Goal: Task Accomplishment & Management: Complete application form

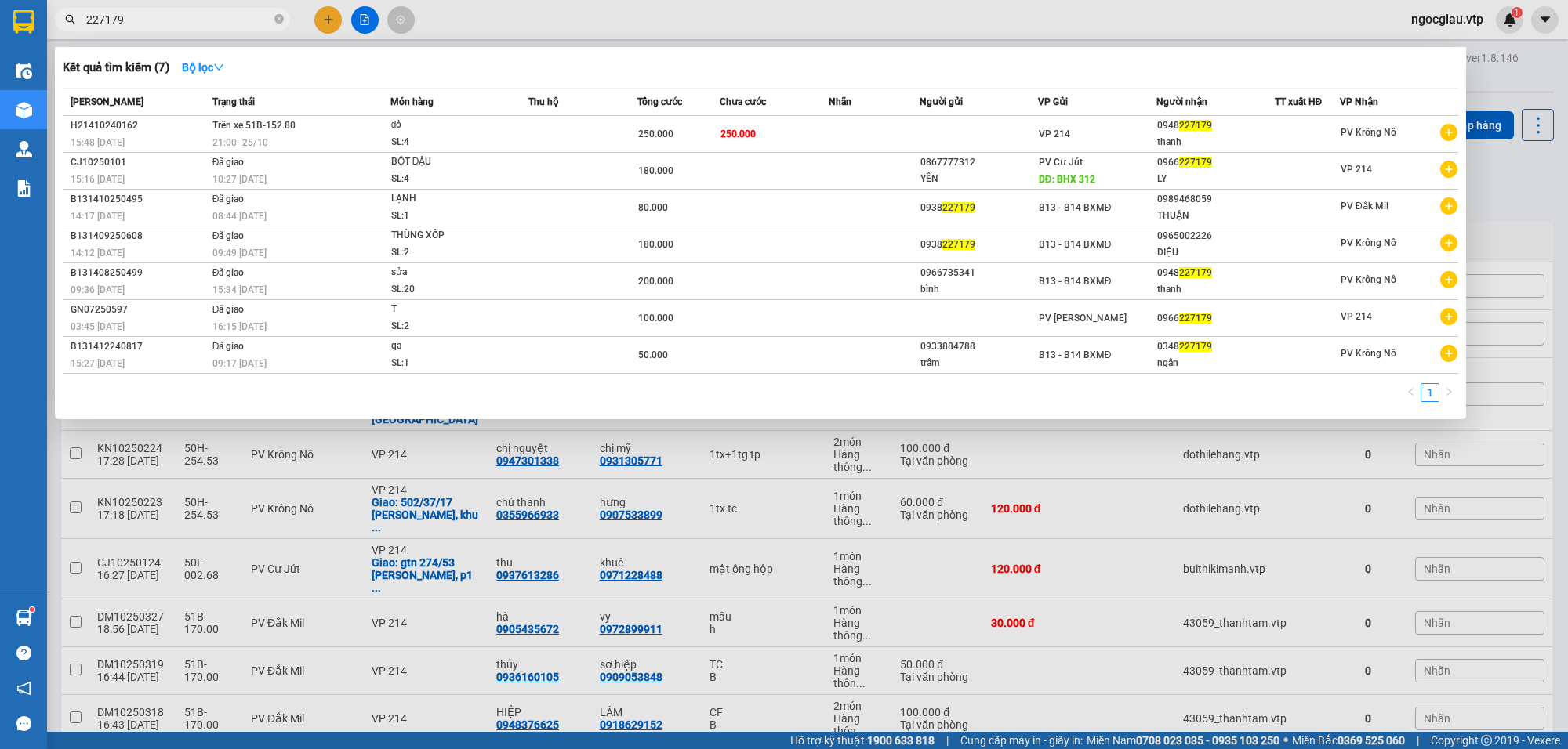
click at [170, 19] on input "227179" at bounding box center [179, 19] width 185 height 17
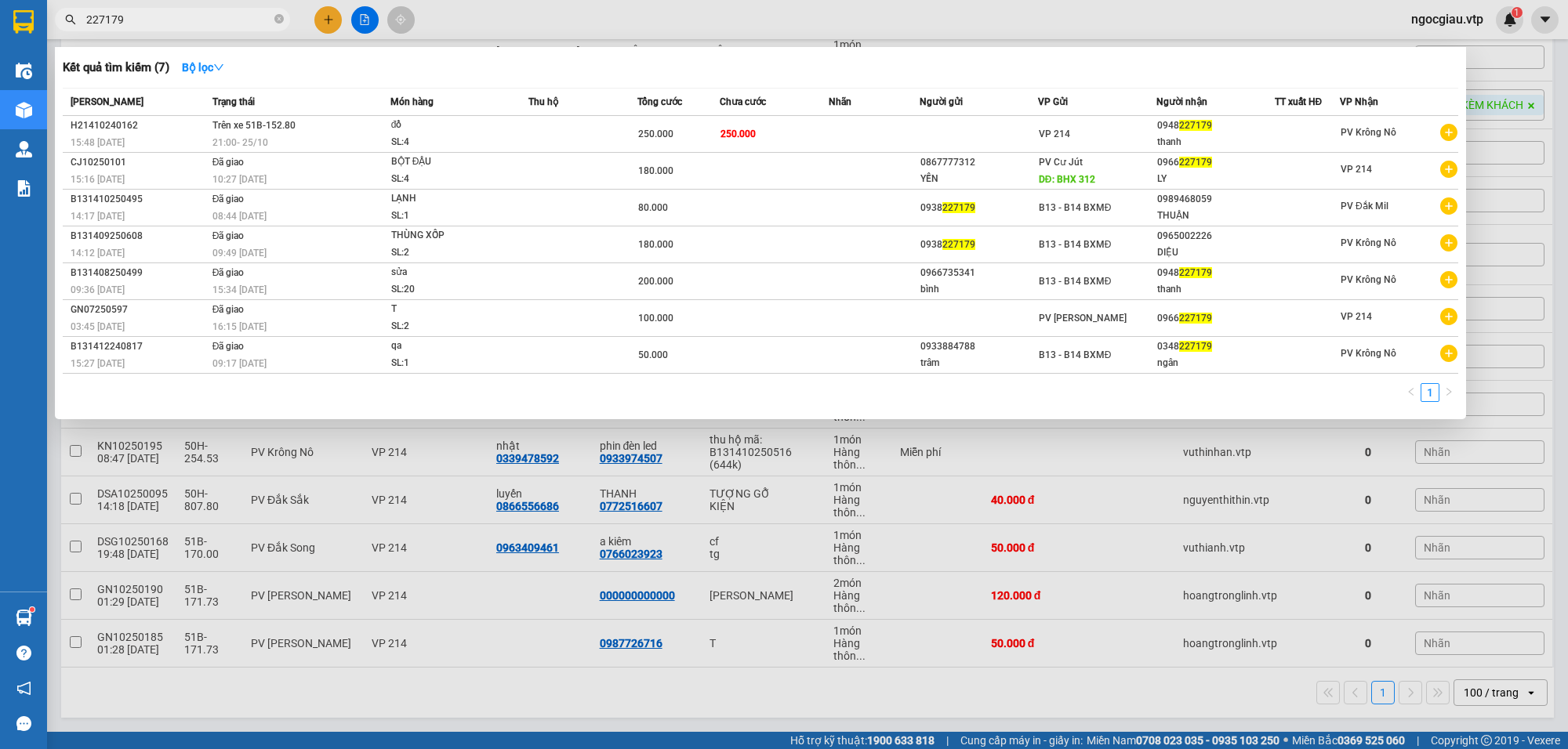
click at [170, 19] on input "227179" at bounding box center [179, 19] width 185 height 17
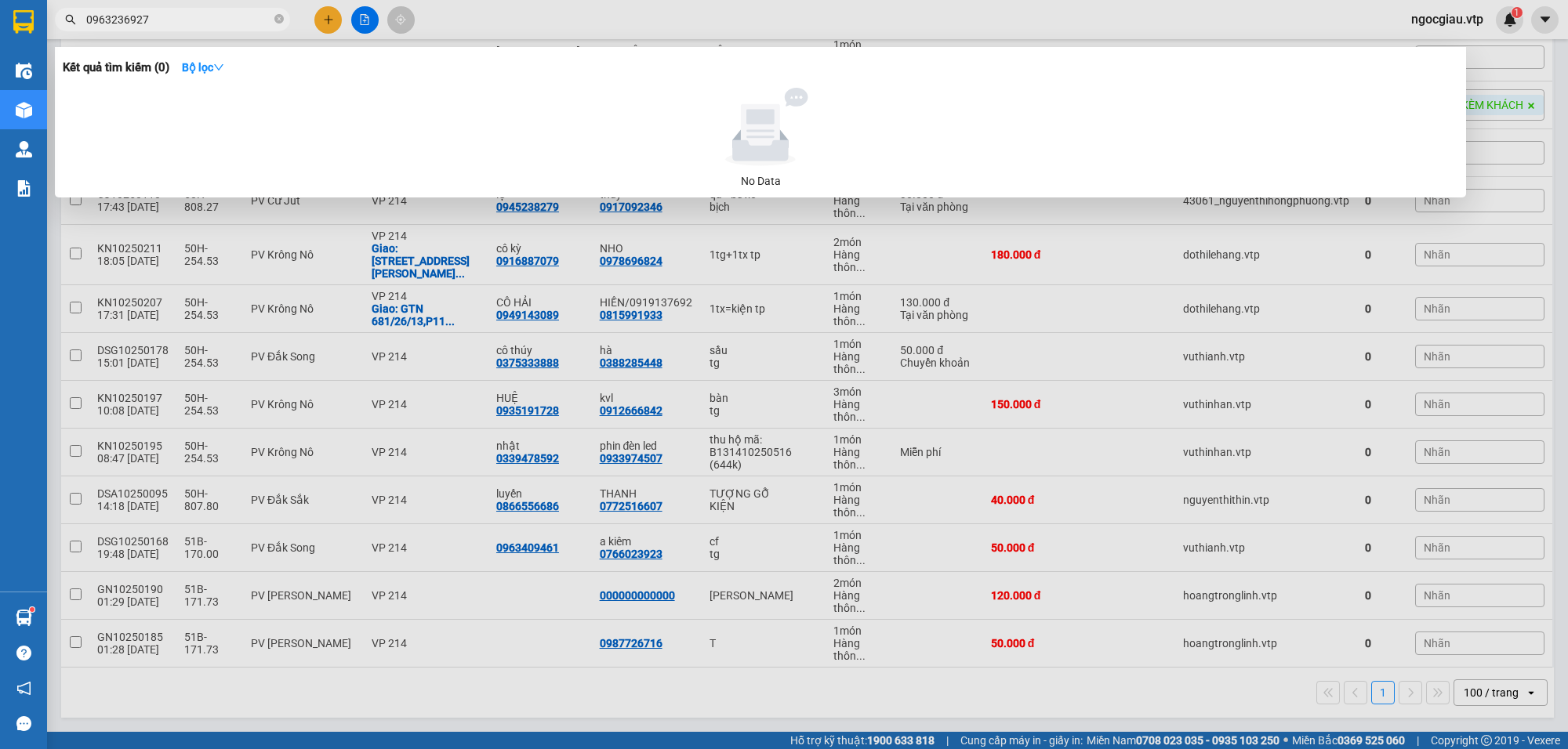
click at [190, 21] on input "0963236927" at bounding box center [179, 19] width 185 height 17
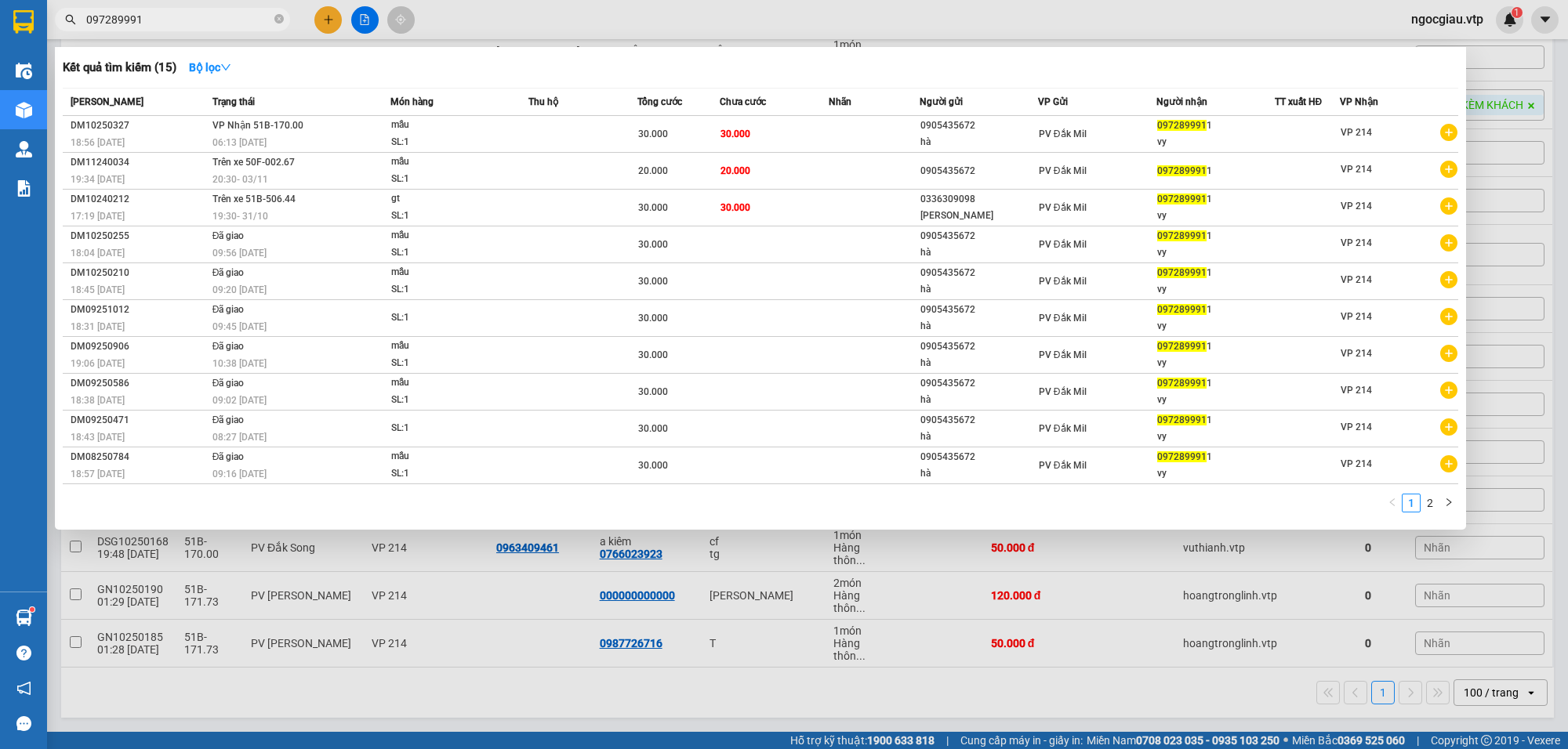
type input "097289991"
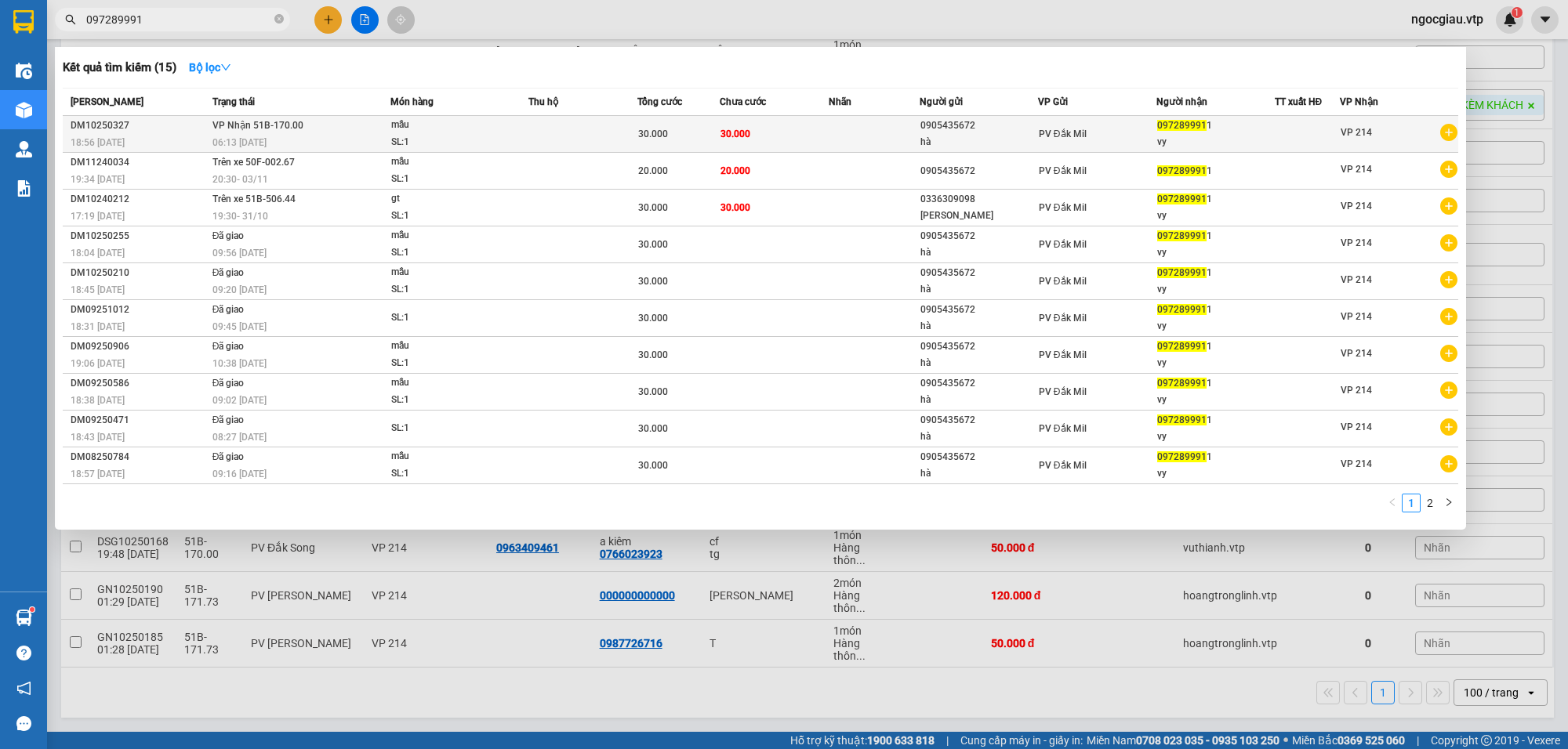
click at [794, 134] on td "30.000" at bounding box center [774, 134] width 109 height 37
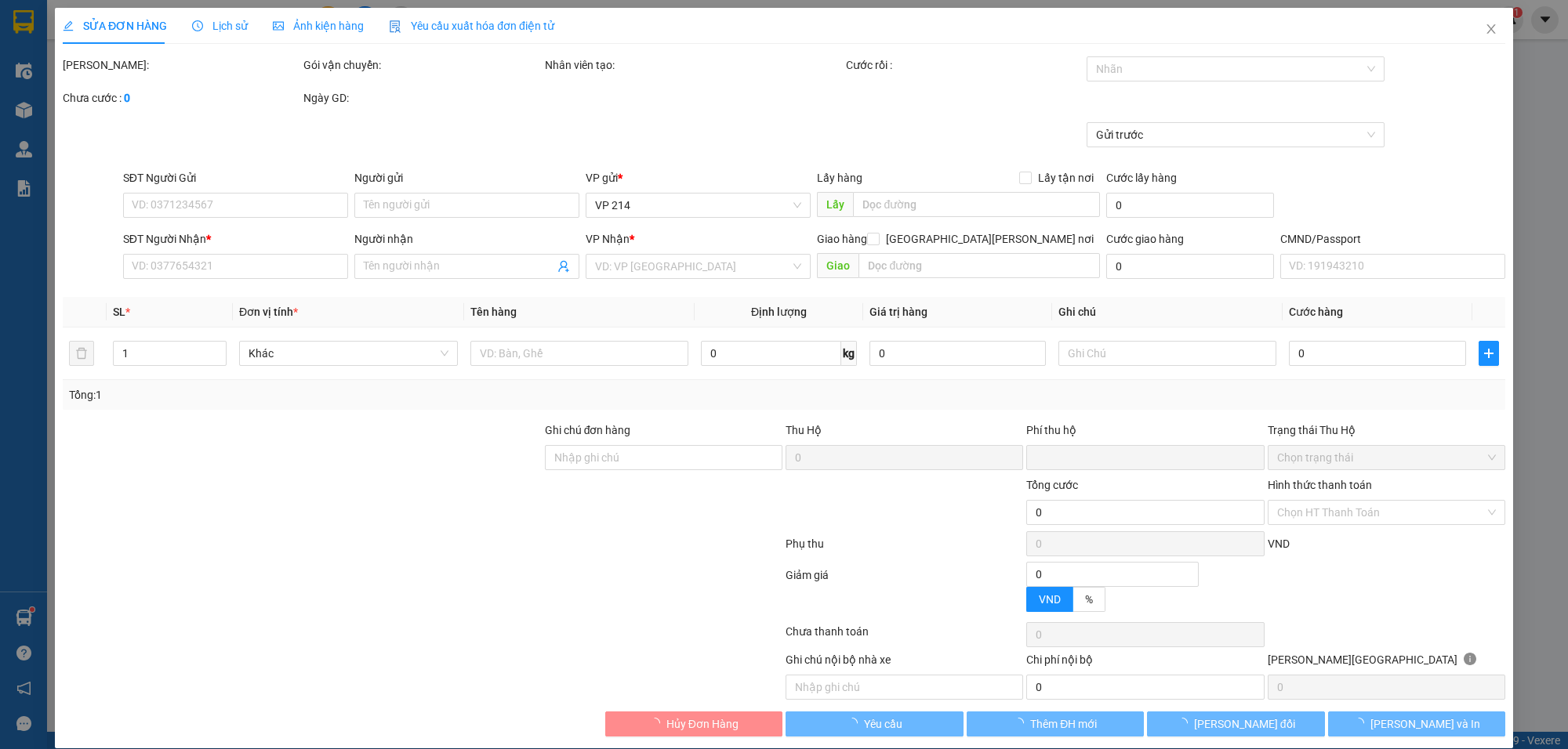
type input "1.500"
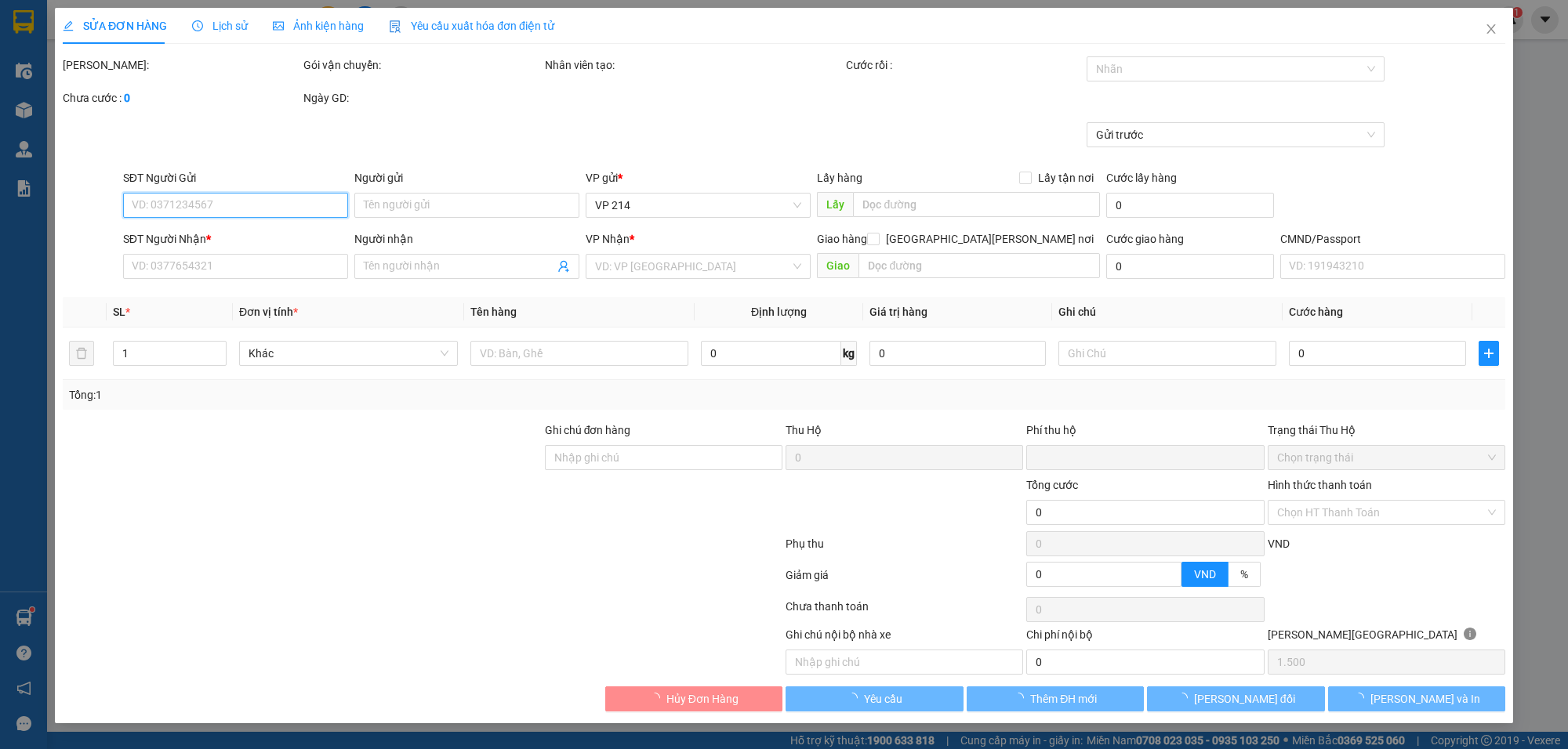
type input "0905435672"
type input "hà"
type input "0972899911"
type input "vy"
type input "0"
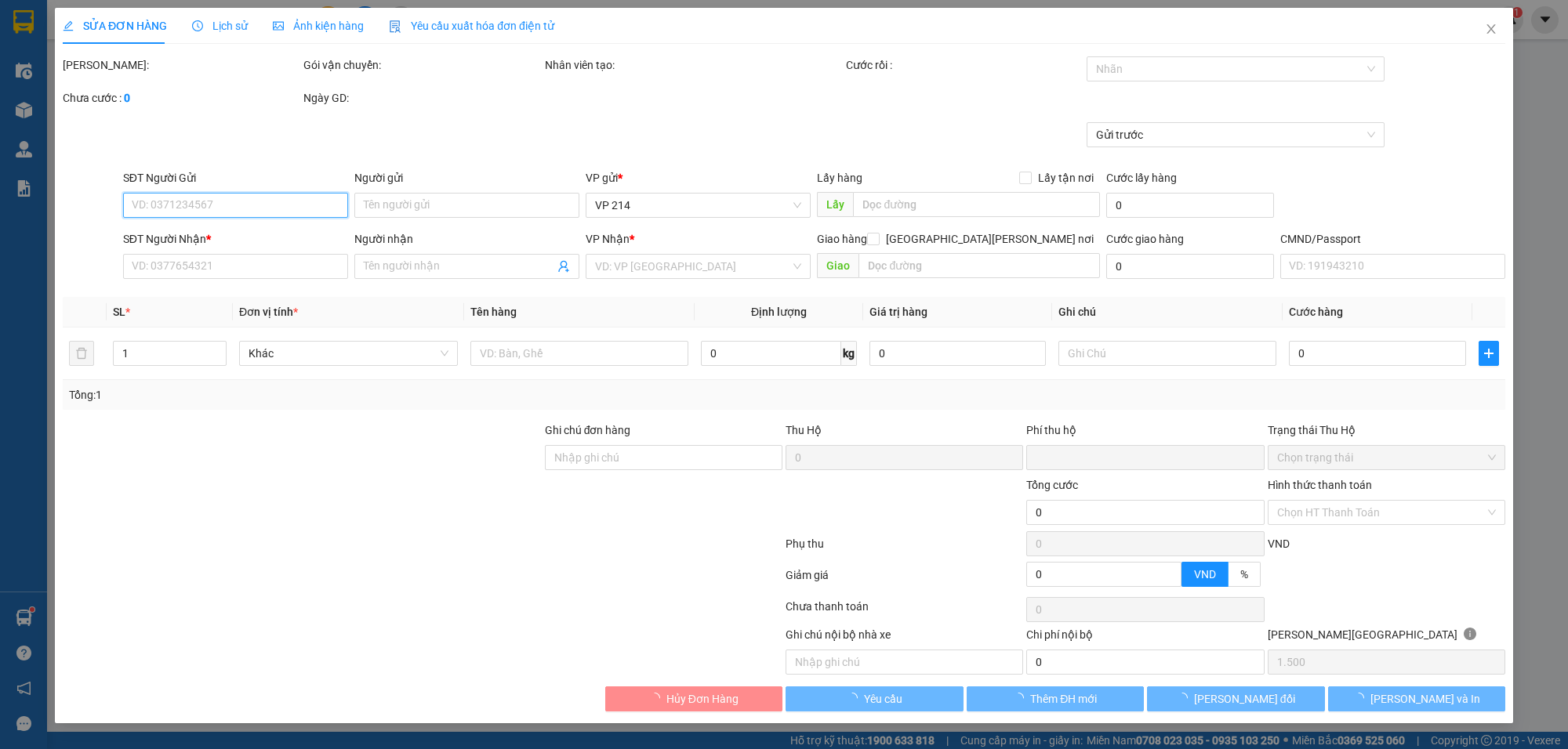
type input "30.000"
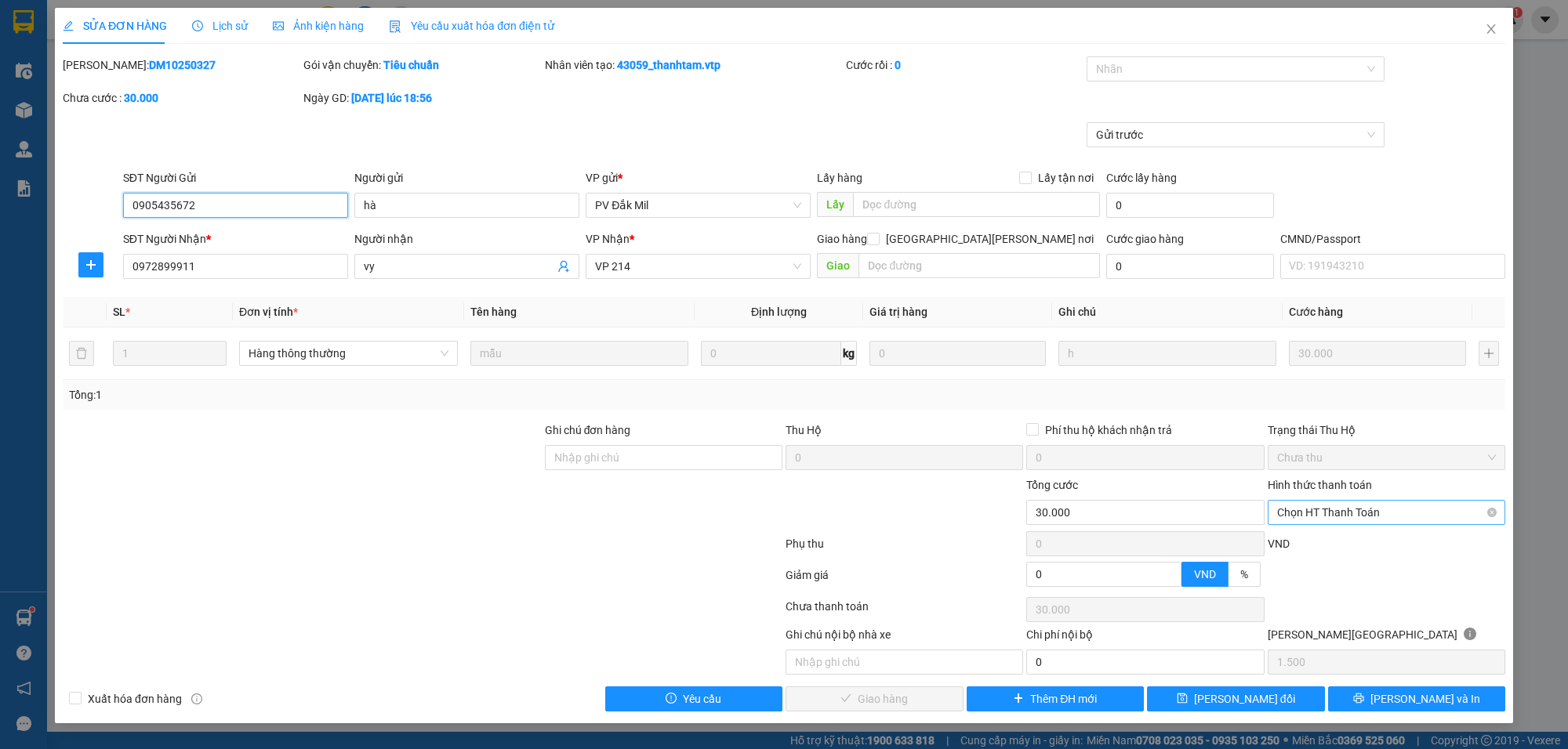
click at [1316, 514] on span "Chọn HT Thanh Toán" at bounding box center [1387, 512] width 218 height 23
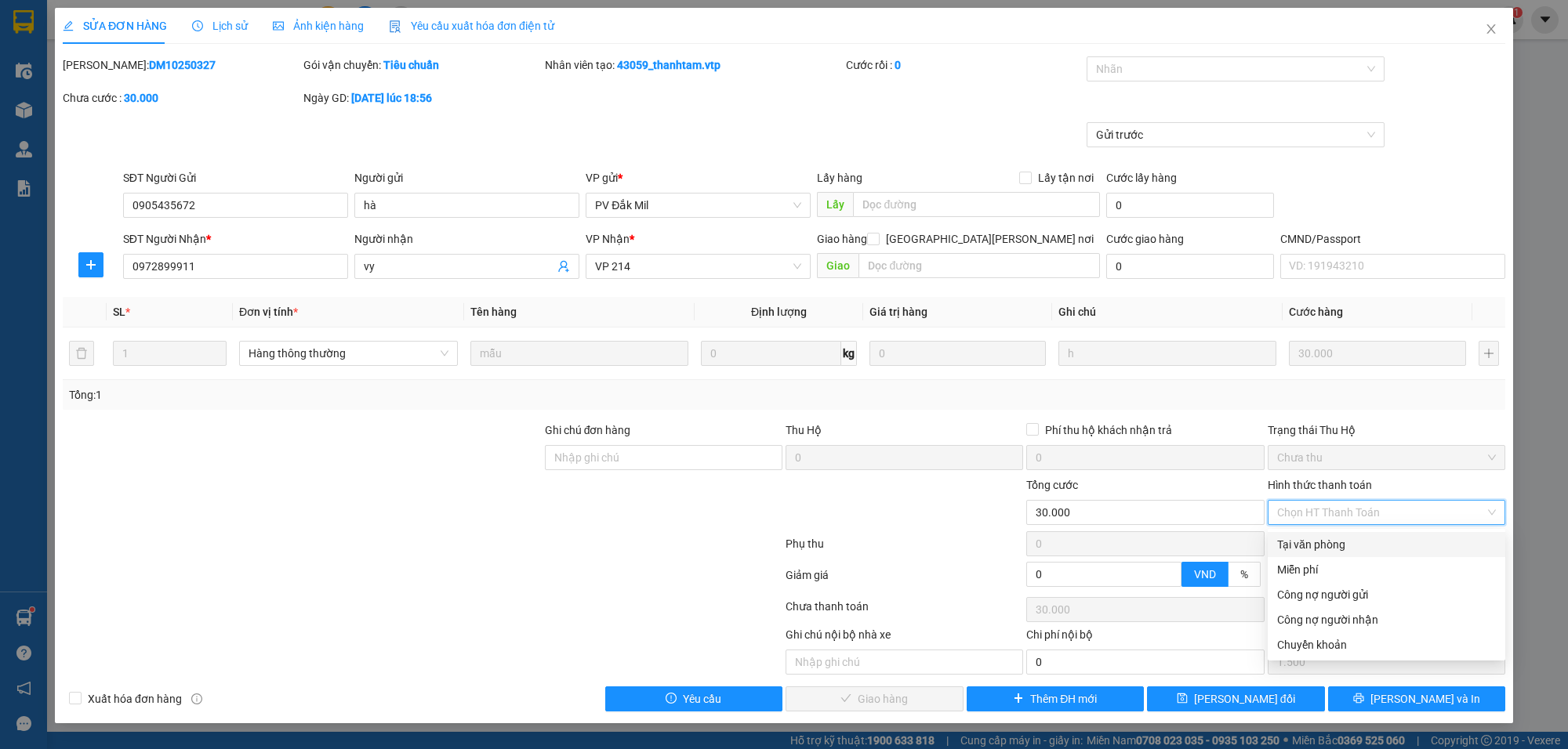
click at [1316, 546] on div "Tại văn phòng" at bounding box center [1387, 544] width 218 height 17
type input "0"
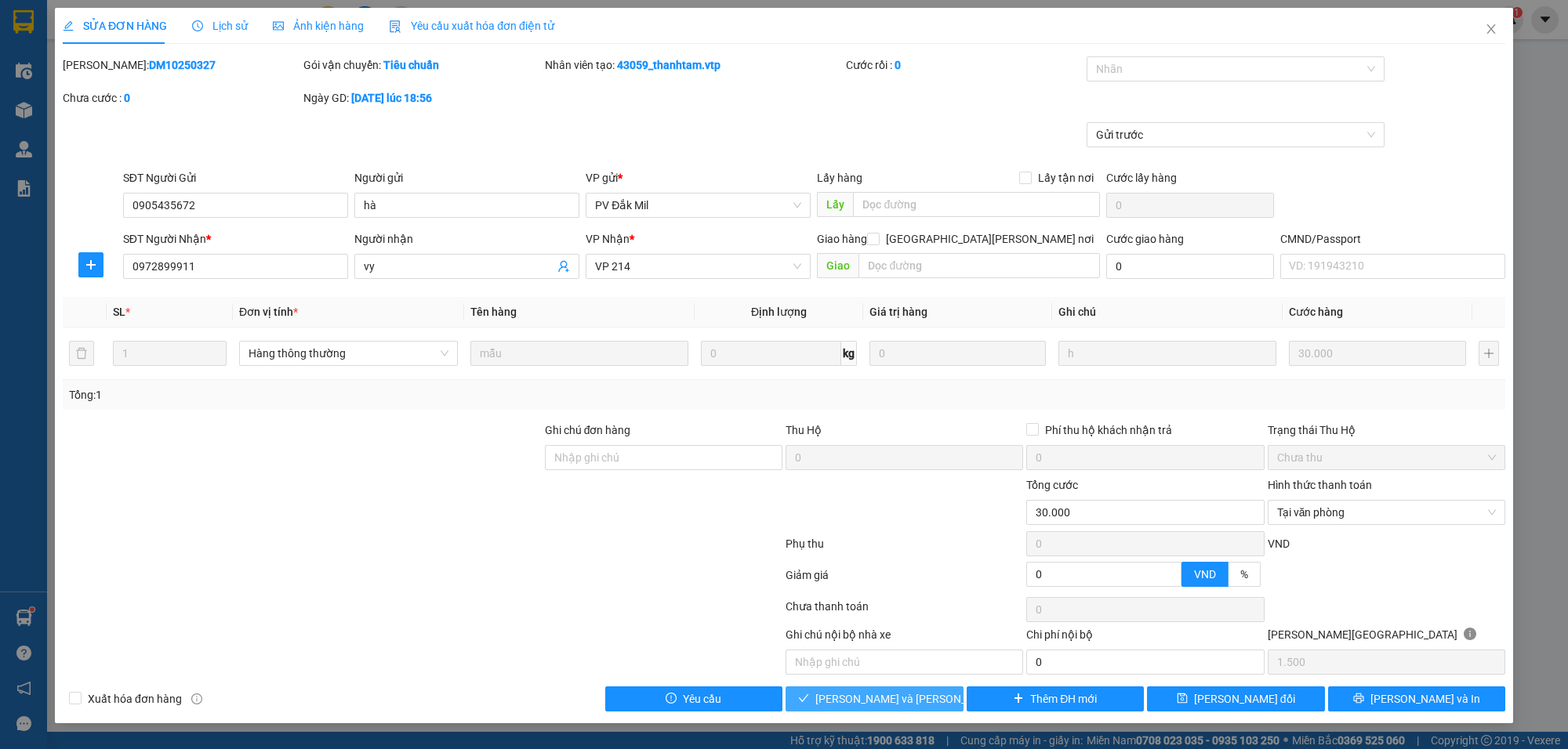
click at [924, 696] on span "[PERSON_NAME] và [PERSON_NAME] hàng" at bounding box center [922, 699] width 212 height 17
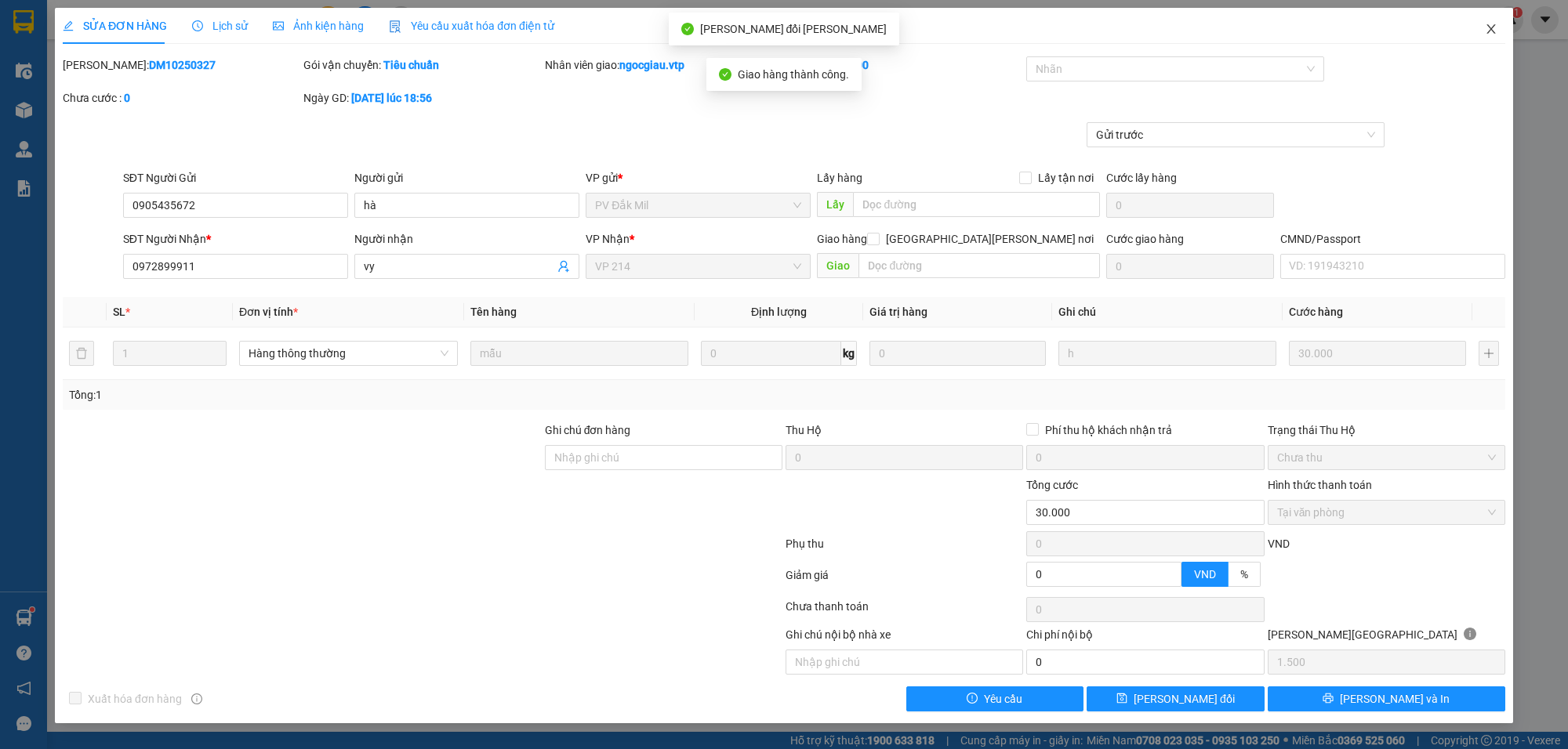
click at [1488, 21] on span "Close" at bounding box center [1491, 30] width 44 height 44
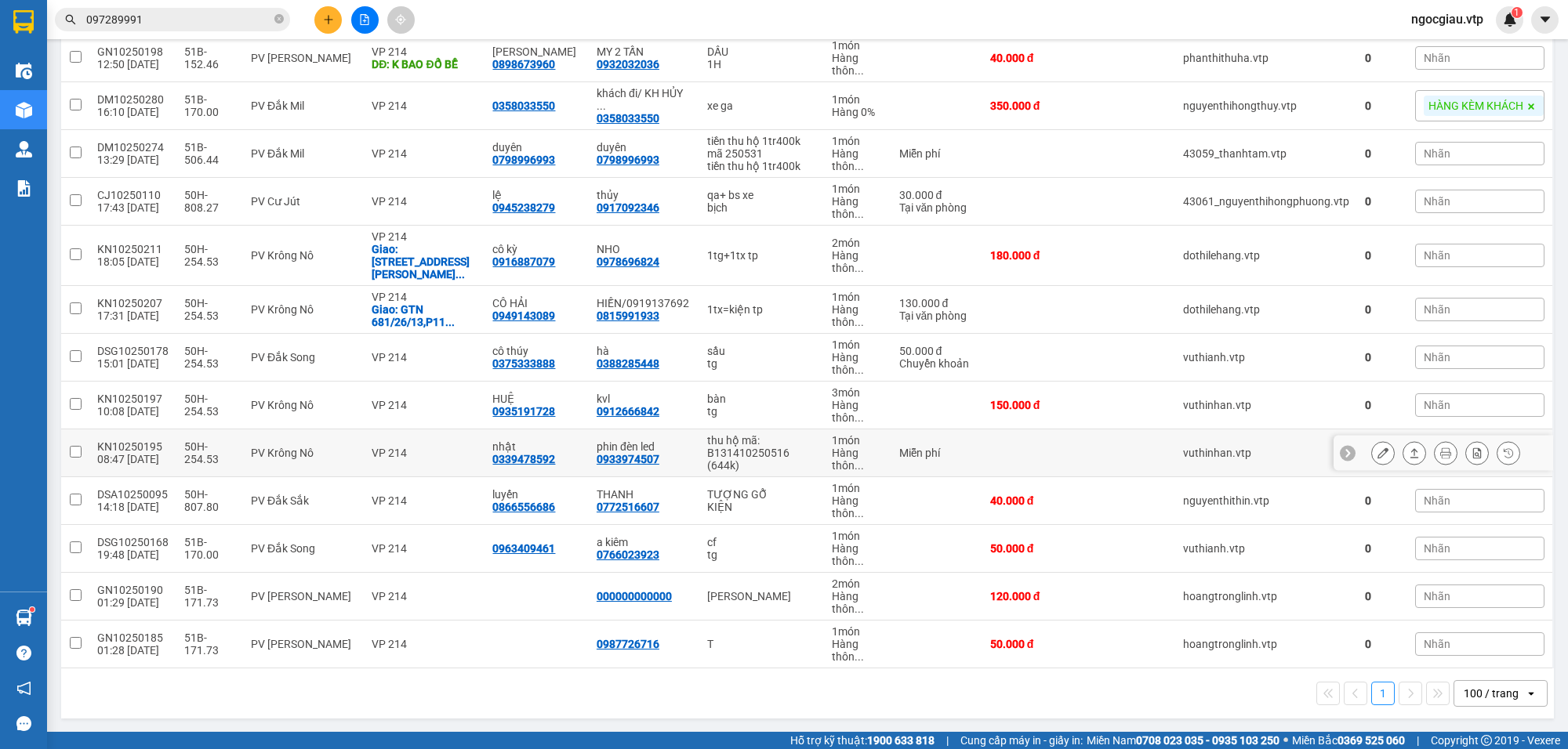
scroll to position [749, 0]
click at [176, 13] on input "097289991" at bounding box center [179, 19] width 185 height 17
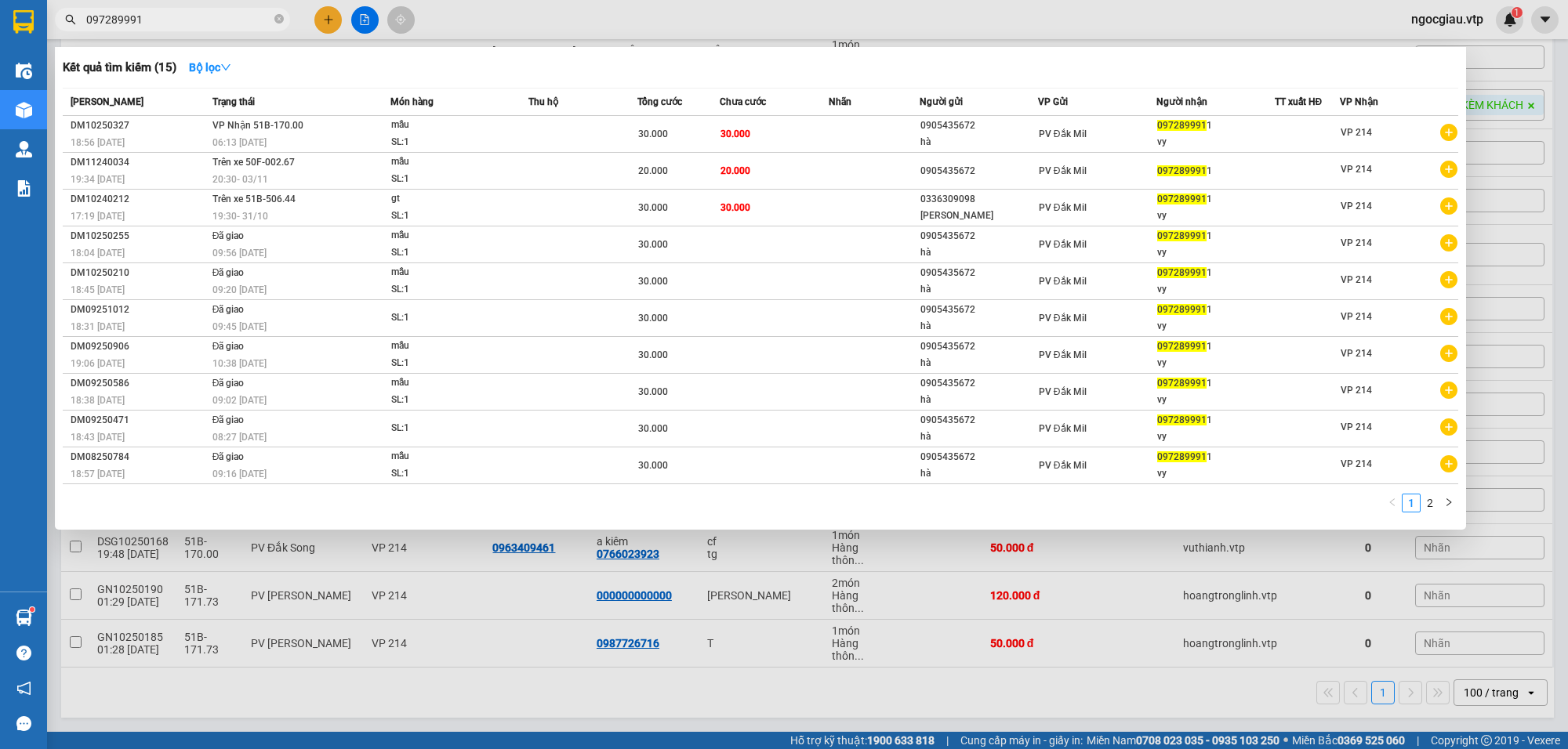
click at [176, 13] on input "097289991" at bounding box center [179, 19] width 185 height 17
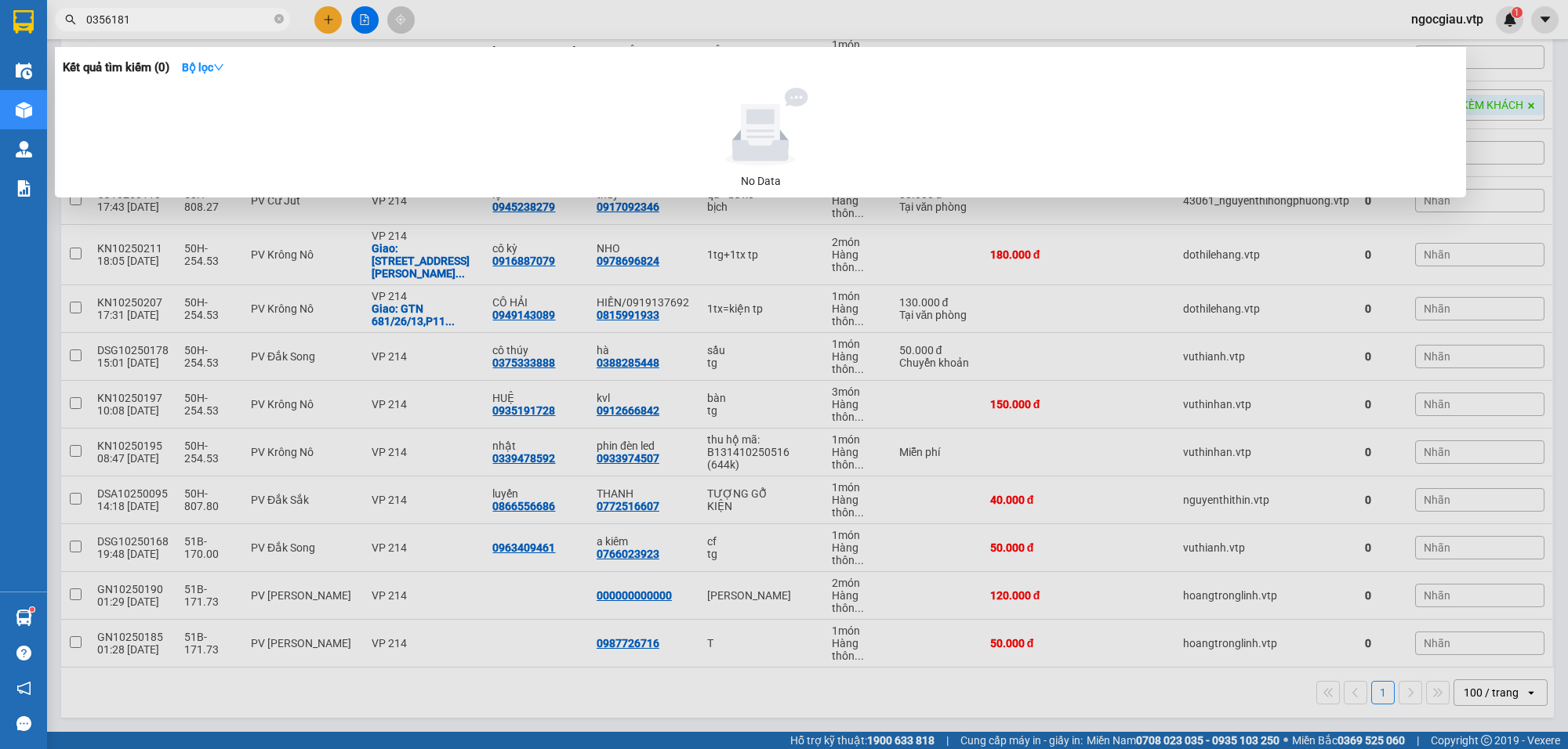
click at [165, 20] on input "0356181" at bounding box center [179, 19] width 185 height 17
type input "0931305771"
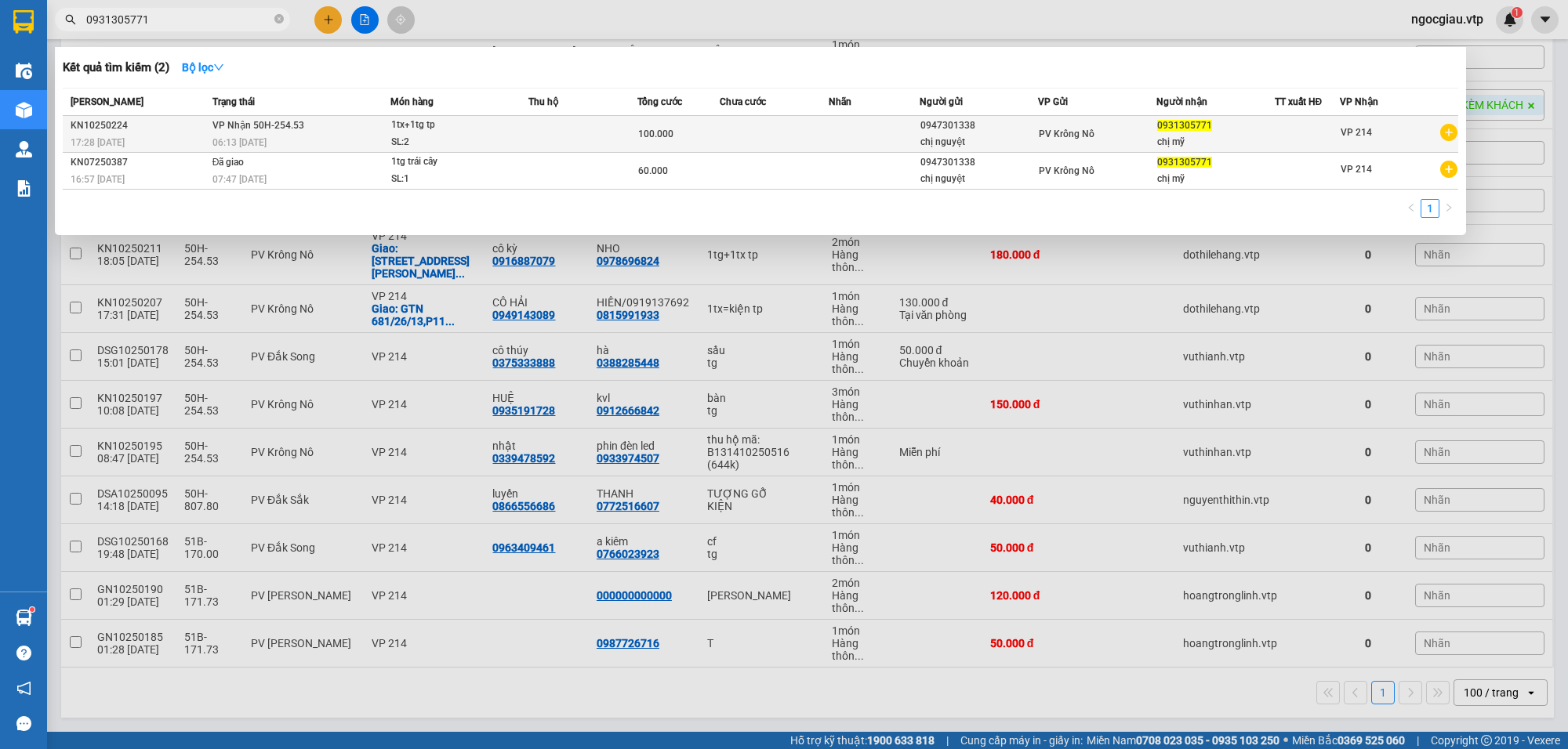
click at [778, 142] on td at bounding box center [774, 134] width 109 height 37
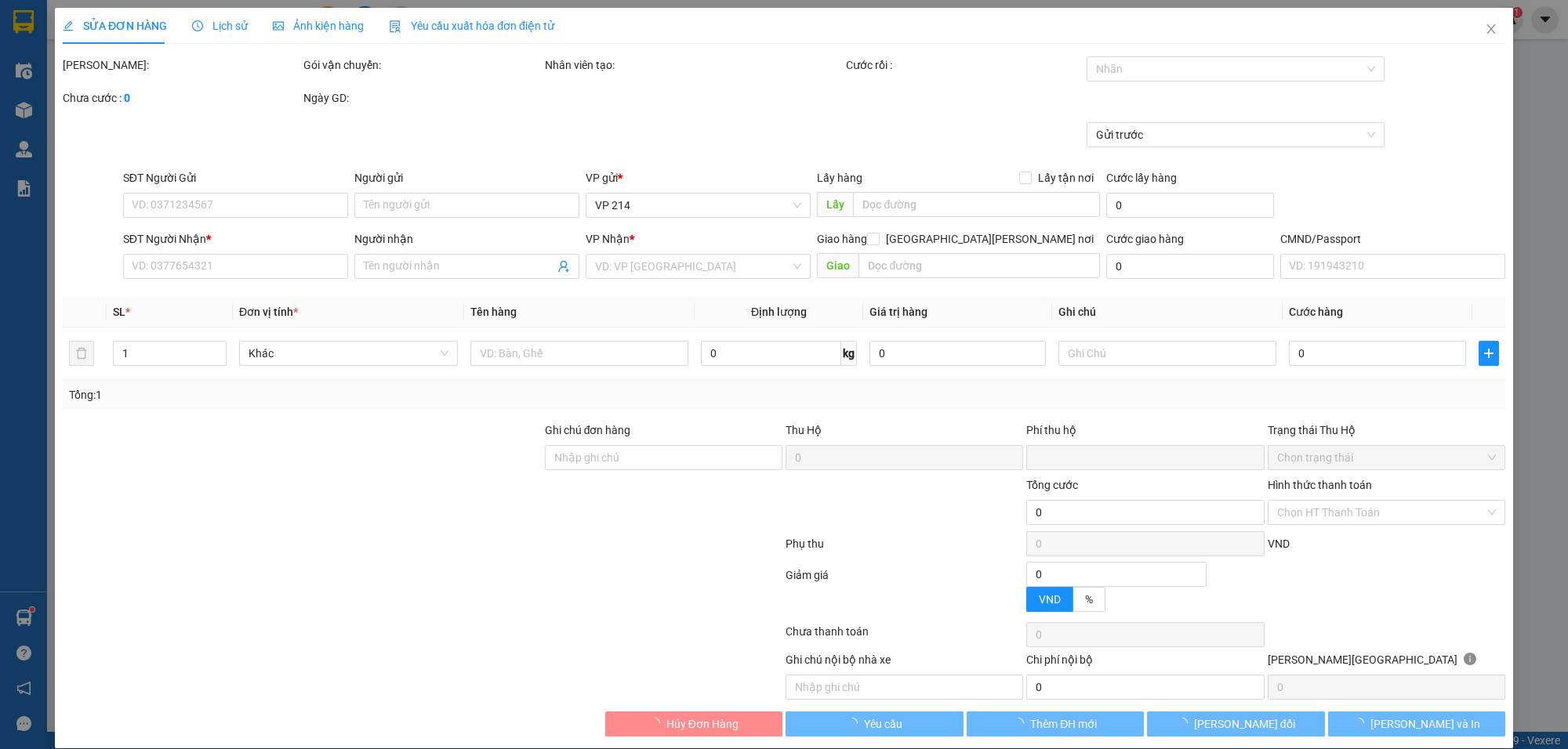
type input "5.000"
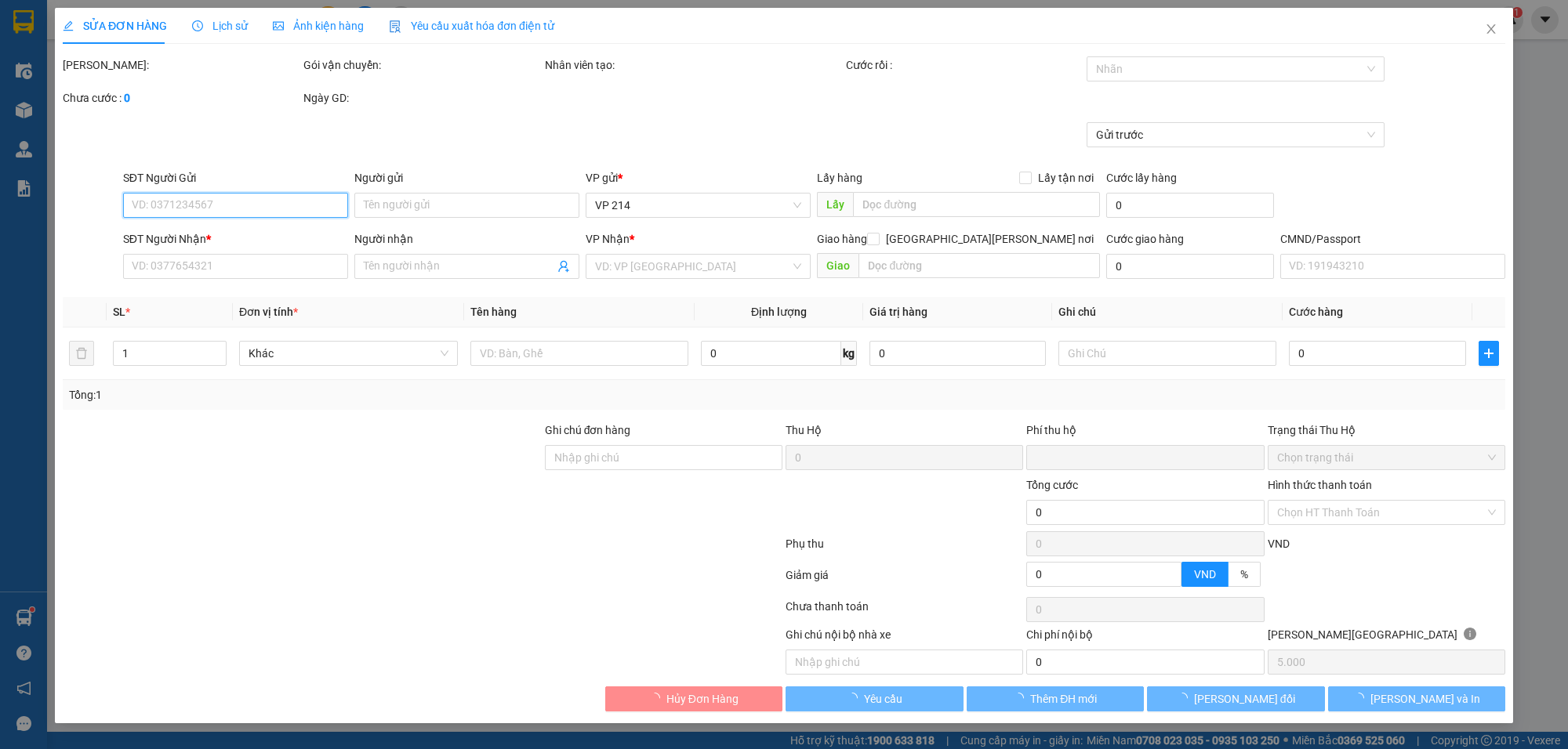
type input "0947301338"
type input "chị nguyệt"
type input "0931305771"
type input "chị mỹ"
type input "0"
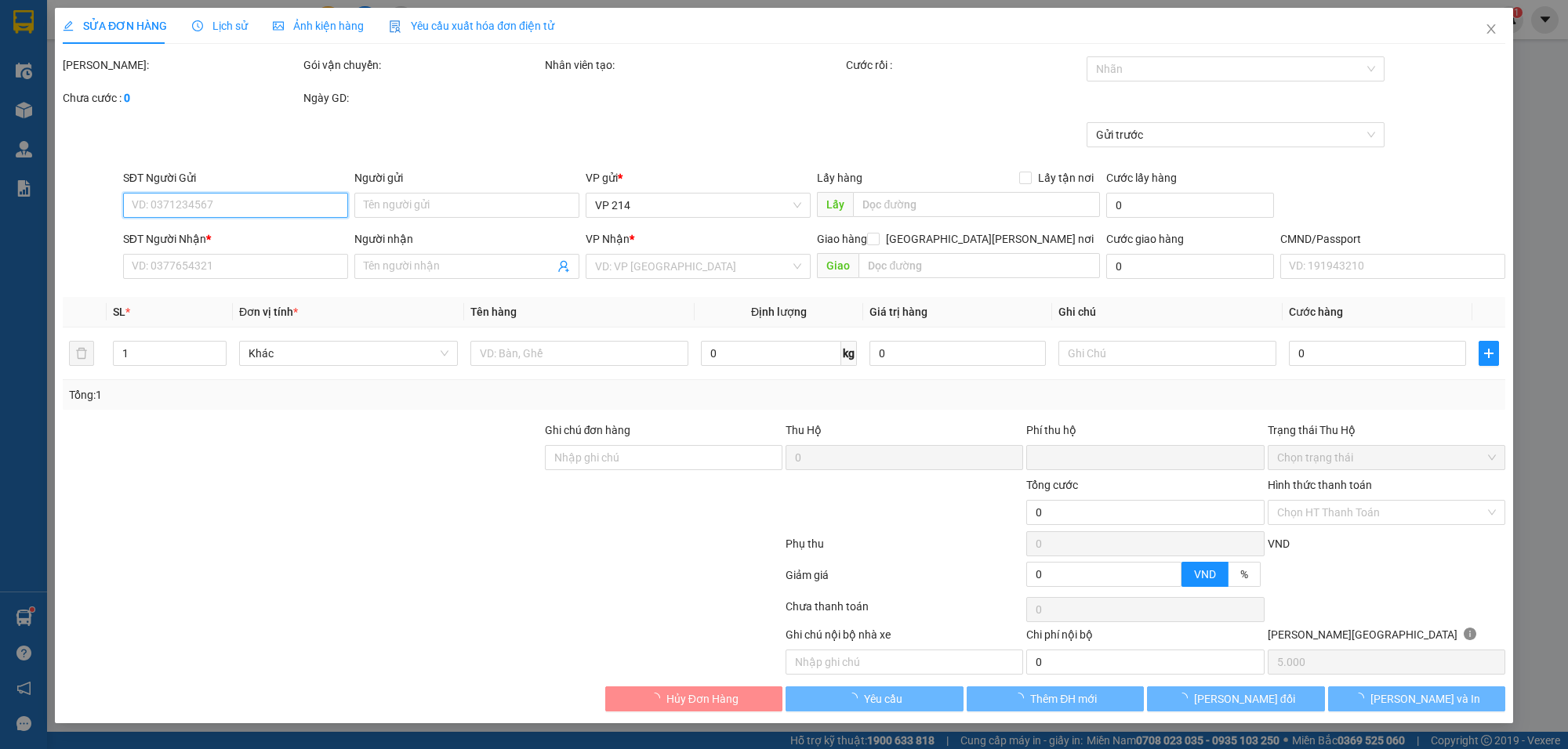
type input "100.000"
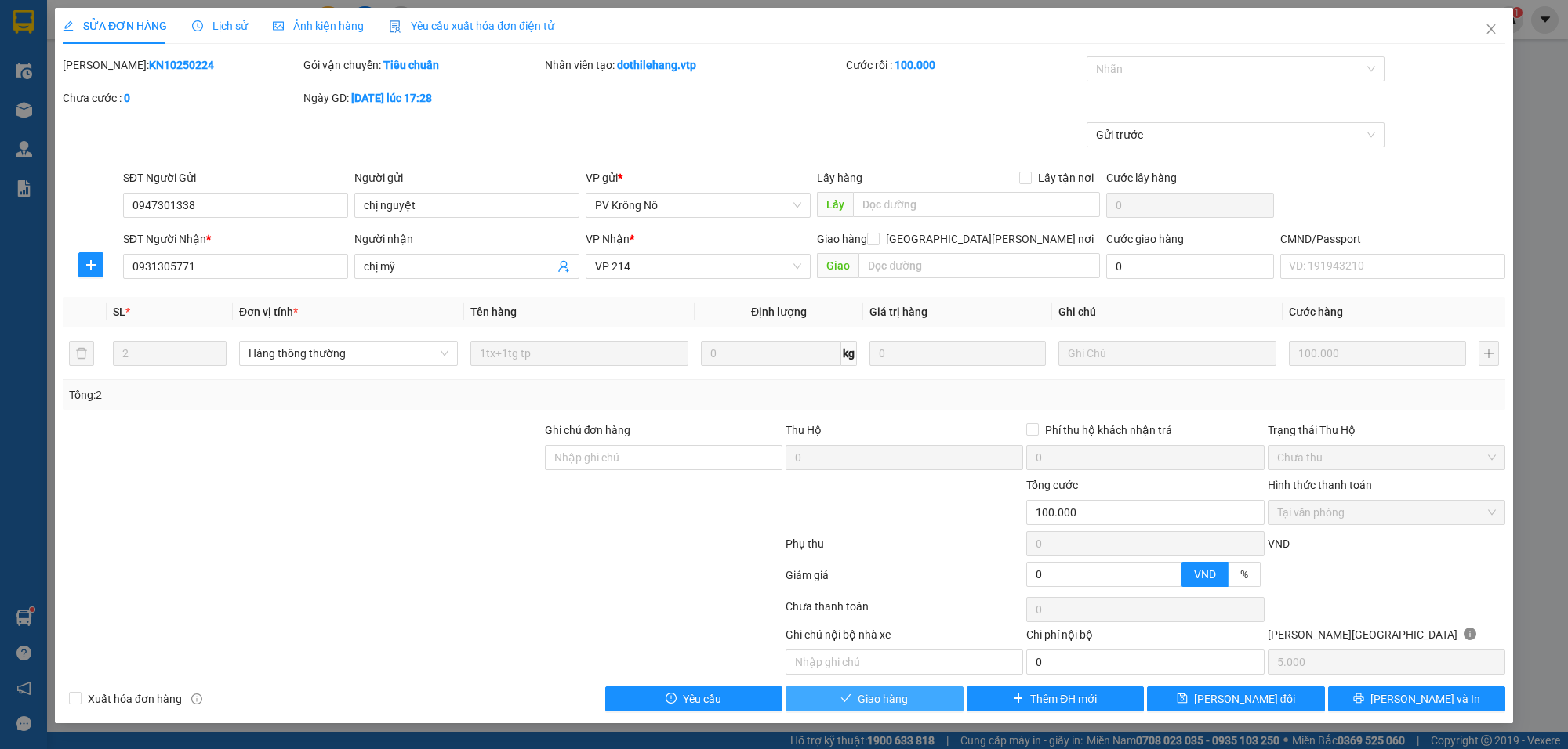
click at [910, 700] on button "Giao hàng" at bounding box center [875, 699] width 178 height 25
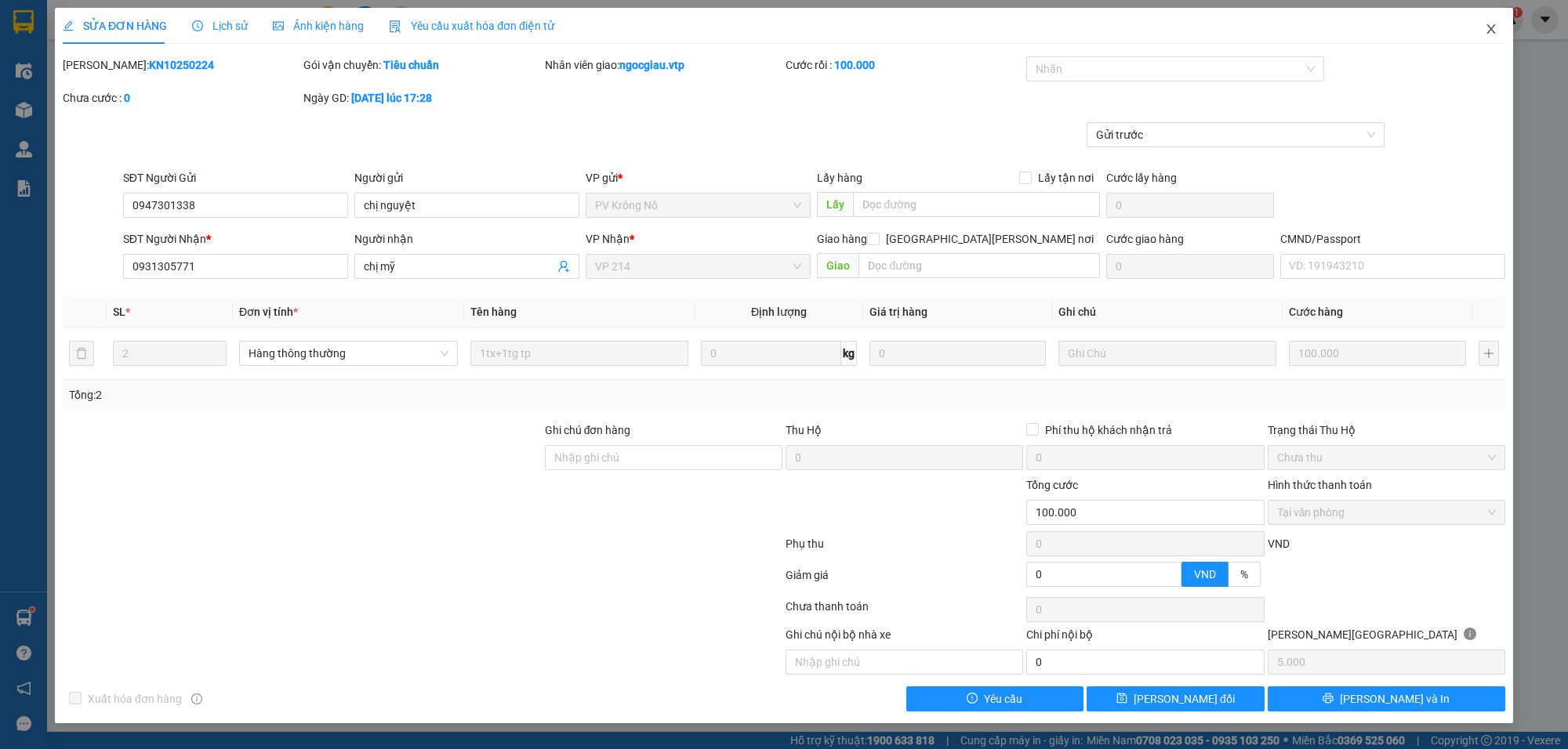
click at [1487, 28] on icon "close" at bounding box center [1492, 29] width 13 height 13
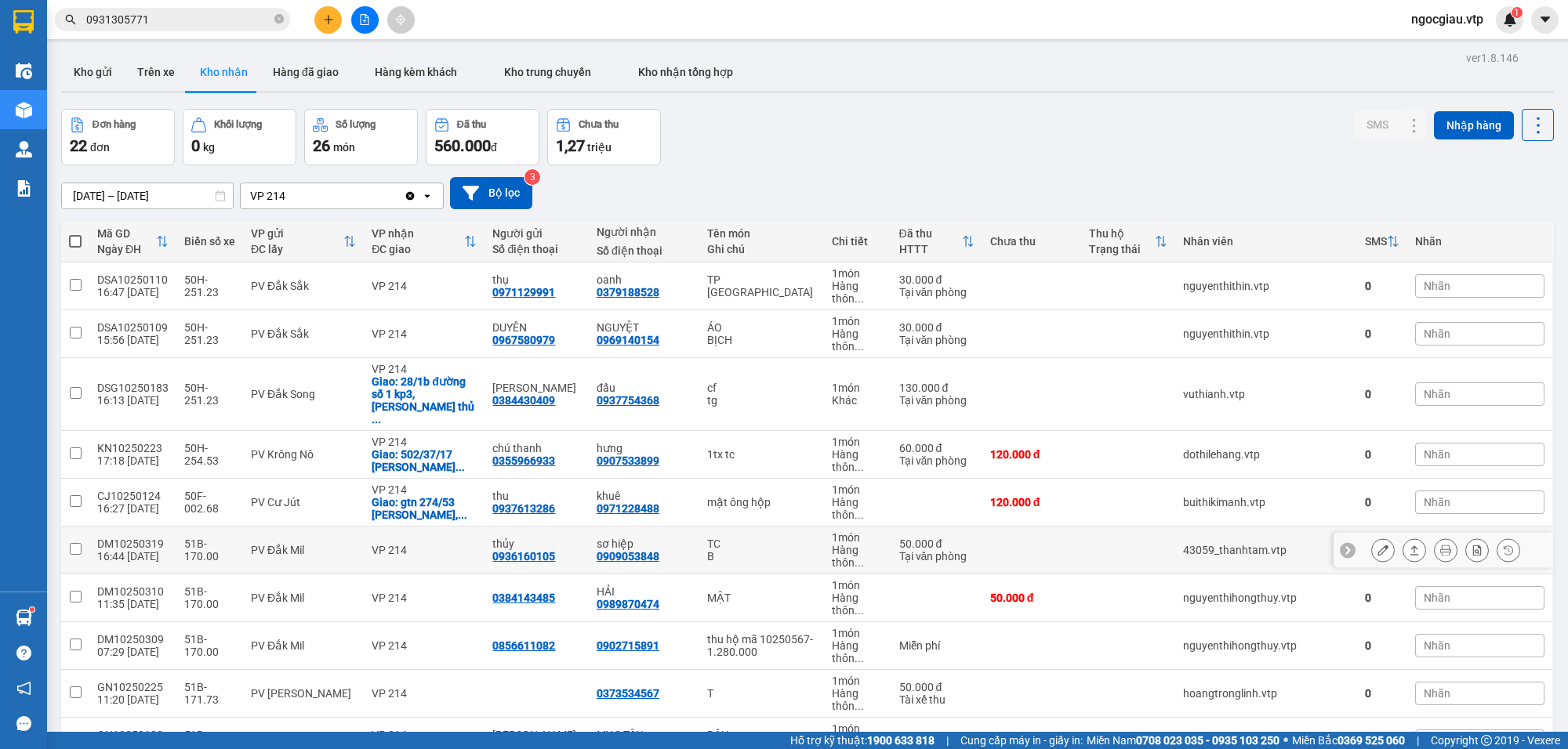
scroll to position [701, 0]
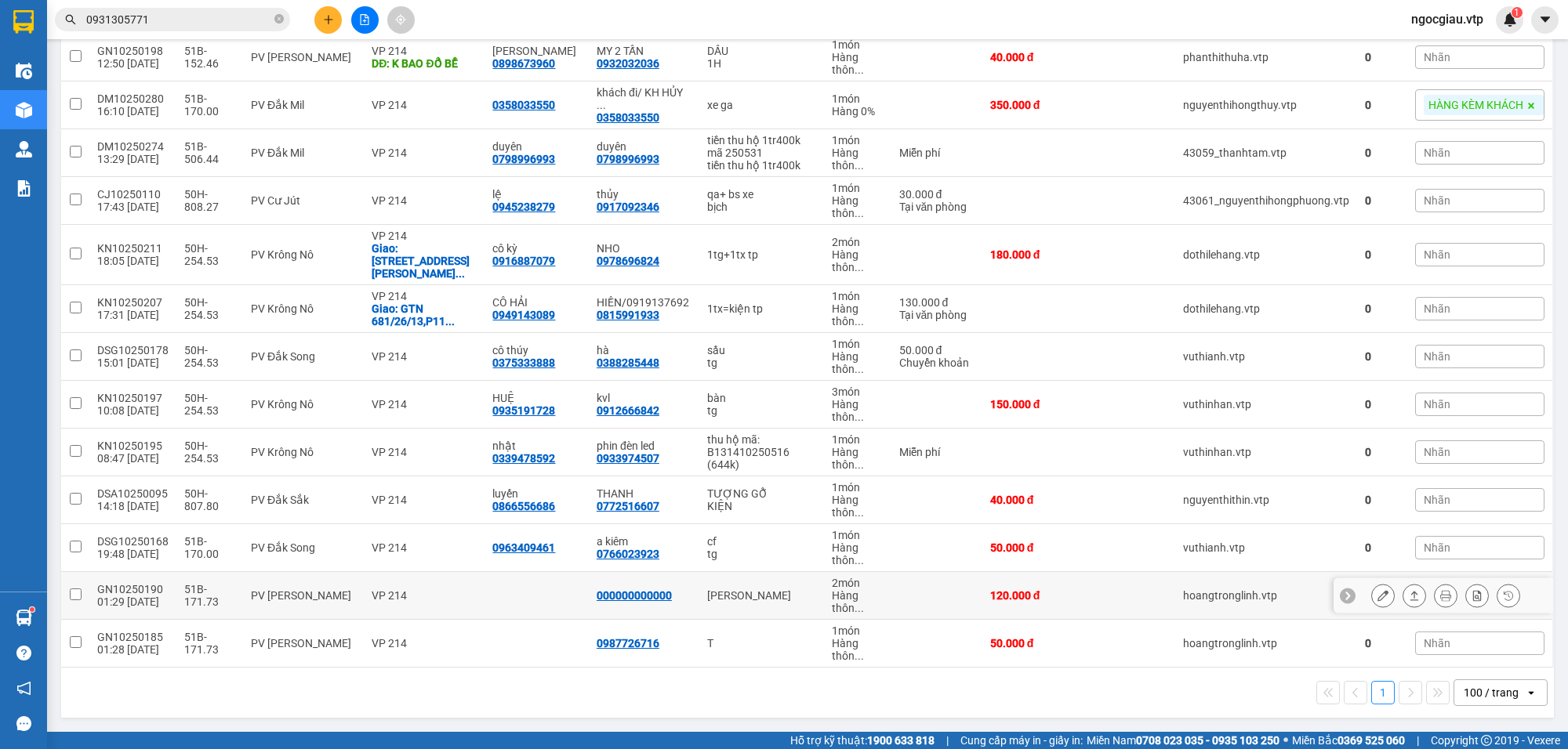
click at [1110, 582] on td at bounding box center [1128, 595] width 94 height 48
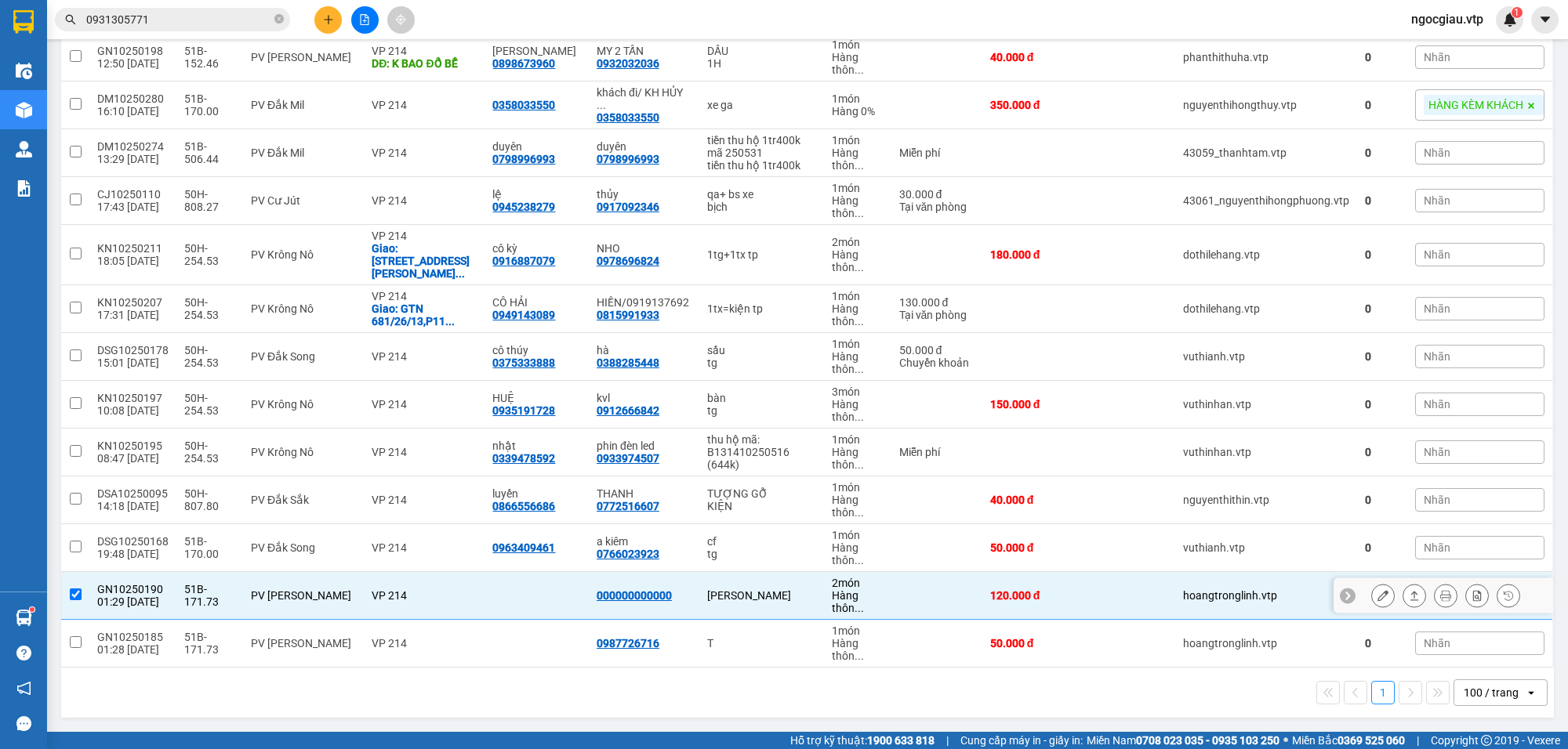
click at [1087, 594] on td at bounding box center [1128, 595] width 94 height 48
checkbox input "false"
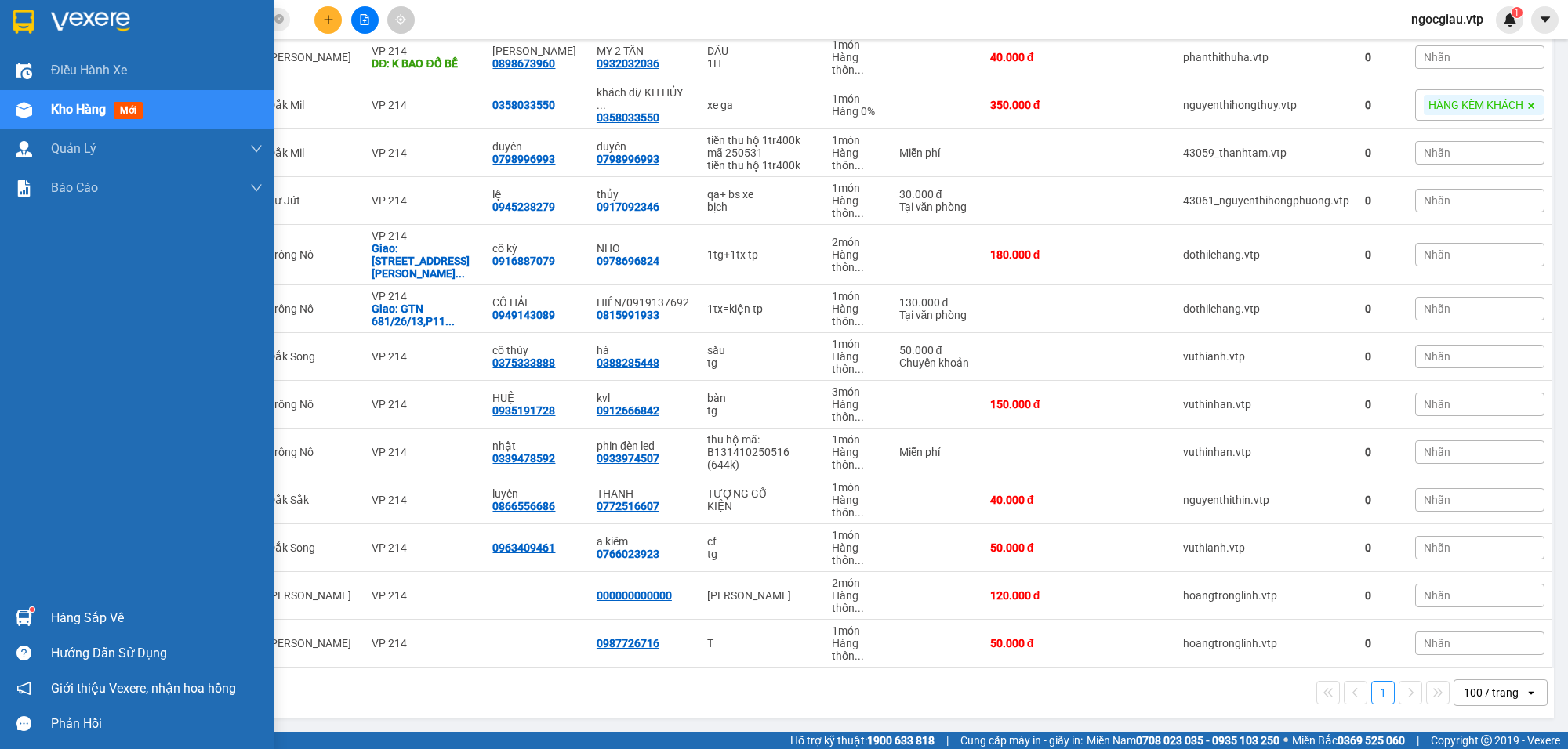
click at [90, 108] on span "Kho hàng" at bounding box center [78, 109] width 55 height 15
click at [124, 102] on span "mới" at bounding box center [129, 110] width 29 height 17
click at [208, 107] on div "Kho hàng mới" at bounding box center [157, 109] width 212 height 39
click at [63, 112] on span "Kho hàng" at bounding box center [78, 109] width 55 height 15
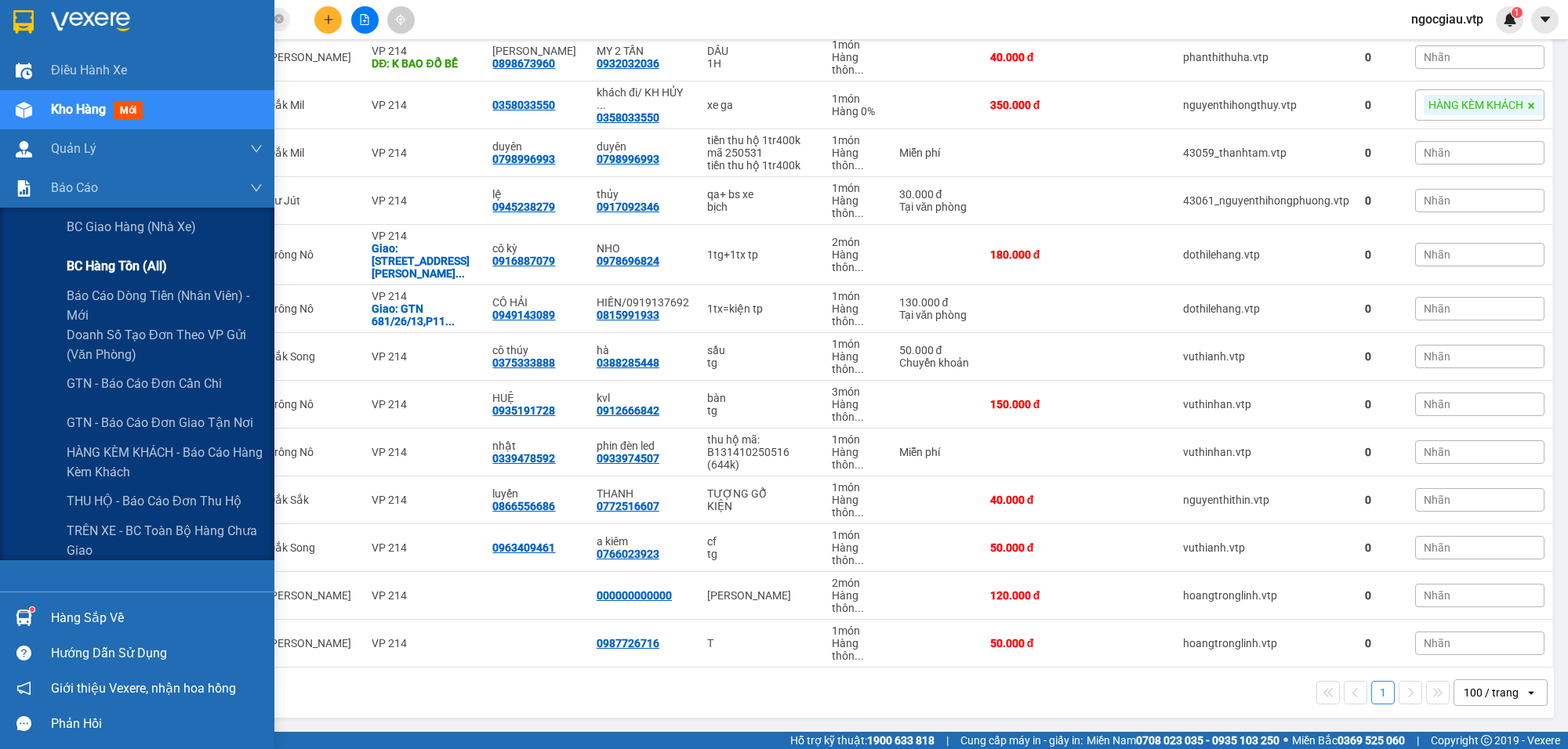
click at [140, 264] on span "BC hàng tồn (all)" at bounding box center [117, 266] width 100 height 19
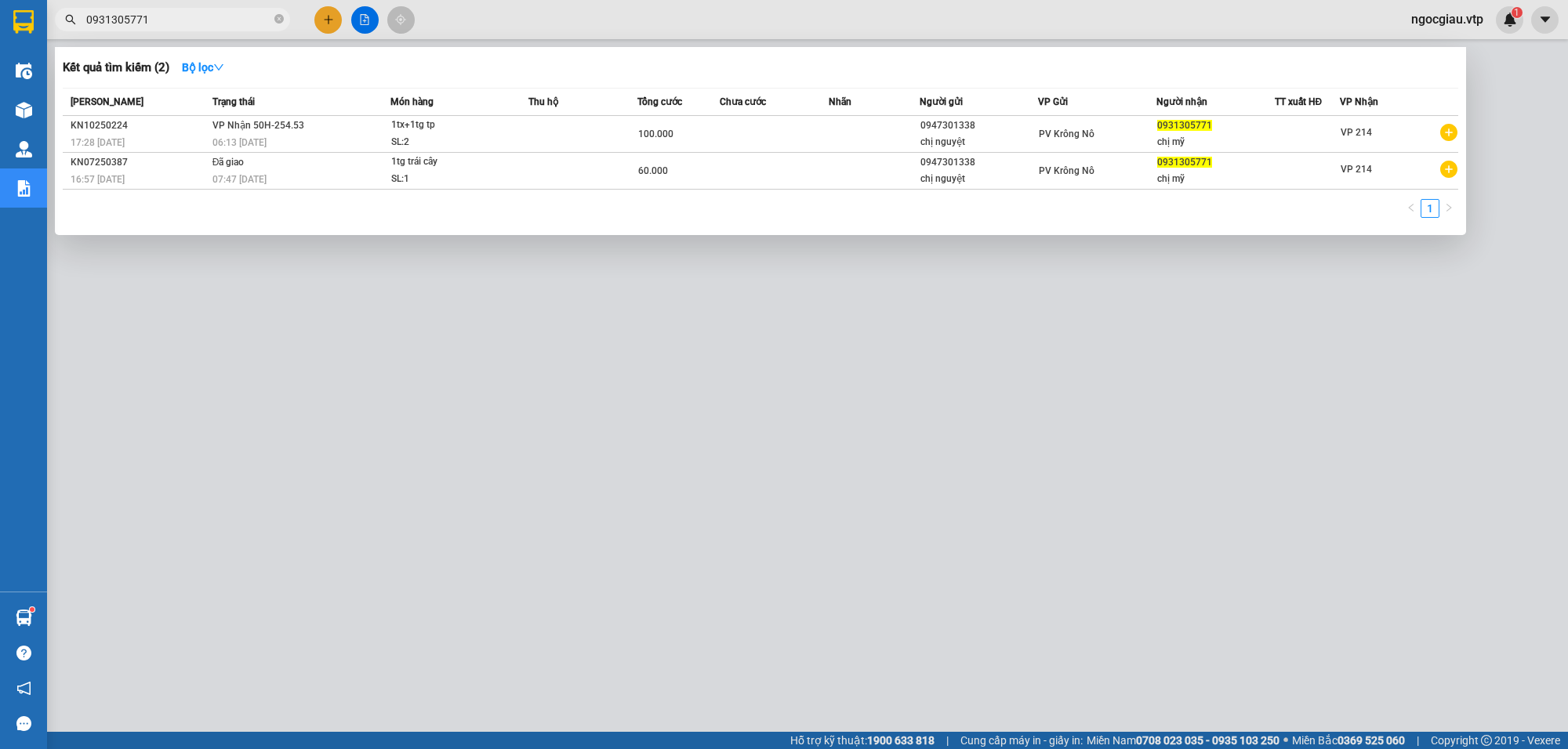
click at [179, 29] on span "0931305771" at bounding box center [172, 19] width 235 height 23
click at [174, 9] on span "0931305771" at bounding box center [172, 19] width 235 height 23
click at [170, 14] on input "0931305771" at bounding box center [179, 19] width 185 height 17
type input "7250112"
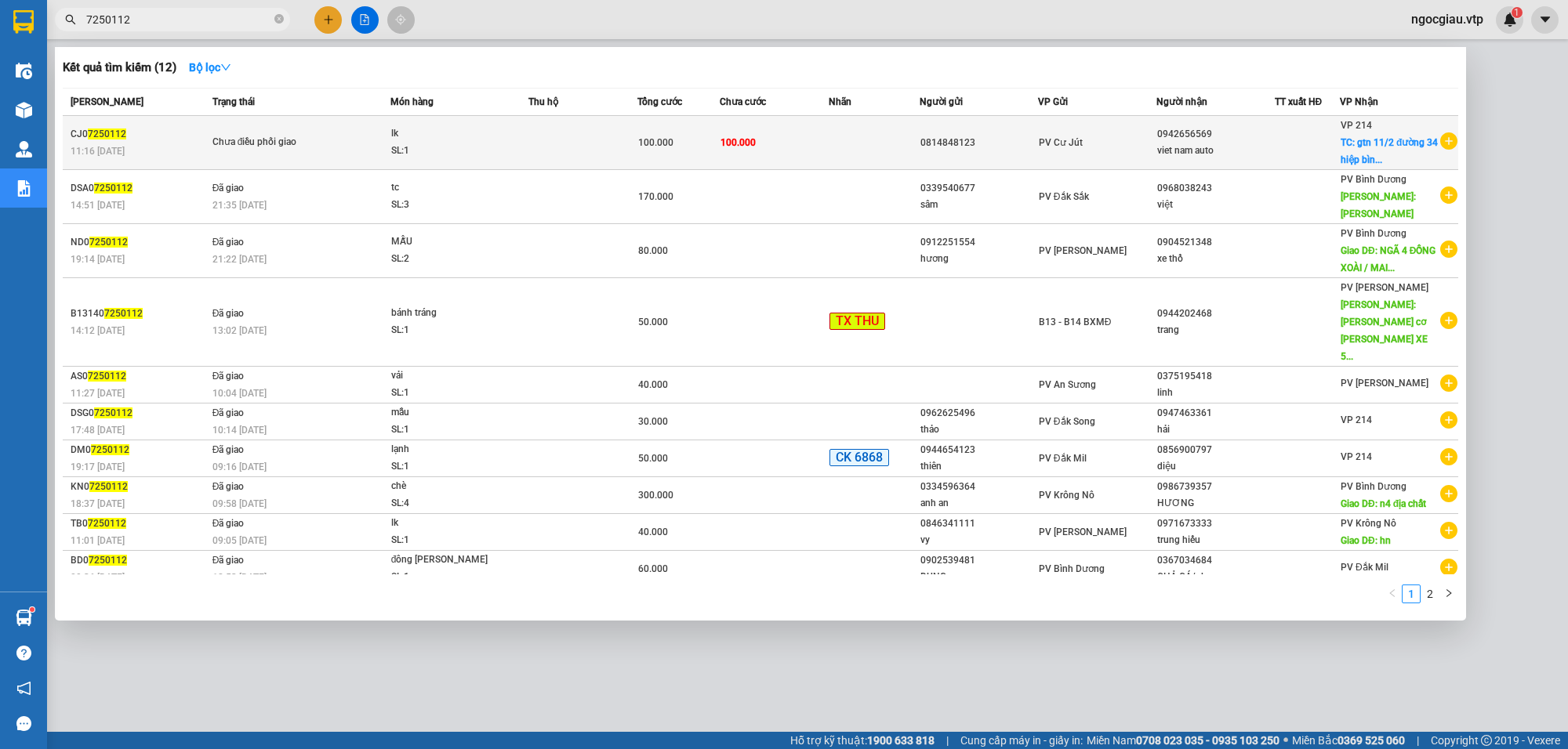
click at [810, 145] on td "100.000" at bounding box center [774, 142] width 109 height 54
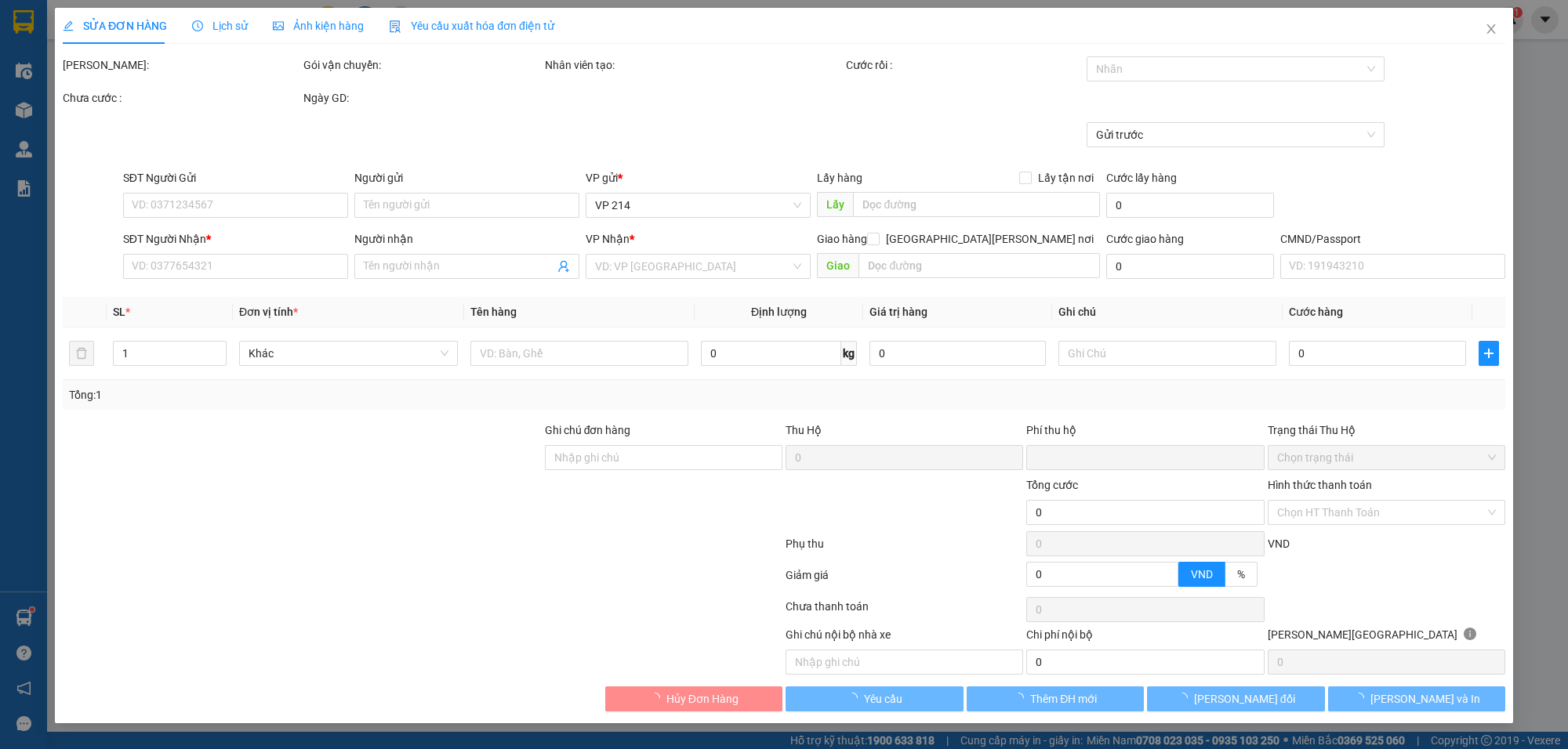
type input "2.500"
type input "0814848123"
type input "0942656569"
type input "viet nam auto"
checkbox input "true"
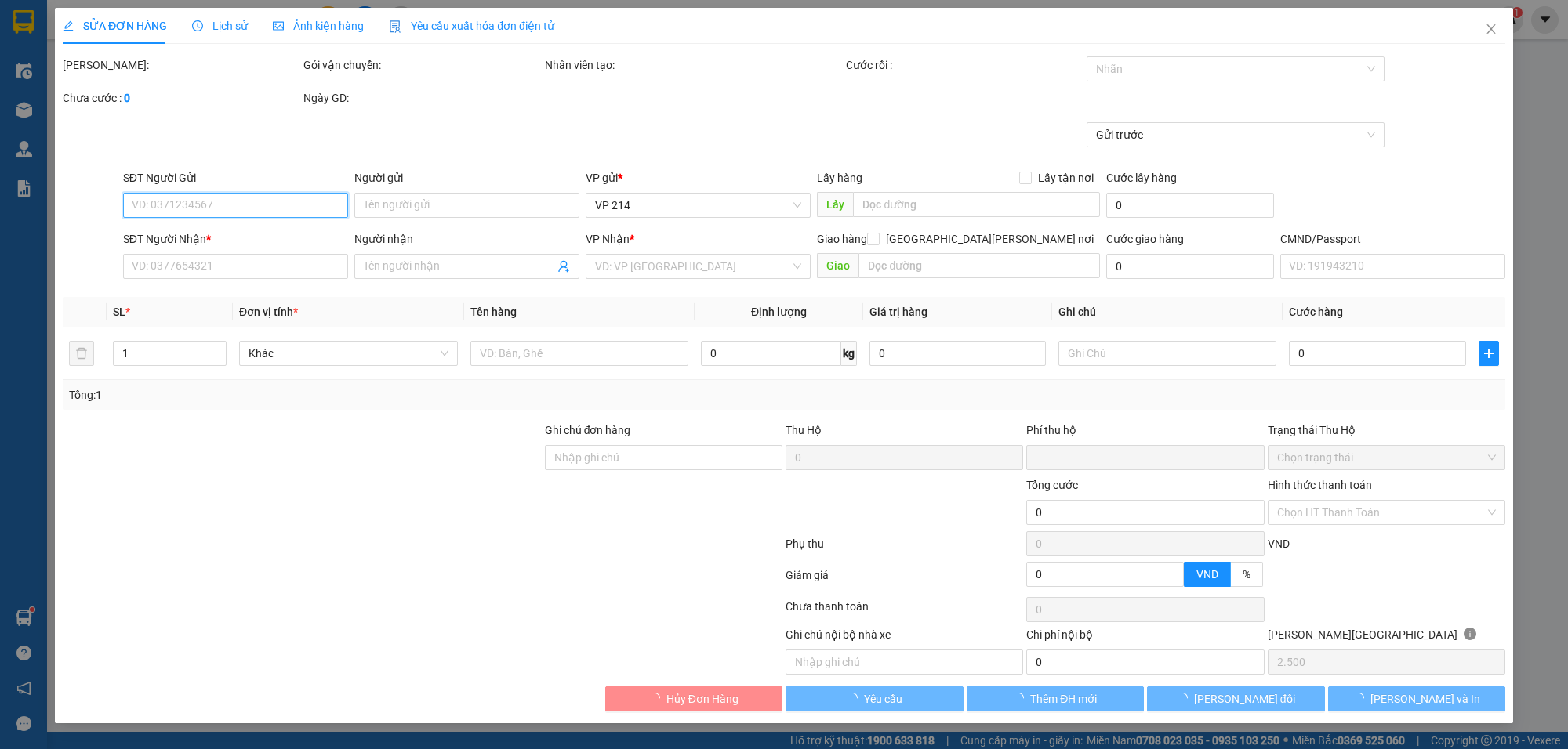
type input "gtn 11/2 đường 34 [PERSON_NAME] /thủ đức hcm"
type input "0"
type input "100.000"
type input "50.000"
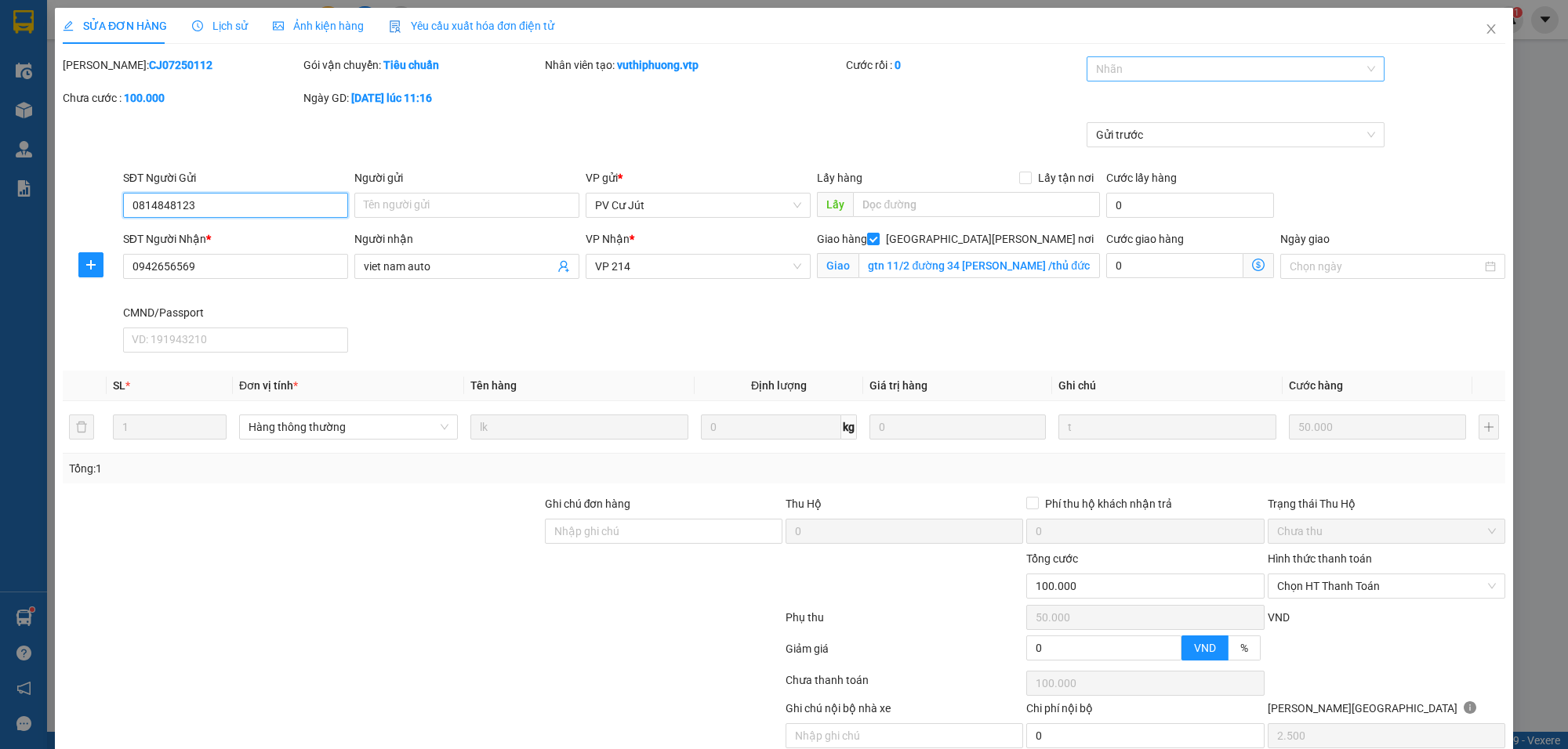
click at [1119, 69] on div at bounding box center [1227, 69] width 274 height 19
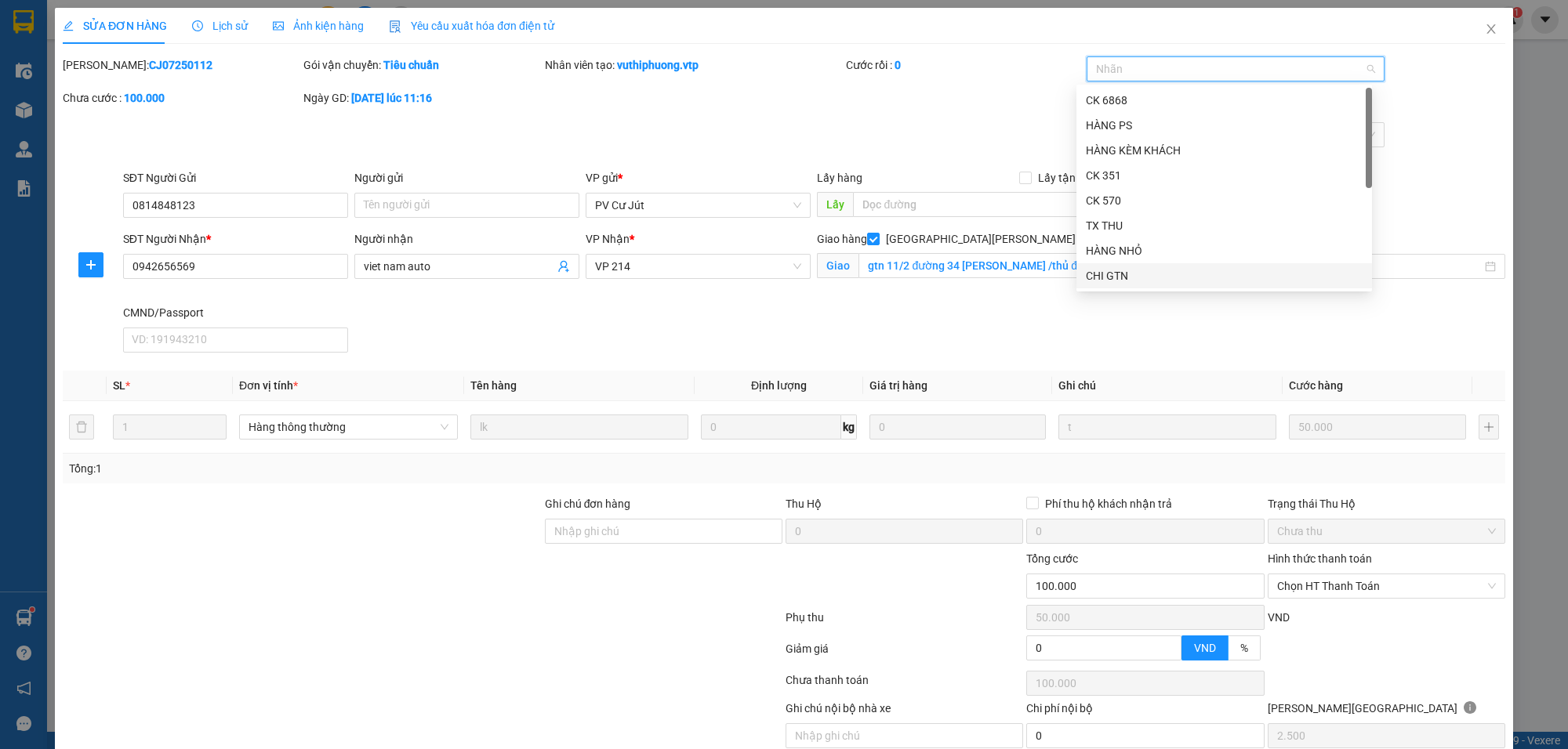
click at [1145, 280] on div "CHI GTN" at bounding box center [1224, 275] width 277 height 17
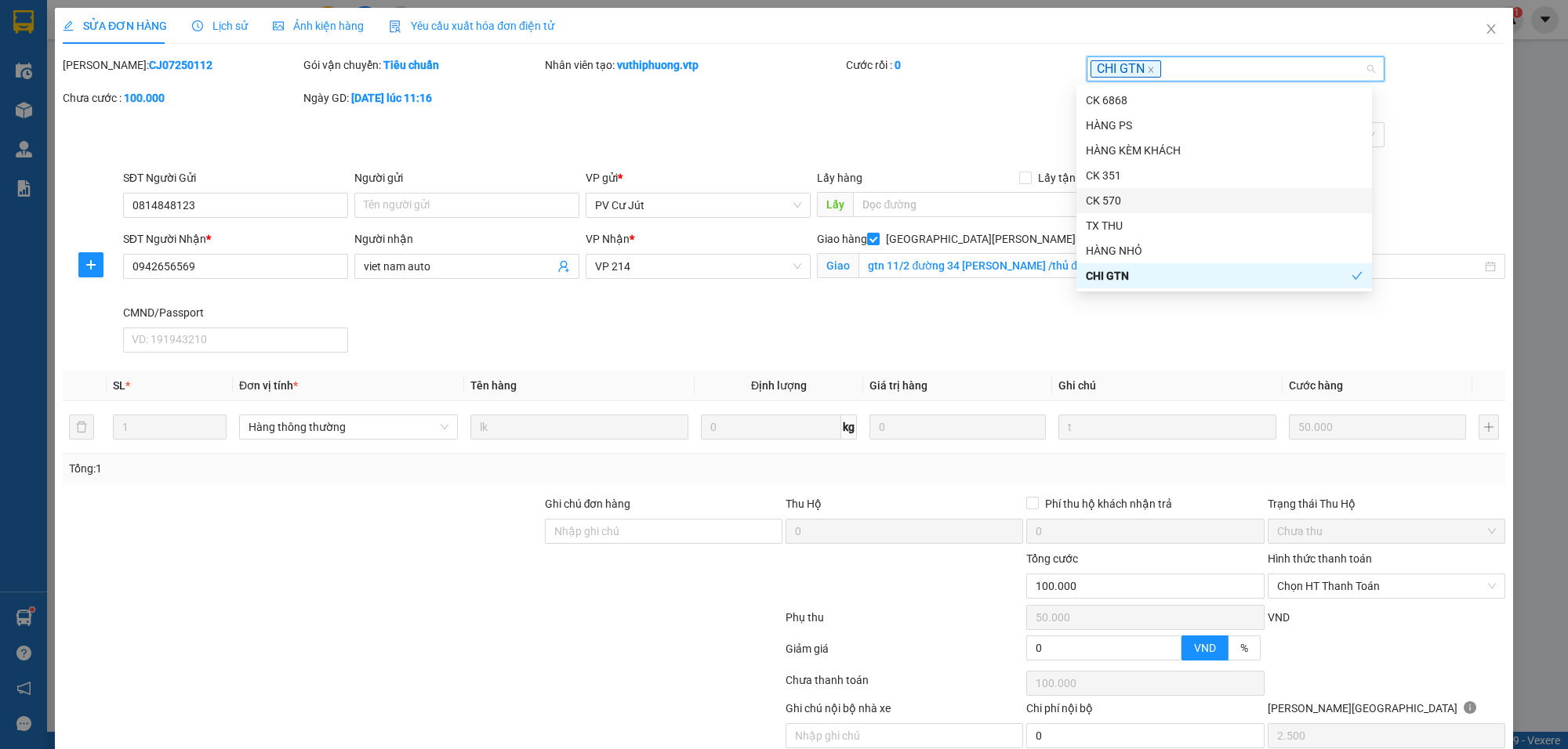
click at [982, 102] on div "Mã ĐH: CJ07250112 Gói vận chuyển: [PERSON_NAME] [PERSON_NAME] tạo: vuthiphuong.…" at bounding box center [784, 89] width 1446 height 66
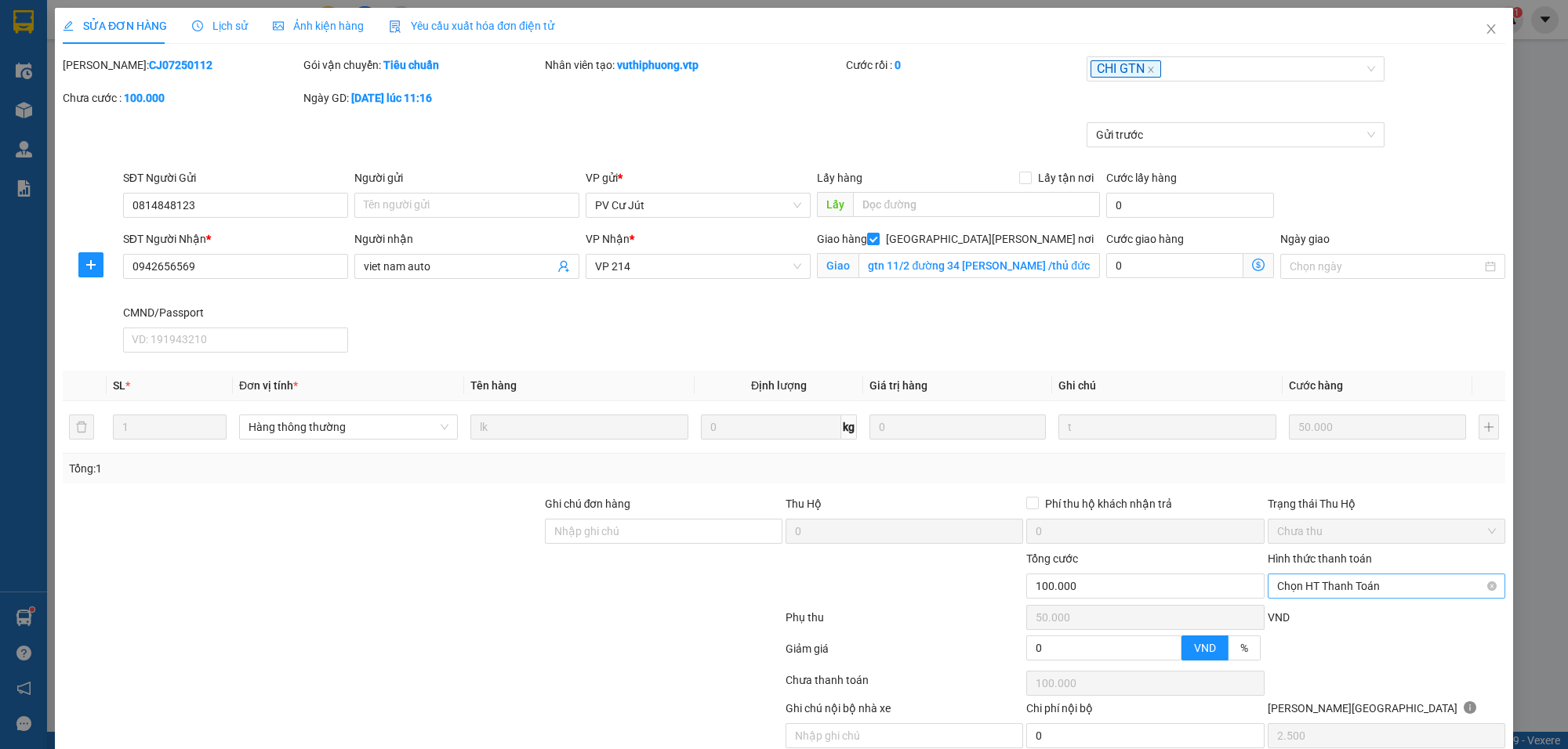
click at [1323, 574] on span "Chọn HT Thanh Toán" at bounding box center [1387, 586] width 218 height 23
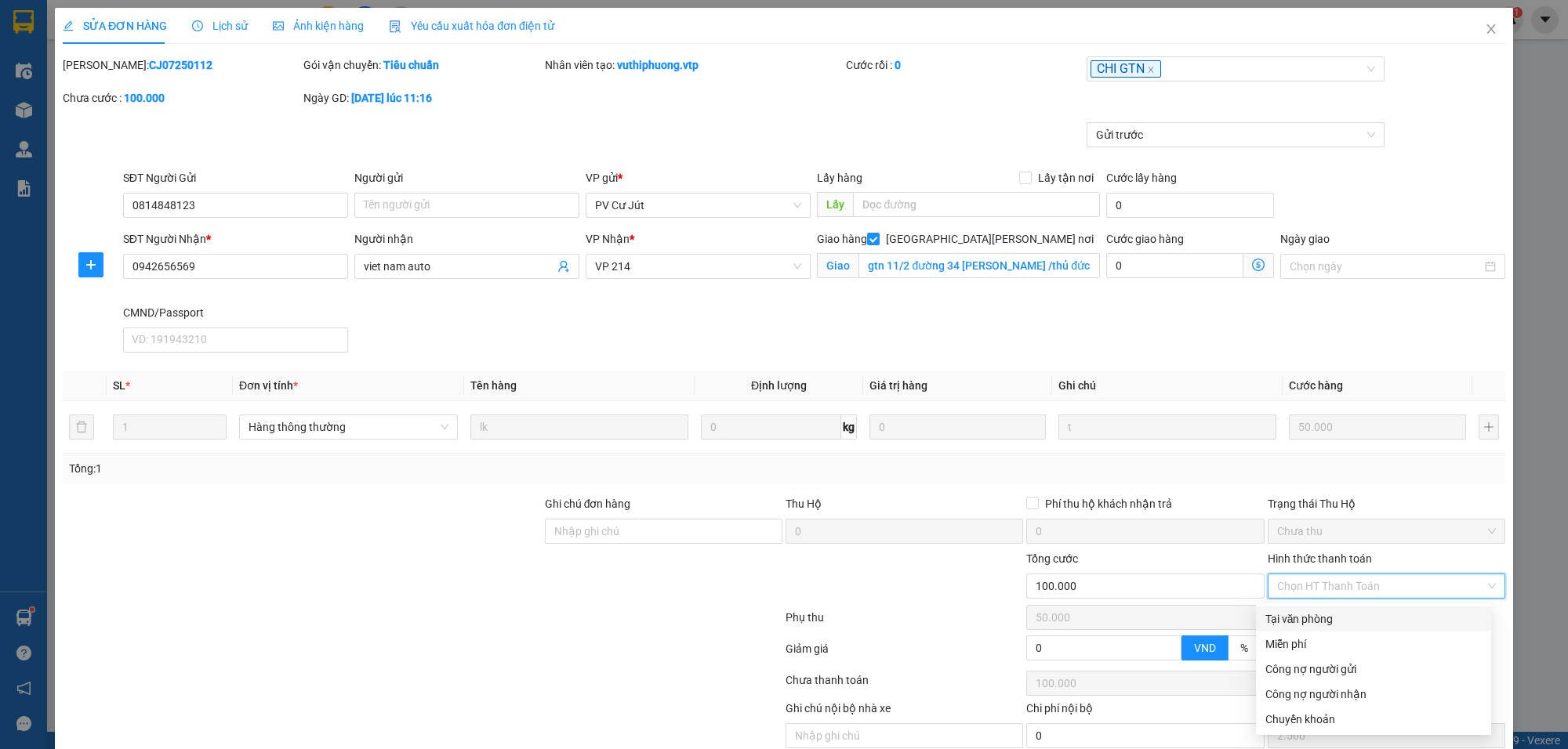
click at [1324, 611] on div "Tại văn phòng" at bounding box center [1373, 619] width 216 height 17
type input "0"
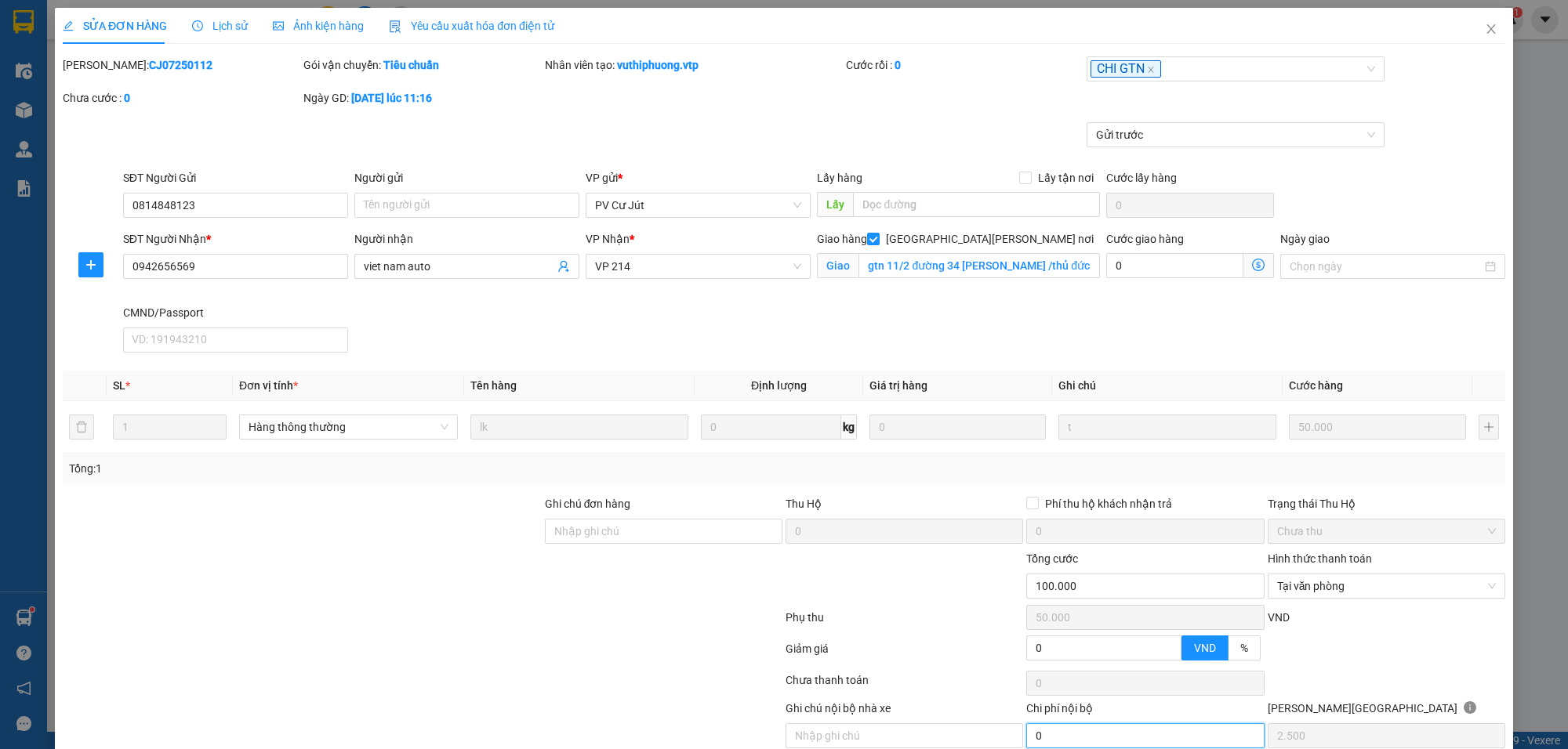
click at [1065, 723] on input "0" at bounding box center [1146, 735] width 238 height 25
type input "70.000"
click at [942, 723] on input "text" at bounding box center [905, 735] width 238 height 25
type input "chi [PERSON_NAME] NƠI"
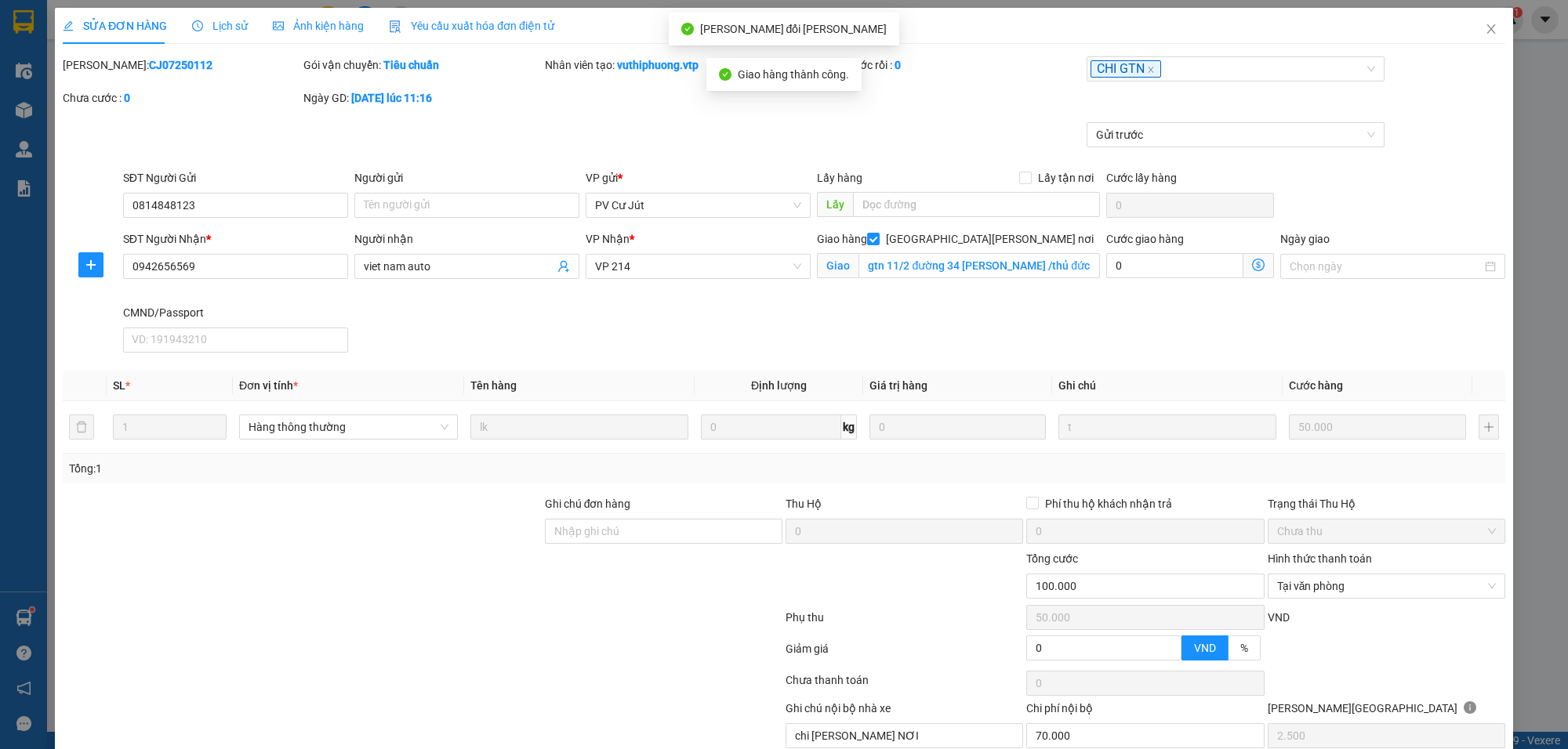
type input "70.000"
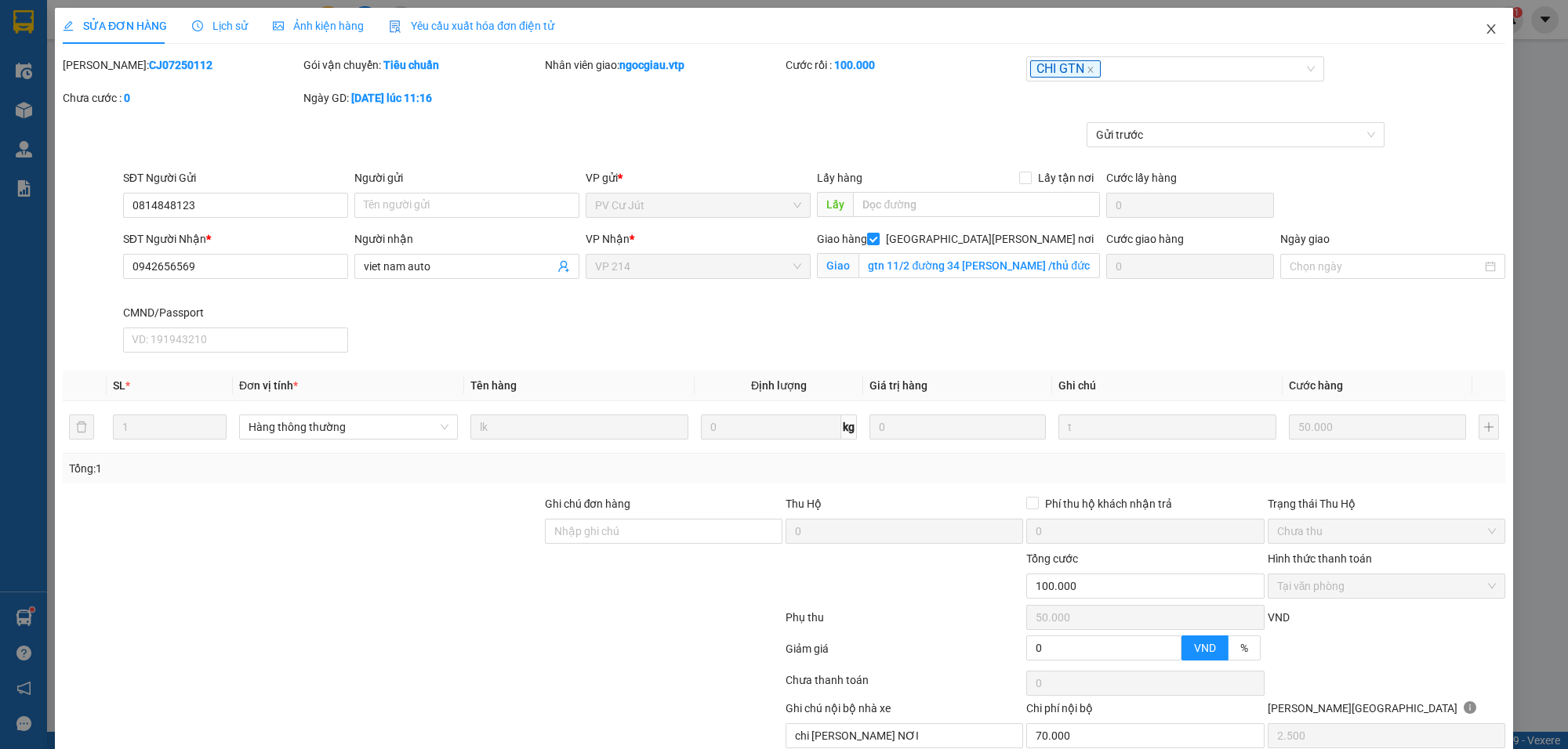
click at [1485, 17] on span "Close" at bounding box center [1491, 30] width 44 height 44
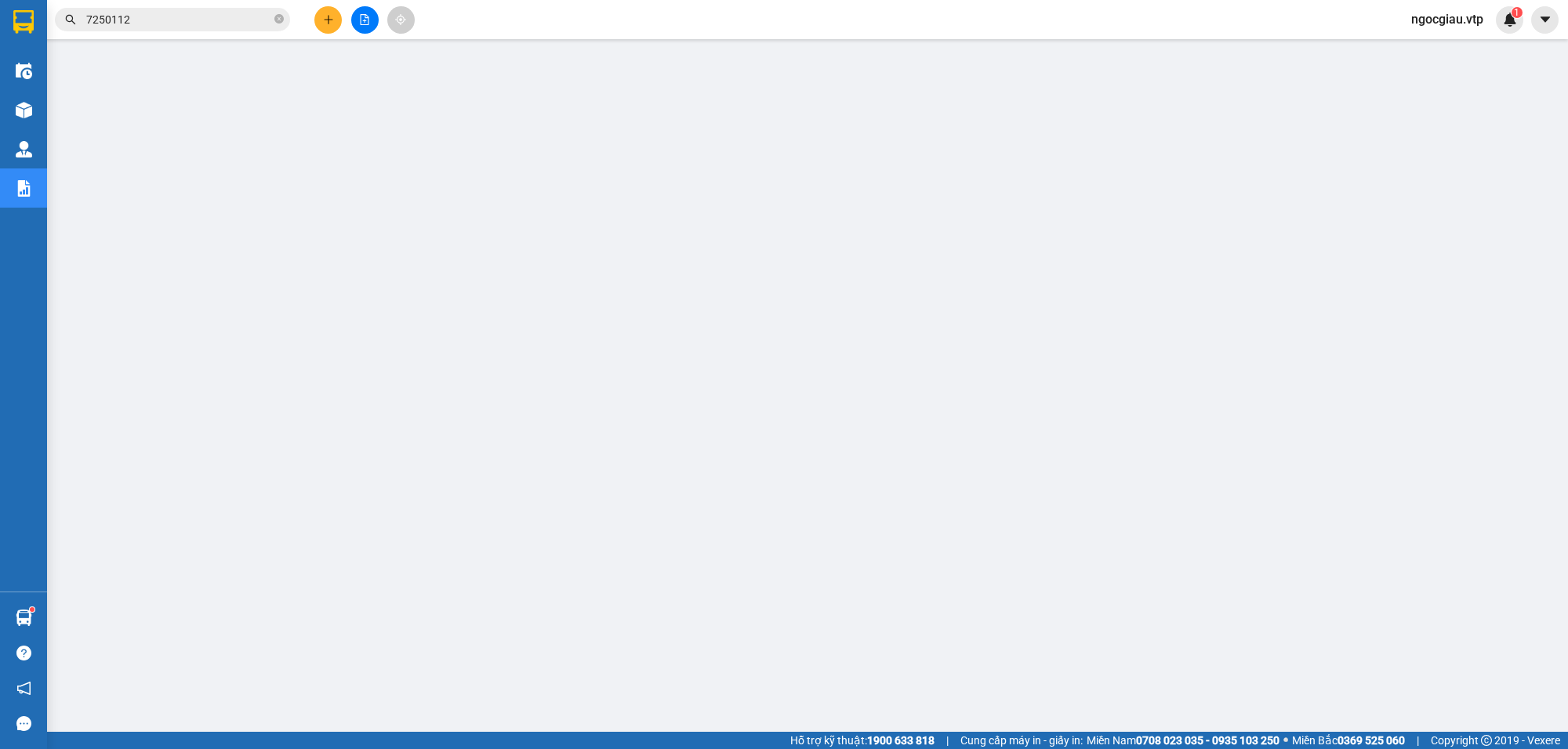
click at [158, 13] on input "7250112" at bounding box center [179, 19] width 185 height 17
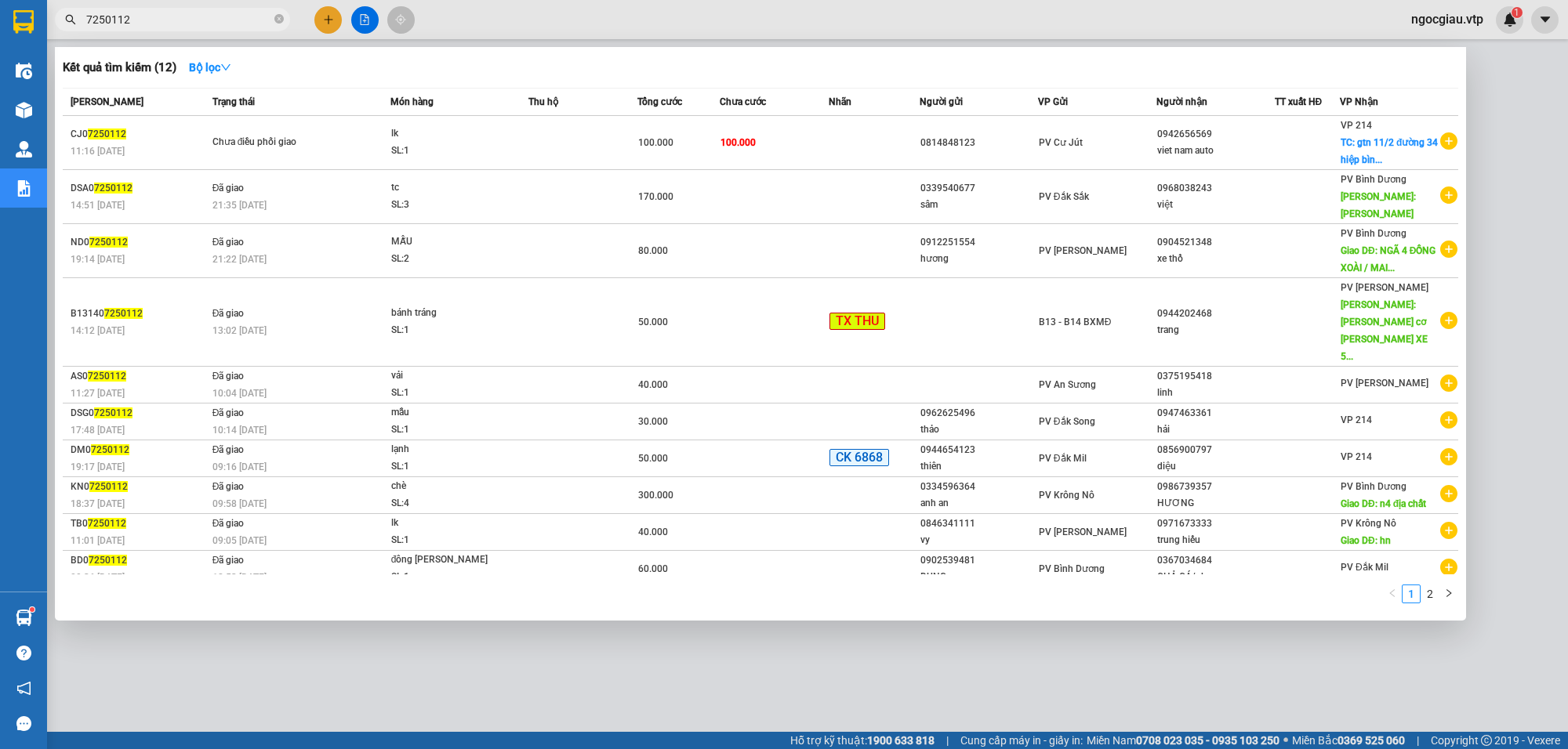
click at [158, 13] on input "7250112" at bounding box center [179, 19] width 185 height 17
type input "7250257"
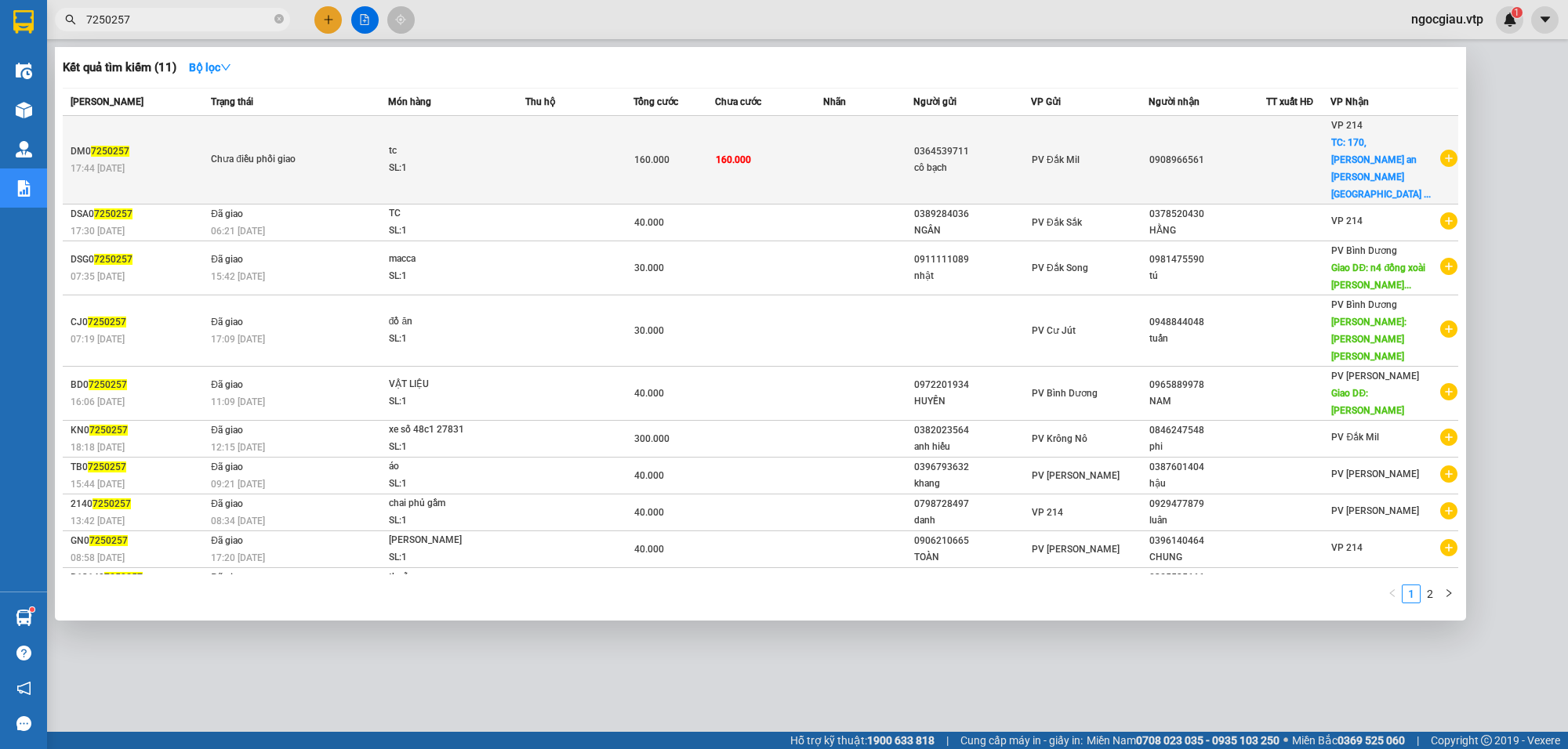
click at [472, 160] on div "SL: 1" at bounding box center [447, 168] width 117 height 17
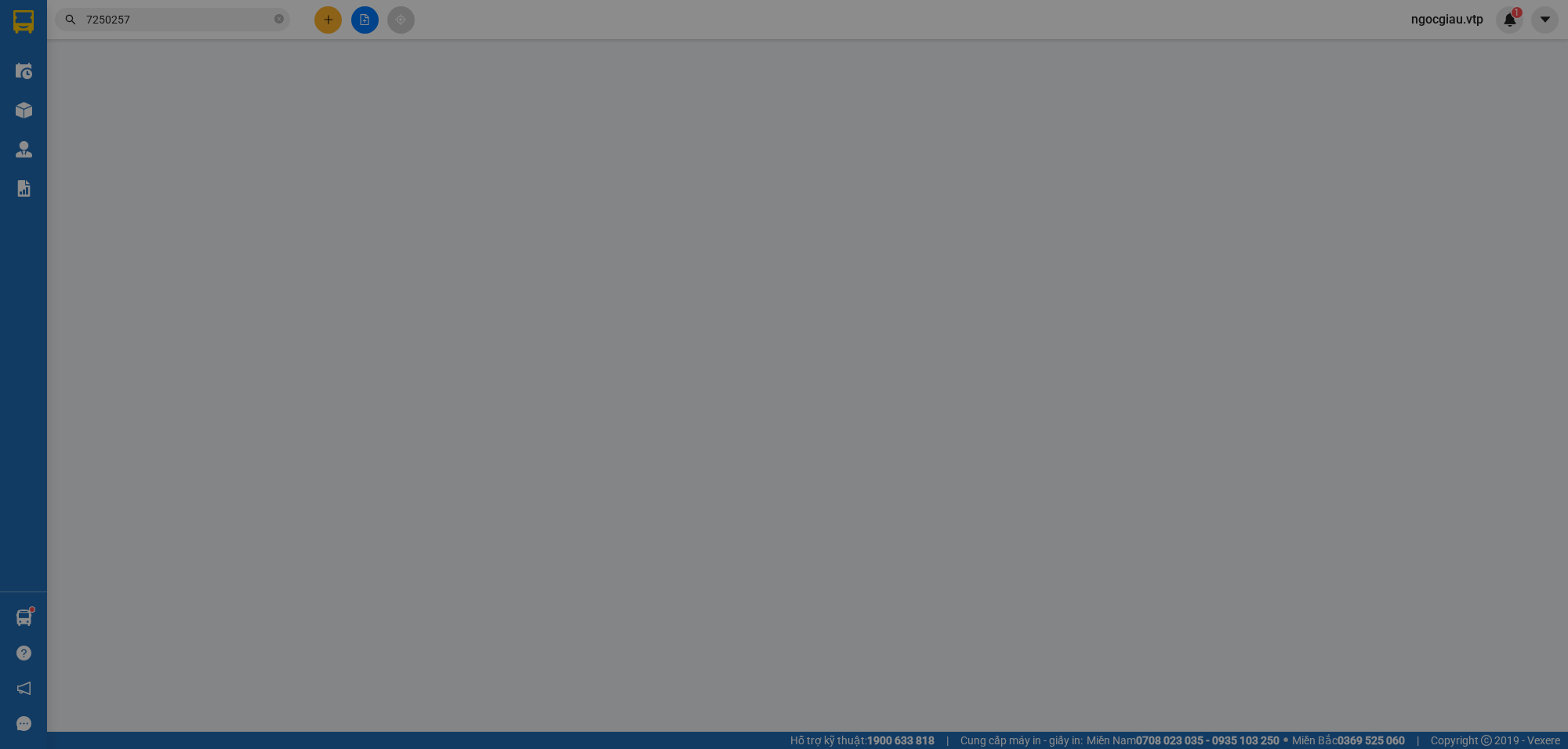
type input "3.000"
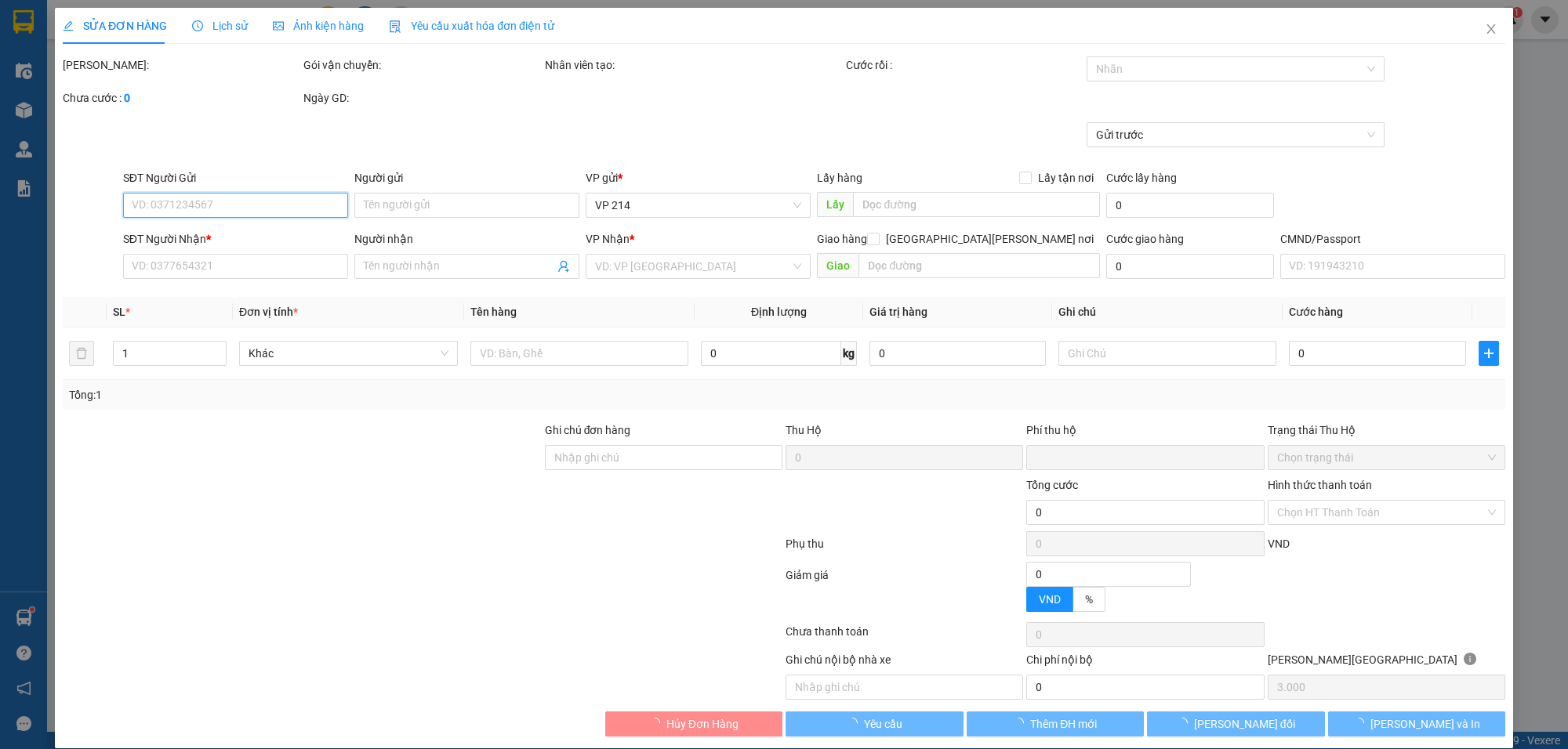
type input "0364539711"
type input "cô bạch"
type input "0908966561"
checkbox input "true"
type input "170,[PERSON_NAME] an [PERSON_NAME][GEOGRAPHIC_DATA]"
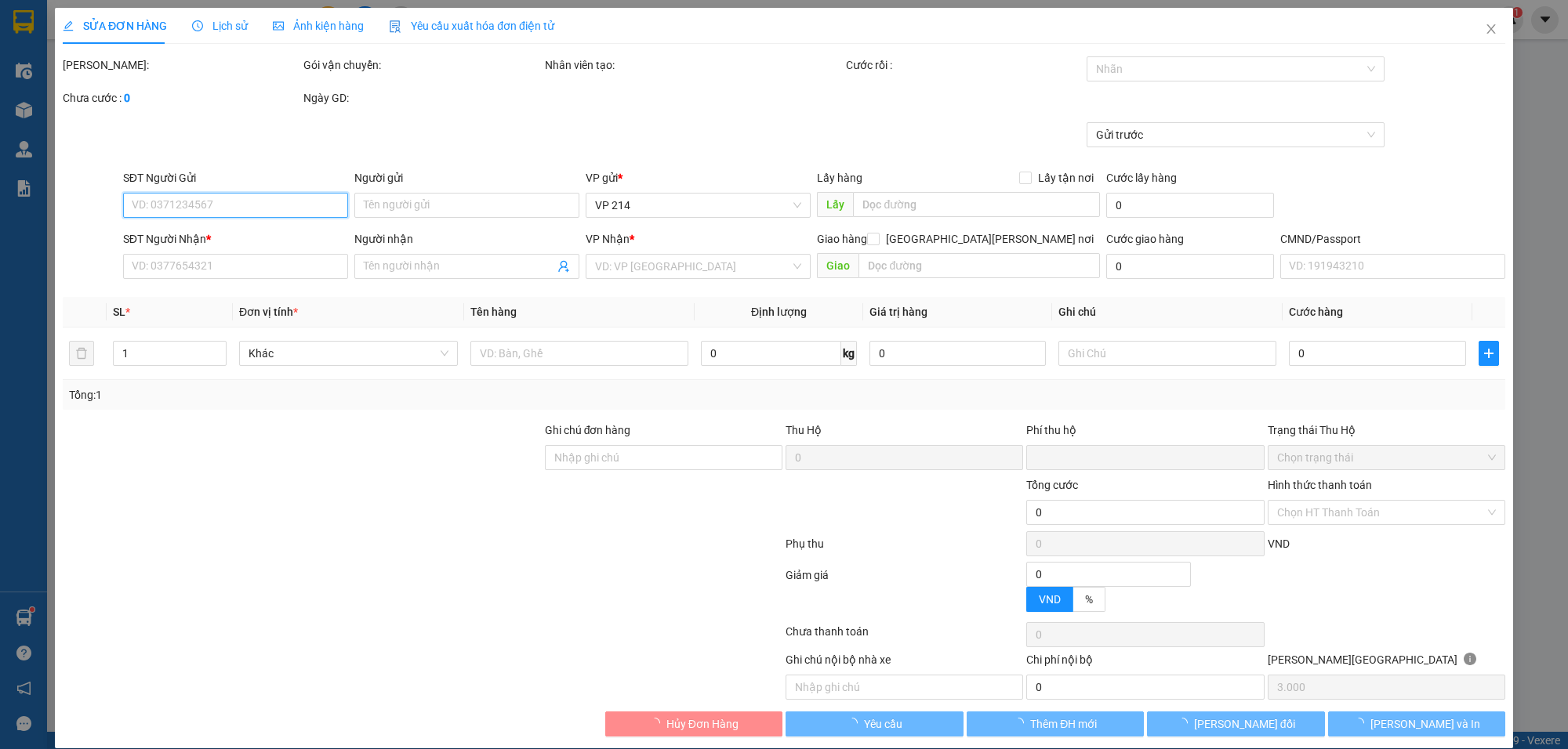
type input "0"
type input "160.000"
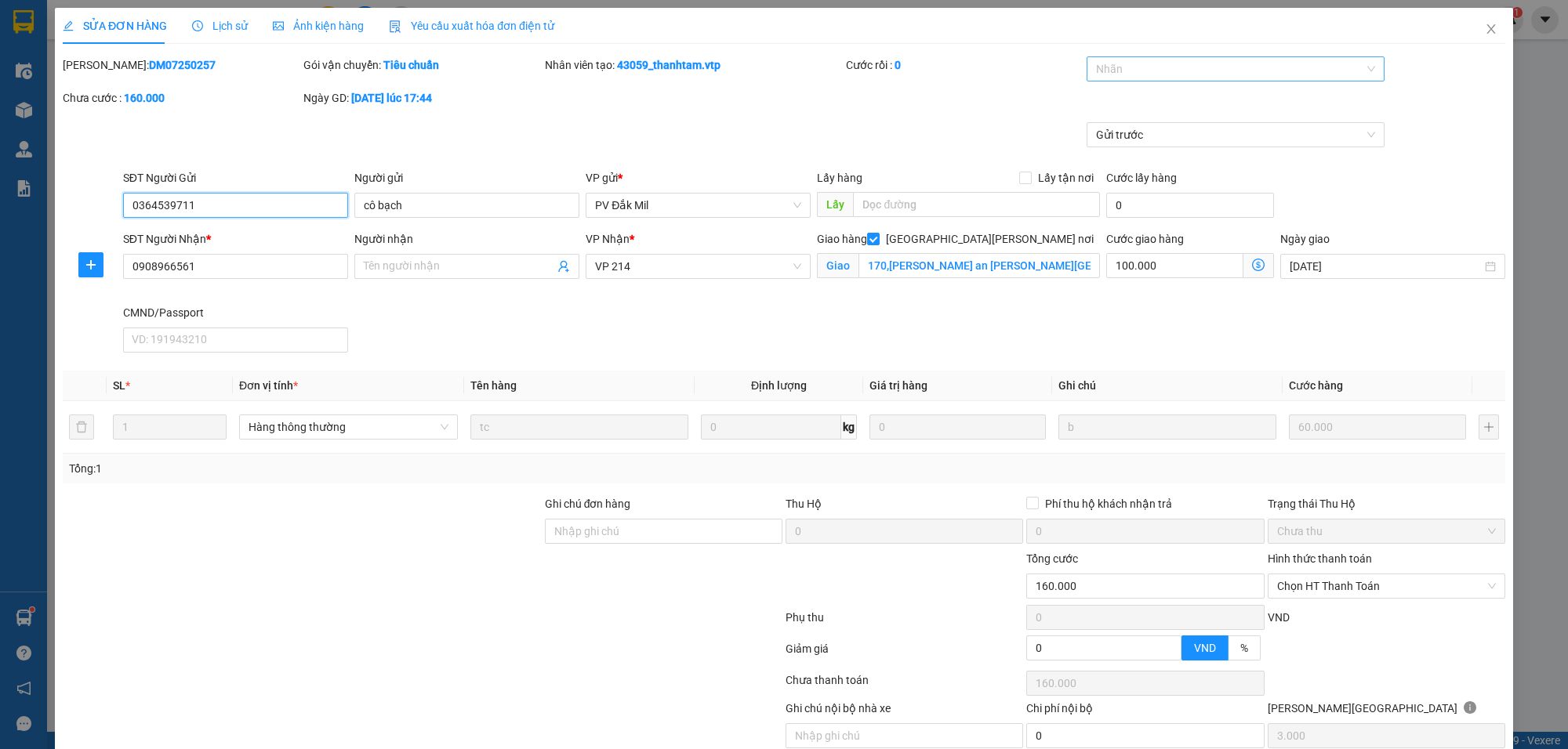
click at [1118, 63] on div at bounding box center [1227, 69] width 274 height 19
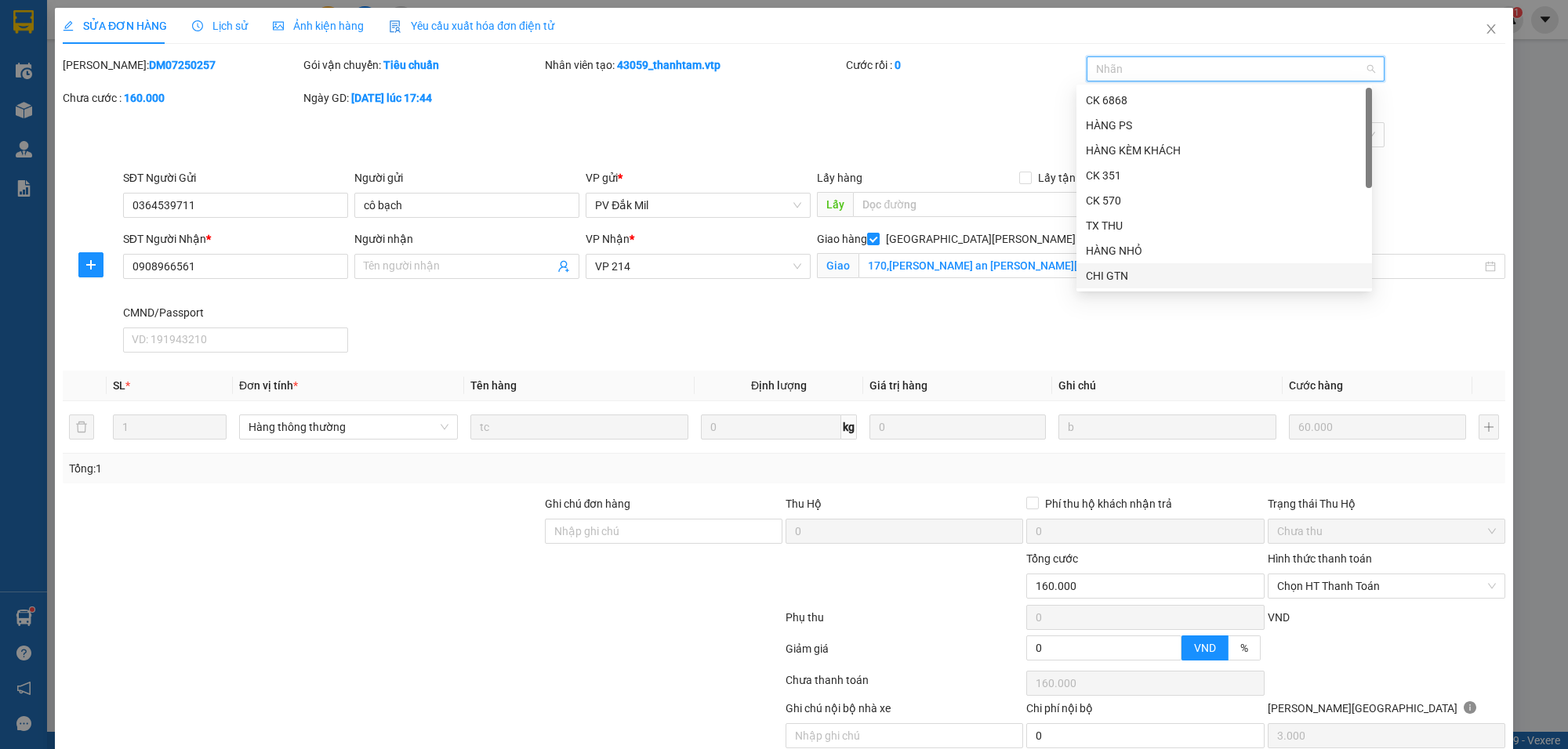
click at [1130, 280] on div "CHI GTN" at bounding box center [1224, 275] width 277 height 17
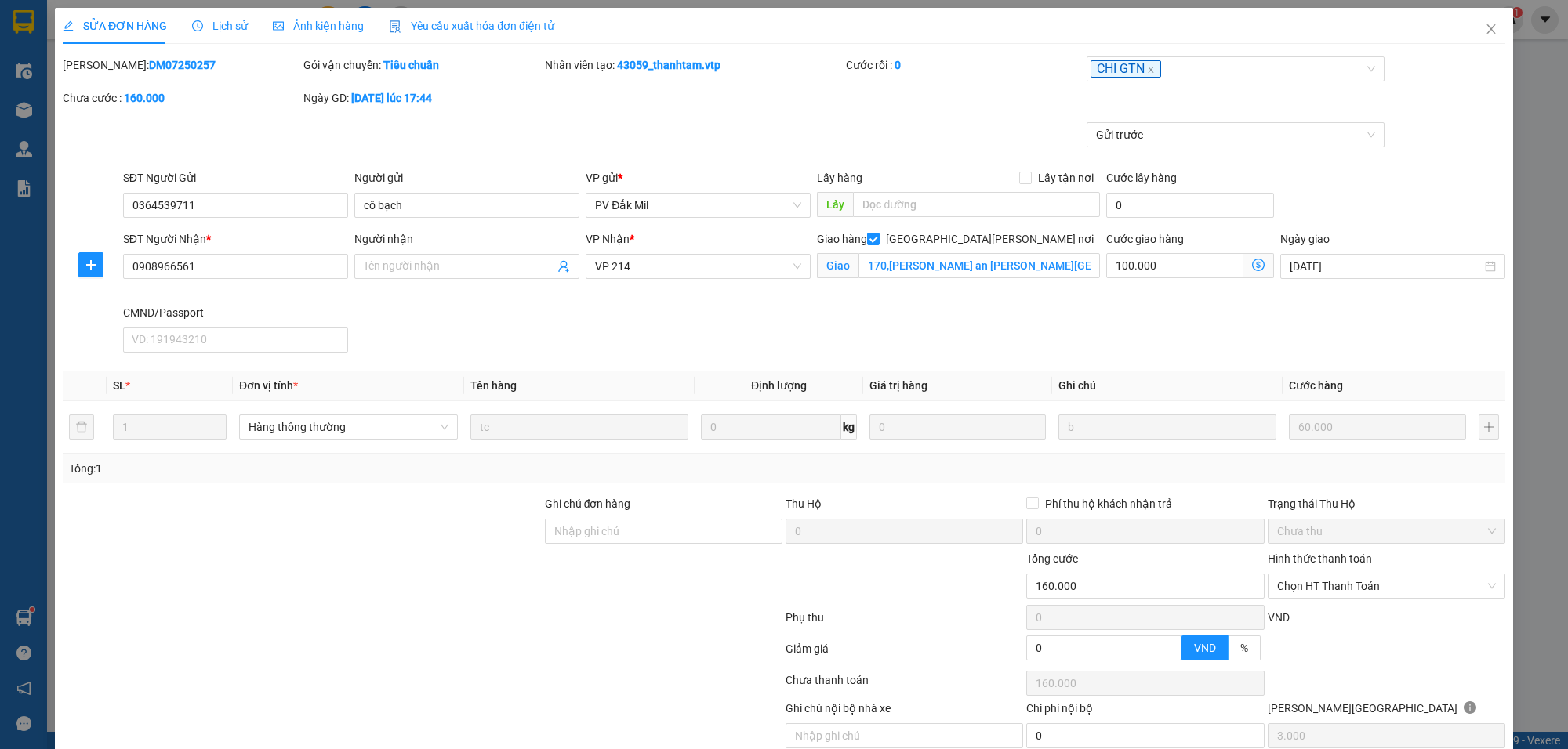
click at [843, 132] on div "Gửi trước" at bounding box center [784, 146] width 1446 height 47
click at [1341, 574] on span "Chọn HT Thanh Toán" at bounding box center [1387, 586] width 218 height 23
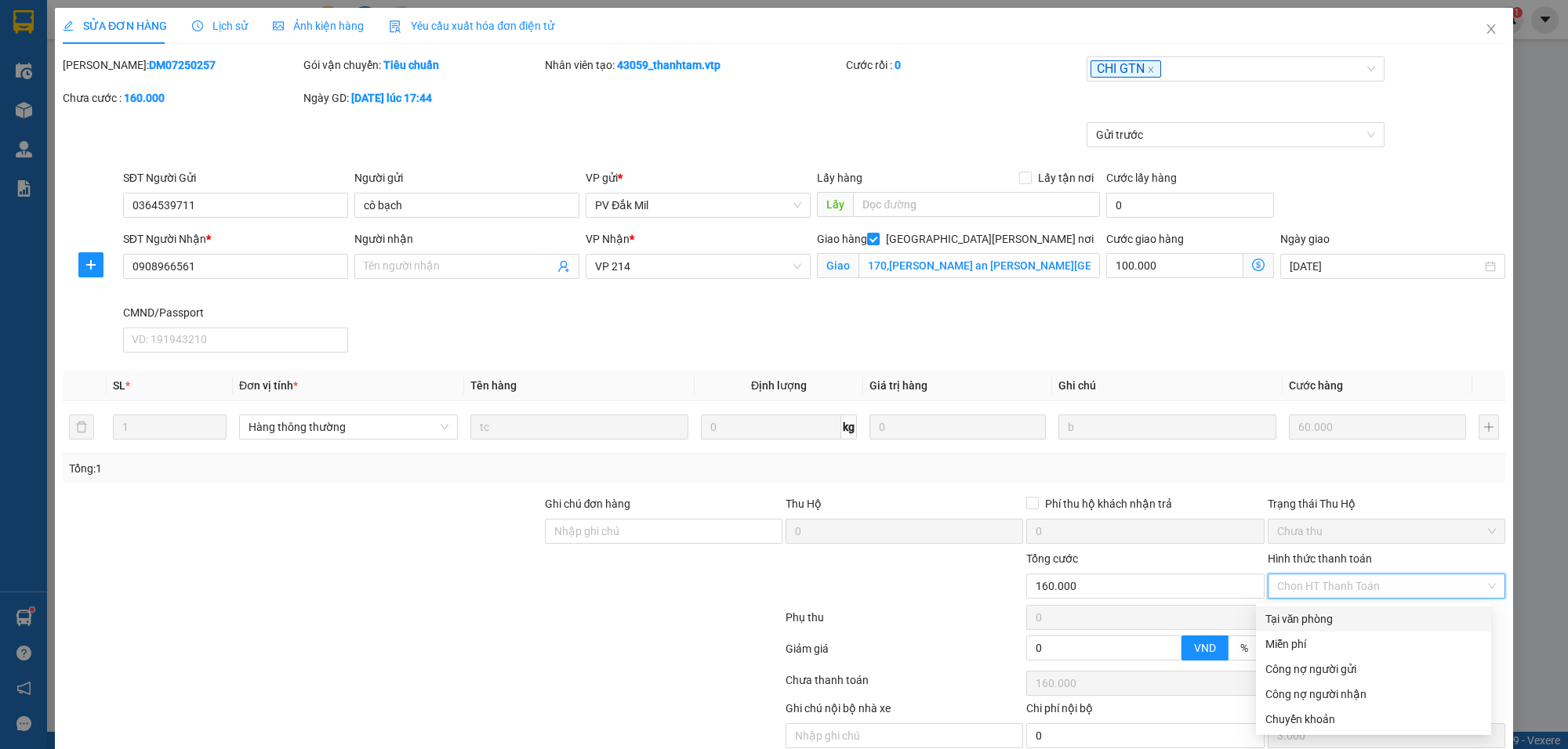
click at [1303, 611] on div "Tại văn phòng" at bounding box center [1373, 619] width 216 height 17
type input "0"
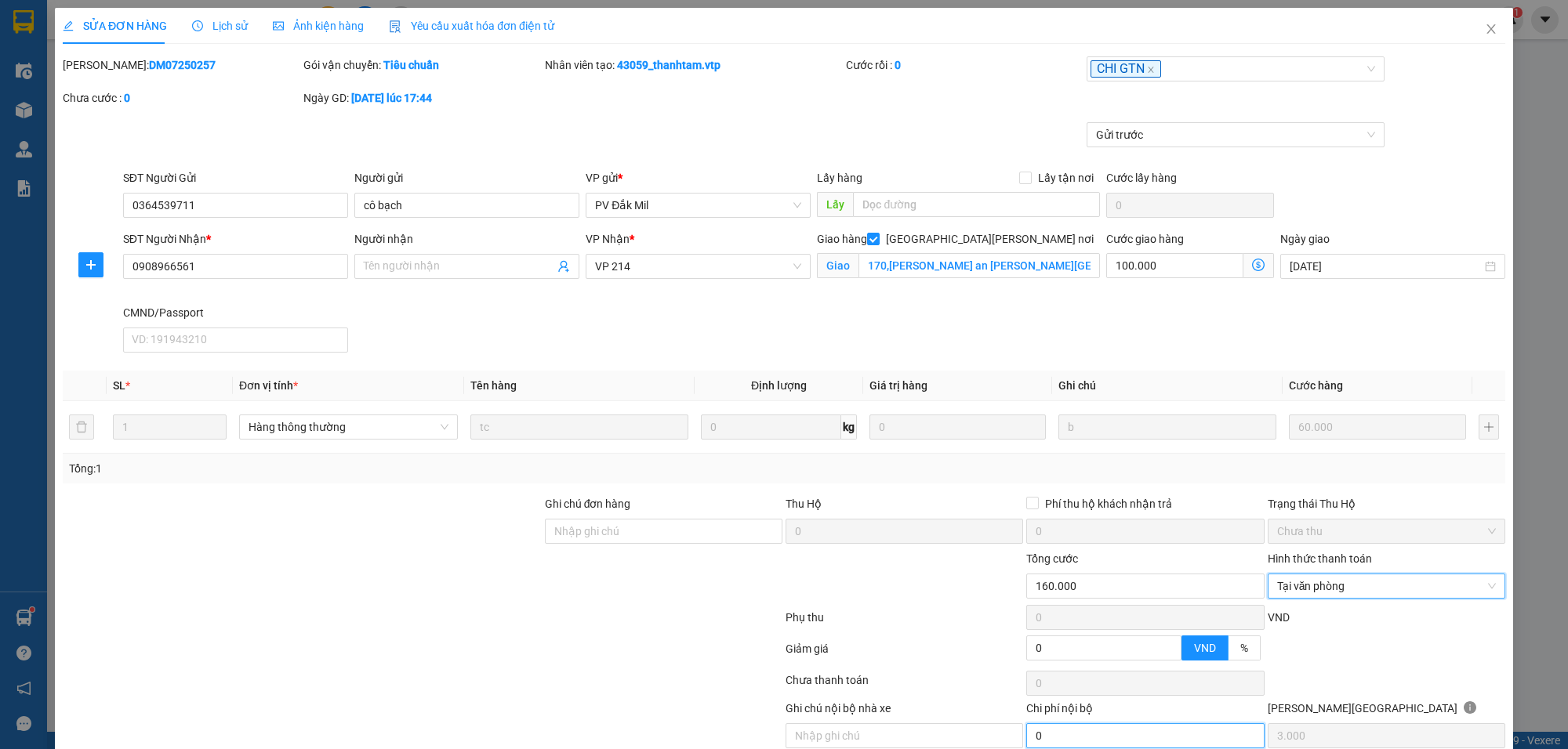
click at [1073, 723] on input "0" at bounding box center [1146, 735] width 238 height 25
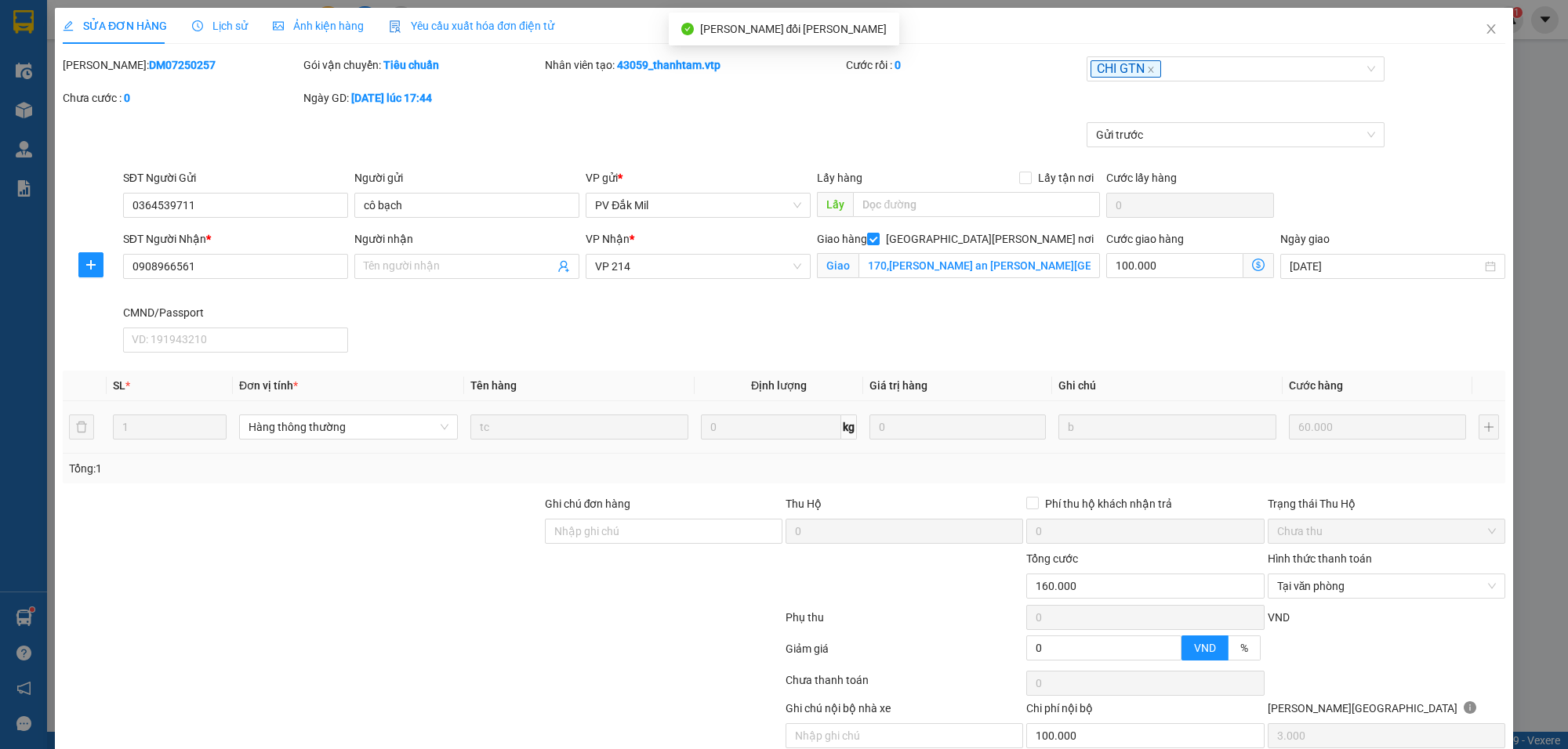
type input "100.000"
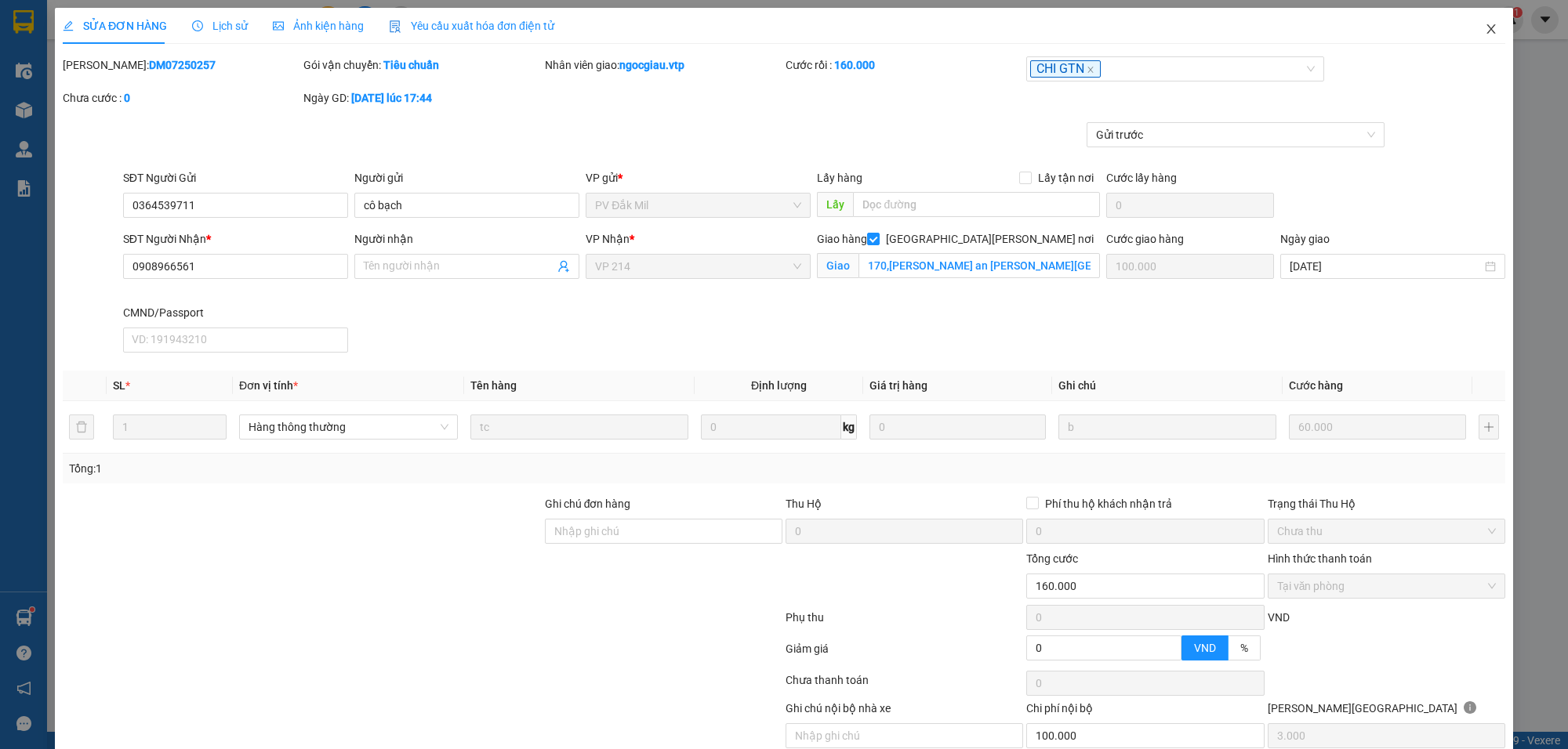
click at [1485, 26] on icon "close" at bounding box center [1492, 29] width 13 height 13
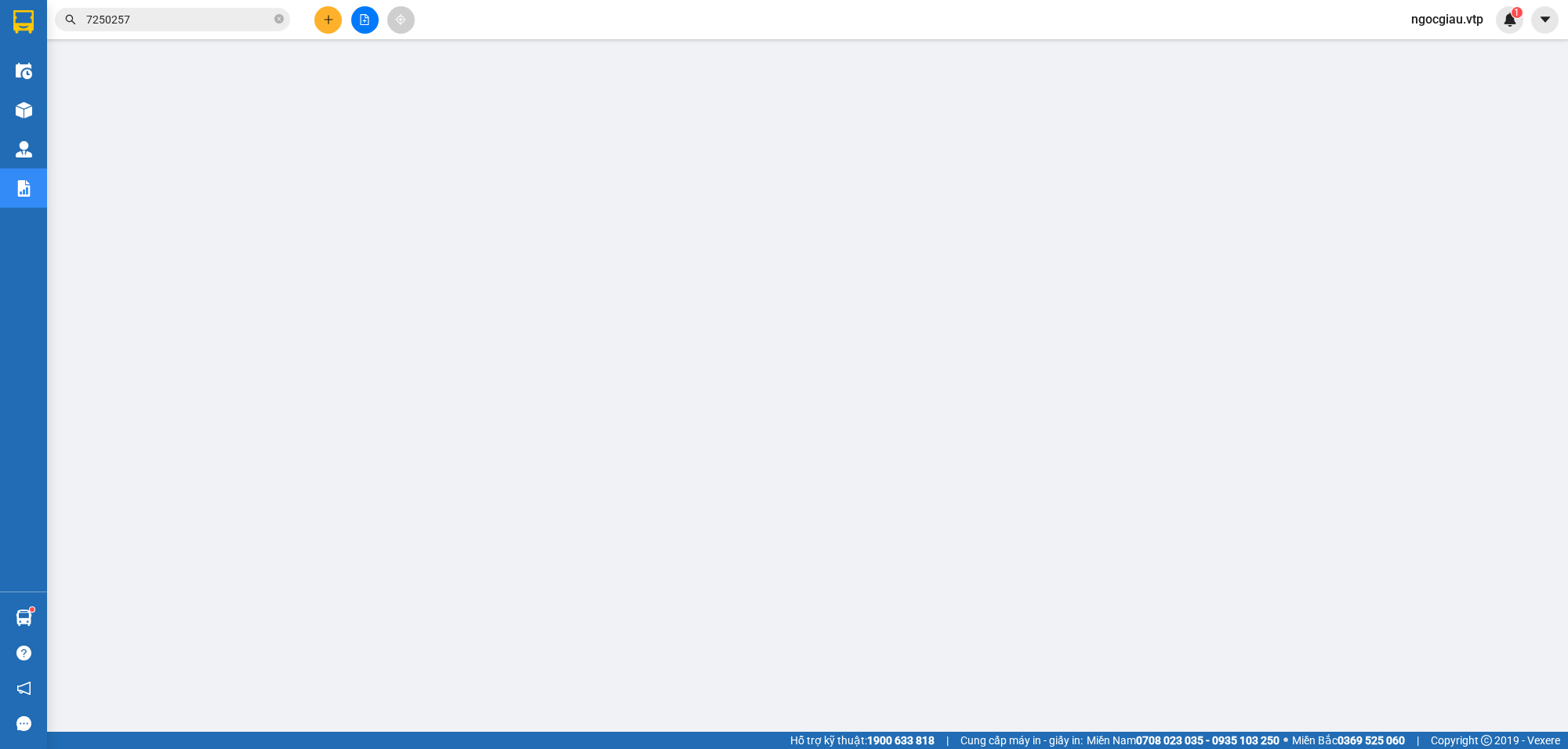
click at [142, 25] on input "7250257" at bounding box center [179, 19] width 185 height 17
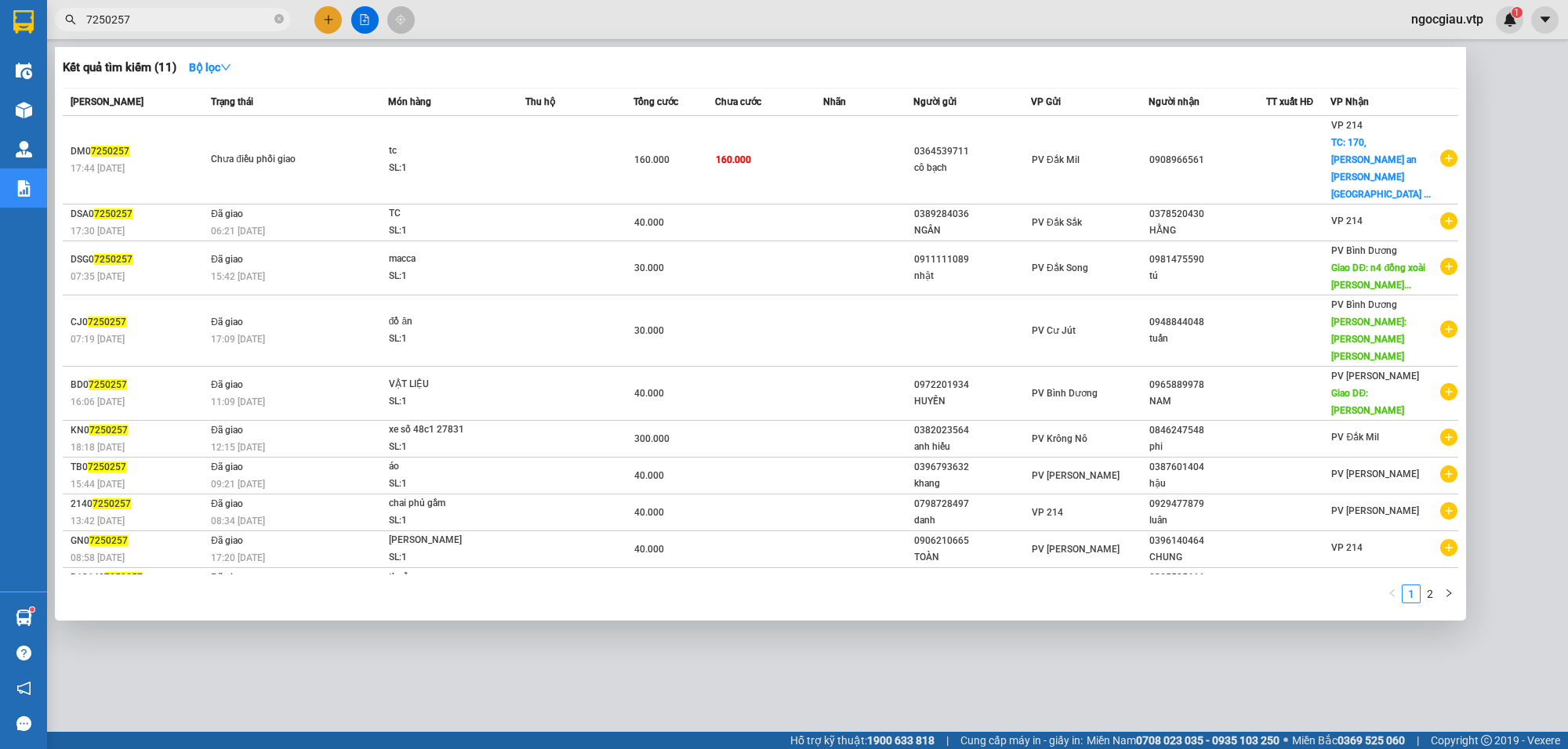
click at [950, 695] on div at bounding box center [784, 374] width 1568 height 749
click at [149, 21] on input "7250257" at bounding box center [179, 19] width 185 height 17
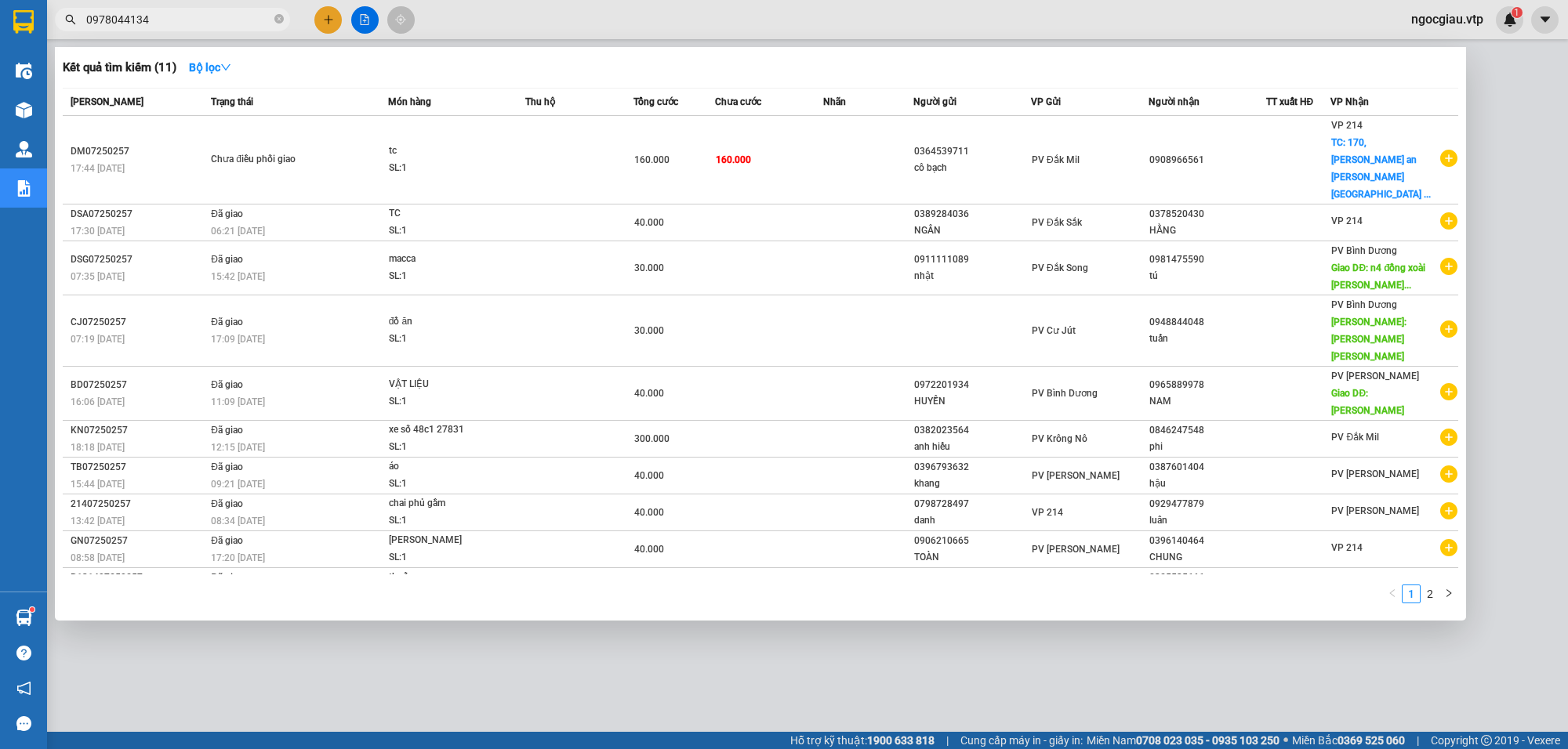
type input "0978044134"
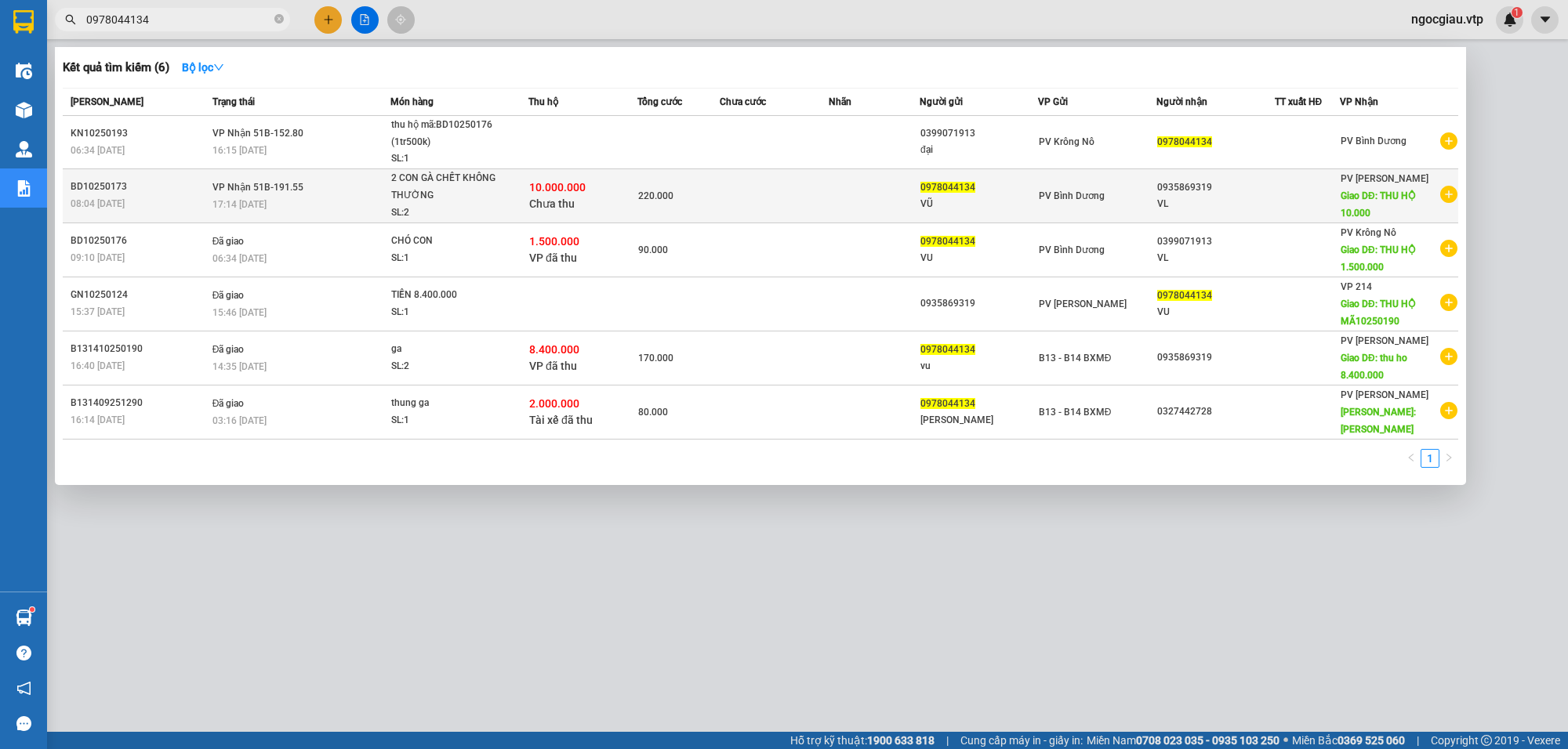
click at [796, 184] on td at bounding box center [774, 195] width 109 height 54
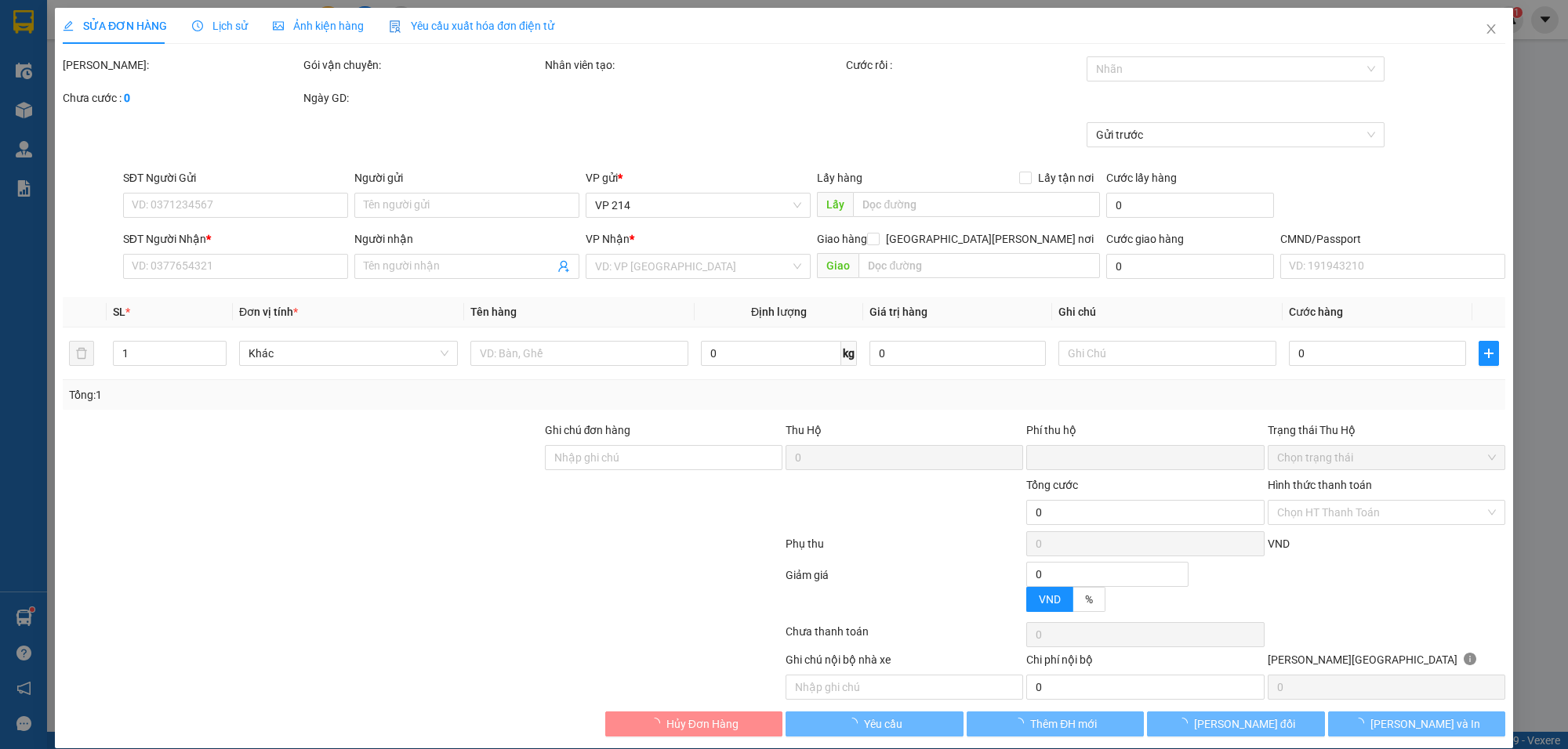
type input "6.000"
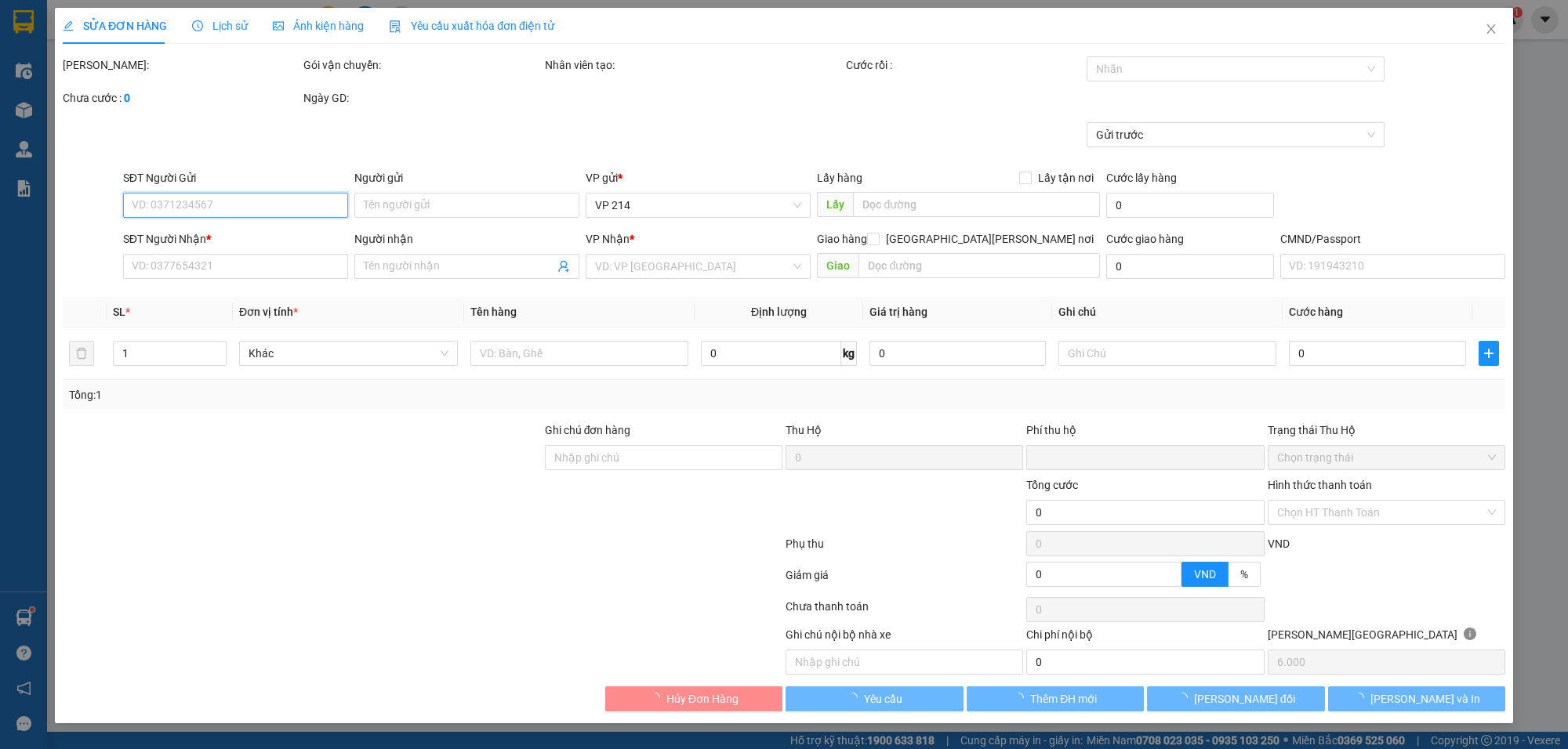
type input "0978044134"
type input "VŨ"
type input "0935869319"
type input "VL"
type input "THU HỘ 10.000"
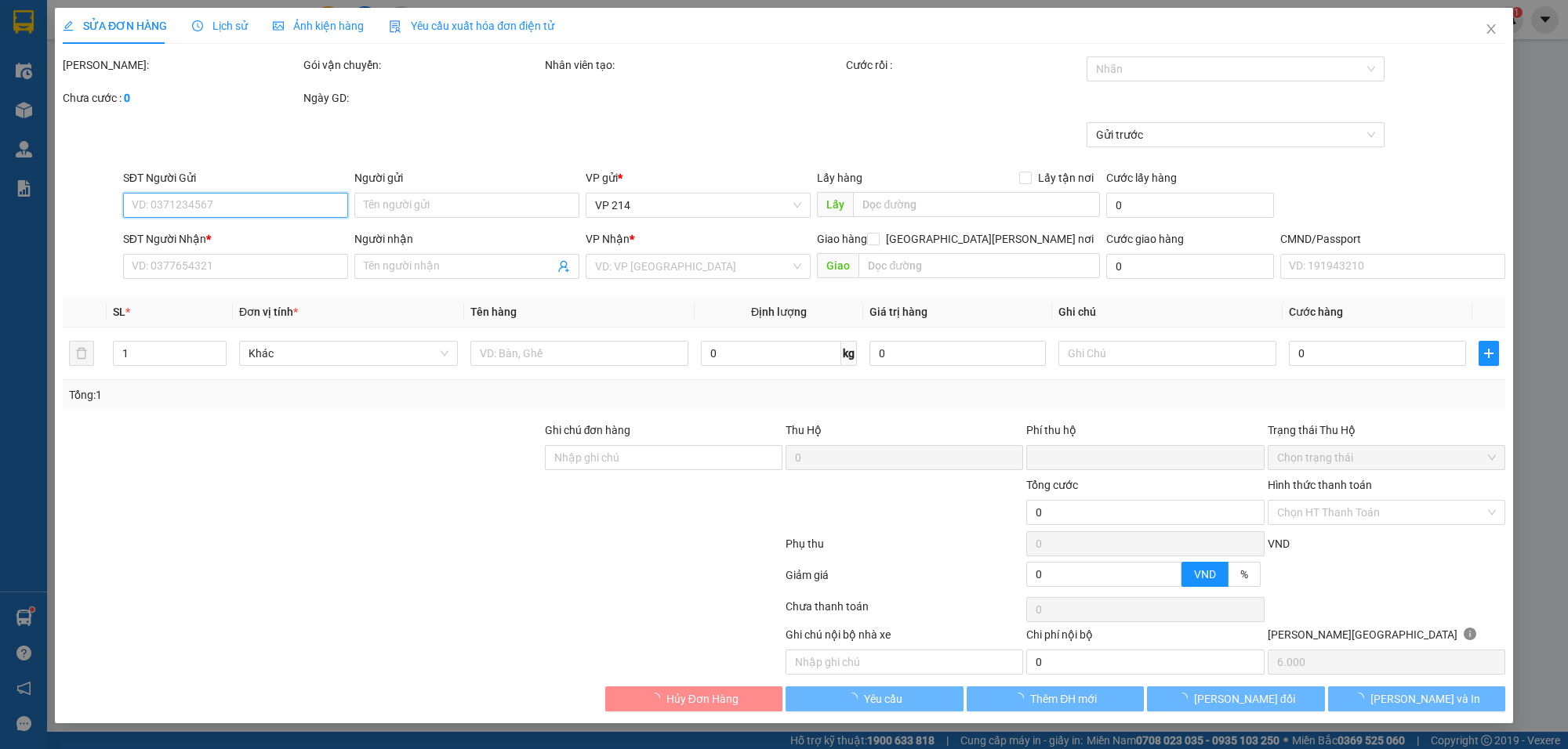
type input "KH XN HÀNG CHỈ VỀ BXKN"
type input "100.000"
type input "220.000"
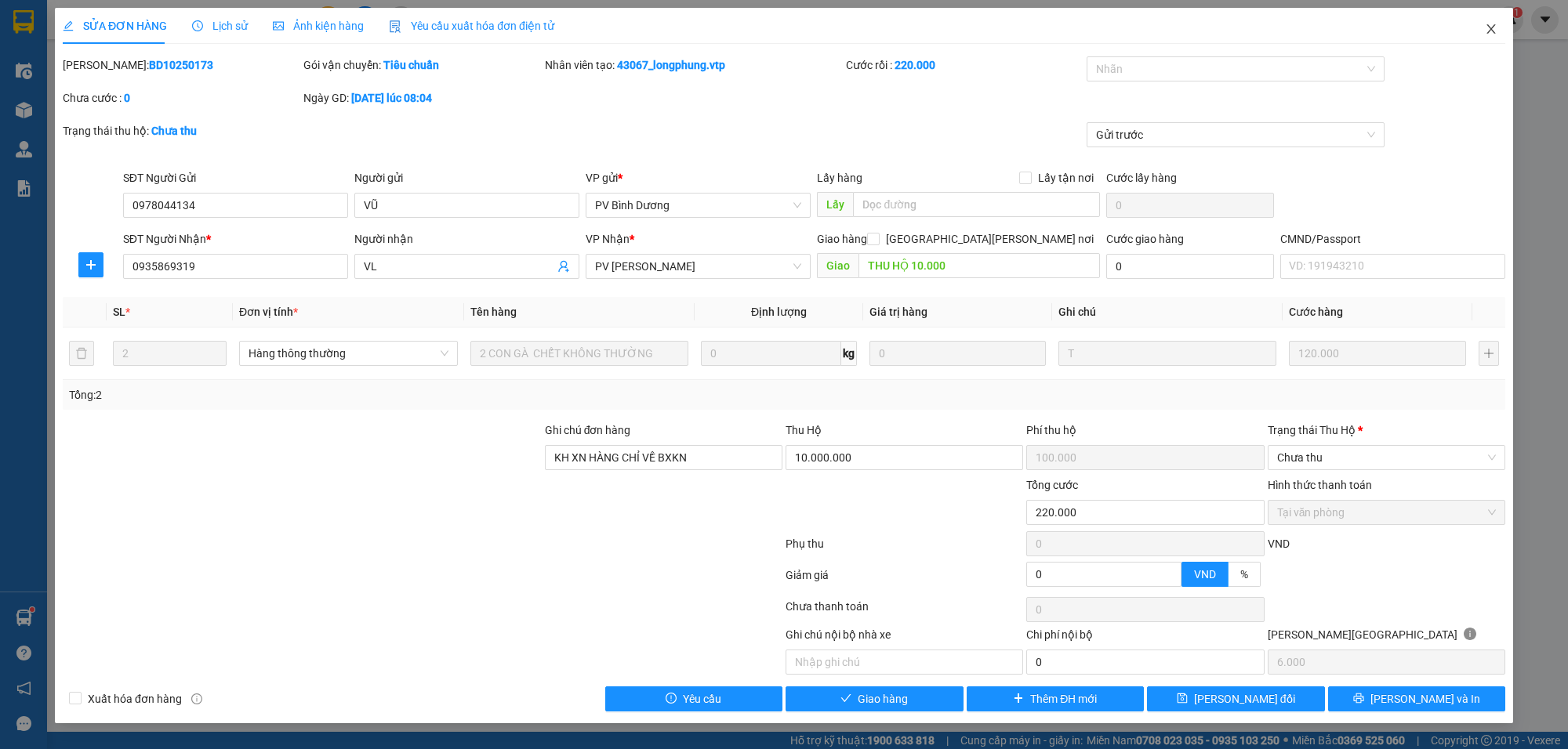
click at [1496, 23] on icon "close" at bounding box center [1492, 29] width 13 height 13
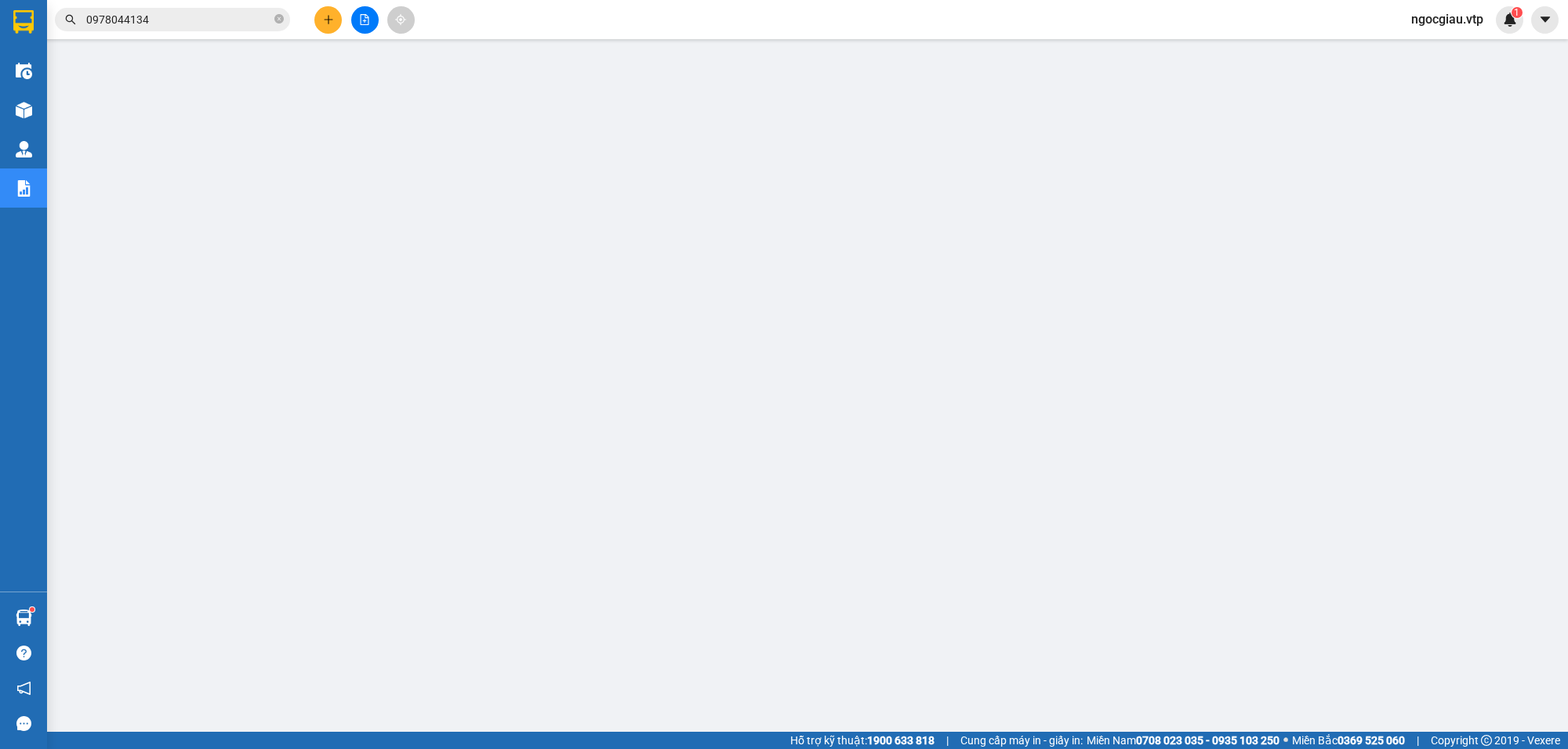
click at [209, 25] on input "0978044134" at bounding box center [179, 19] width 185 height 17
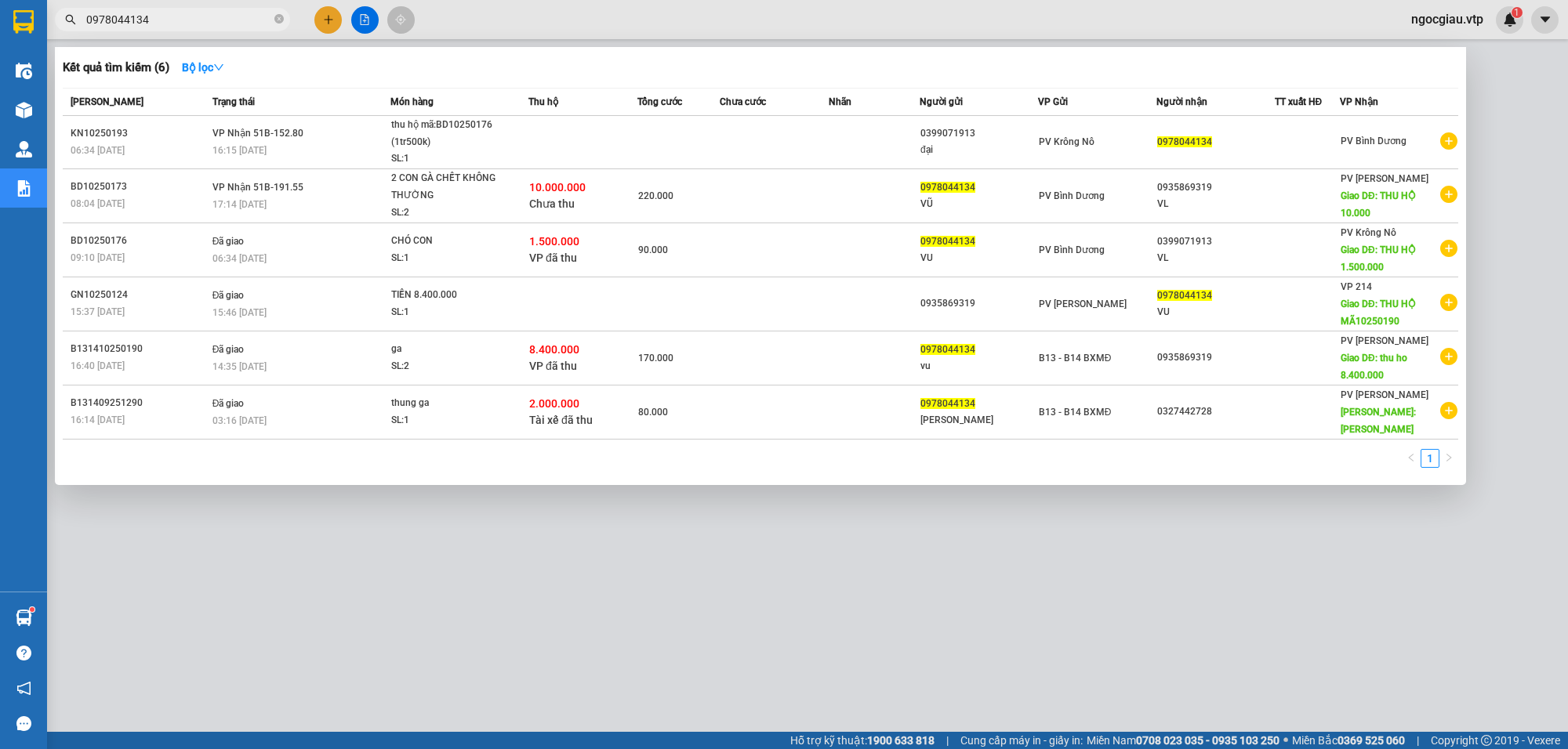
click at [209, 25] on input "0978044134" at bounding box center [179, 19] width 185 height 17
type input "1"
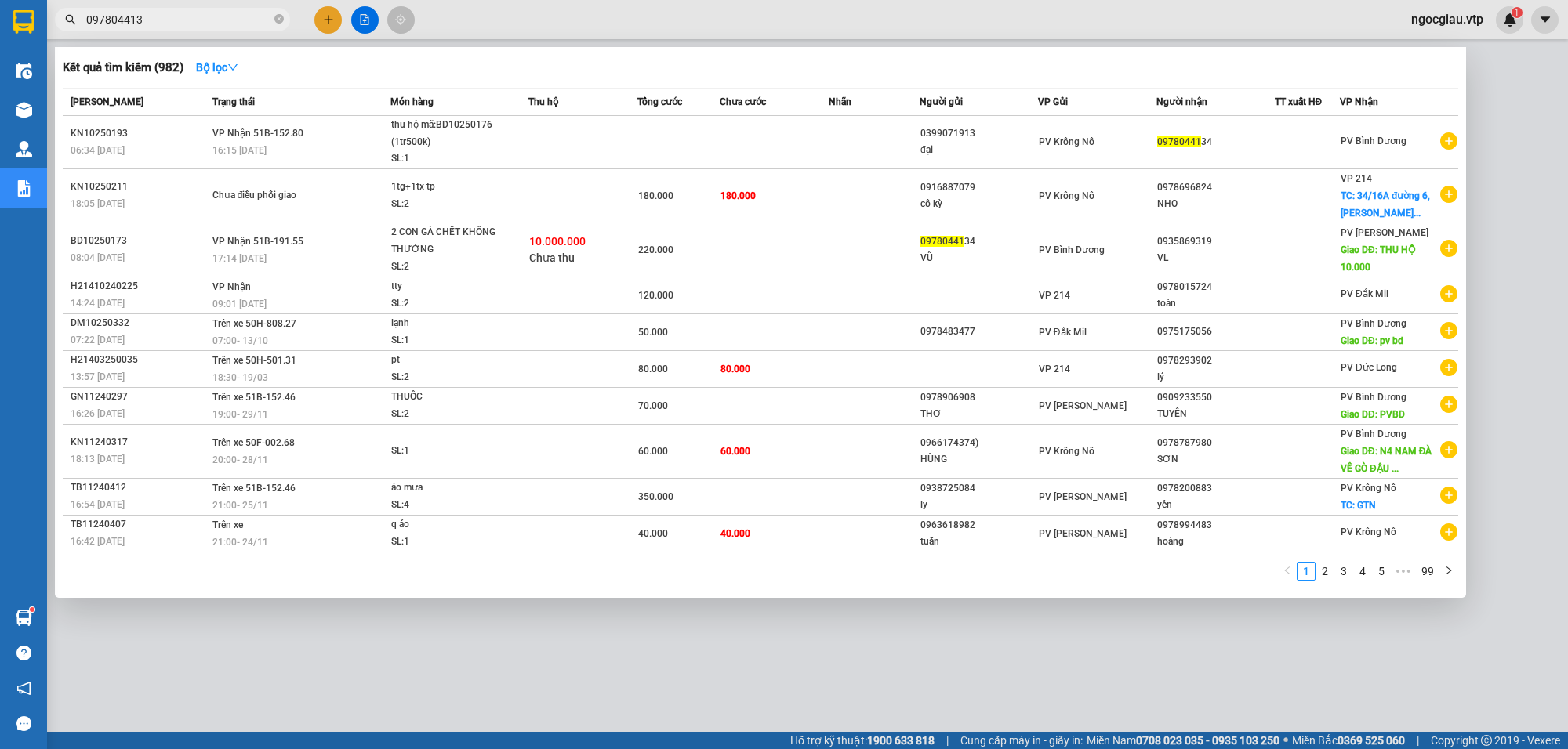
type input "0978044134"
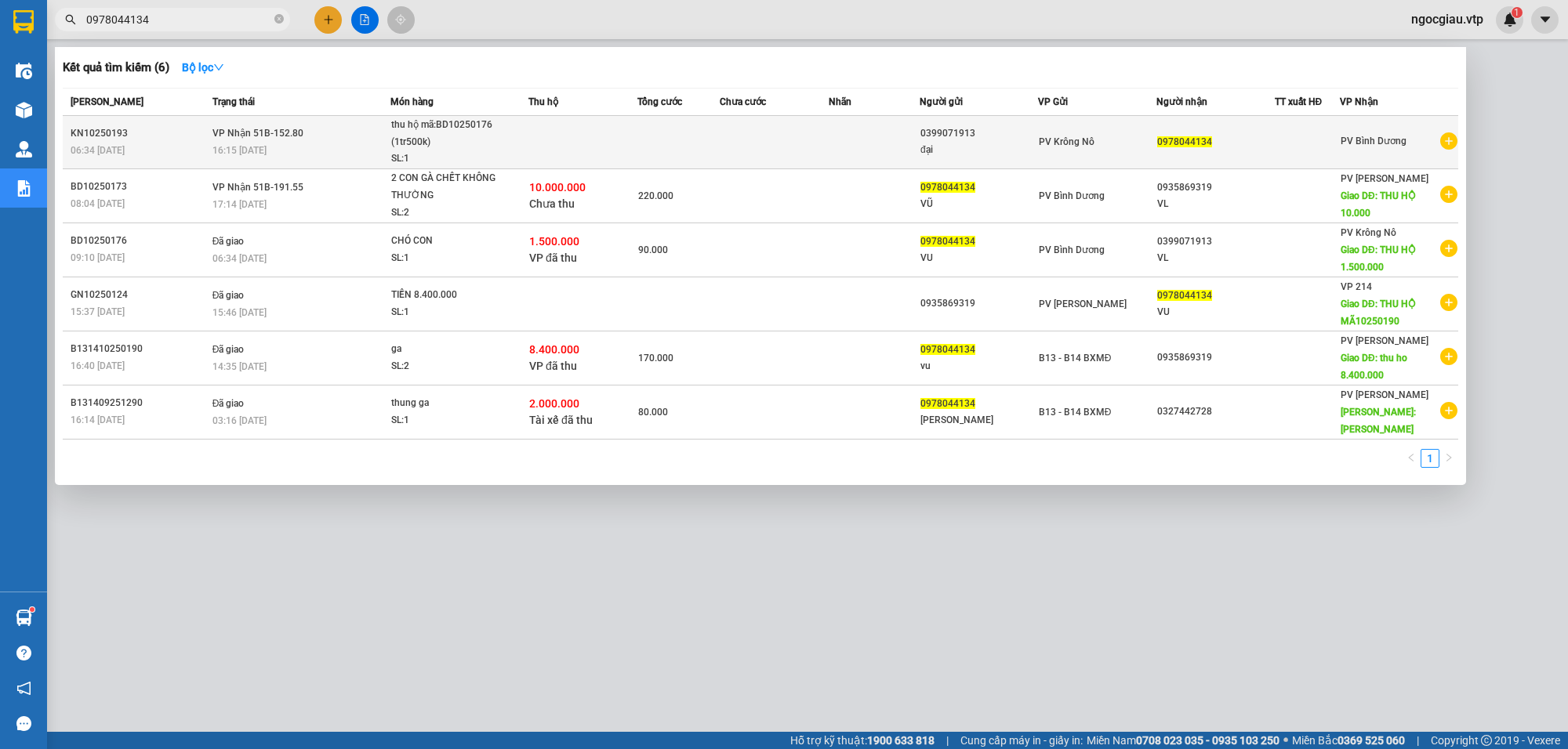
click at [706, 127] on td at bounding box center [678, 142] width 82 height 53
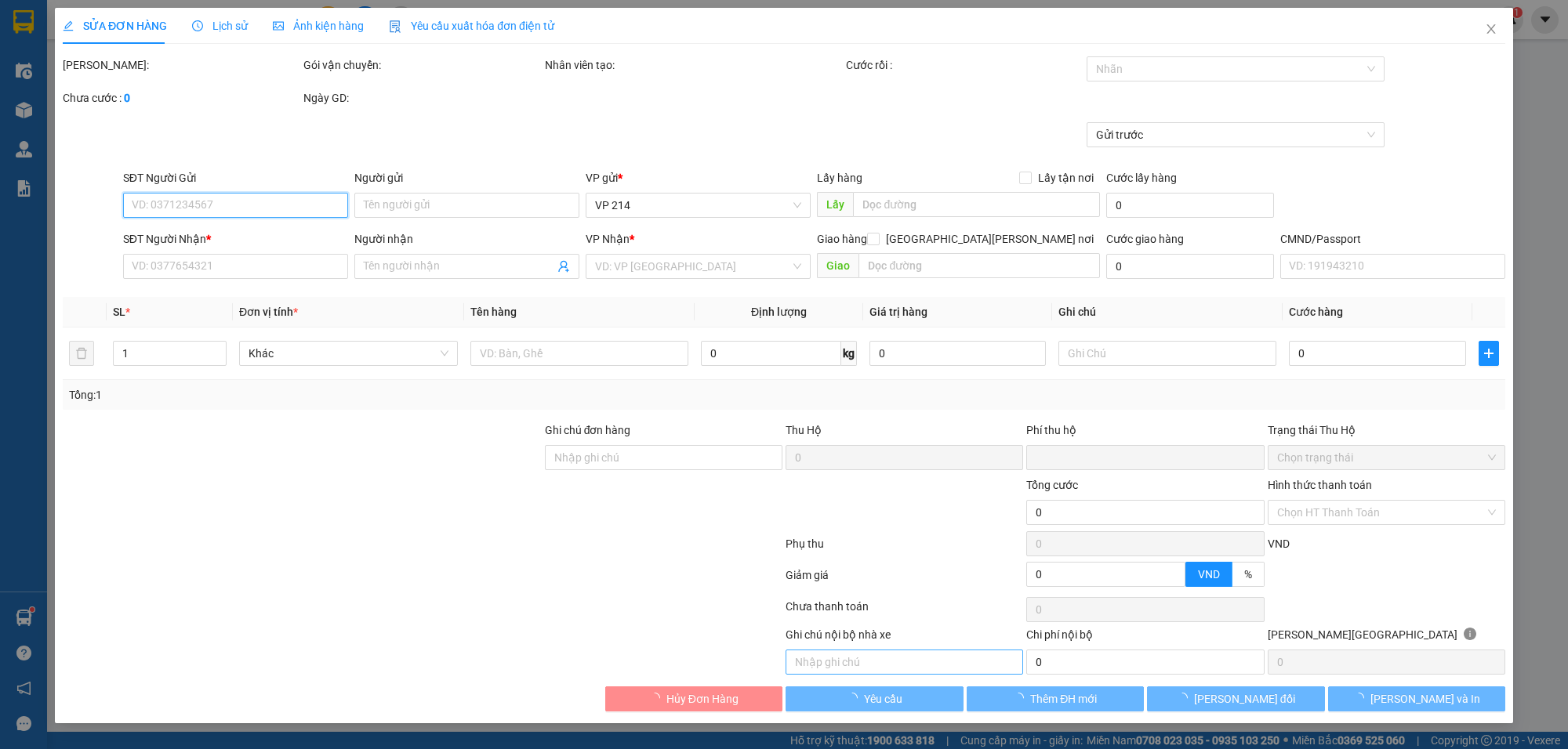
type input "0399071913"
type input "đại"
type input "0978044134"
type input "0"
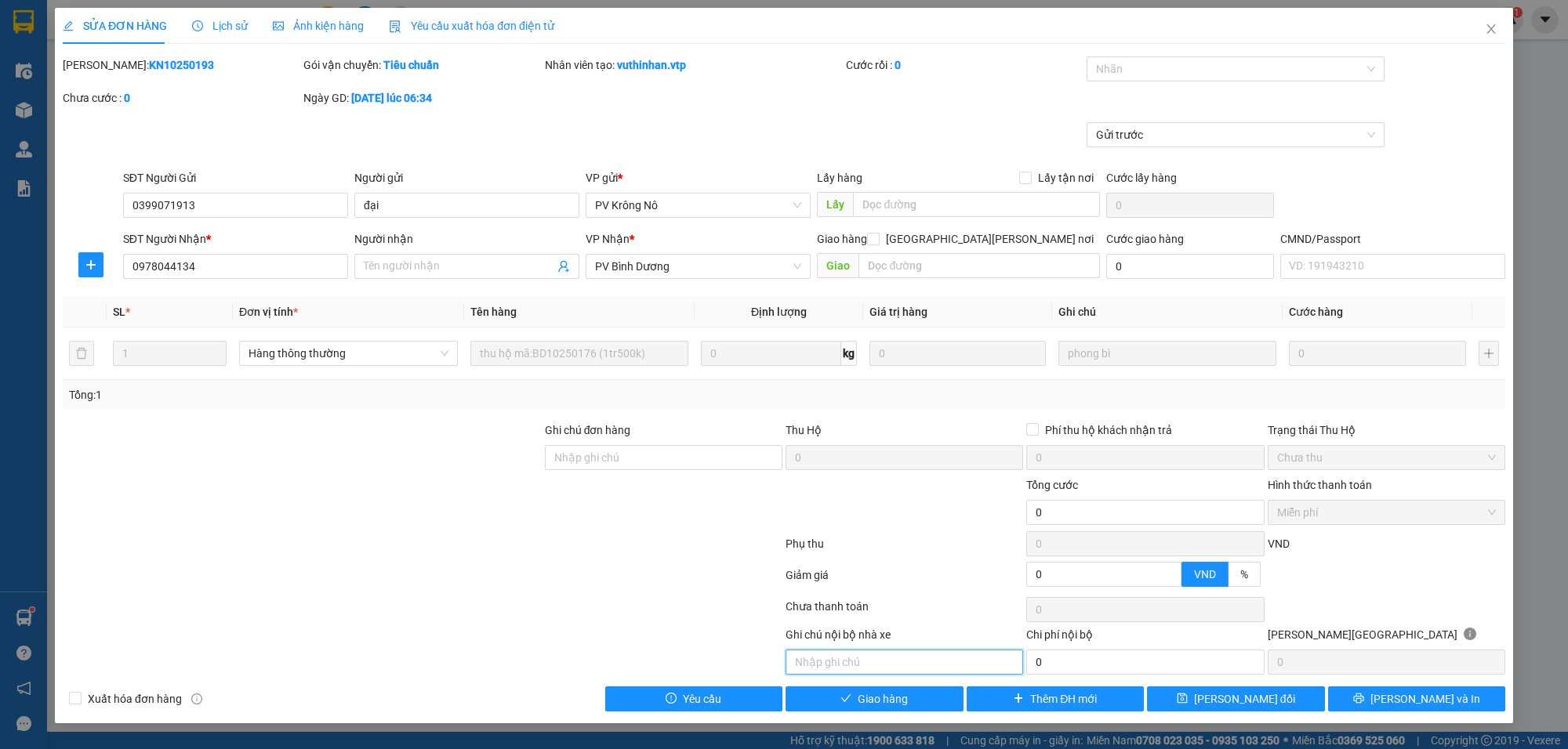
click at [856, 671] on input "text" at bounding box center [905, 662] width 238 height 25
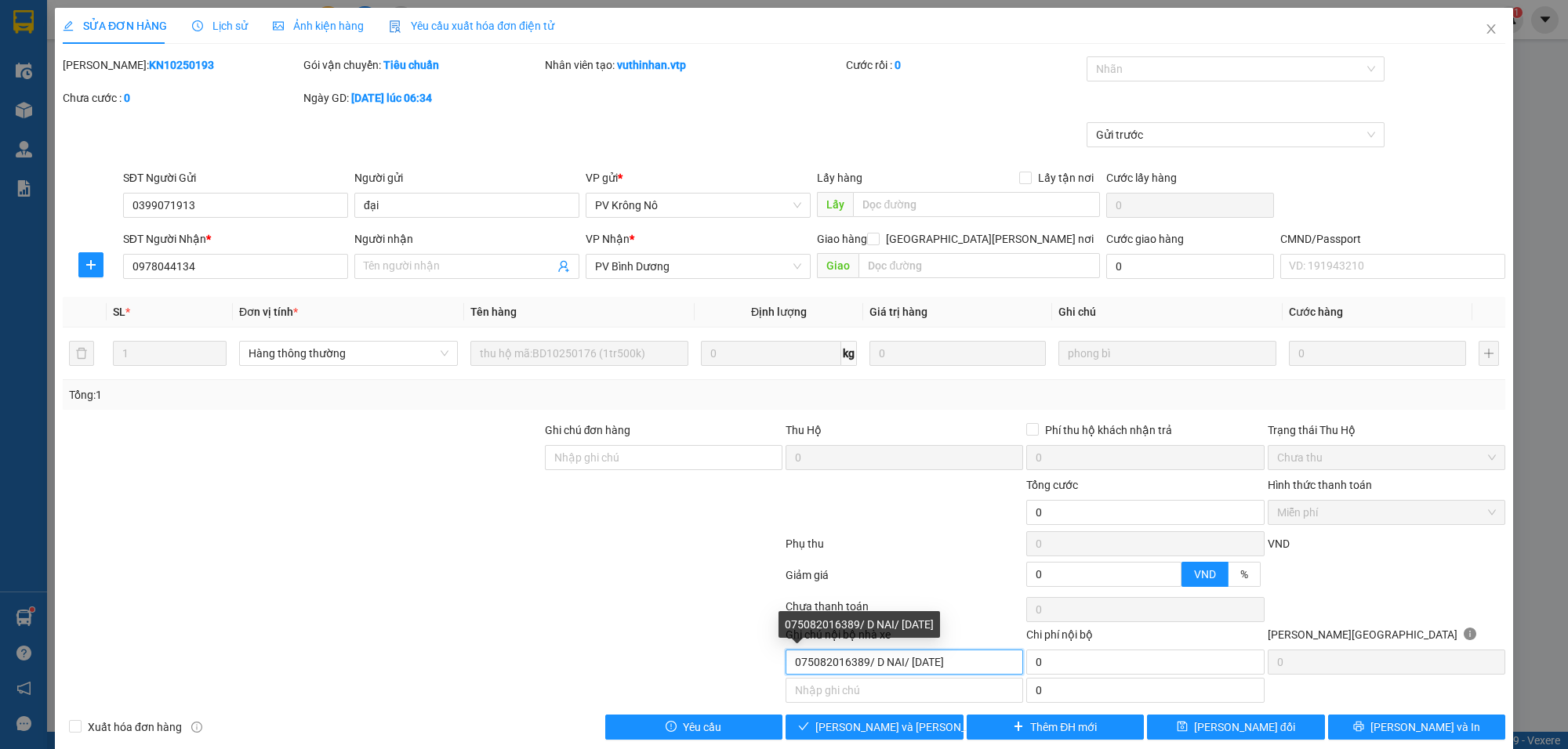
click at [962, 661] on input "075082016389/ D NAI/ [DATE]" at bounding box center [905, 662] width 238 height 25
type input "075082016389/ D NAI/ [DATE]"
click at [909, 716] on div "Total Paid Fee 0 Total UnPaid Fee 0 Cash Collection Total Fee Mã ĐH: KN10250193…" at bounding box center [784, 398] width 1443 height 683
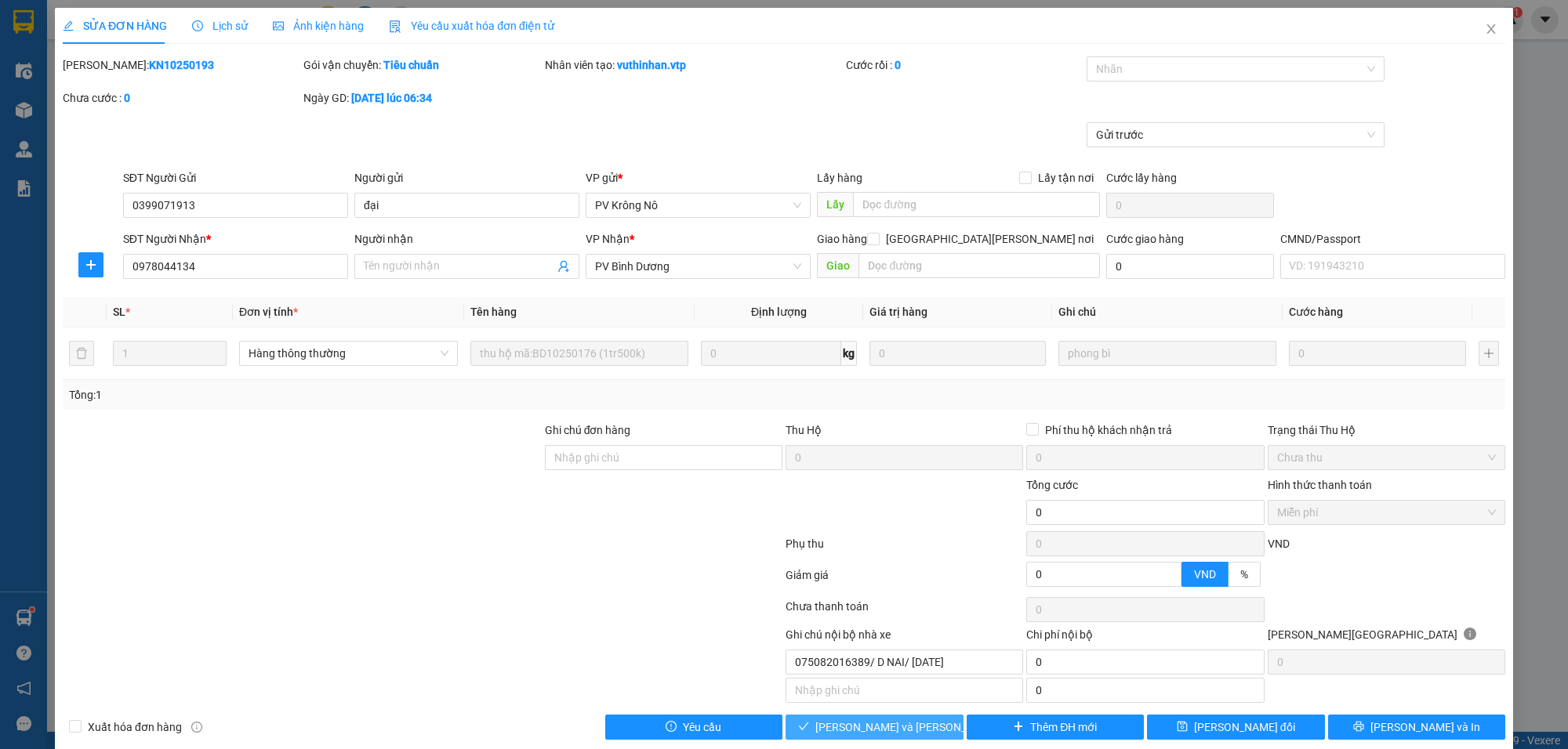
click at [882, 730] on span "[PERSON_NAME] và [PERSON_NAME] hàng" at bounding box center [922, 727] width 212 height 17
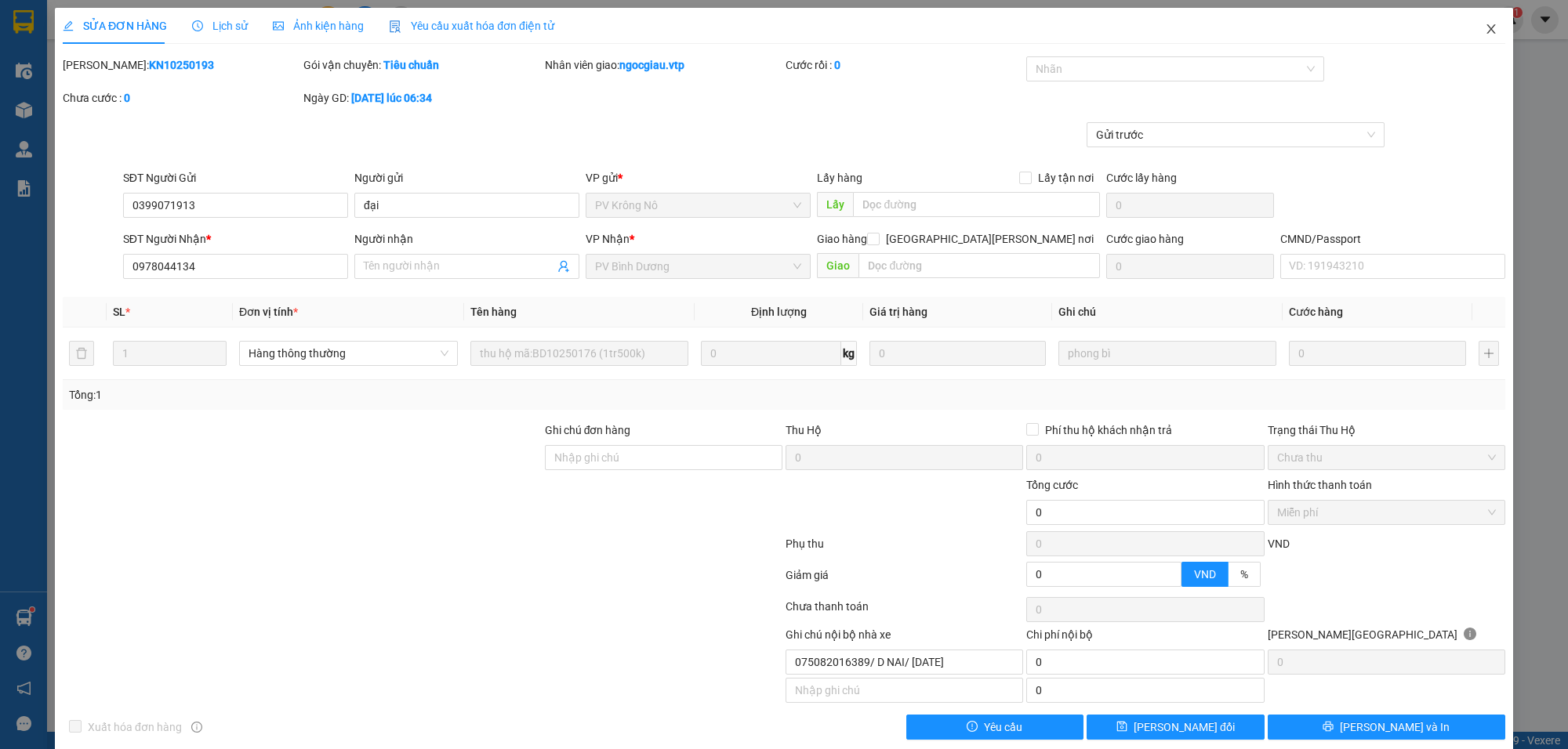
click at [1488, 18] on span "Close" at bounding box center [1491, 30] width 44 height 44
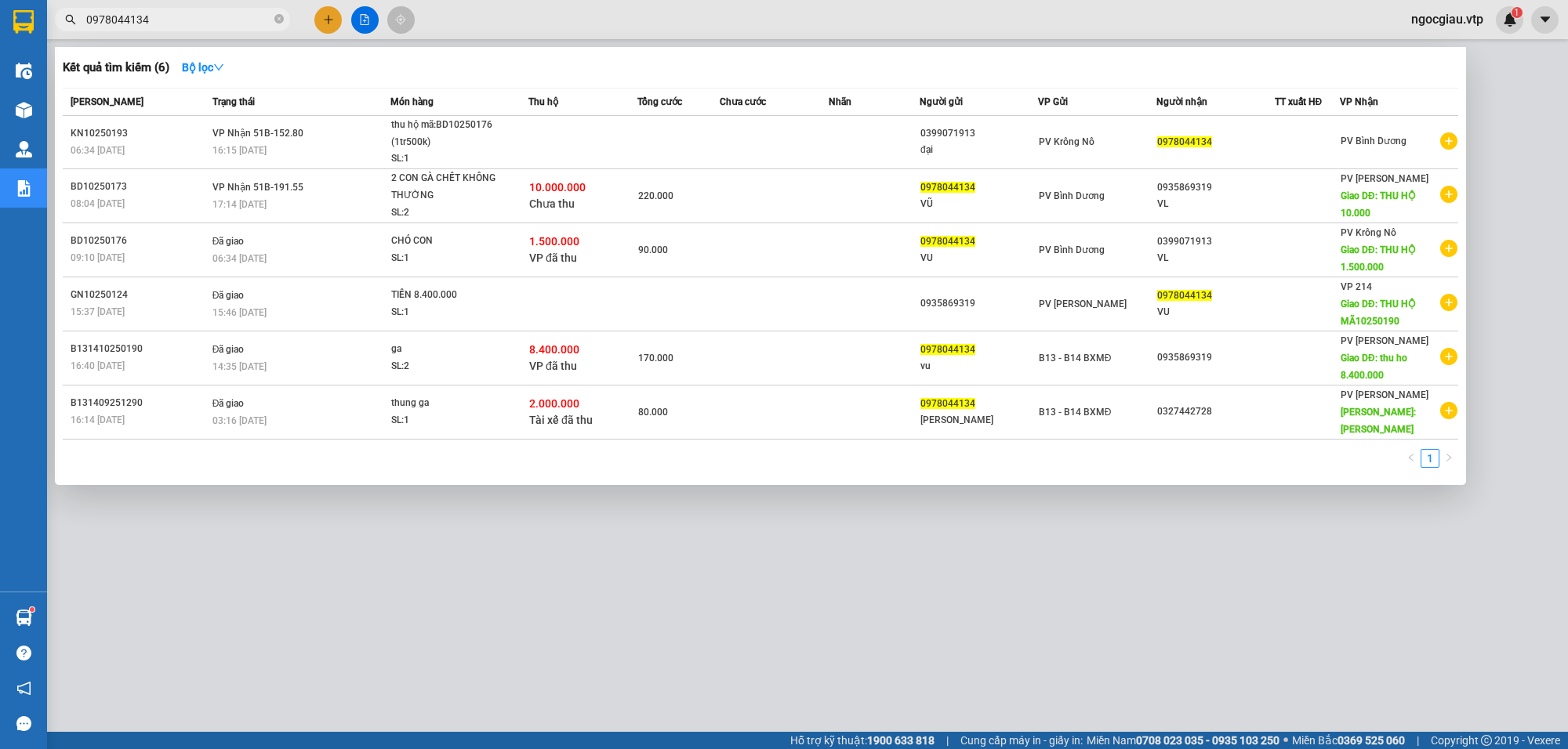
click at [169, 19] on input "0978044134" at bounding box center [179, 19] width 185 height 17
type input "0969140154"
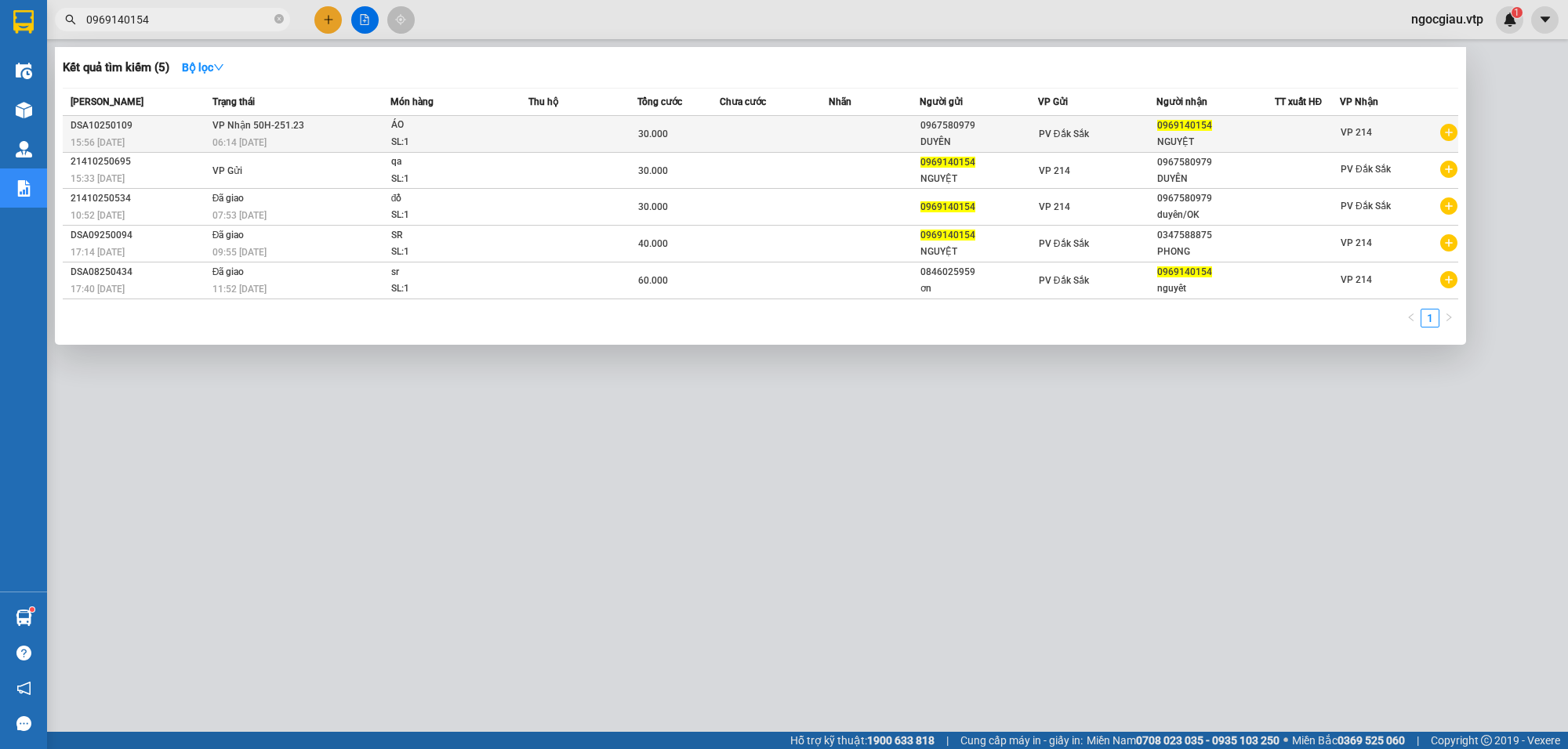
click at [816, 138] on td at bounding box center [774, 134] width 109 height 37
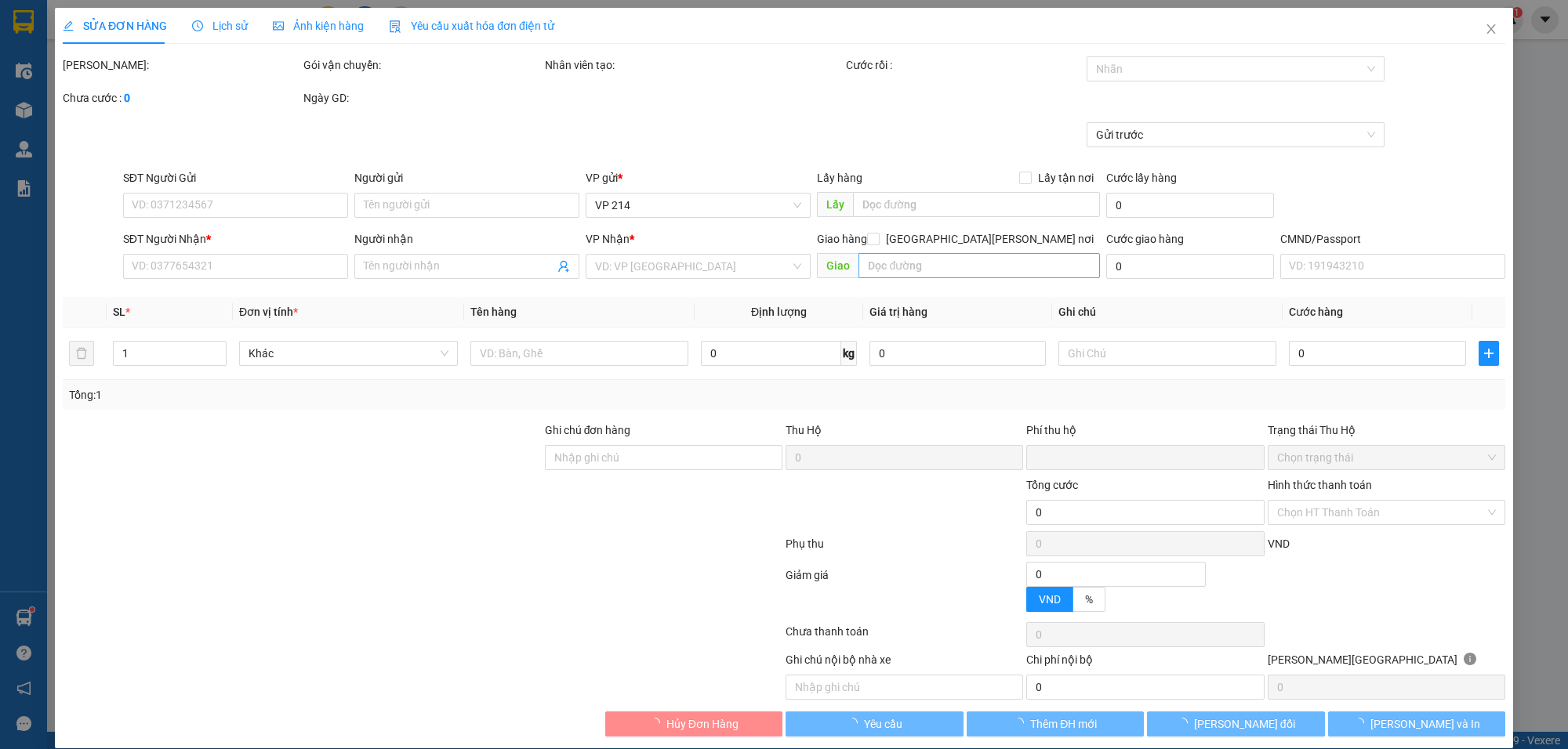
type input "1.500"
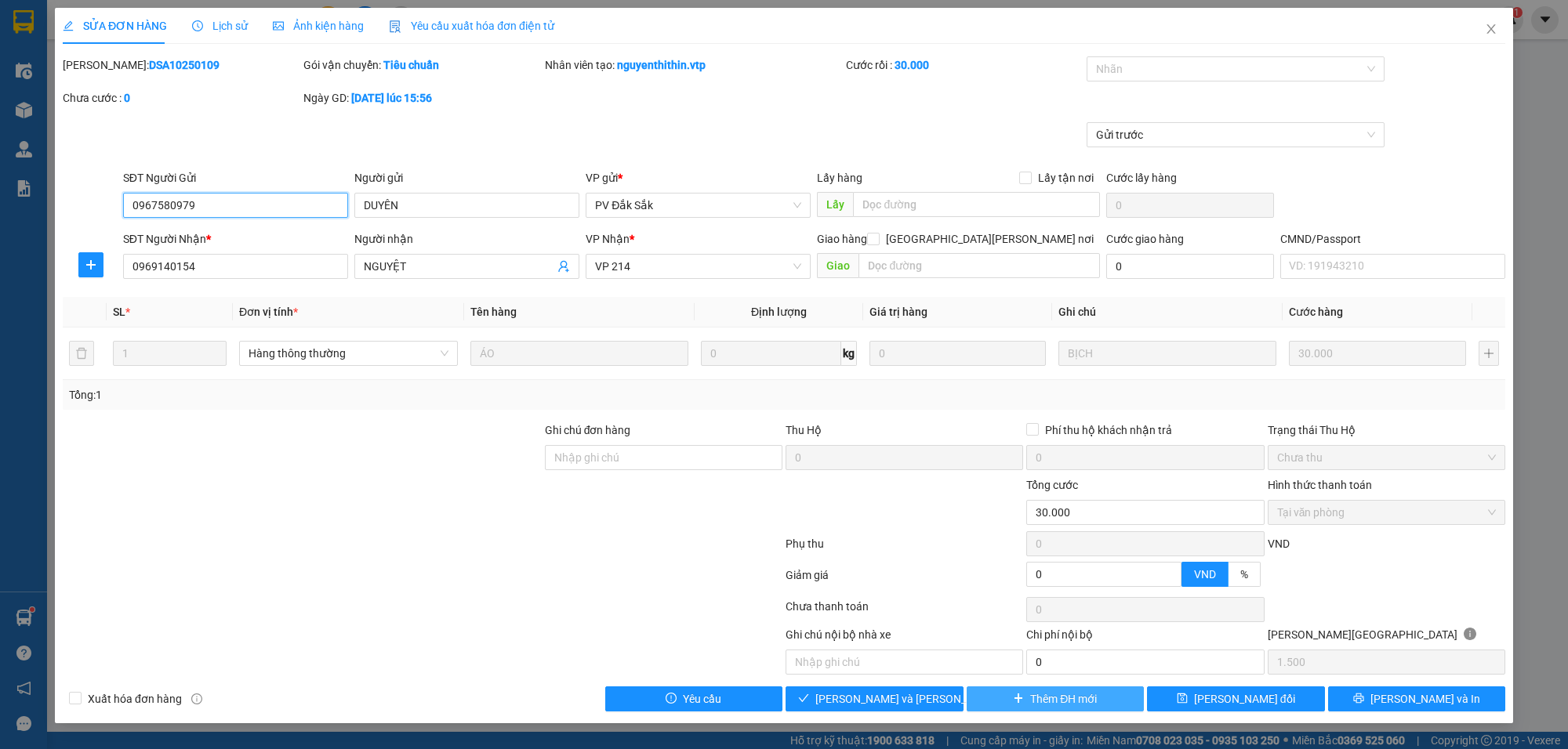
type input "0967580979"
type input "DUYÊN"
type input "0969140154"
type input "NGUYỆT"
type input "0"
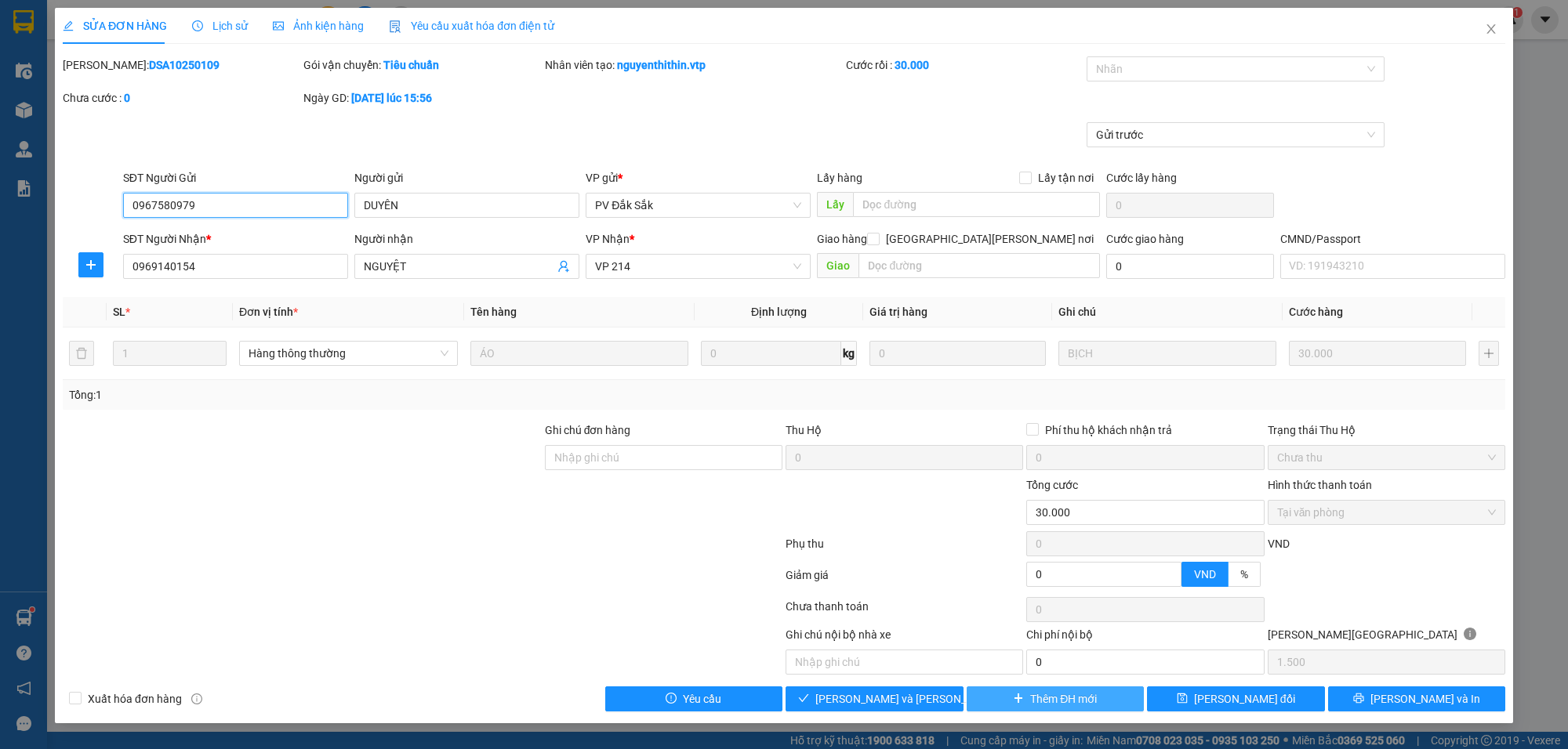
type input "30.000"
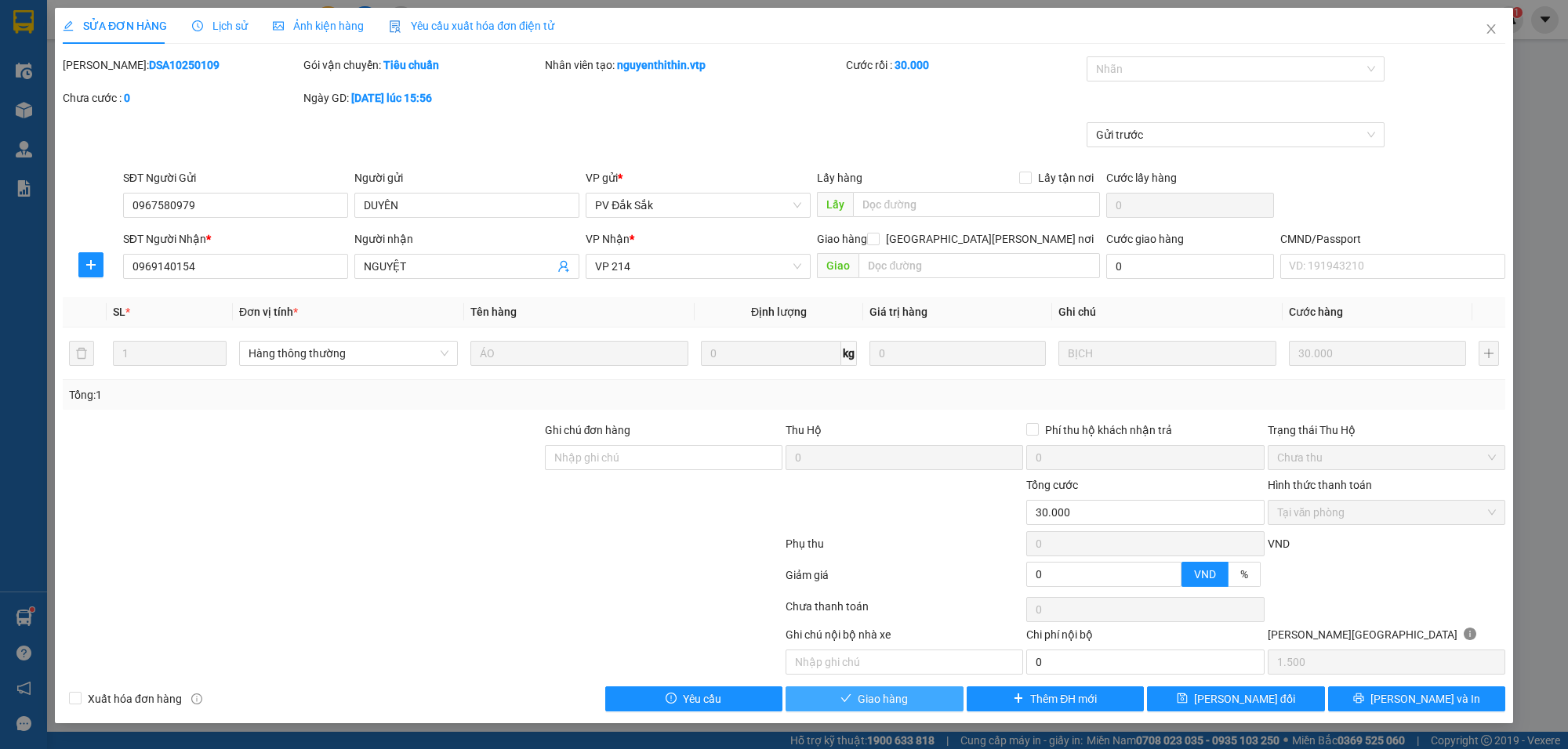
click at [904, 705] on span "Giao hàng" at bounding box center [883, 699] width 50 height 17
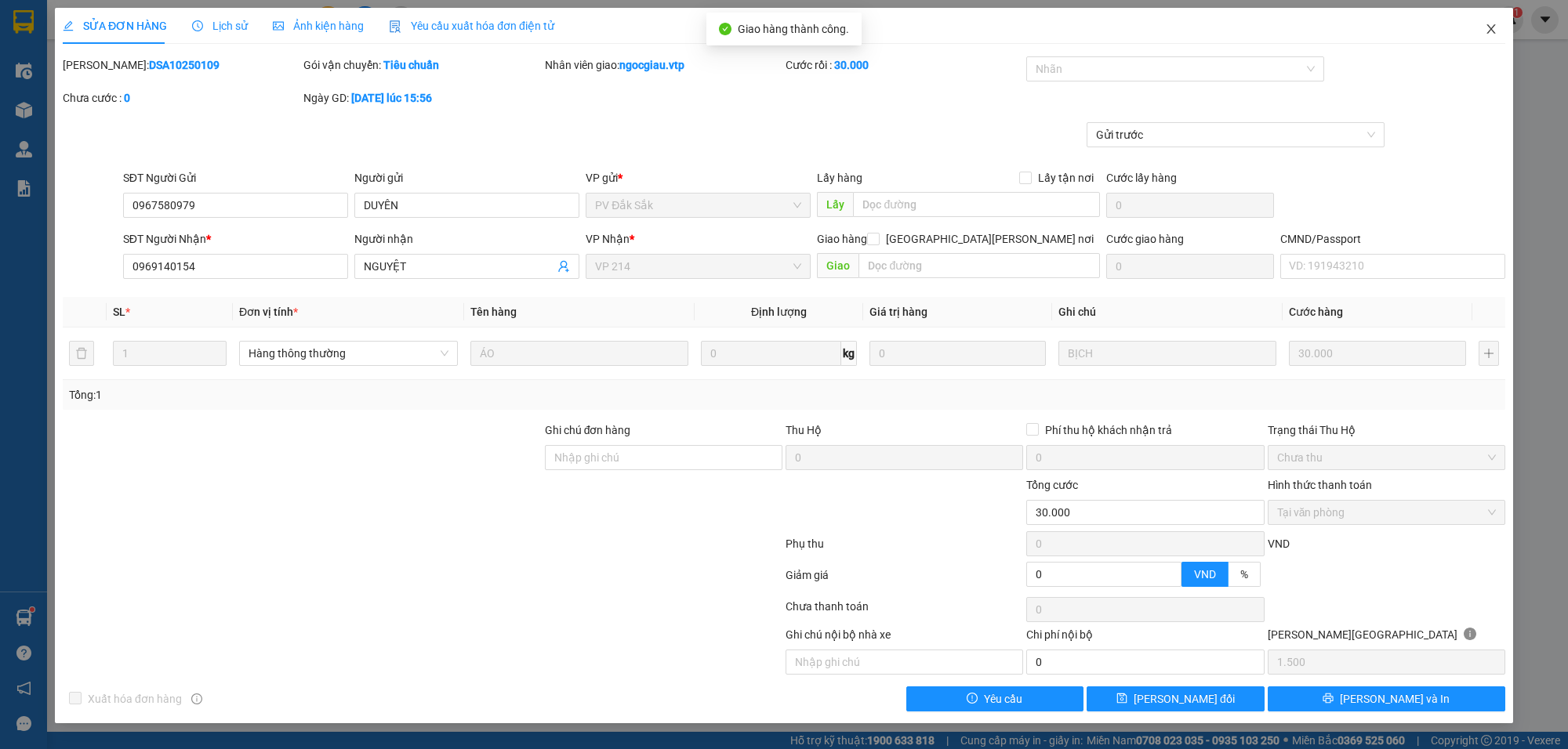
click at [1491, 32] on icon "close" at bounding box center [1492, 29] width 13 height 13
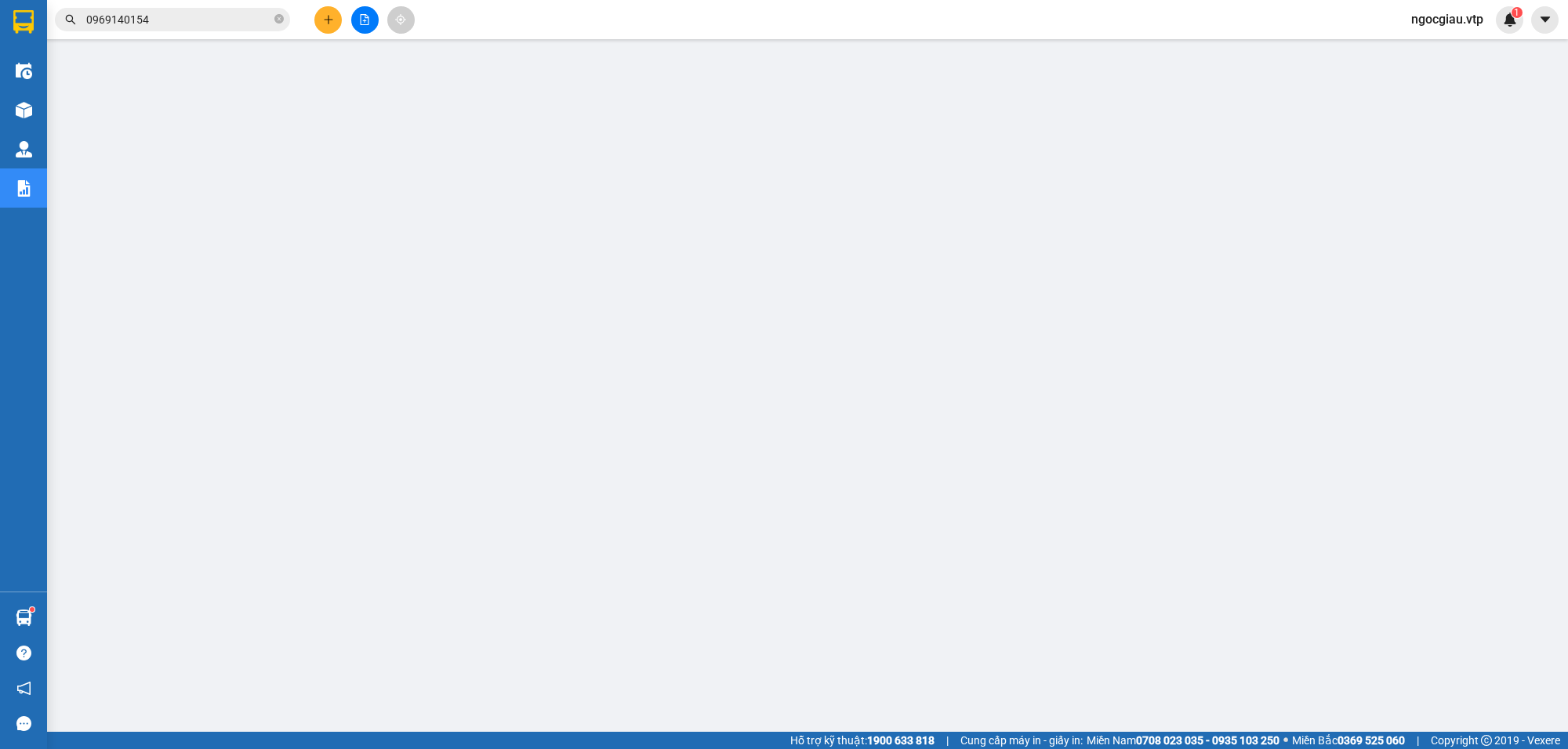
click at [183, 21] on input "0969140154" at bounding box center [179, 19] width 185 height 17
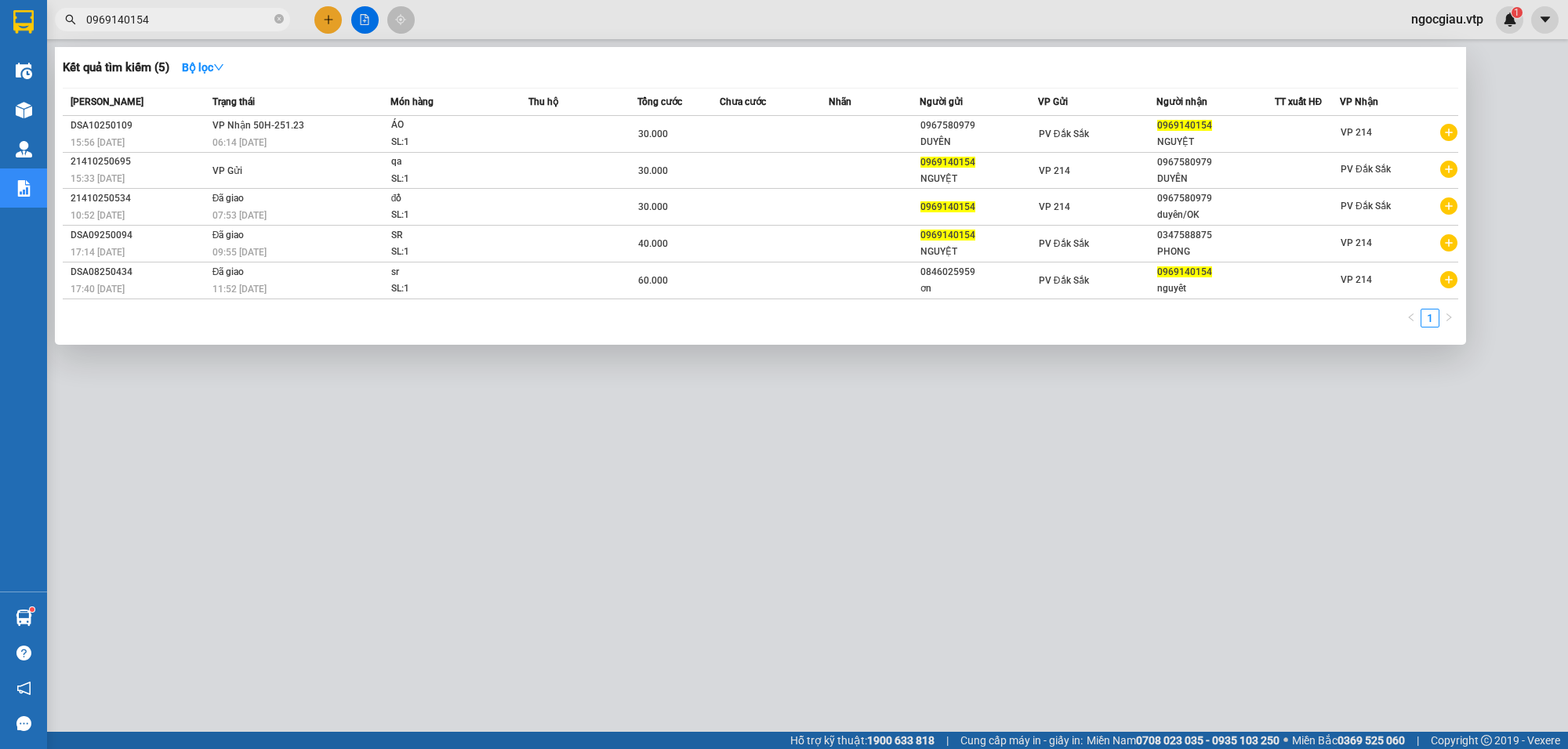
click at [183, 21] on input "0969140154" at bounding box center [179, 19] width 185 height 17
paste input "329038337"
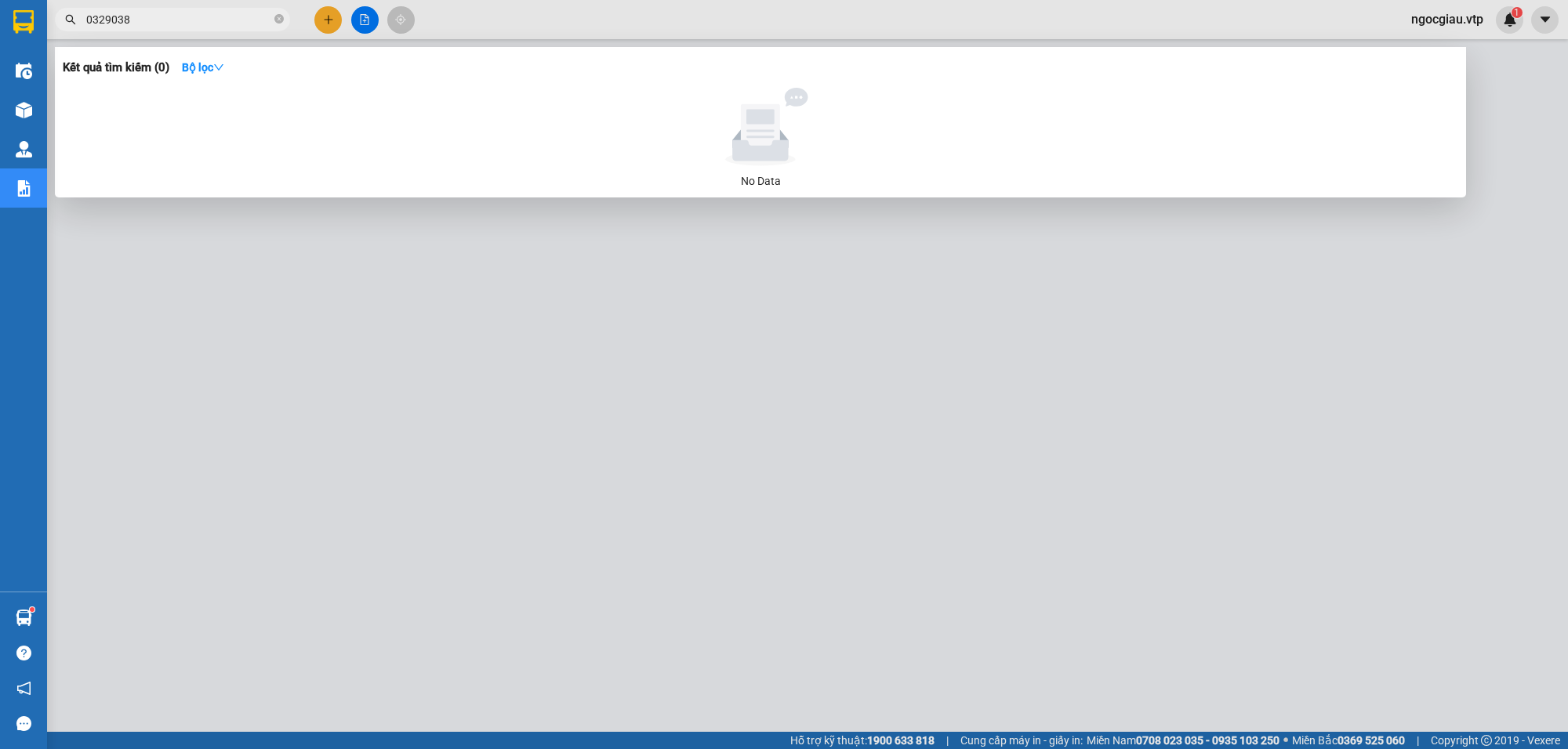
type input "0329038"
click at [880, 561] on div at bounding box center [784, 374] width 1568 height 749
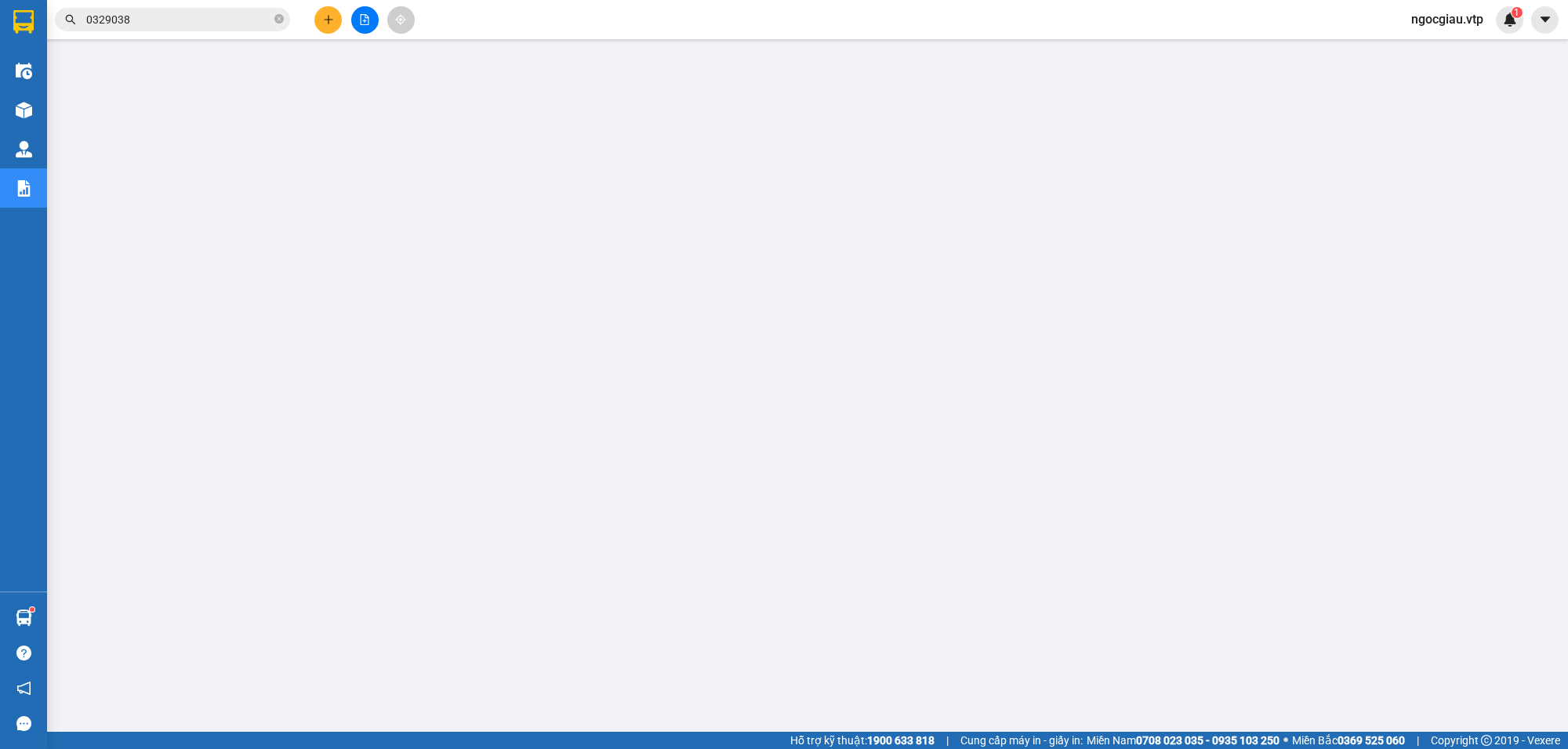
click at [167, 32] on div "Kết quả [PERSON_NAME] ( 0 ) Bộ lọc No Data 0329038" at bounding box center [153, 20] width 306 height 28
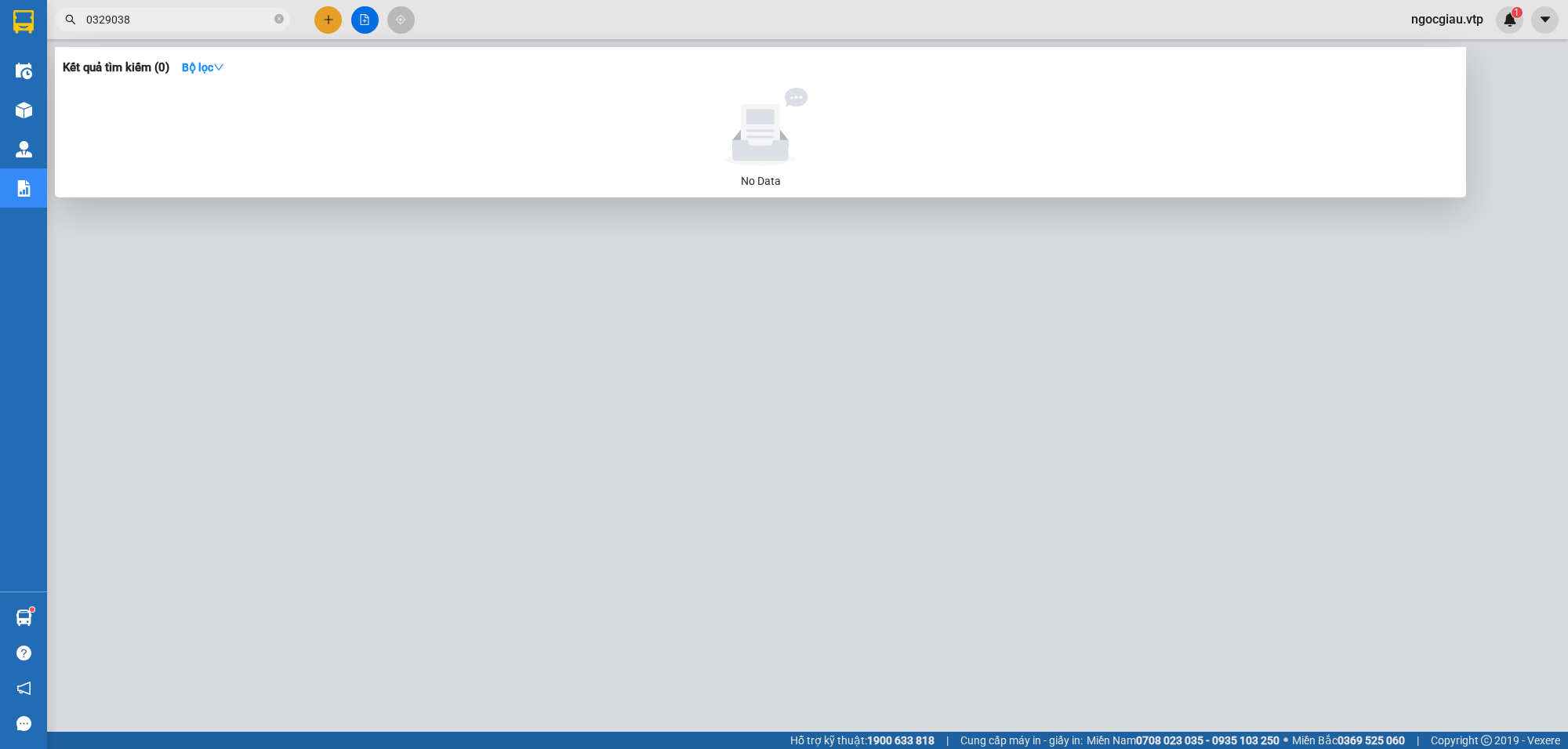
click at [139, 23] on input "0329038" at bounding box center [179, 19] width 185 height 17
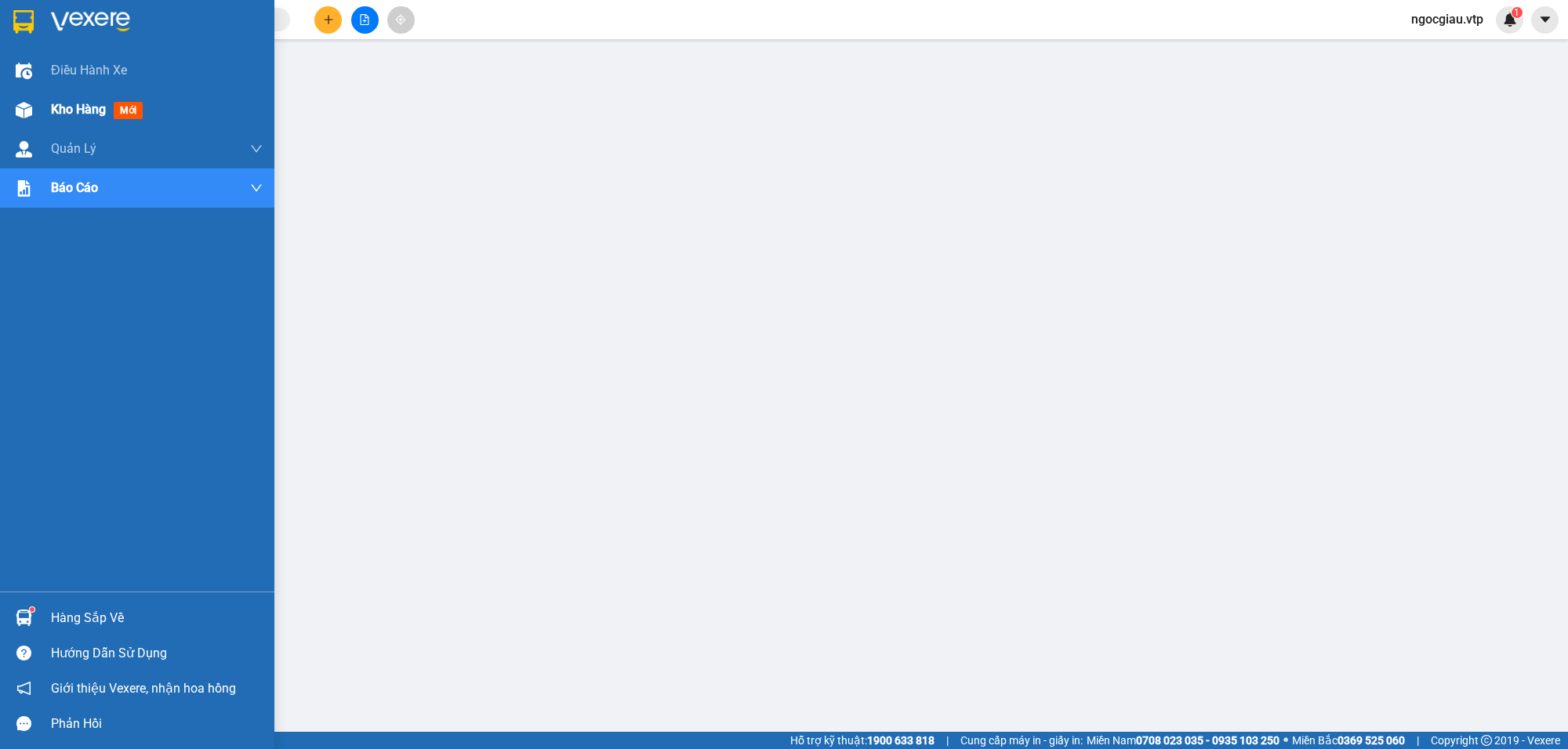
click at [65, 108] on span "Kho hàng" at bounding box center [78, 109] width 55 height 15
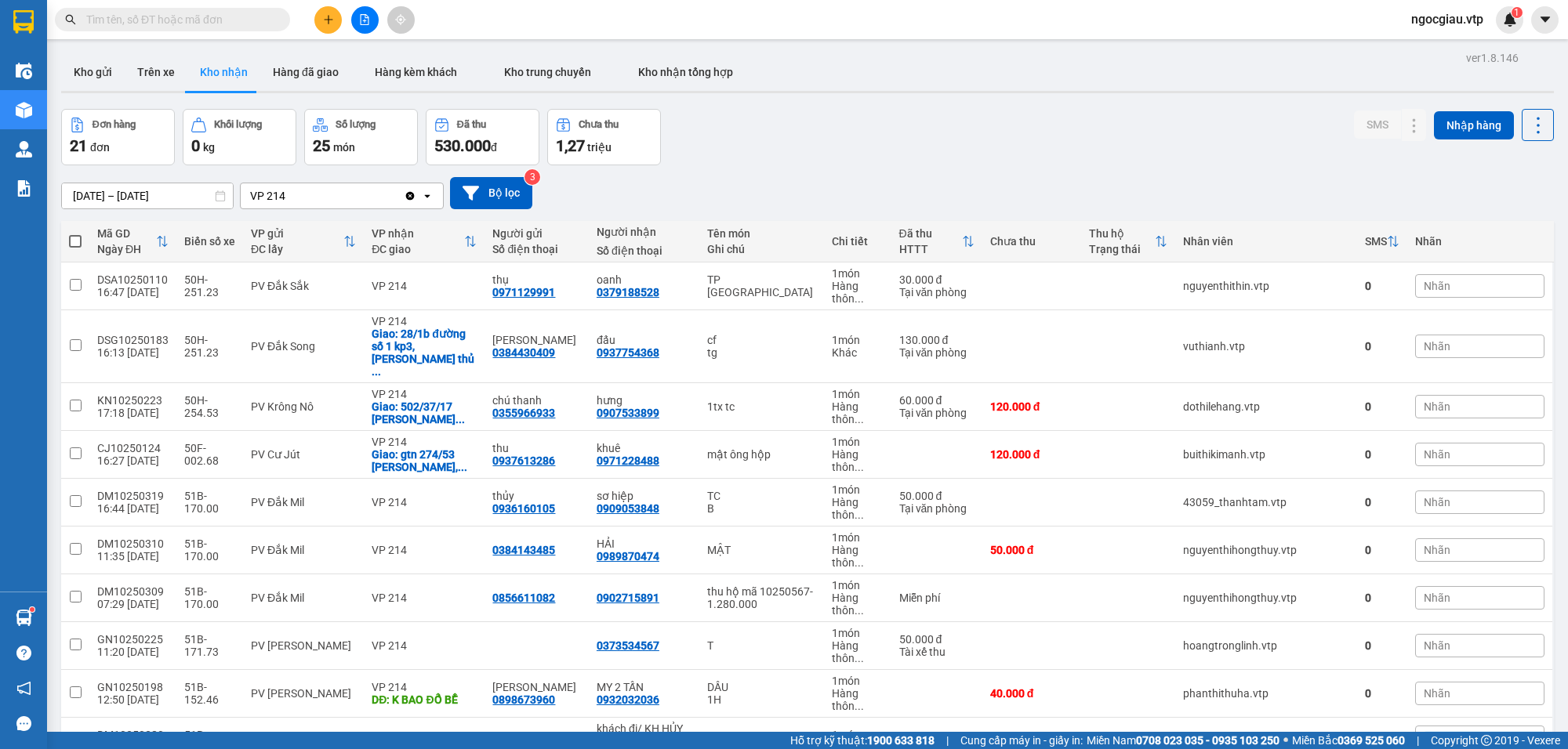
click at [142, 19] on input "text" at bounding box center [179, 19] width 185 height 17
paste input "0909053"
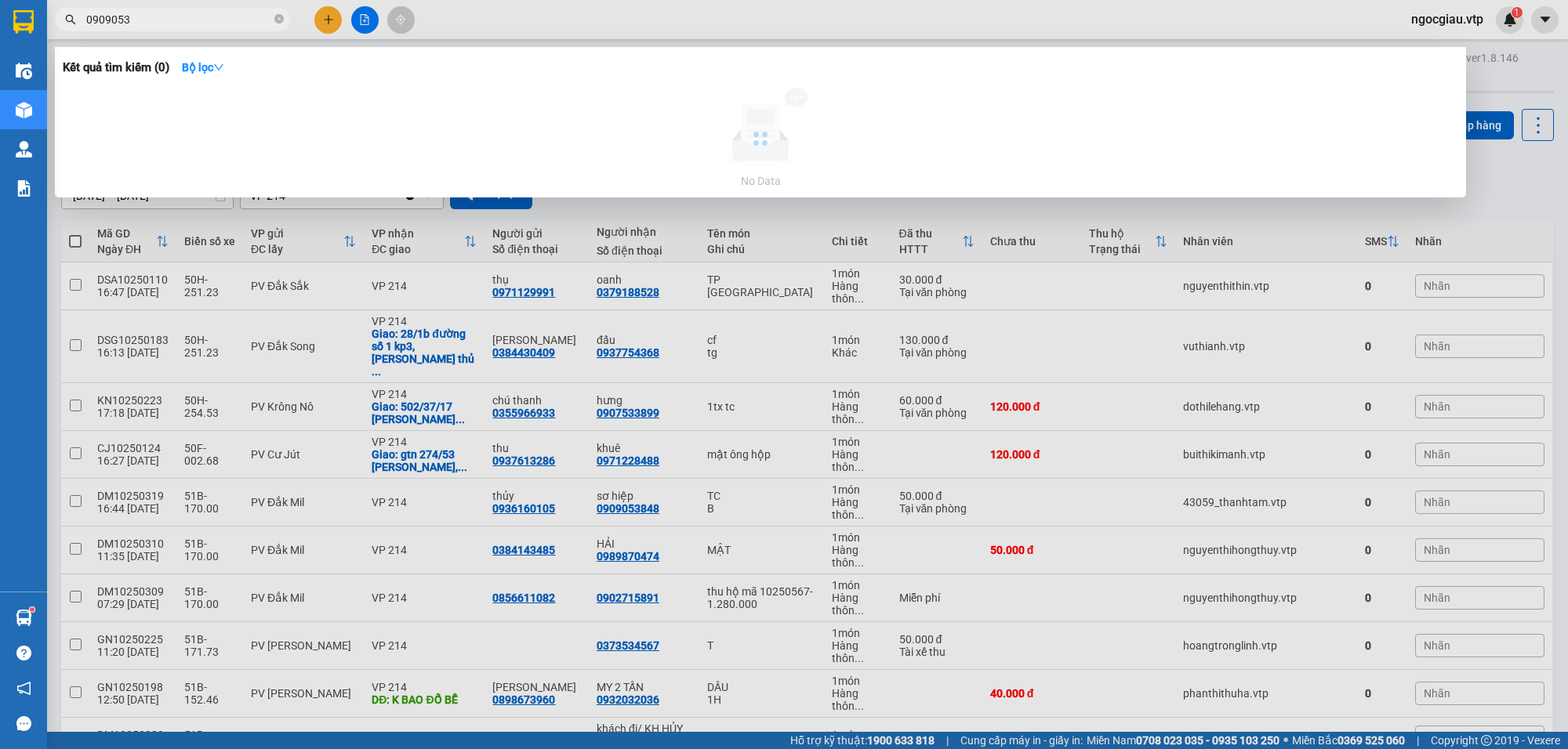
type input "0909053"
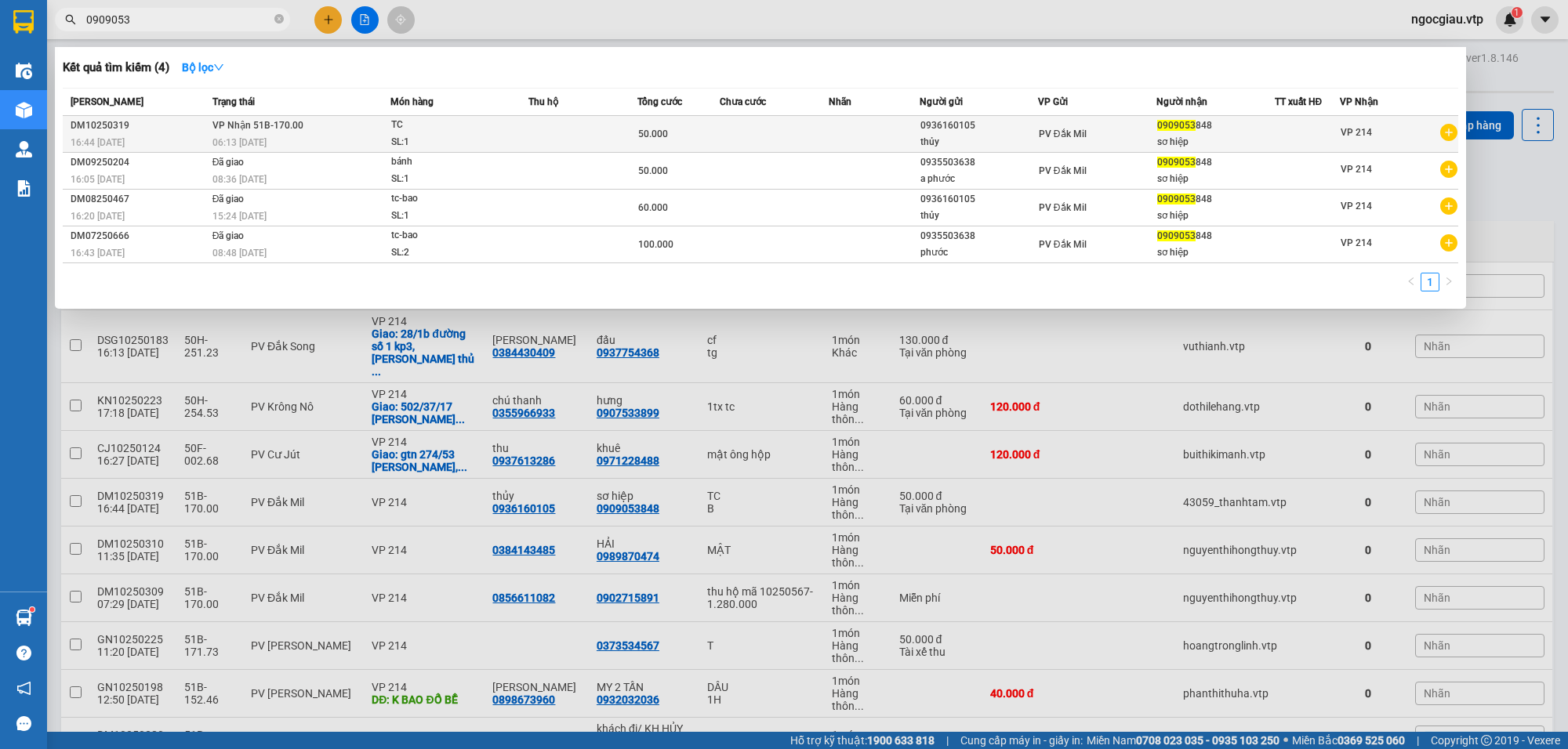
click at [824, 134] on td at bounding box center [774, 134] width 109 height 37
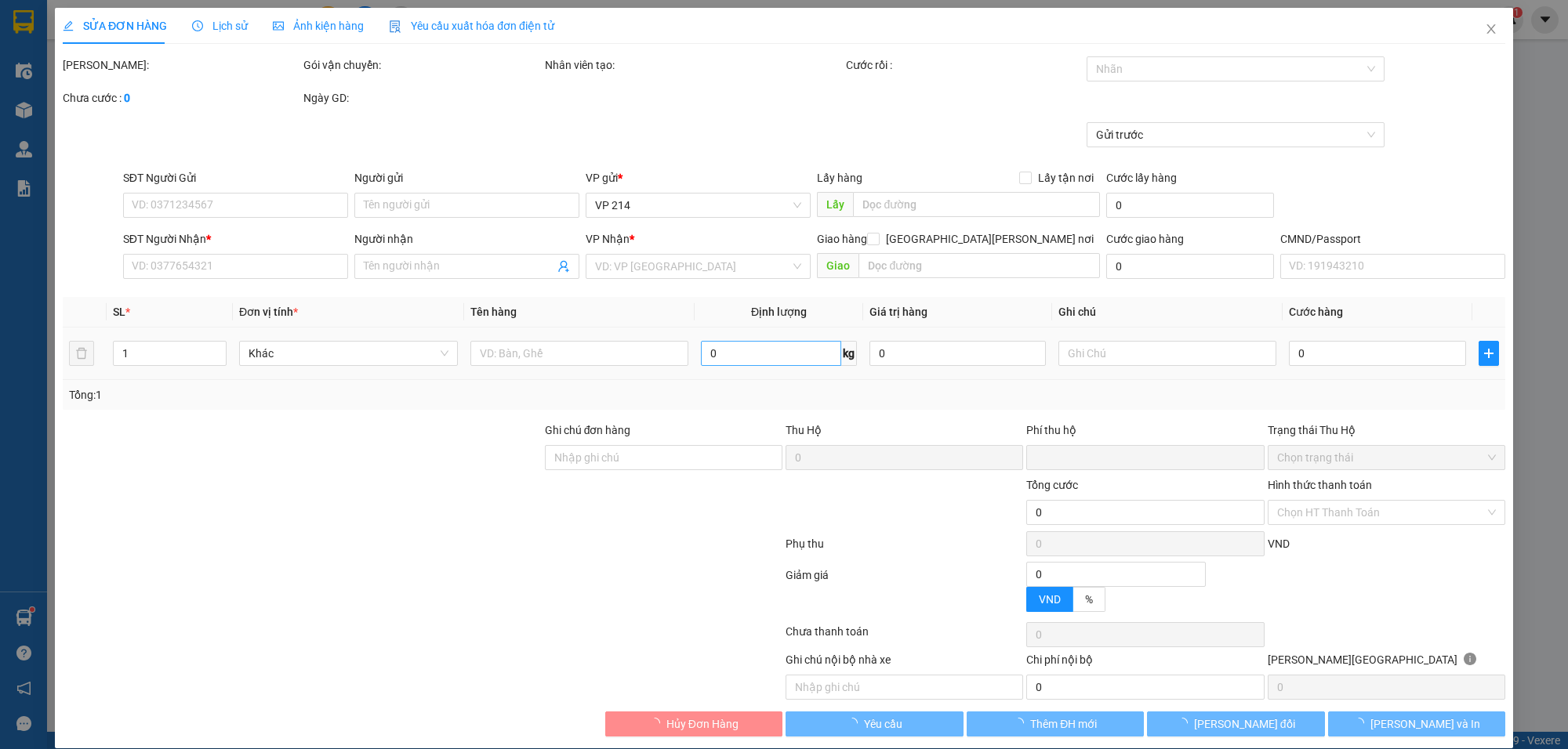
type input "2.500"
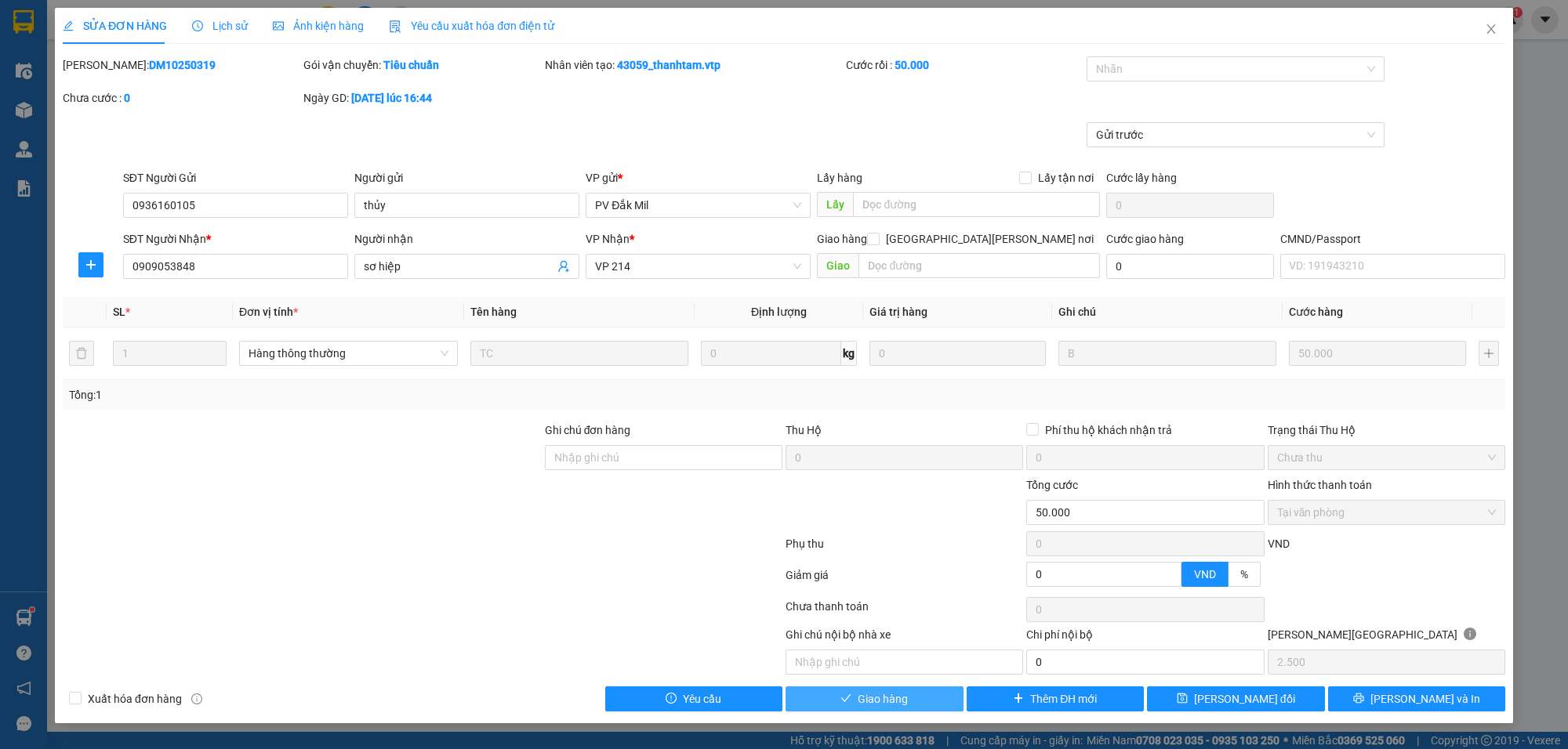
click at [888, 698] on span "Giao hàng" at bounding box center [883, 699] width 50 height 17
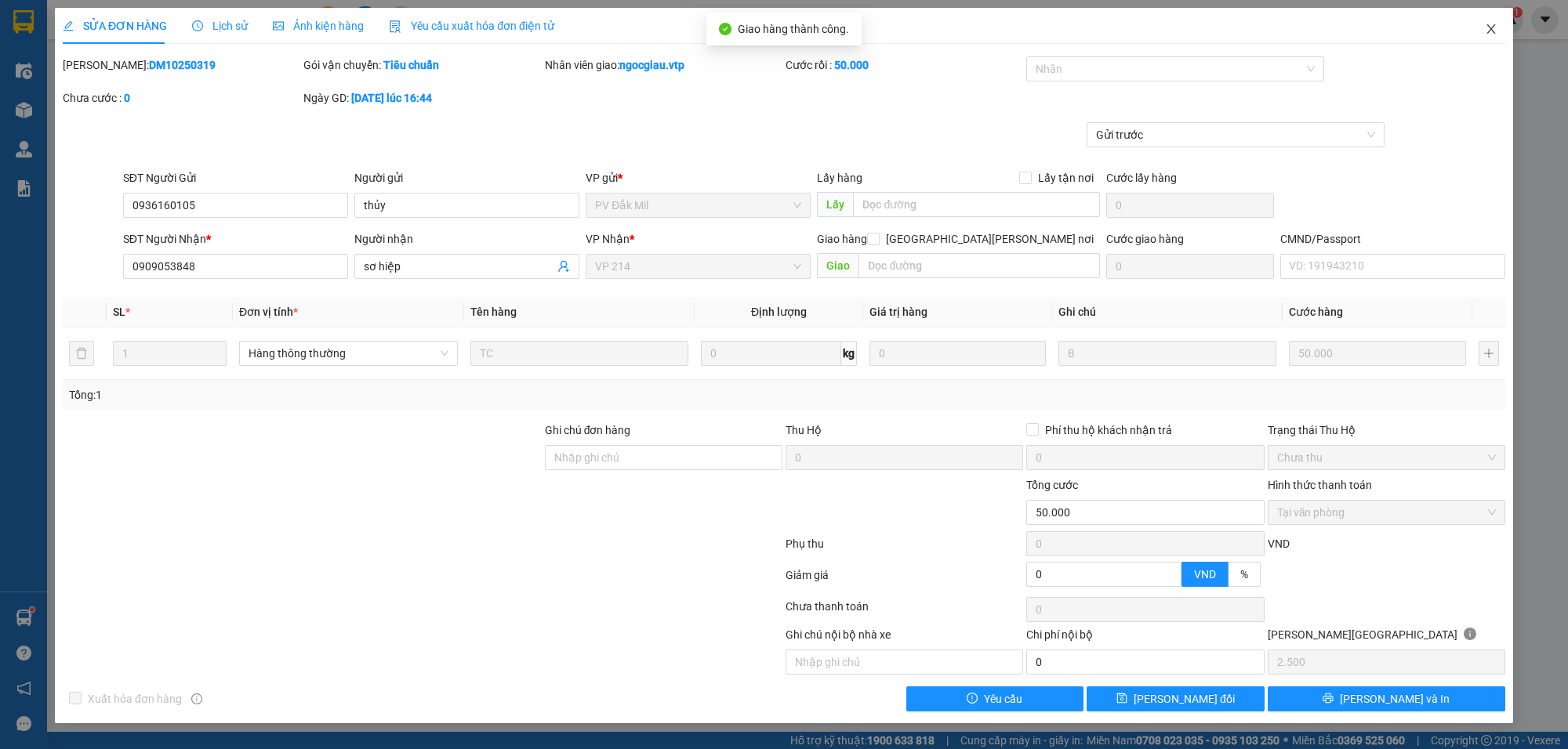
click at [1495, 28] on icon "close" at bounding box center [1492, 29] width 13 height 13
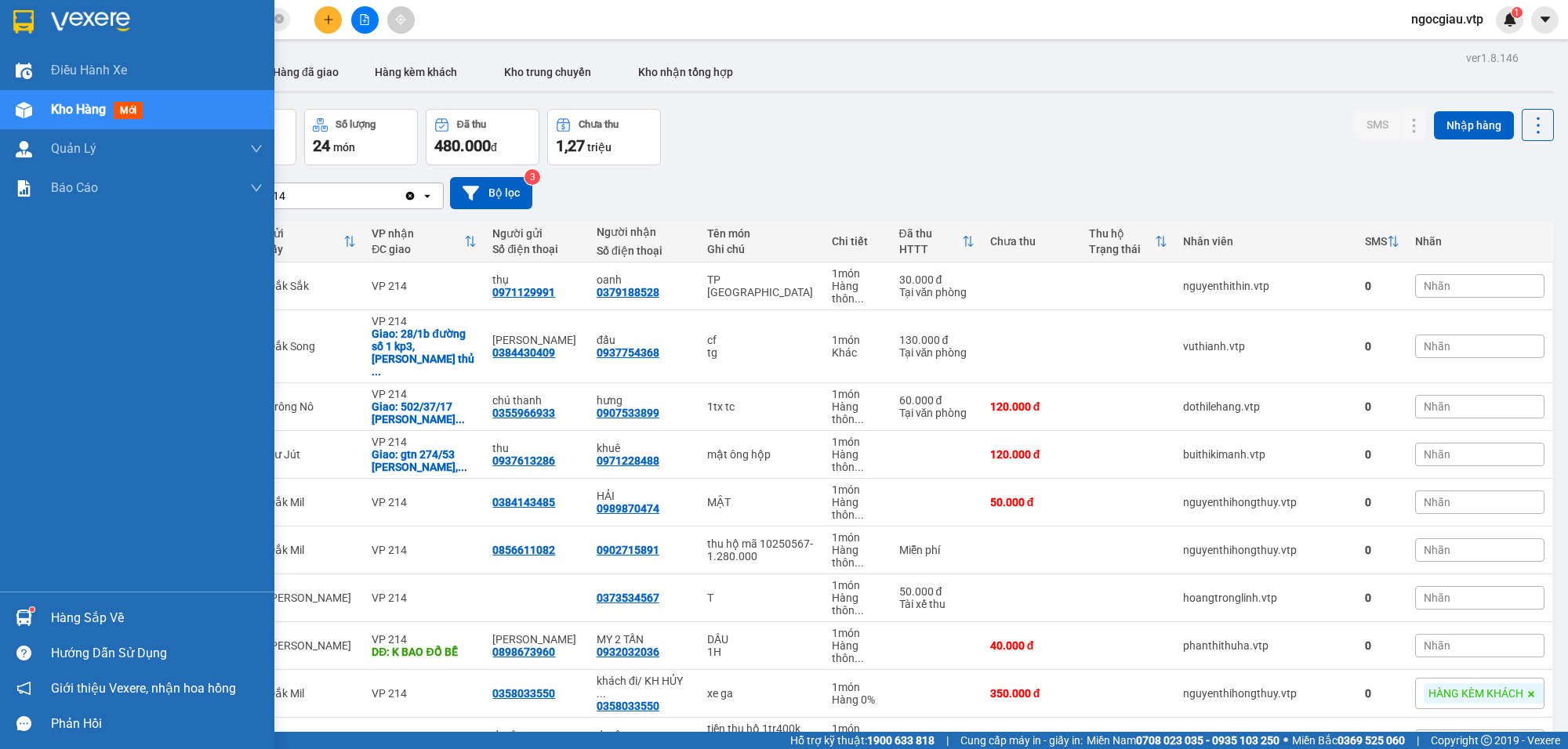
click at [80, 628] on div "Hàng sắp về" at bounding box center [157, 618] width 212 height 23
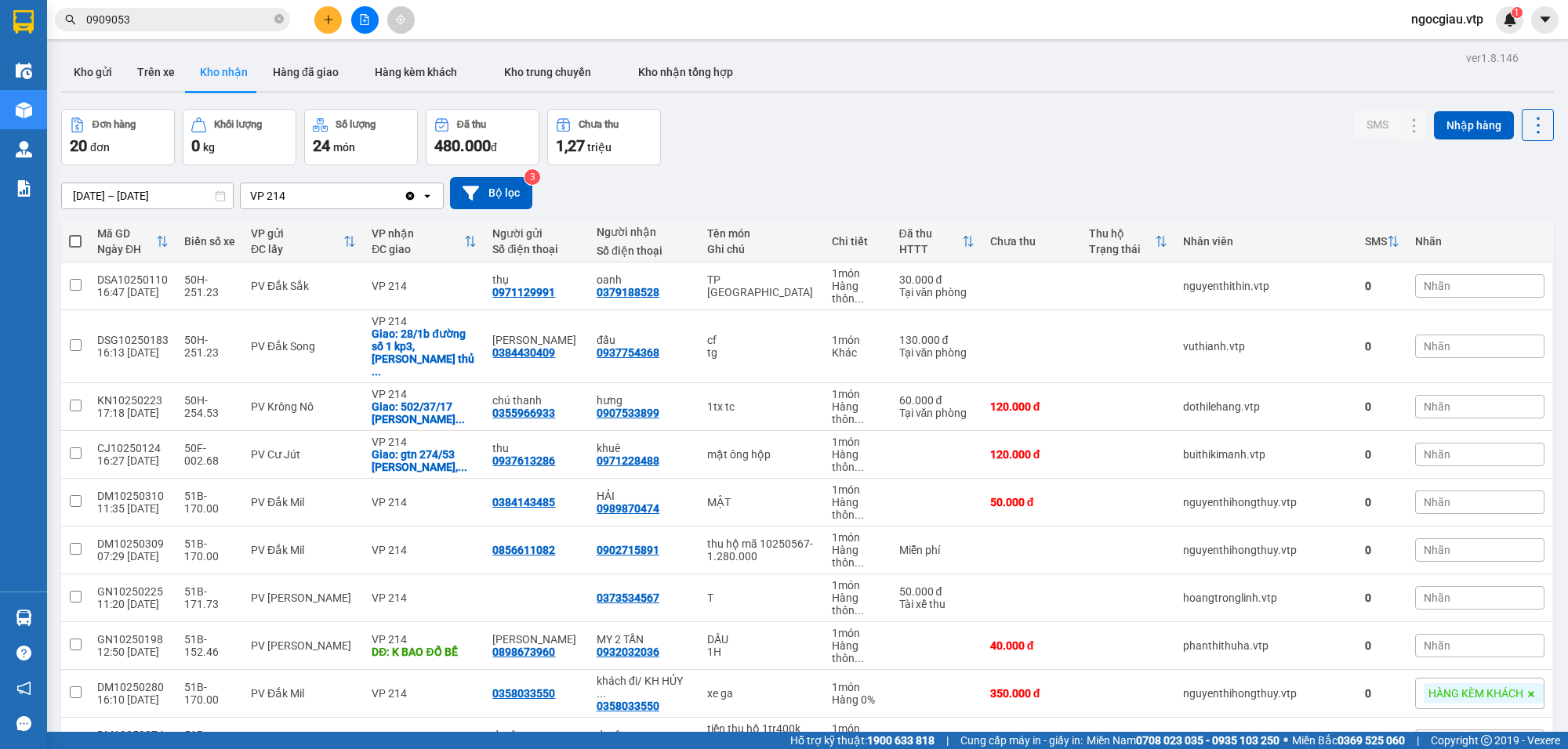
drag, startPoint x: 926, startPoint y: 154, endPoint x: 495, endPoint y: 134, distance: 431.5
click at [922, 157] on section "Kết quả [PERSON_NAME] ( 4 ) Bộ lọc Mã ĐH Trạng thái Món hàng Thu hộ Tổng [PERSO…" at bounding box center [784, 374] width 1568 height 749
click at [165, 13] on input "0909053" at bounding box center [179, 19] width 185 height 17
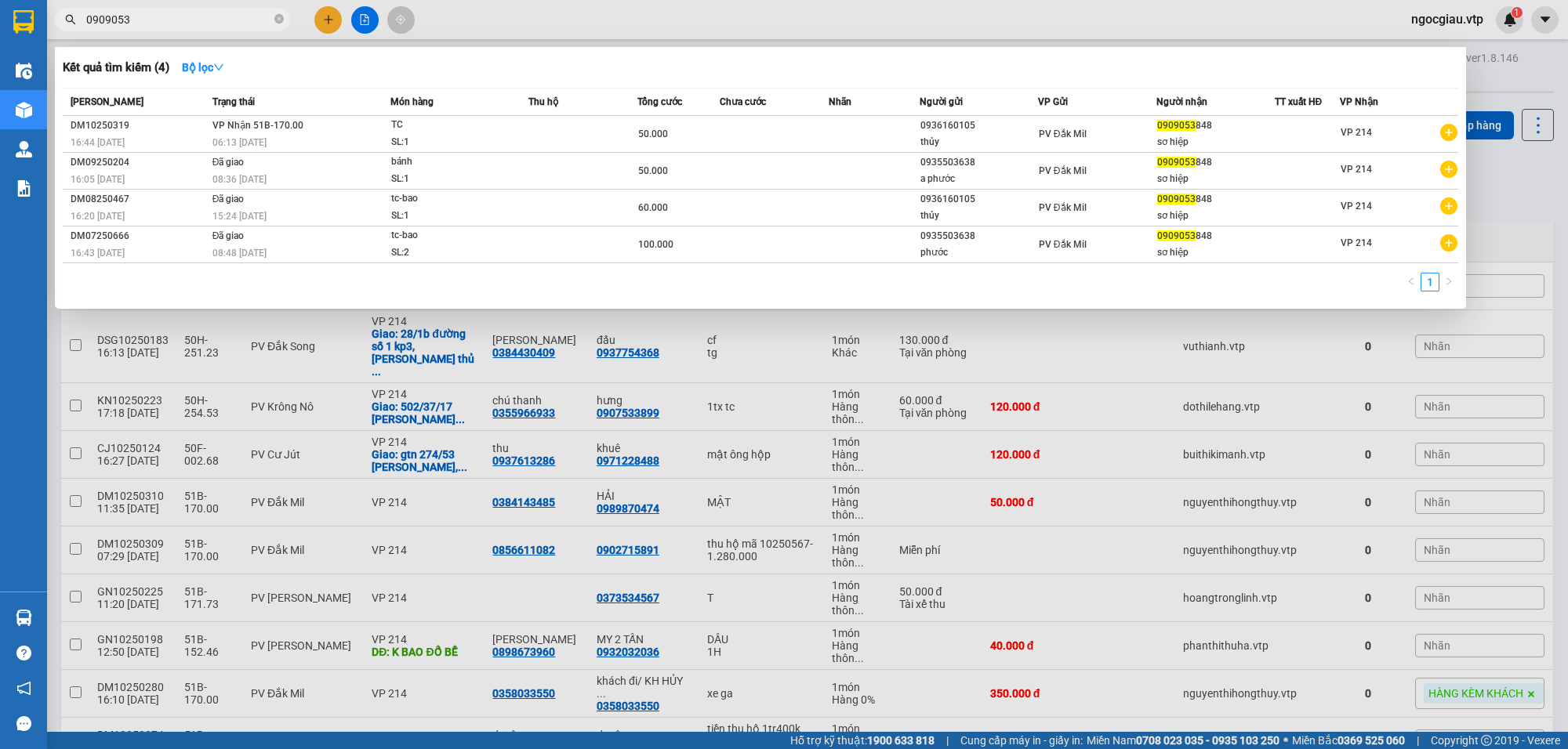
click at [165, 13] on input "0909053" at bounding box center [179, 19] width 185 height 17
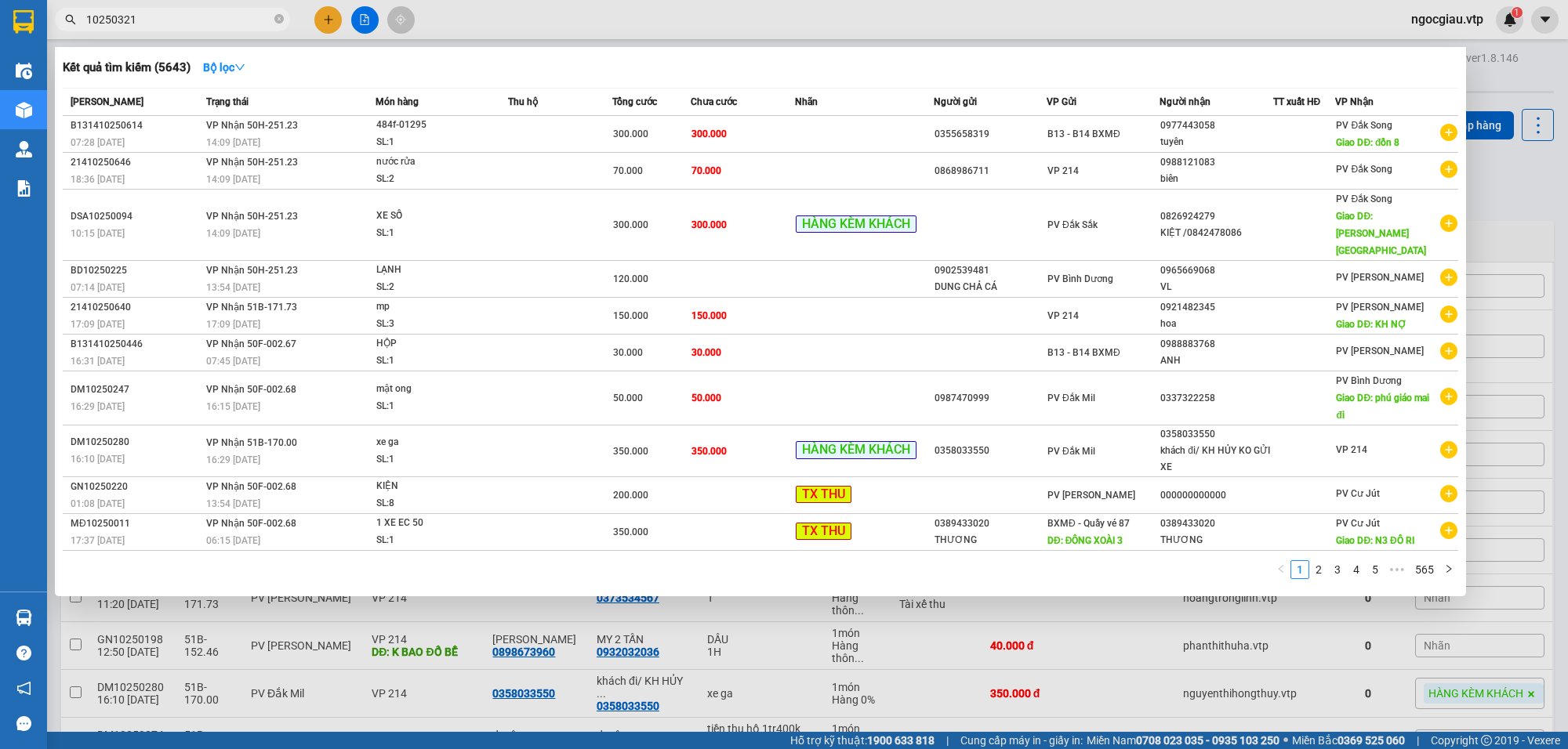
type input "10250321"
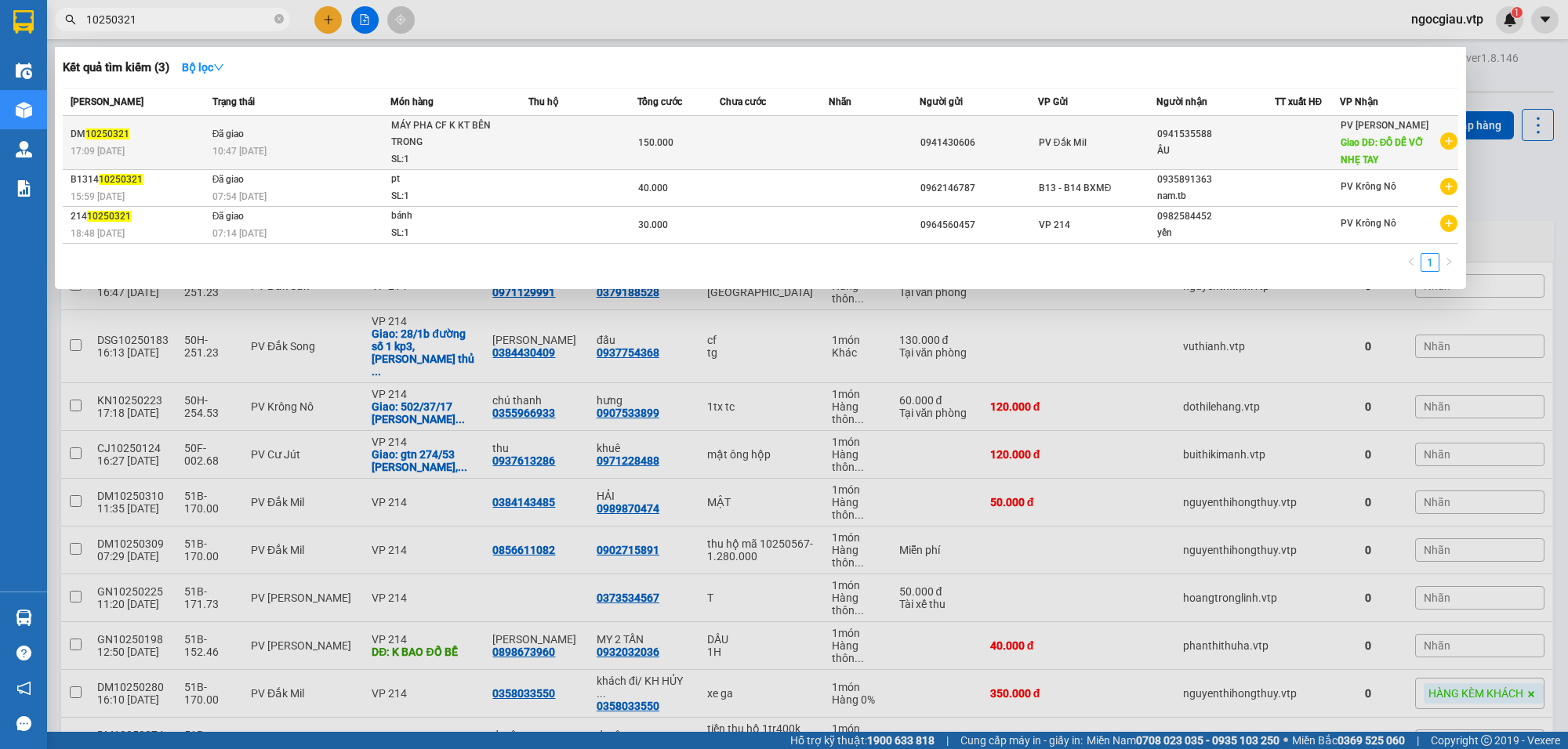
click at [684, 143] on div "150.000" at bounding box center [678, 142] width 80 height 17
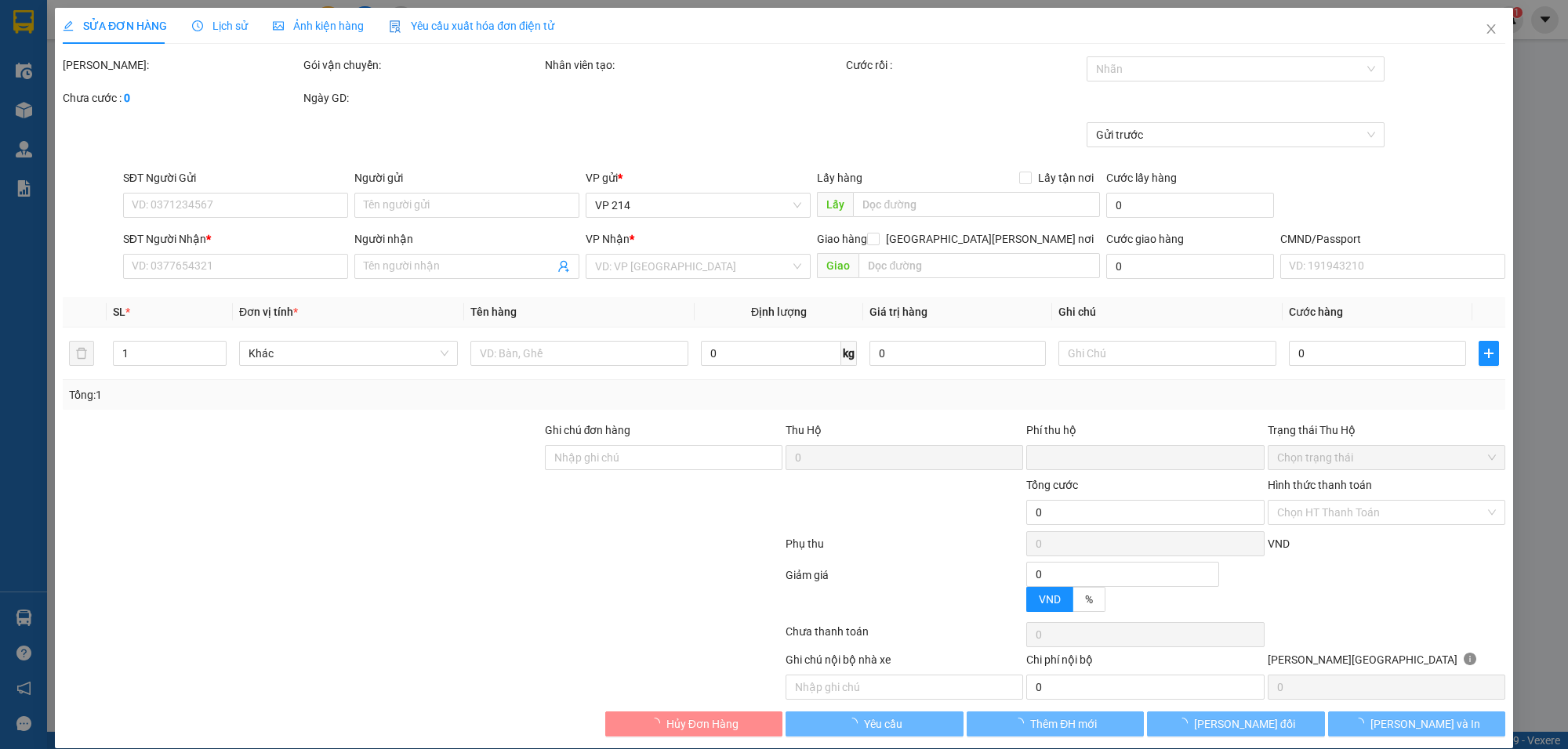
type input "7.500"
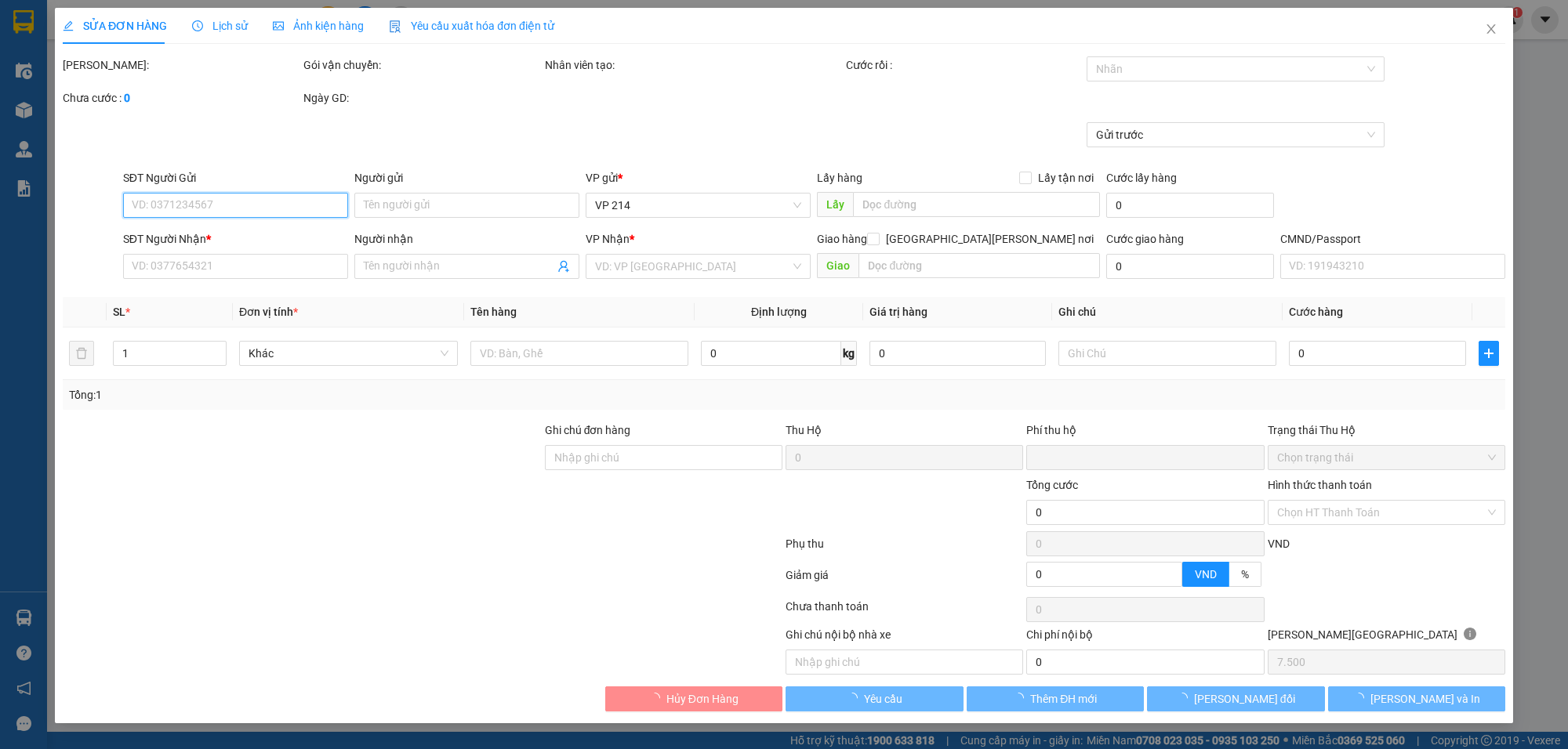
type input "0941430606"
type input "0941535588"
type input "ÂU"
type input "ĐỒ DỄ VỠ NHẸ TAY"
type input "0"
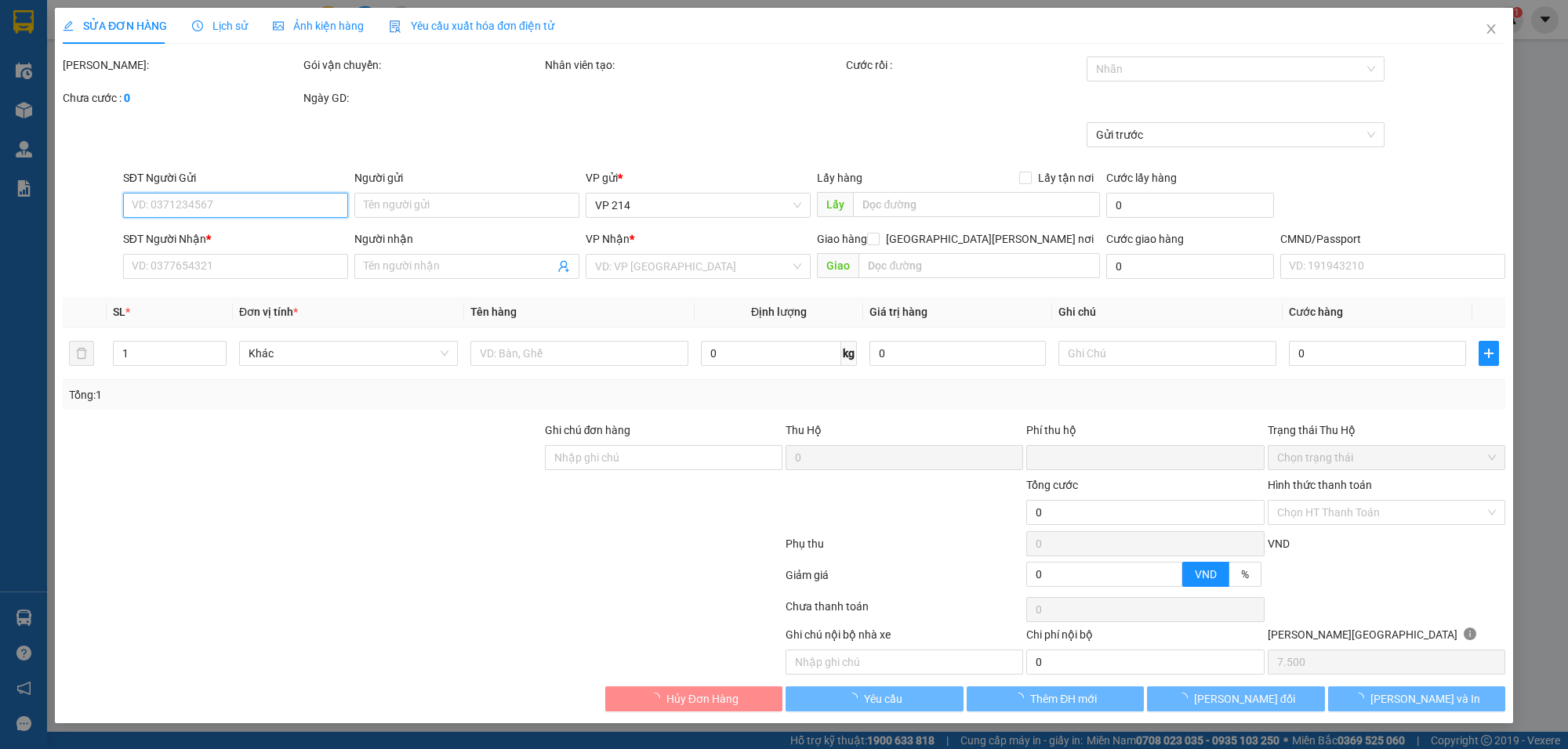
type input "150.000"
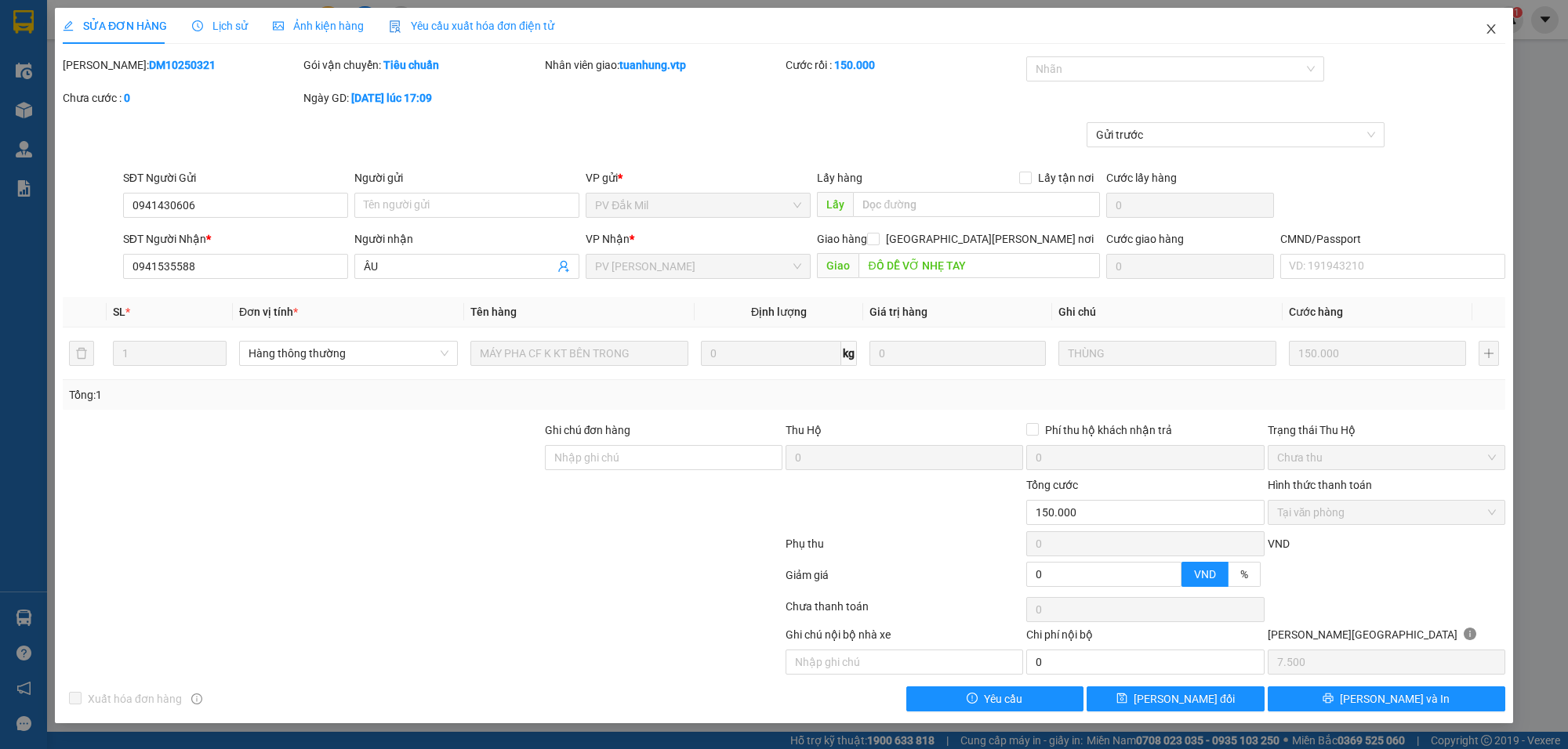
click at [1496, 32] on icon "close" at bounding box center [1492, 29] width 13 height 13
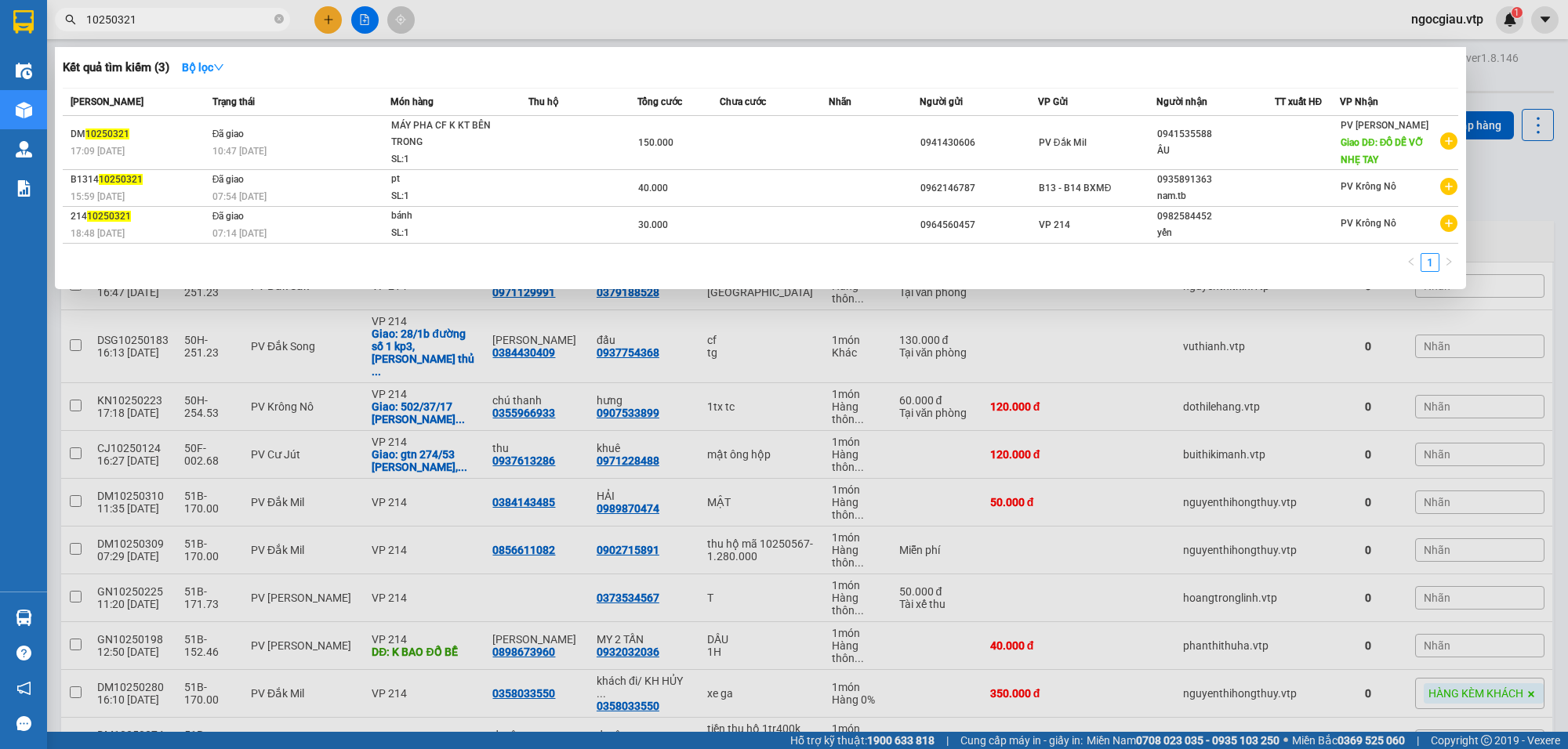
click at [174, 24] on input "10250321" at bounding box center [179, 19] width 185 height 17
type input "10250331"
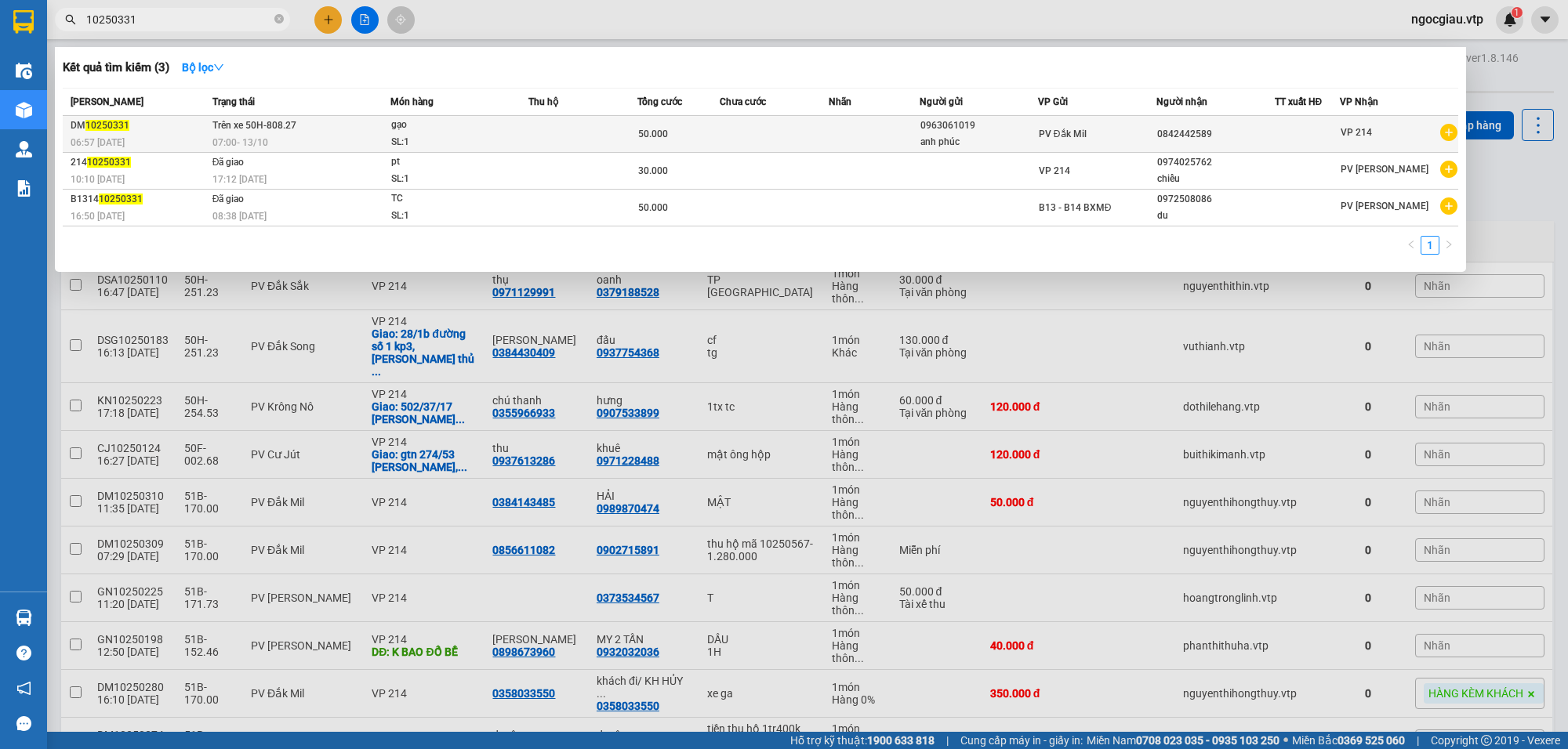
click at [336, 130] on td "Trên xe 50H-808.27 07:00 [DATE]" at bounding box center [299, 134] width 182 height 37
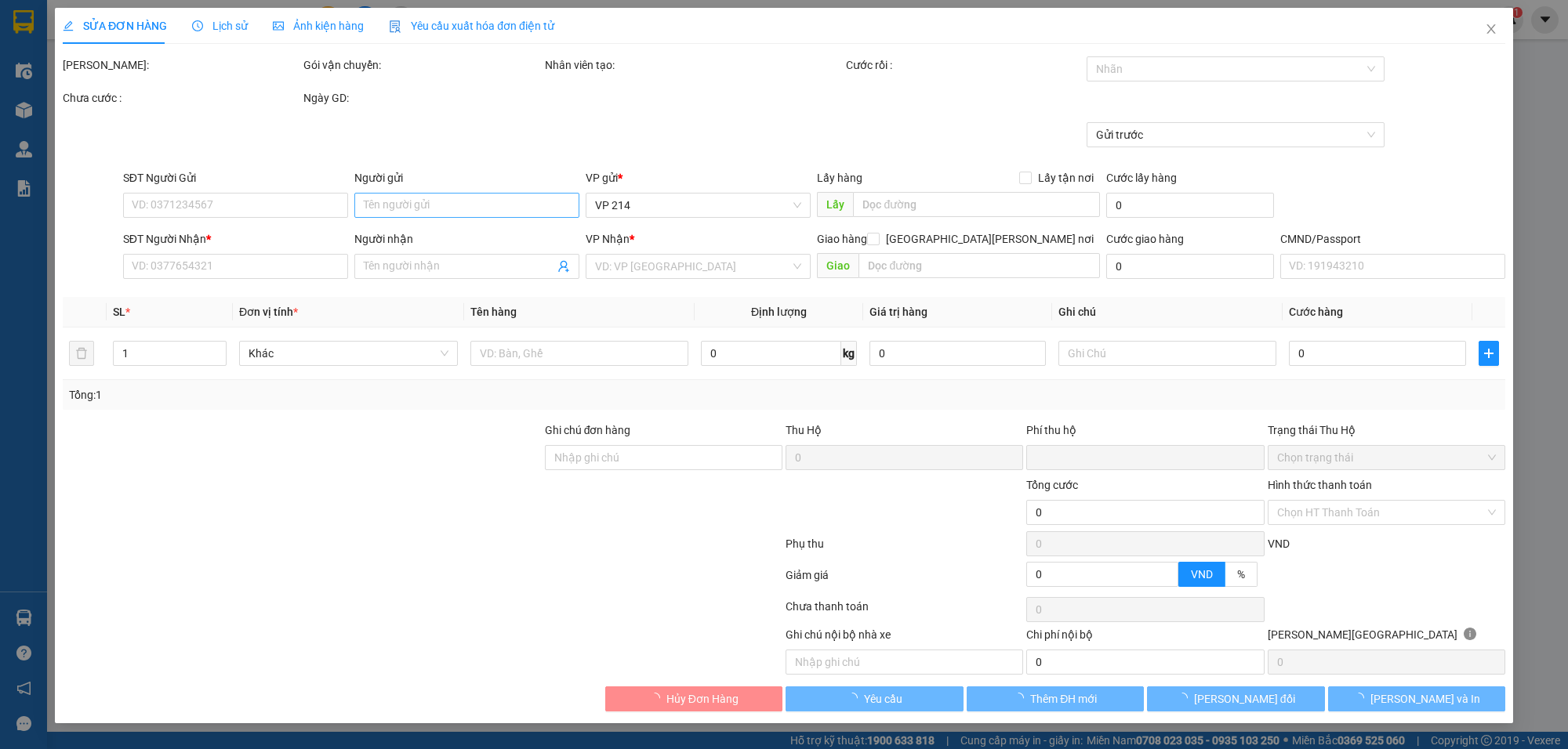
type input "2.500"
type input "0963061019"
type input "anh phúc"
type input "0842442589"
type input "tk 6868 50k lúc 6h57p 13/10"
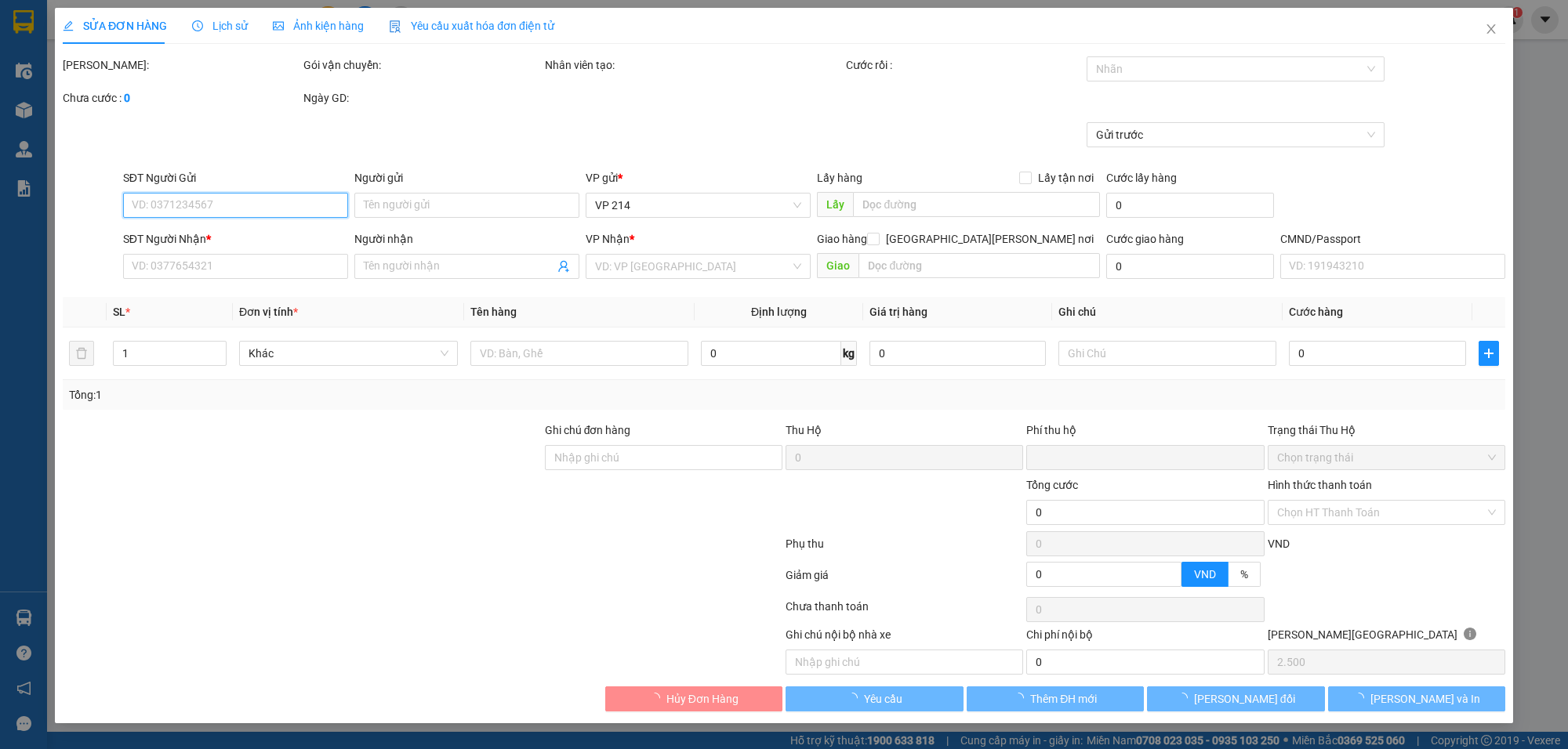
type input "0"
type input "50.000"
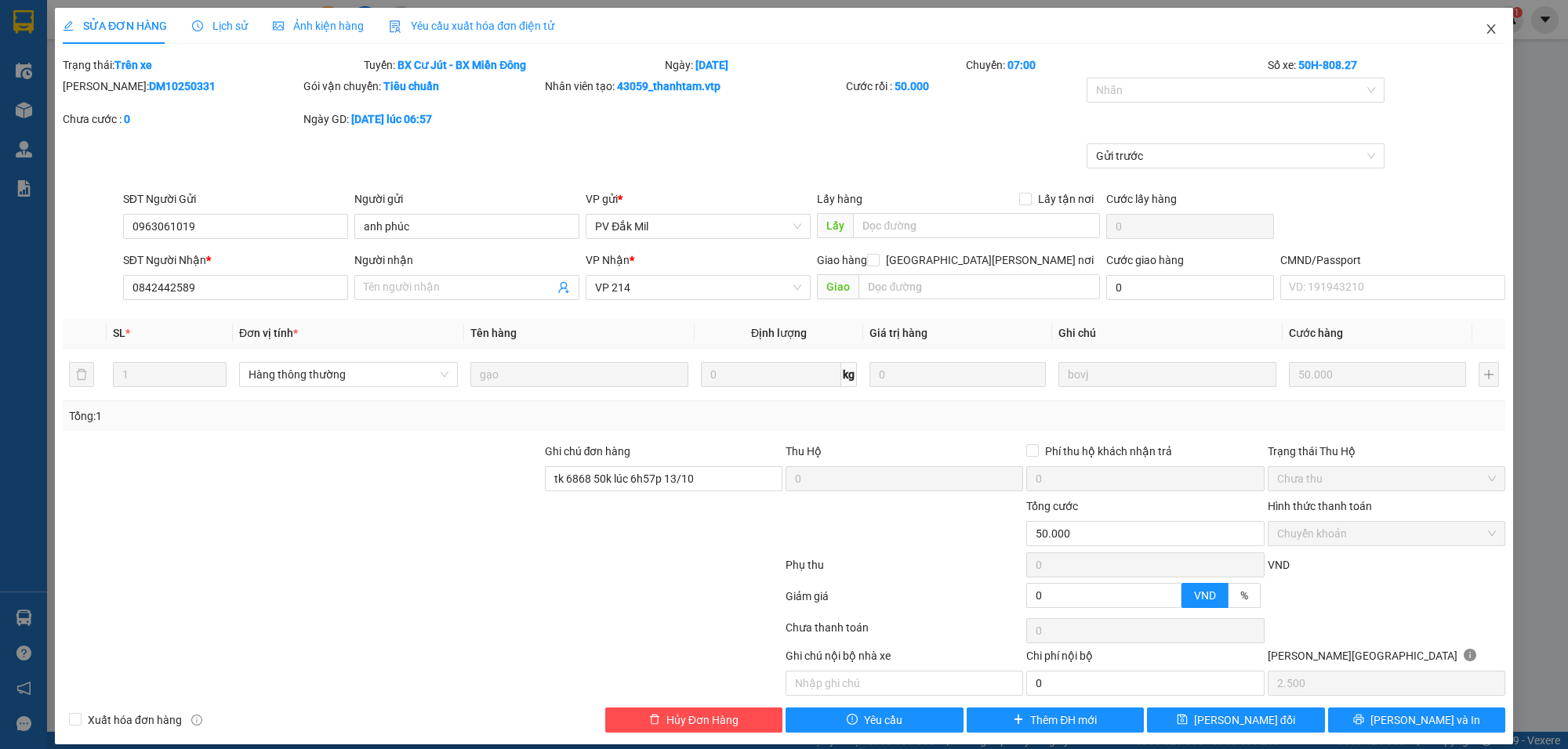
click at [1488, 24] on span "Close" at bounding box center [1491, 30] width 44 height 44
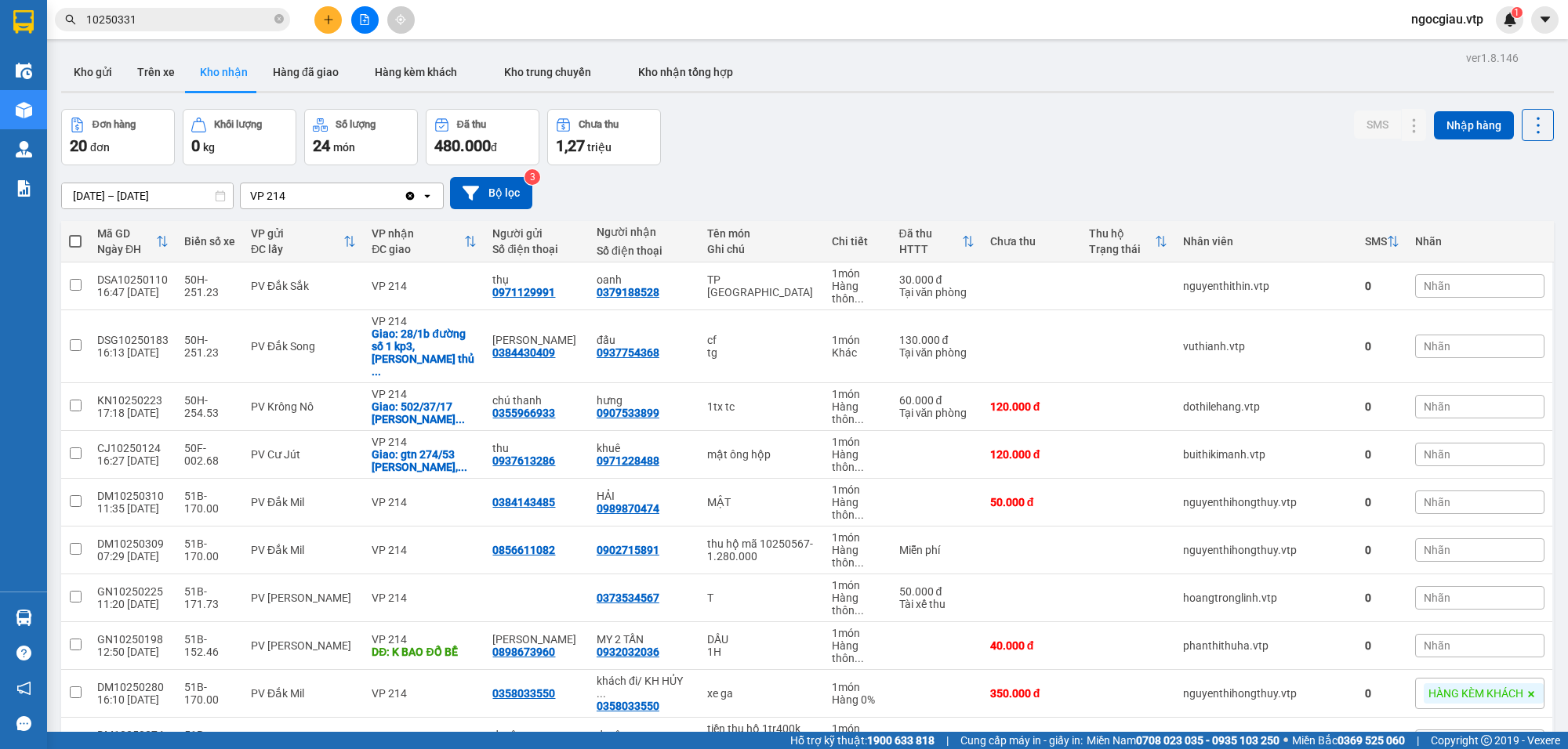
click at [138, 16] on input "10250331" at bounding box center [179, 19] width 185 height 17
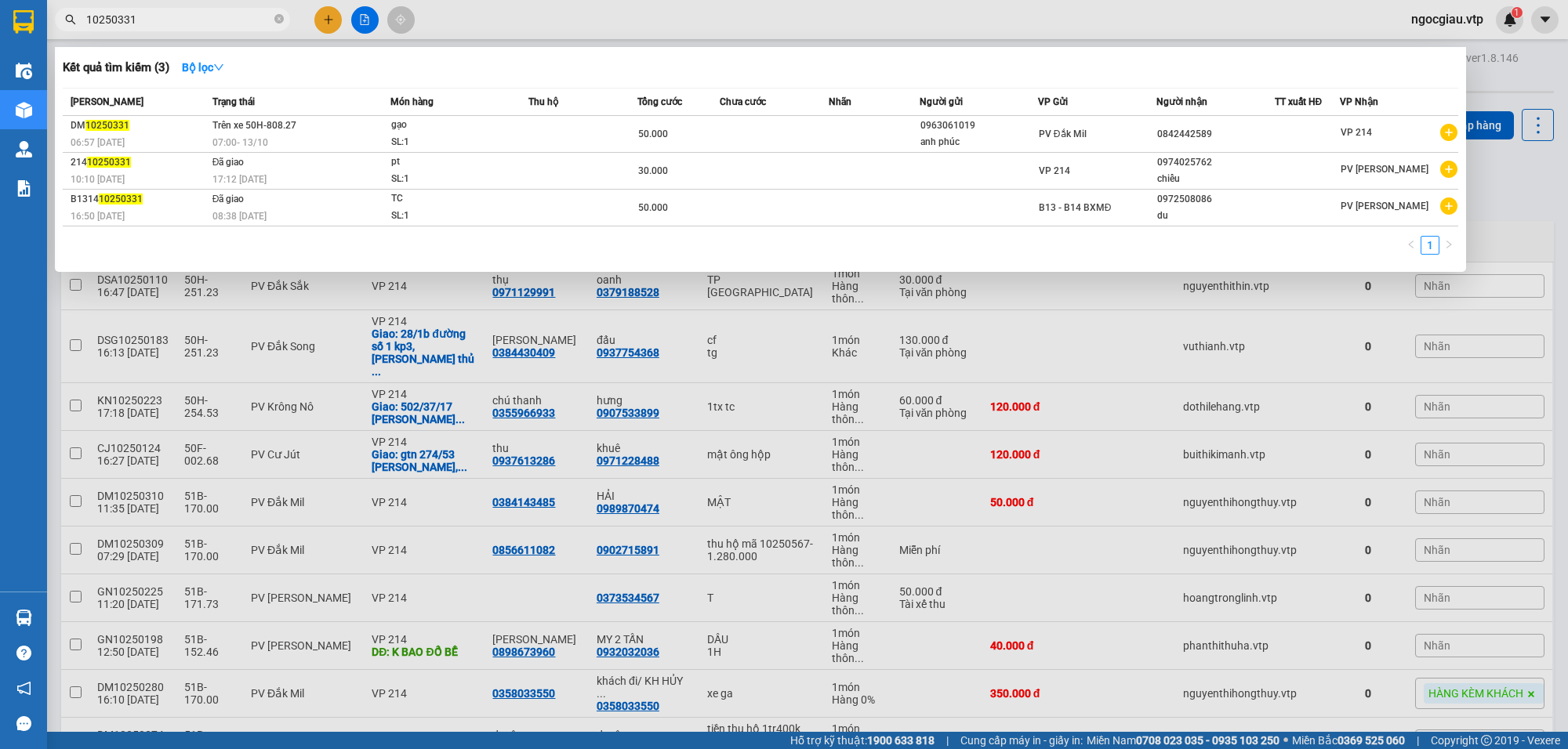
click at [138, 16] on input "10250331" at bounding box center [179, 19] width 185 height 17
paste input "0707701177"
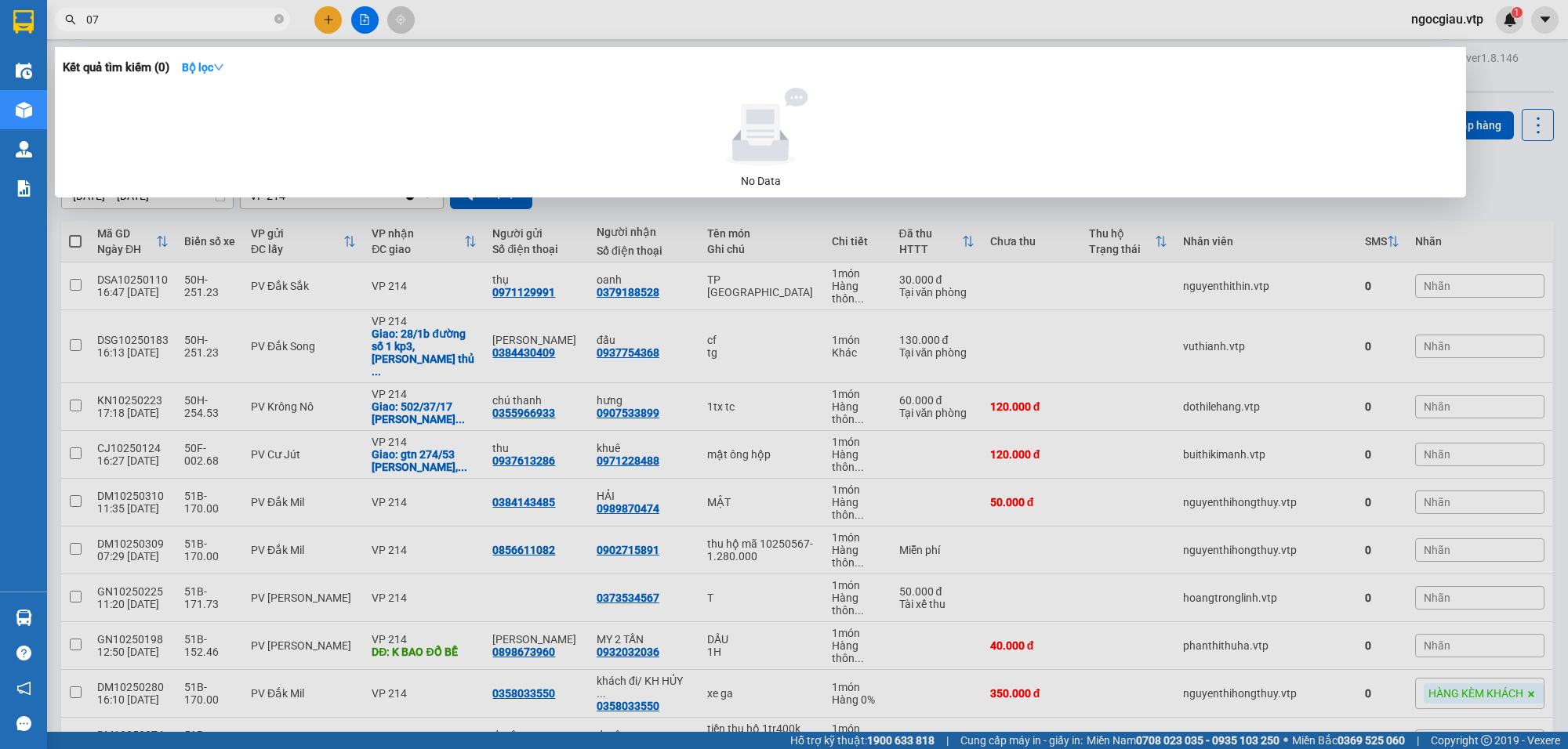
type input "0"
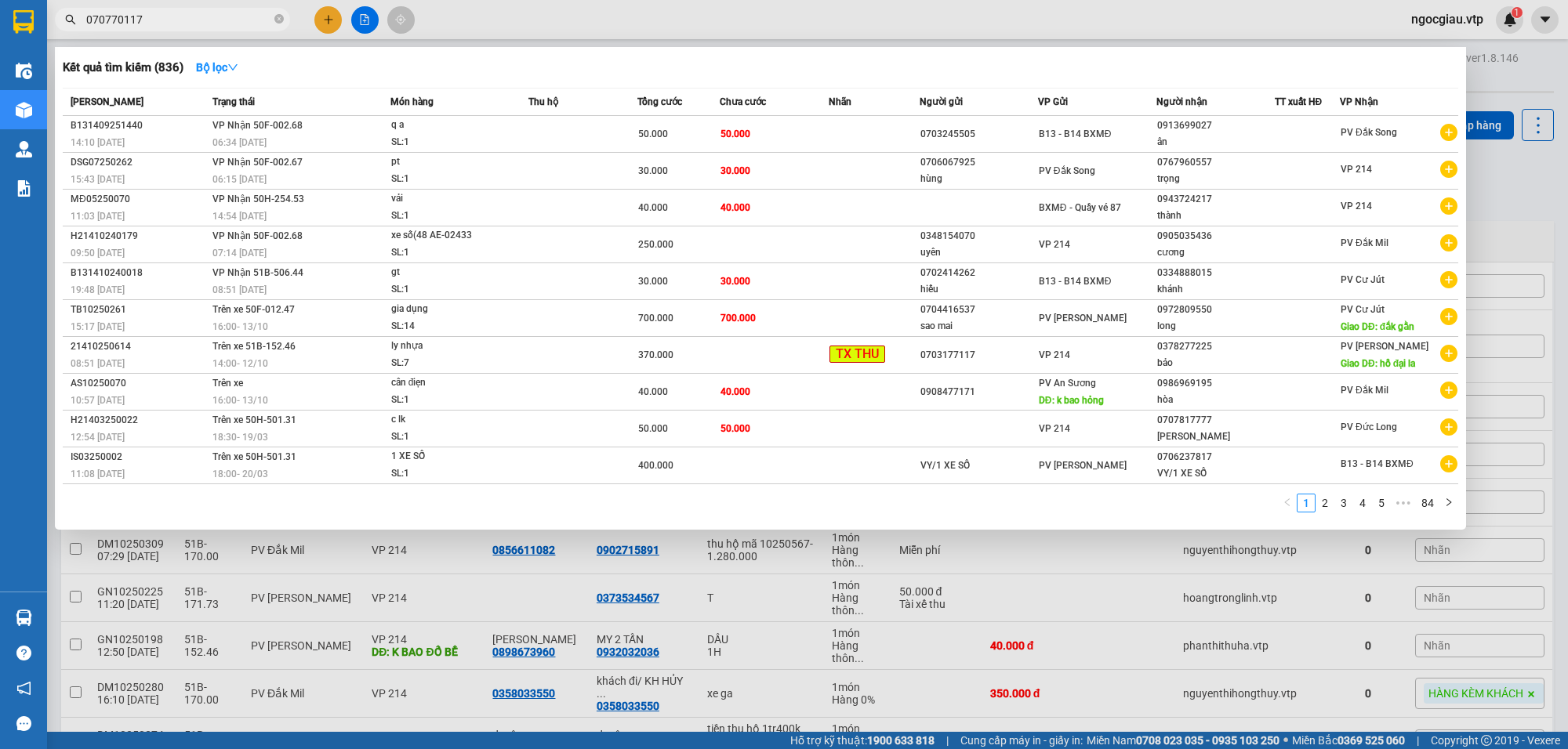
type input "0707701177"
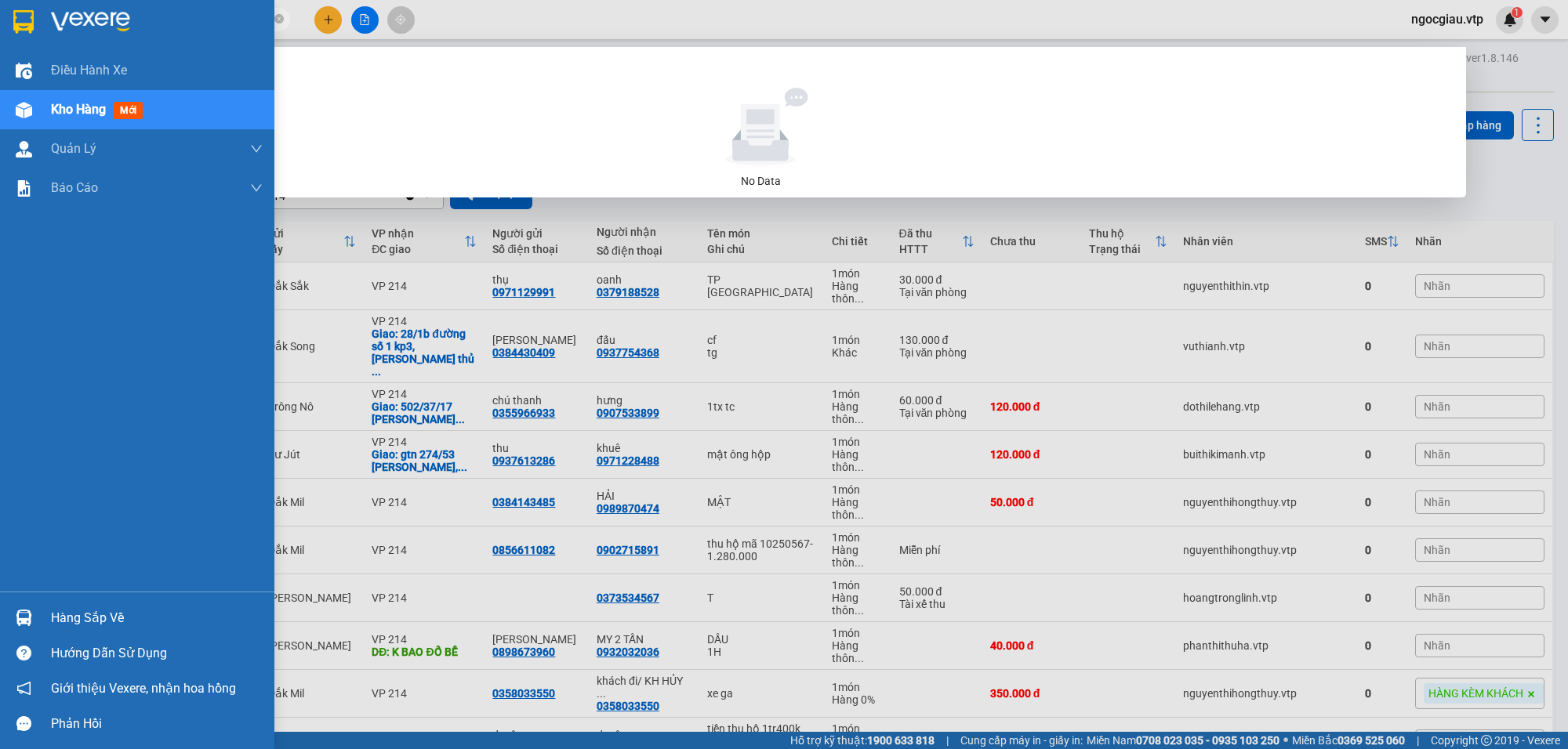
click at [19, 616] on img at bounding box center [23, 618] width 16 height 16
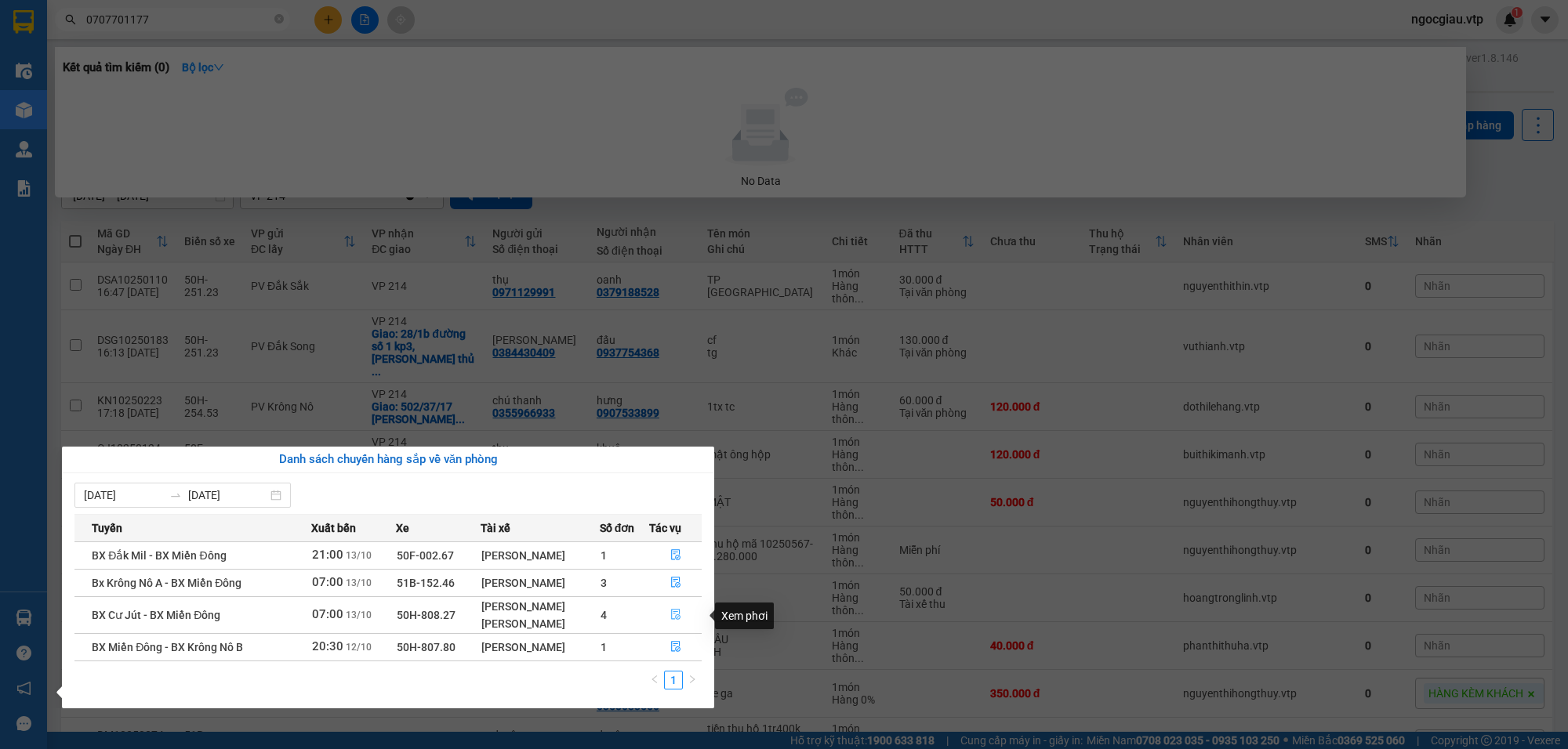
click at [680, 612] on icon "file-done" at bounding box center [676, 615] width 11 height 11
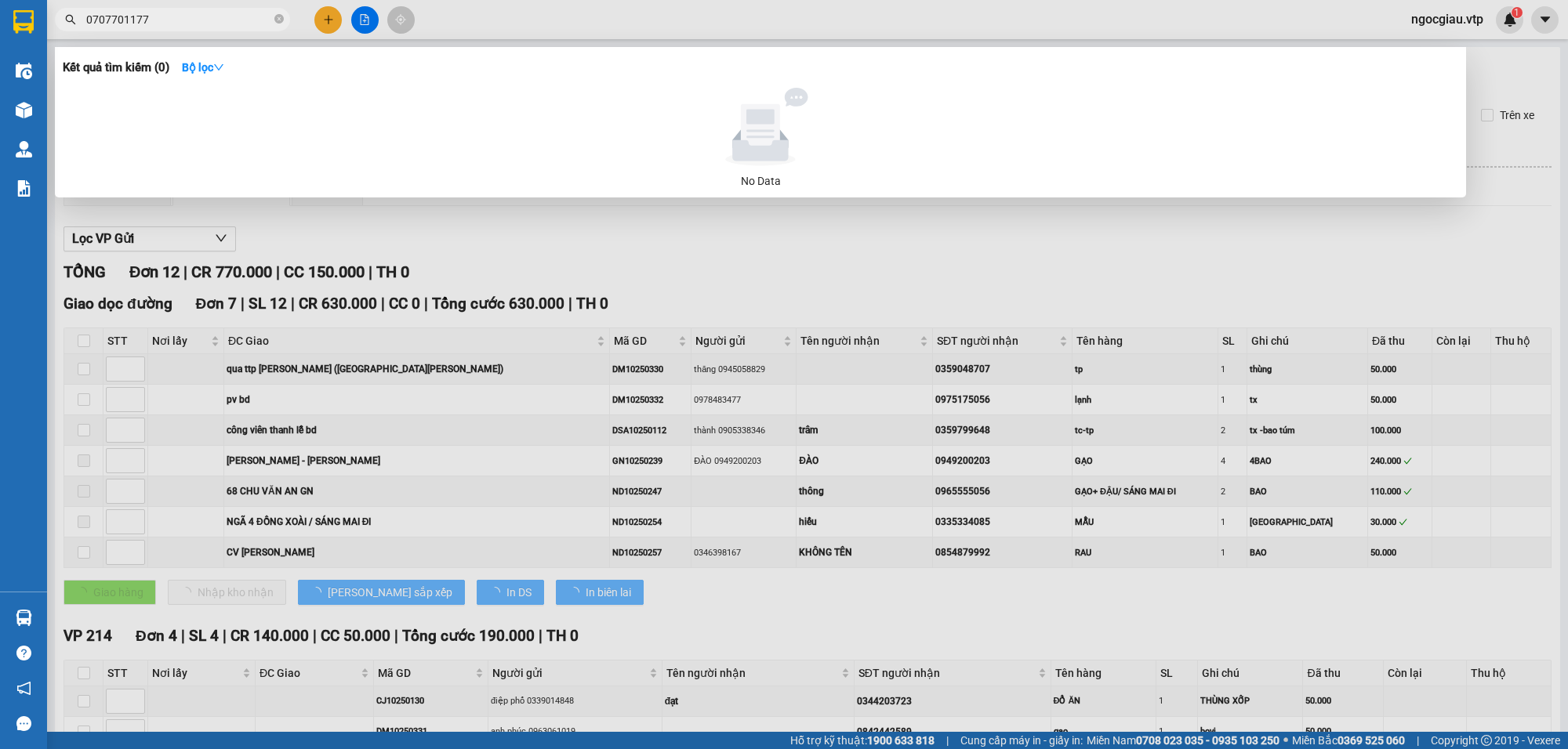
type input "[DATE]"
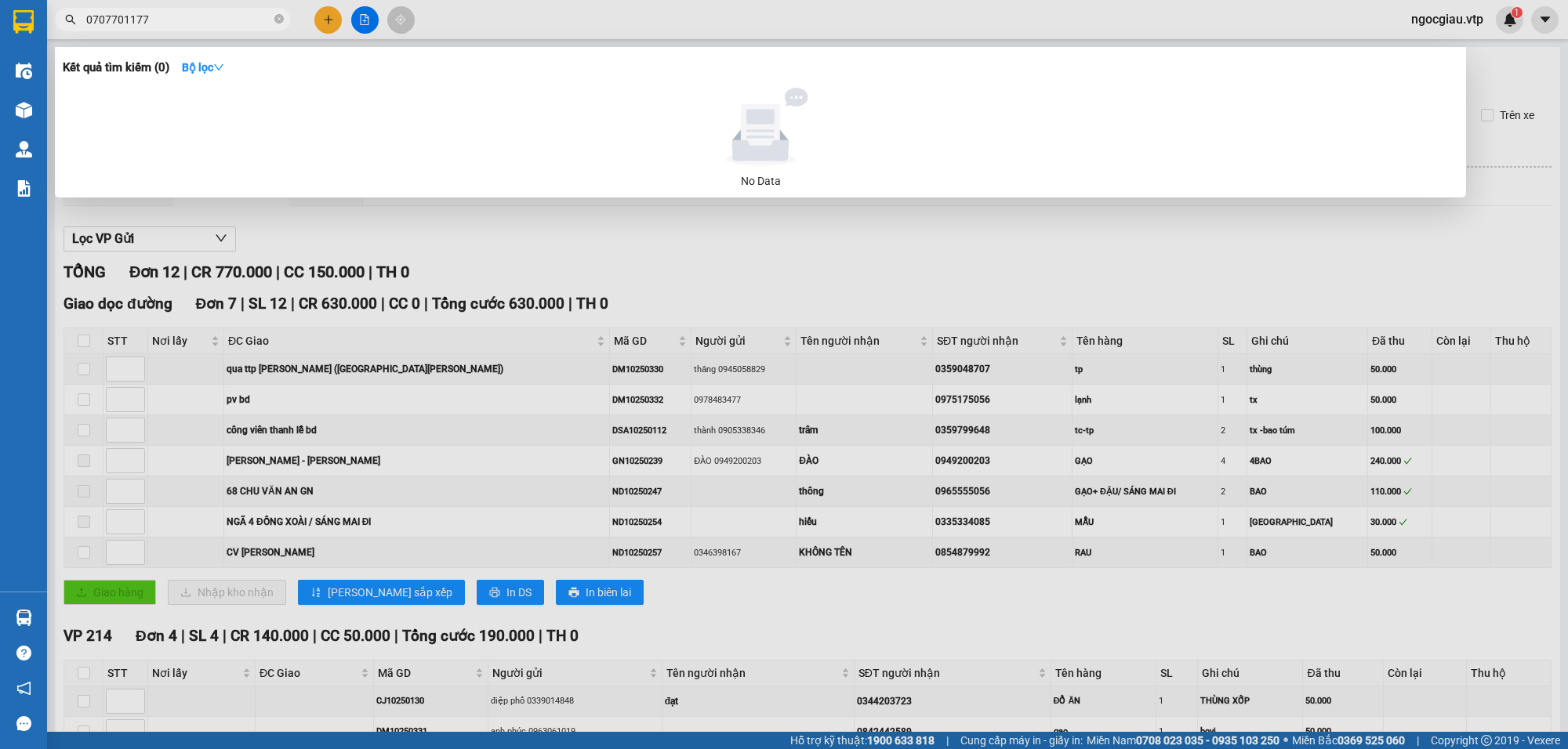
click at [1345, 218] on div at bounding box center [784, 374] width 1568 height 749
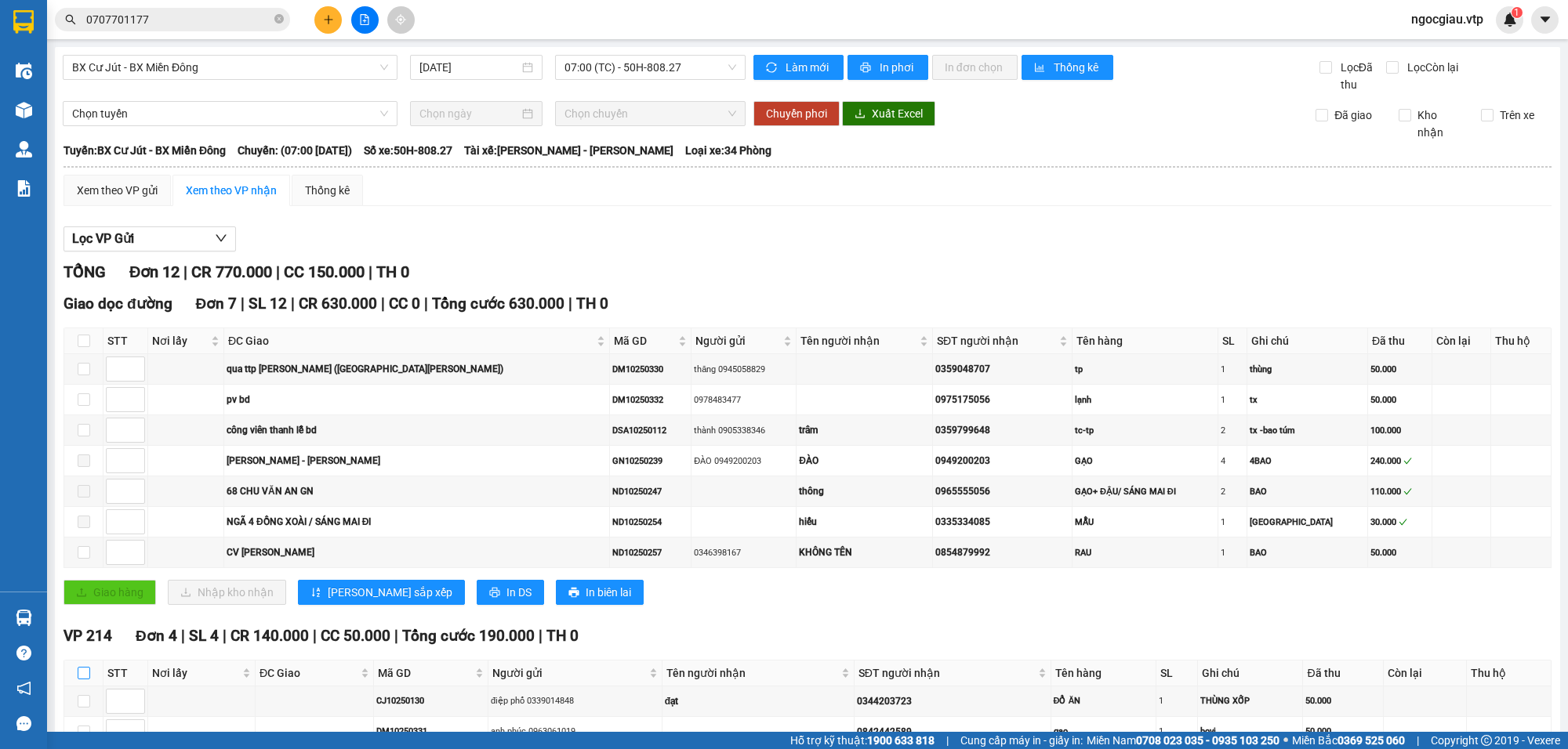
click at [80, 667] on input "checkbox" at bounding box center [84, 674] width 13 height 13
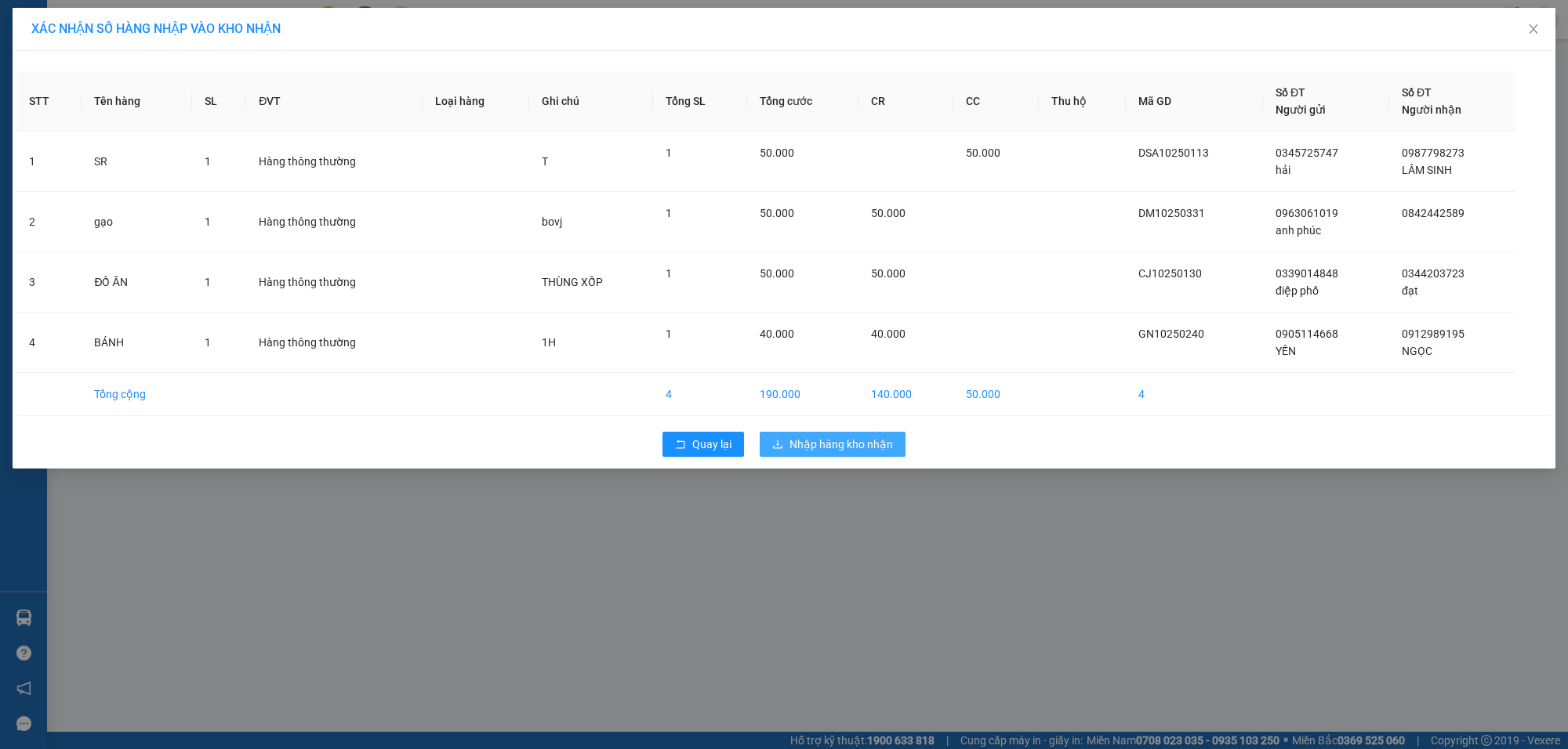
click at [807, 443] on span "Nhập hàng kho nhận" at bounding box center [841, 444] width 104 height 17
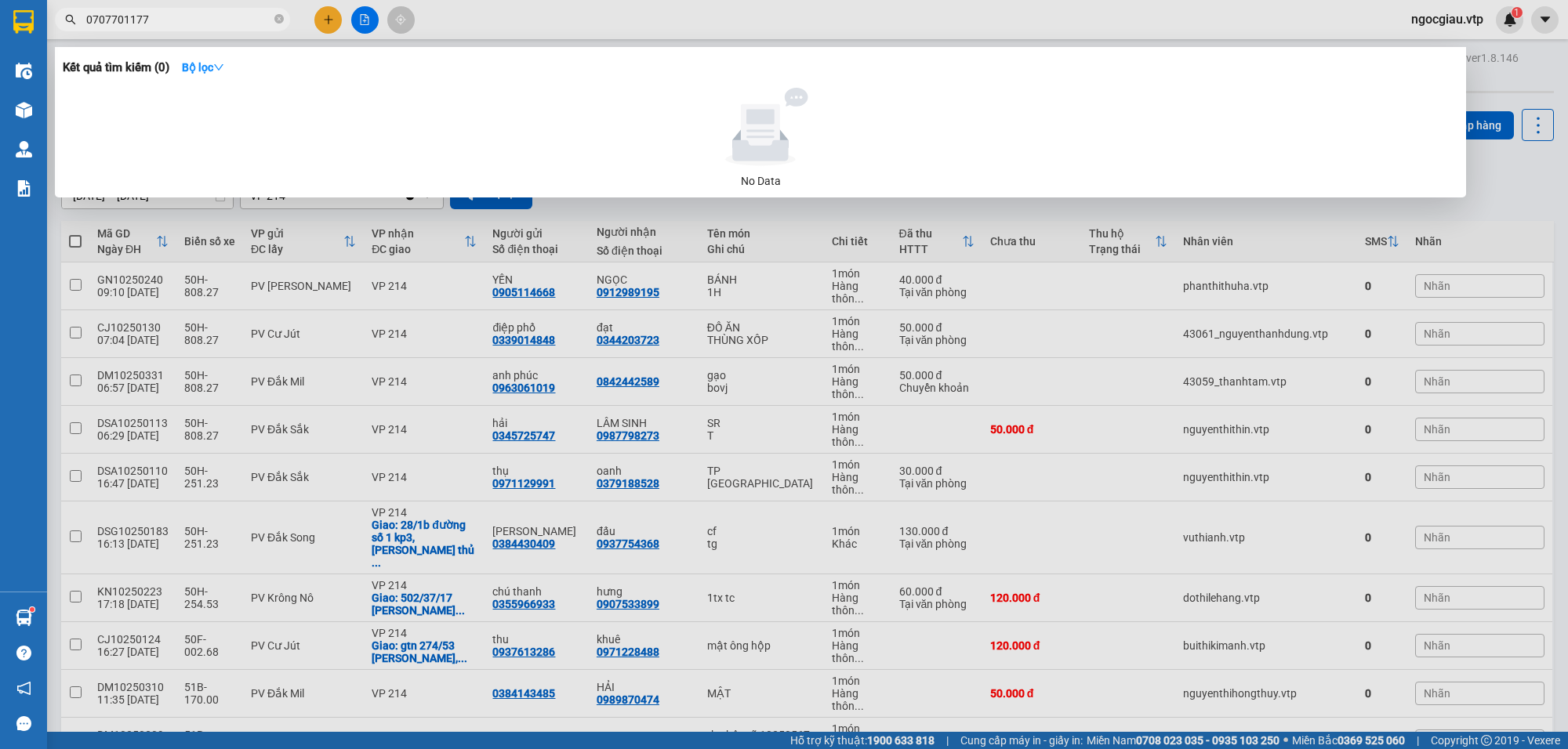
click at [163, 19] on input "0707701177" at bounding box center [179, 19] width 185 height 17
type input "98273"
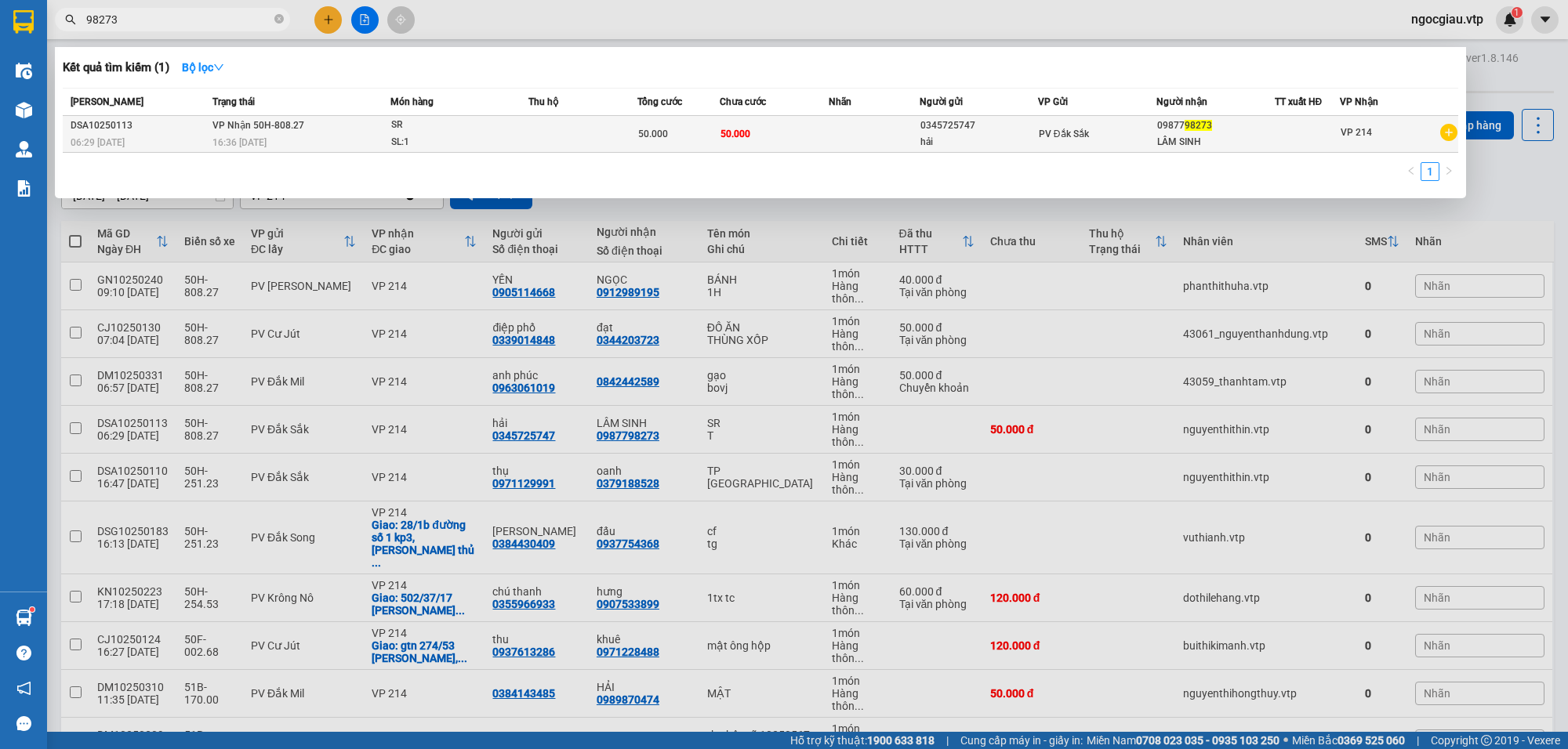
click at [516, 125] on span "SR SL: 1" at bounding box center [460, 133] width 137 height 34
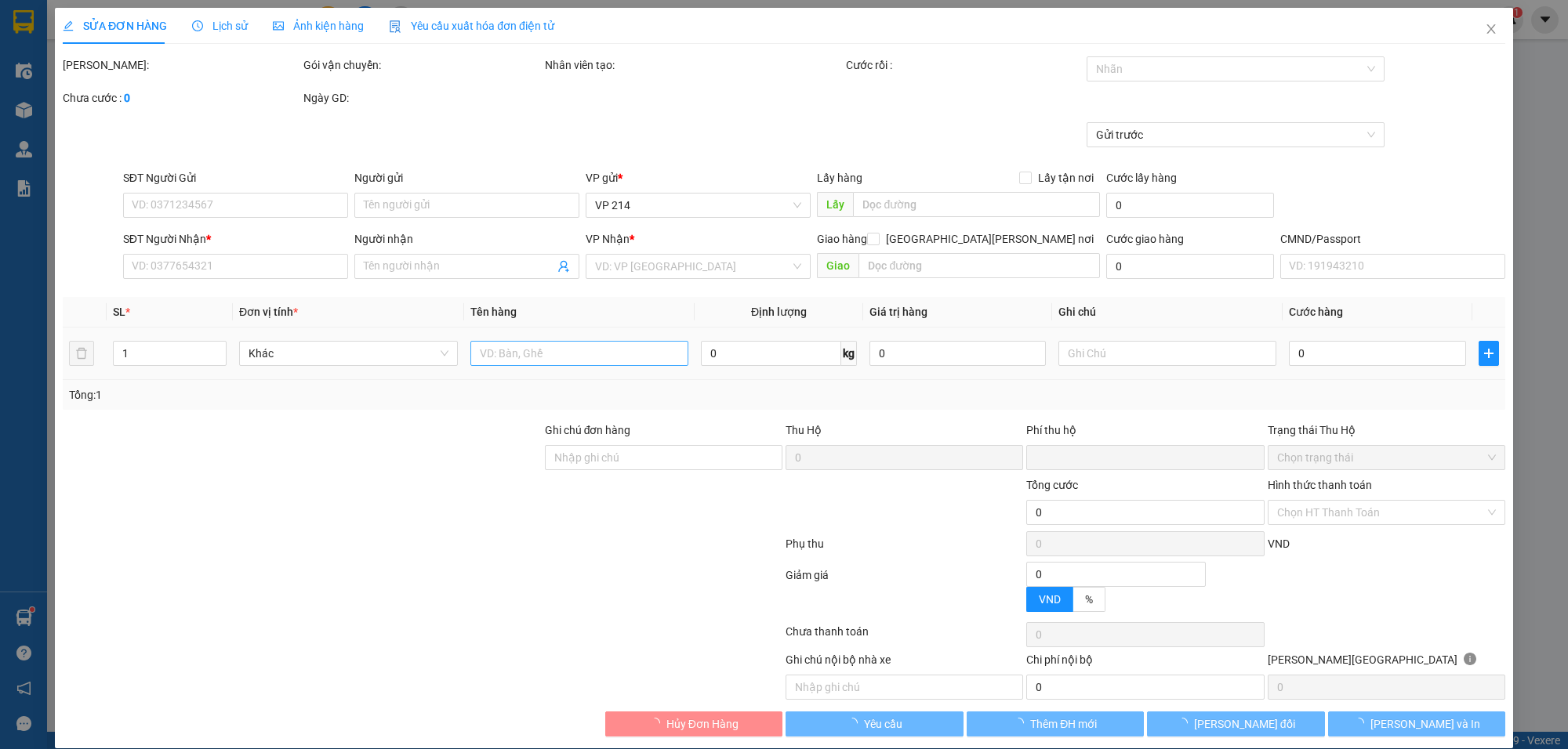
type input "2.500"
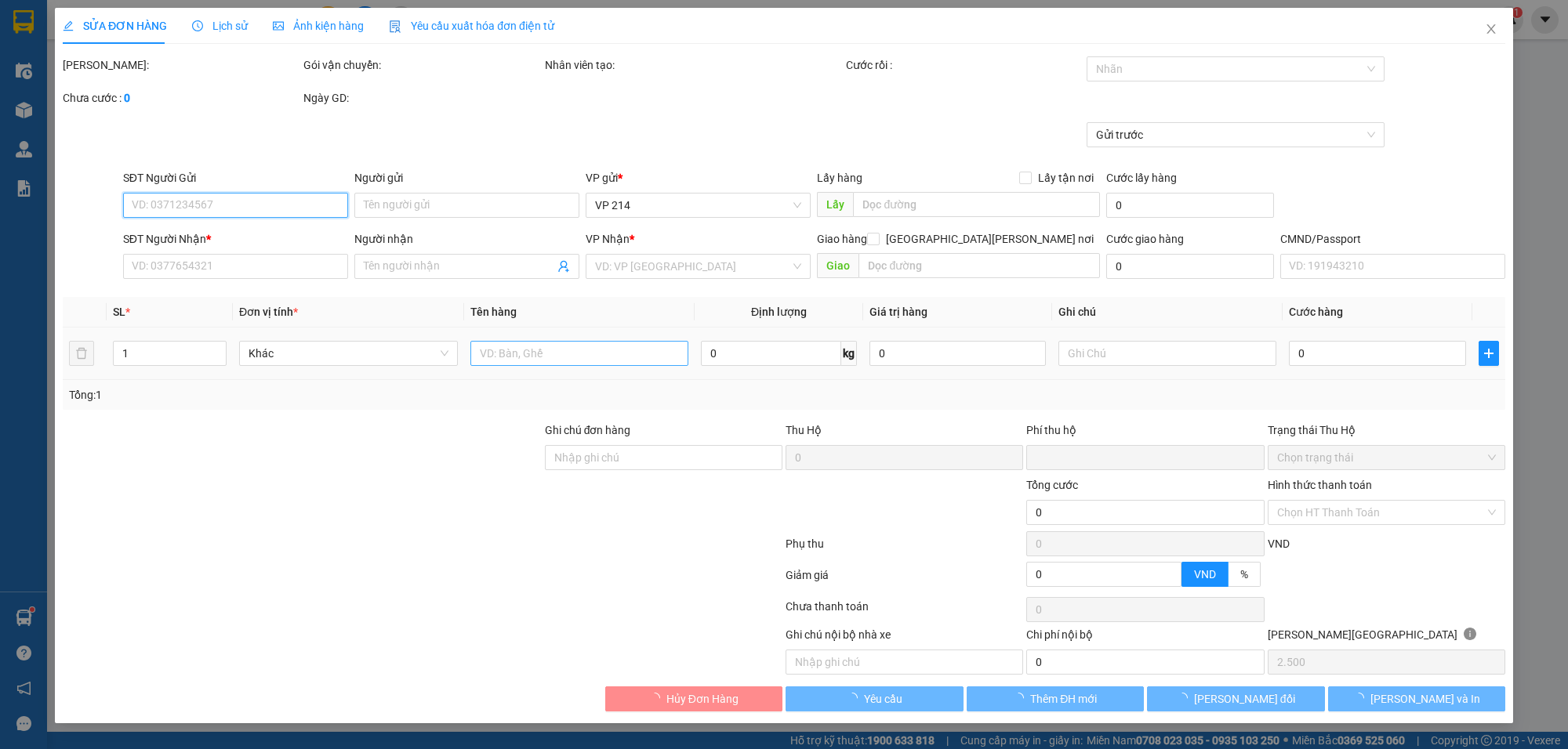
type input "0345725747"
type input "hải"
type input "0987798273"
type input "LÂM SINH"
type input "0"
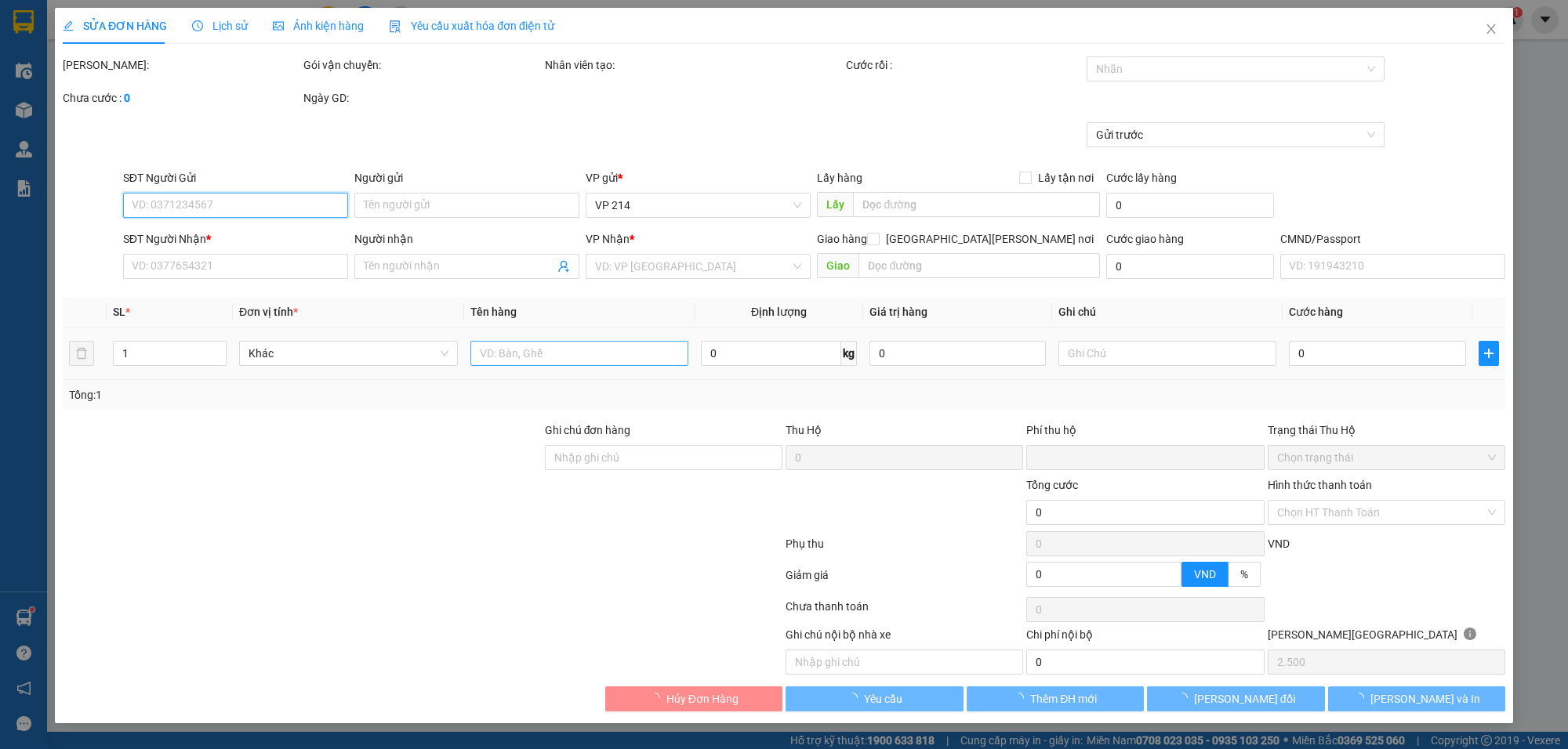
type input "50.000"
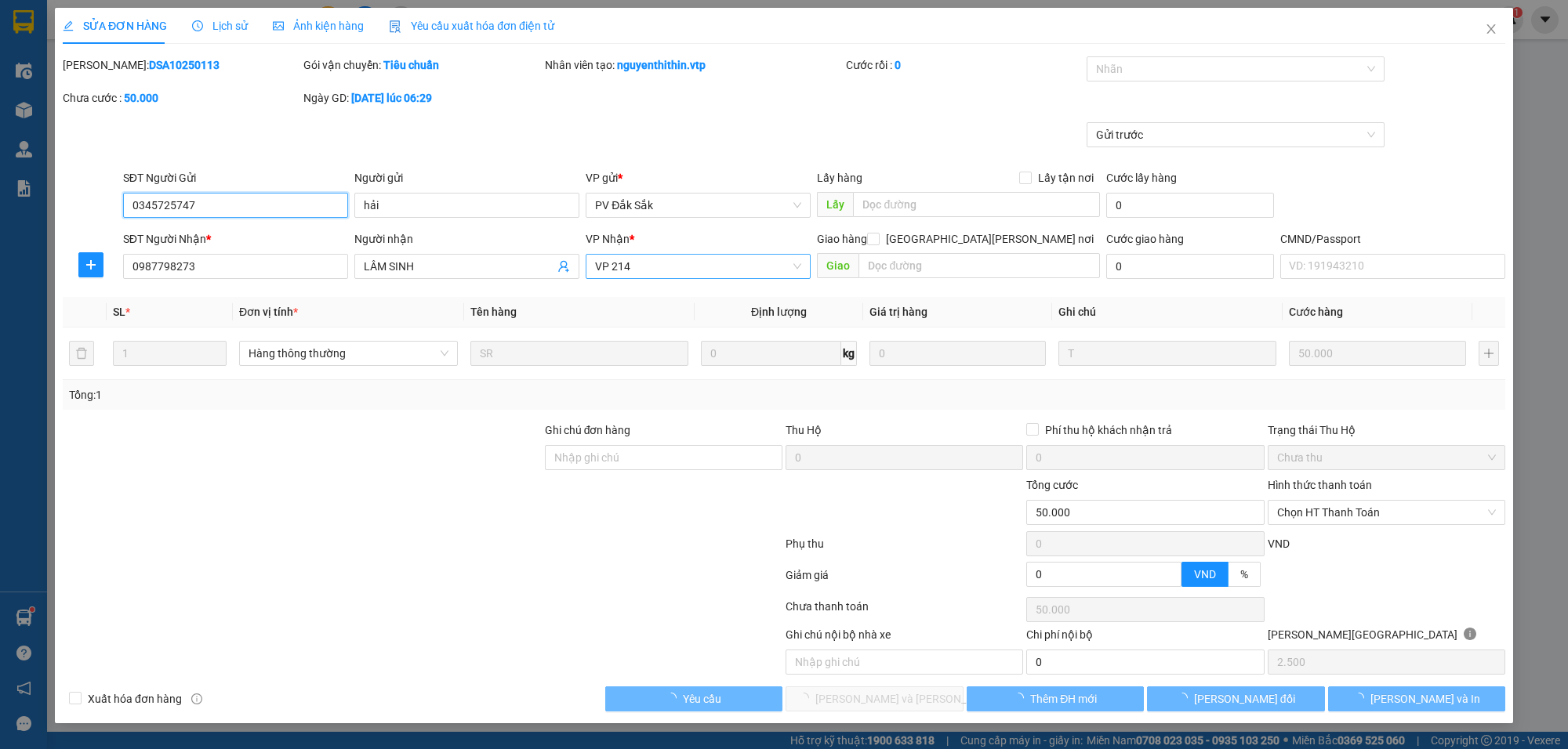
click at [651, 272] on span "VP 214" at bounding box center [698, 266] width 206 height 23
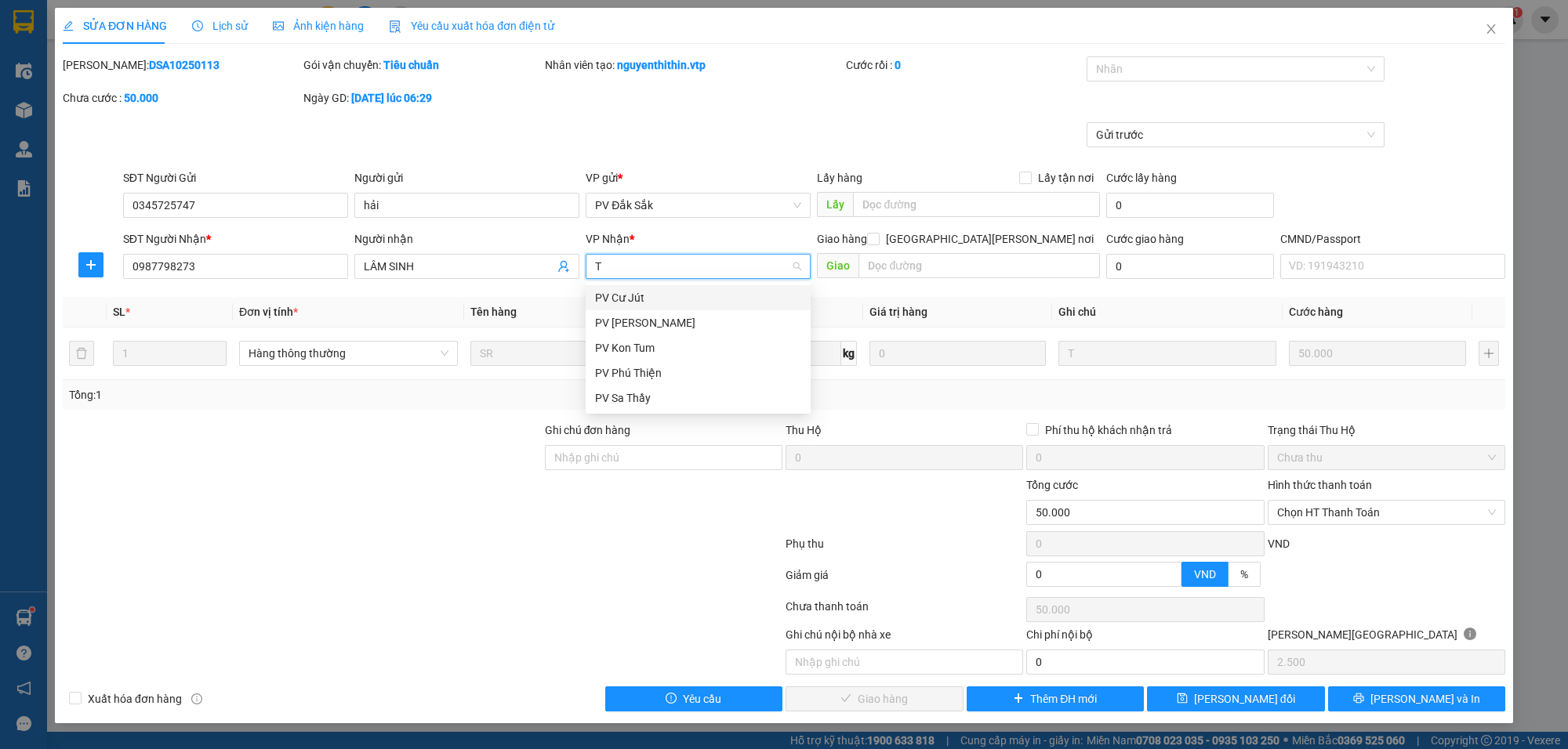
type input "TB"
click at [655, 298] on div "PV [PERSON_NAME]" at bounding box center [698, 298] width 206 height 17
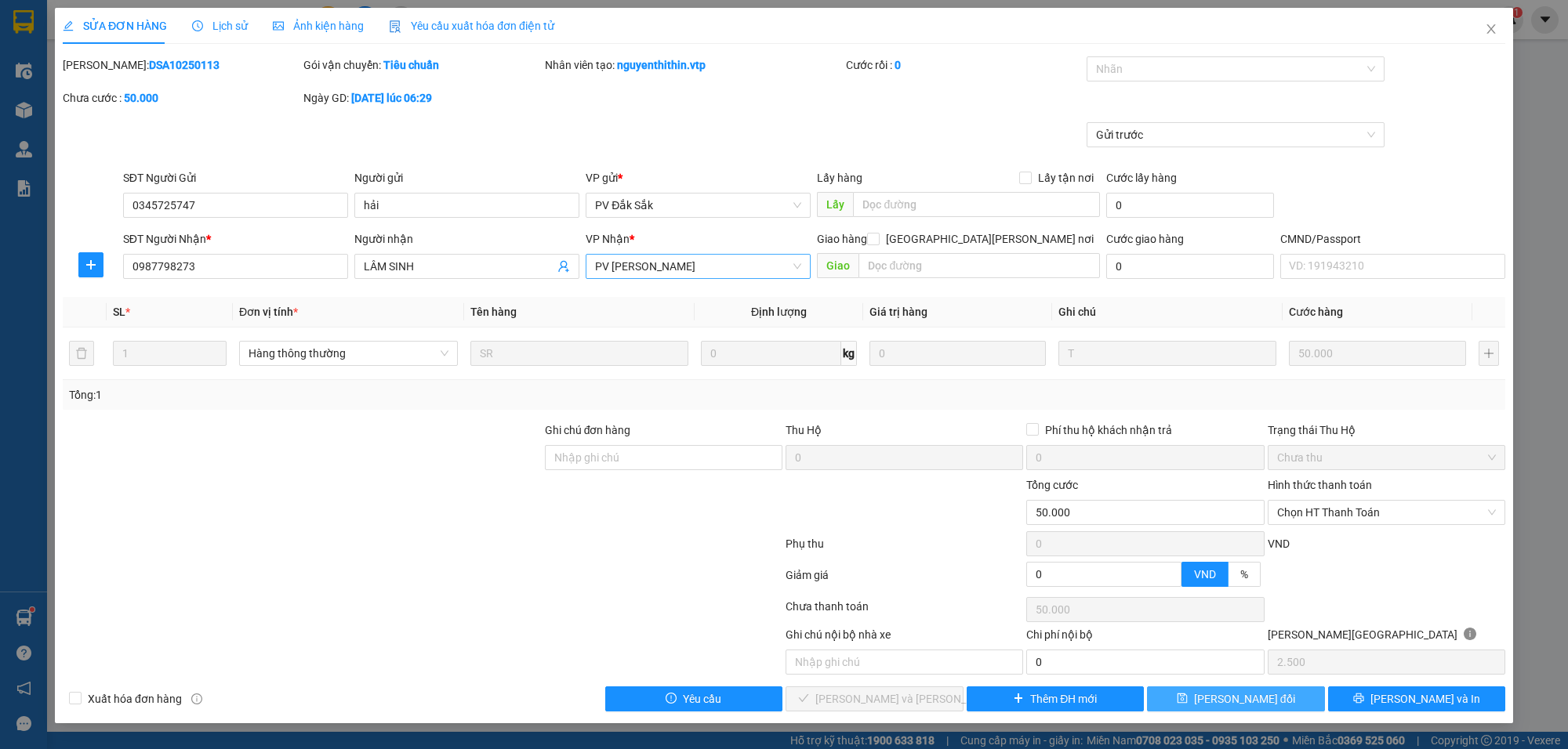
click at [1273, 692] on span "[PERSON_NAME] đổi" at bounding box center [1244, 699] width 101 height 17
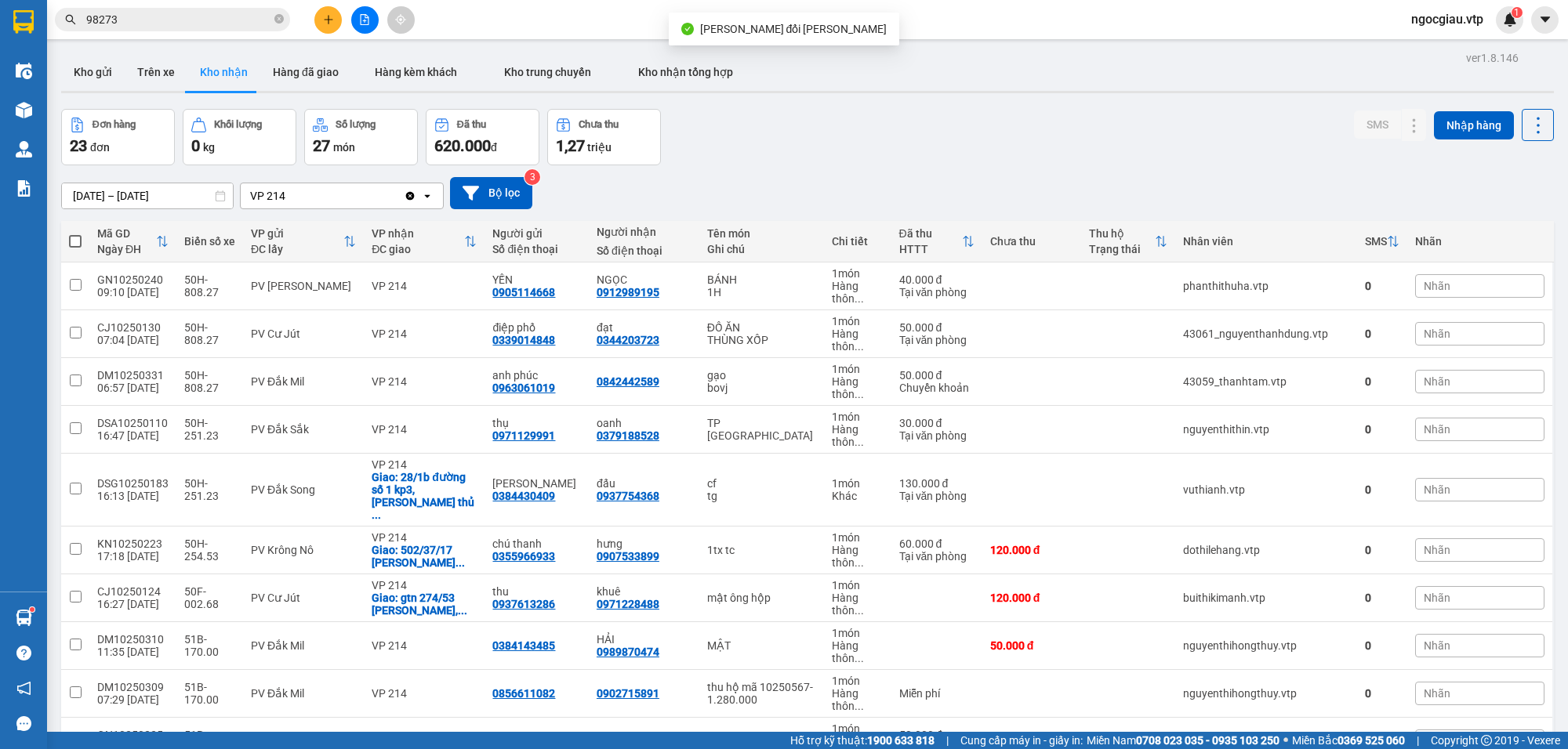
click at [140, 13] on input "98273" at bounding box center [179, 19] width 185 height 17
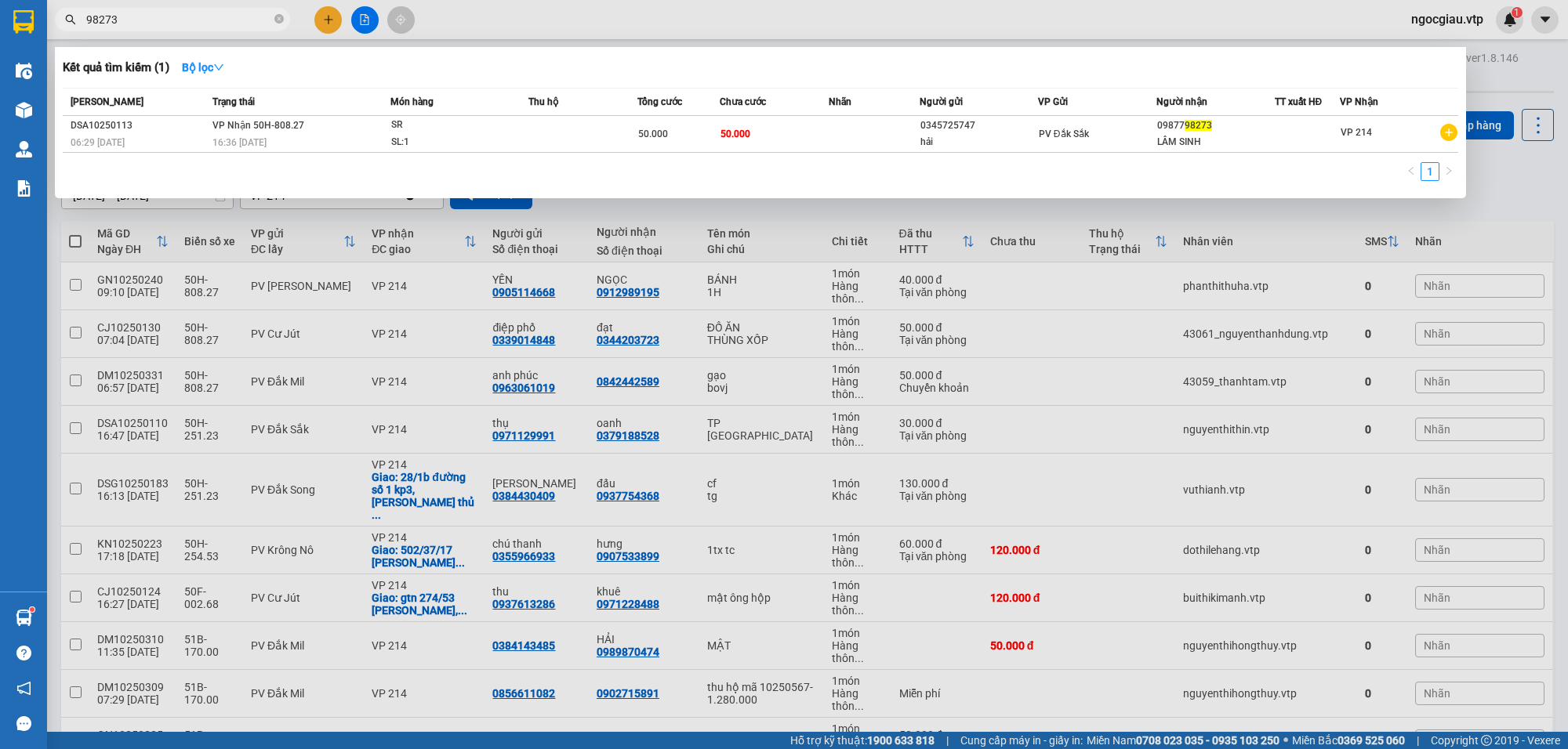
click at [140, 13] on input "98273" at bounding box center [179, 19] width 185 height 17
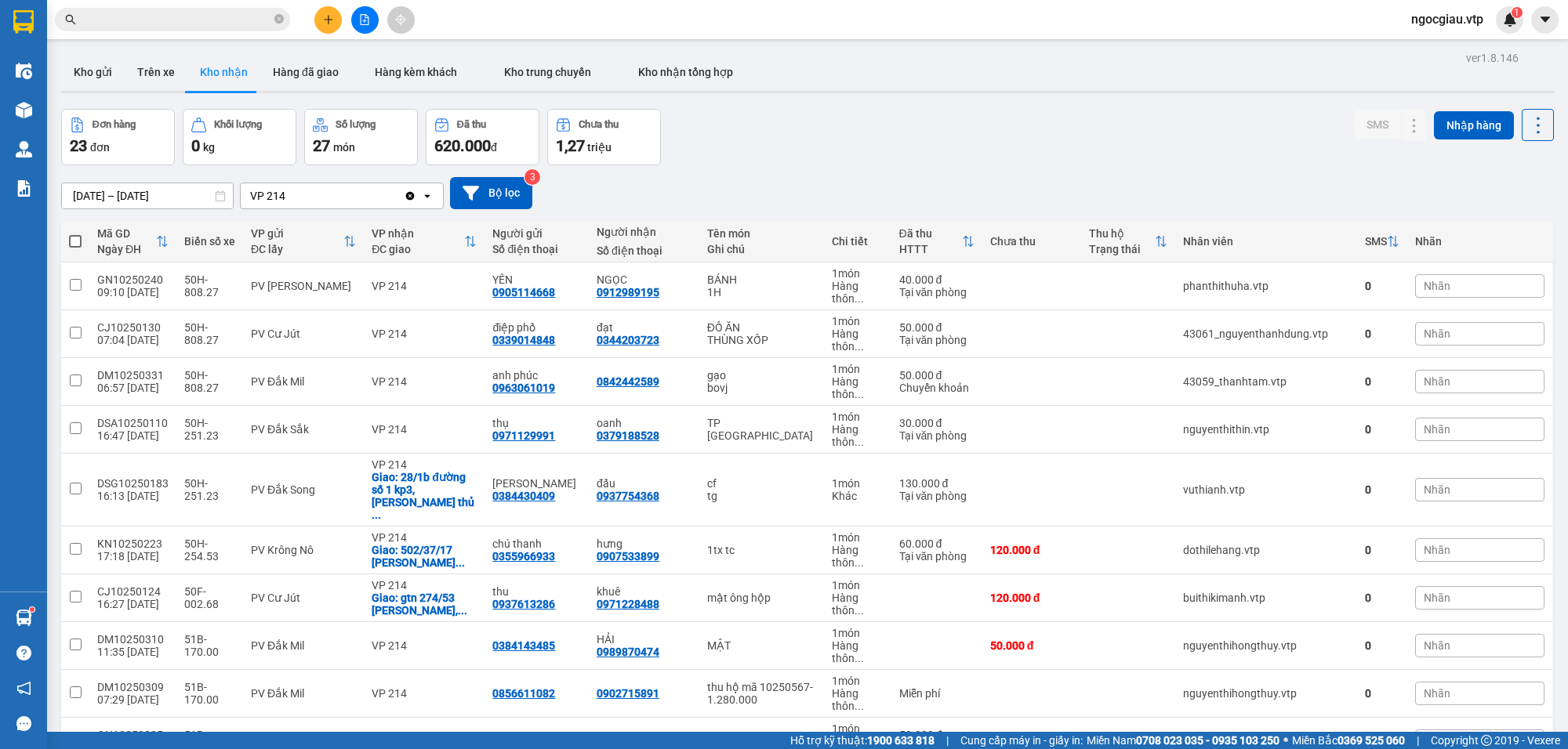
click at [149, 20] on input "text" at bounding box center [179, 19] width 185 height 17
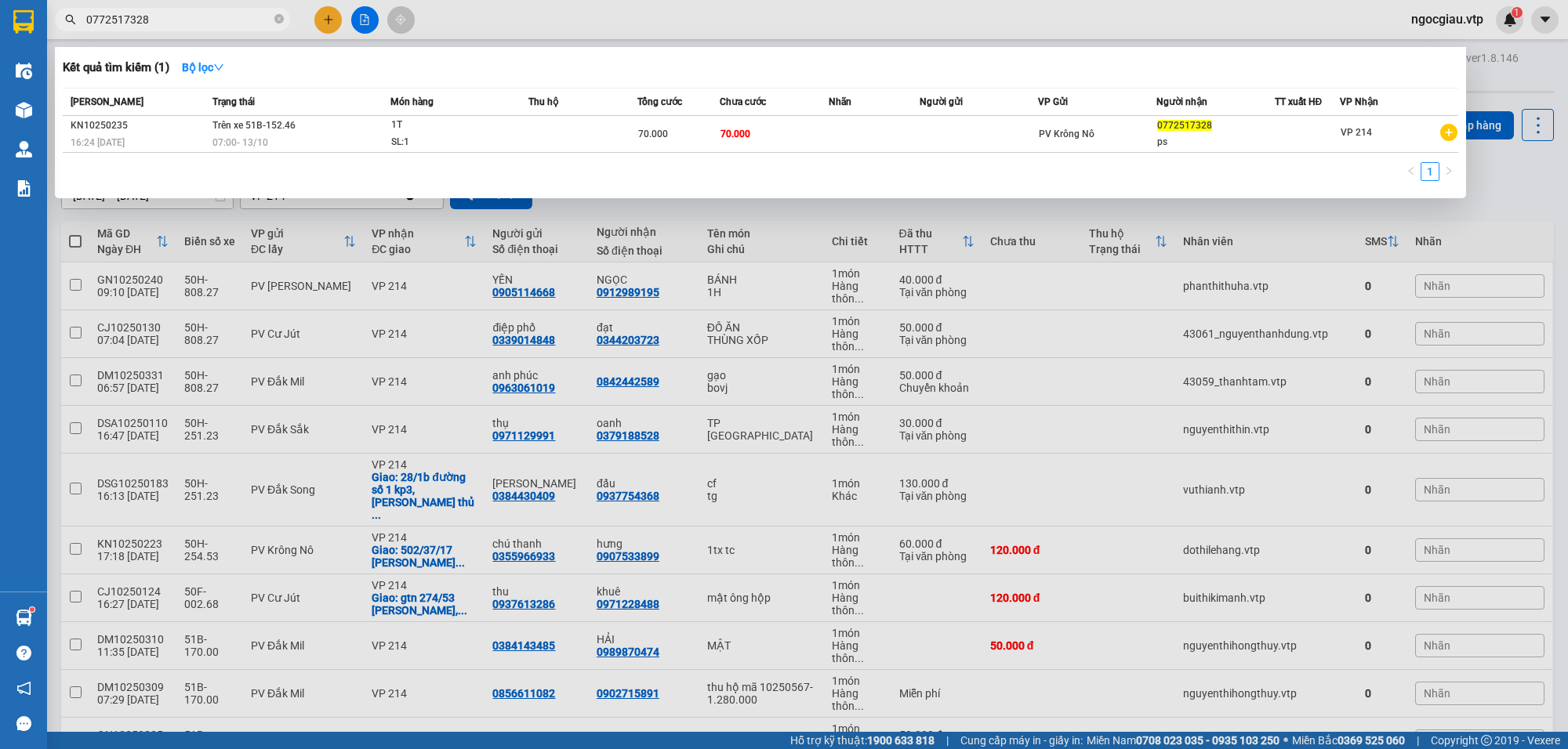
click at [170, 21] on input "0772517328" at bounding box center [179, 19] width 185 height 17
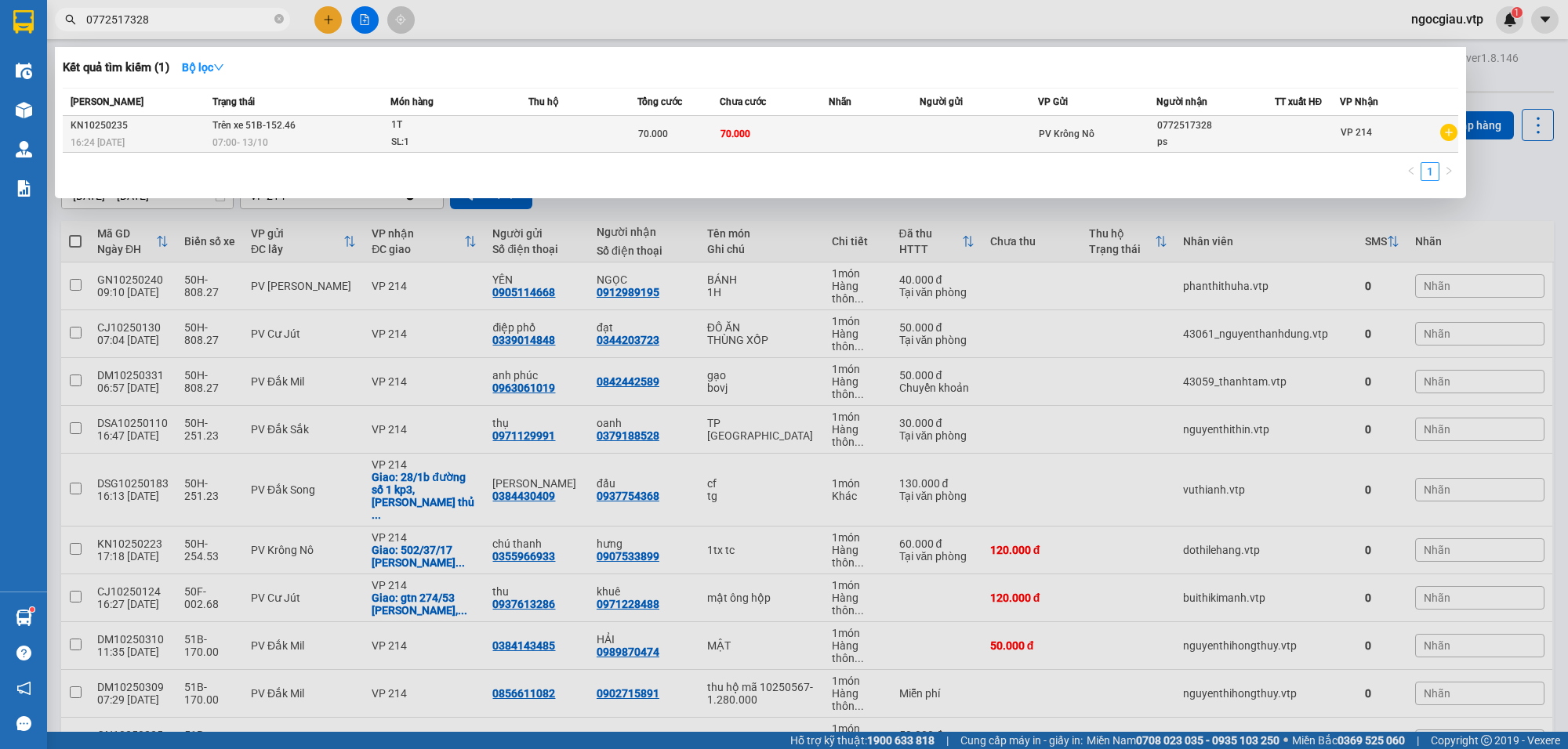
type input "0772517328"
click at [849, 129] on td at bounding box center [874, 134] width 91 height 37
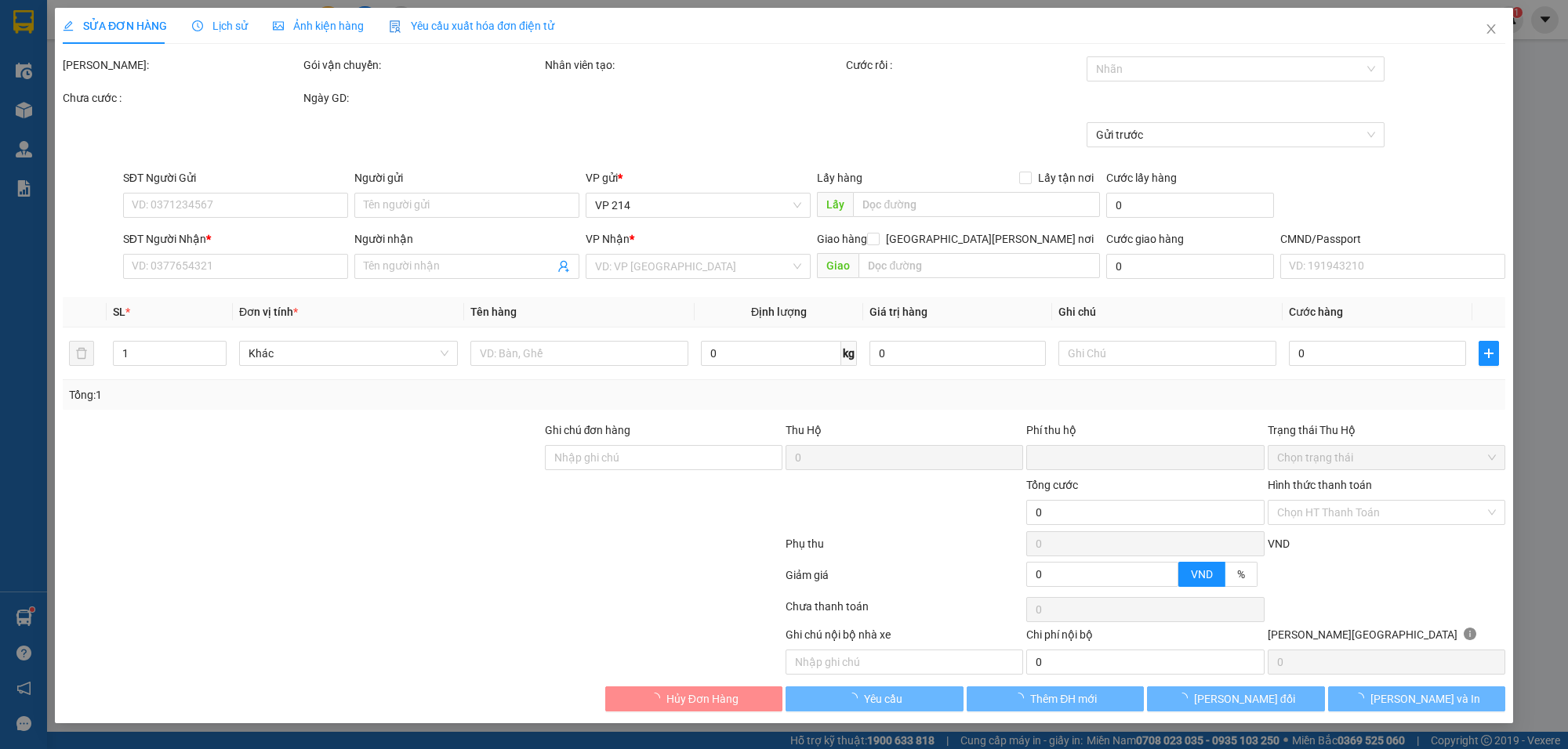
type input "14.000"
type input "0772517328"
type input "ps"
type input "tài xế bỏ ở B13"
type input "0"
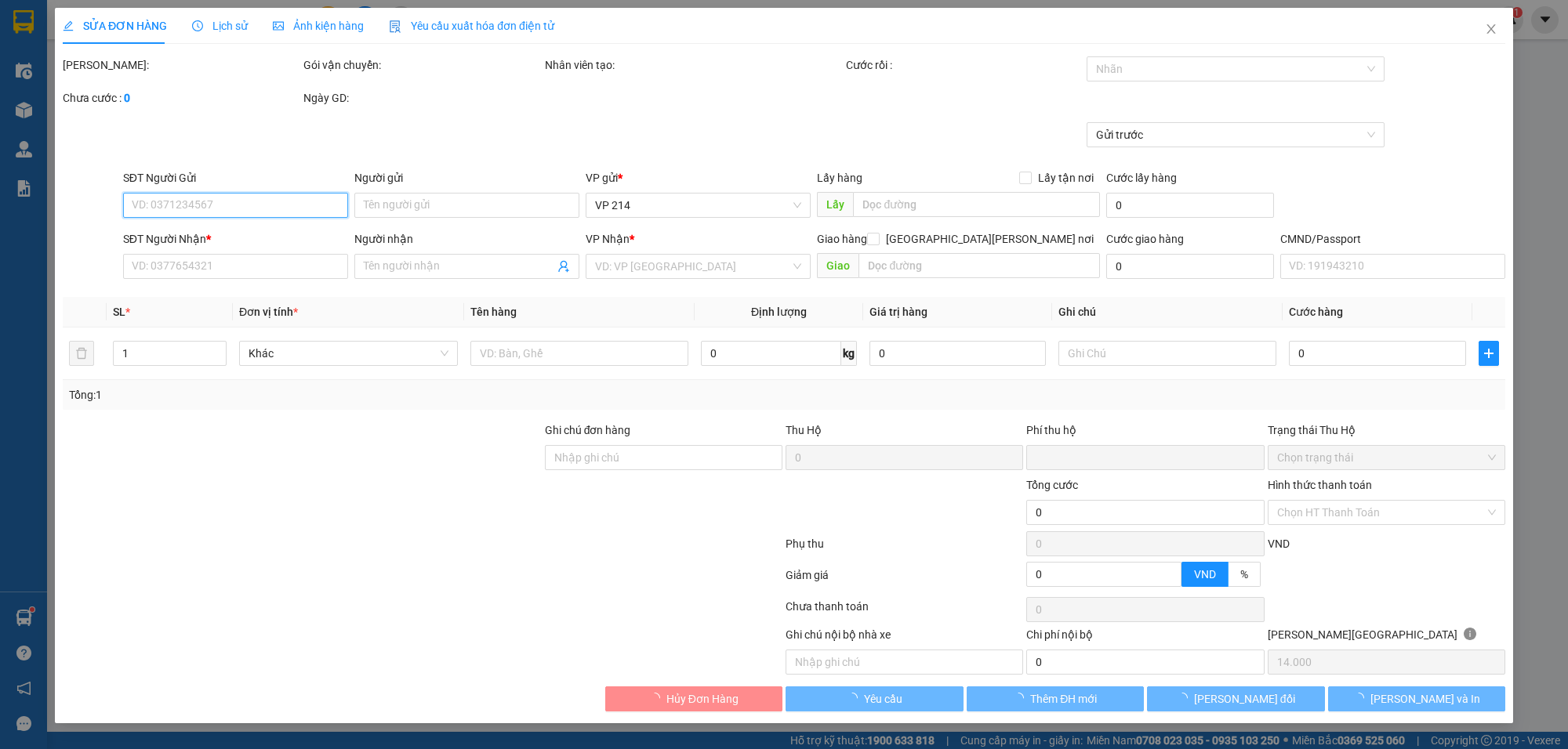
type input "70.000"
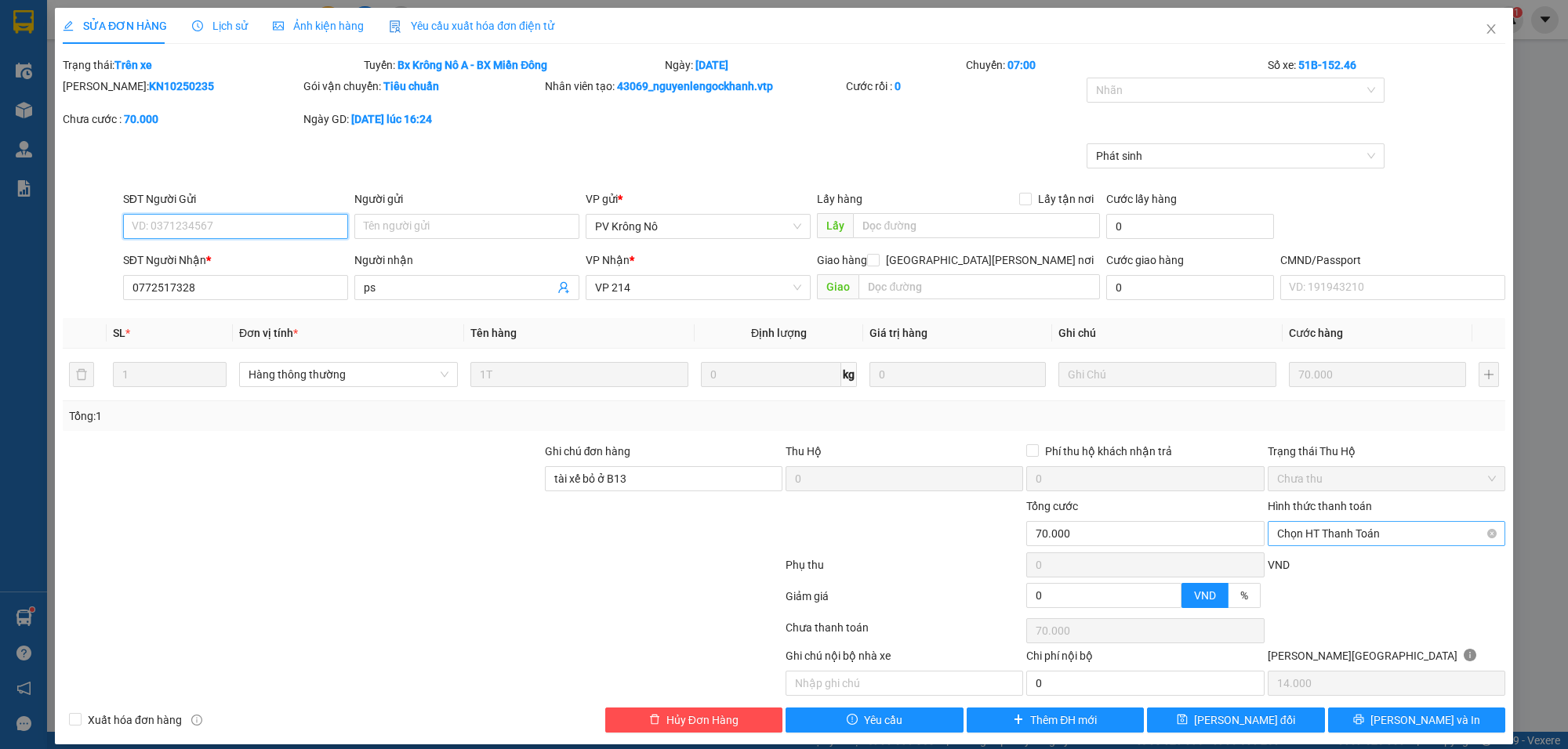
click at [1325, 534] on span "Chọn HT Thanh Toán" at bounding box center [1387, 533] width 218 height 23
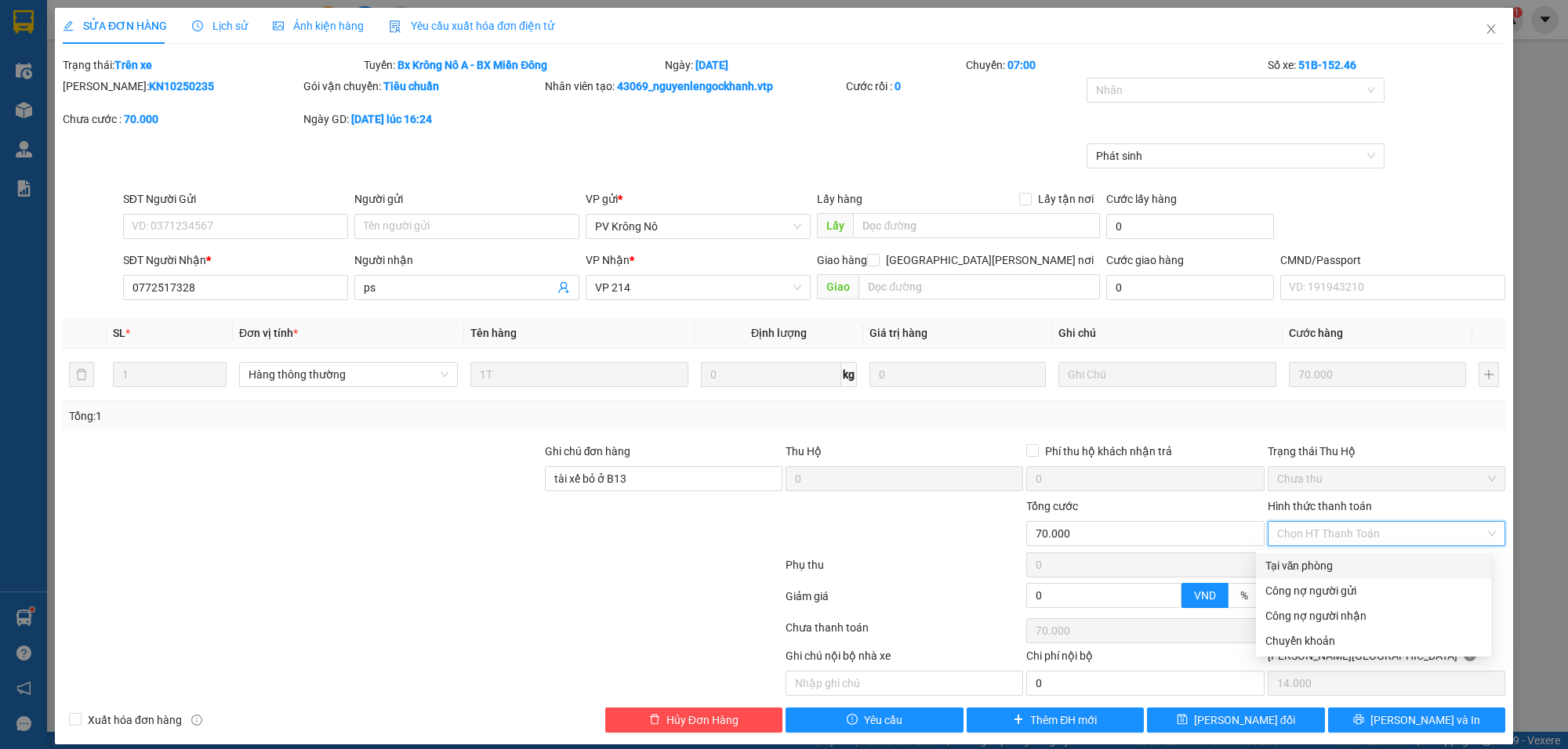
click at [1511, 92] on div "SỬA ĐƠN HÀNG Lịch sử [PERSON_NAME] hàng Yêu cầu xuất [PERSON_NAME] điện tử Tota…" at bounding box center [784, 374] width 1568 height 749
click at [1485, 28] on span "Close" at bounding box center [1491, 30] width 44 height 44
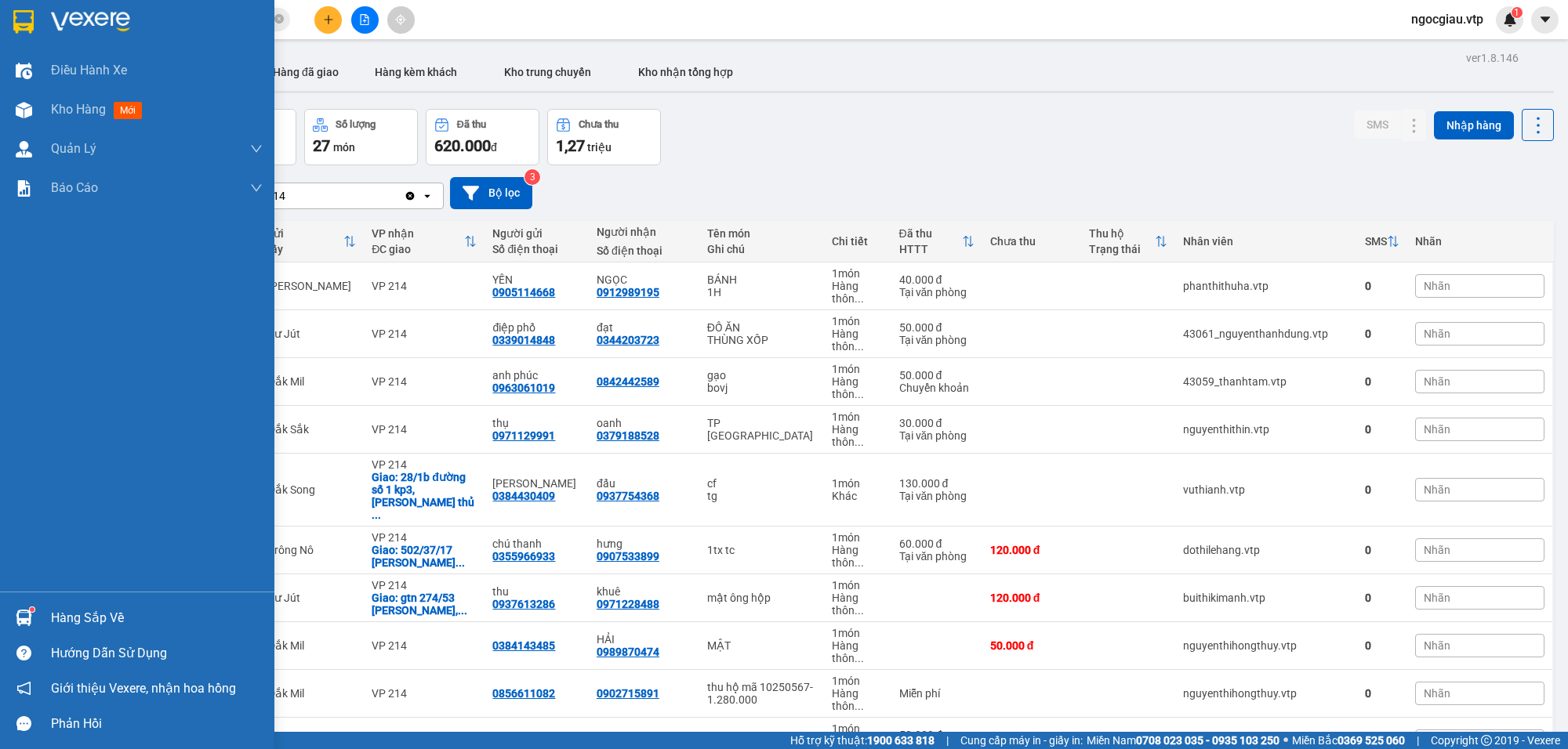
click at [28, 614] on img at bounding box center [23, 618] width 16 height 16
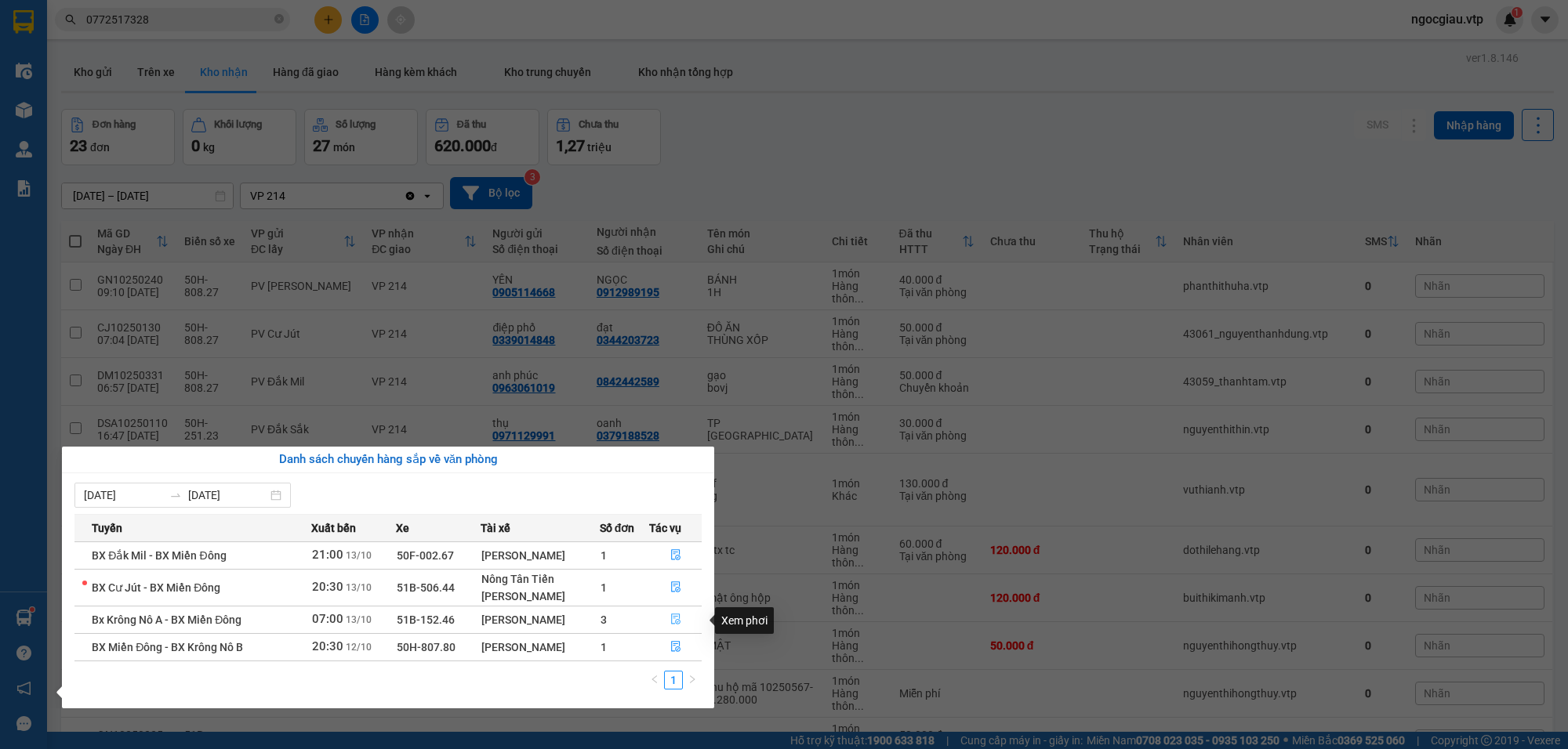
click at [678, 614] on button "button" at bounding box center [675, 620] width 51 height 25
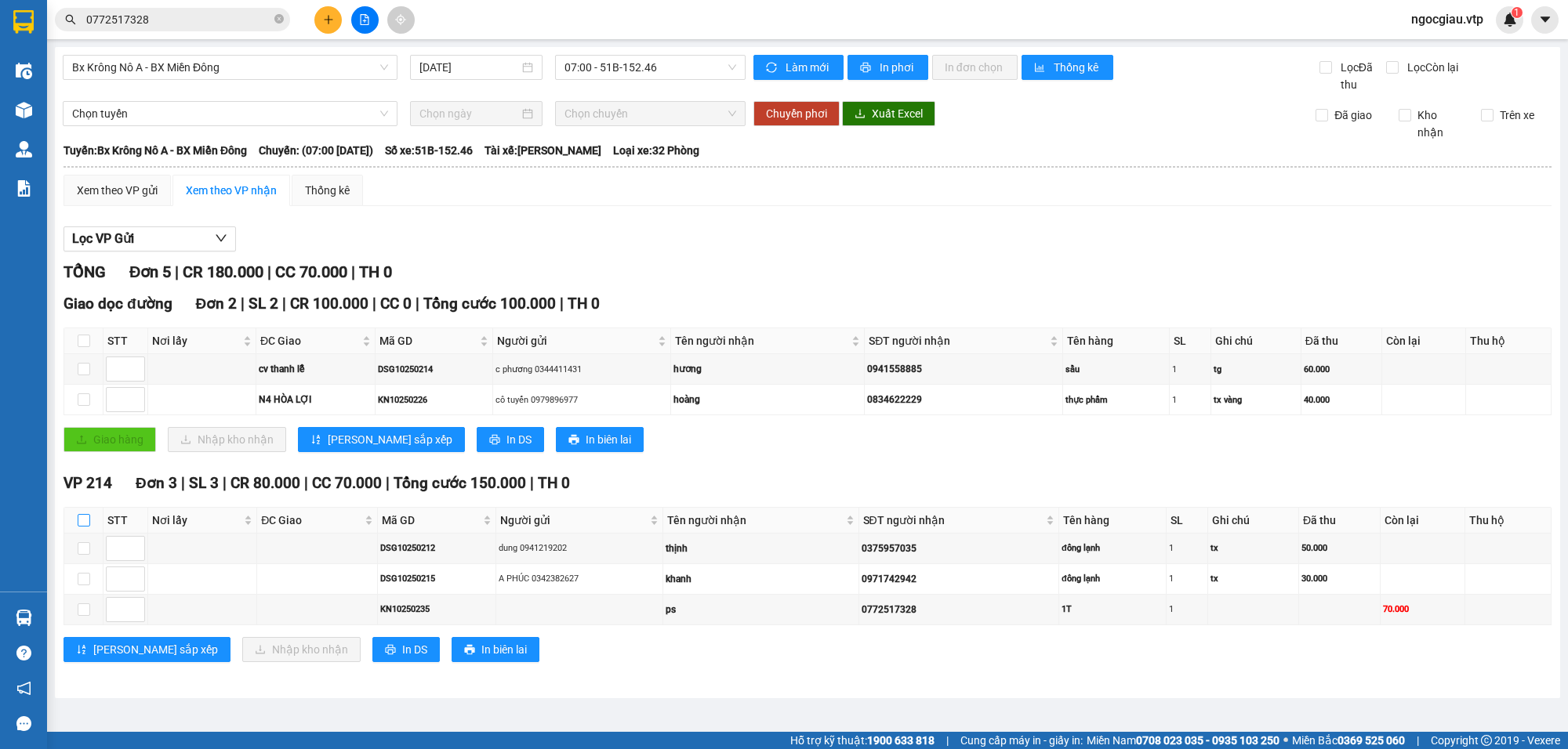
click at [83, 526] on input "checkbox" at bounding box center [84, 521] width 13 height 13
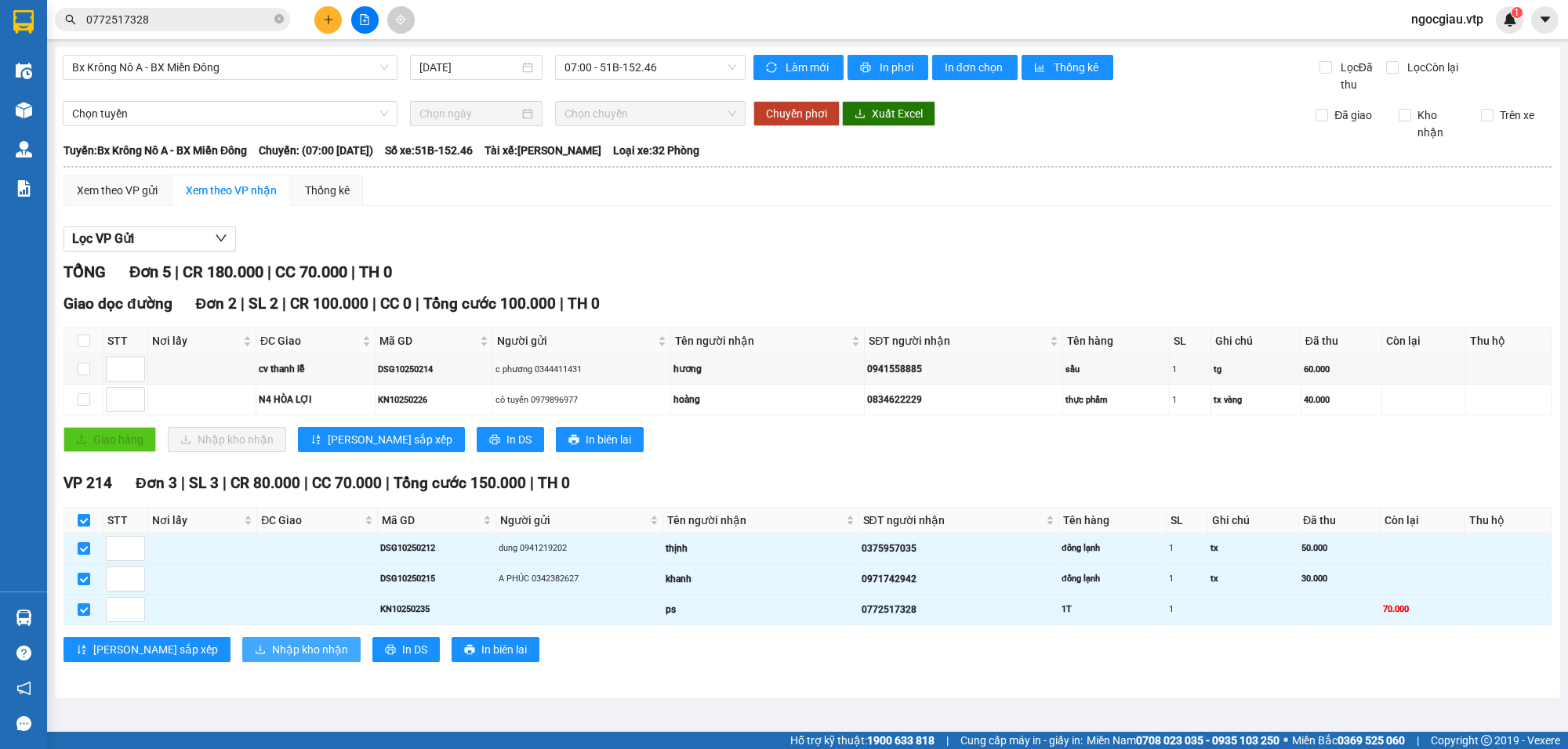
click at [272, 658] on span "Nhập kho nhận" at bounding box center [310, 650] width 76 height 17
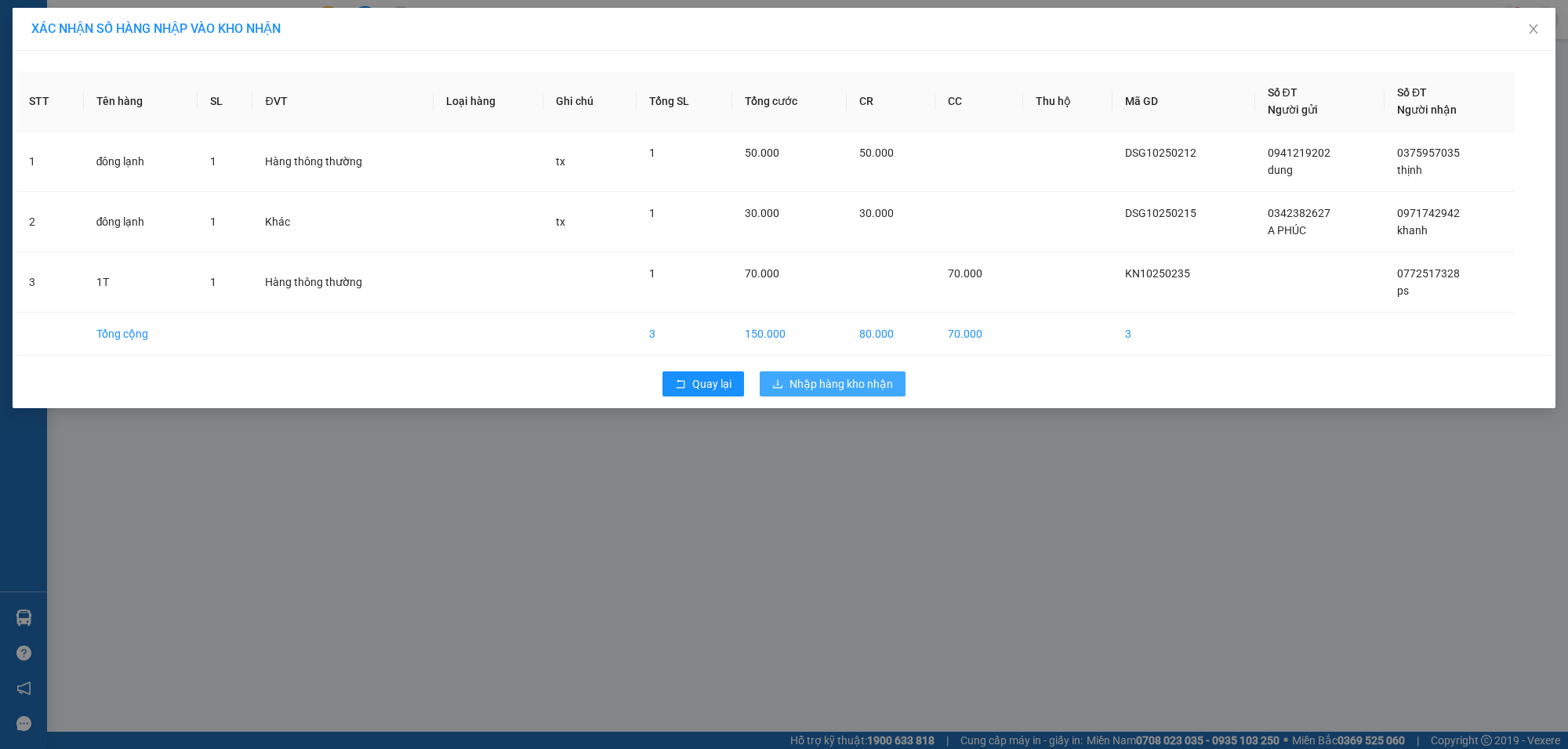
click at [867, 386] on span "Nhập hàng kho nhận" at bounding box center [841, 383] width 104 height 17
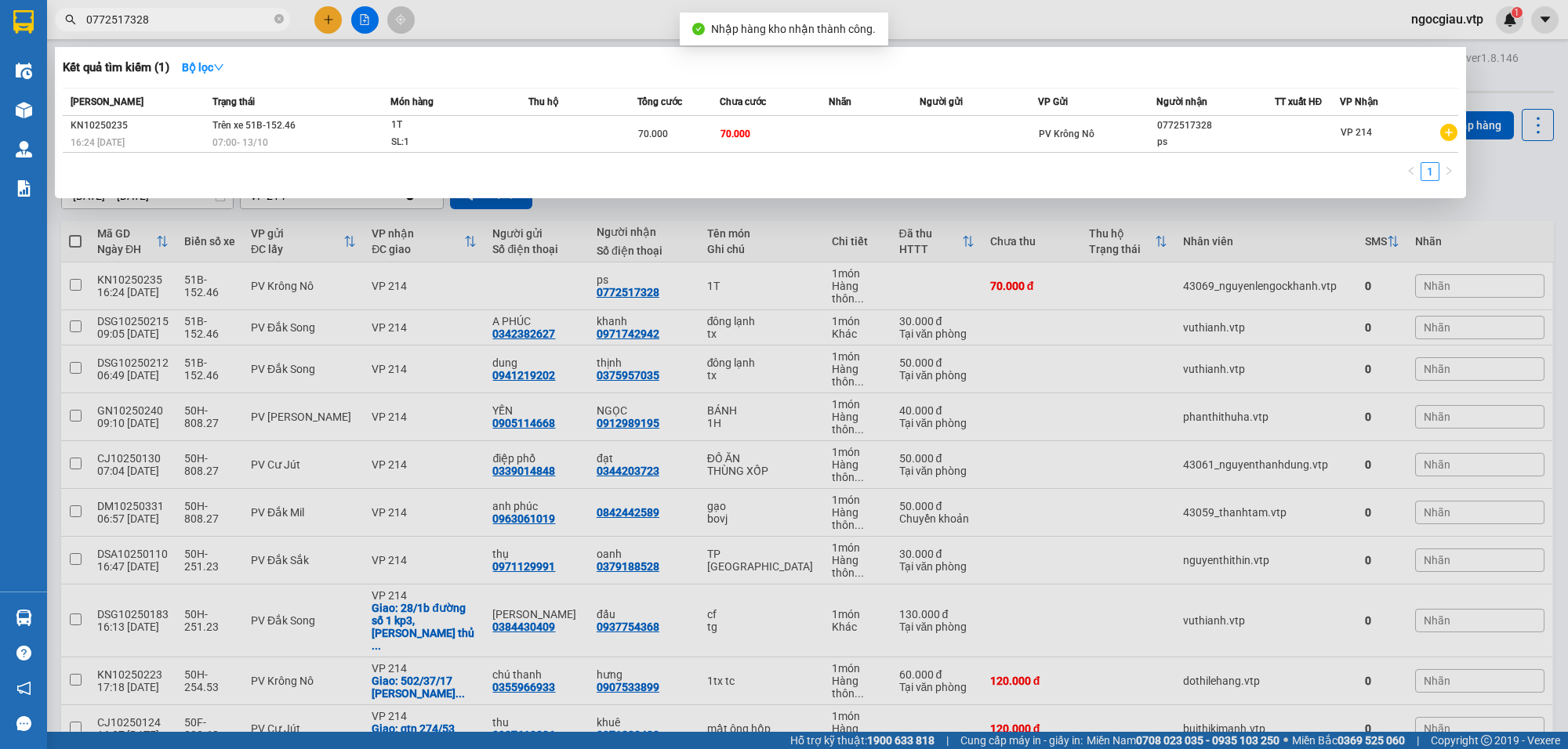
click at [174, 8] on span "0772517328" at bounding box center [172, 19] width 235 height 23
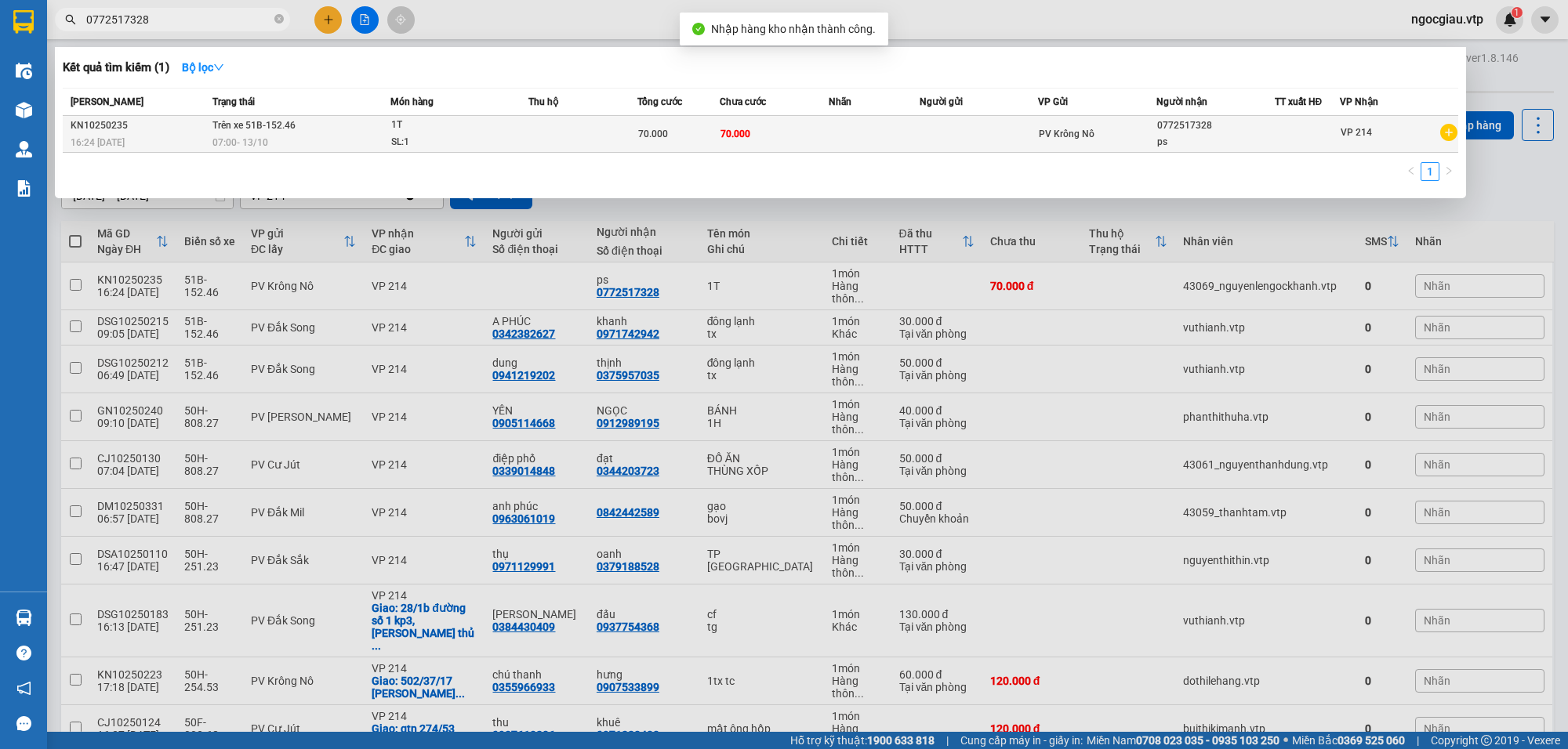
click at [667, 129] on span "70.000" at bounding box center [653, 134] width 30 height 11
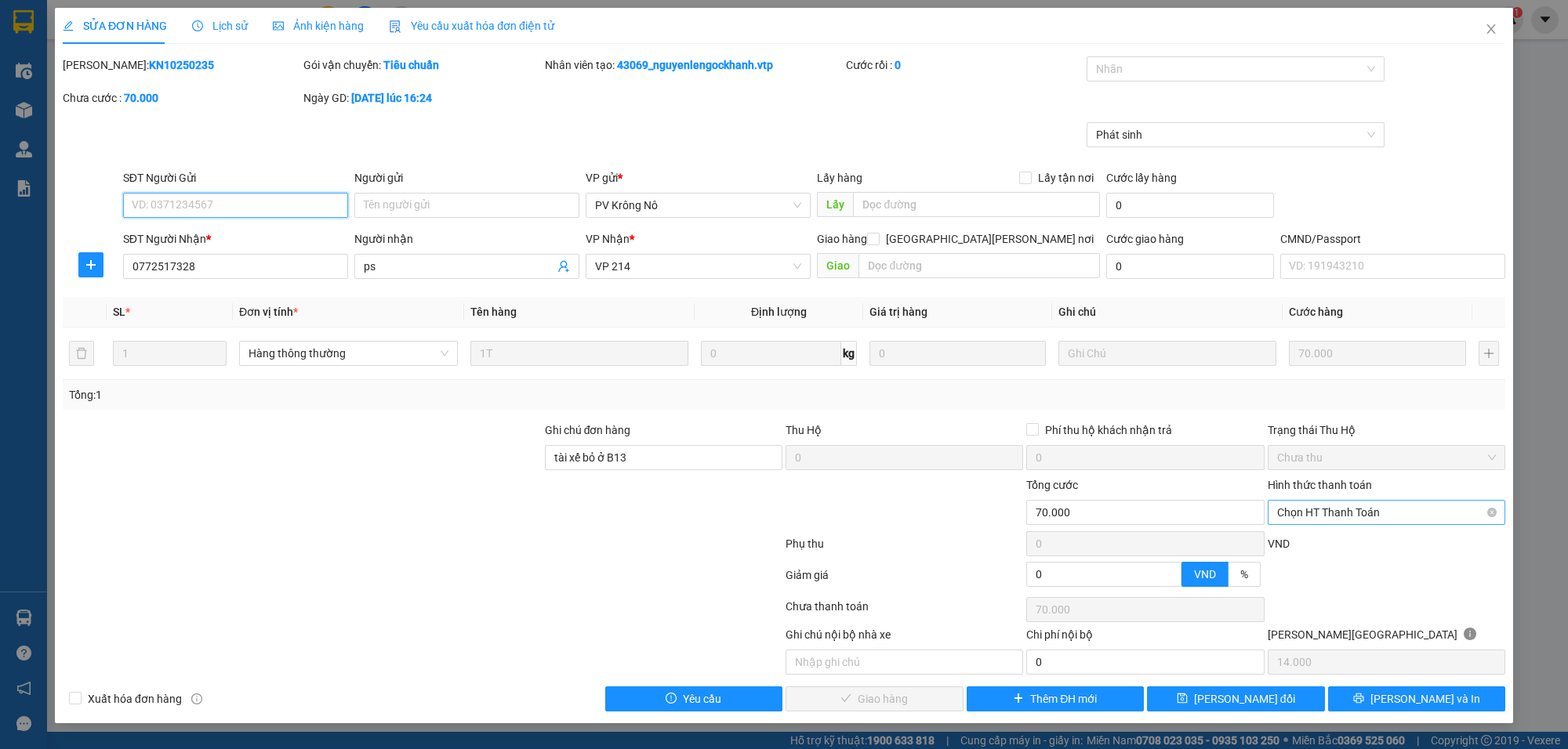
click at [1307, 510] on span "Chọn HT Thanh Toán" at bounding box center [1387, 512] width 218 height 23
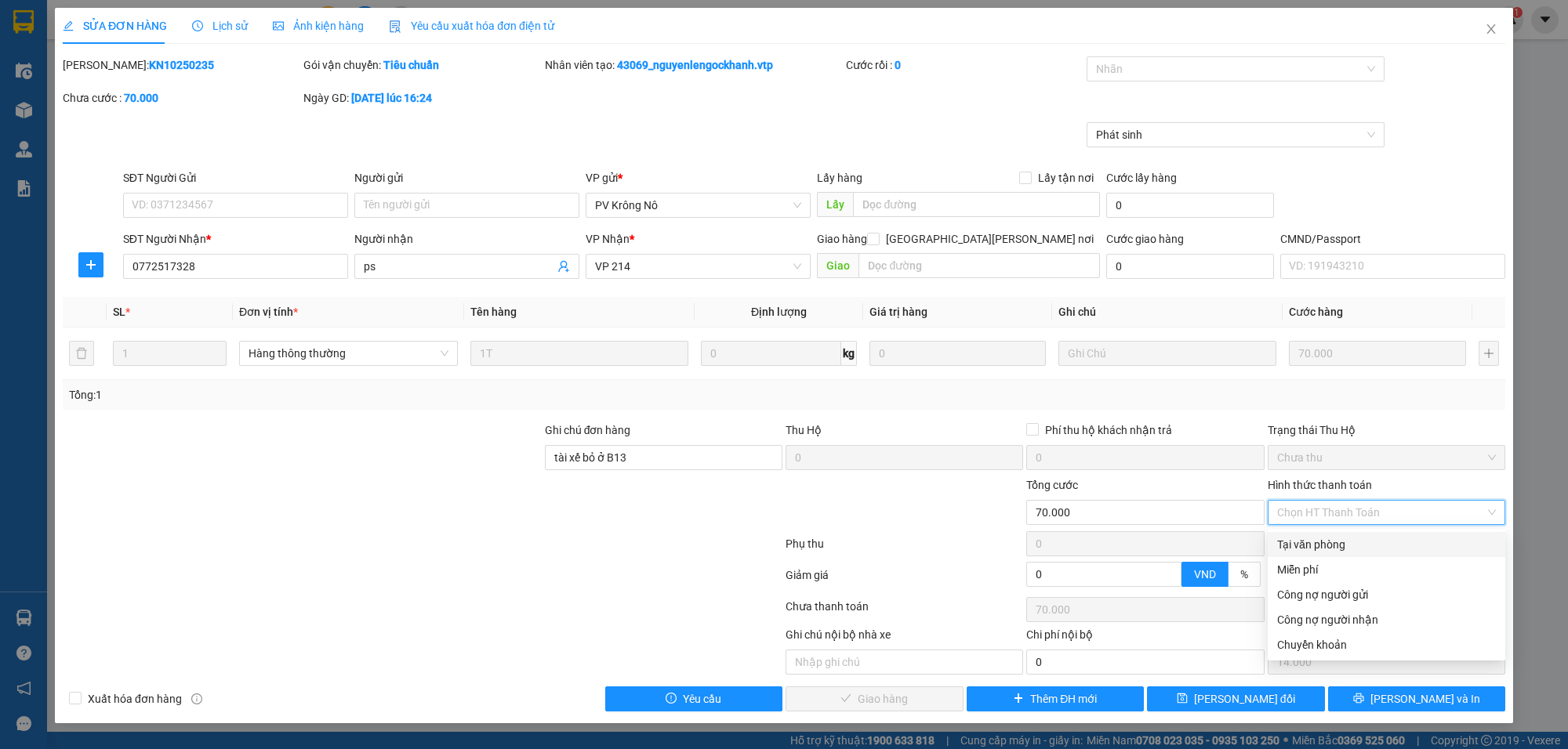
click at [1303, 540] on div "Tại văn phòng" at bounding box center [1387, 544] width 218 height 17
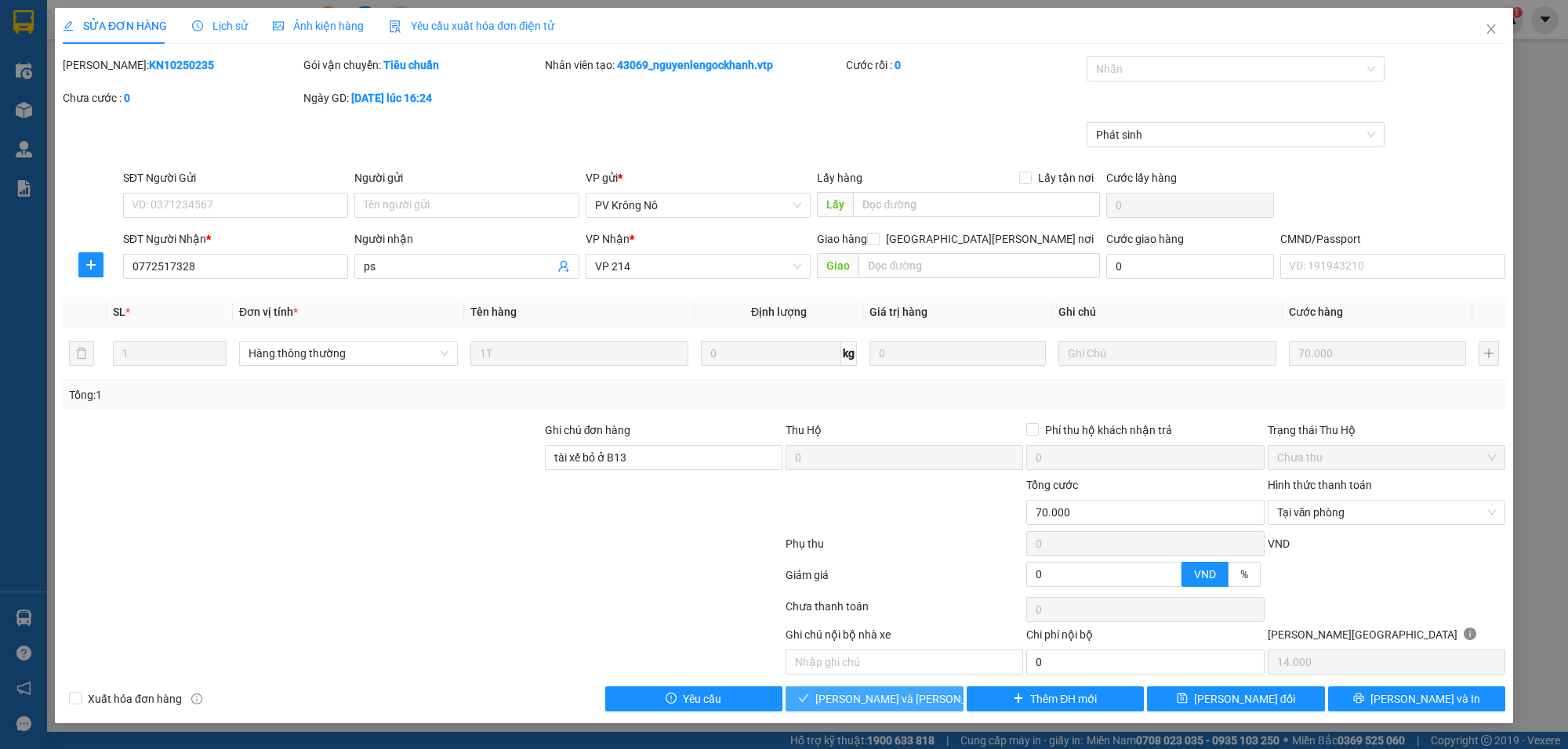
click at [857, 696] on span "[PERSON_NAME] và [PERSON_NAME] hàng" at bounding box center [922, 699] width 212 height 17
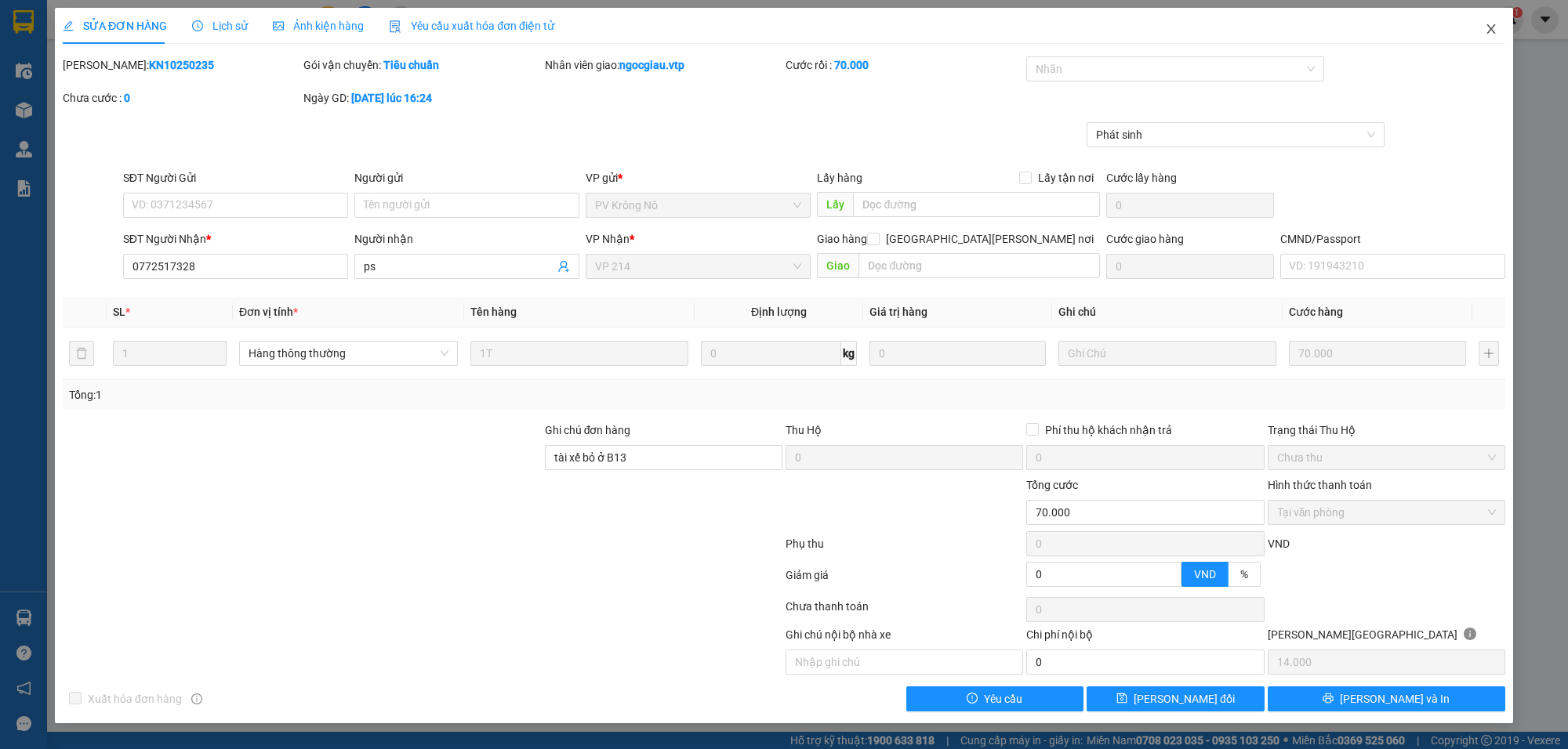
click at [1499, 28] on span "Close" at bounding box center [1491, 30] width 44 height 44
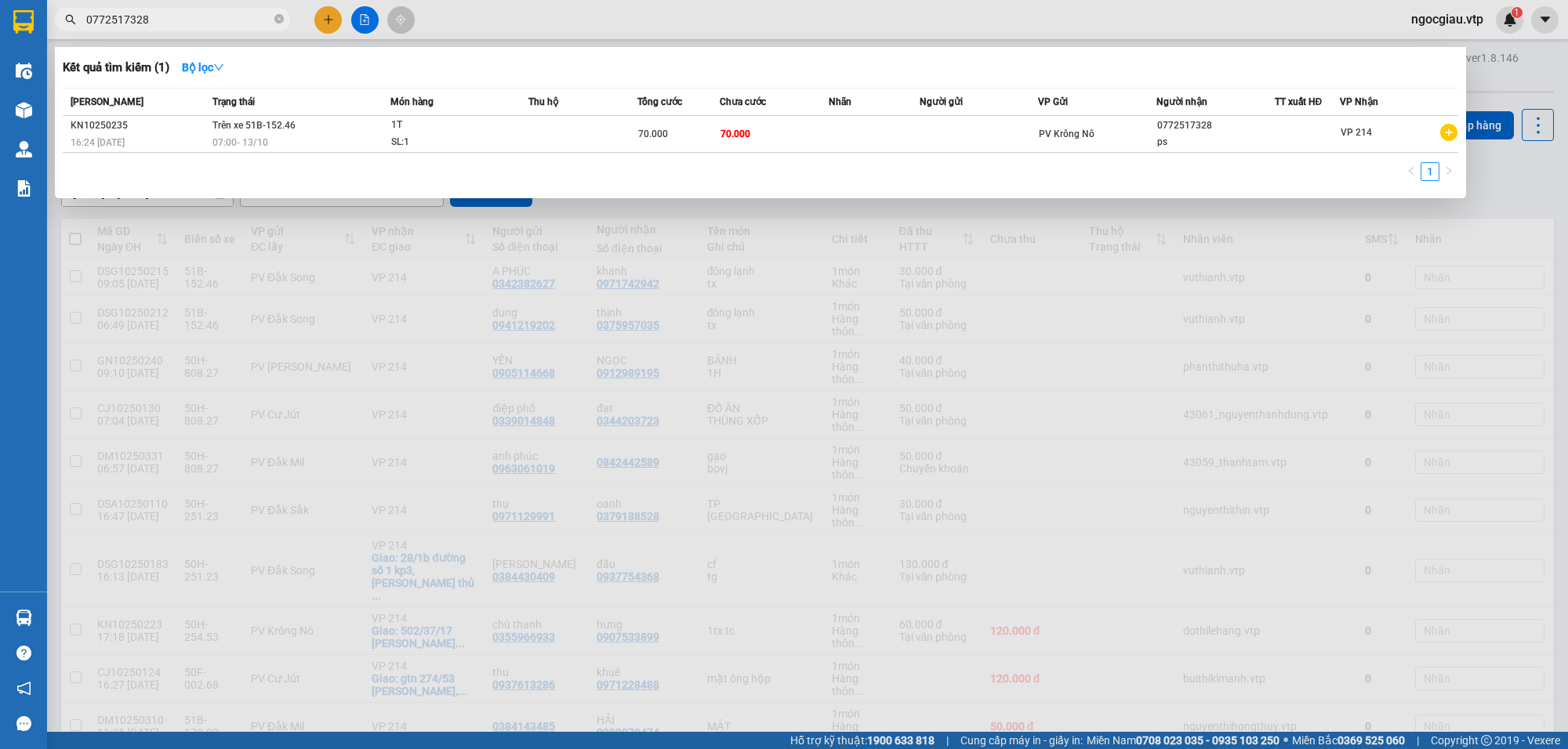
click at [159, 20] on input "0772517328" at bounding box center [179, 19] width 185 height 17
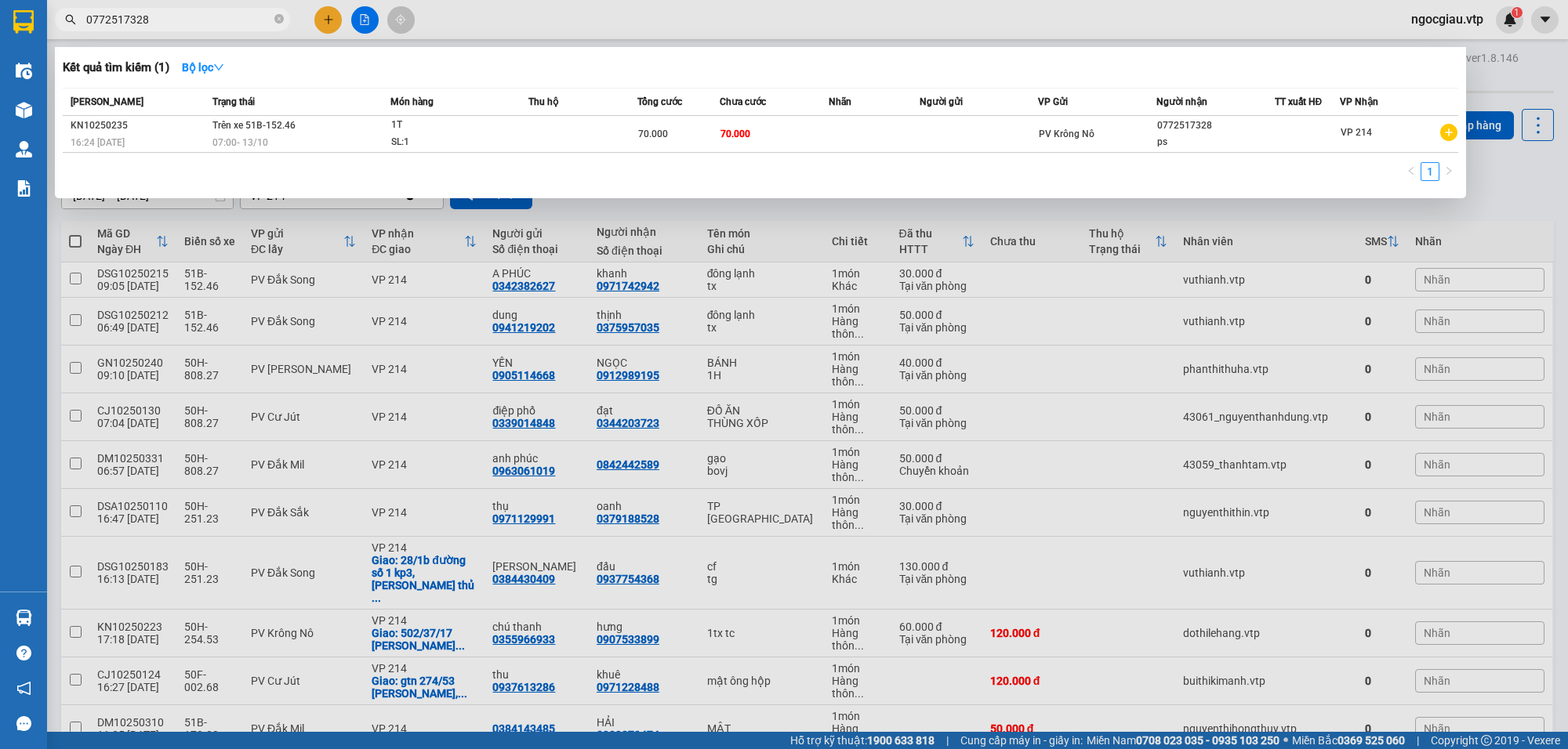
click at [159, 20] on input "0772517328" at bounding box center [179, 19] width 185 height 17
type input "0"
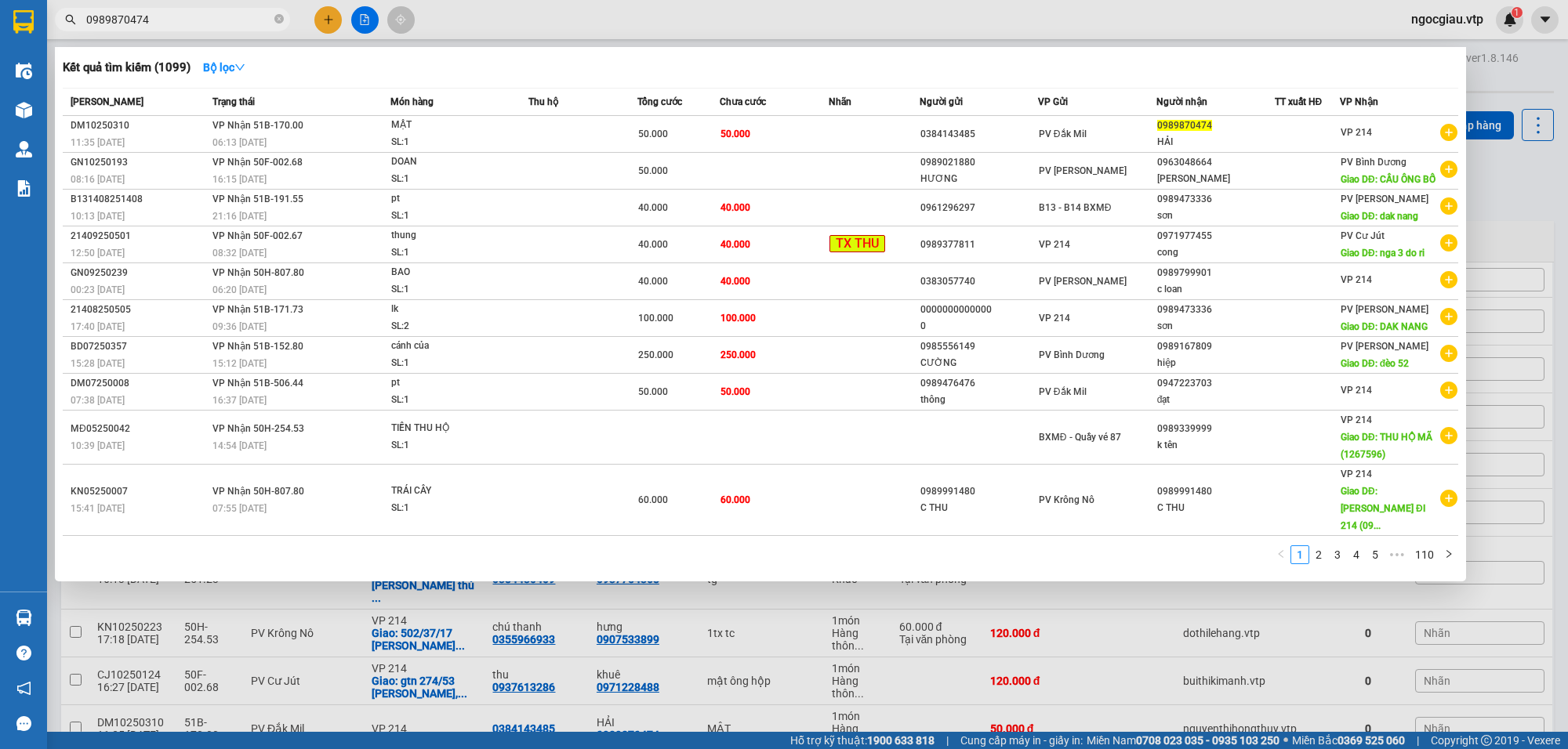
type input "0989870474"
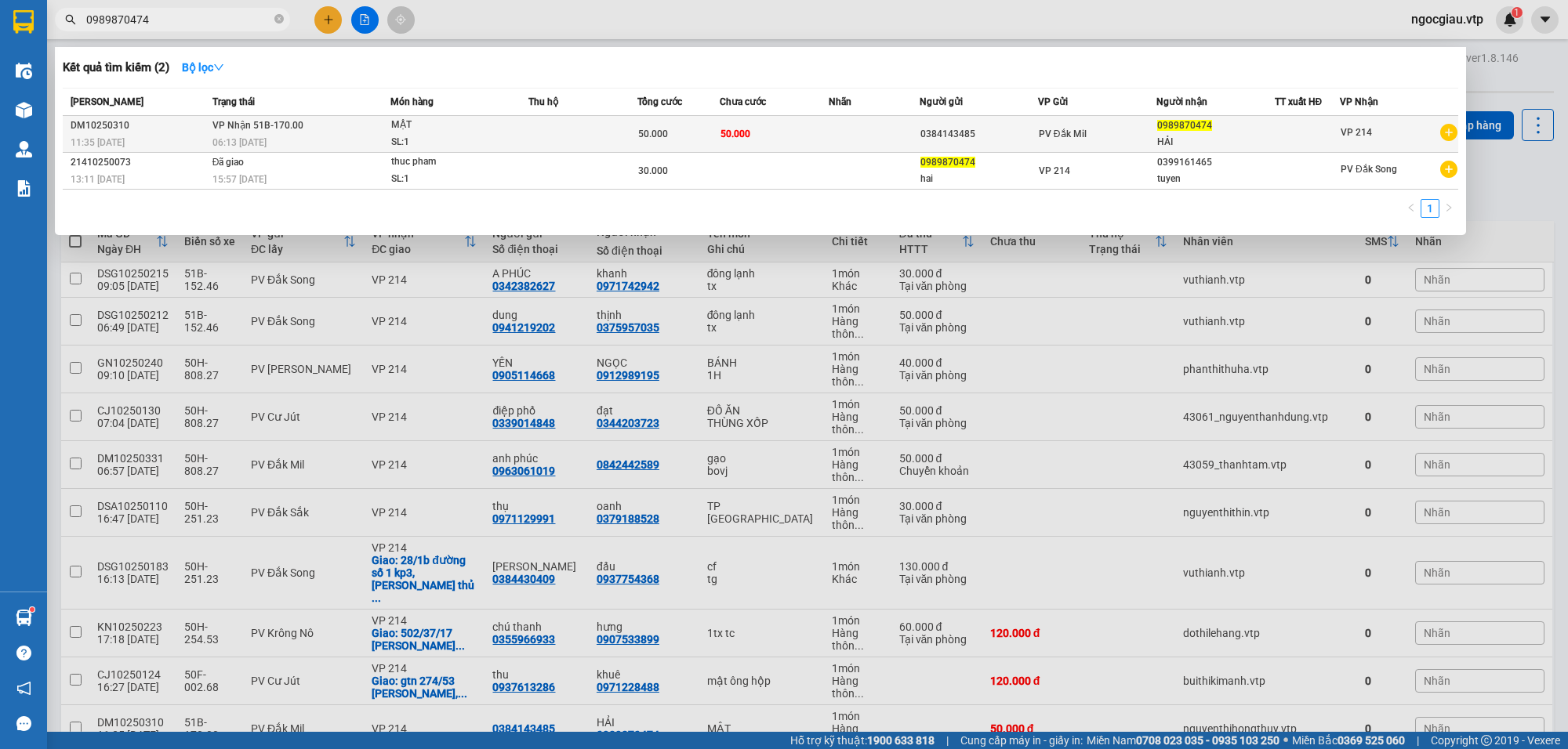
click at [820, 140] on td "50.000" at bounding box center [774, 134] width 109 height 37
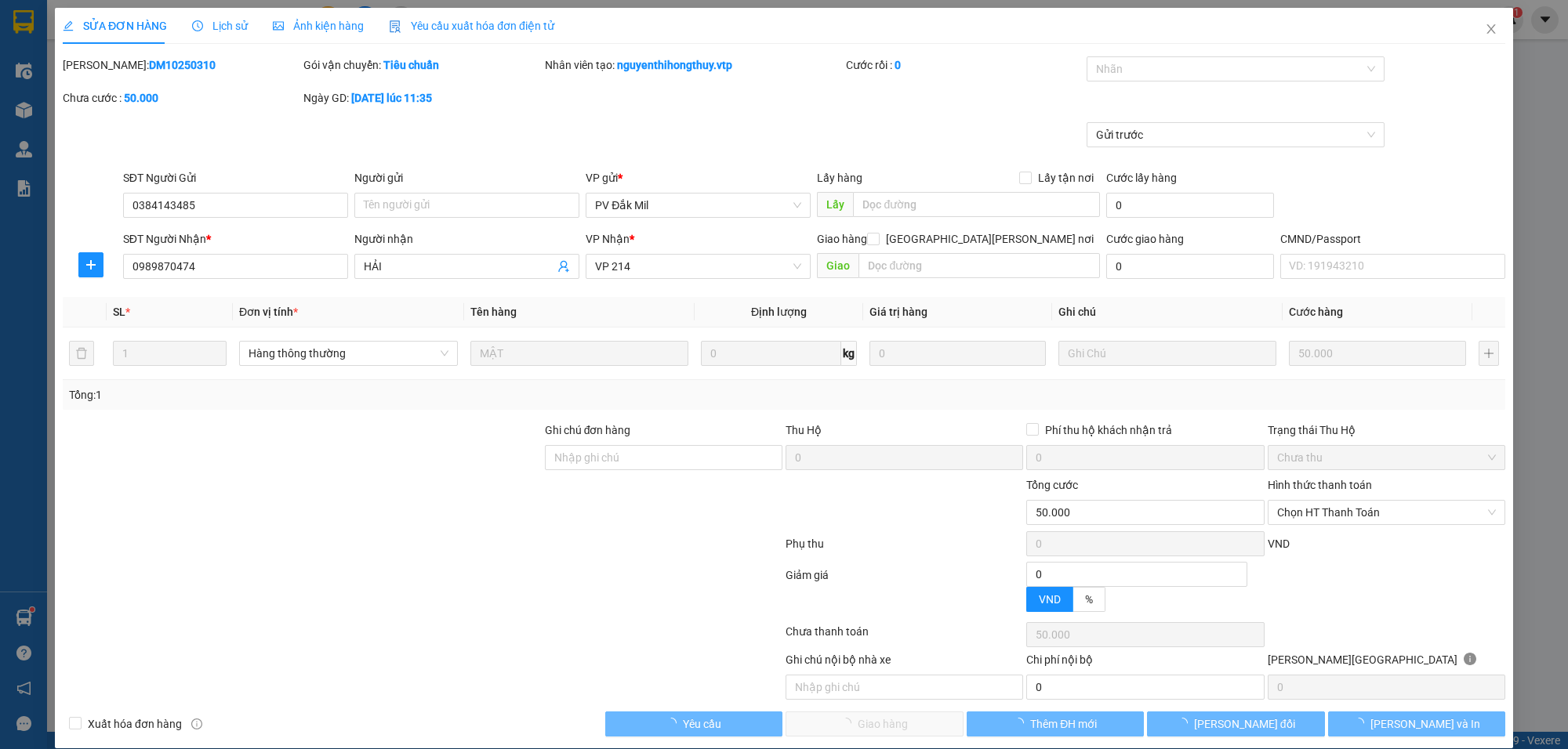
type input "0384143485"
type input "0989870474"
type input "HẢI"
type input "0"
type input "50.000"
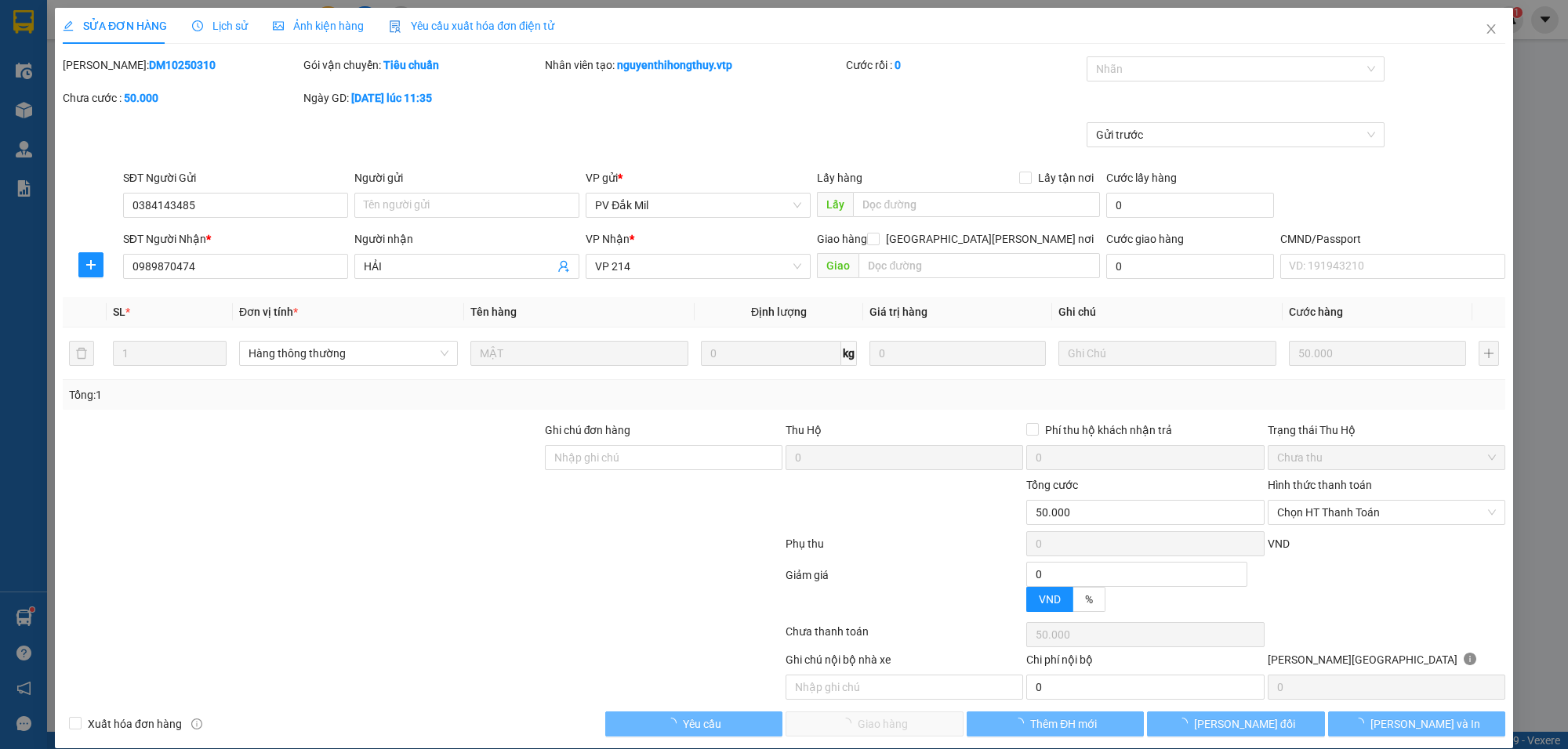
type input "50.000"
type input "2.500"
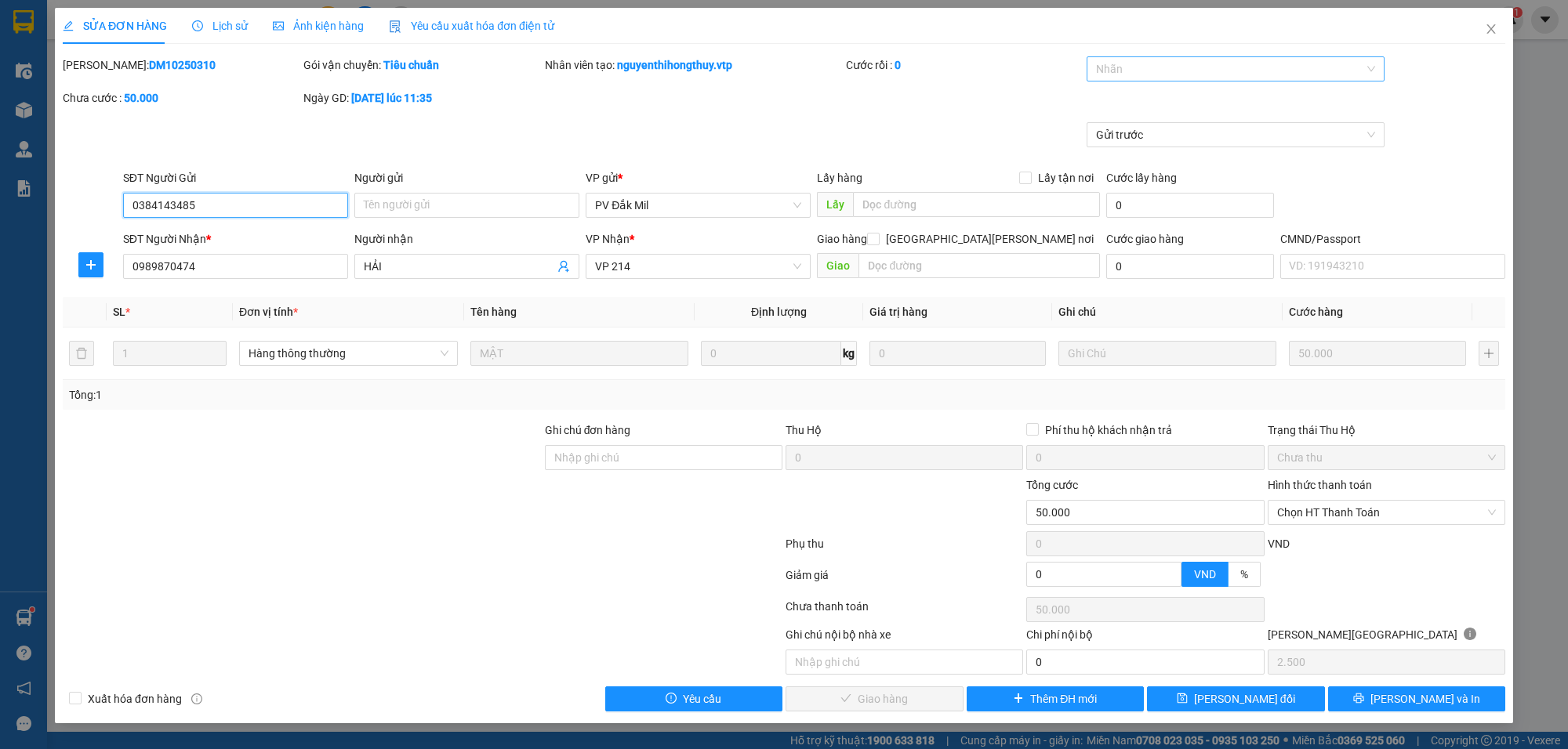
click at [1104, 75] on div at bounding box center [1227, 69] width 274 height 19
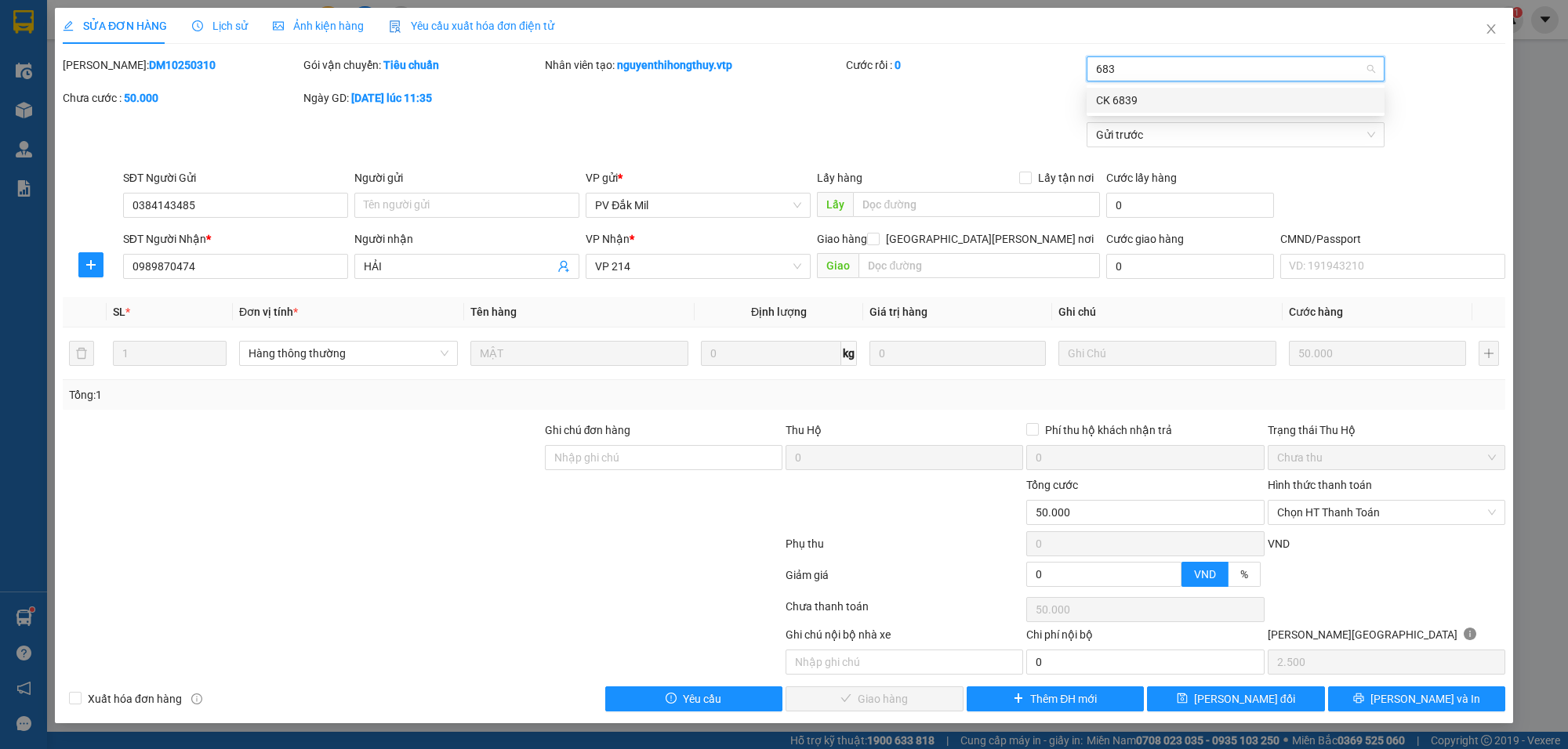
type input "6839"
click at [1310, 502] on span "Chọn HT Thanh Toán" at bounding box center [1387, 512] width 218 height 23
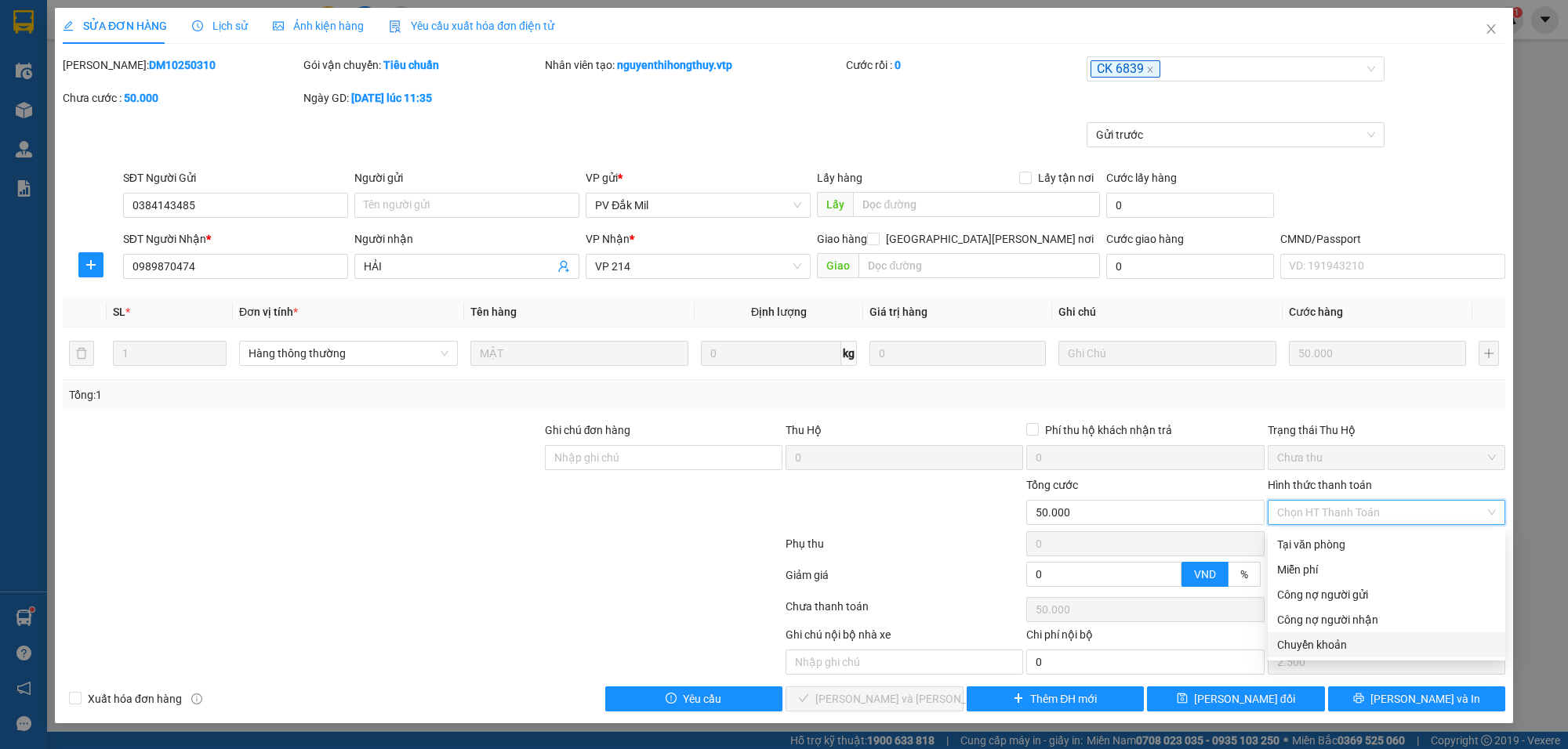
click at [1307, 641] on div "Chuyển khoản" at bounding box center [1387, 645] width 218 height 17
type input "0"
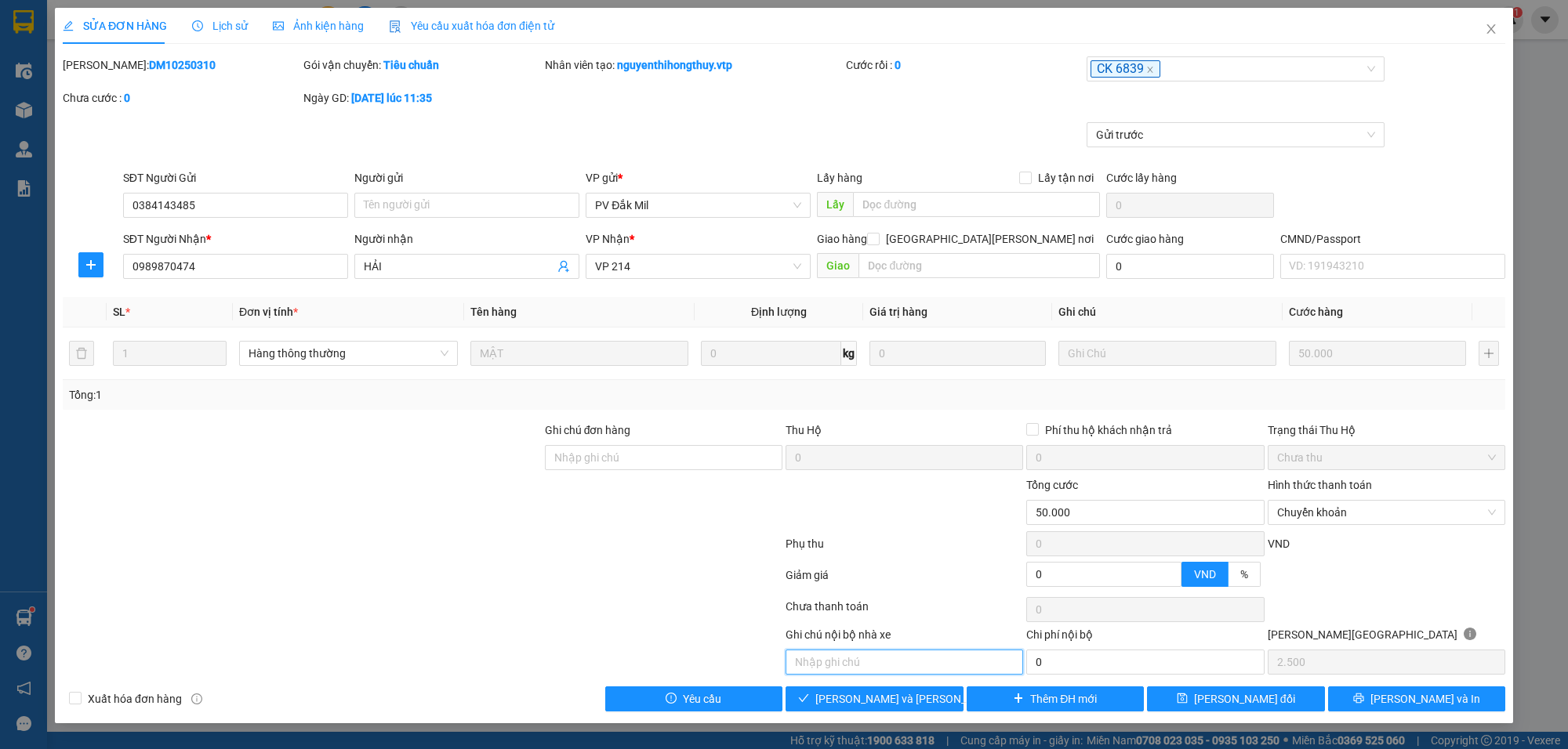
click at [892, 660] on input "text" at bounding box center [905, 662] width 238 height 25
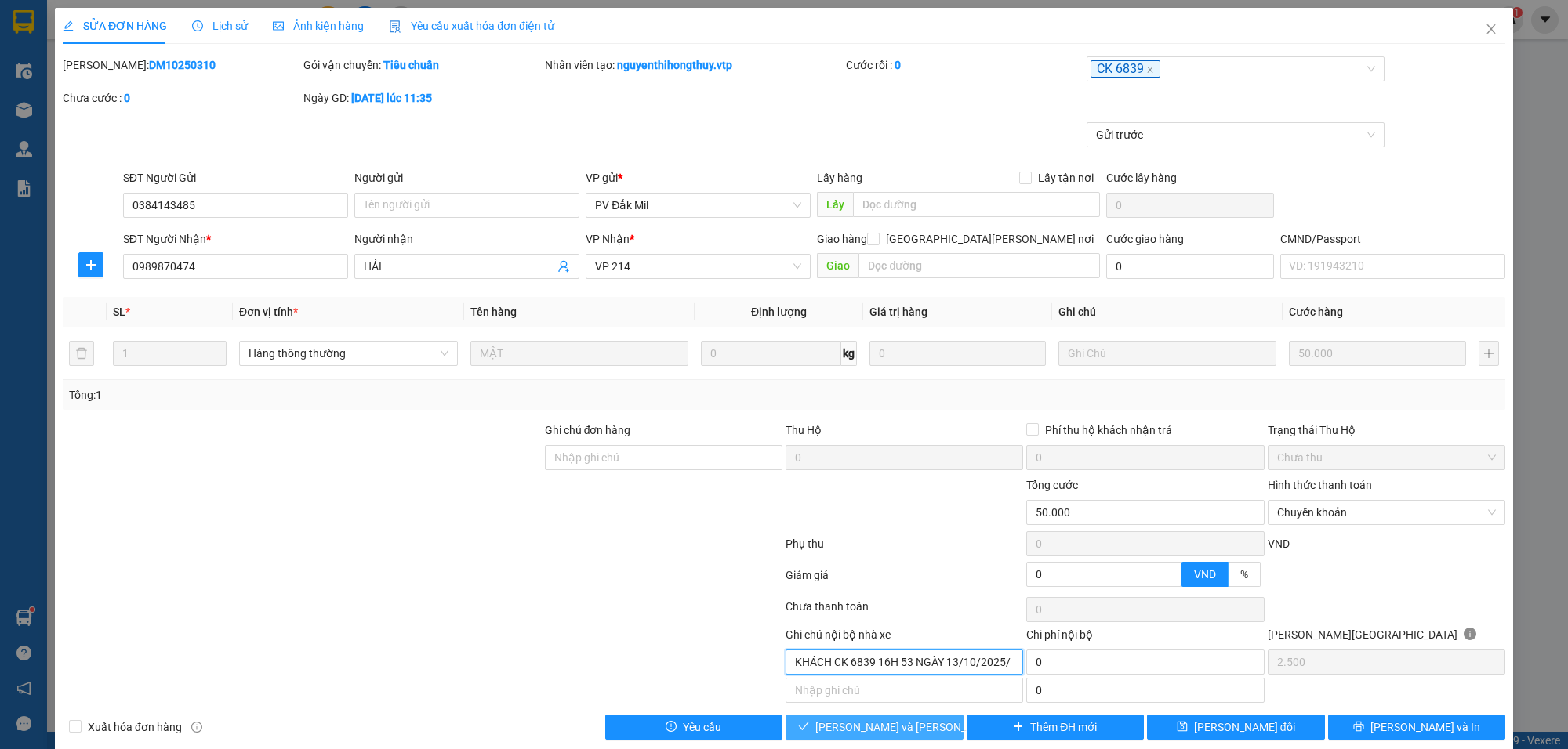
type input "KHÁCH CK 6839 16H 53 NGÀY 13/10/2025/ [PERSON_NAME] HAI"
click at [901, 727] on span "[PERSON_NAME] và [PERSON_NAME] hàng" at bounding box center [922, 727] width 212 height 17
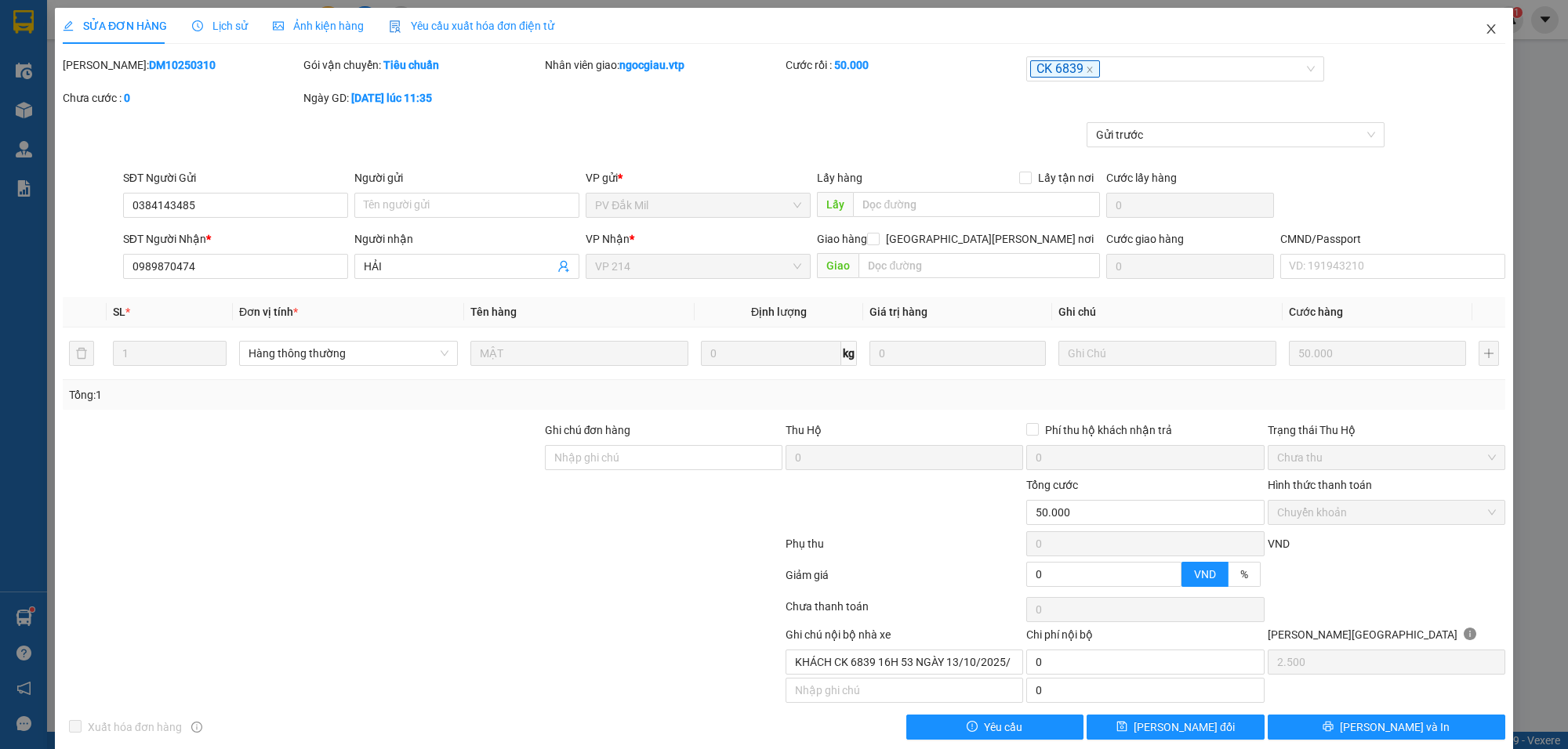
click at [1485, 28] on icon "close" at bounding box center [1492, 29] width 13 height 13
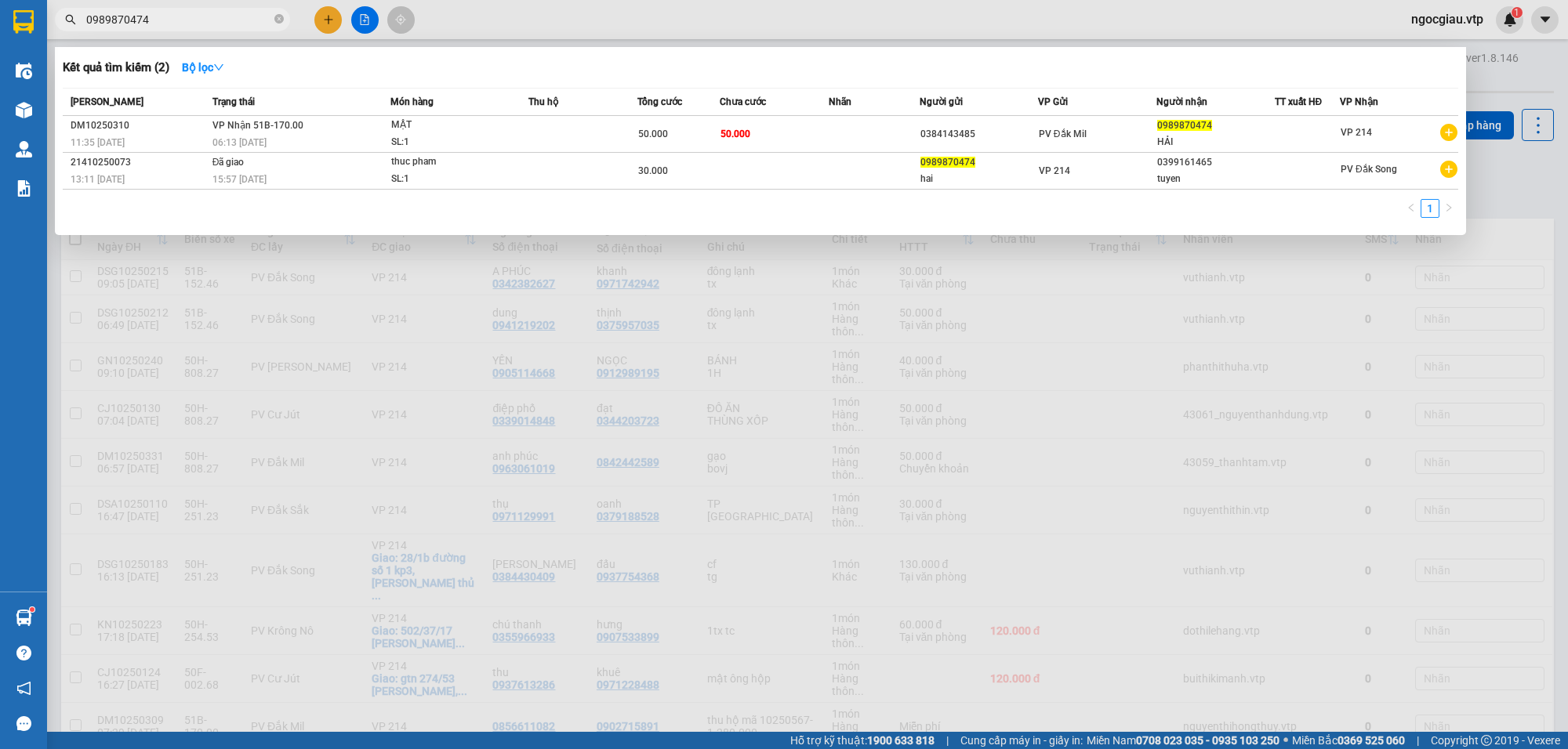
click at [221, 25] on input "0989870474" at bounding box center [179, 19] width 185 height 17
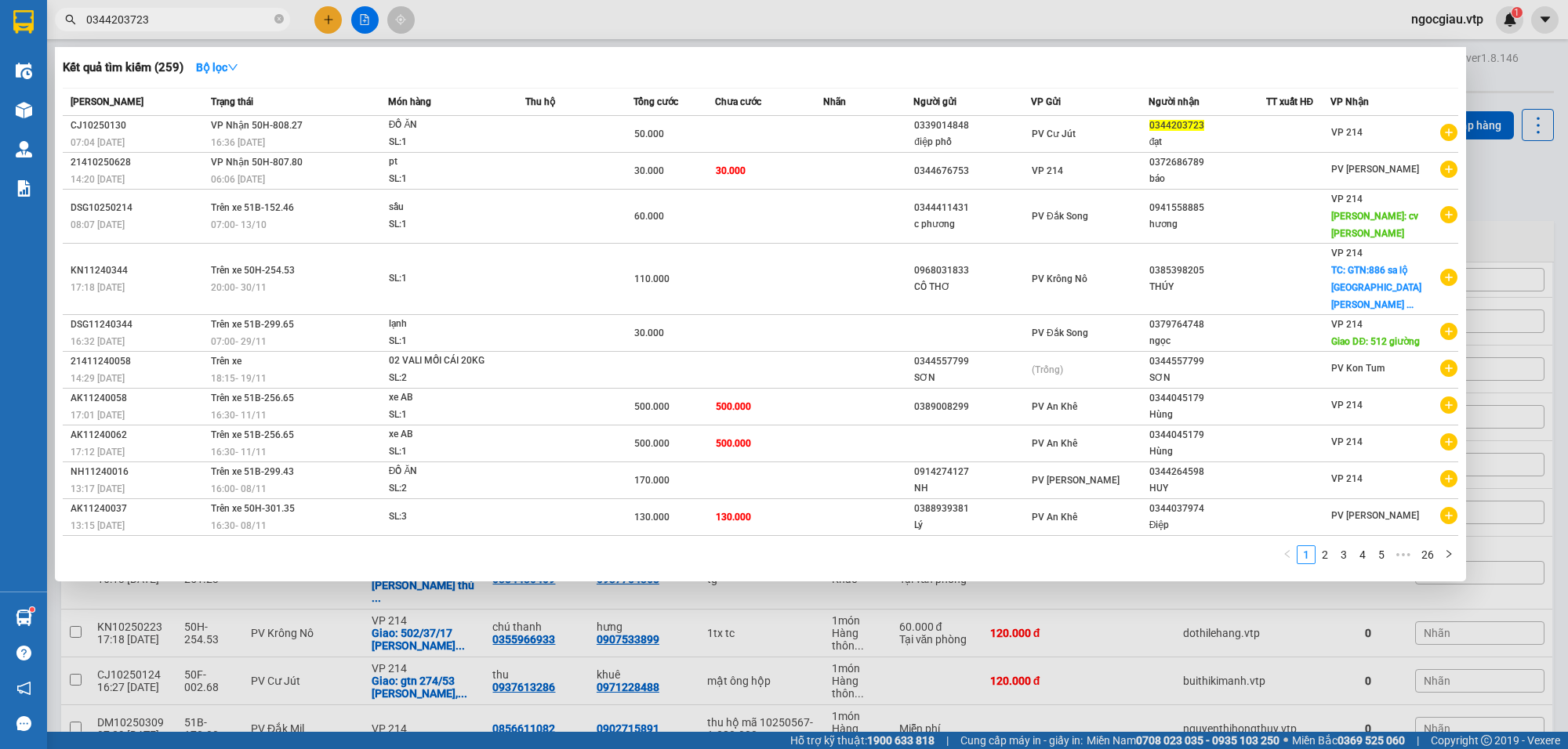
type input "0344203723"
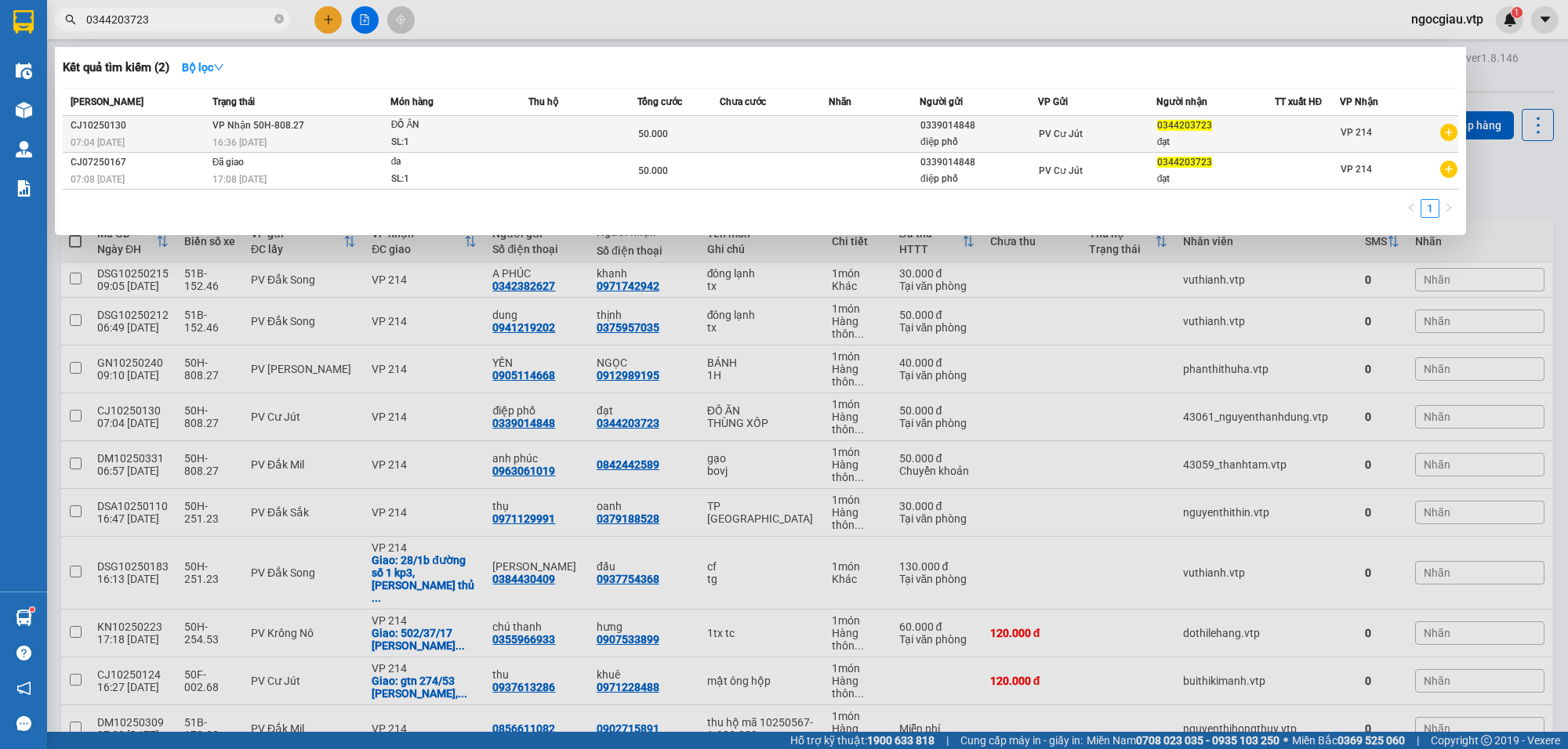
click at [494, 136] on div "SL: 1" at bounding box center [450, 142] width 117 height 17
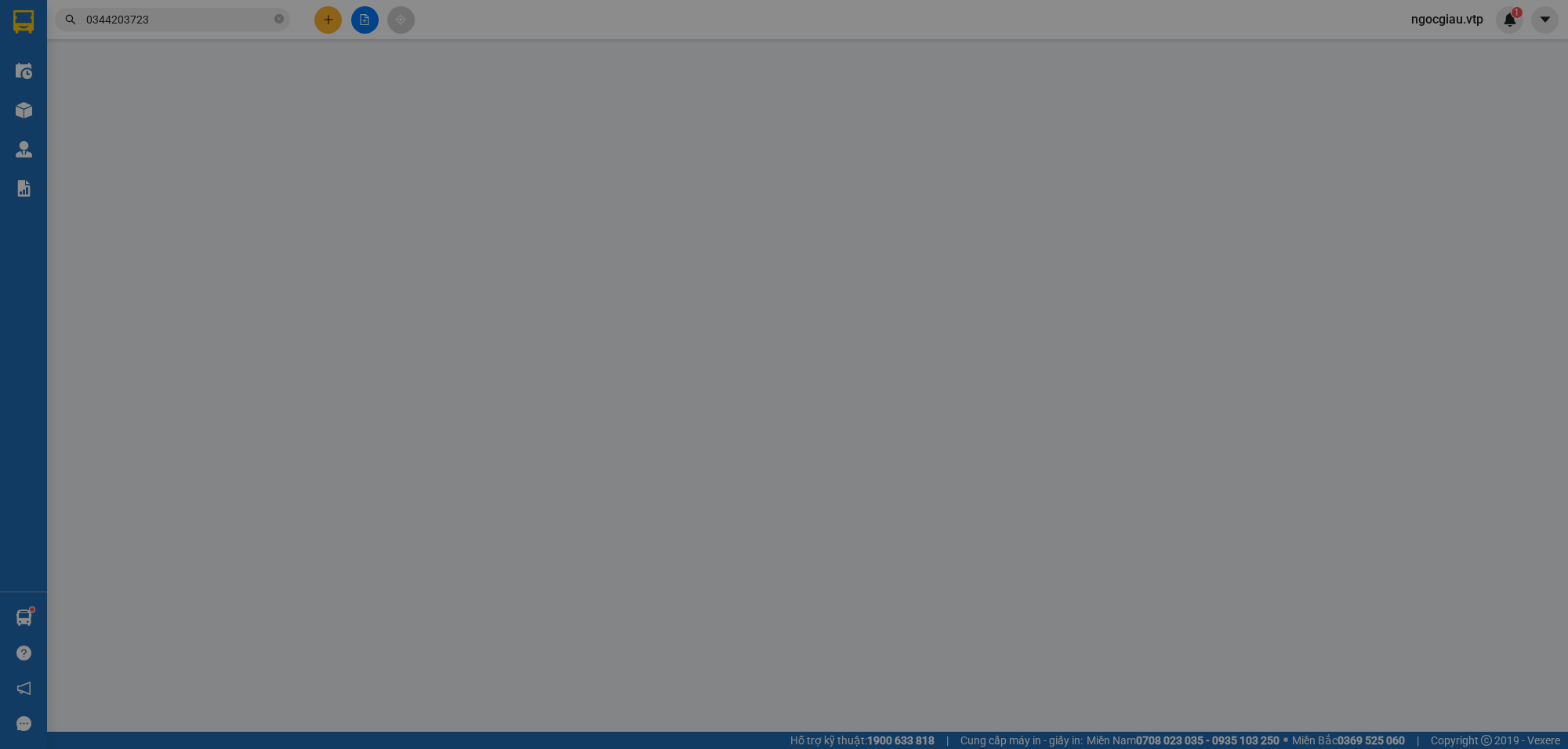
type input "0339014848"
type input "điệp phố"
type input "0344203723"
type input "đạt"
type input "0"
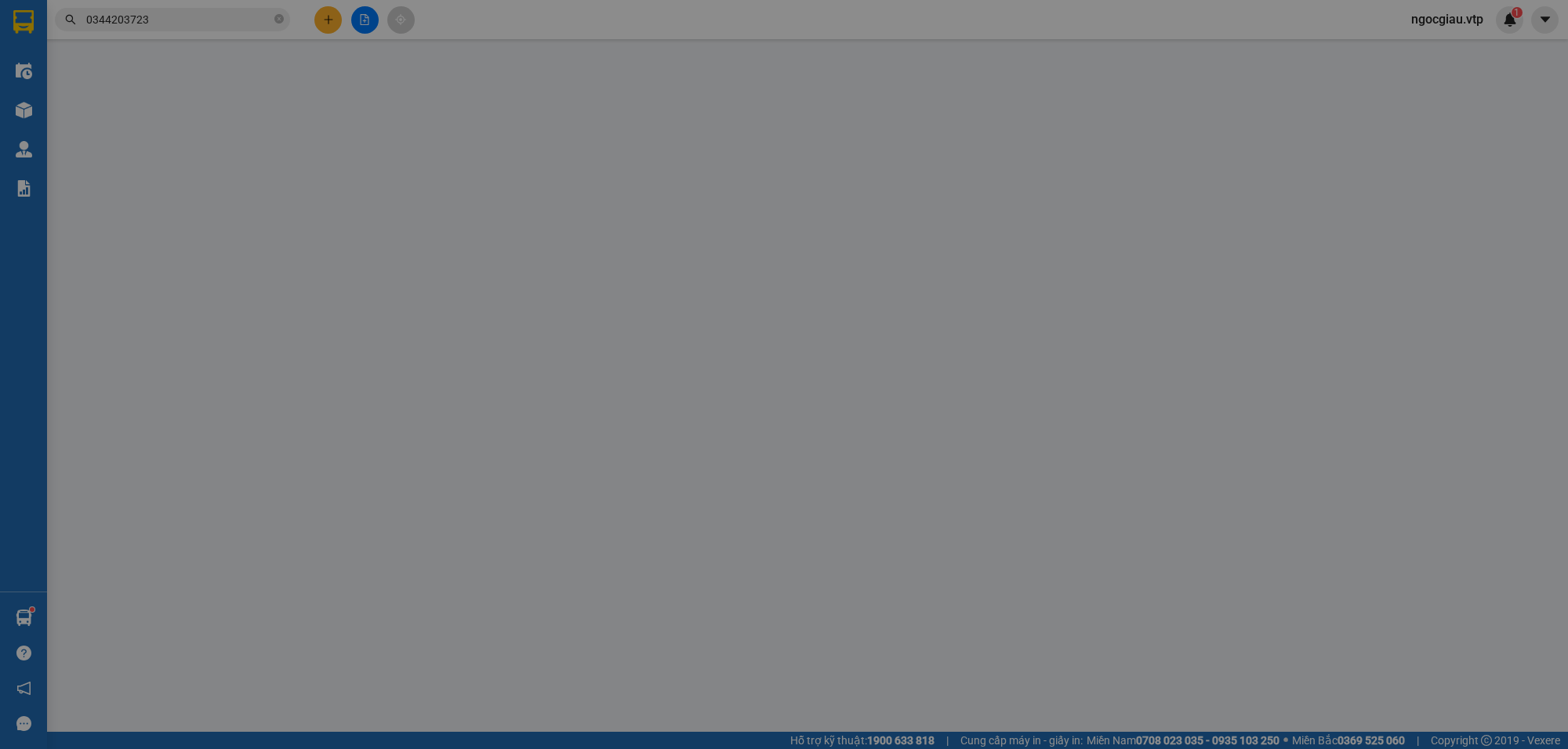
type input "50.000"
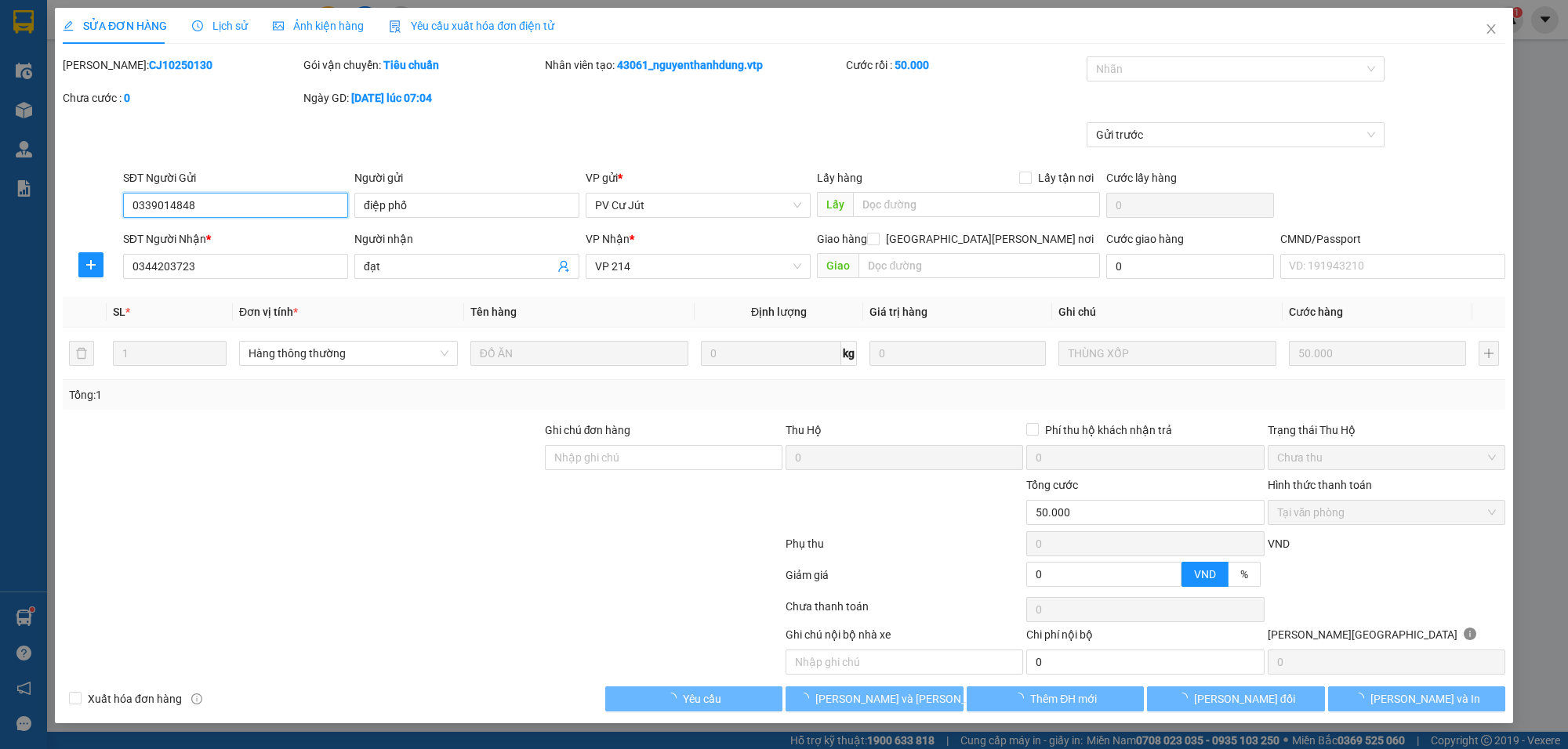
type input "2.500"
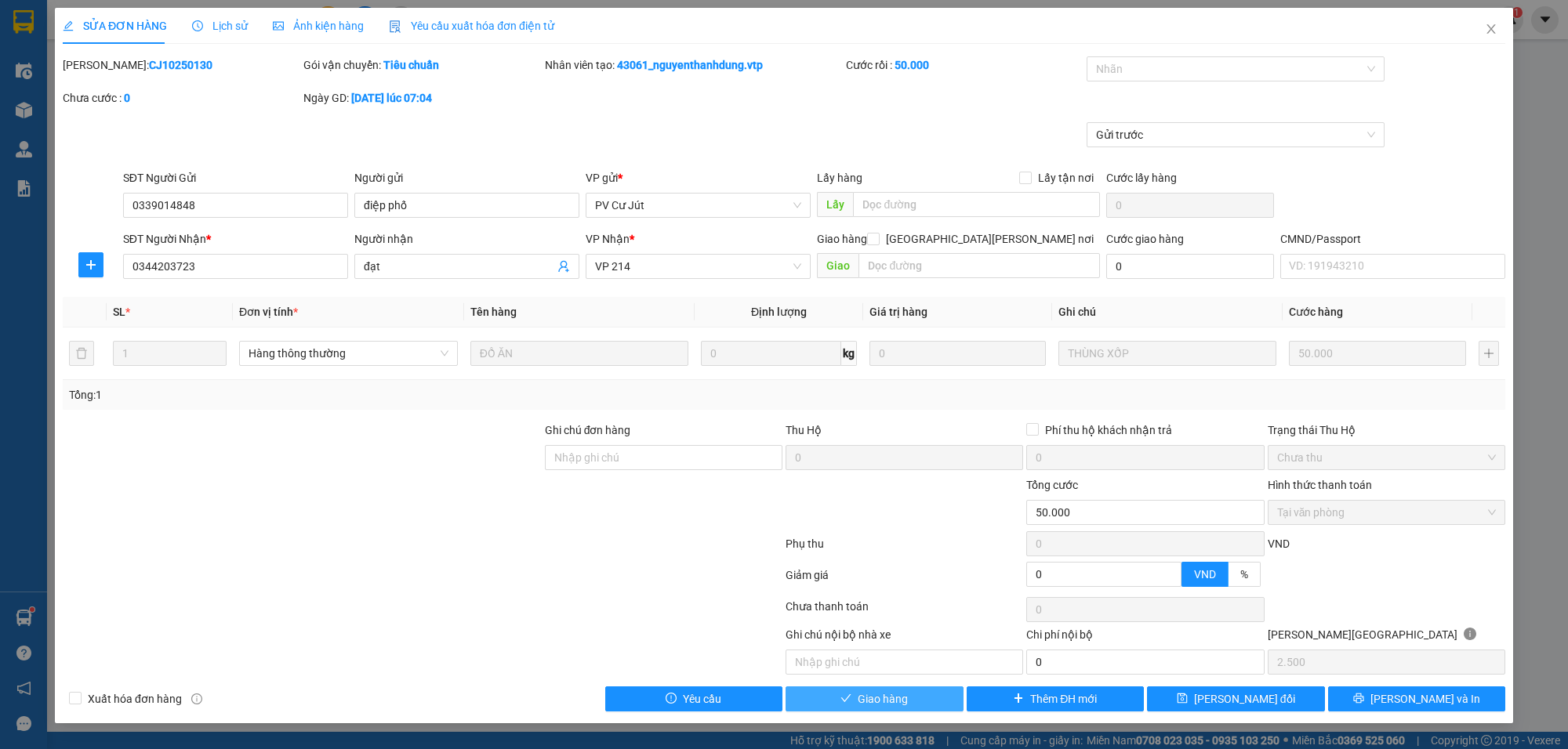
click at [873, 699] on span "Giao hàng" at bounding box center [883, 699] width 50 height 17
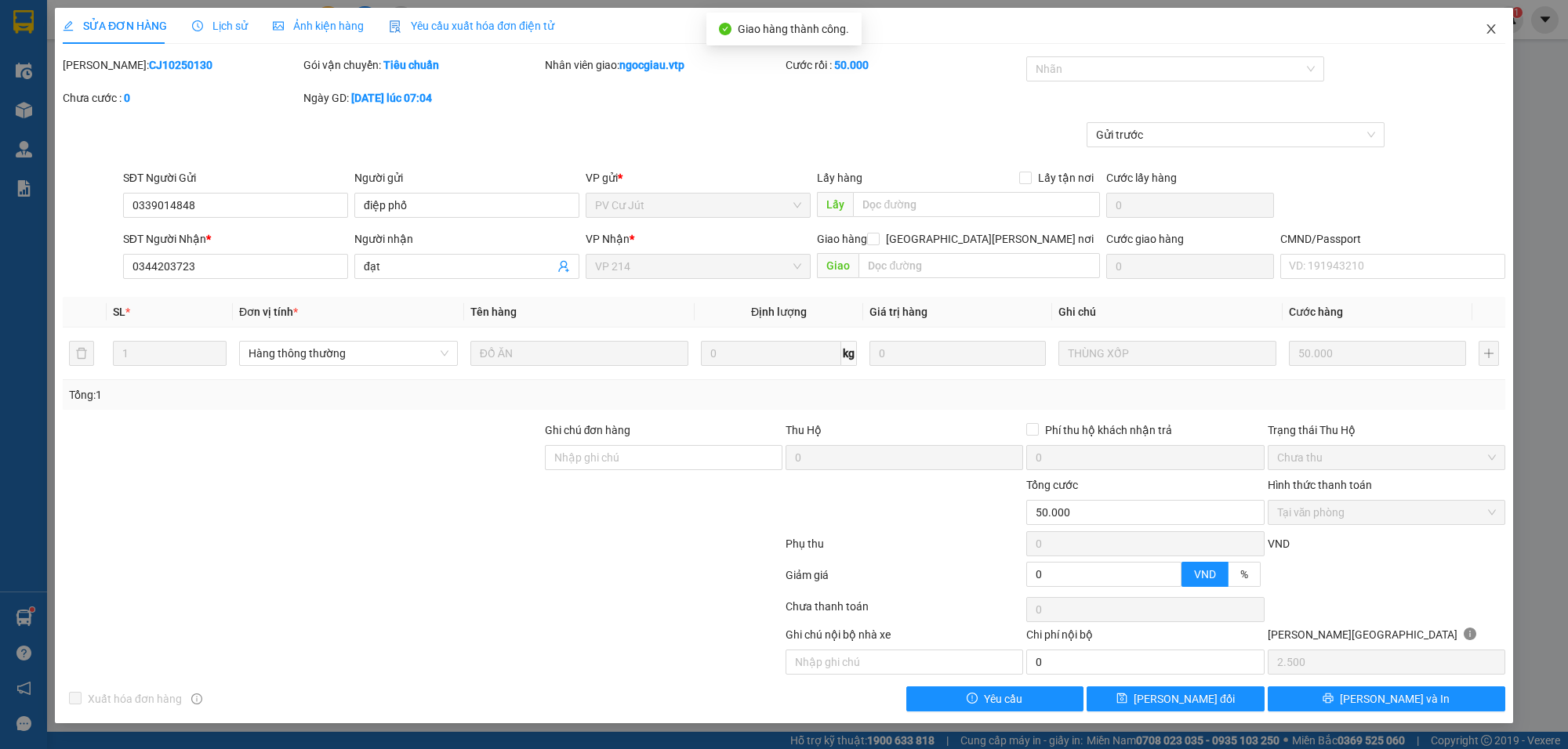
click at [1496, 29] on icon "close" at bounding box center [1492, 29] width 13 height 13
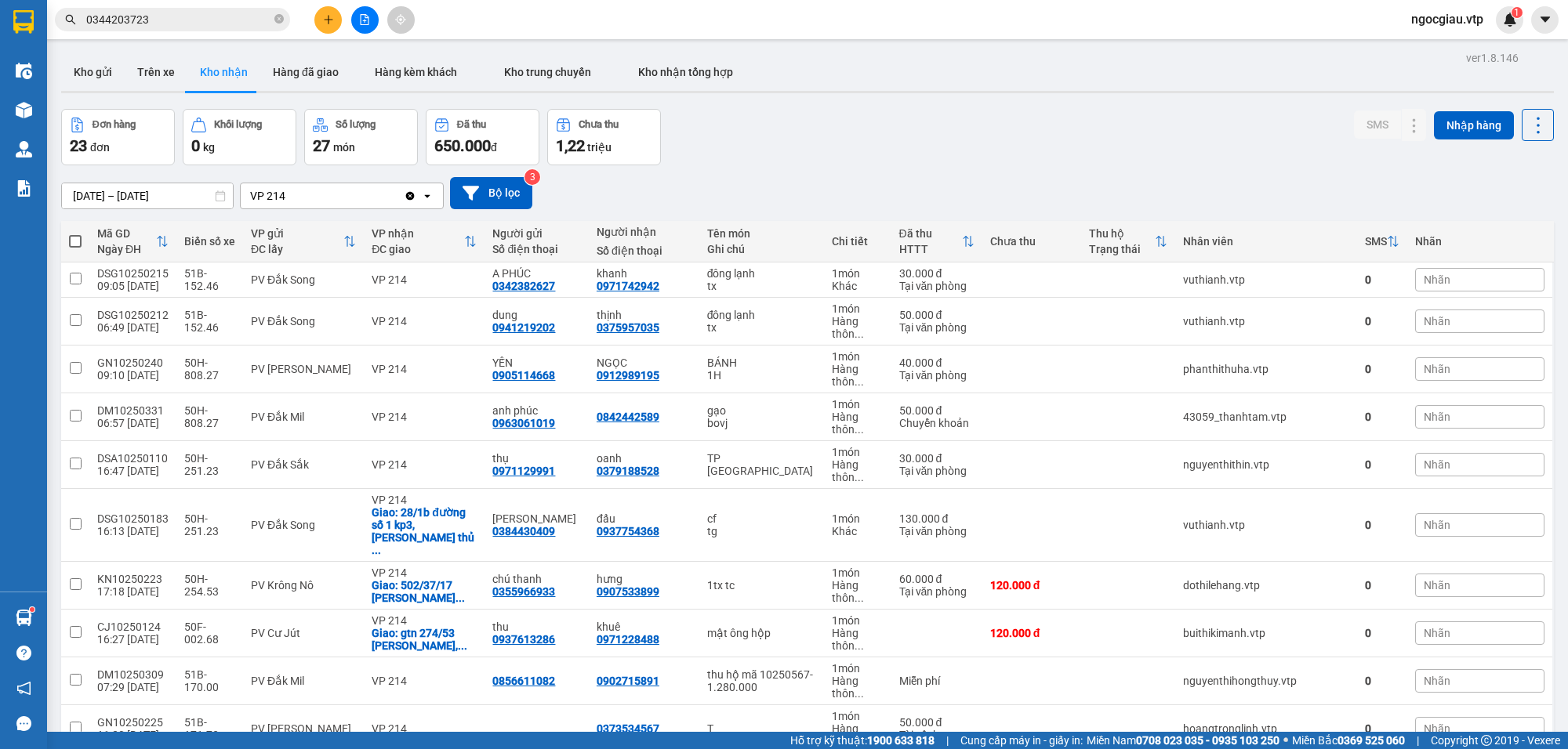
click at [158, 16] on input "0344203723" at bounding box center [179, 19] width 185 height 17
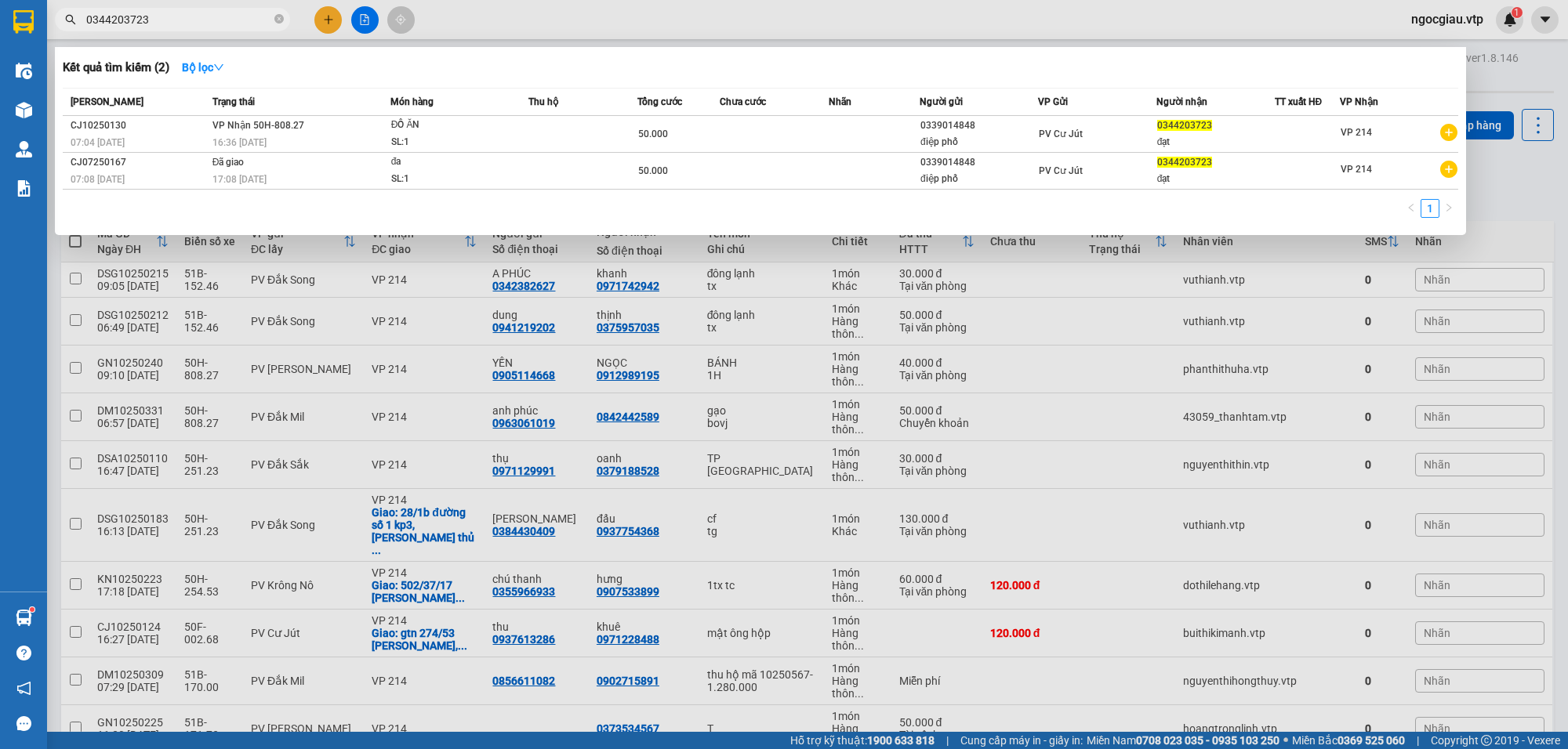
click at [158, 16] on input "0344203723" at bounding box center [179, 19] width 185 height 17
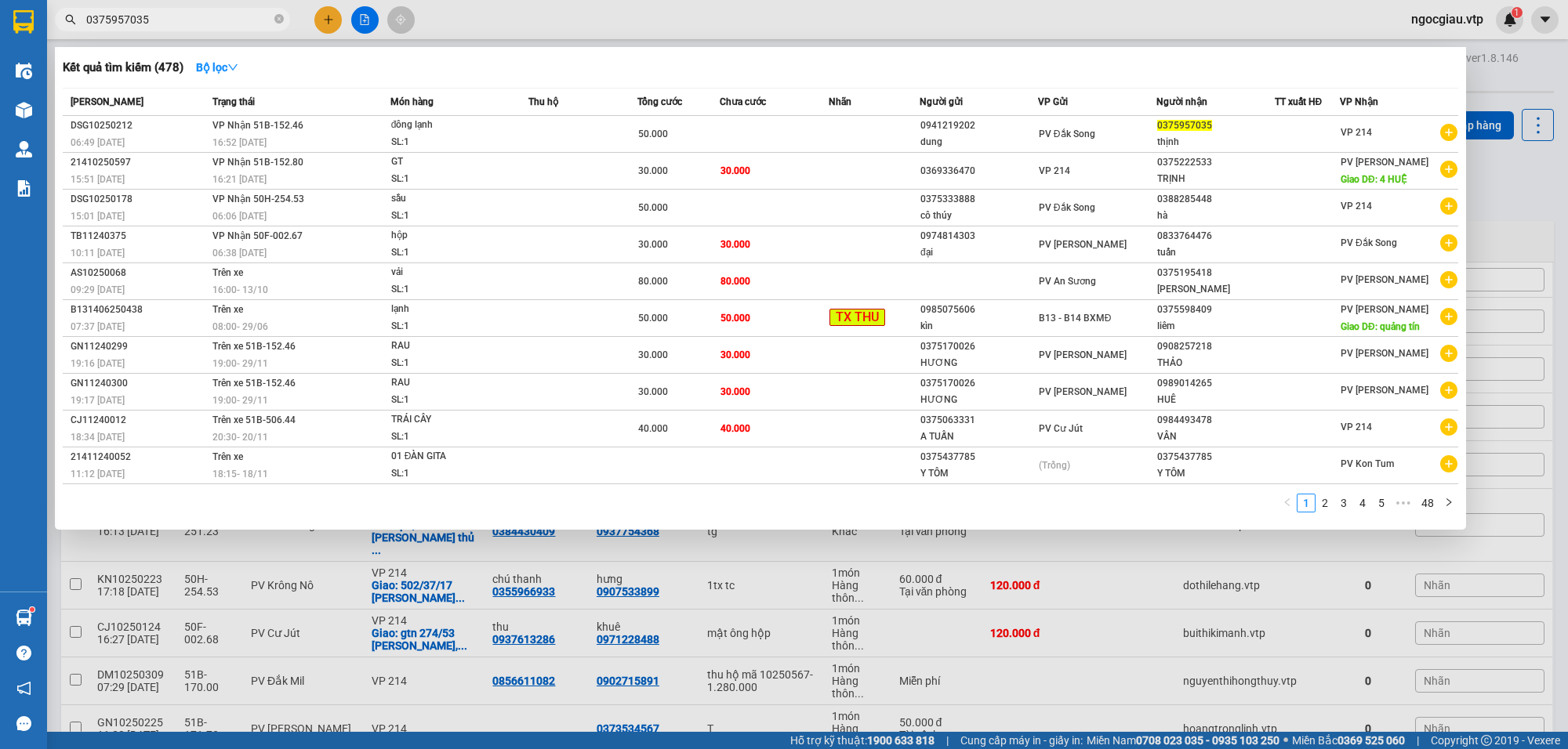
type input "0375957035"
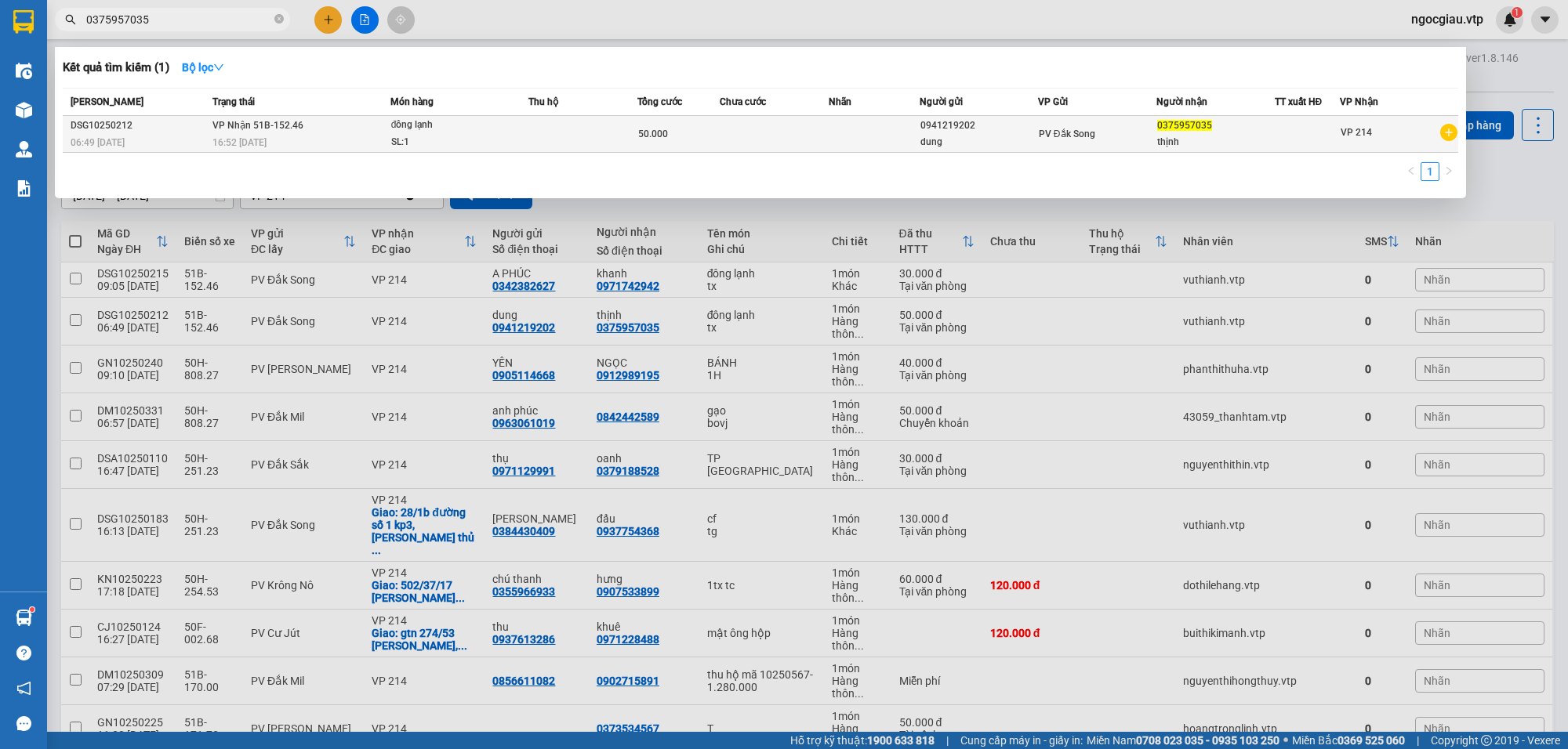
click at [735, 128] on td at bounding box center [774, 134] width 109 height 37
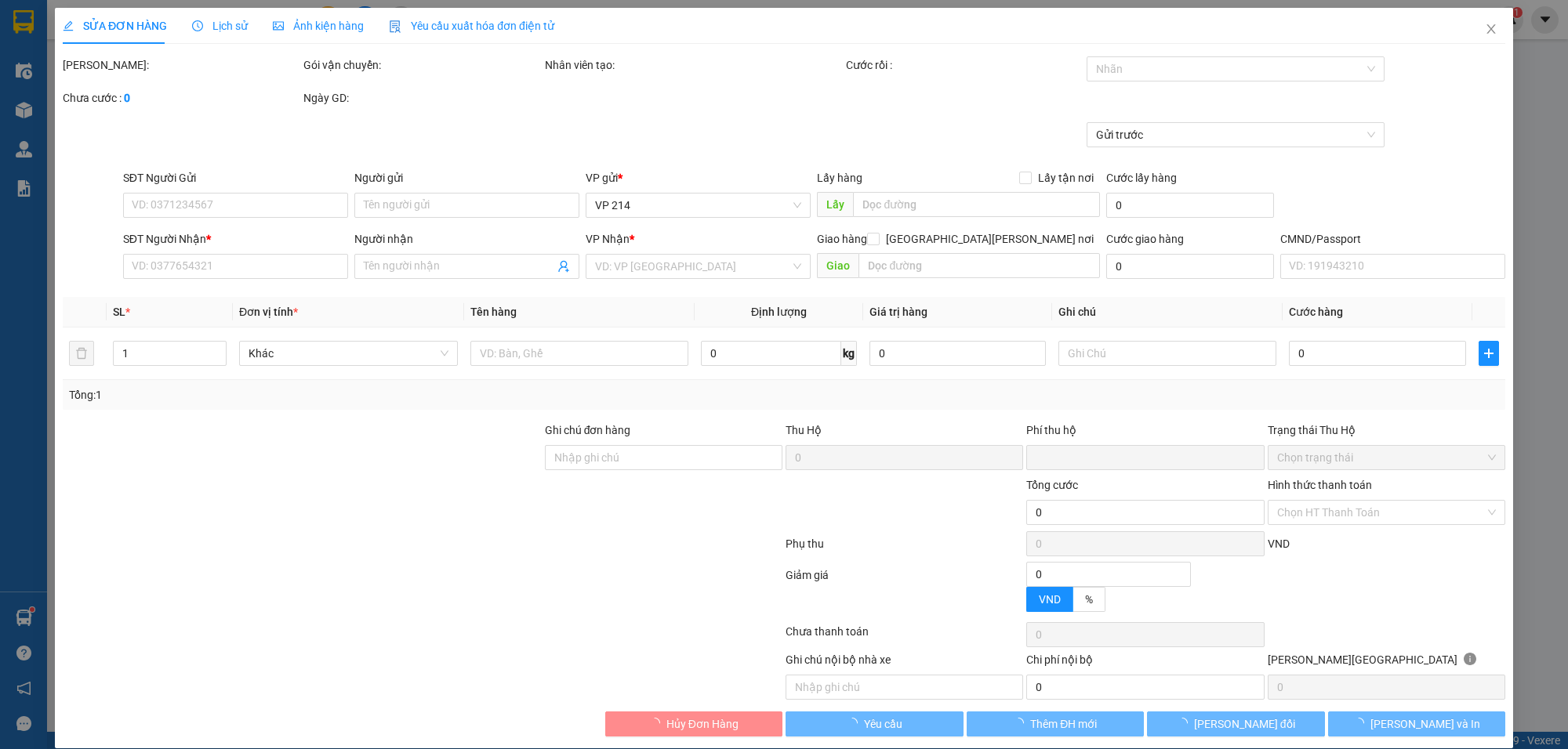
type input "2.500"
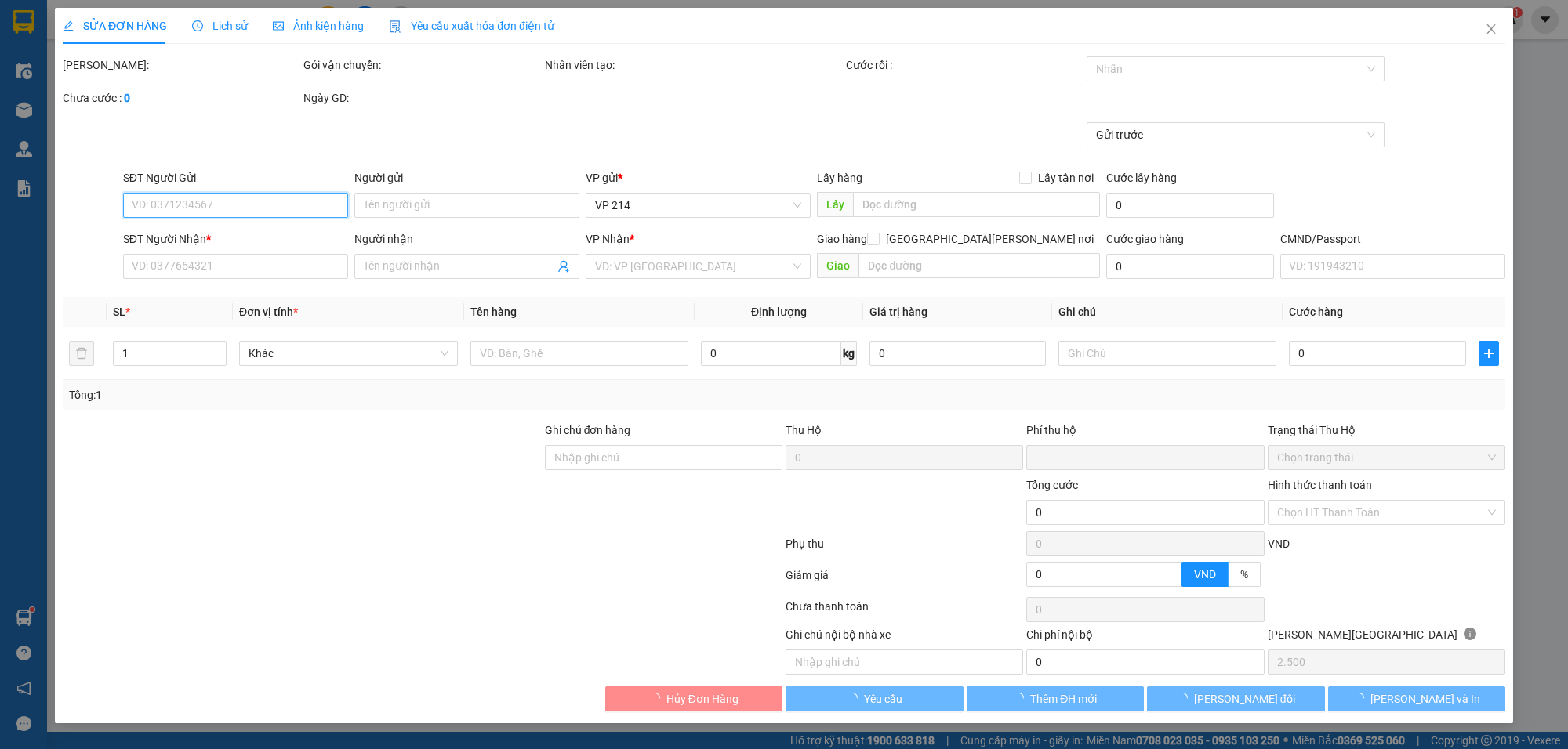
type input "0941219202"
type input "dung"
type input "0375957035"
type input "thịnh"
type input "0"
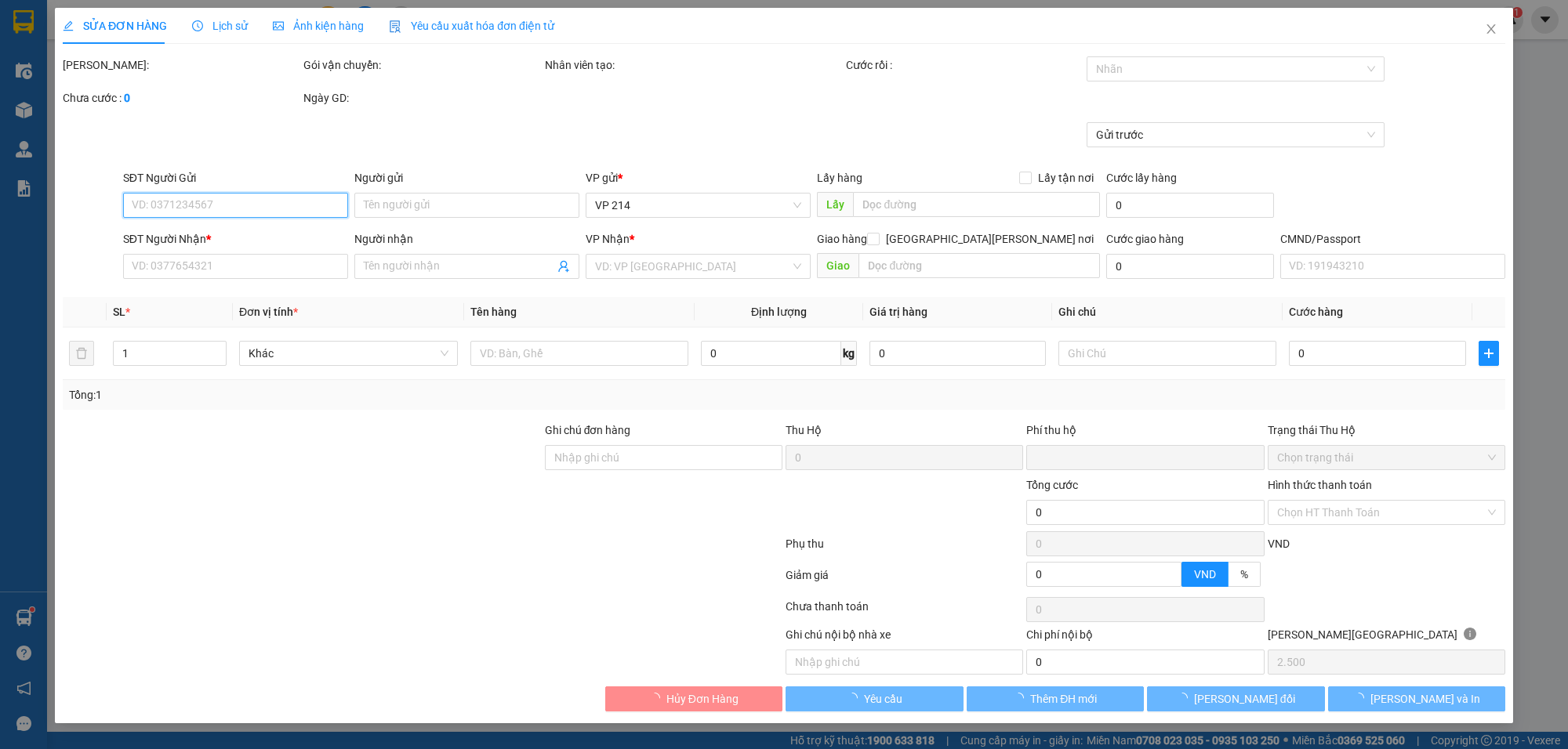
type input "50.000"
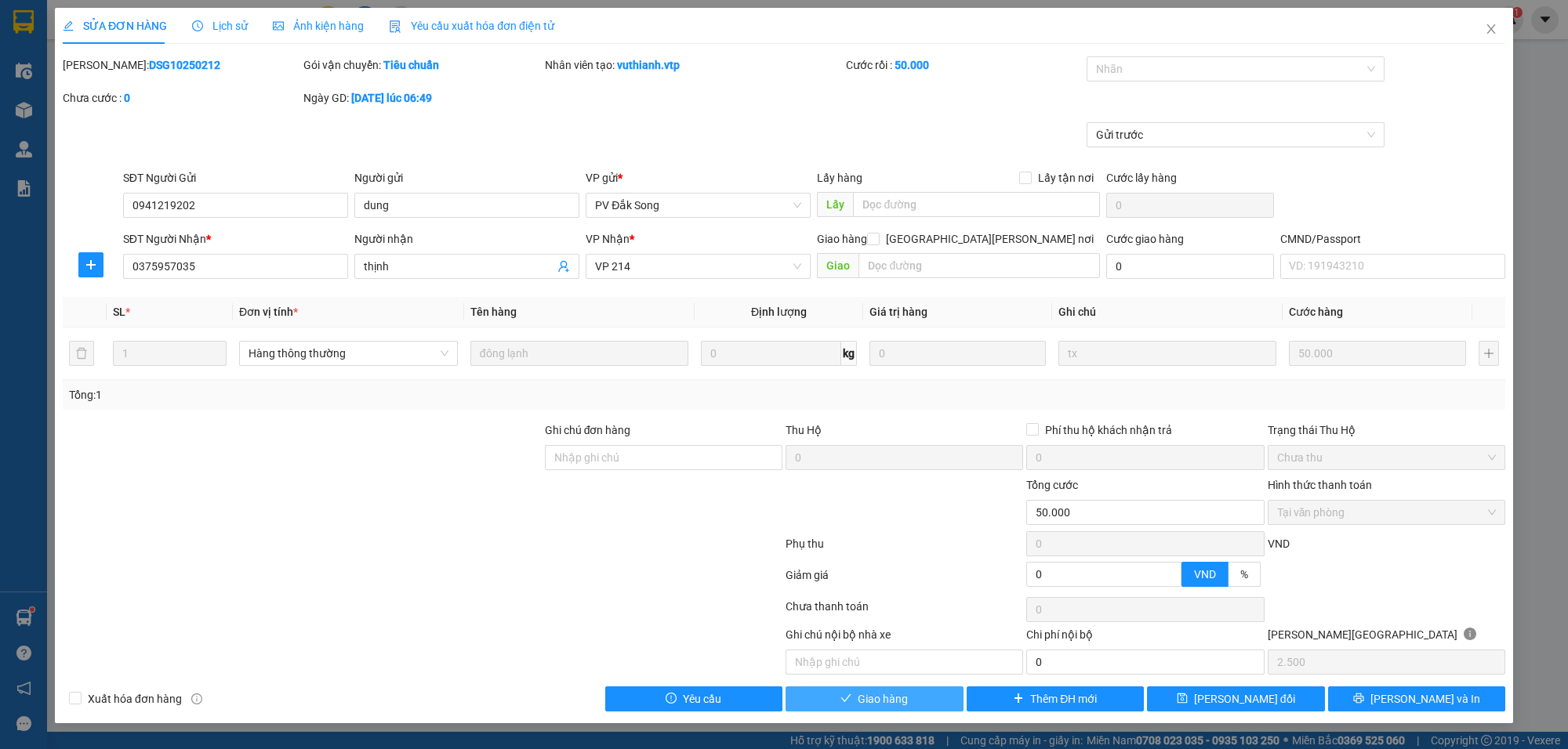
click at [904, 696] on span "Giao hàng" at bounding box center [883, 699] width 50 height 17
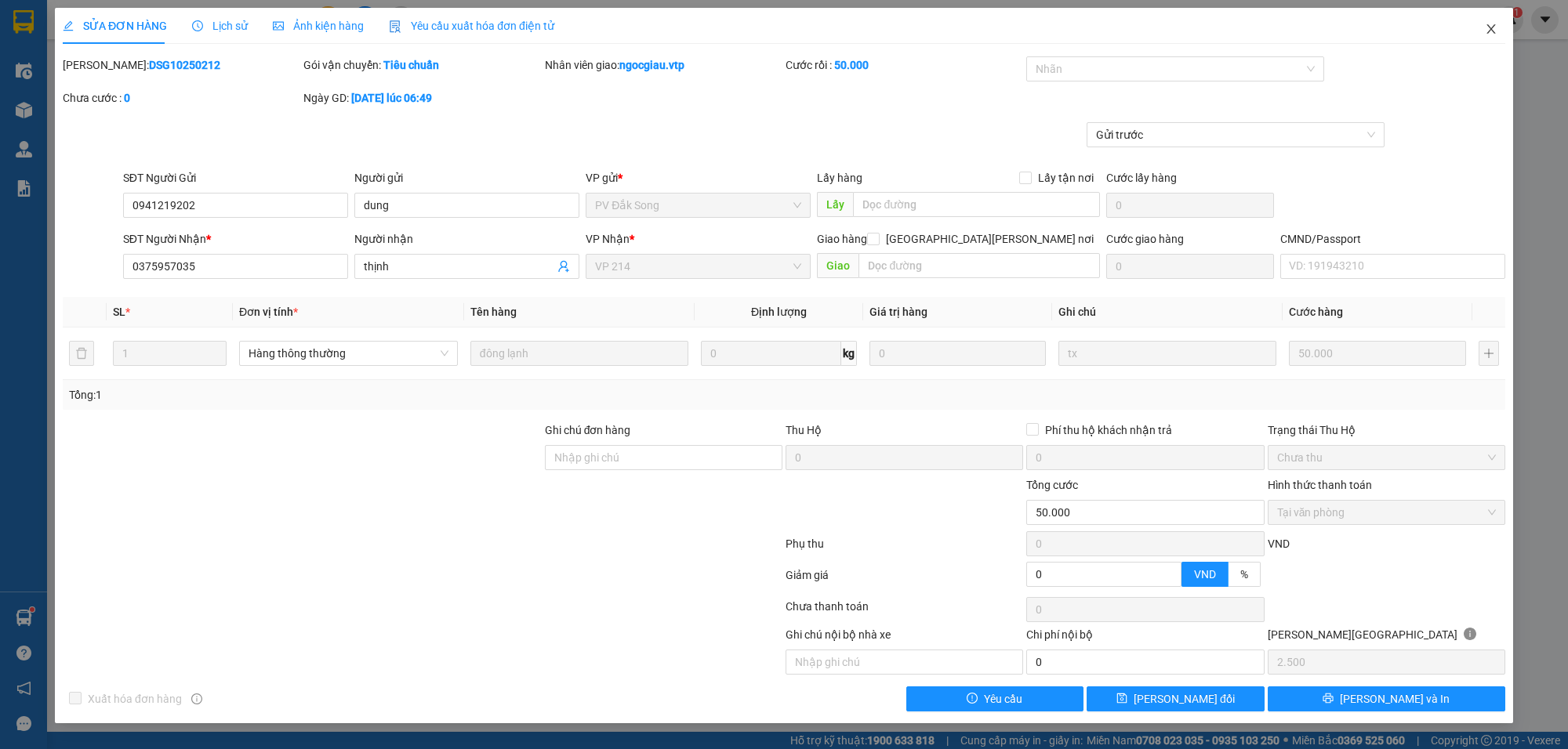
click at [1494, 25] on icon "close" at bounding box center [1490, 29] width 9 height 10
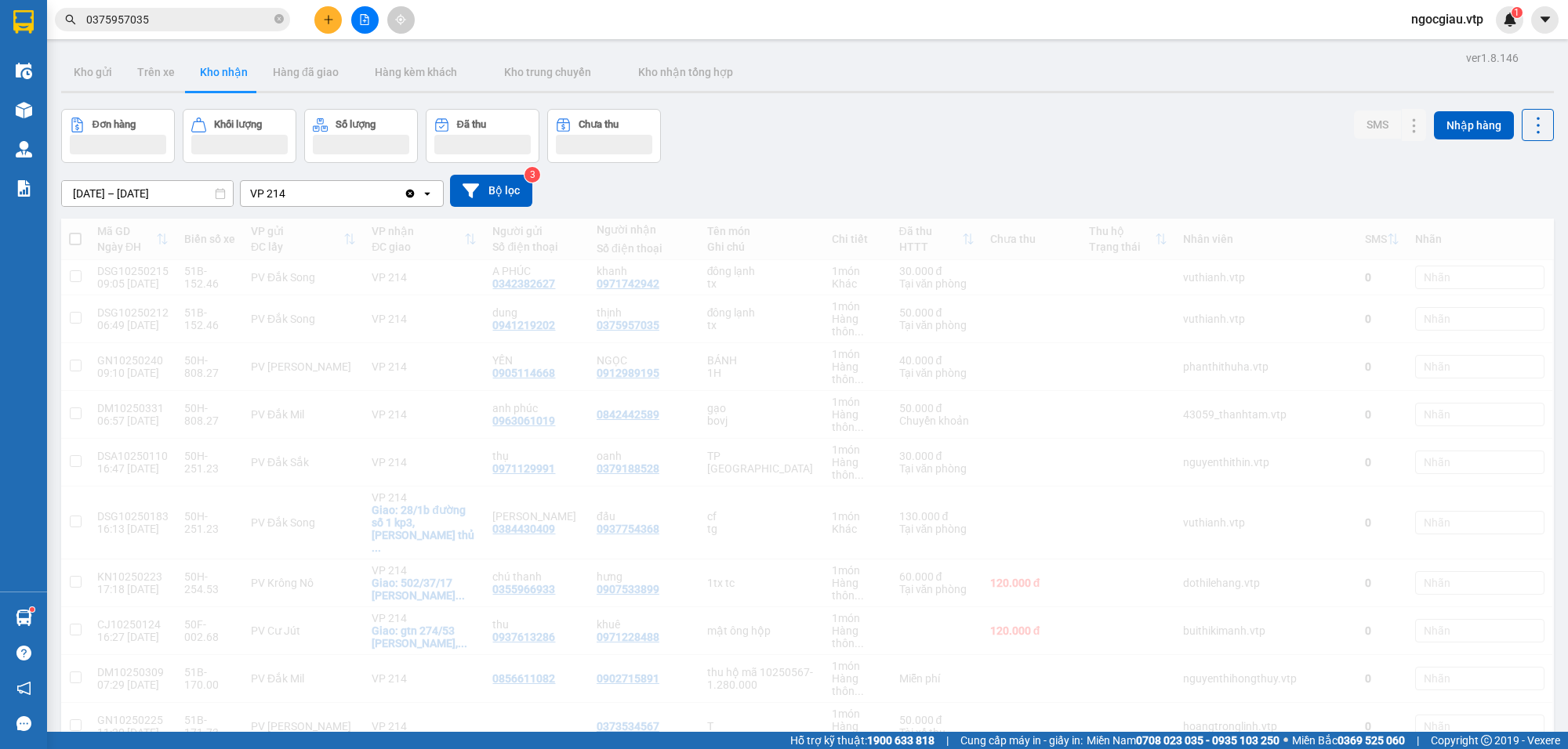
click at [179, 18] on input "0375957035" at bounding box center [179, 19] width 185 height 17
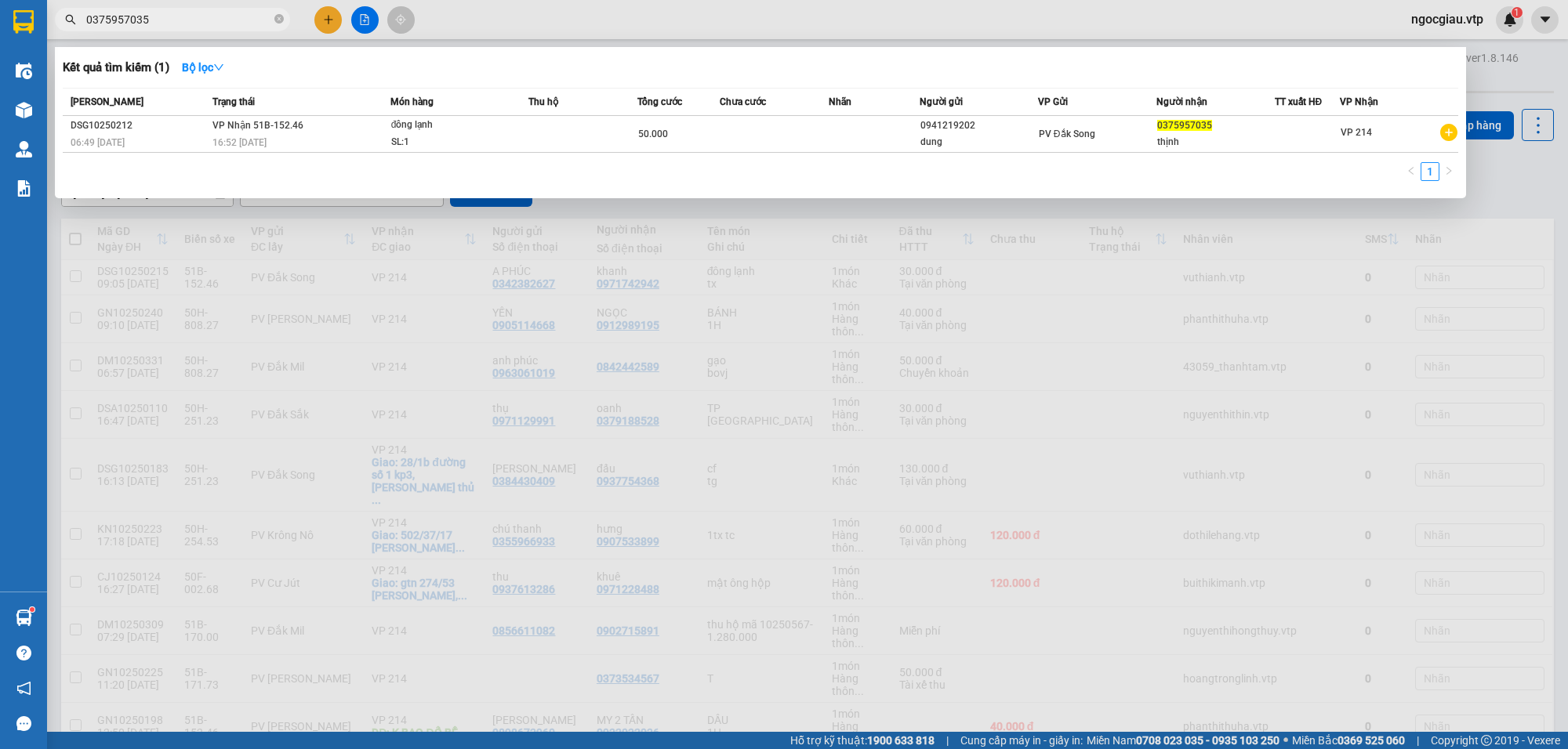
click at [179, 18] on input "0375957035" at bounding box center [179, 19] width 185 height 17
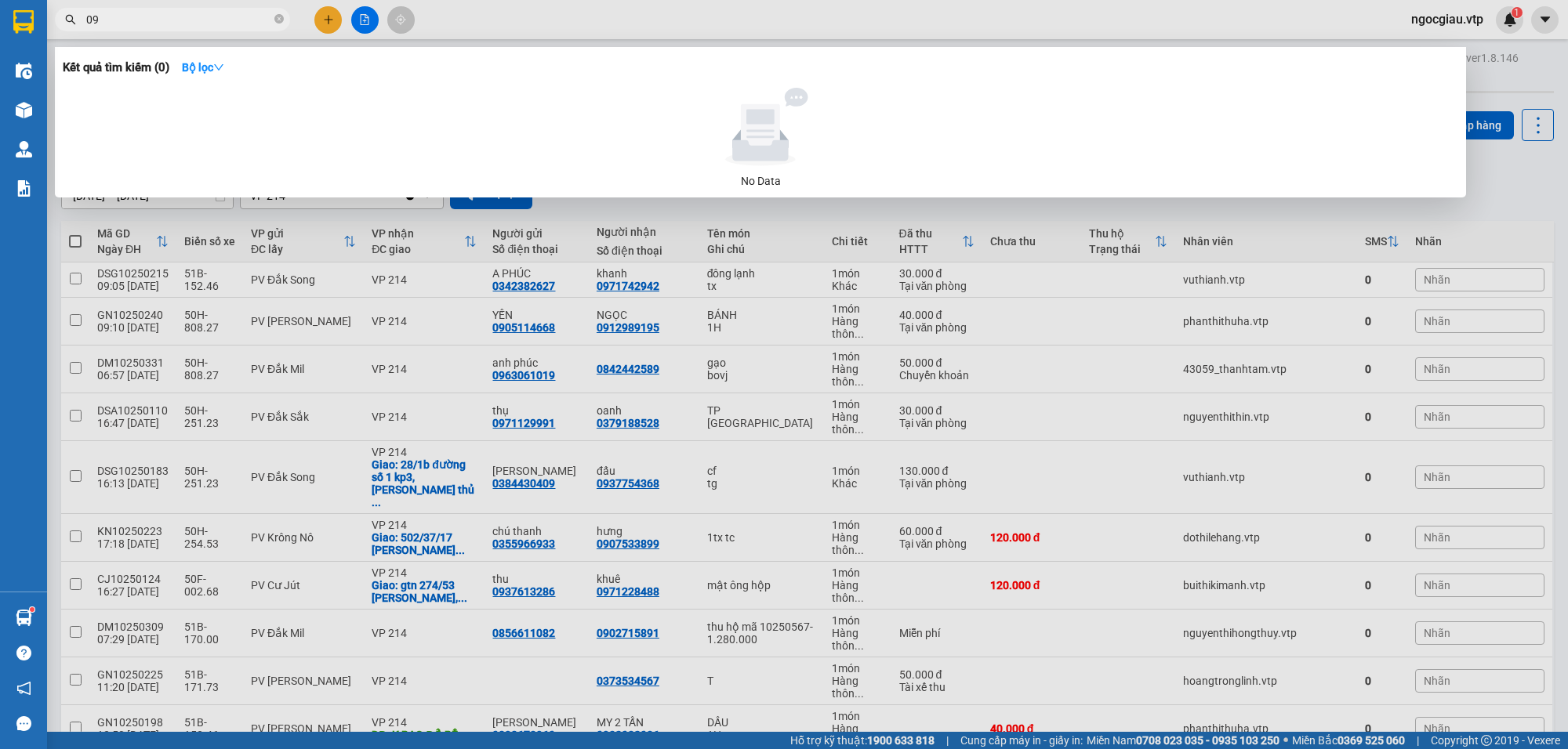
type input "0"
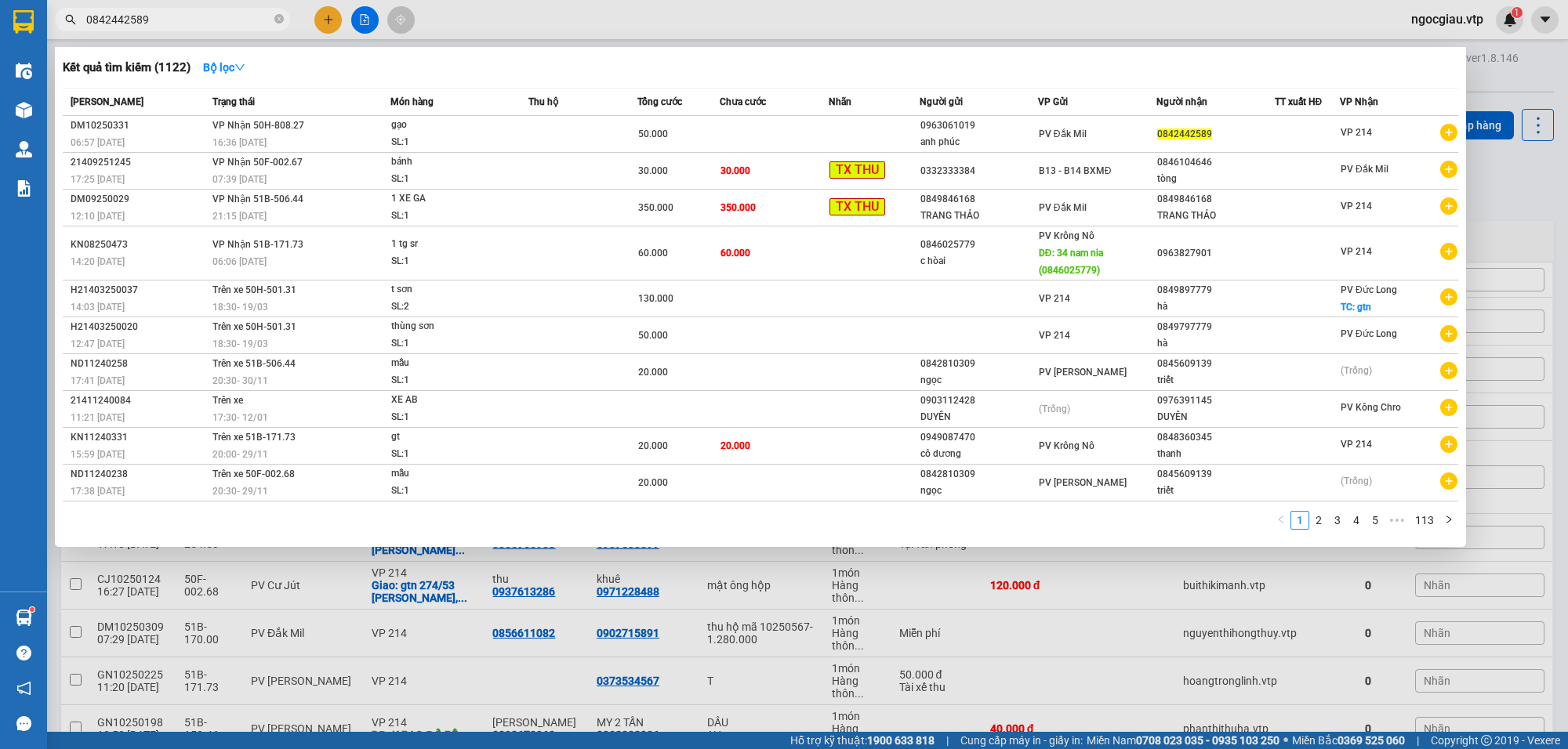
type input "0842442589"
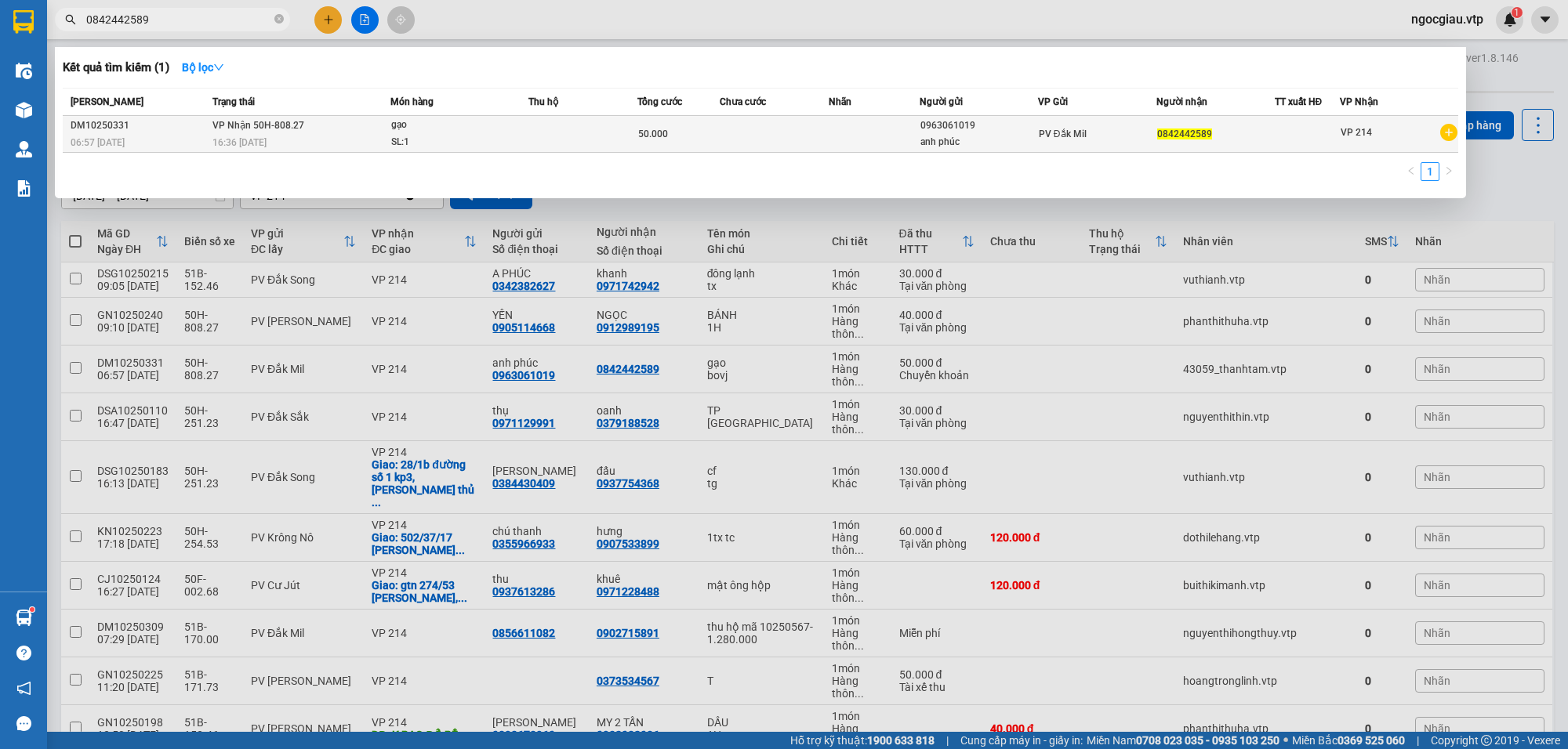
click at [785, 130] on td at bounding box center [774, 134] width 109 height 37
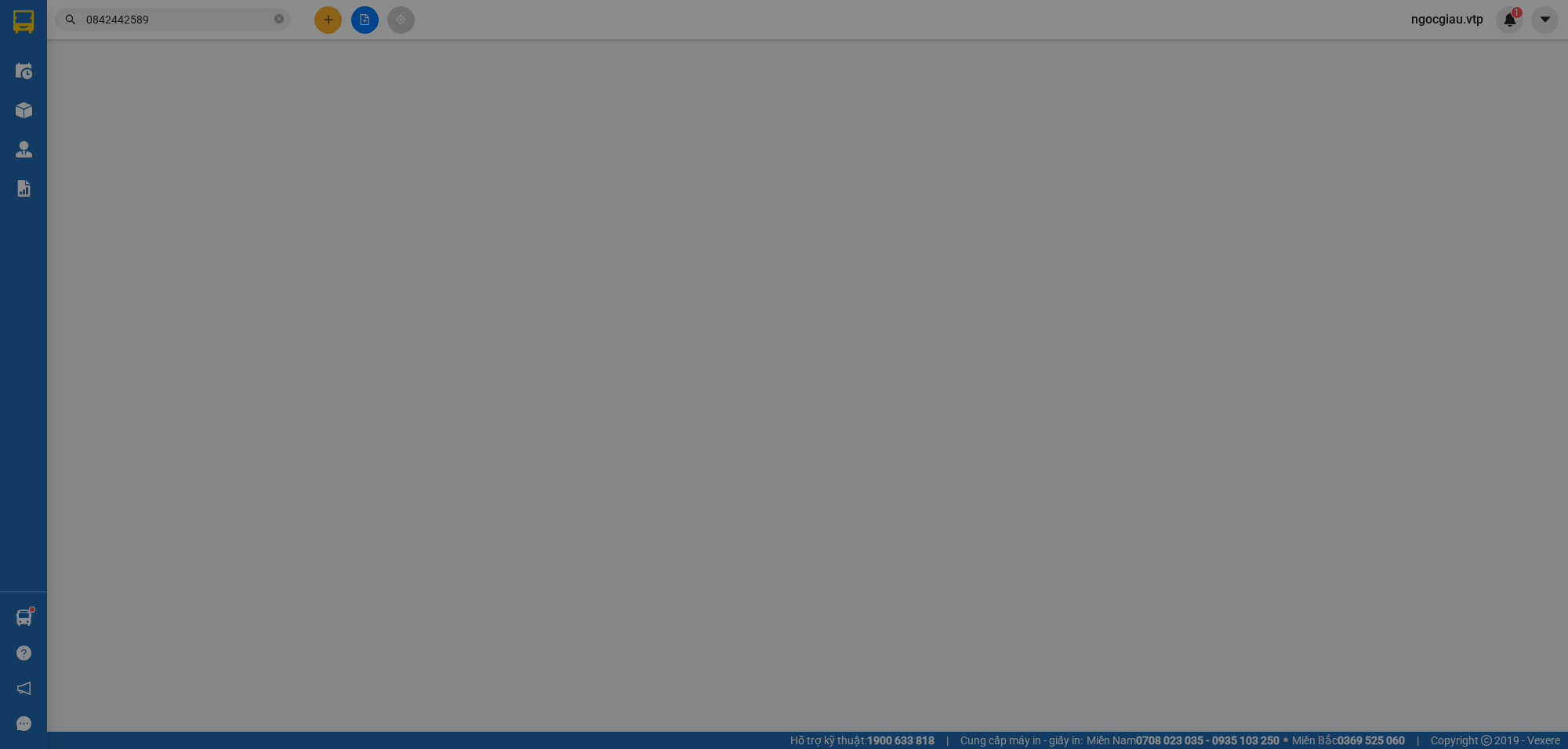
type input "0963061019"
type input "anh phúc"
type input "0842442589"
type input "tk 6868 50k lúc 6h57p 13/10"
type input "0"
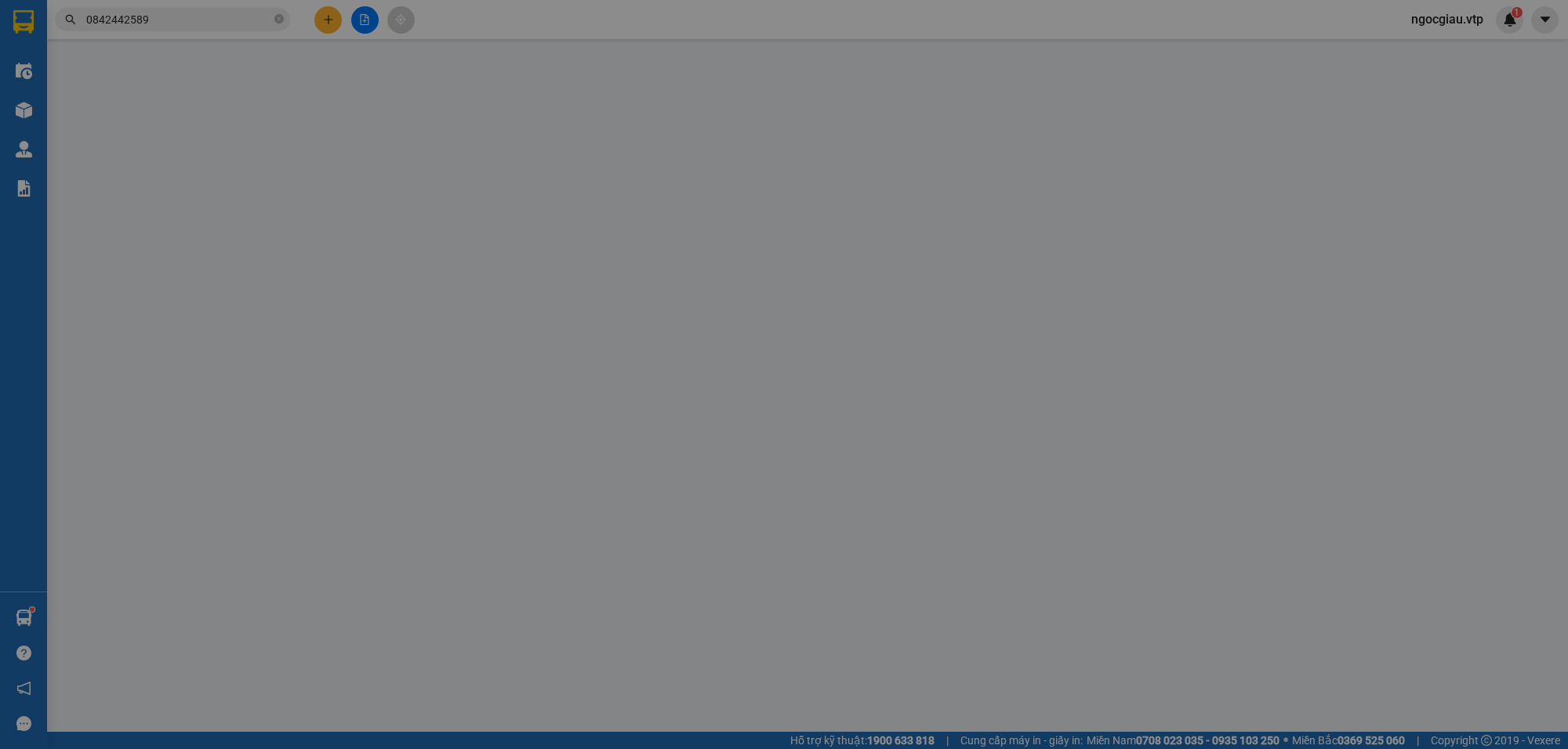
type input "50.000"
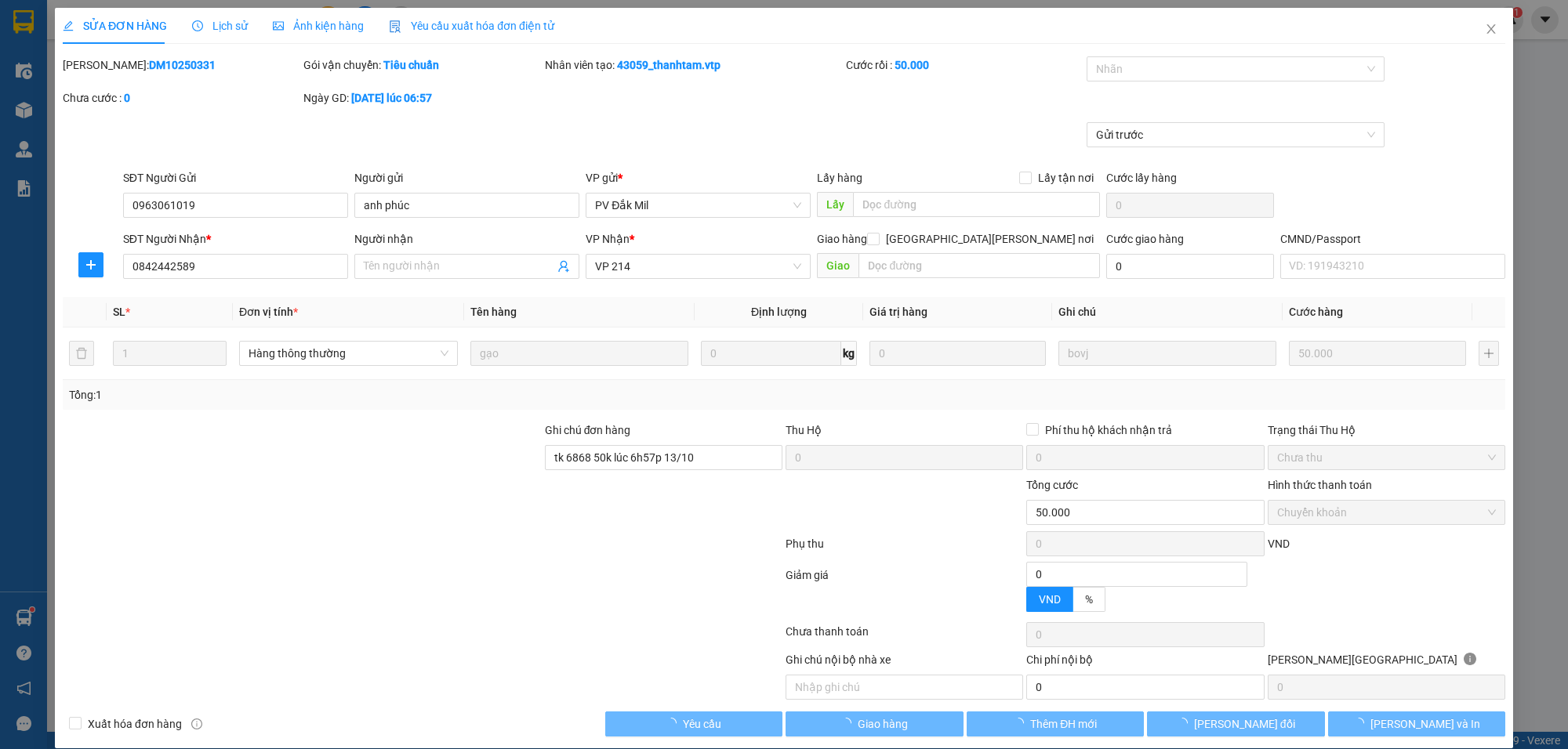
type input "2.500"
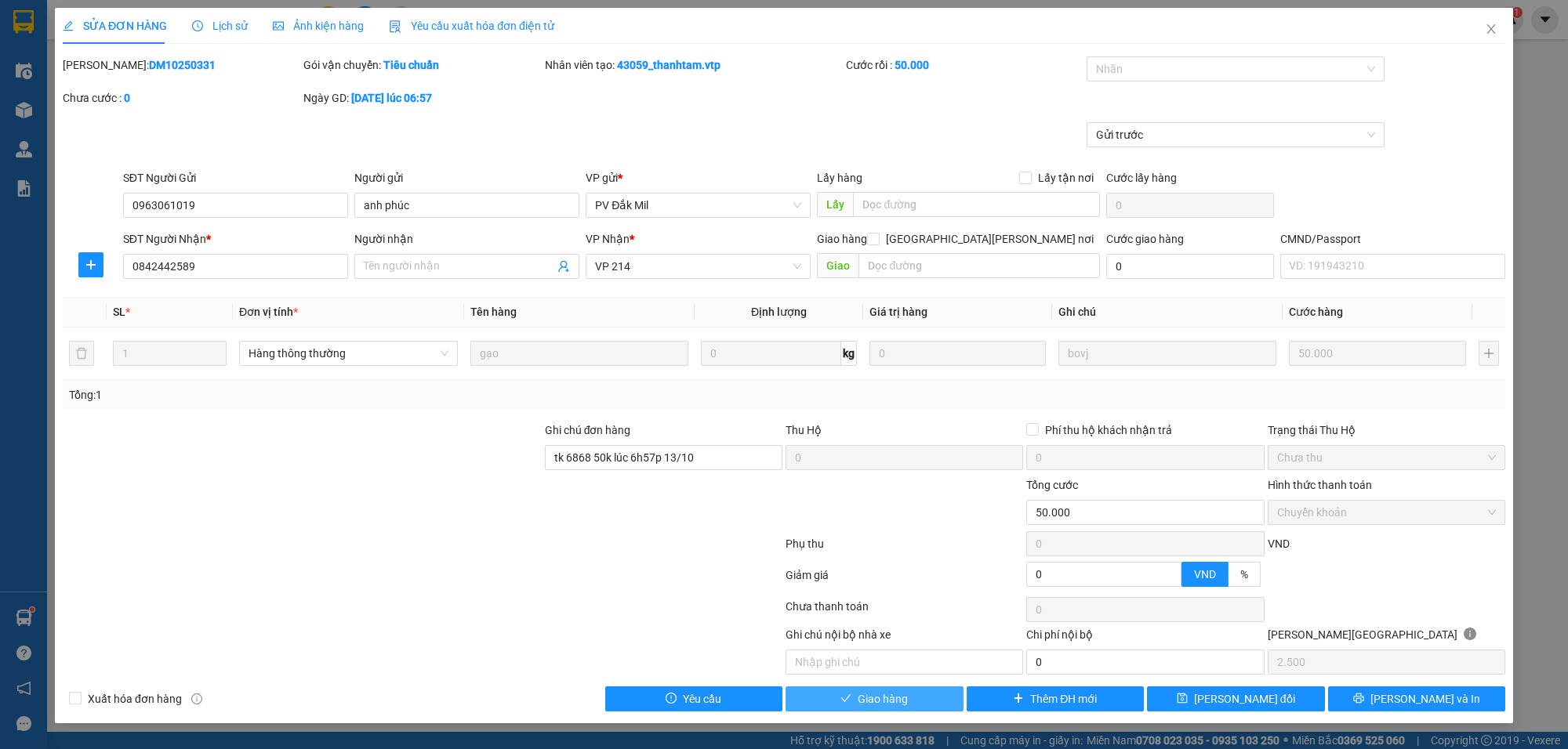
click at [901, 704] on span "Giao hàng" at bounding box center [883, 699] width 50 height 17
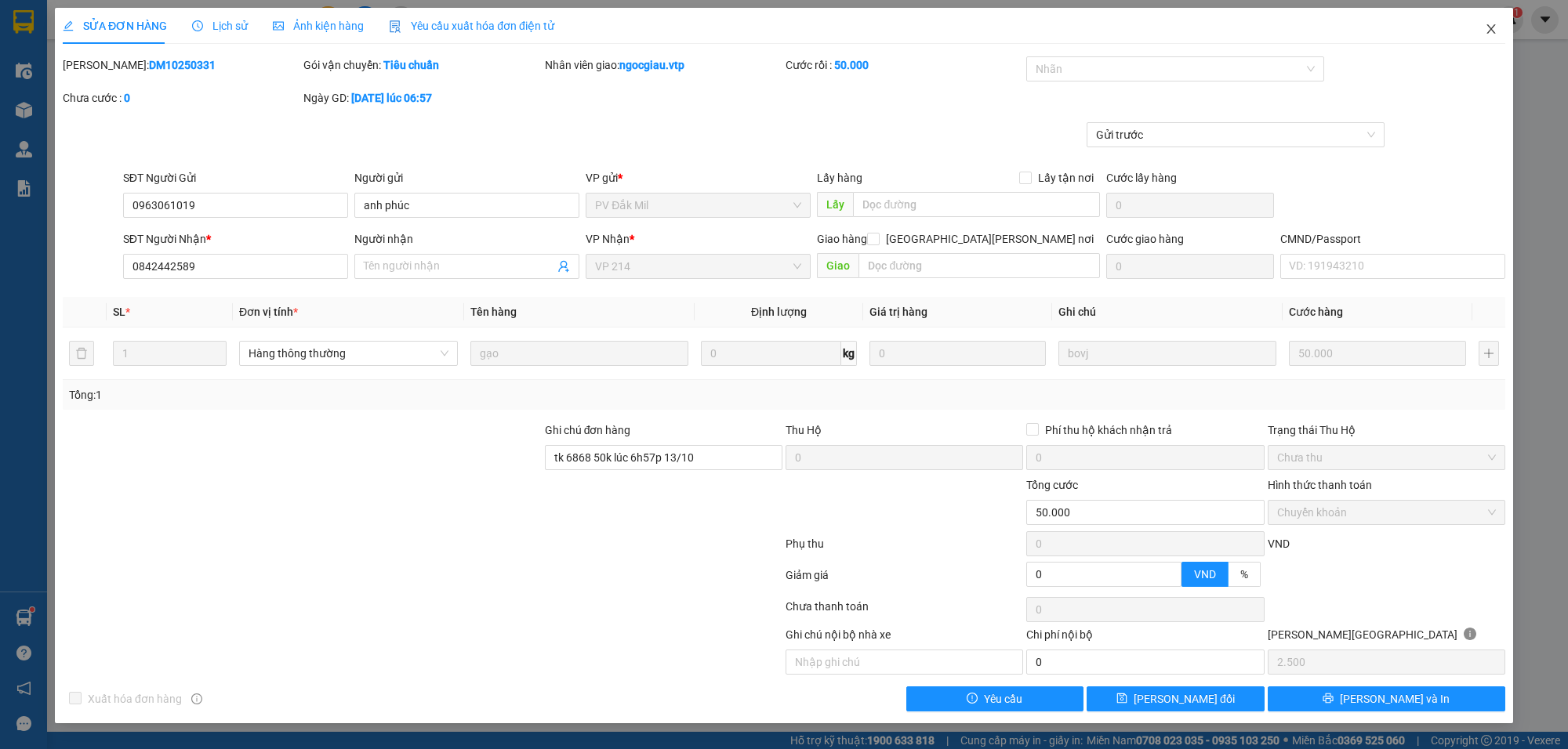
click at [1491, 26] on icon "close" at bounding box center [1492, 29] width 13 height 13
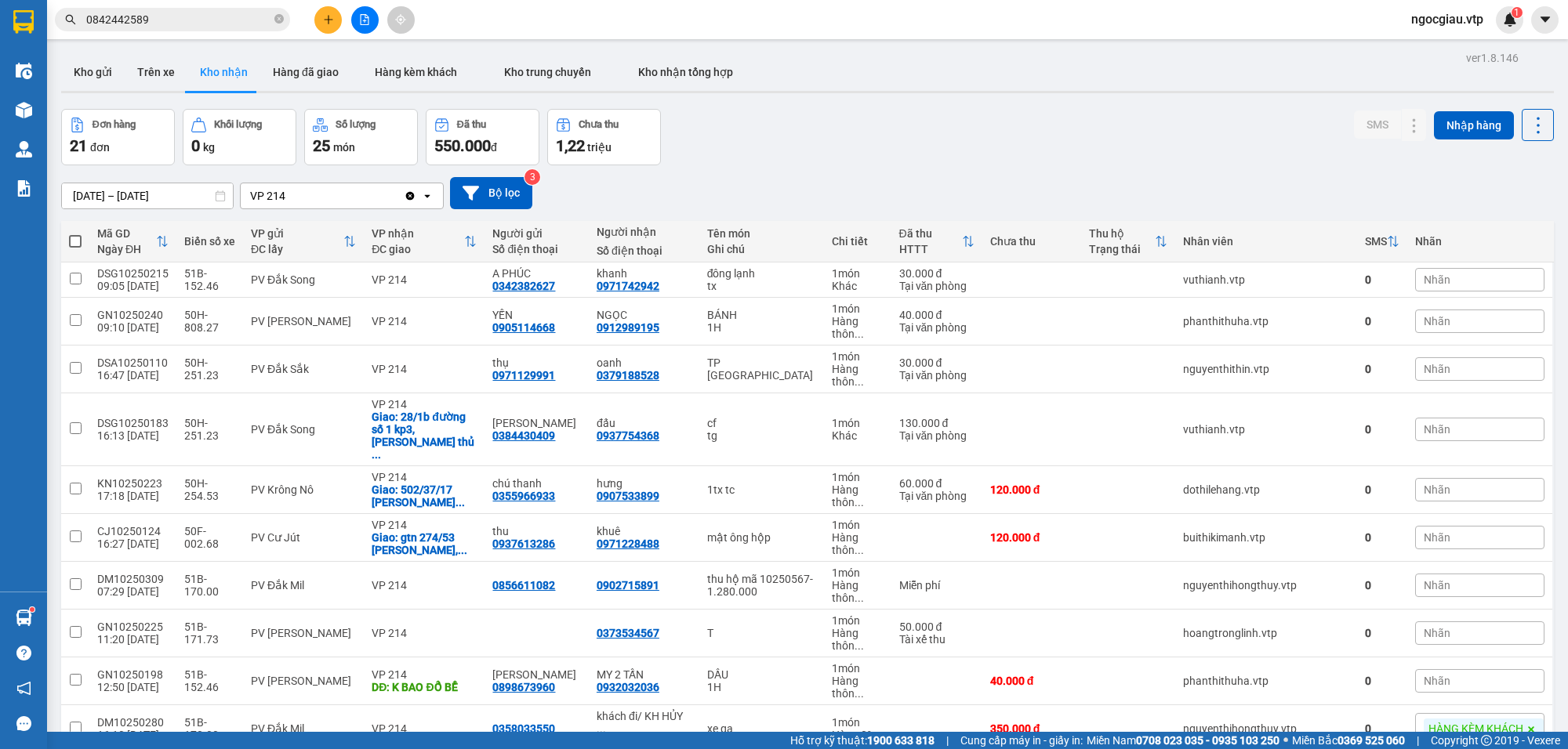
click at [181, 22] on input "0842442589" at bounding box center [179, 19] width 185 height 17
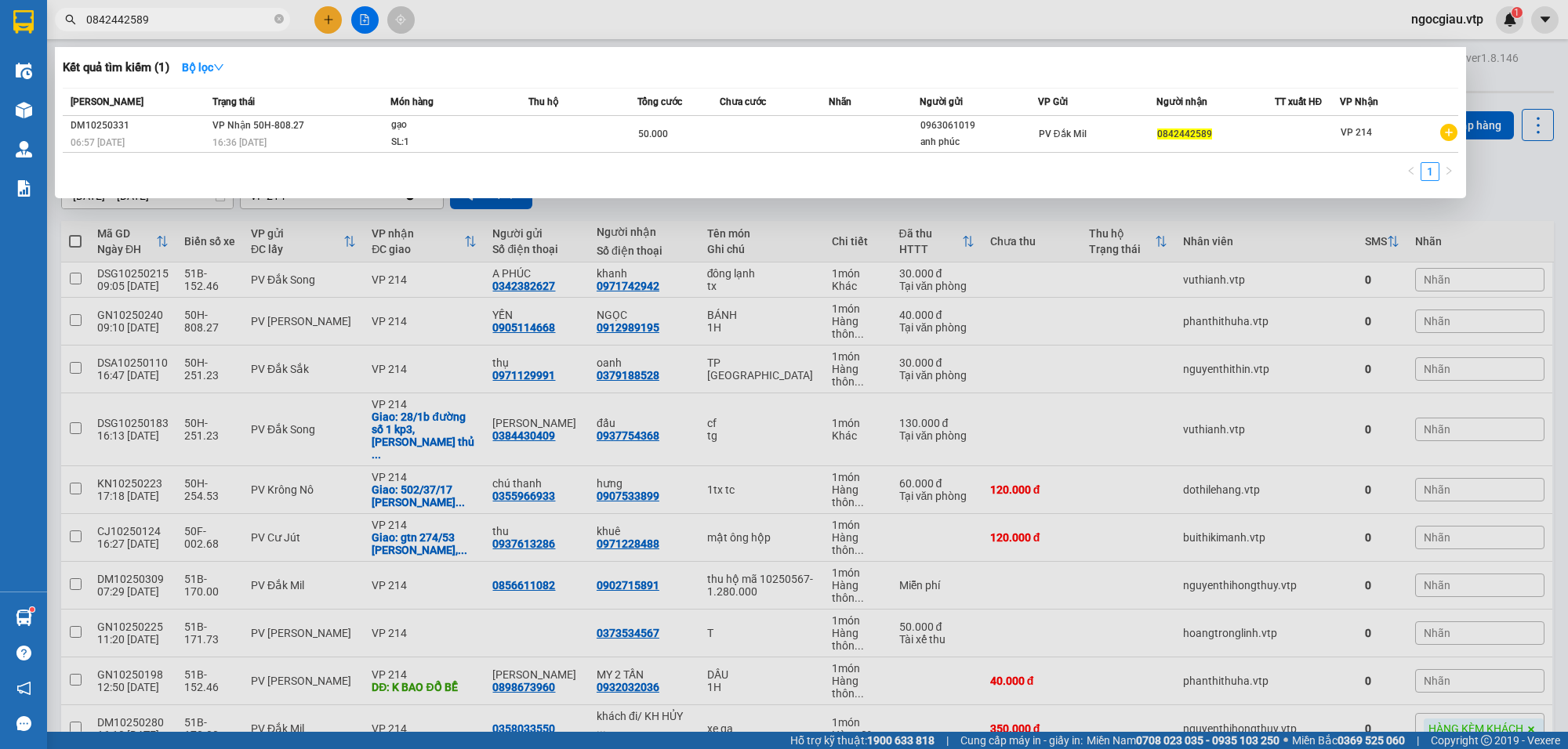
click at [181, 22] on input "0842442589" at bounding box center [179, 19] width 185 height 17
type input "0388285448"
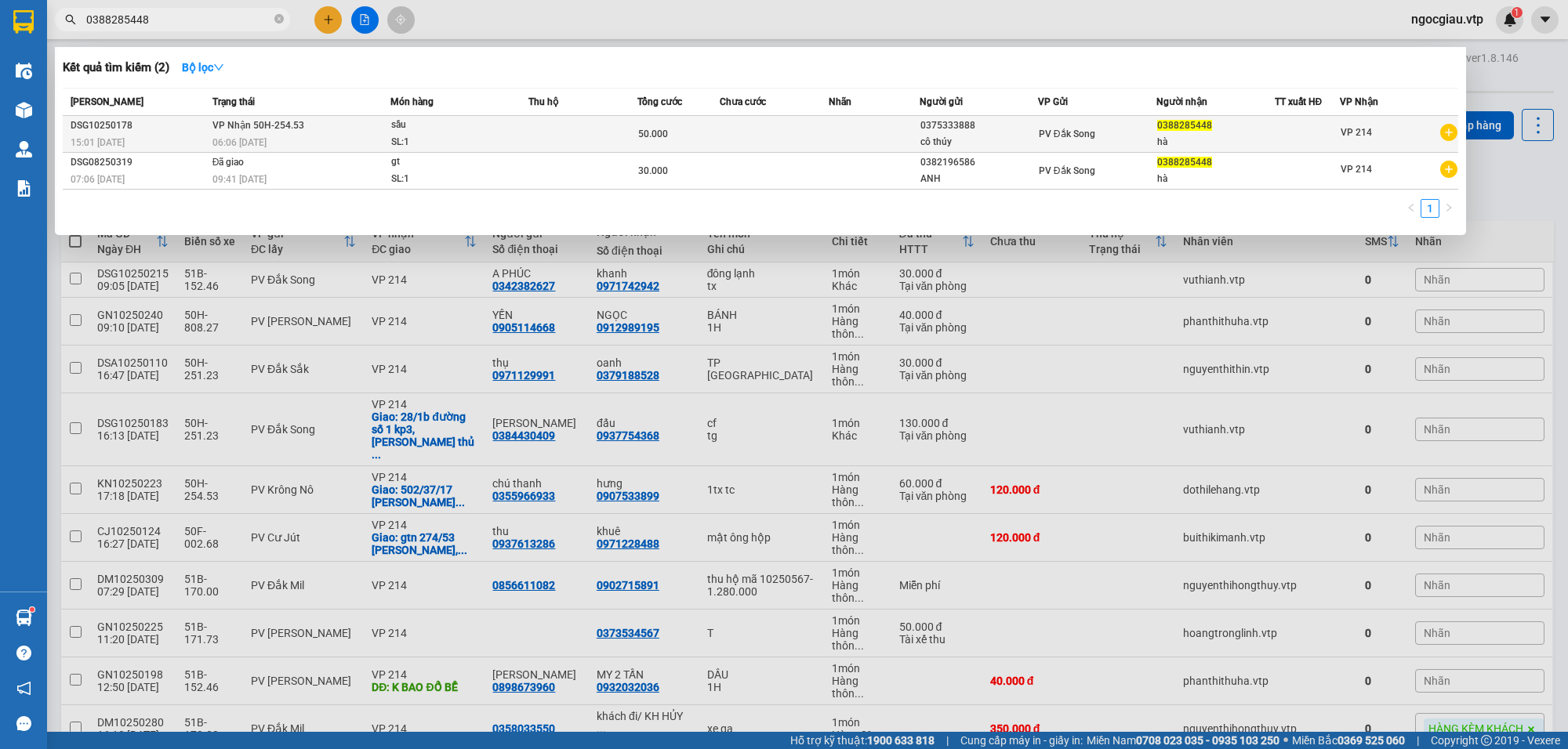
click at [608, 119] on td at bounding box center [583, 134] width 109 height 37
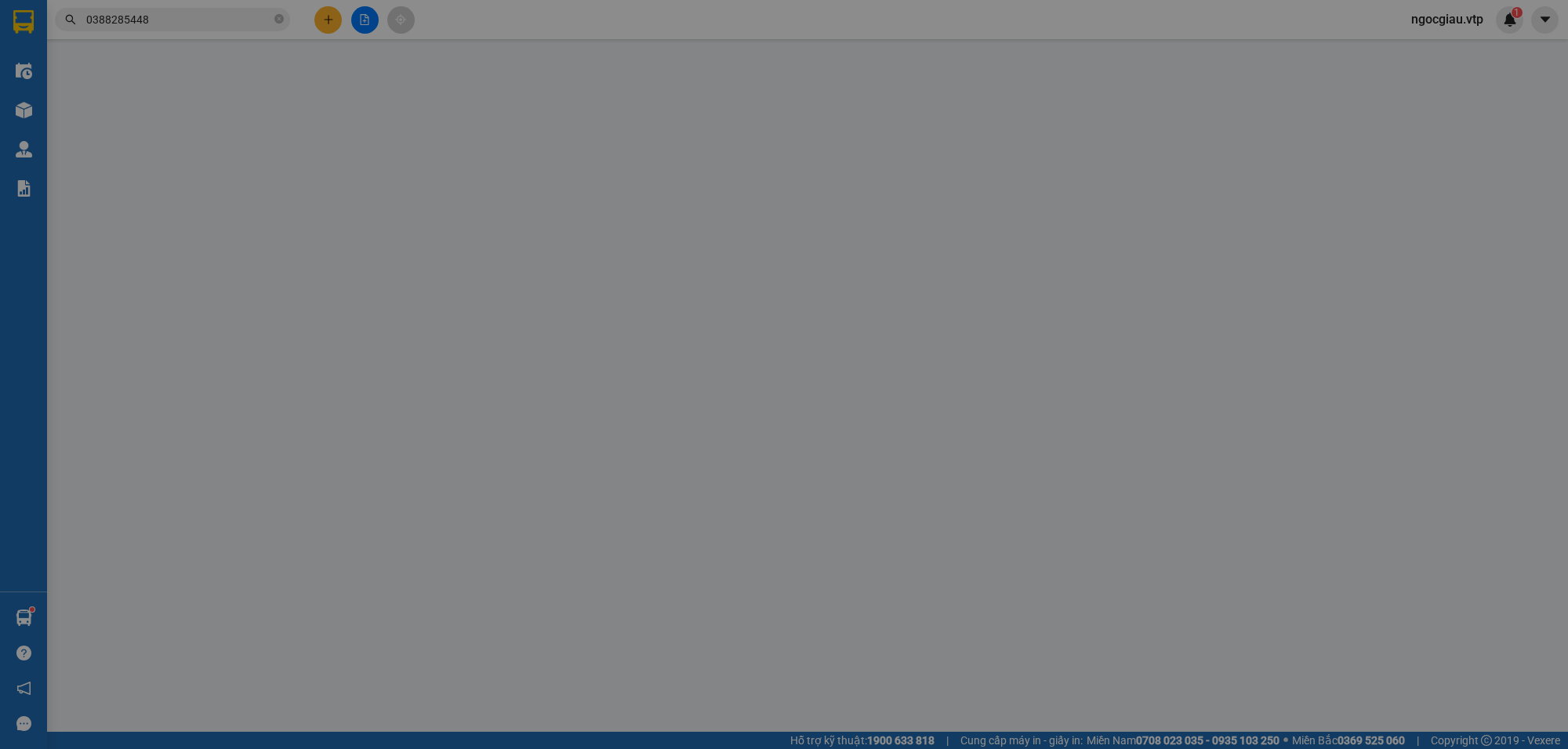
type input "0375333888"
type input "cô thúy"
type input "0388285448"
type input "hà"
type input "50ktk6868 15h [DATE]"
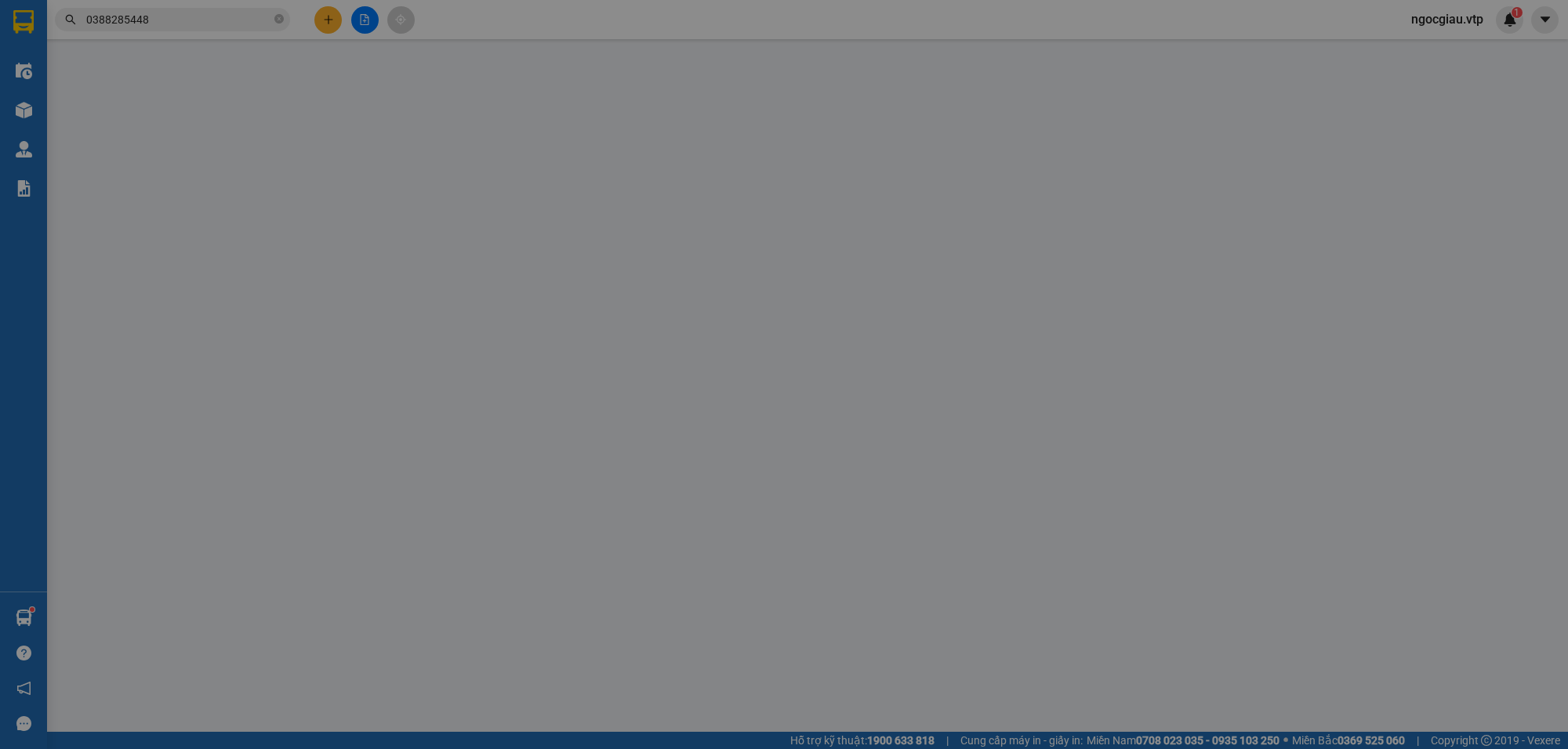
type input "0"
type input "50.000"
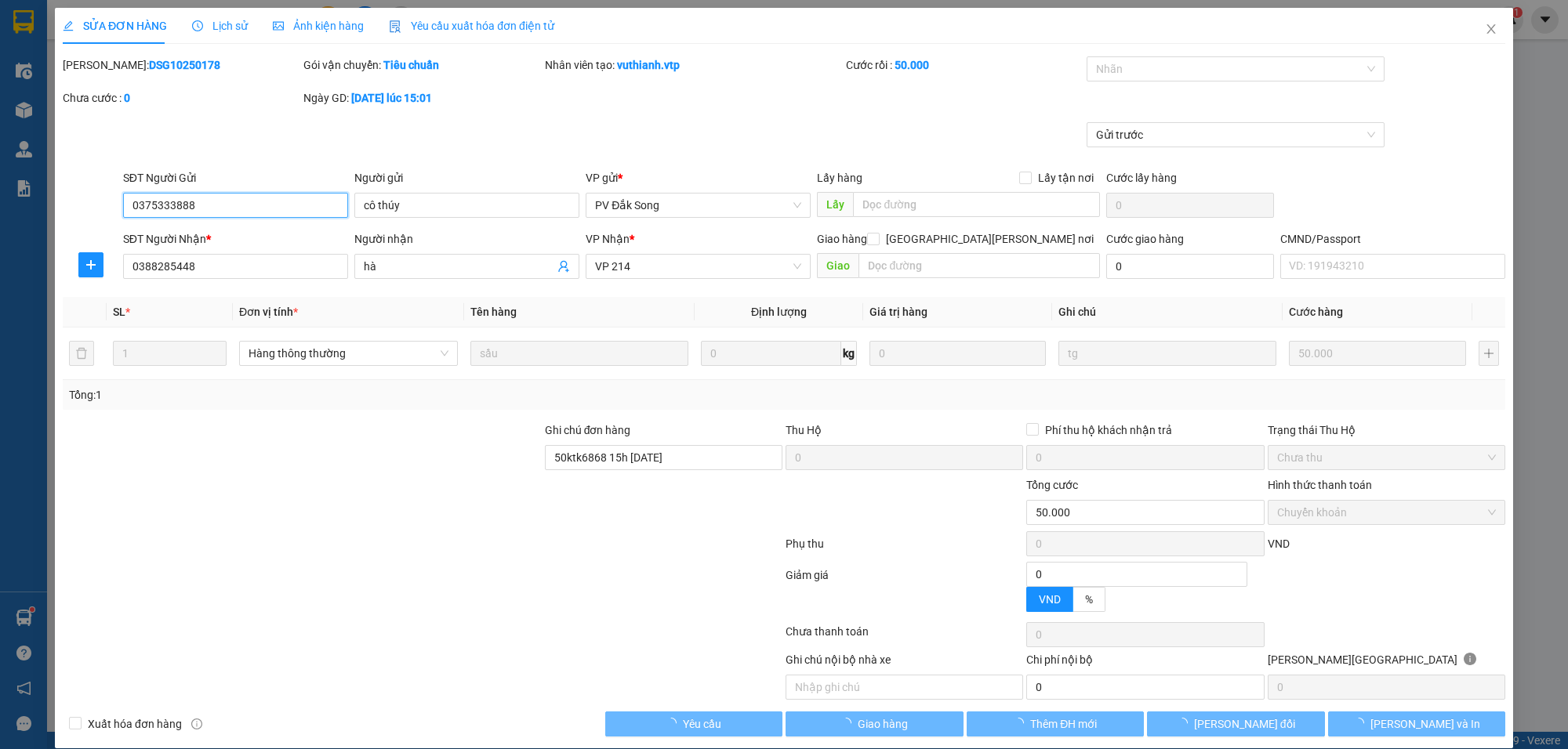
type input "2.500"
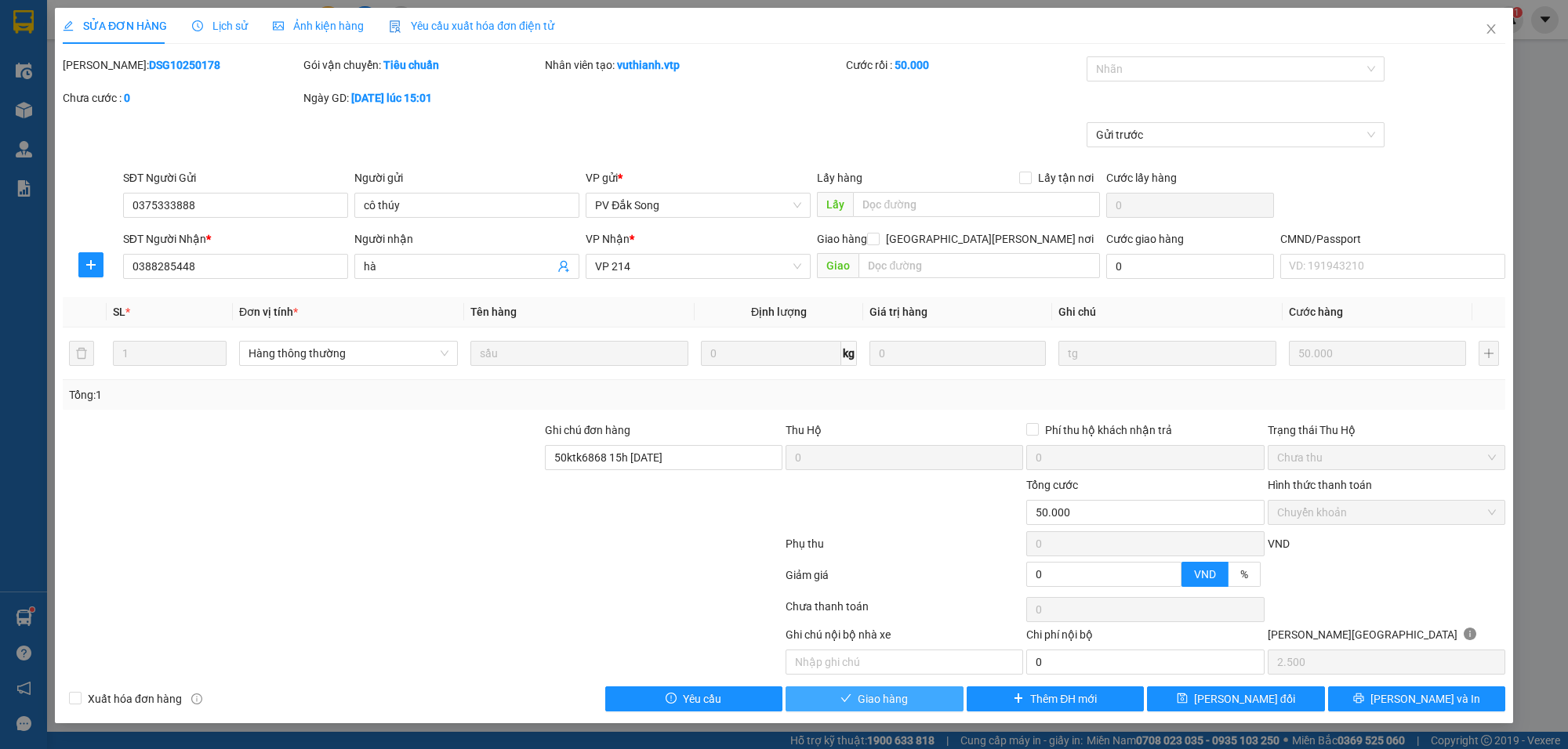
click at [908, 702] on button "Giao hàng" at bounding box center [875, 699] width 178 height 25
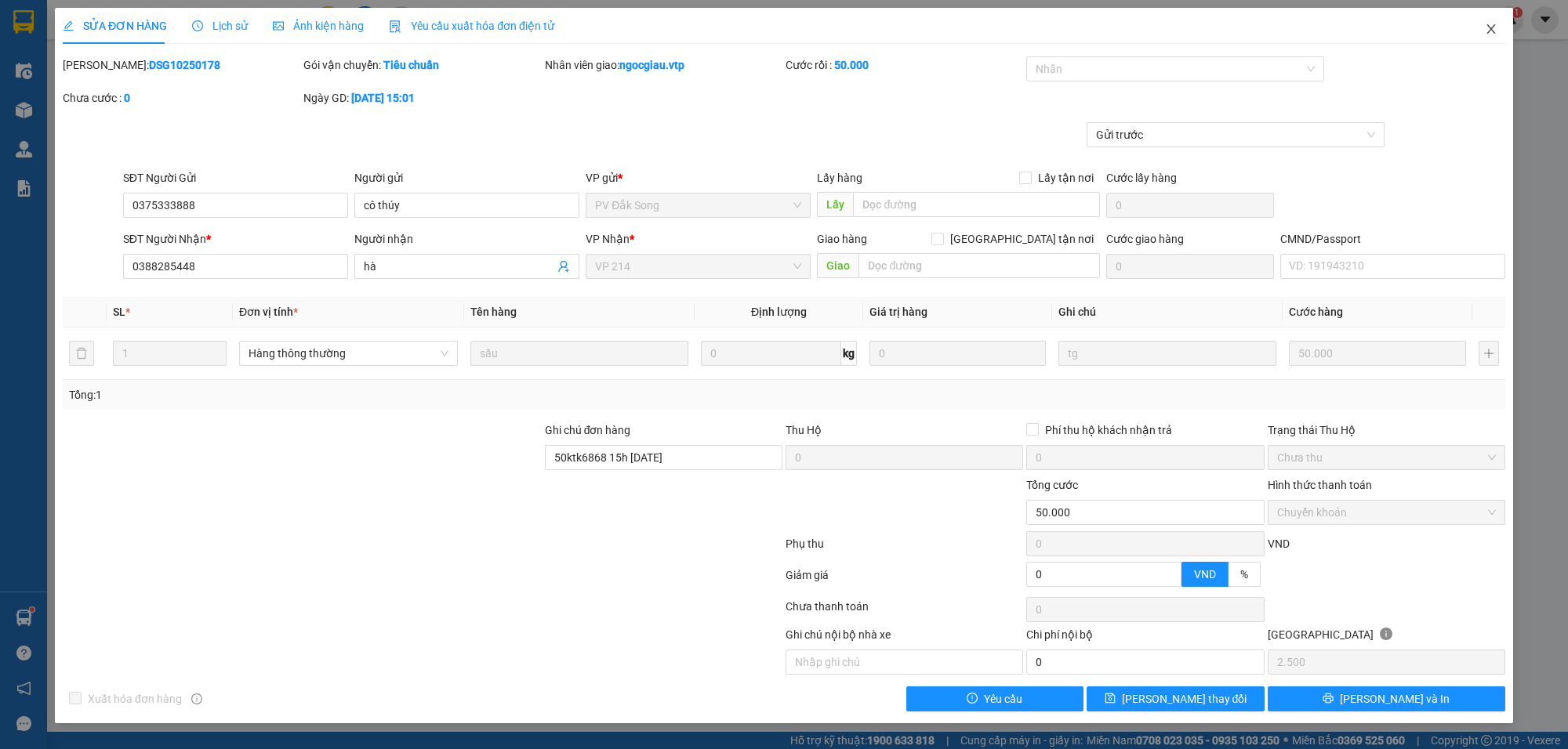
click at [1498, 34] on span "Close" at bounding box center [1491, 30] width 44 height 44
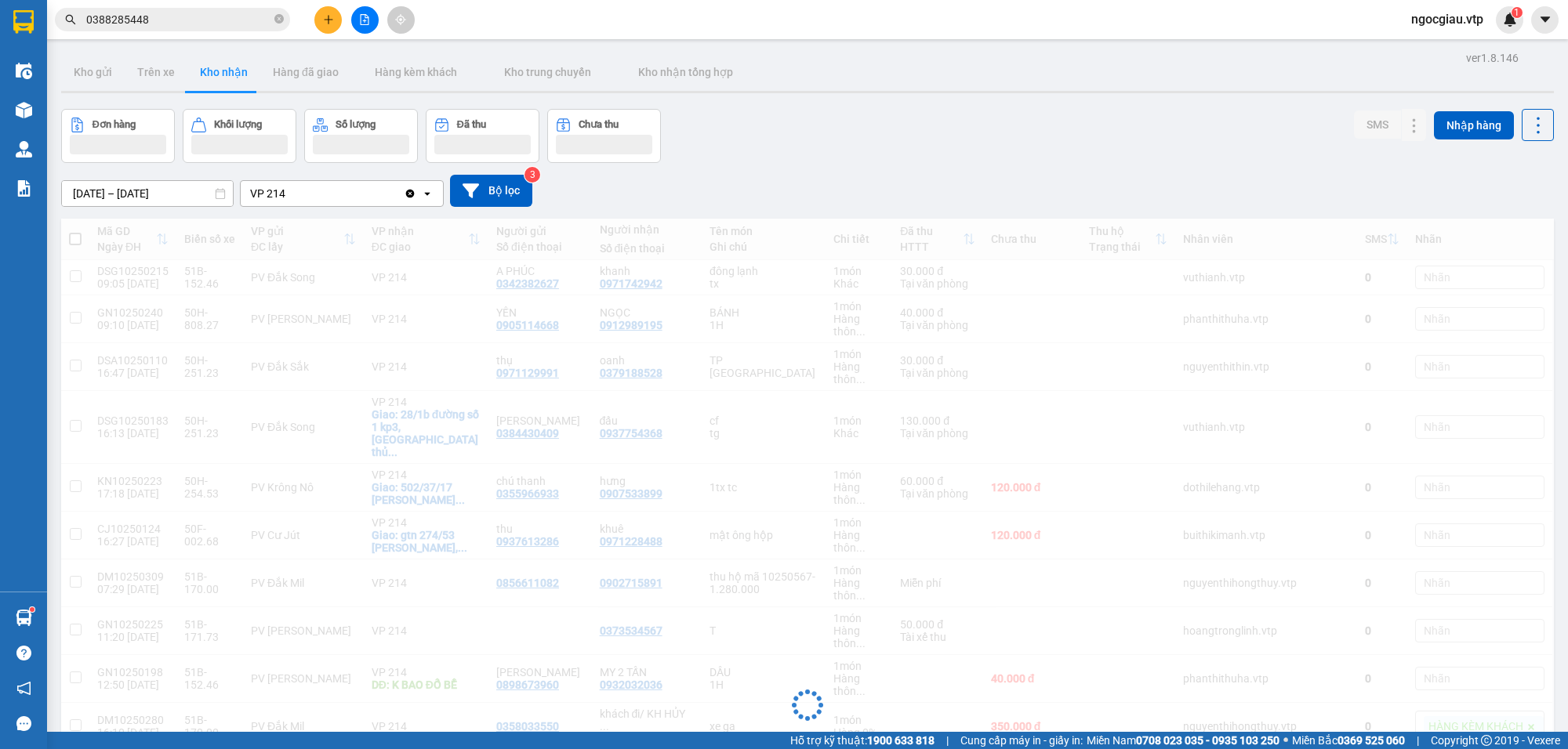
click at [162, 16] on input "0388285448" at bounding box center [179, 19] width 185 height 17
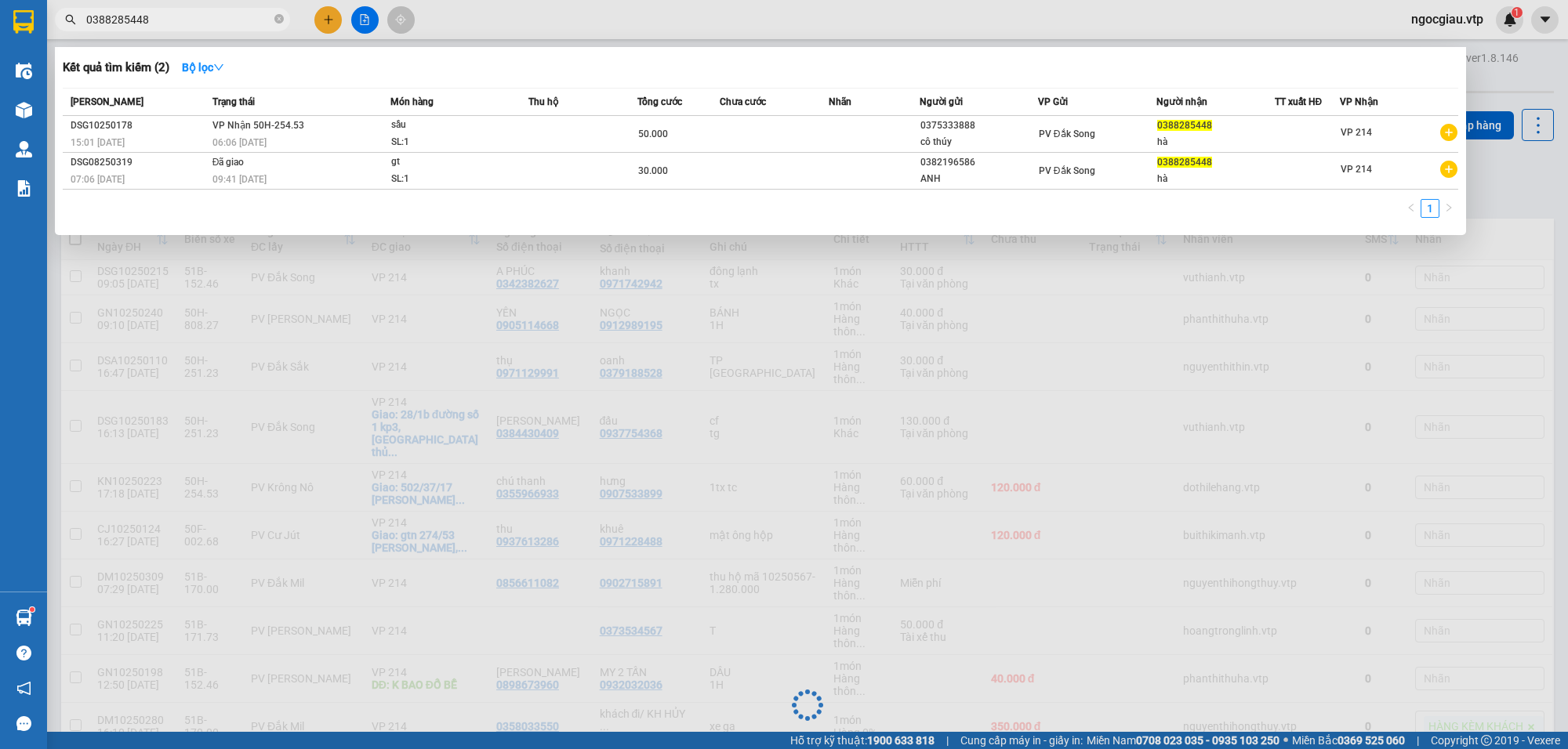
click at [162, 16] on input "0388285448" at bounding box center [179, 19] width 185 height 17
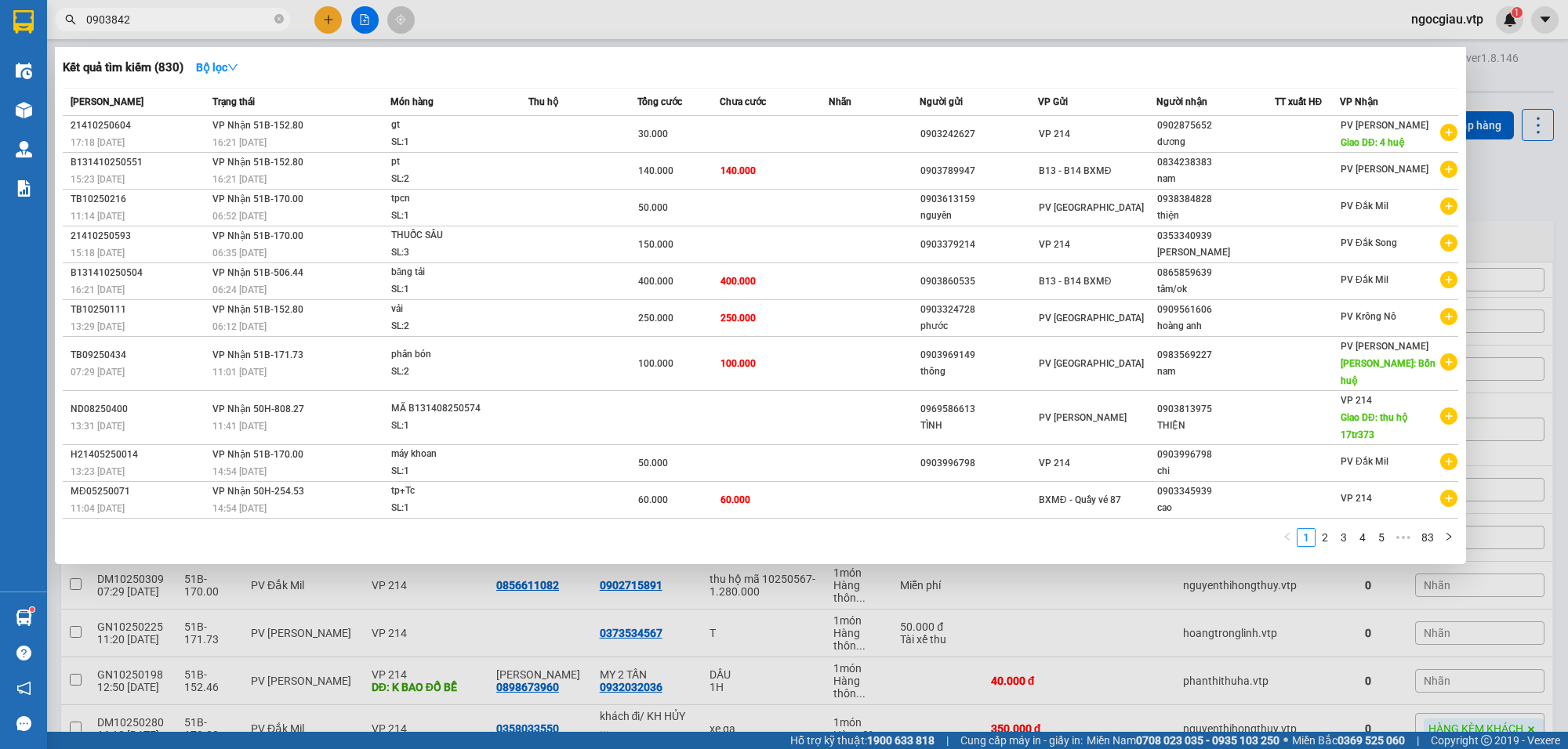
type input "0903842"
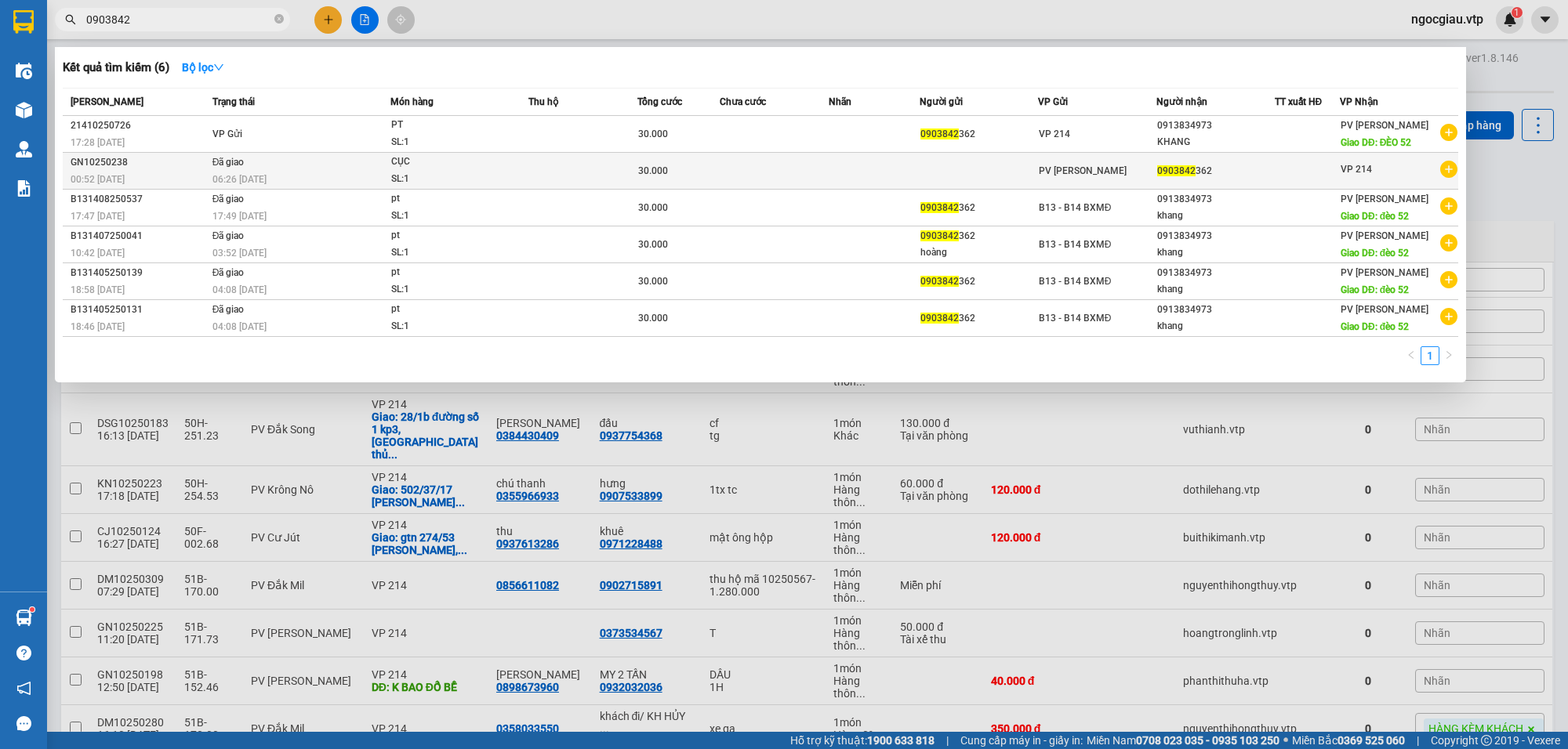
click at [777, 175] on td at bounding box center [774, 171] width 109 height 37
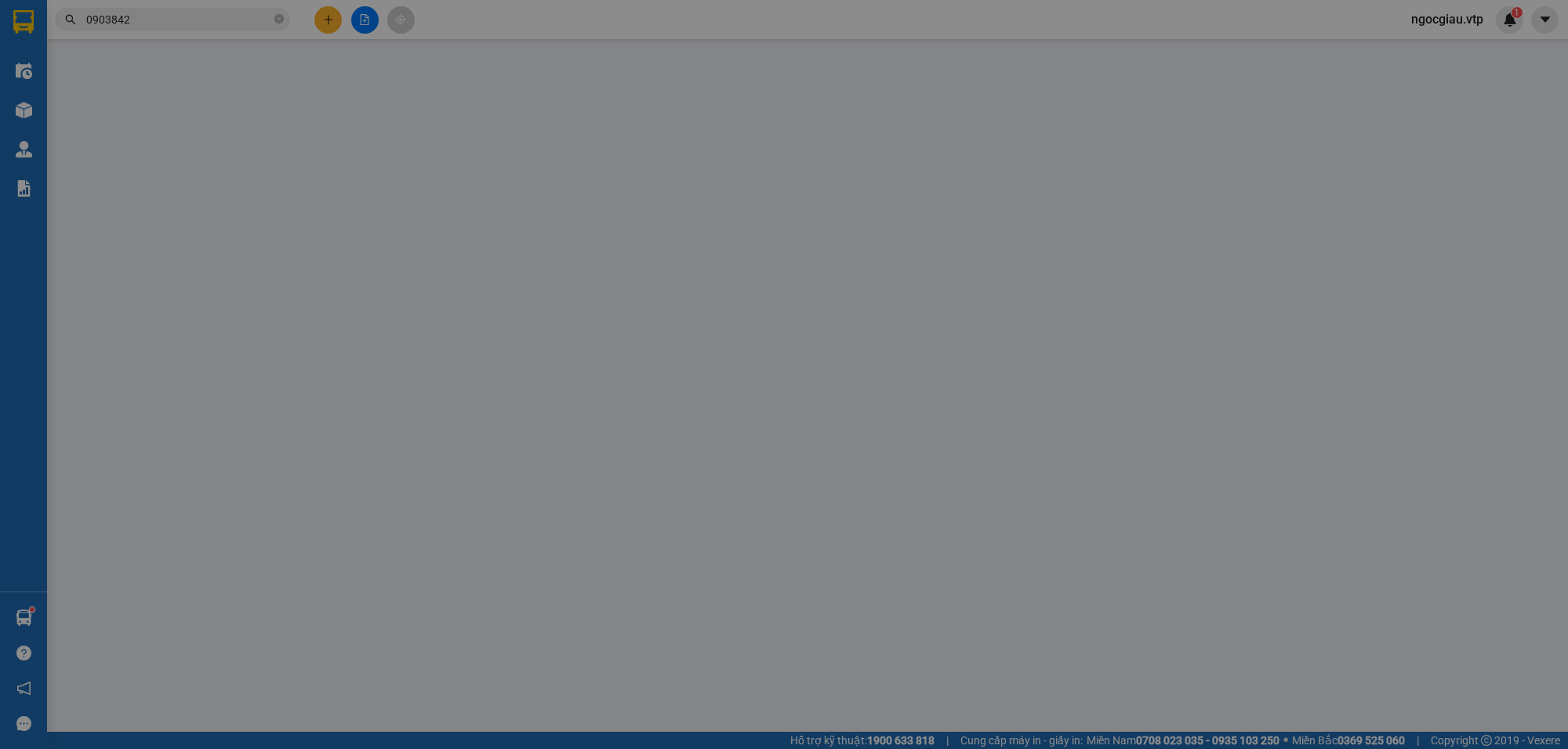
type input "0903842362"
type input "0"
type input "30.000"
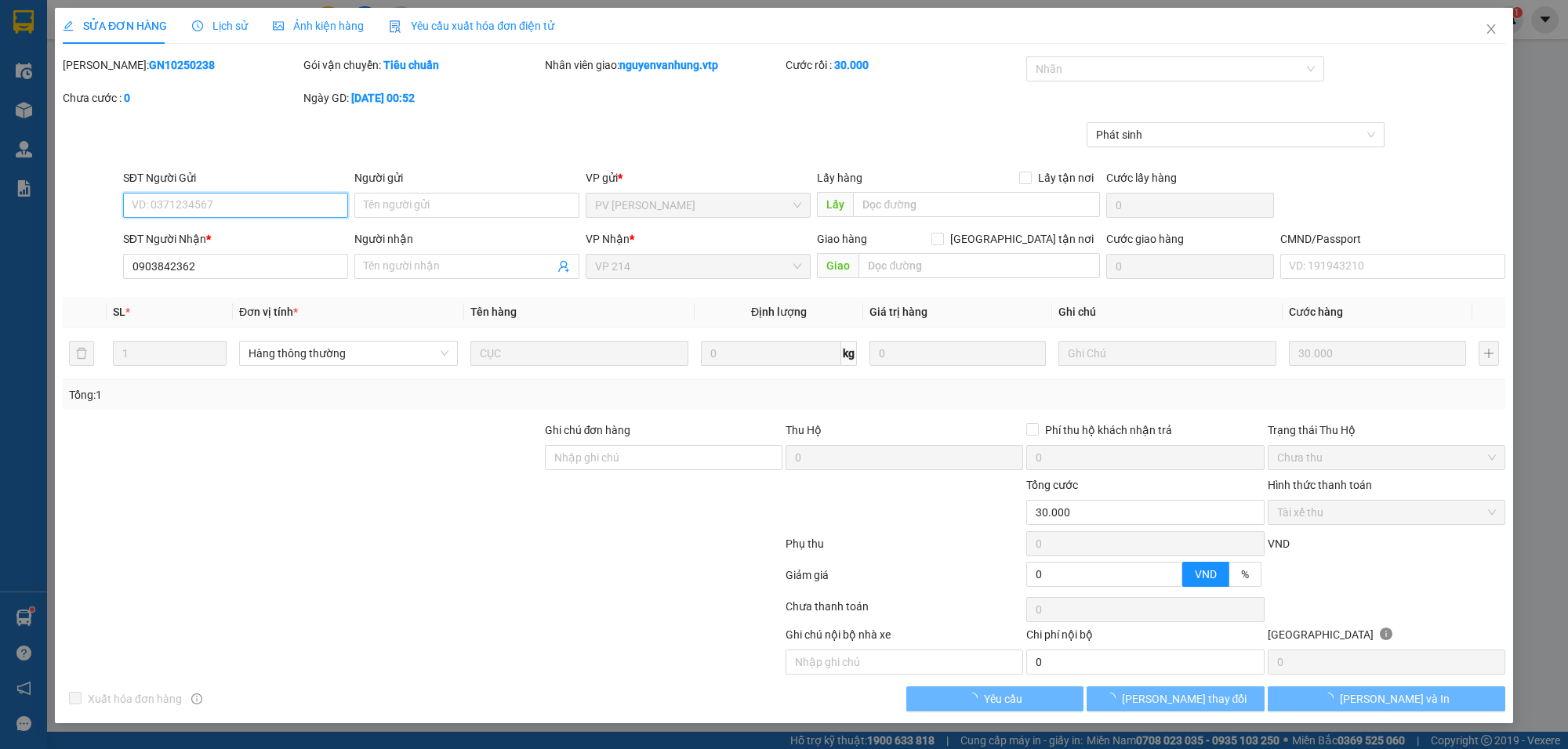
type input "6.000"
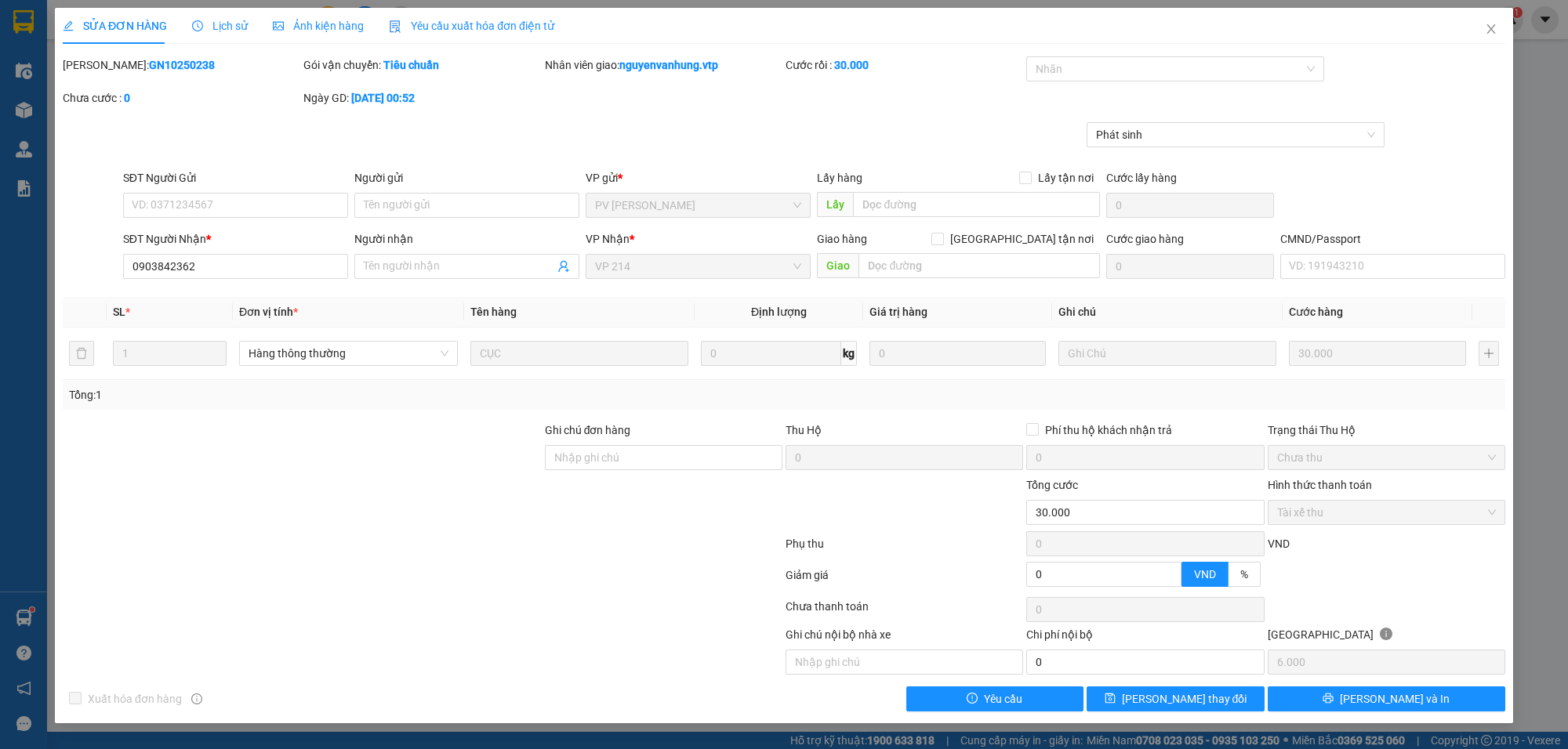
click at [222, 28] on span "Lịch sử" at bounding box center [219, 26] width 56 height 13
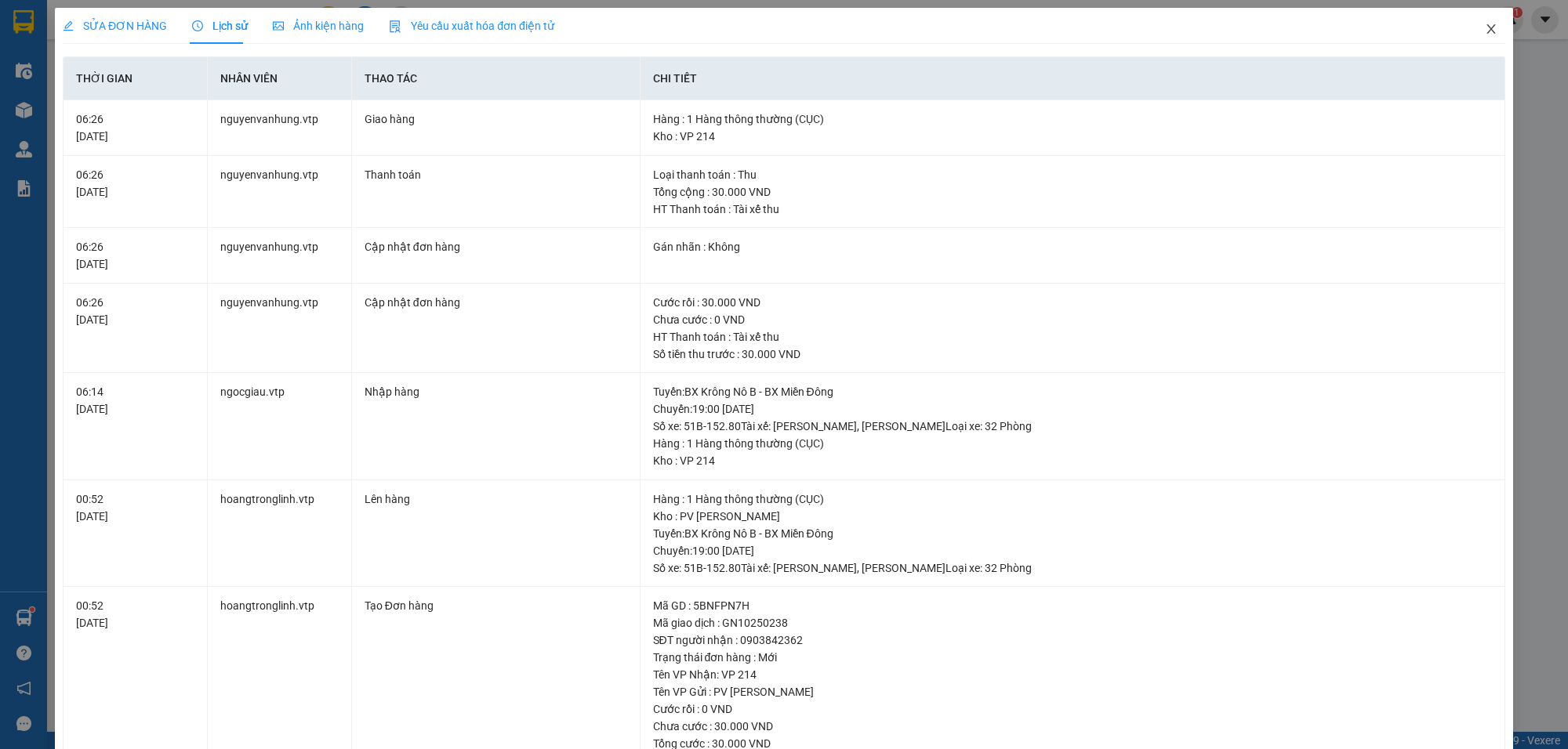
click at [1486, 29] on span "Close" at bounding box center [1491, 30] width 44 height 44
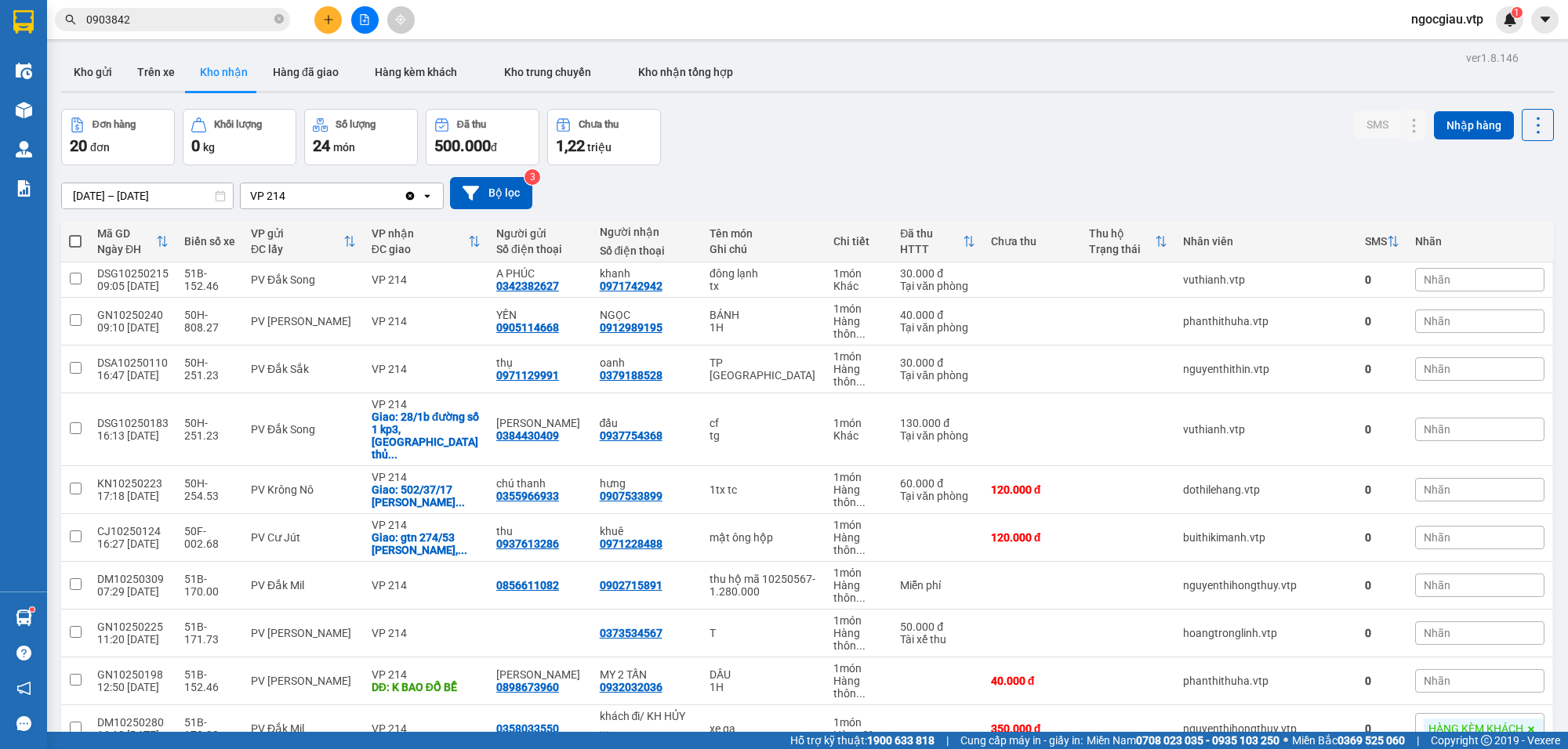
click at [182, 32] on div "Kết quả tìm kiếm ( 6 ) Bộ lọc Mã ĐH Trạng thái Món hàng Thu hộ Tổng cước Chưa c…" at bounding box center [153, 20] width 306 height 28
click at [189, 13] on input "0903842" at bounding box center [179, 19] width 185 height 17
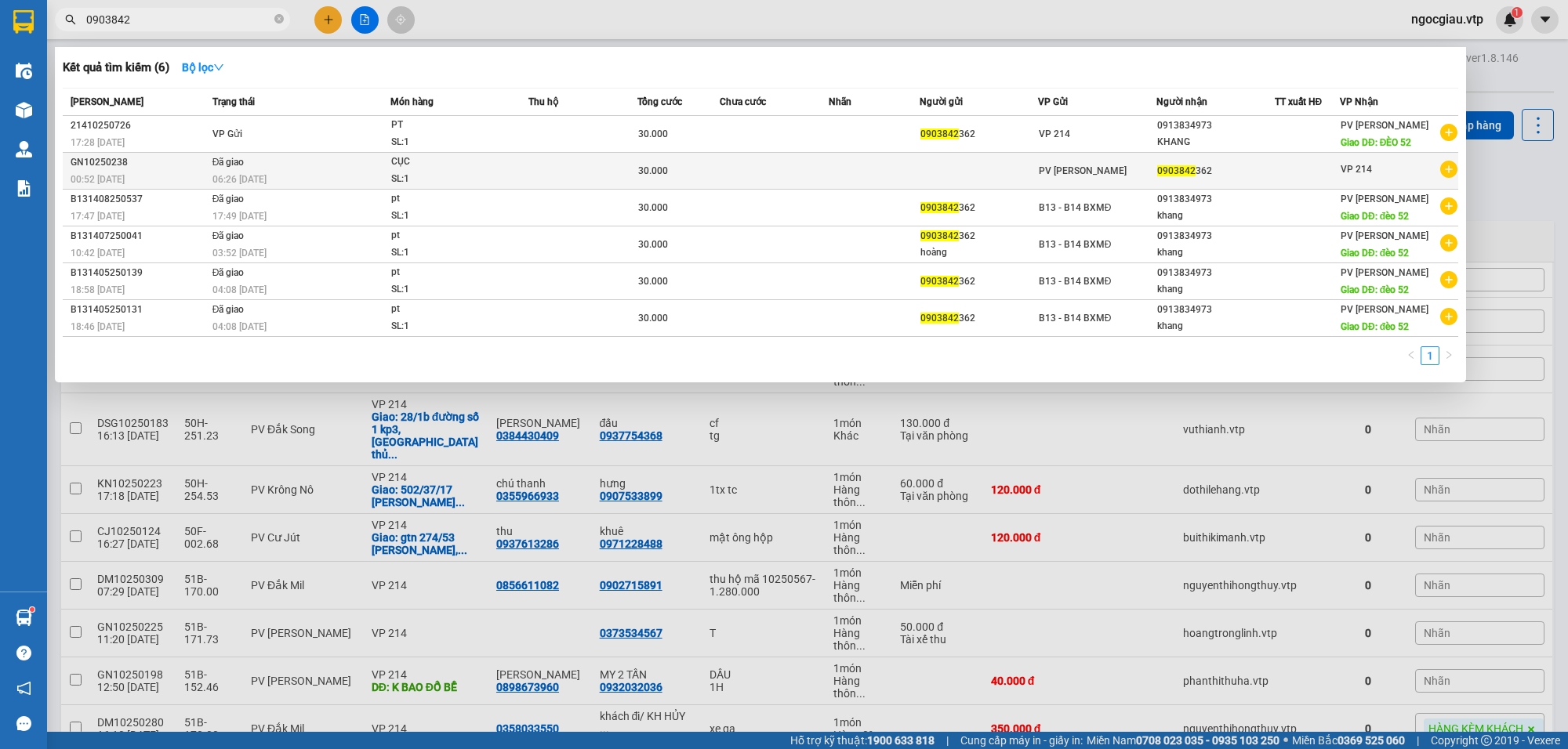
click at [327, 171] on div "06:26 - 13/10" at bounding box center [301, 179] width 177 height 17
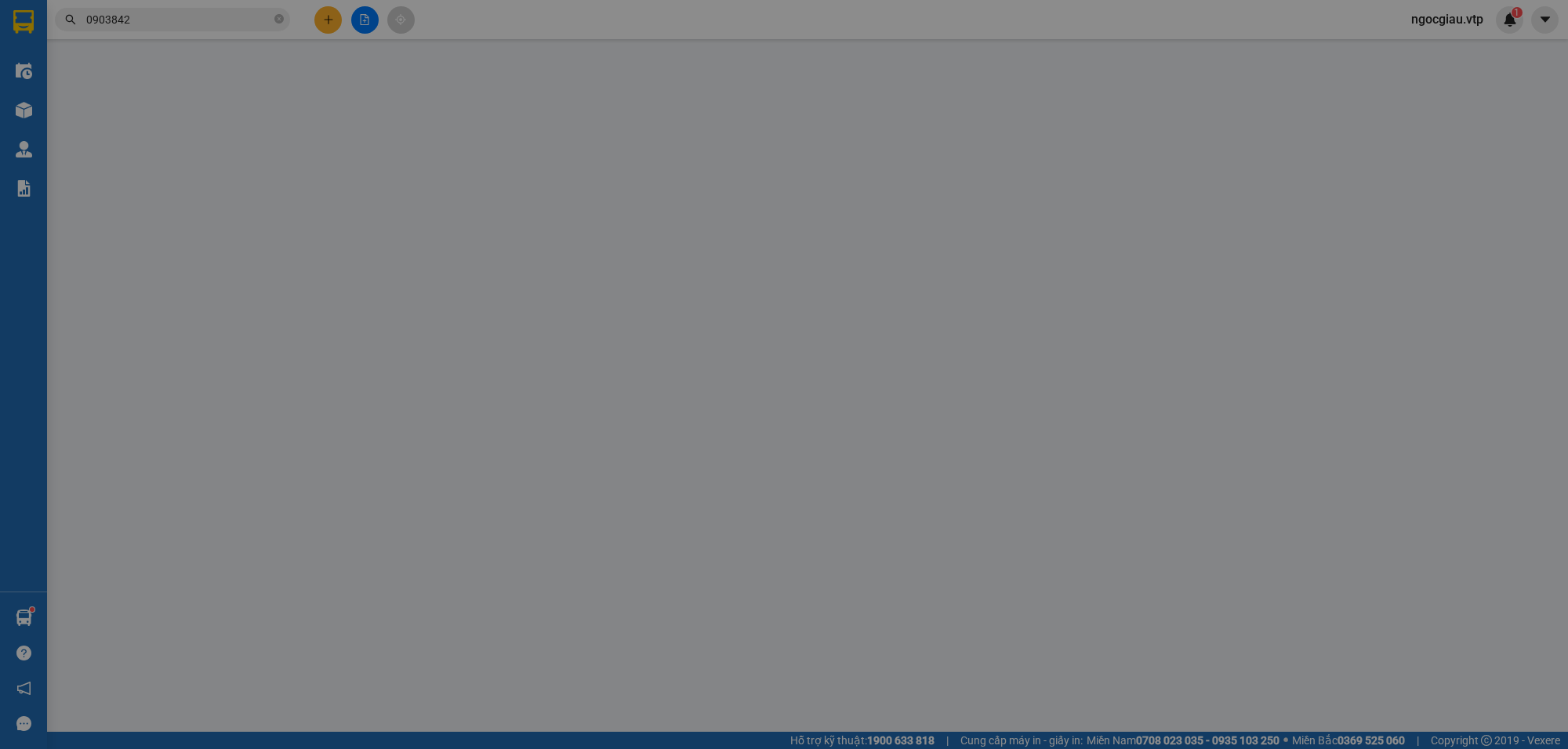
type input "0903842362"
type input "0"
type input "30.000"
type input "6.000"
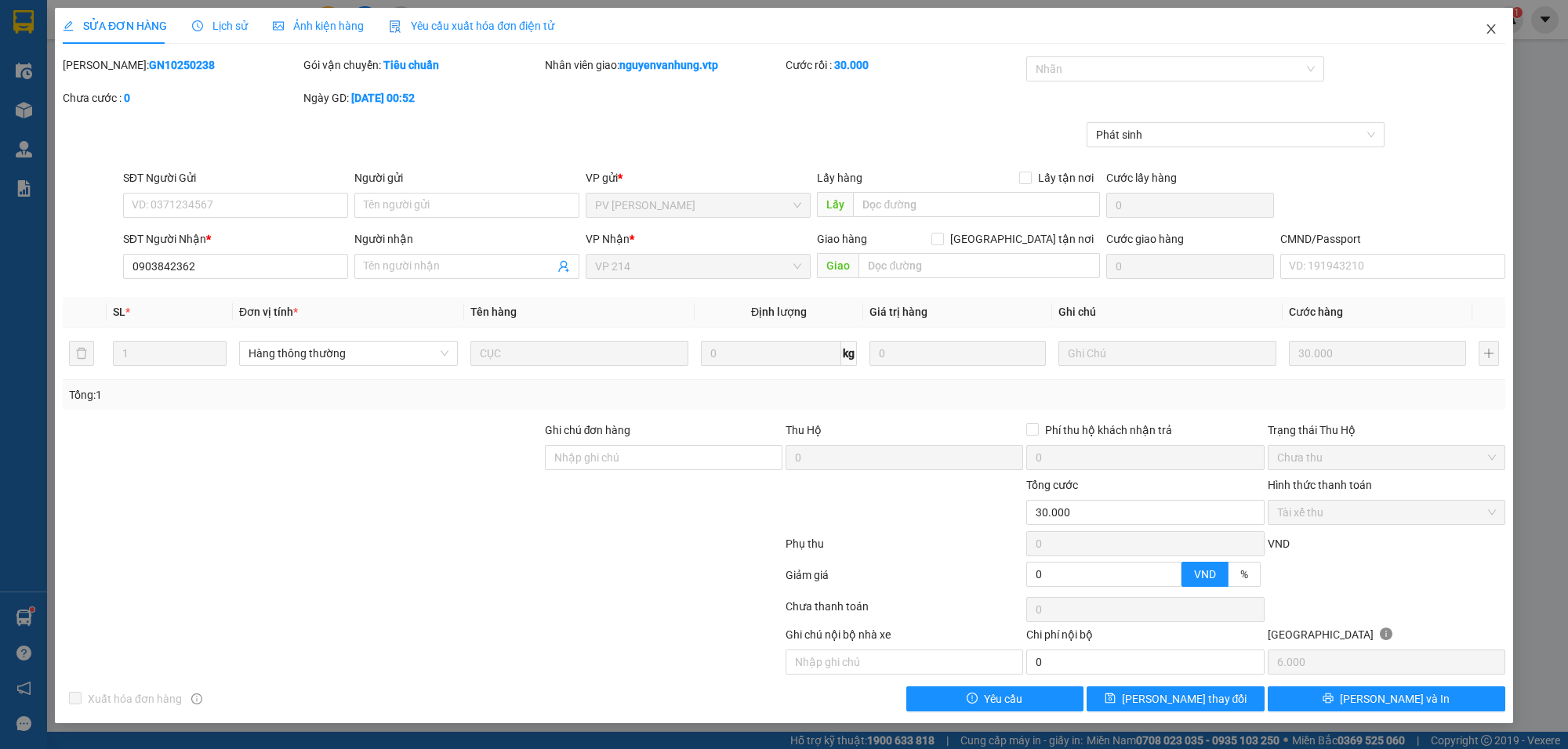
click at [1485, 23] on icon "close" at bounding box center [1492, 29] width 13 height 13
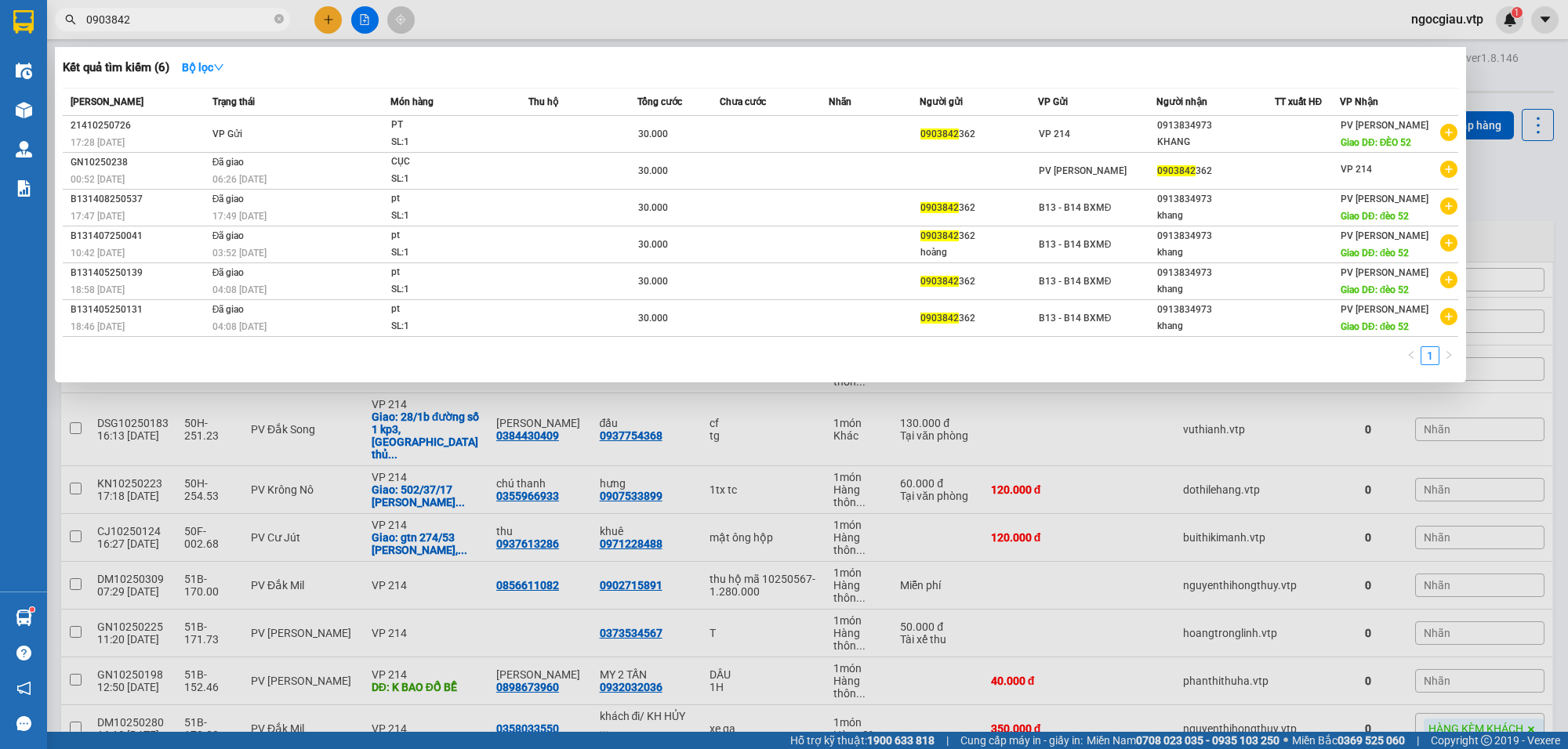
click at [150, 23] on input "0903842" at bounding box center [179, 19] width 185 height 17
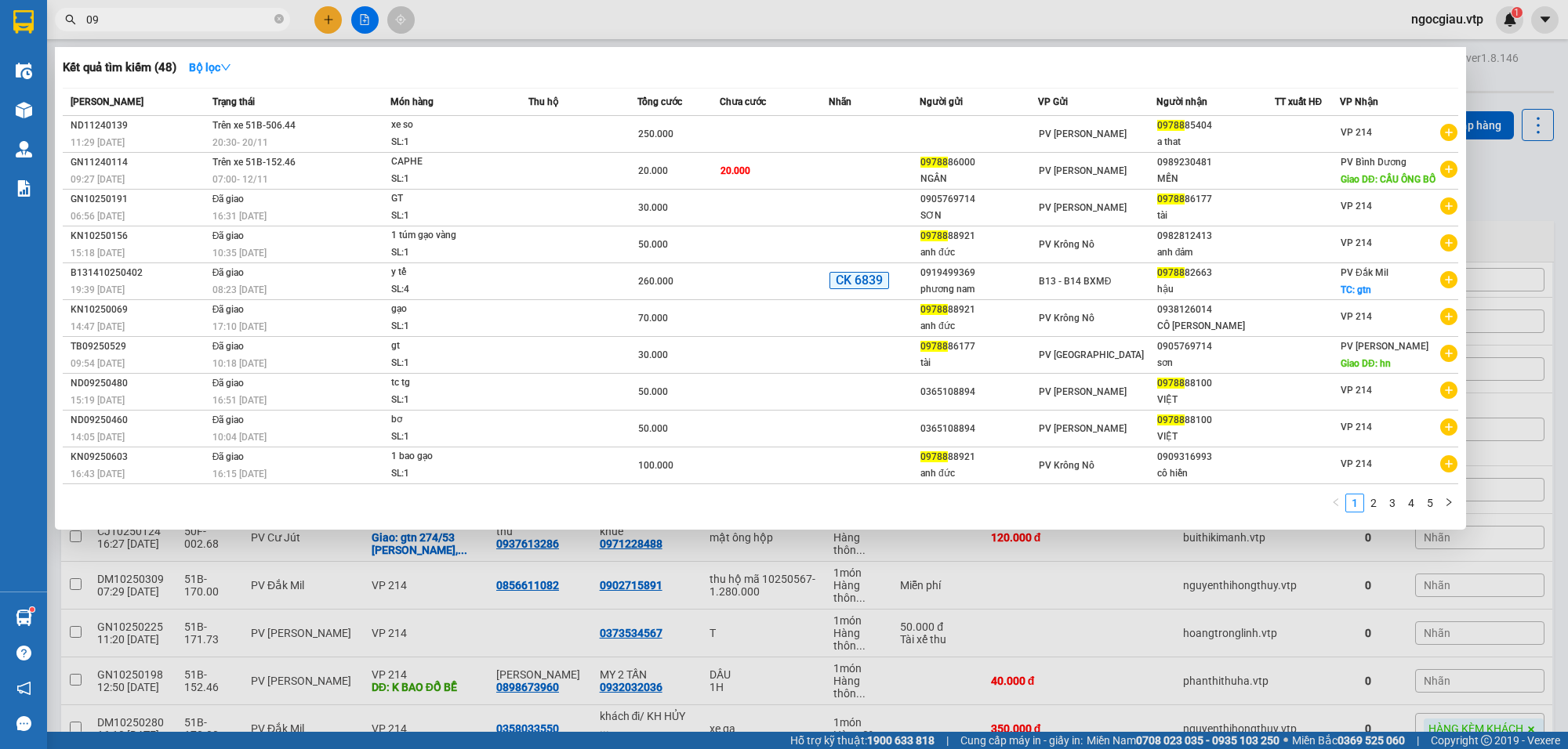
type input "0"
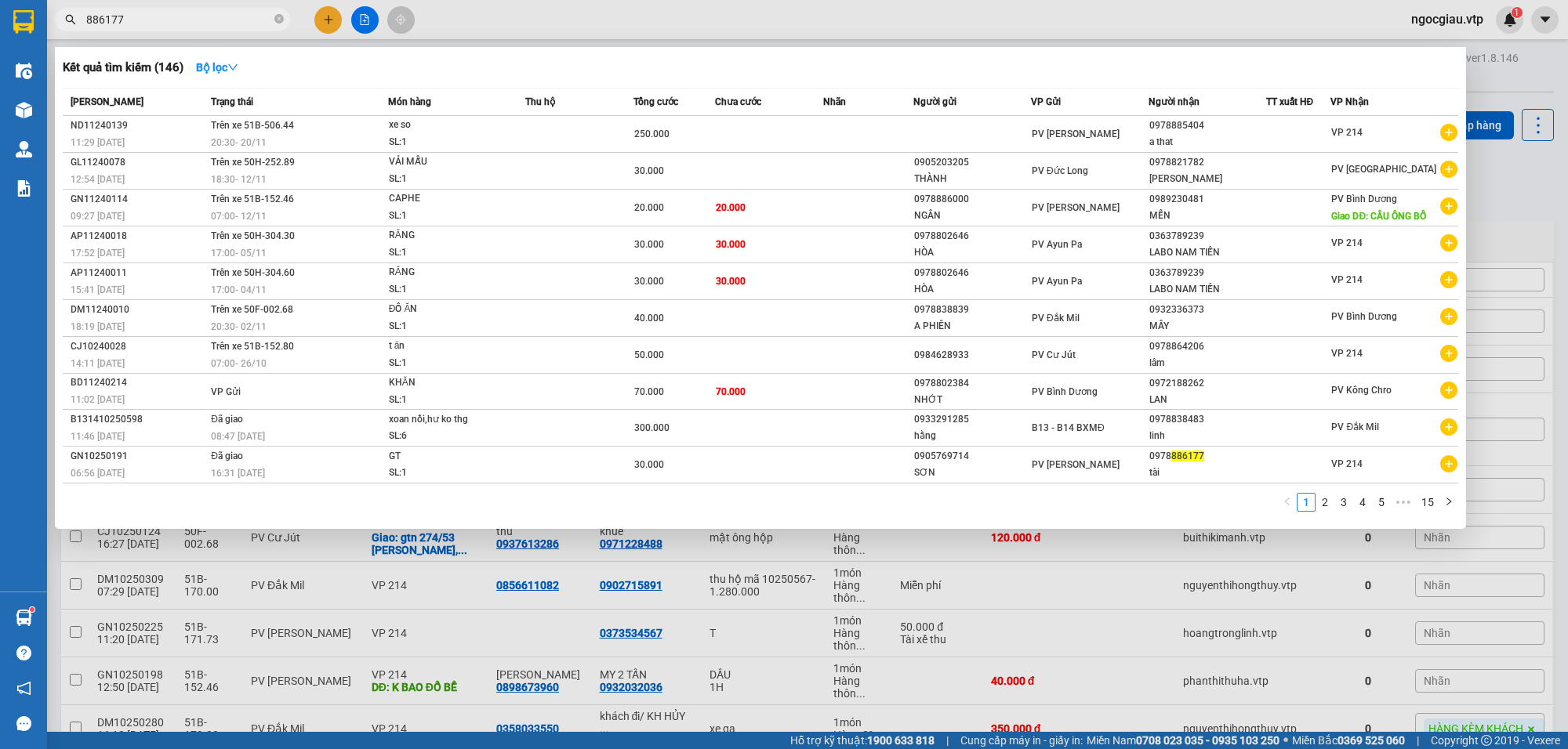
type input "886177"
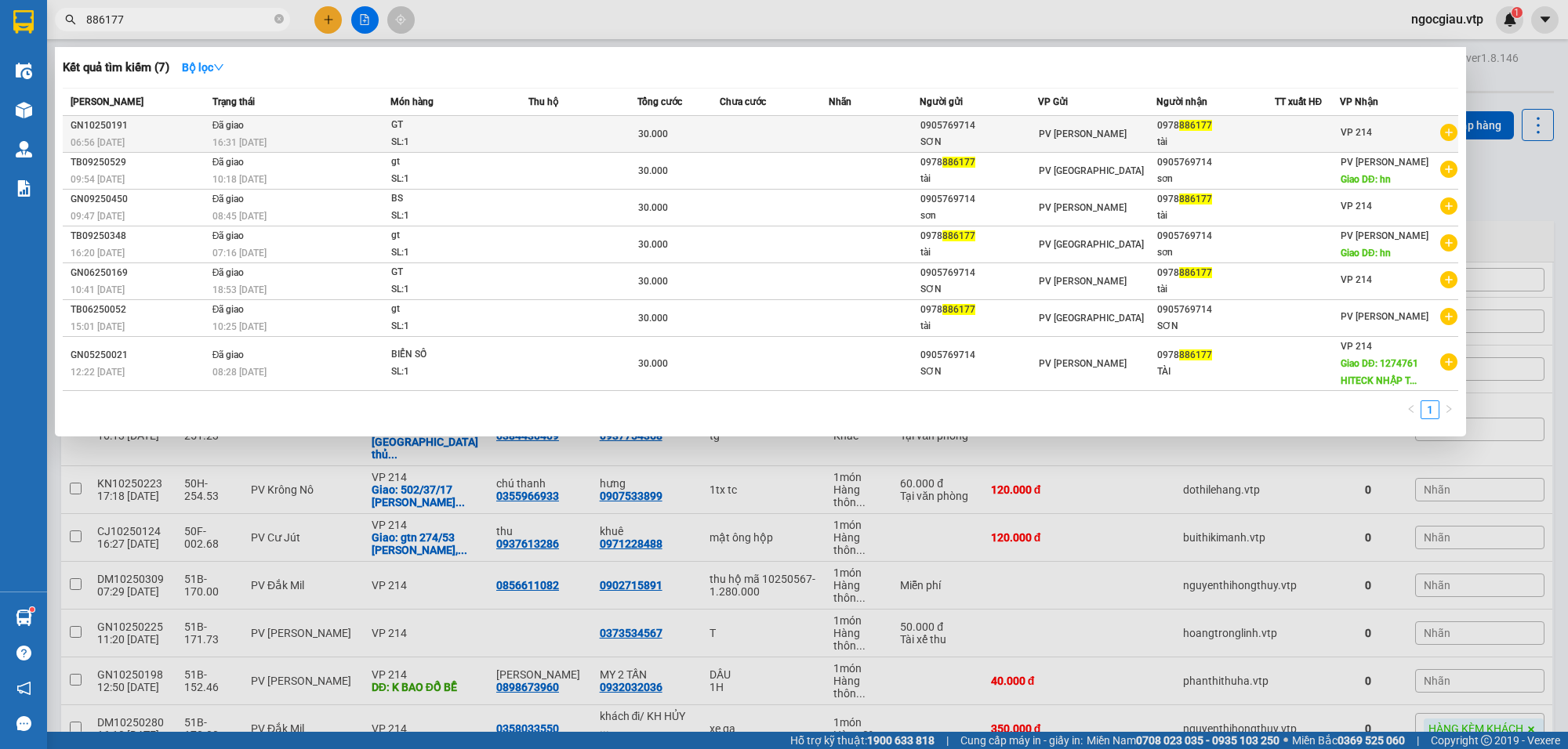
click at [520, 130] on span "GT SL: 1" at bounding box center [460, 133] width 137 height 34
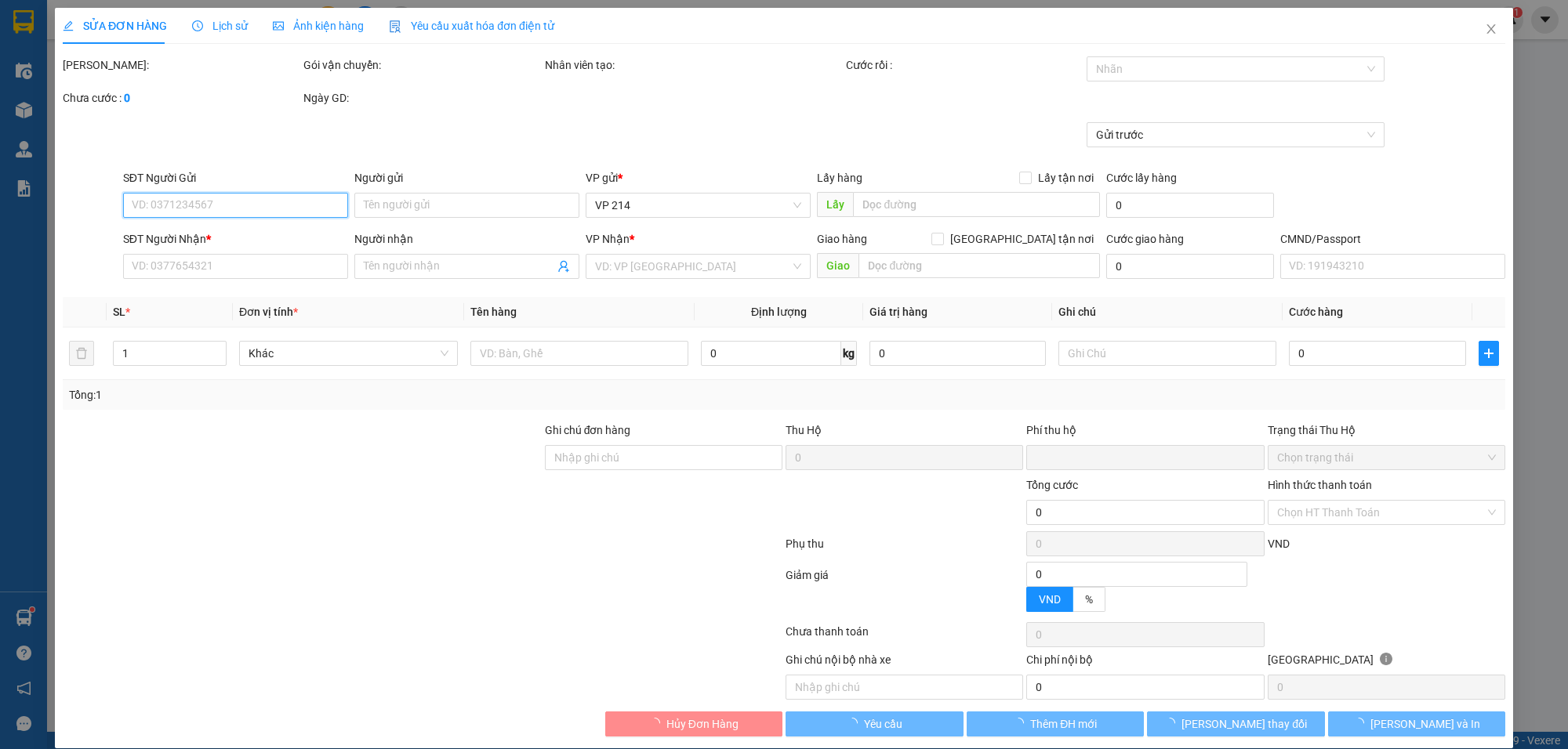
type input "1.500"
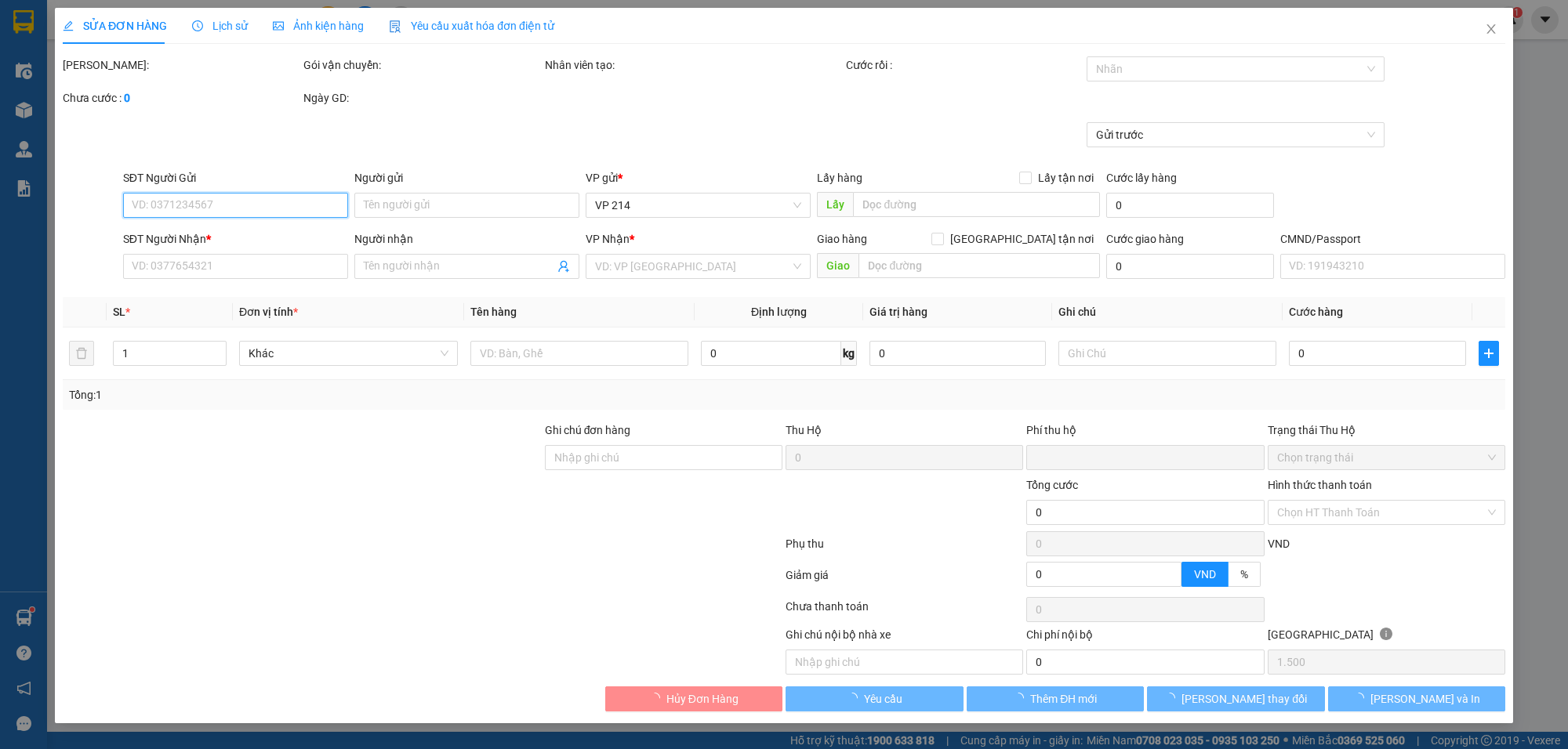
type input "0905769714"
type input "SƠN"
type input "0978886177"
type input "tài"
type input "0"
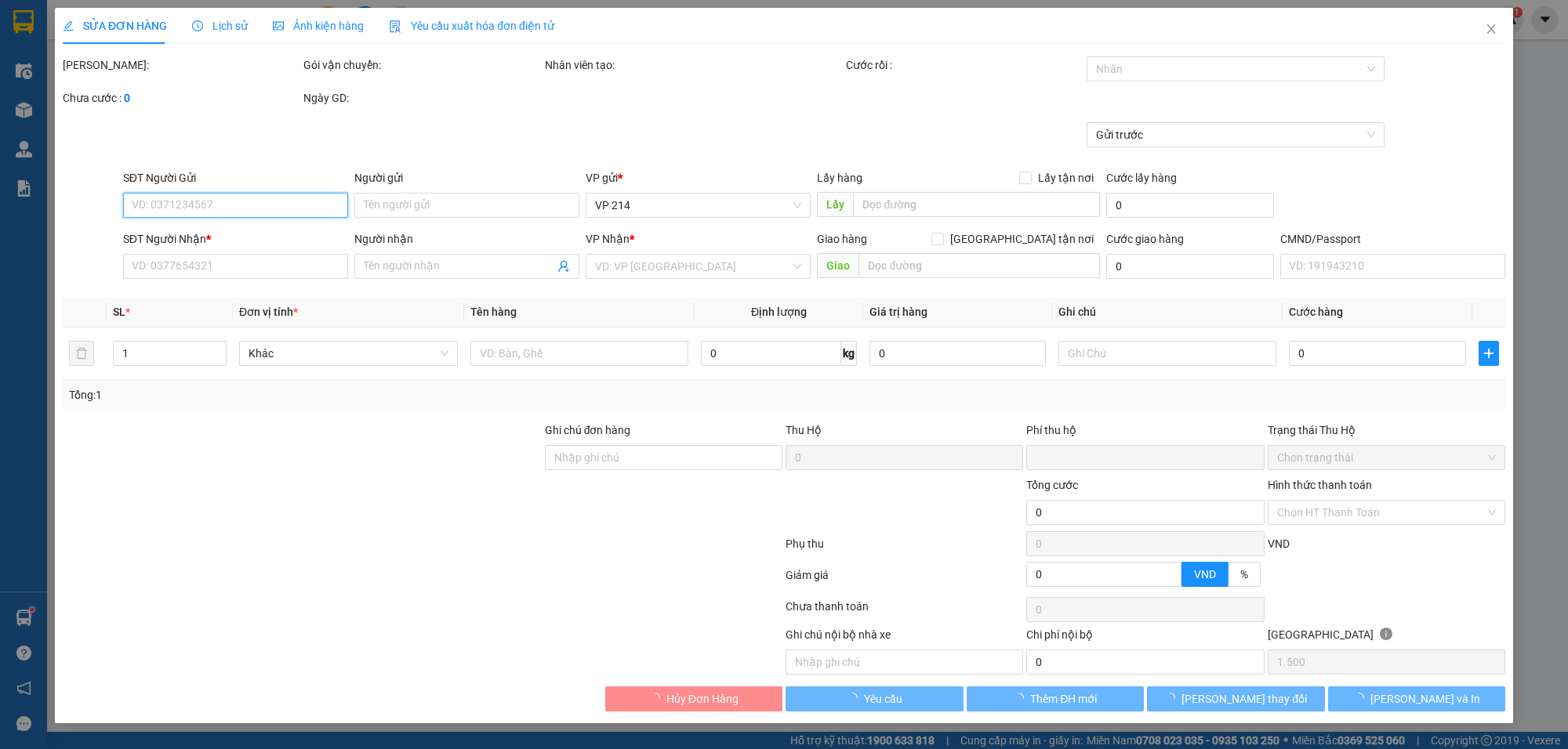
type input "30.000"
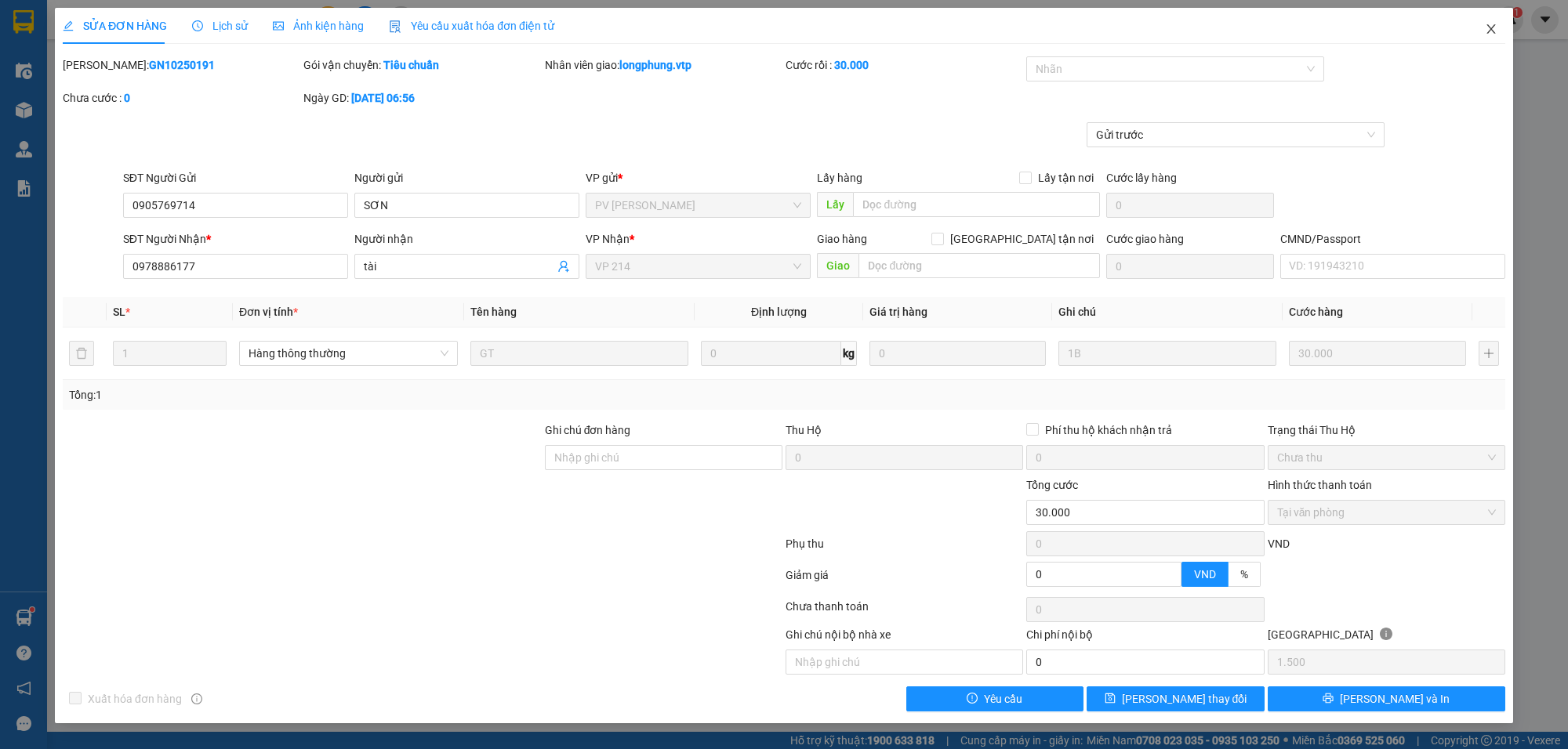
click at [1494, 33] on icon "close" at bounding box center [1492, 29] width 13 height 13
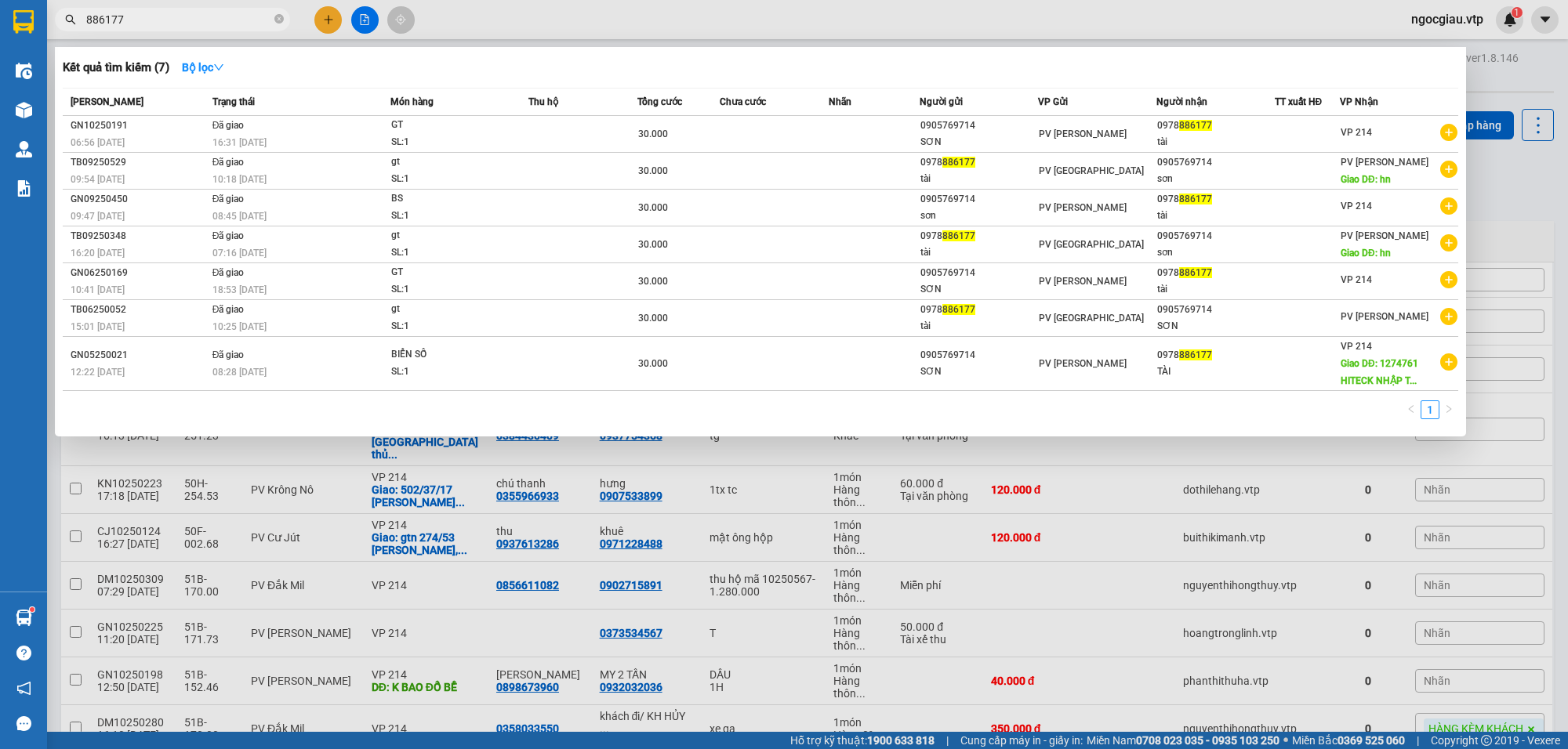
click at [142, 26] on input "886177" at bounding box center [179, 19] width 185 height 17
type input "8"
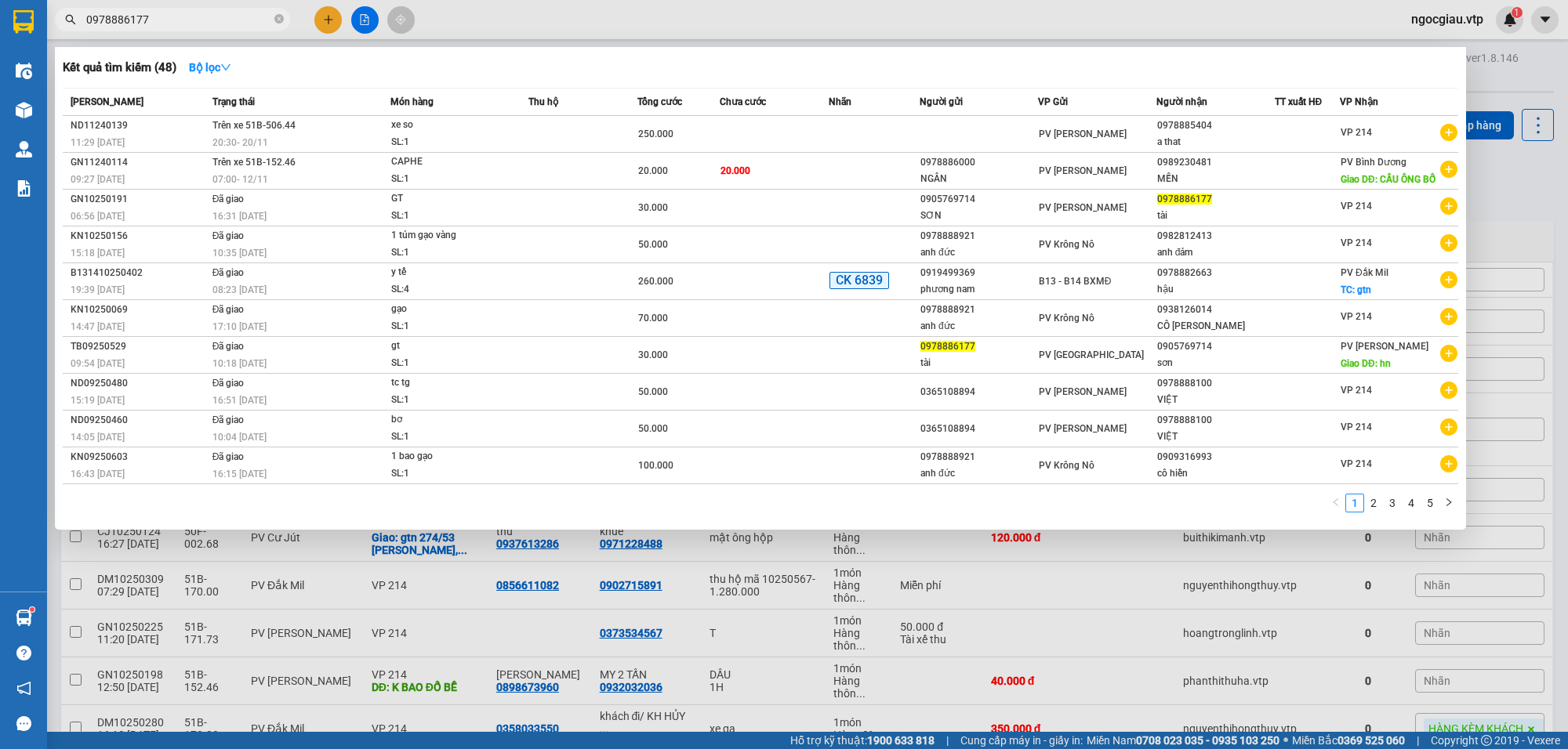
type input "0978886177"
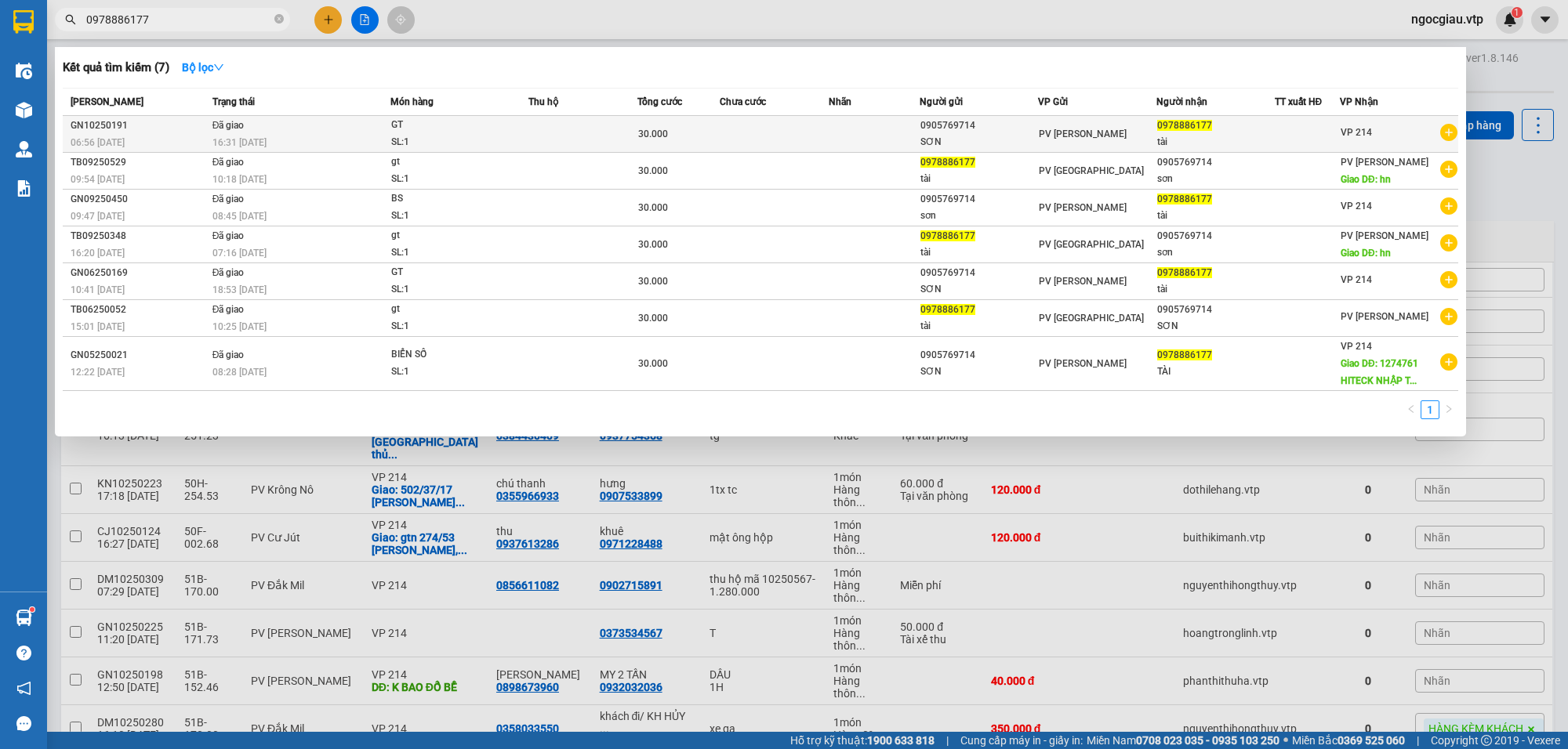
click at [464, 122] on div "GT" at bounding box center [450, 125] width 117 height 17
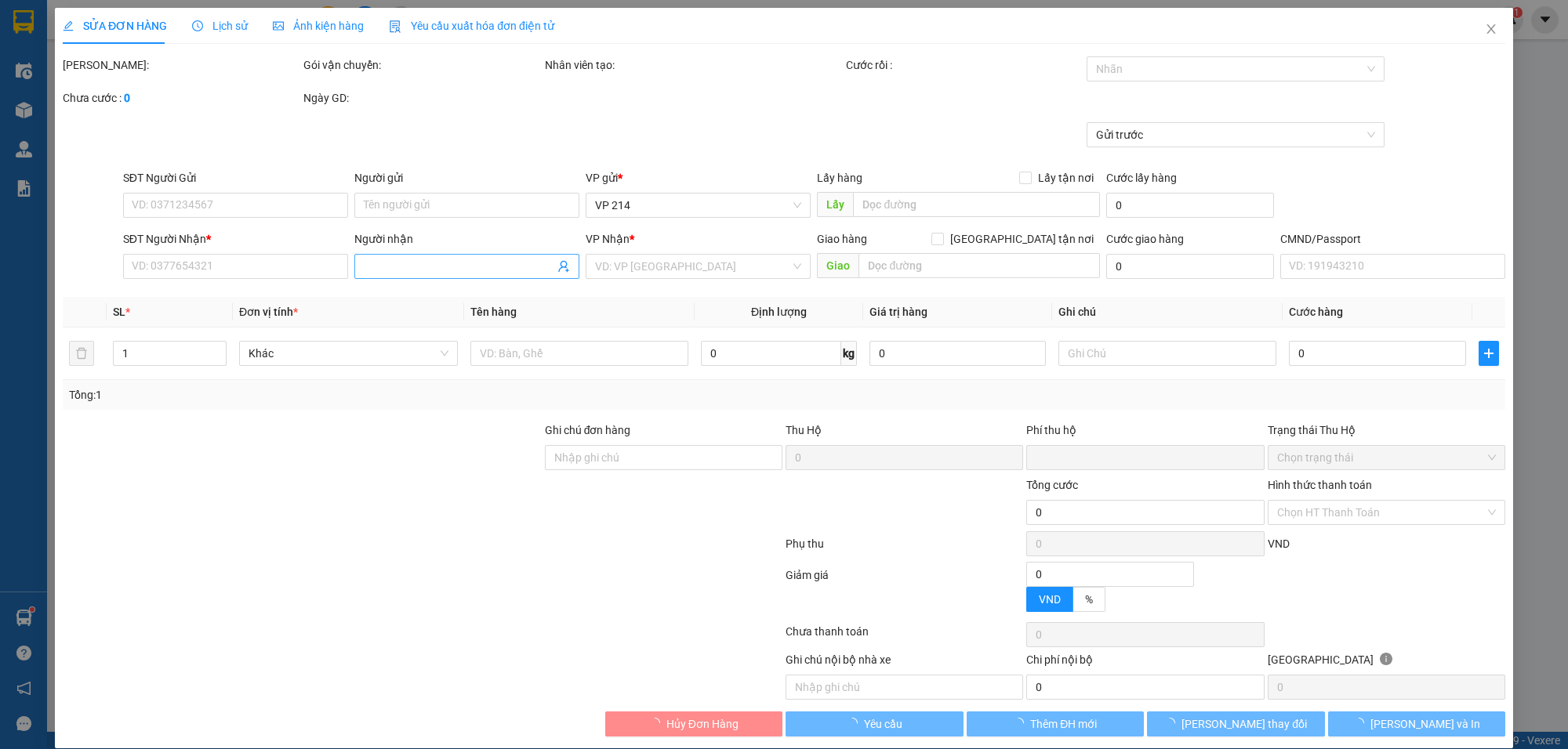
type input "1.500"
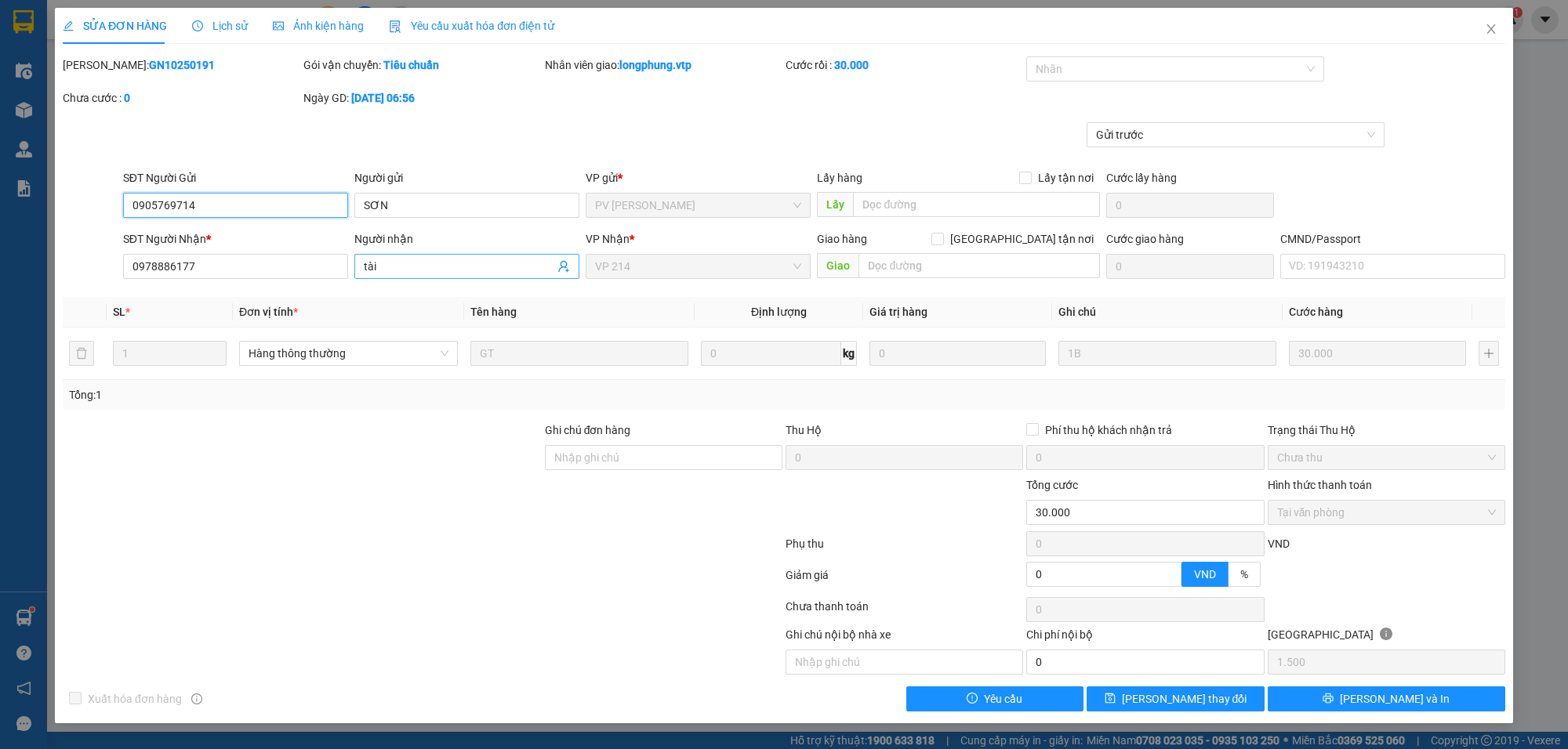
type input "0905769714"
type input "SƠN"
type input "0978886177"
type input "tài"
type input "0"
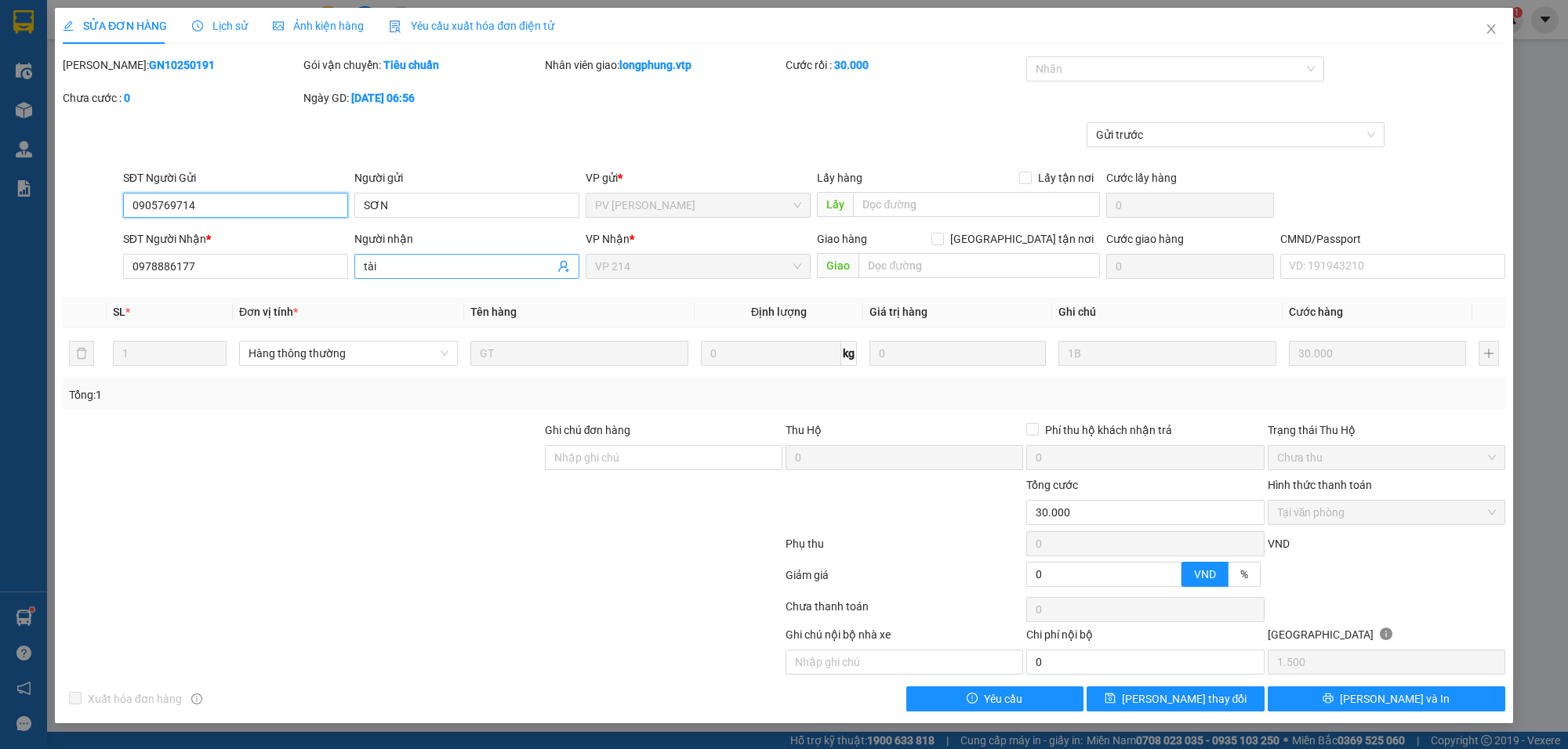
type input "30.000"
click at [1498, 29] on span "Close" at bounding box center [1491, 30] width 44 height 44
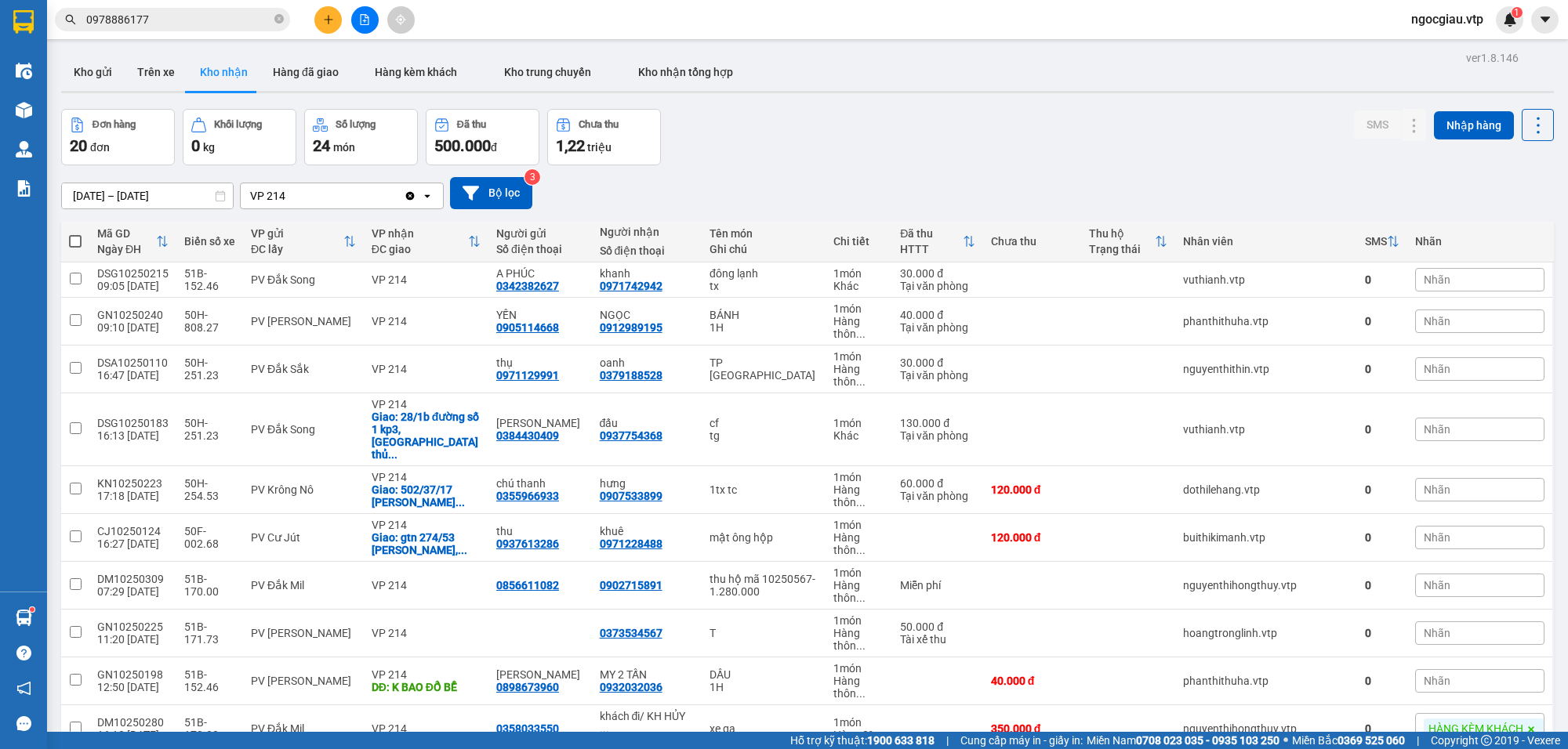
click at [185, 18] on input "0978886177" at bounding box center [179, 19] width 185 height 17
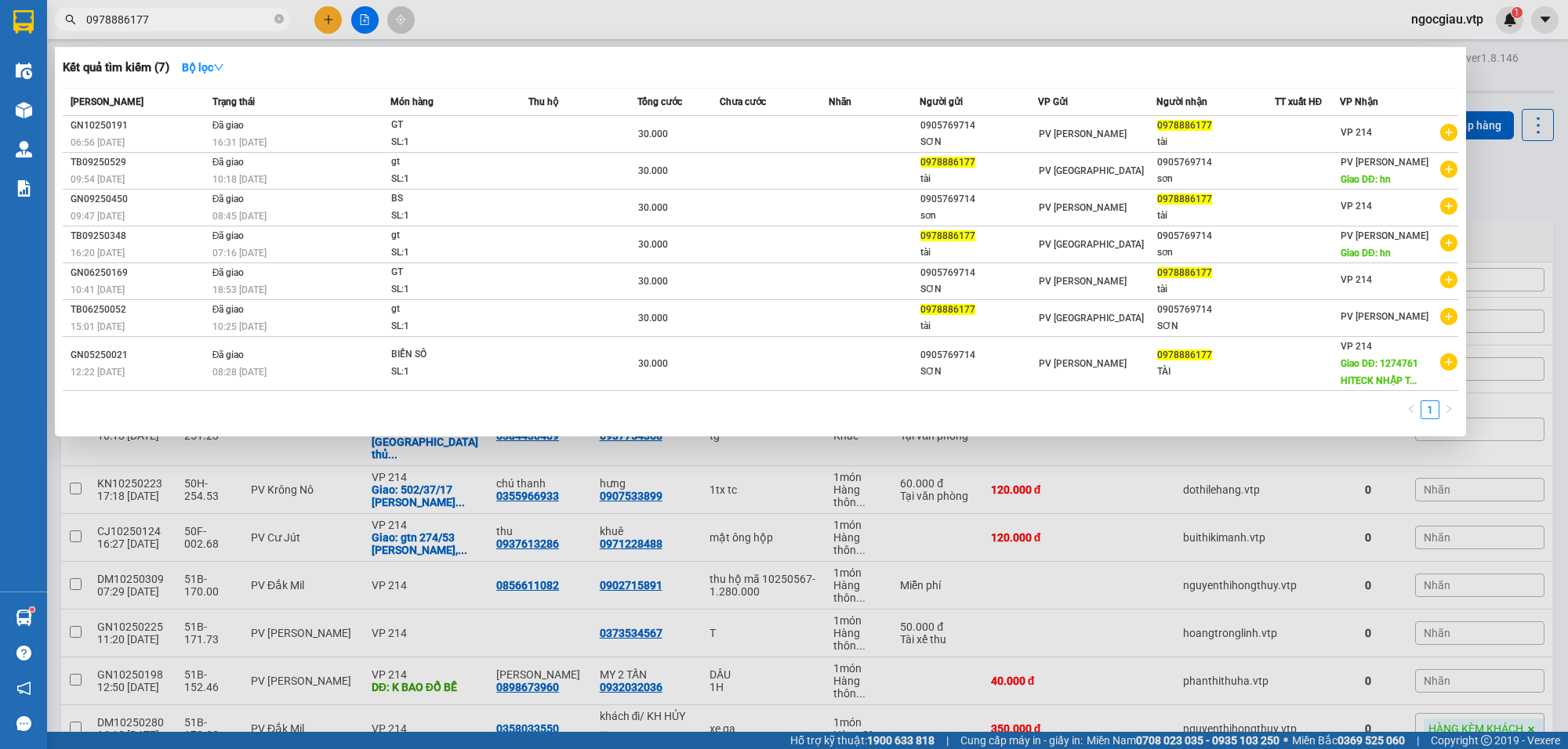
click at [185, 18] on input "0978886177" at bounding box center [179, 19] width 185 height 17
type input "0917092346"
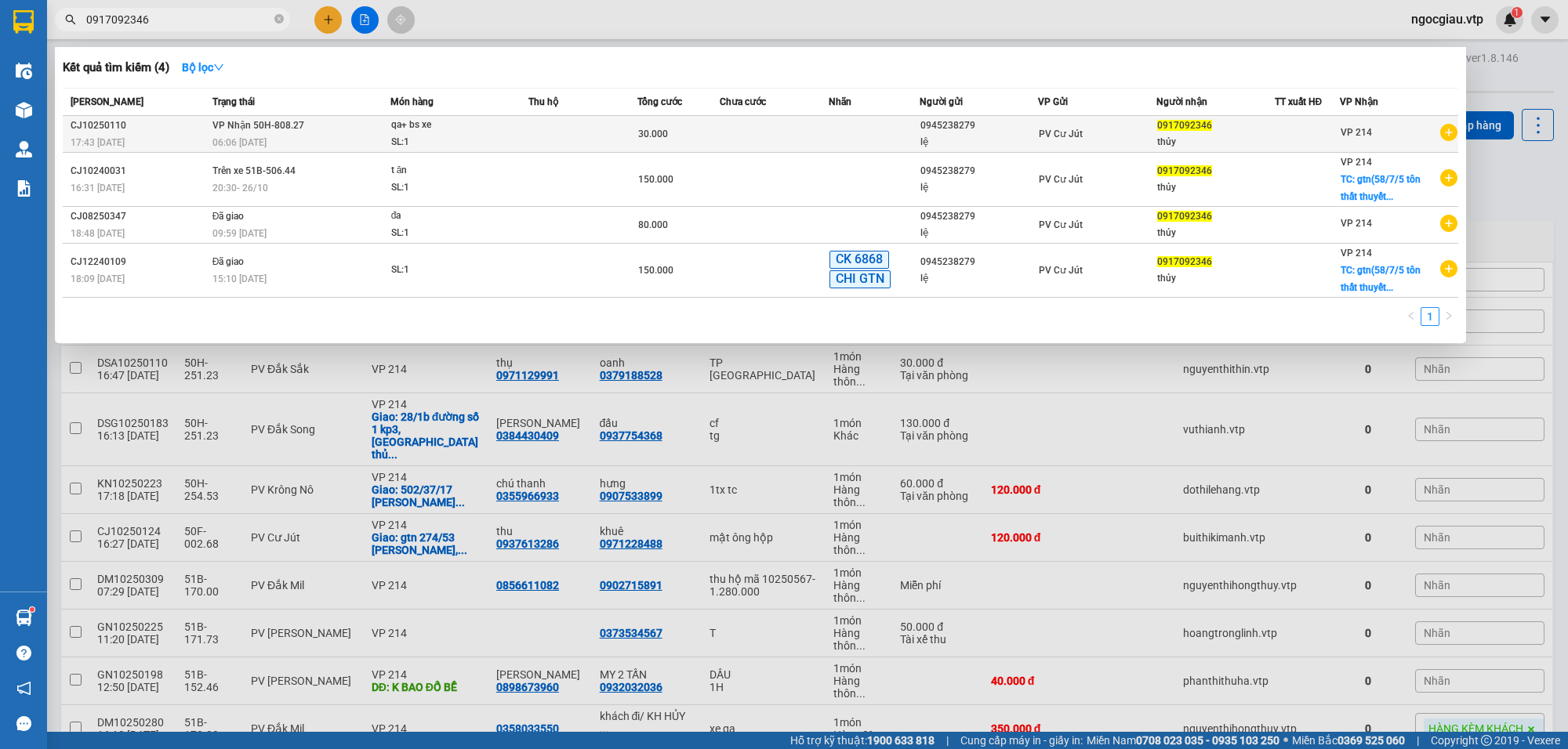
click at [644, 129] on span "30.000" at bounding box center [653, 134] width 30 height 11
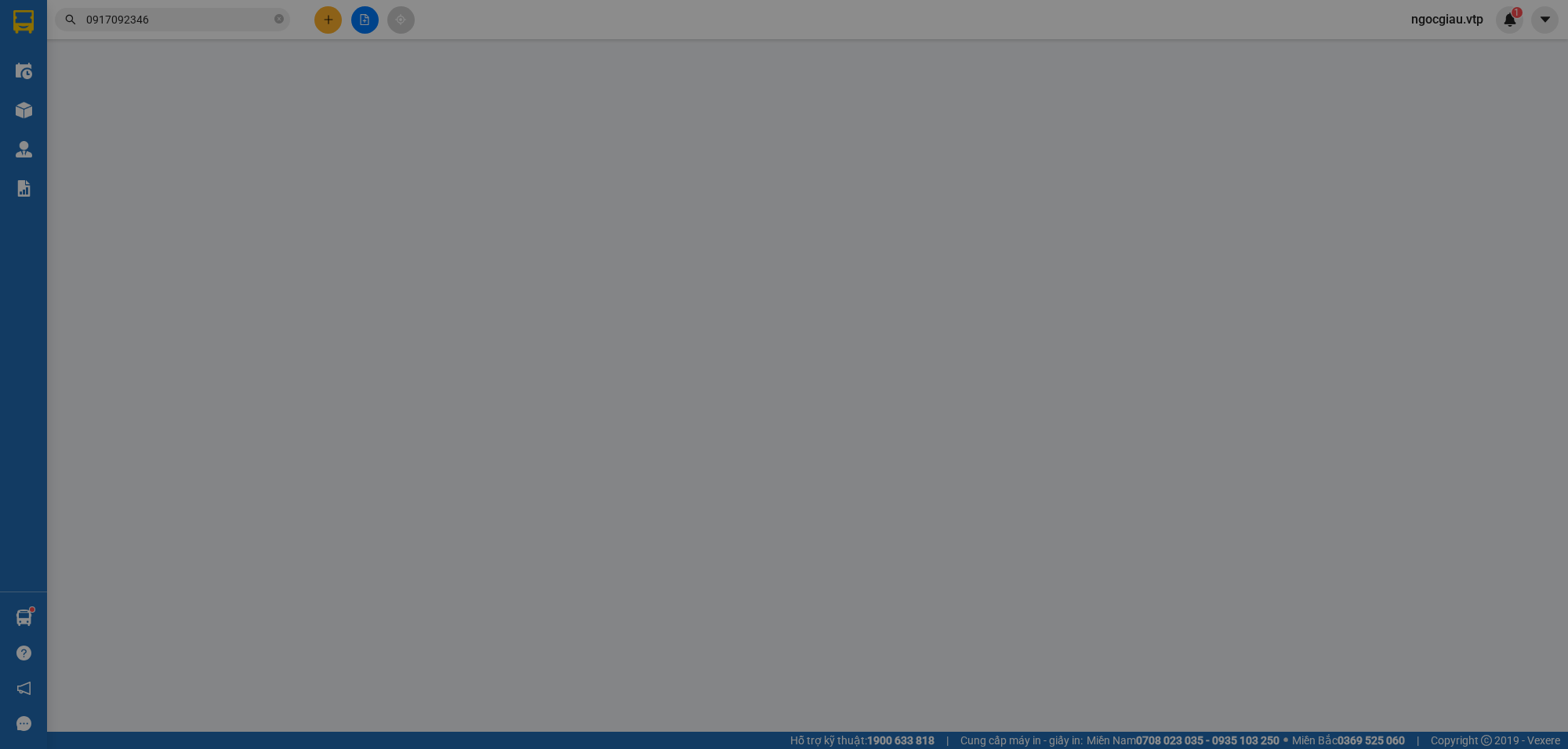
type input "1.500"
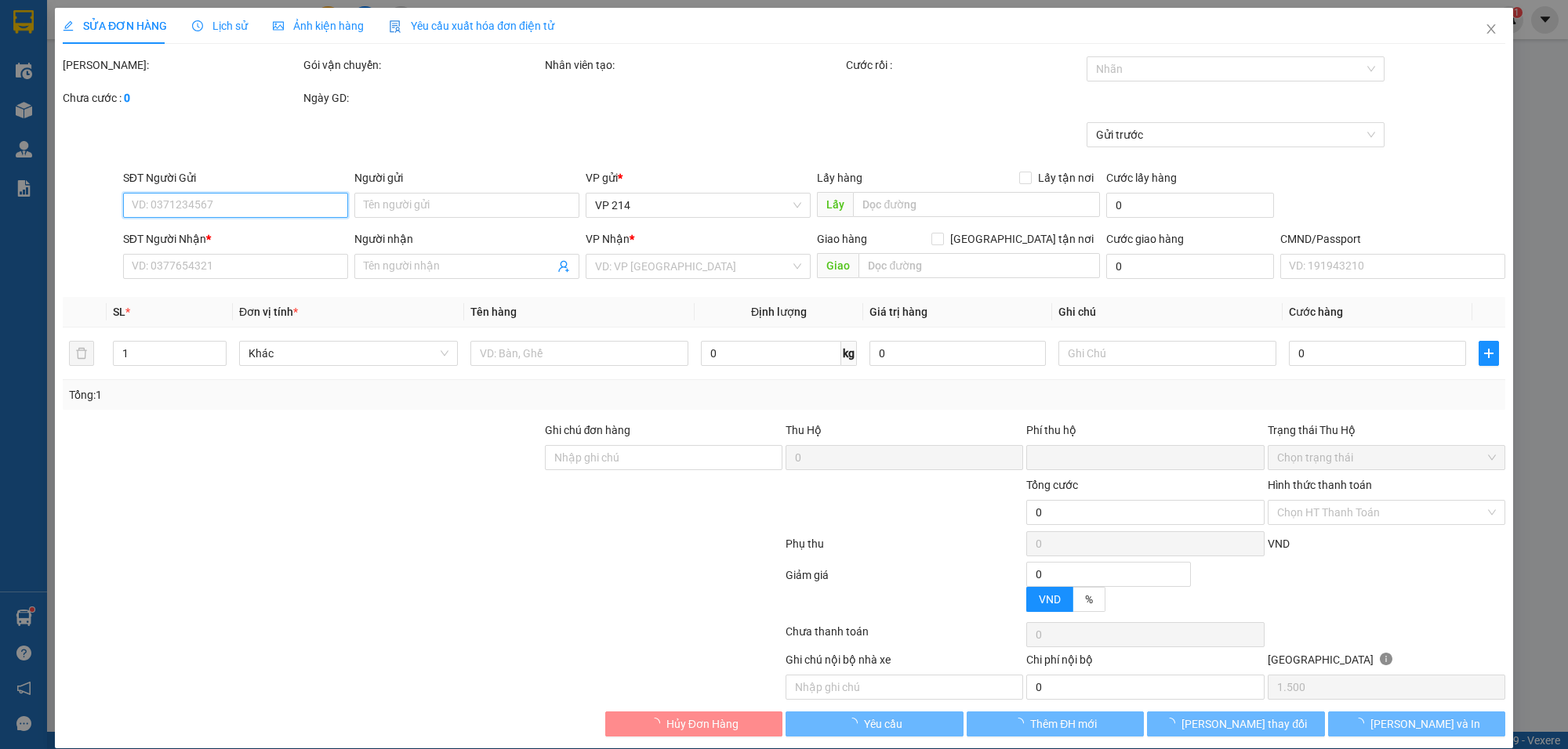
type input "0945238279"
type input "lệ"
type input "0917092346"
type input "thủy"
type input "0"
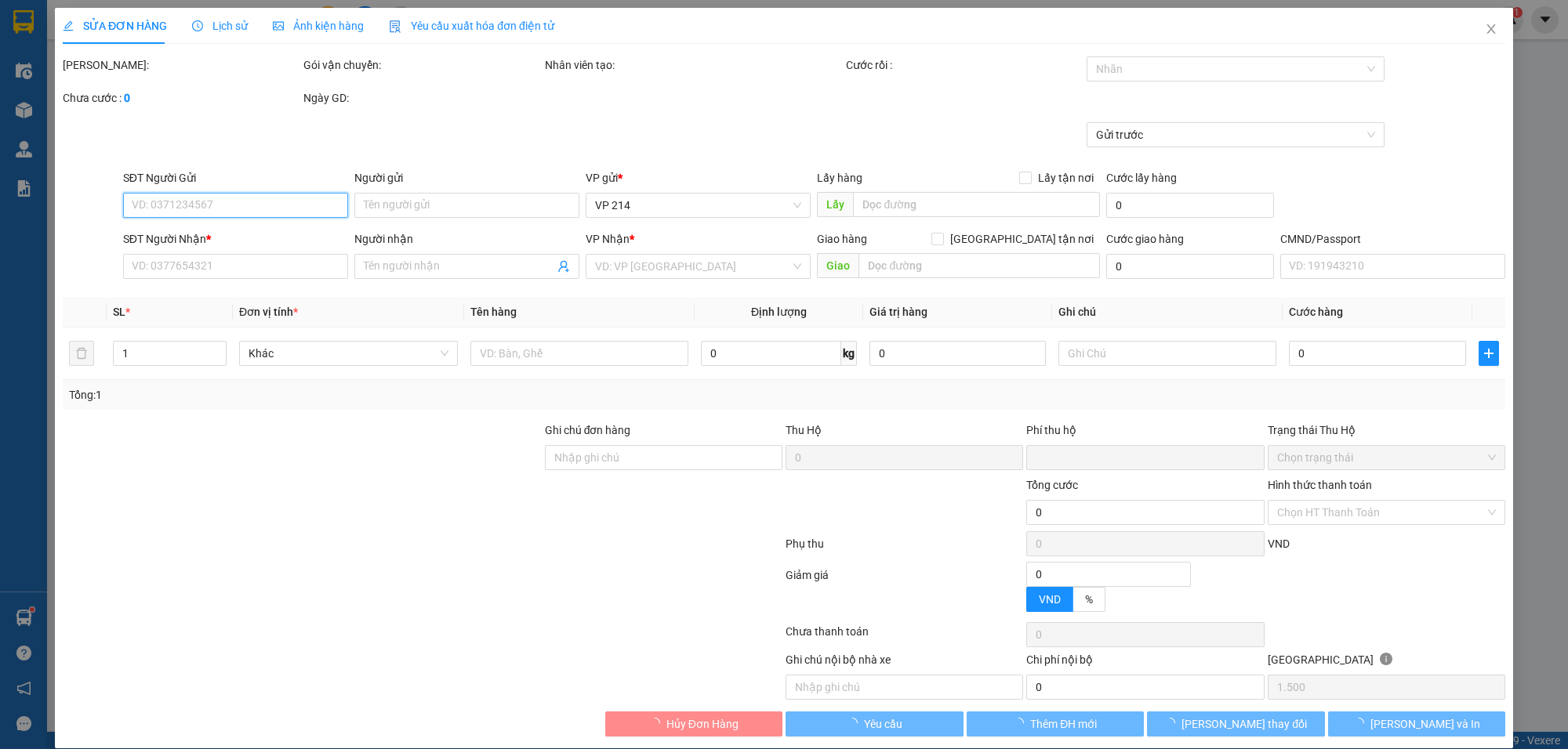
type input "30.000"
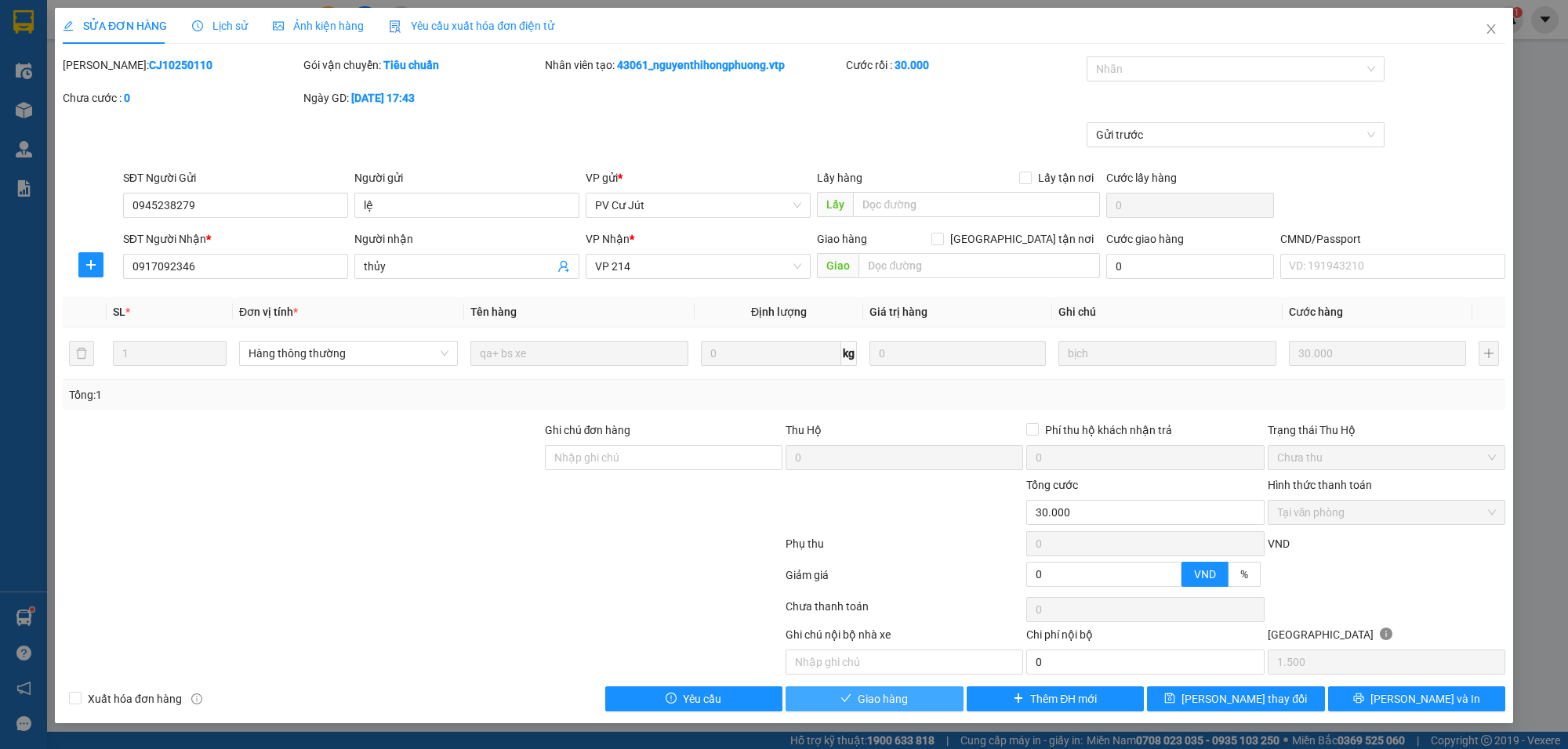
click at [861, 696] on span "Giao hàng" at bounding box center [883, 699] width 50 height 17
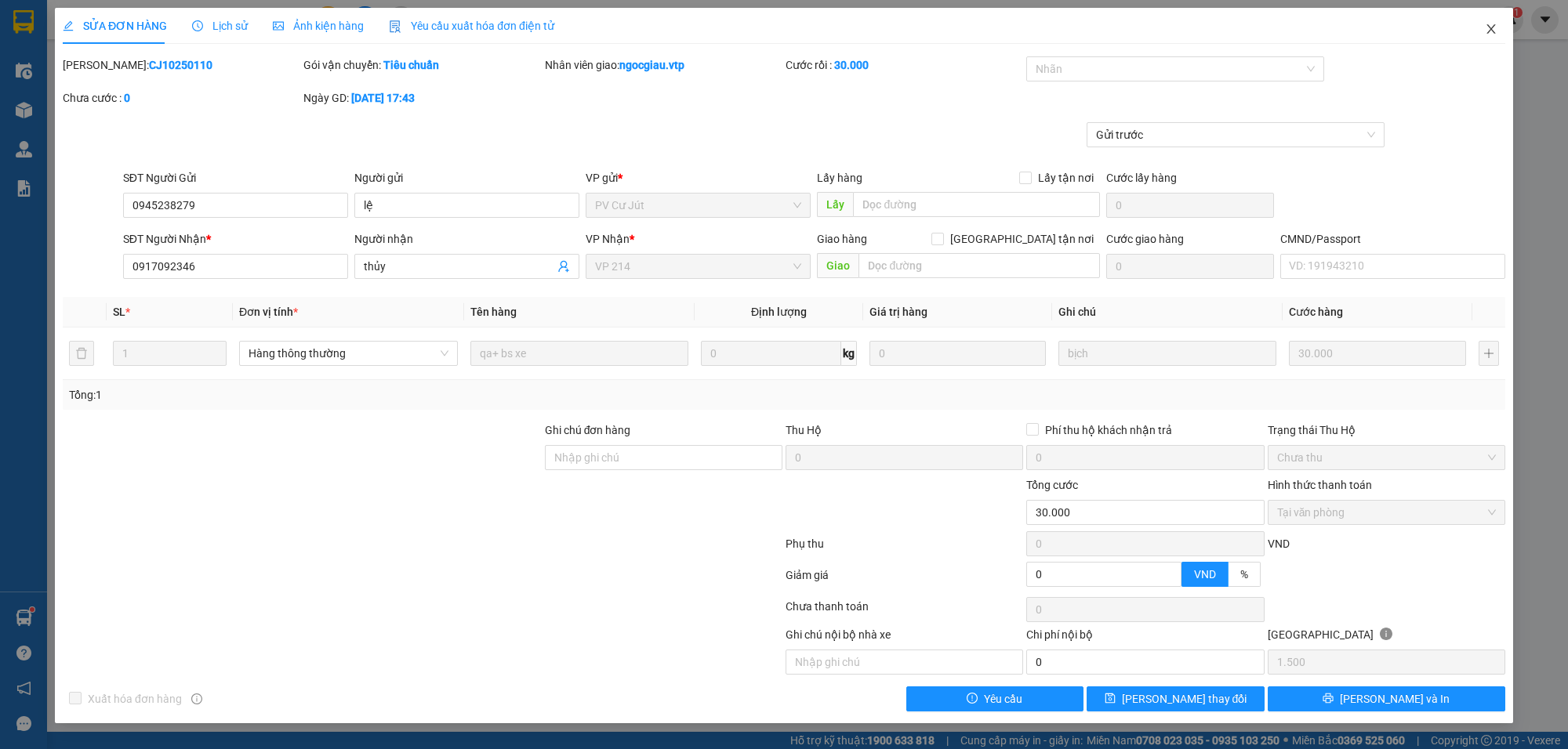
click at [1500, 25] on span "Close" at bounding box center [1491, 30] width 44 height 44
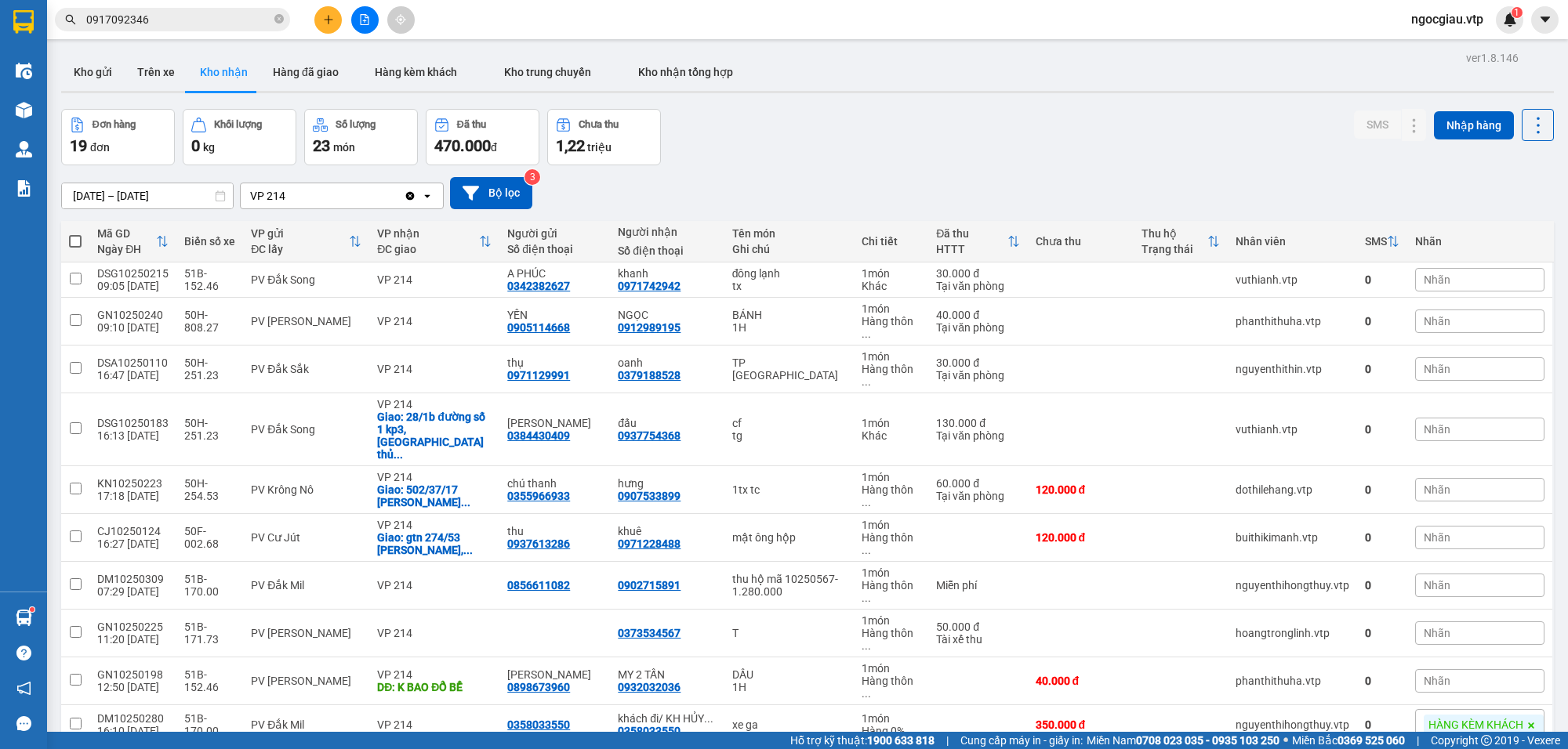
drag, startPoint x: 828, startPoint y: 139, endPoint x: 875, endPoint y: 285, distance: 153.4
click at [828, 139] on div "Đơn hàng 19 đơn Khối lượng 0 kg Số lượng 23 món Đã thu 470.000 đ Chưa thu 1,22 …" at bounding box center [807, 138] width 1493 height 57
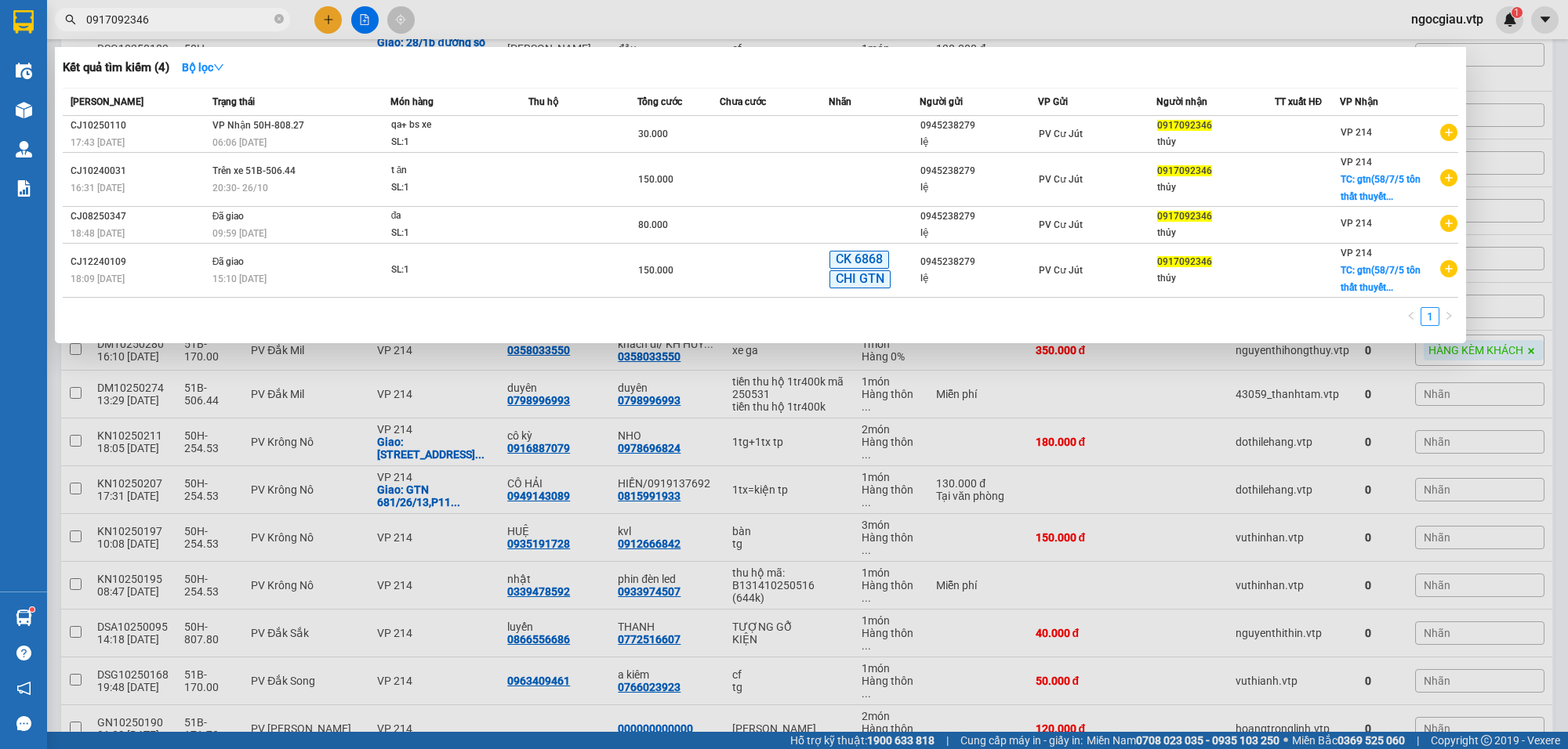
click at [150, 22] on input "0917092346" at bounding box center [179, 19] width 185 height 17
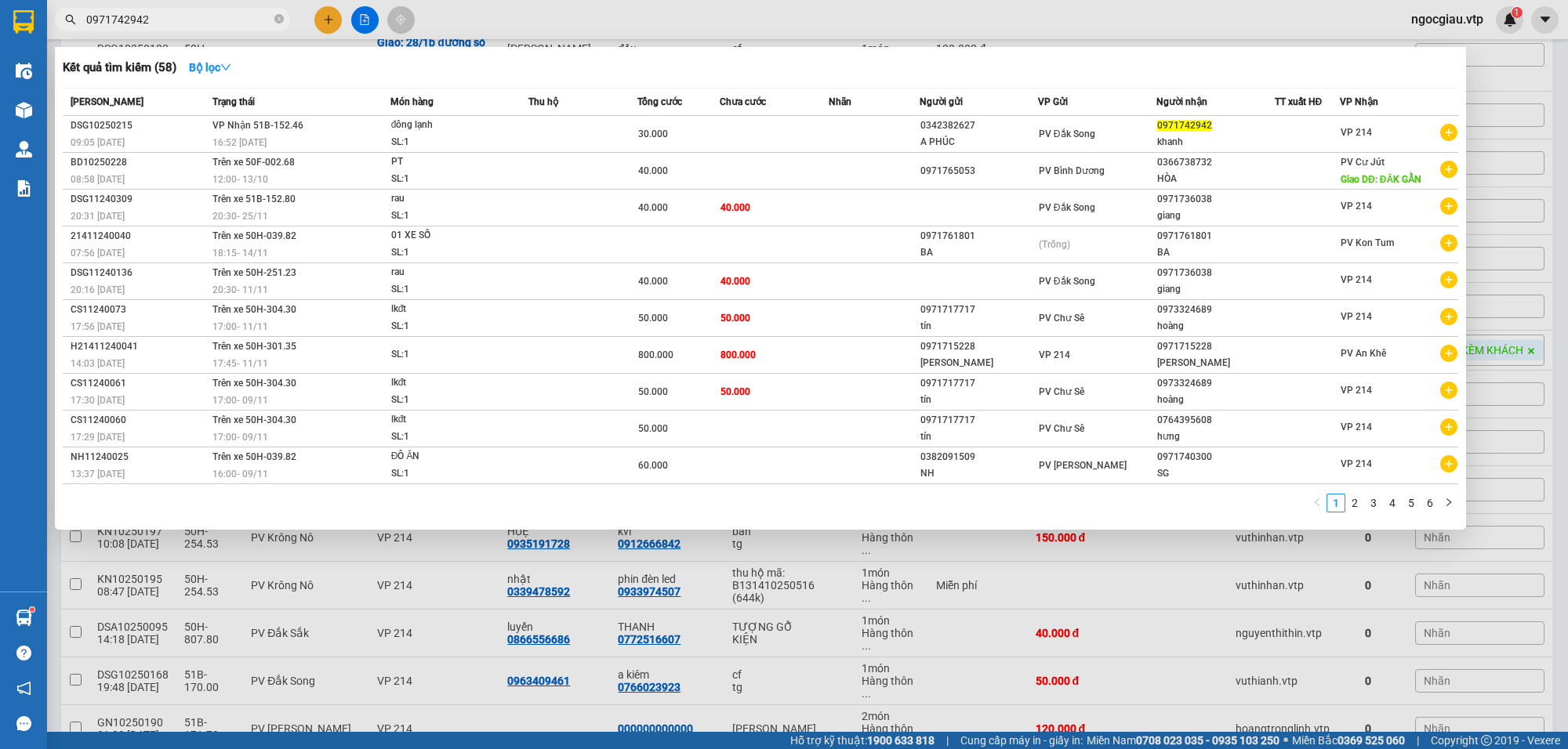
type input "0971742942"
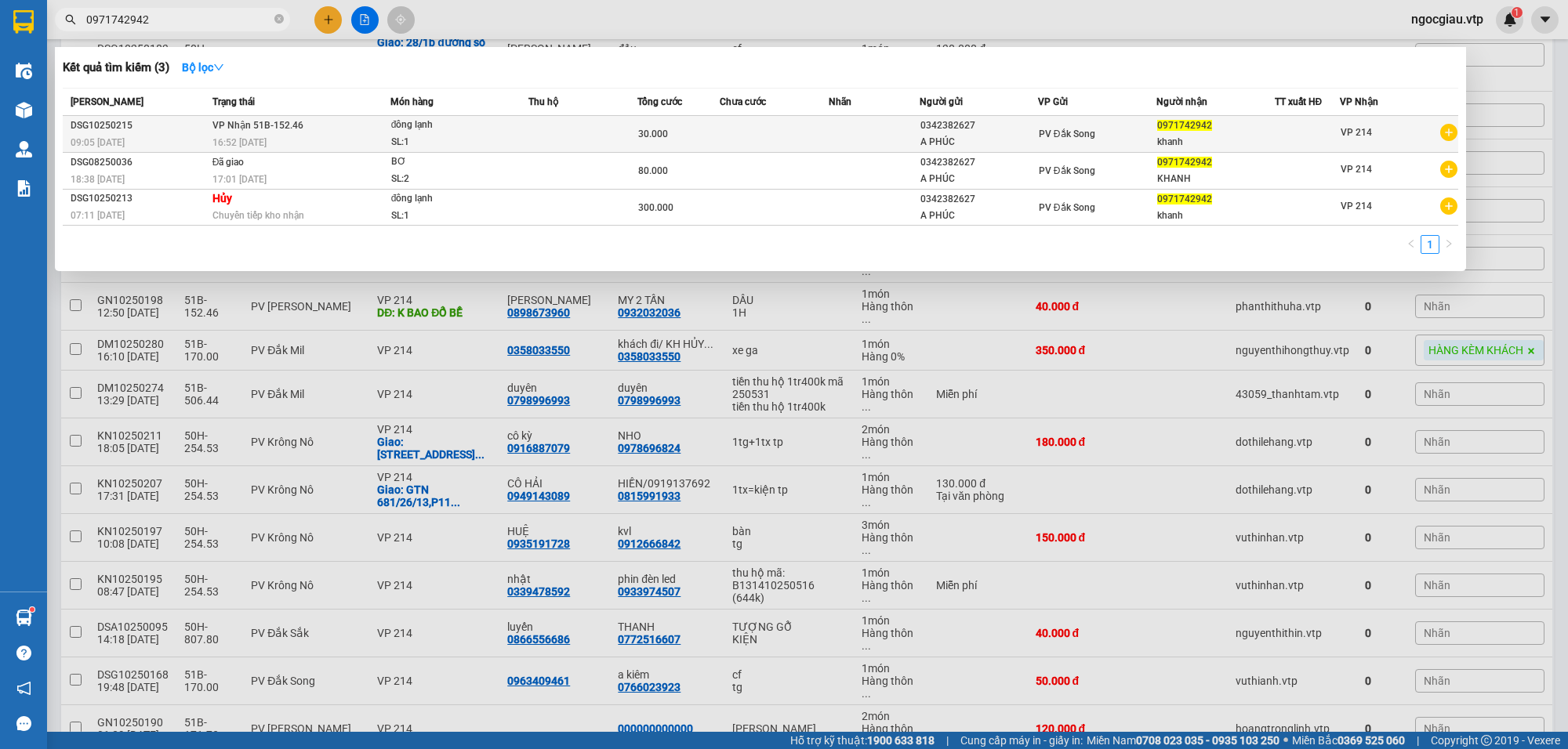
click at [734, 140] on td at bounding box center [774, 134] width 109 height 37
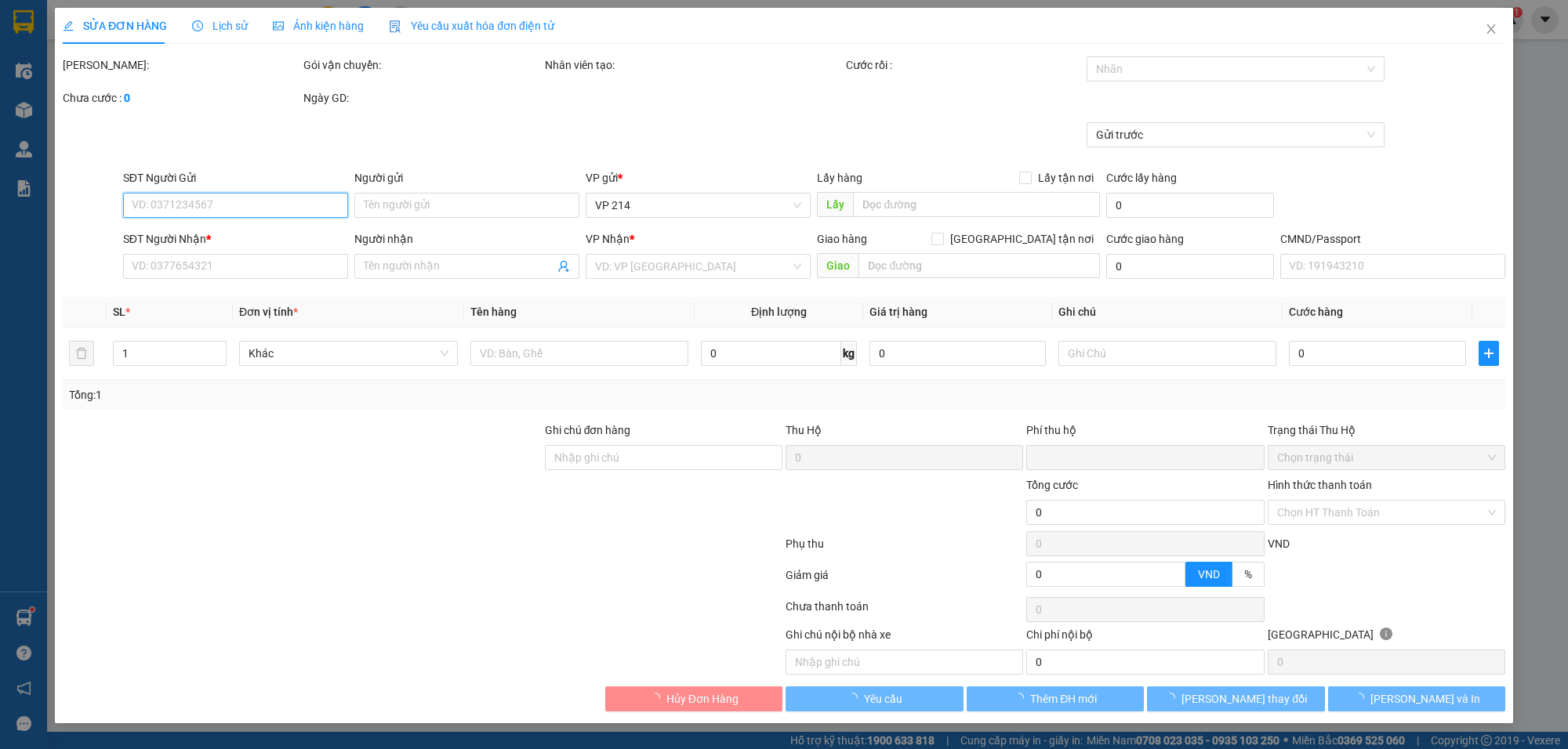
type input "1.500"
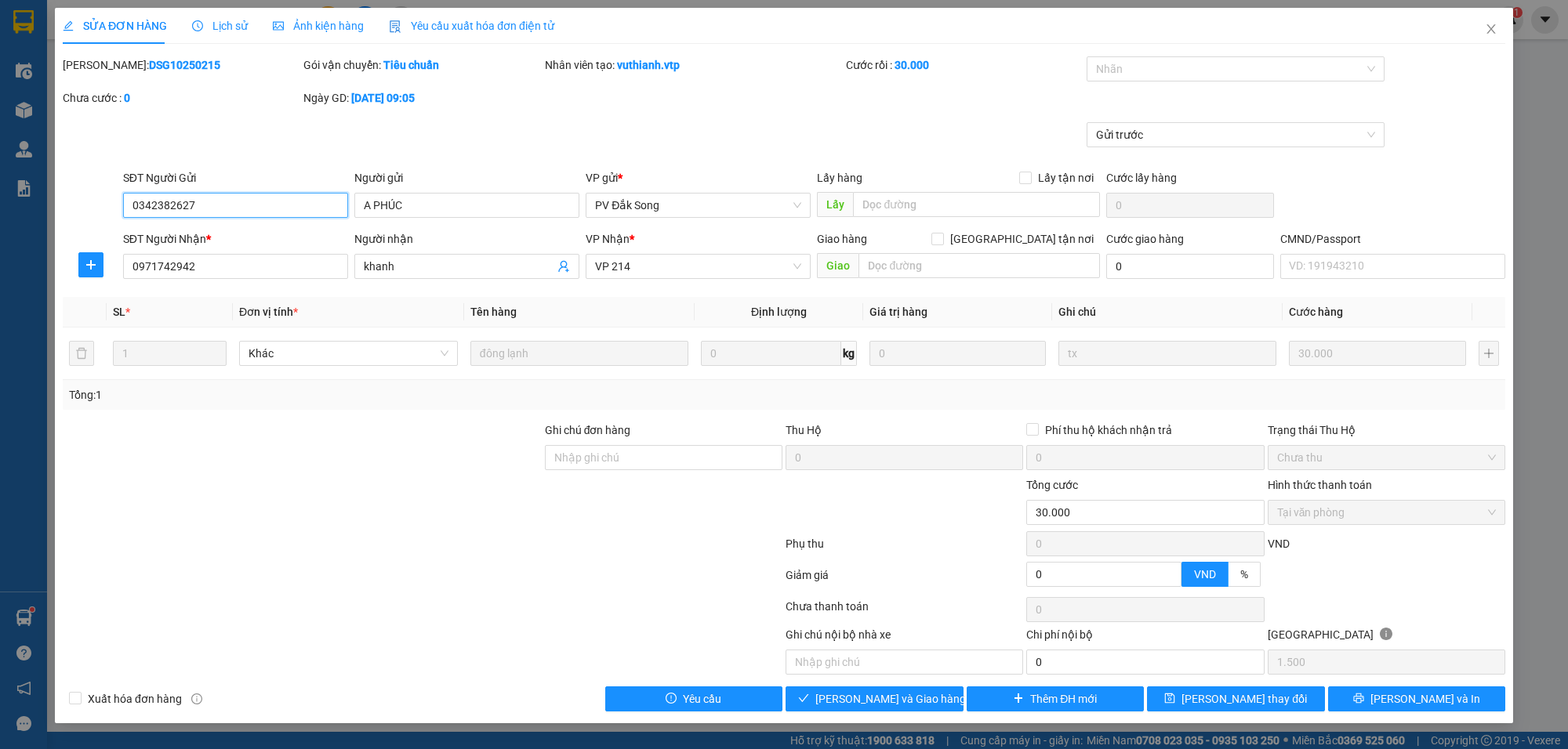
type input "0342382627"
type input "A PHÚC"
type input "0971742942"
type input "khanh"
type input "0"
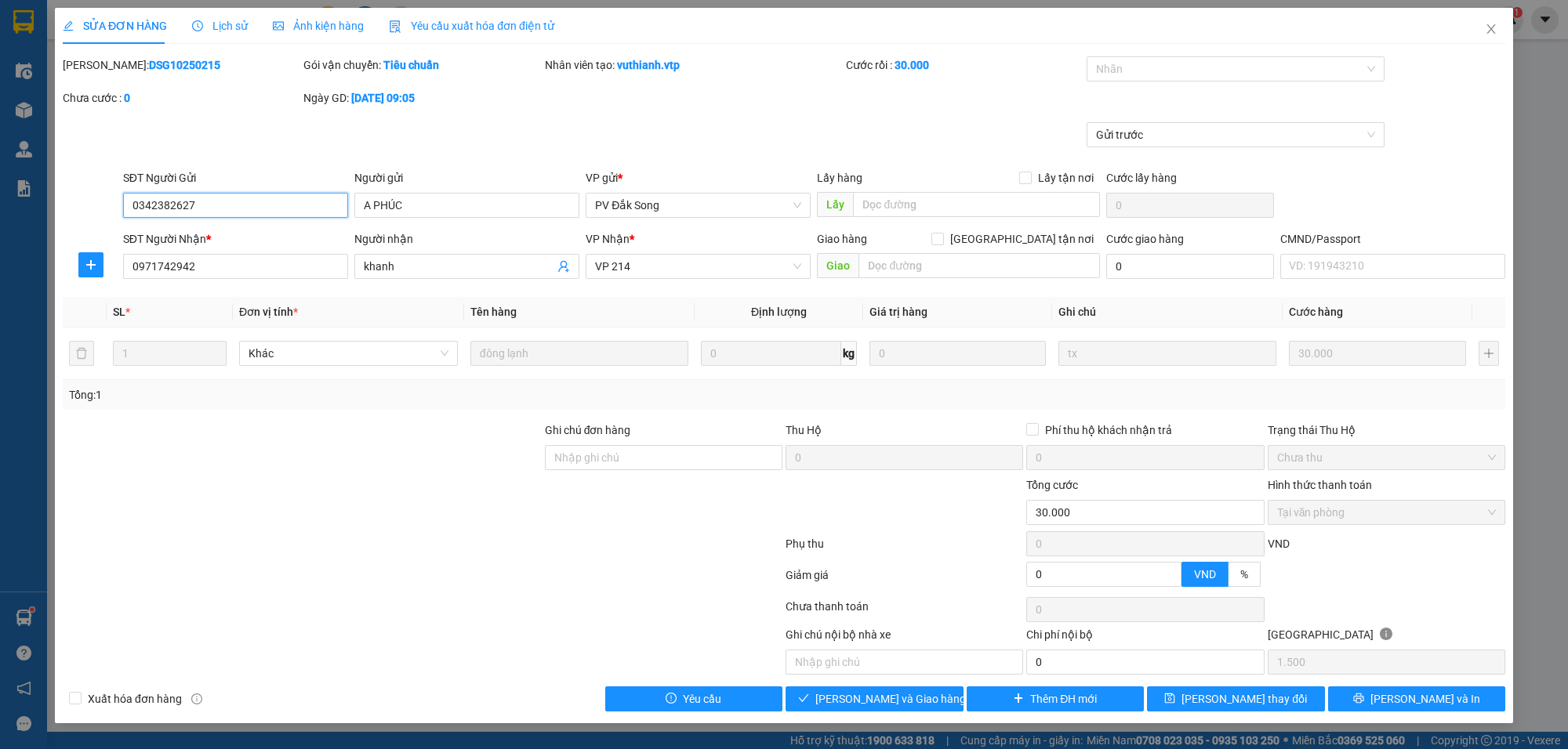
type input "30.000"
click at [878, 690] on button "Giao hàng" at bounding box center [875, 699] width 178 height 25
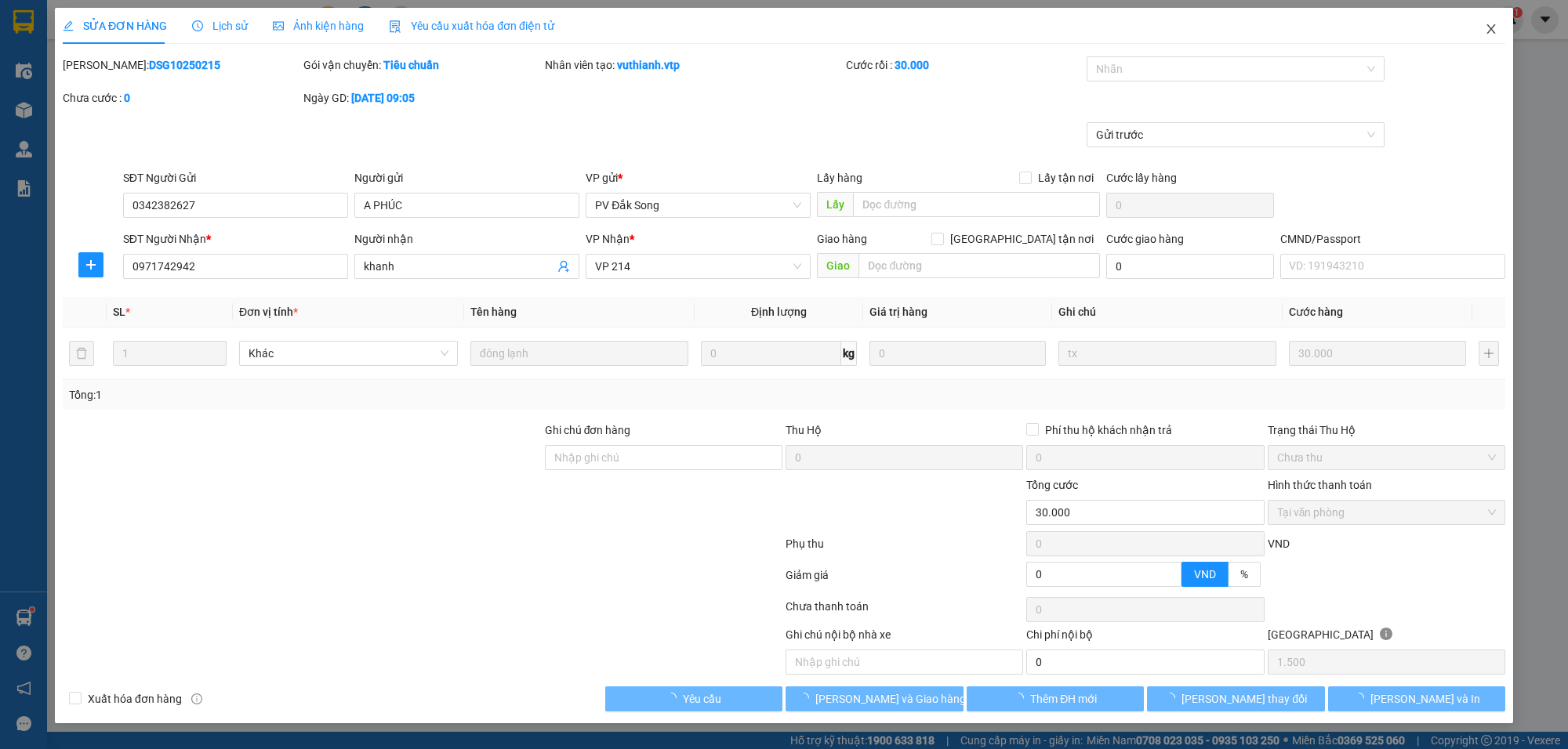
click at [1494, 29] on icon "close" at bounding box center [1492, 29] width 13 height 13
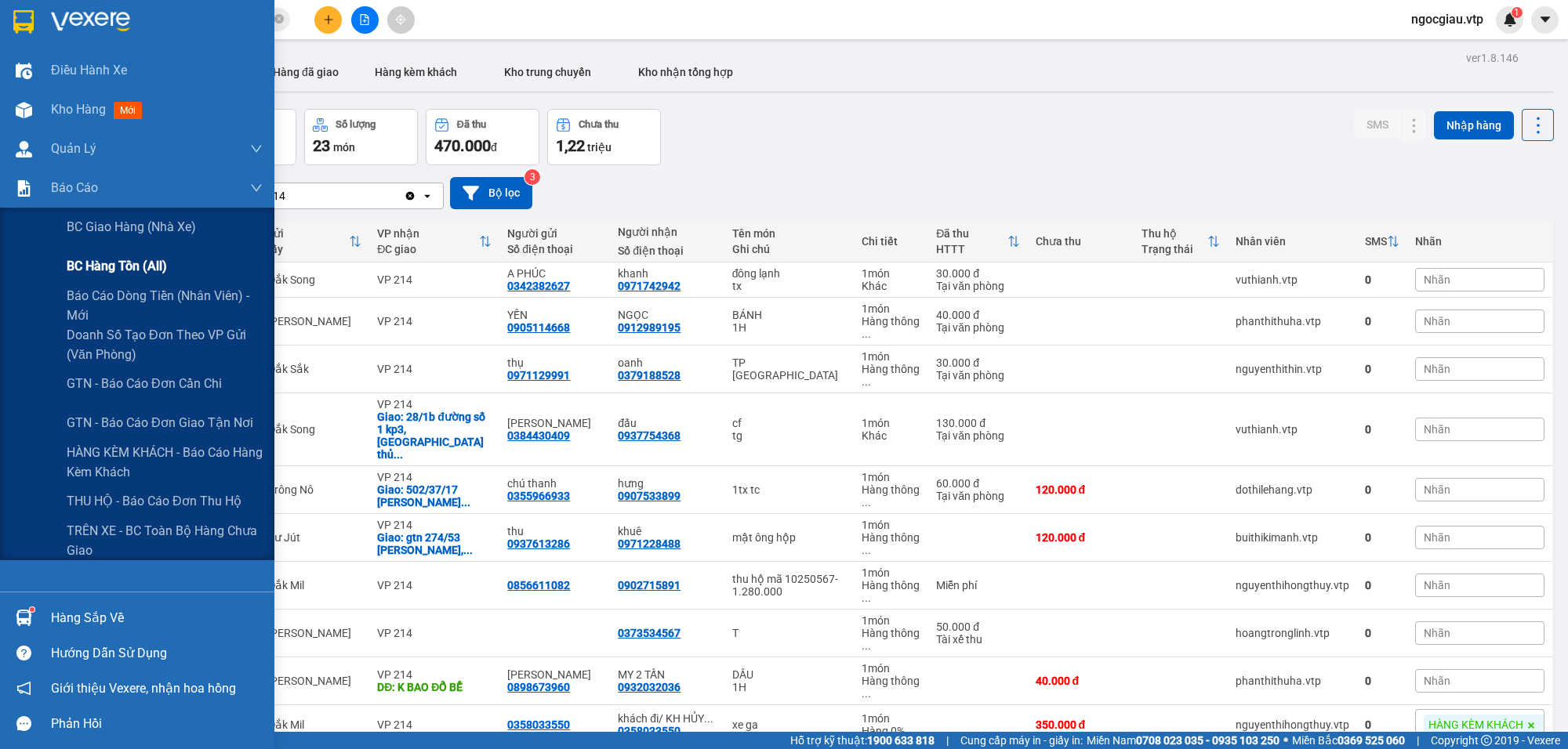
click at [125, 259] on span "BC hàng tồn (all)" at bounding box center [117, 266] width 100 height 19
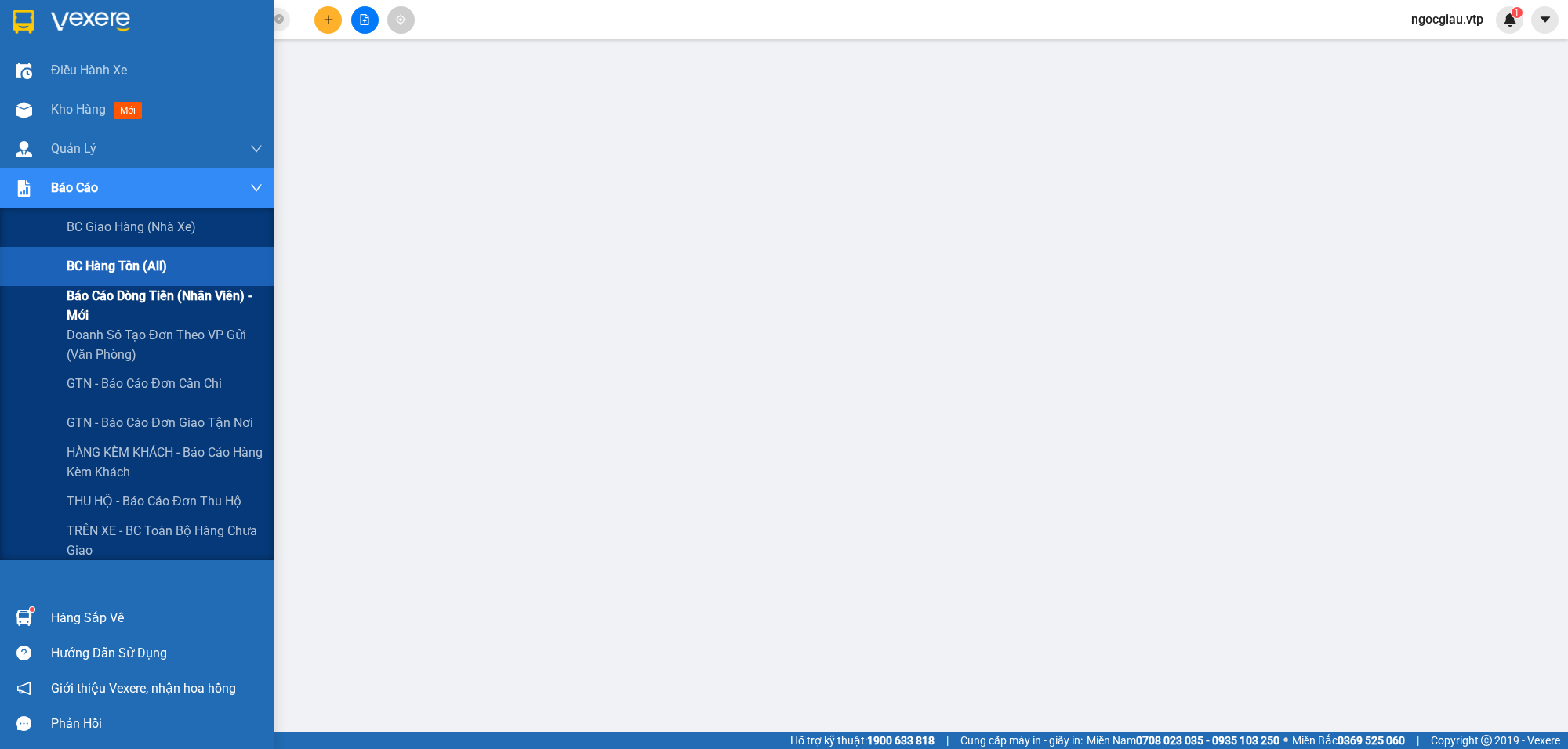
click at [142, 300] on span "Báo cáo dòng tiền (nhân viên) - mới" at bounding box center [164, 306] width 196 height 39
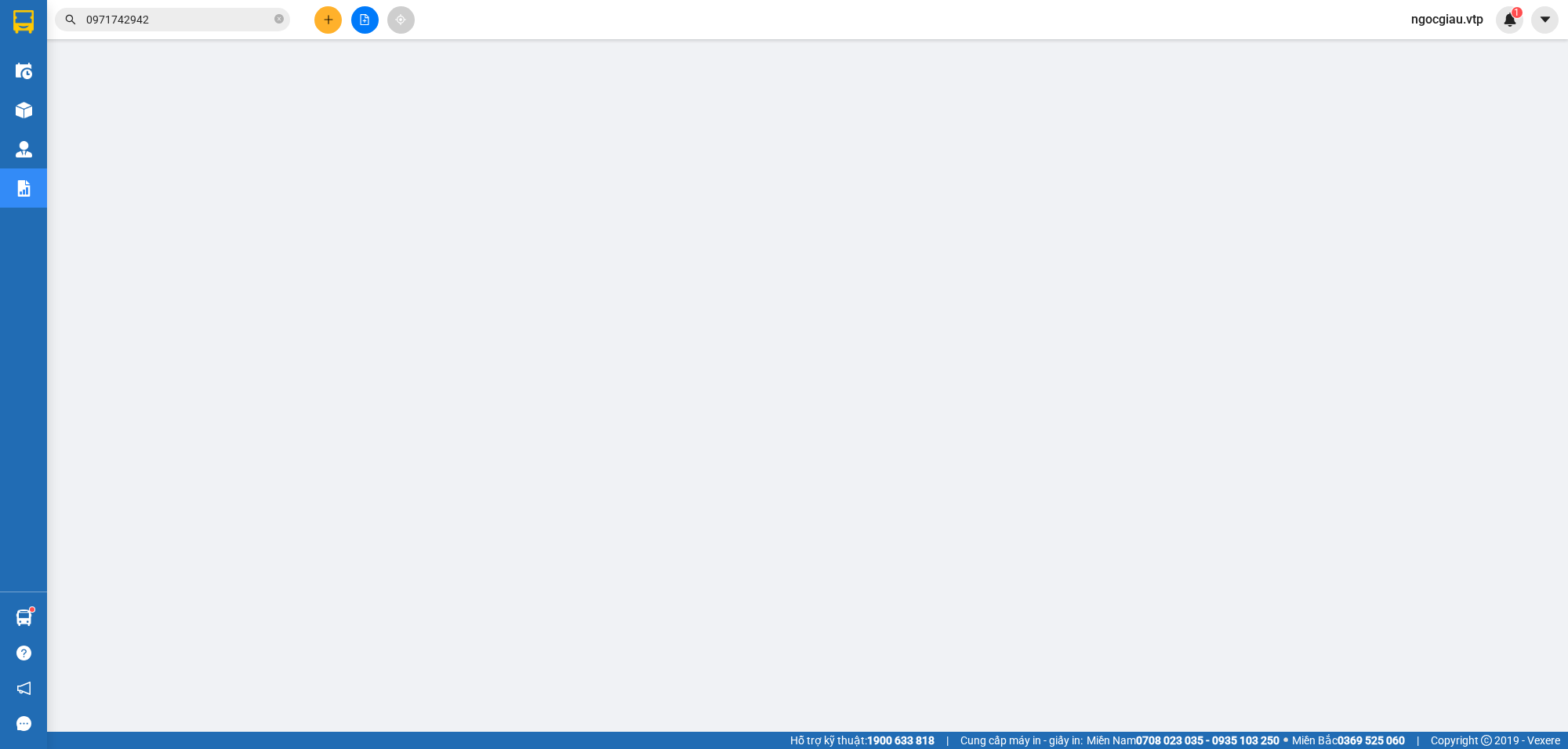
click at [172, 26] on input "0971742942" at bounding box center [179, 19] width 185 height 17
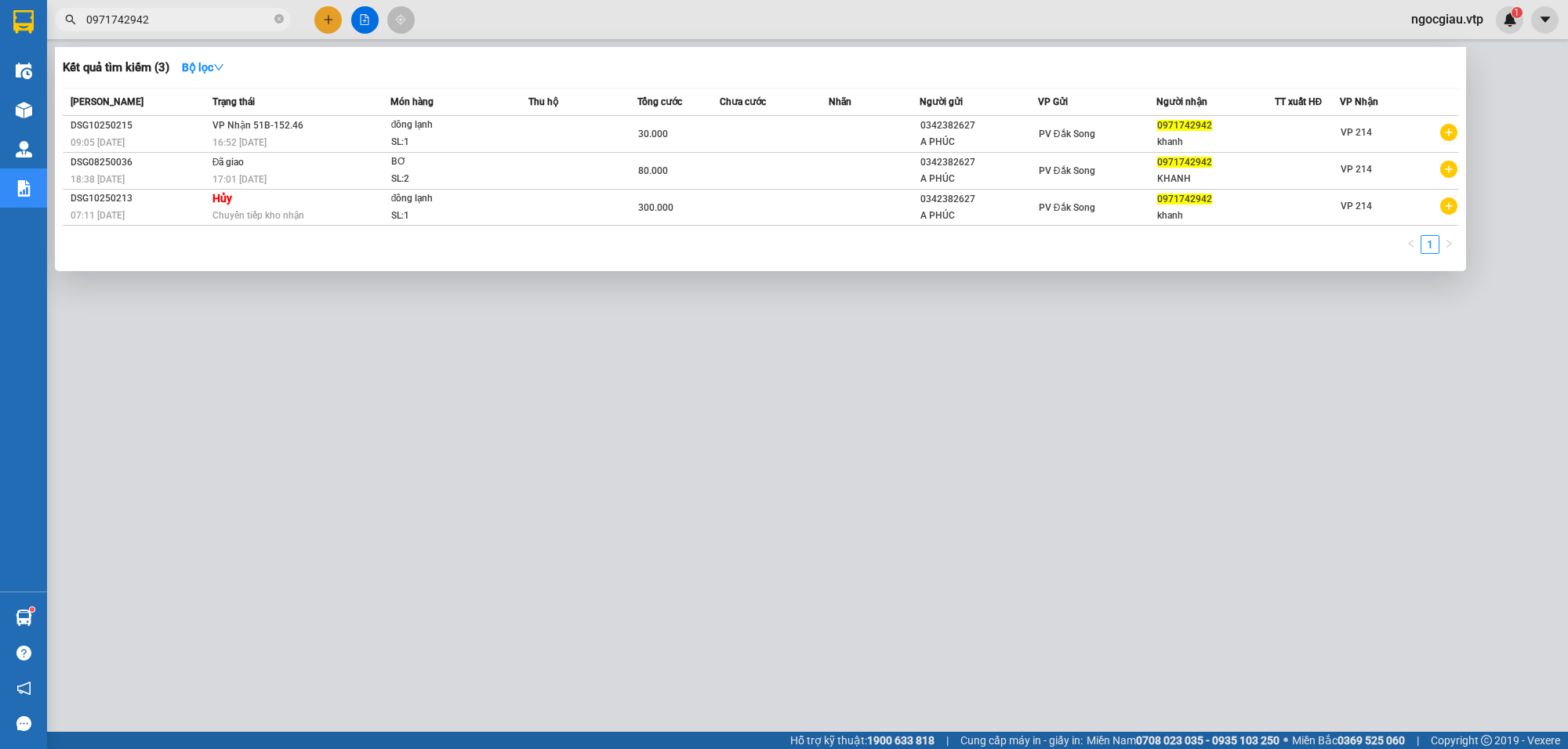
click at [172, 26] on input "0971742942" at bounding box center [179, 19] width 185 height 17
type input "10250207"
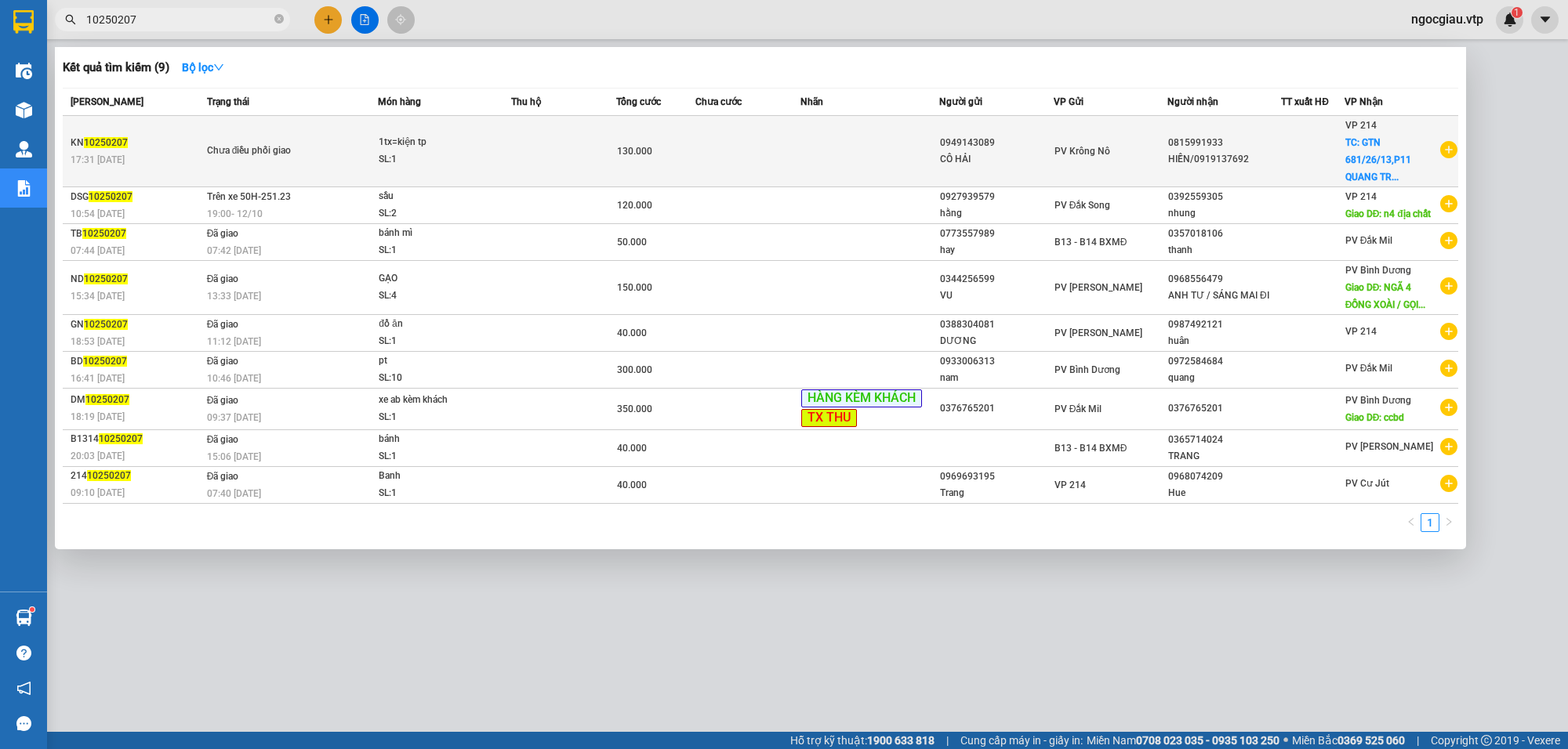
click at [672, 154] on div "130.000" at bounding box center [656, 150] width 78 height 17
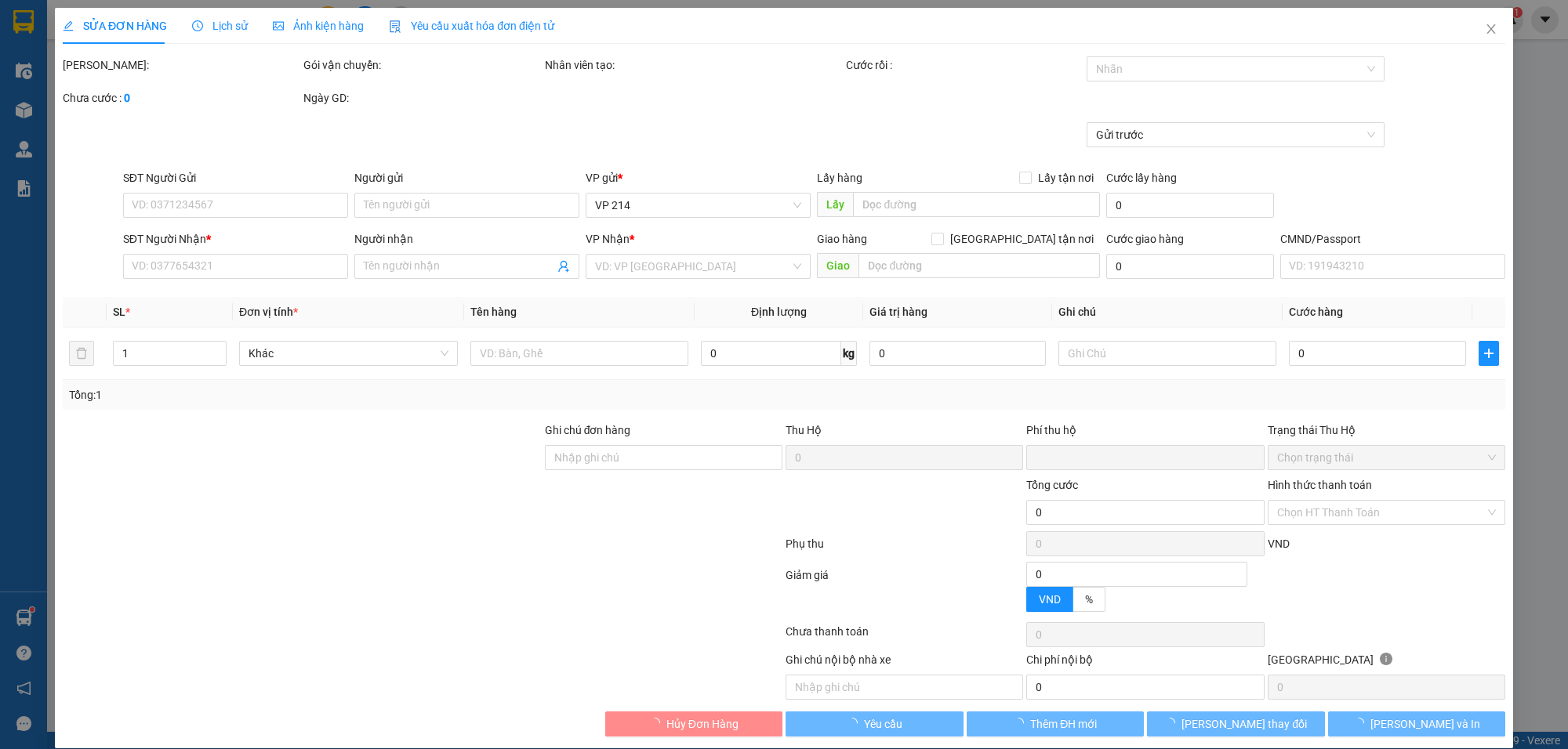
type input "2.500"
type input "0949143089"
type input "CÔ HẢI"
type input "0815991933"
type input "HIỀN/0919137692"
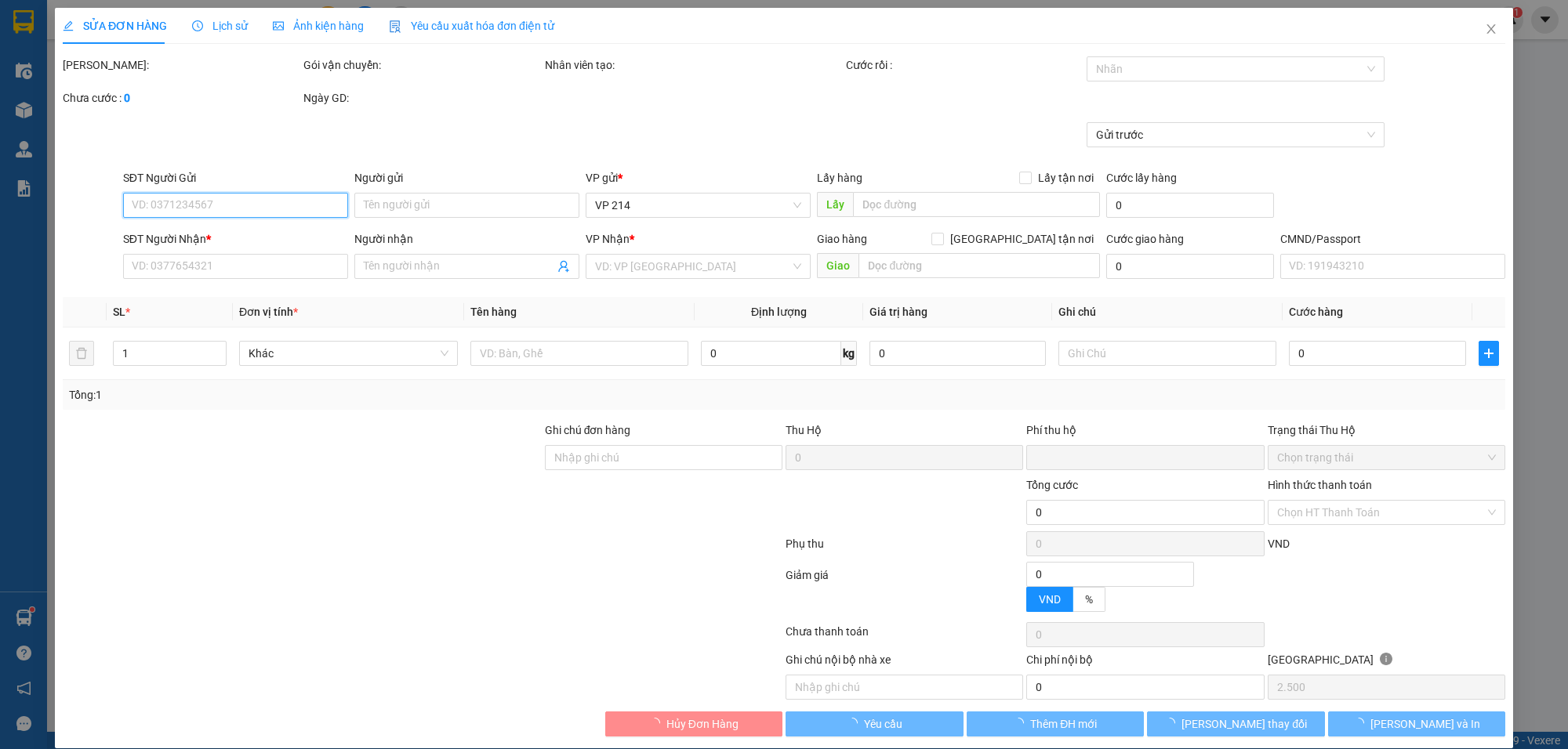
checkbox input "true"
type input "GTN 681/26/13,P11 QUANG TRUNG,GÒ VẤP"
type input "0"
type input "130.000"
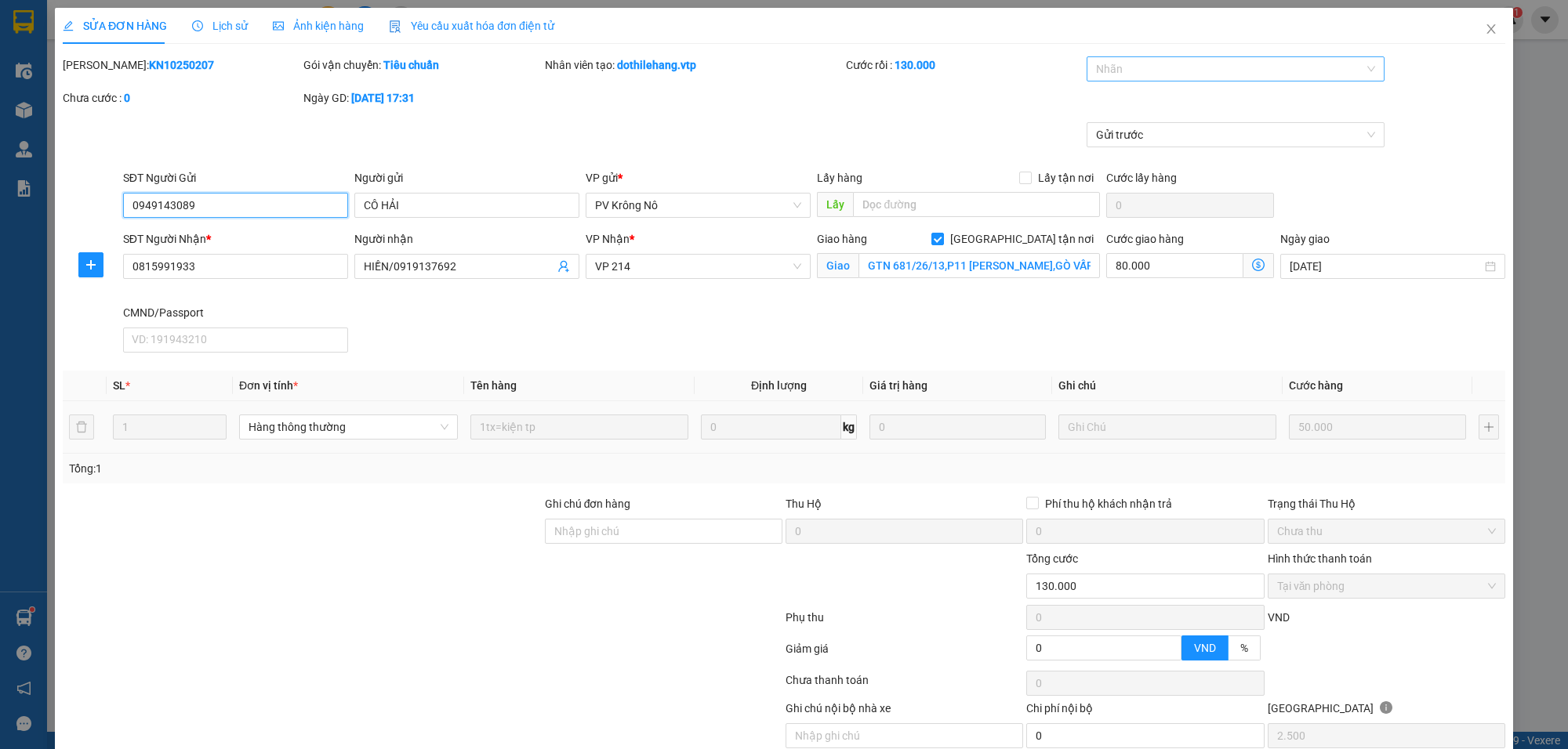
click at [1100, 65] on div at bounding box center [1227, 69] width 274 height 19
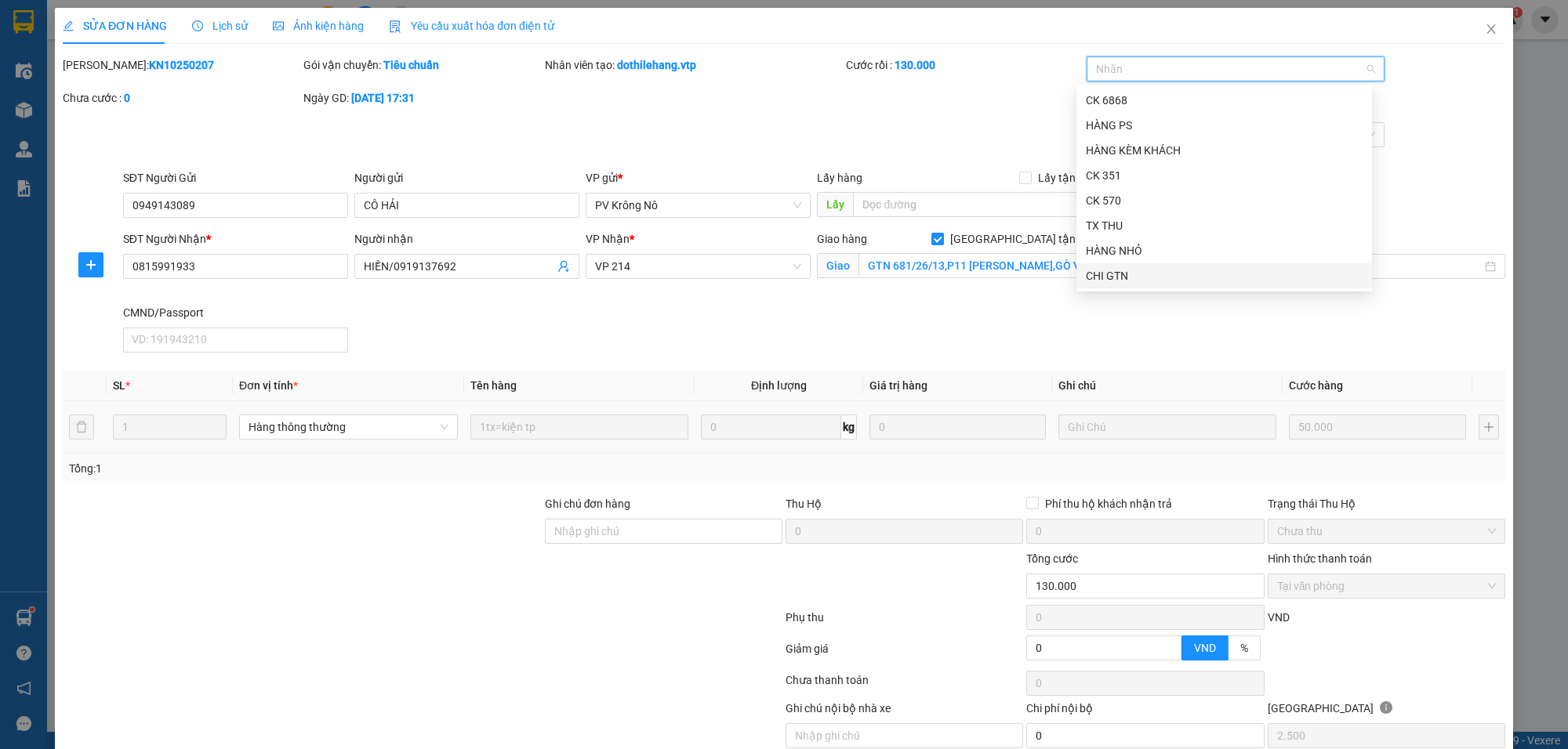
click at [1138, 270] on div "CHI GTN" at bounding box center [1224, 275] width 277 height 17
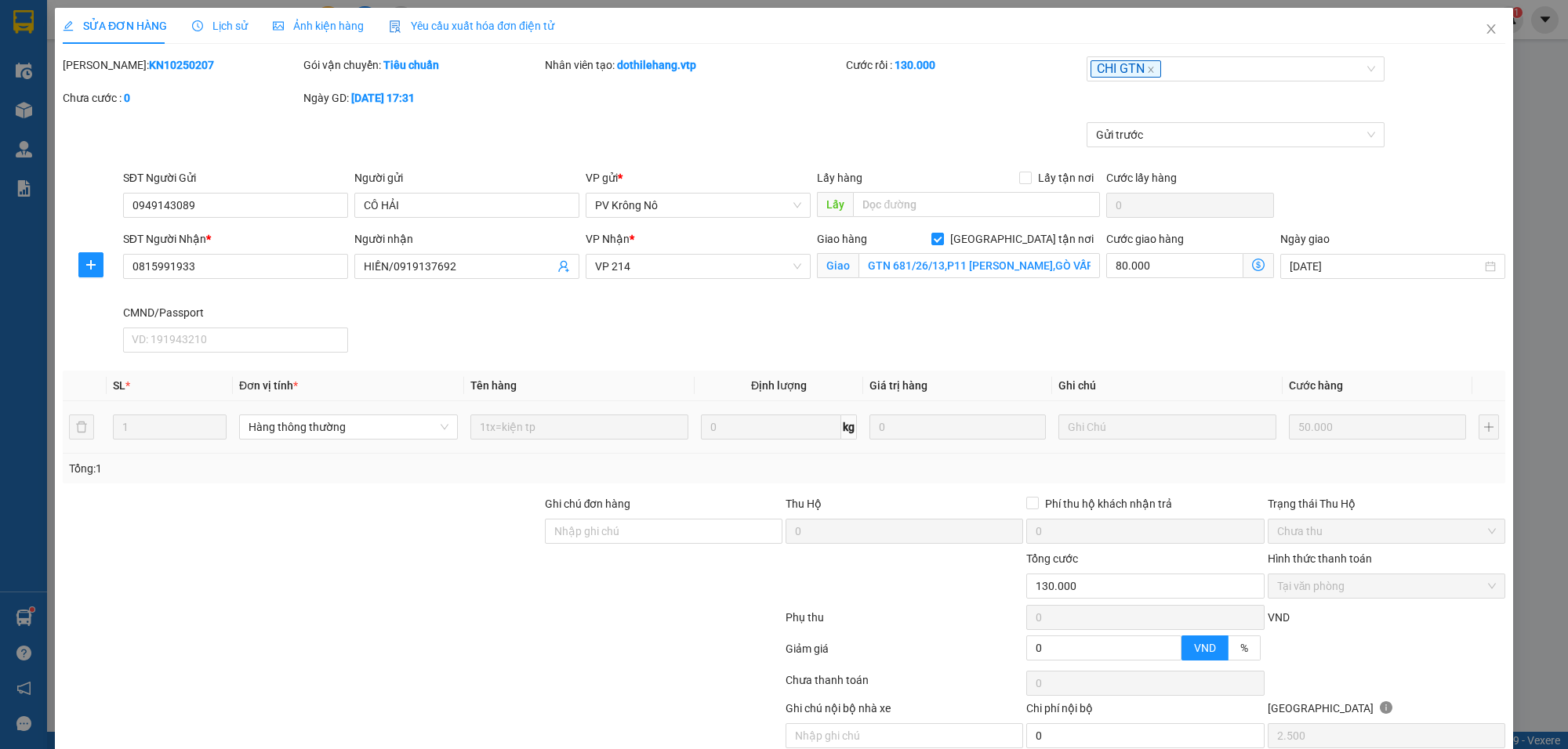
click at [1155, 347] on div "SĐT Người Nhận * 0815991933 Người nhận HIỀN/0919137692 VP Nhận * VP 214 Giao hà…" at bounding box center [814, 294] width 1388 height 129
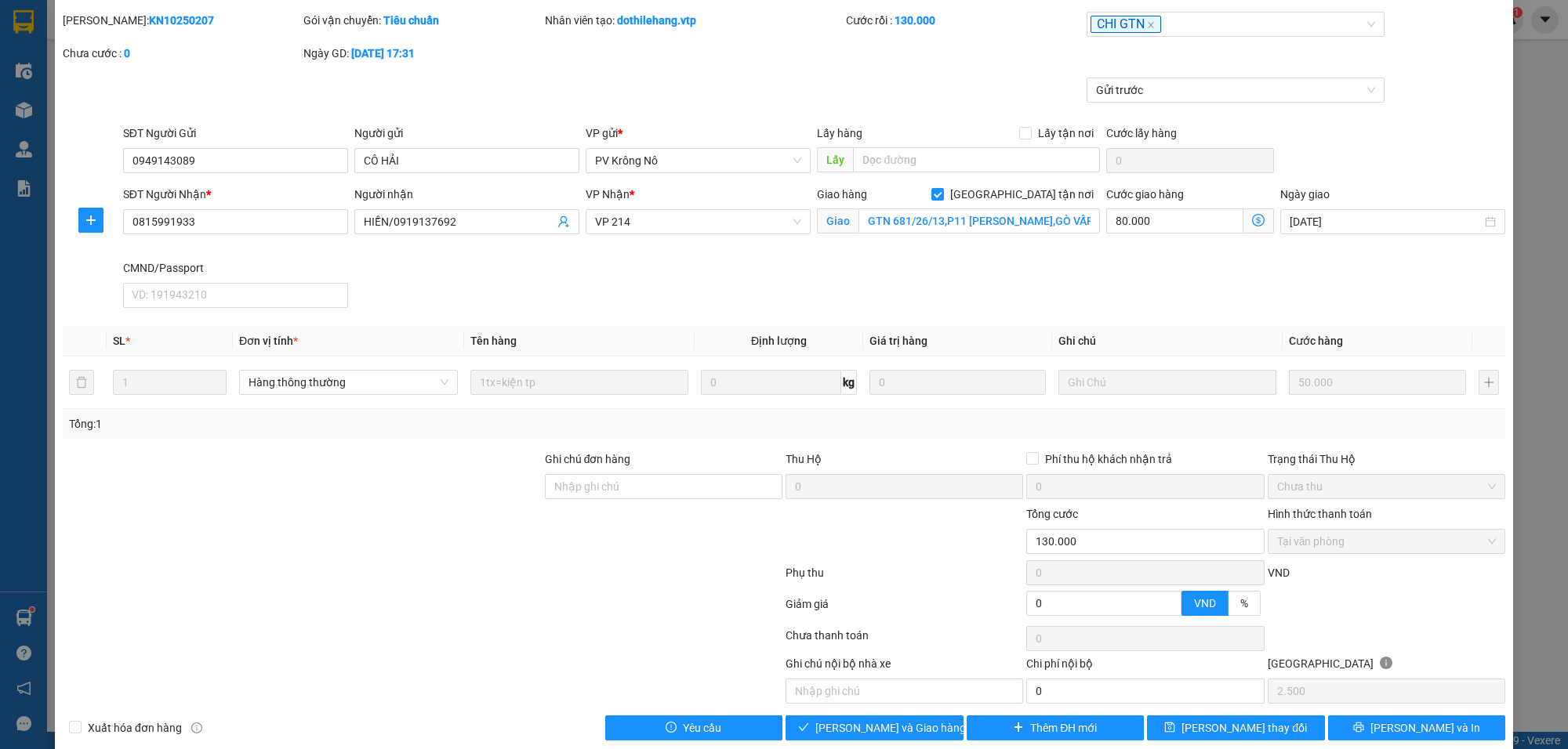
scroll to position [69, 0]
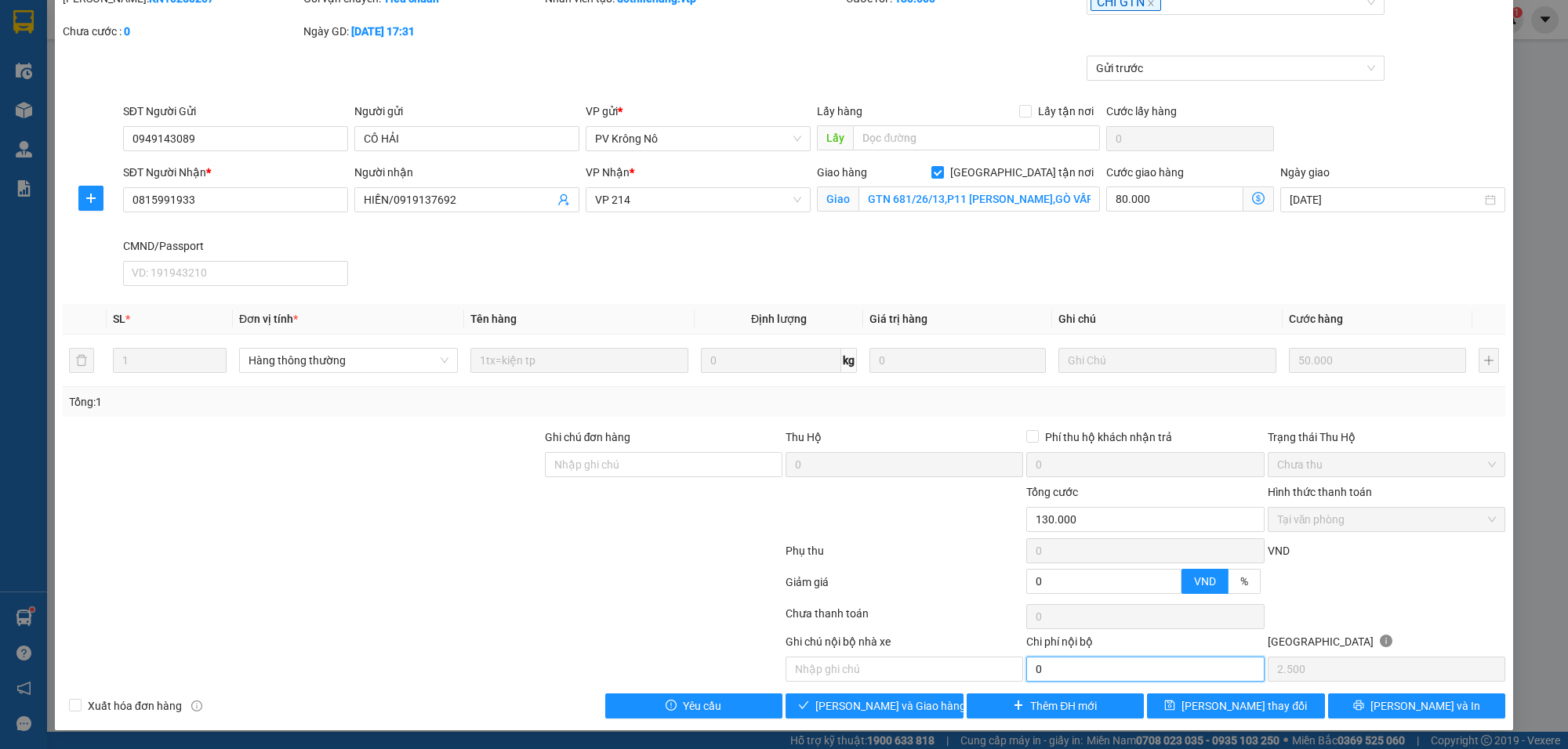
click at [1035, 676] on input "0" at bounding box center [1146, 669] width 238 height 25
click at [876, 703] on span "[PERSON_NAME] và [PERSON_NAME] hàng" at bounding box center [891, 706] width 150 height 17
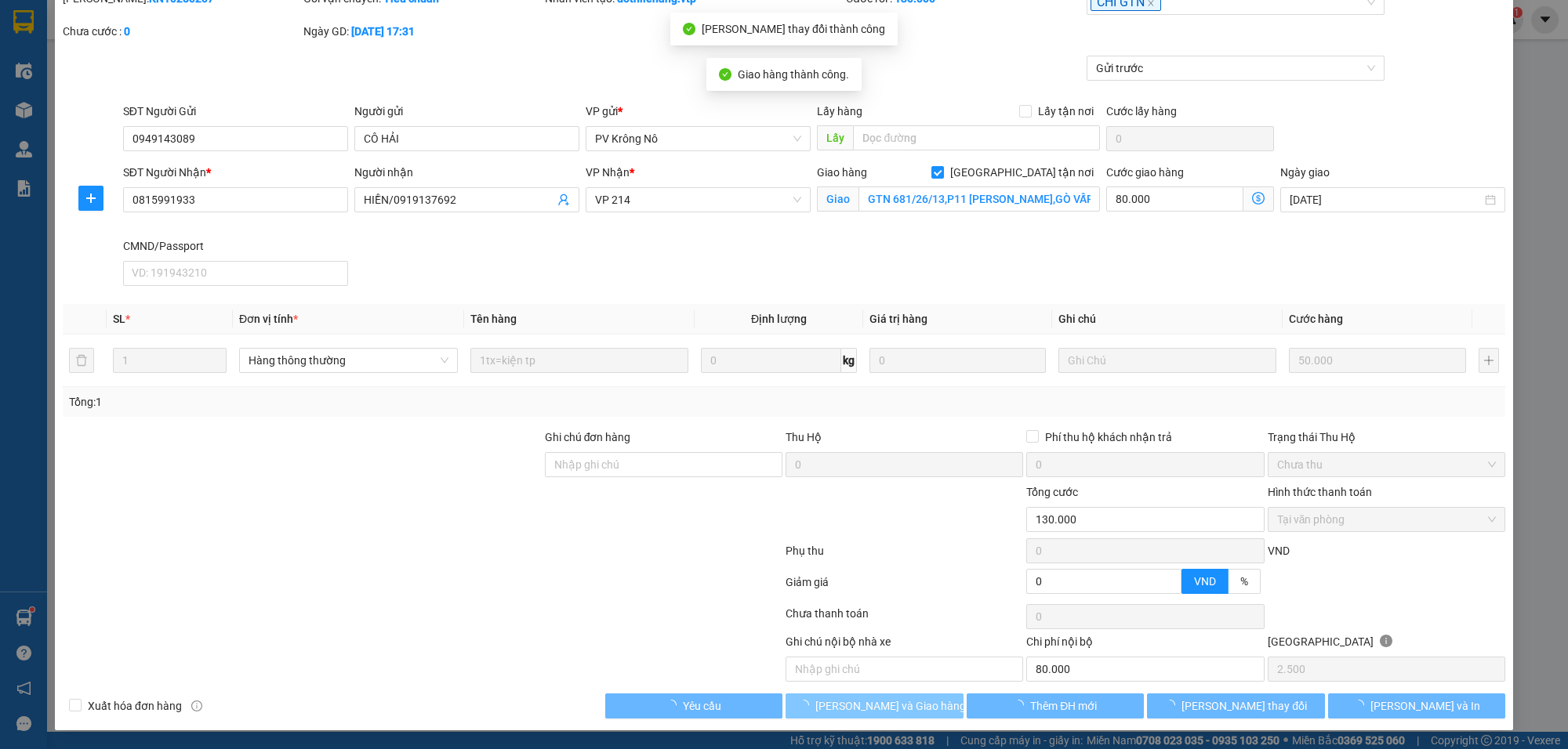
type input "80.000"
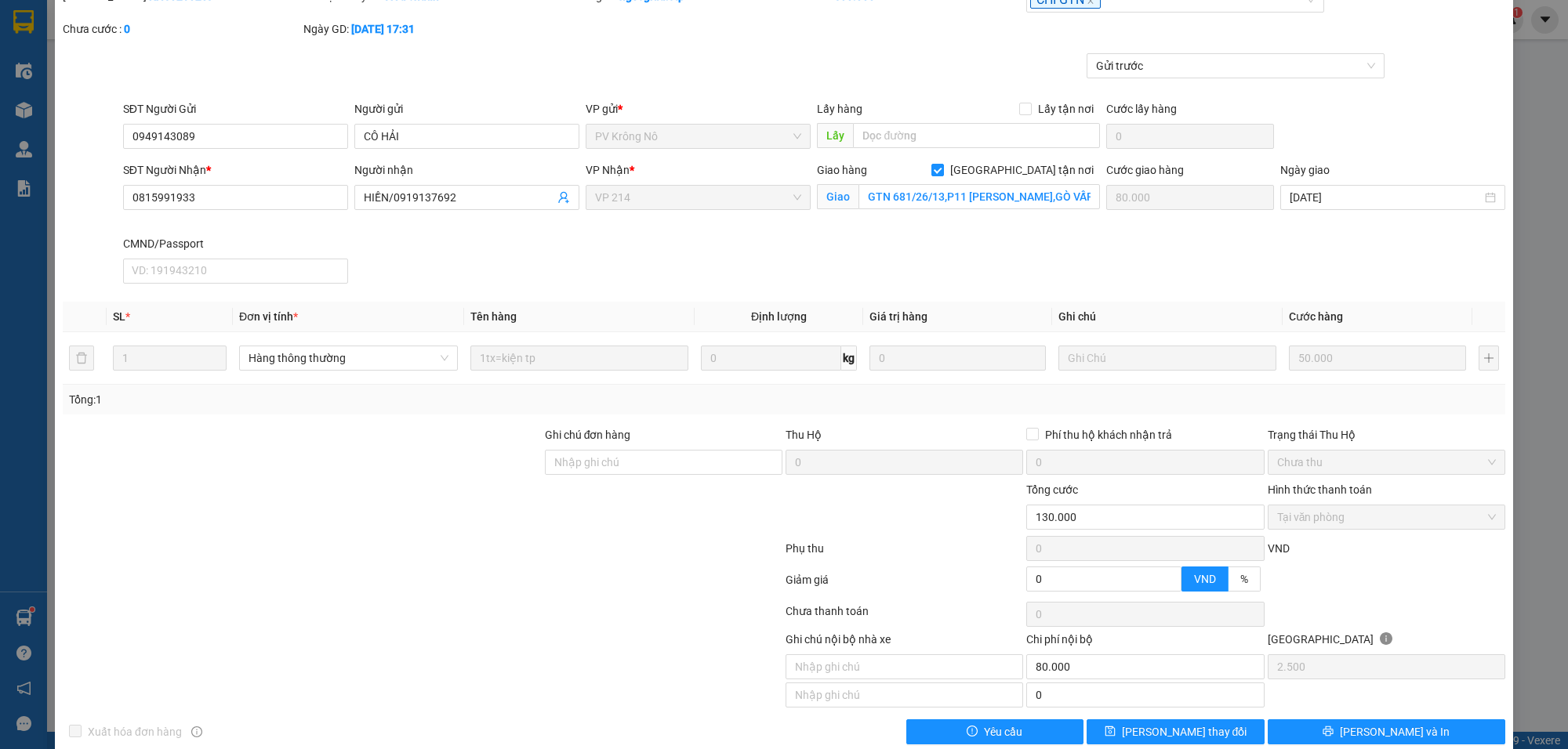
scroll to position [0, 0]
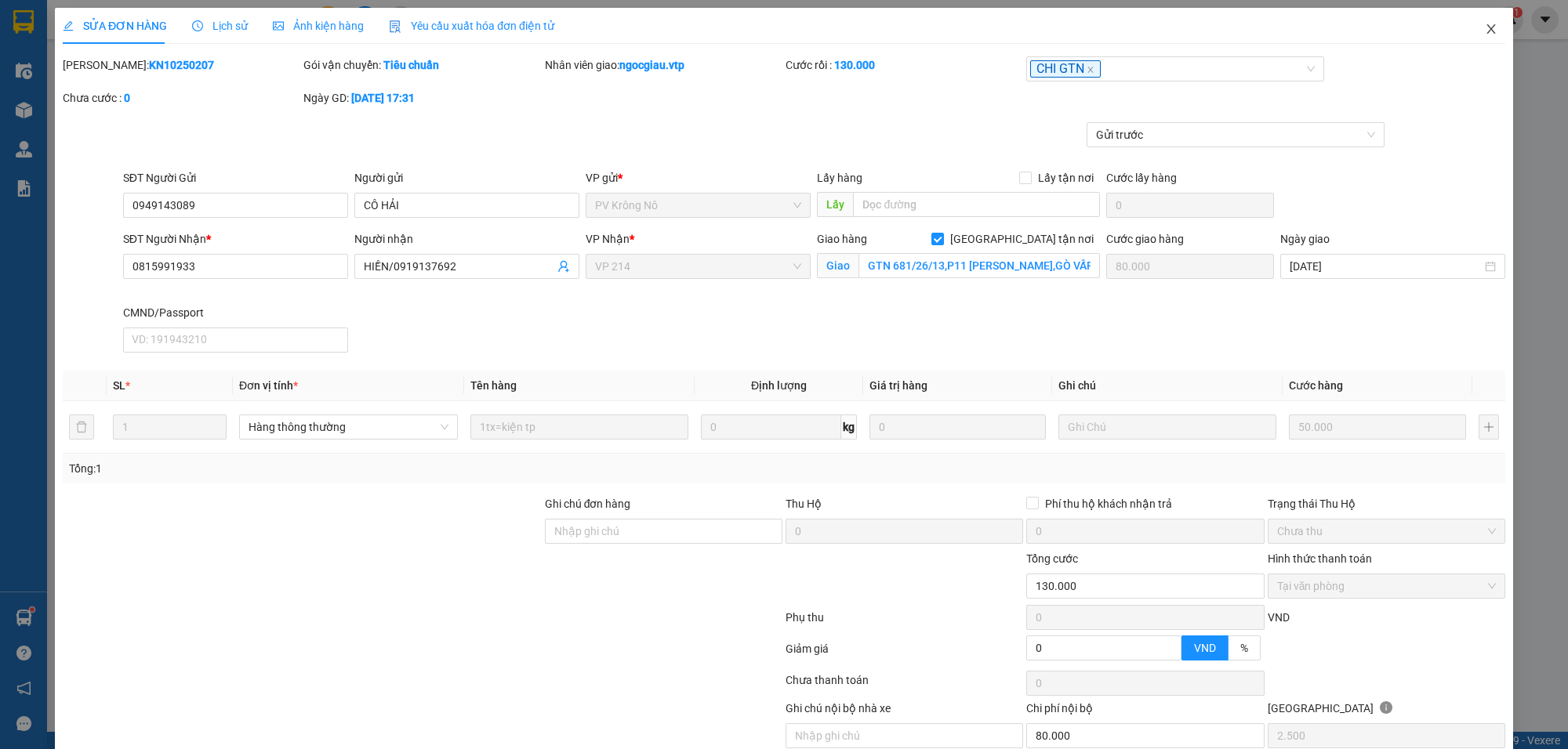
click at [1480, 21] on span "Close" at bounding box center [1491, 30] width 44 height 44
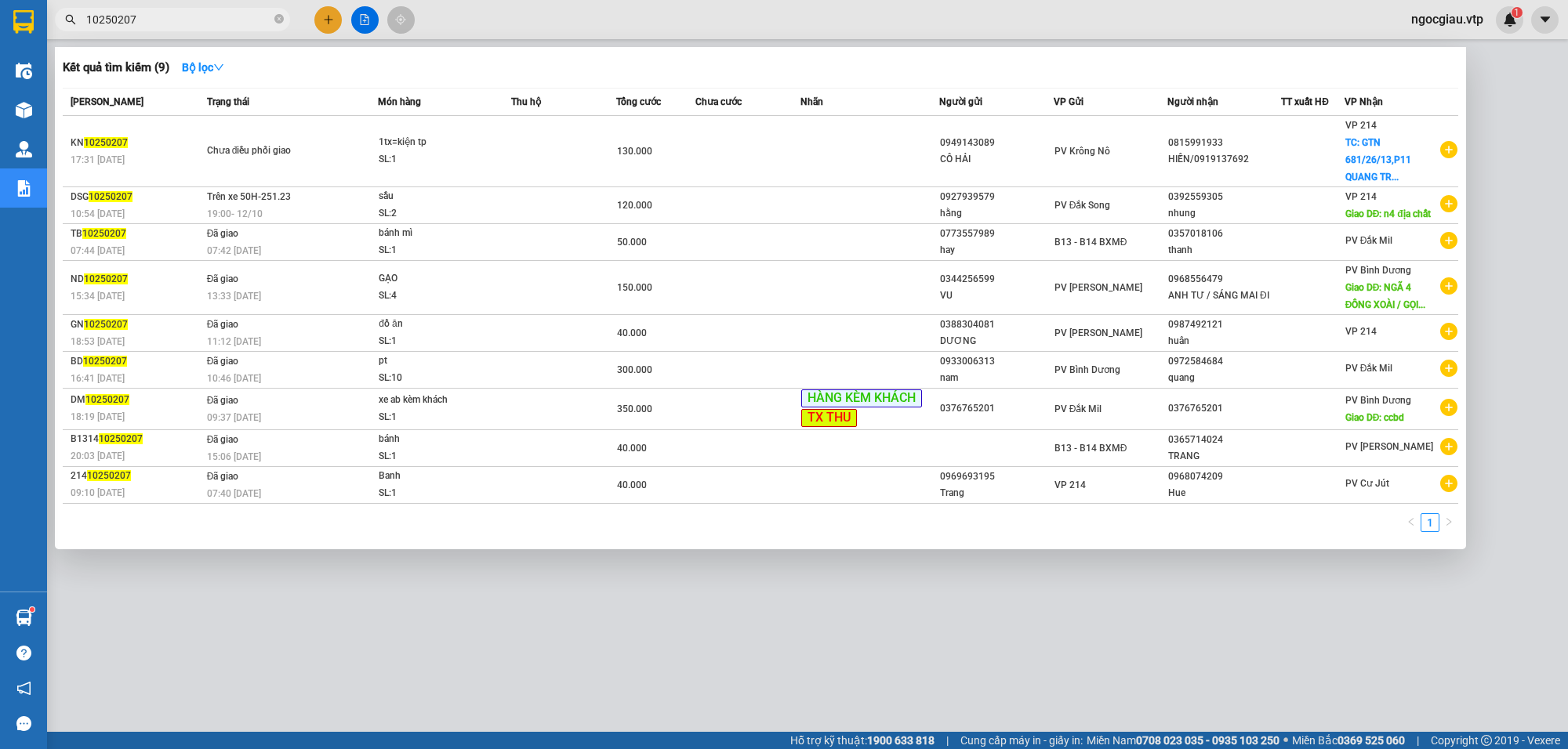
click at [190, 20] on input "10250207" at bounding box center [179, 19] width 185 height 17
type input "10250211"
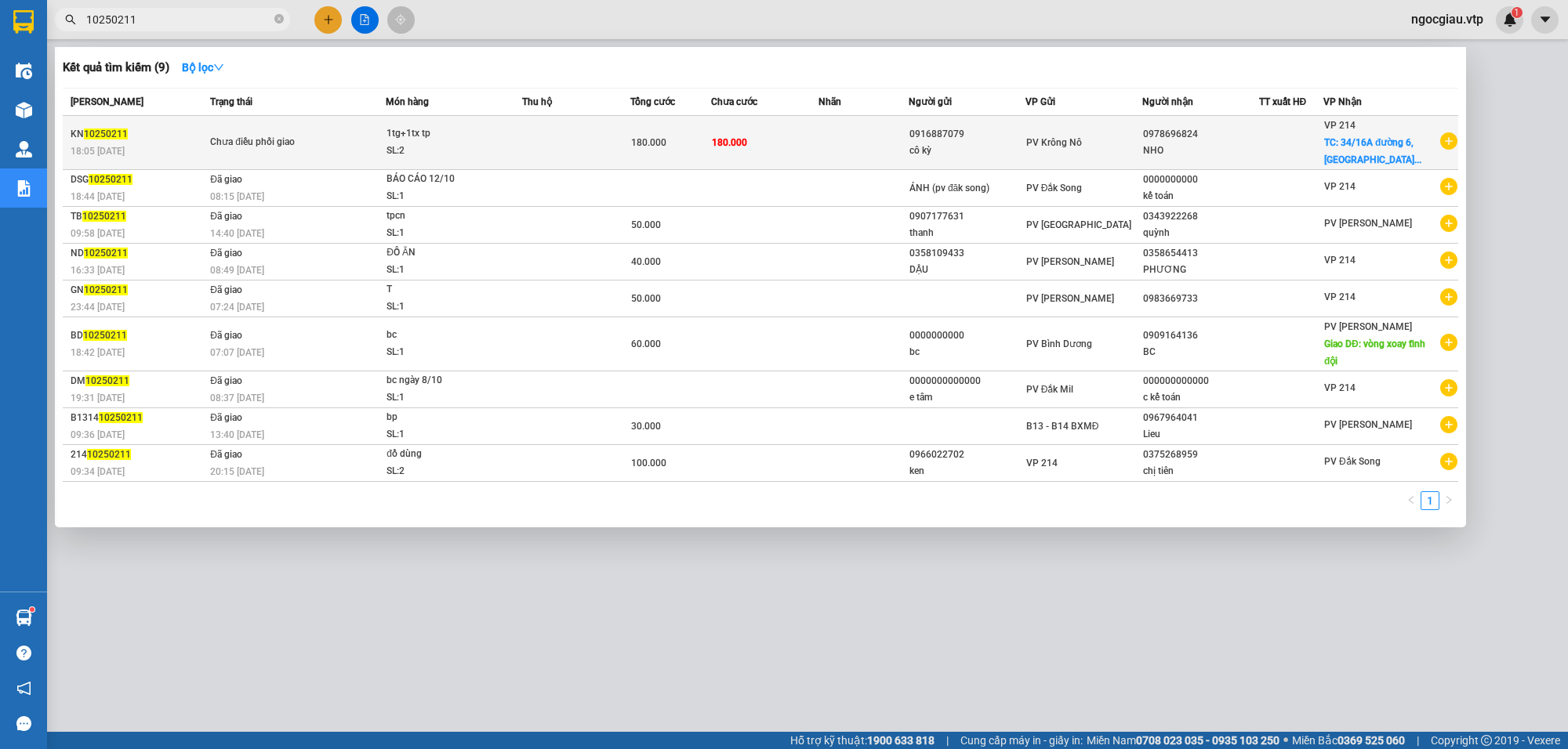
click at [804, 141] on td "180.000" at bounding box center [765, 142] width 108 height 54
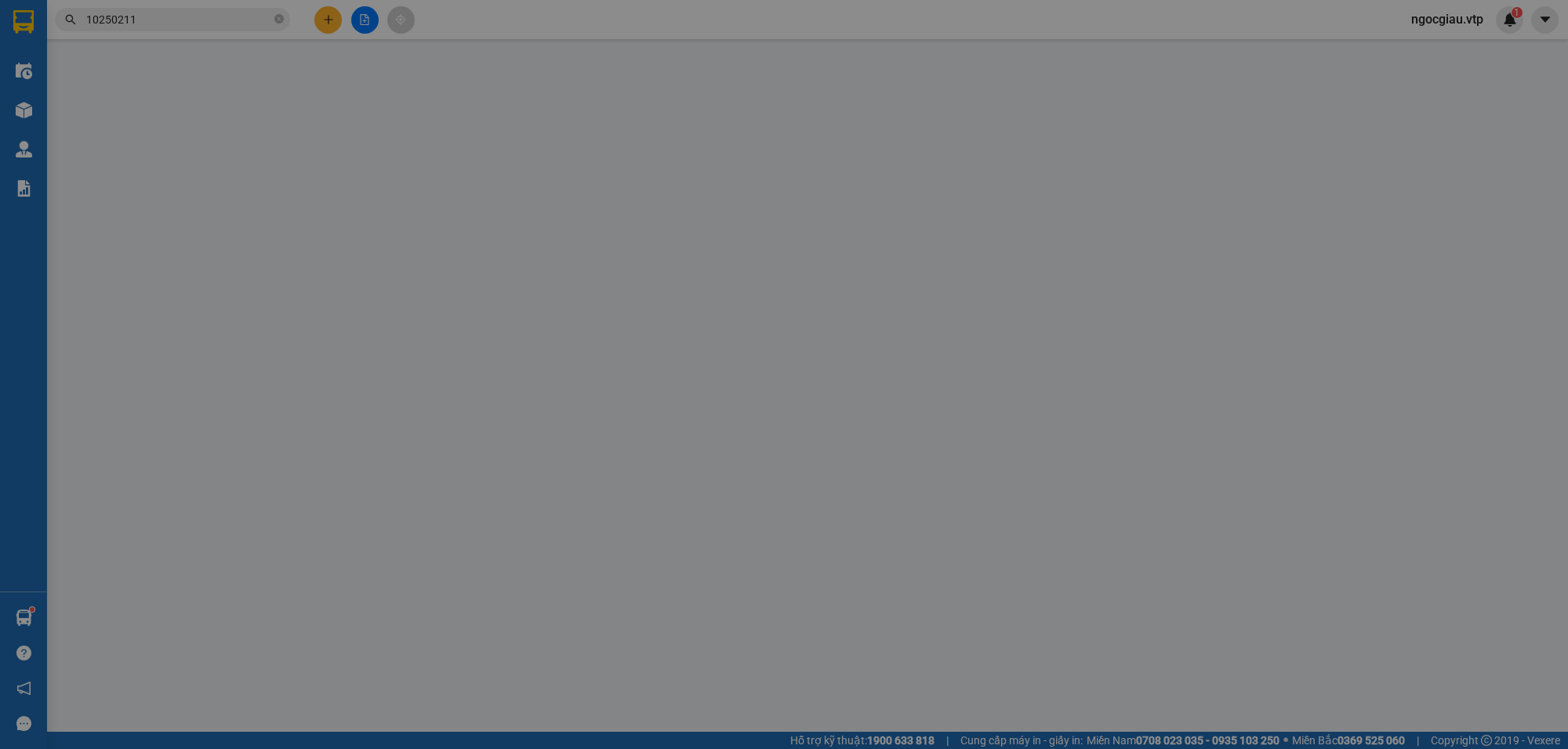
type input "0916887079"
type input "cô kỳ"
type input "0978696824"
type input "NHO"
checkbox input "true"
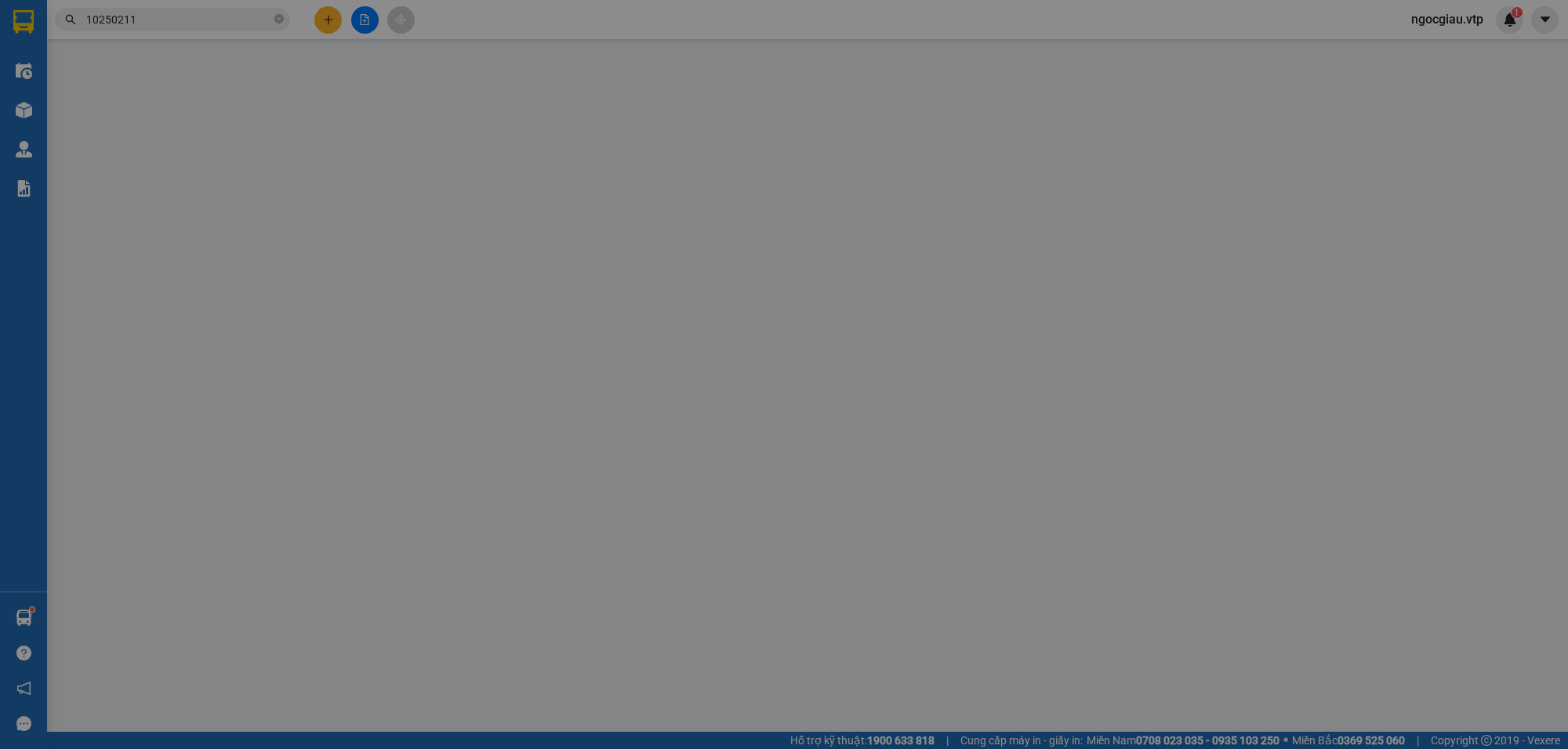
type input "34/16A đường 6, phường tăng nhân phú B, thủ đức"
type input "0"
type input "180.000"
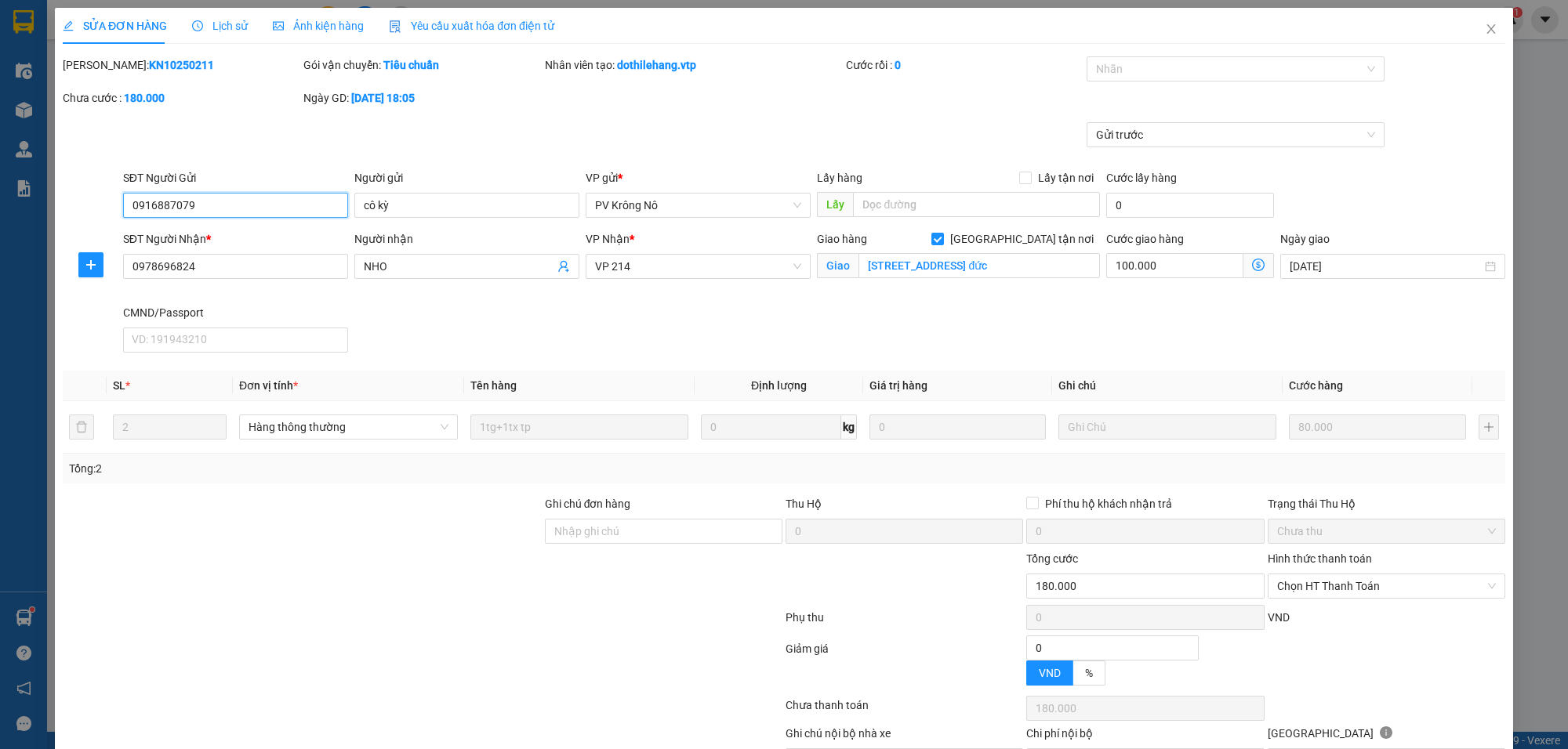
type input "4.000"
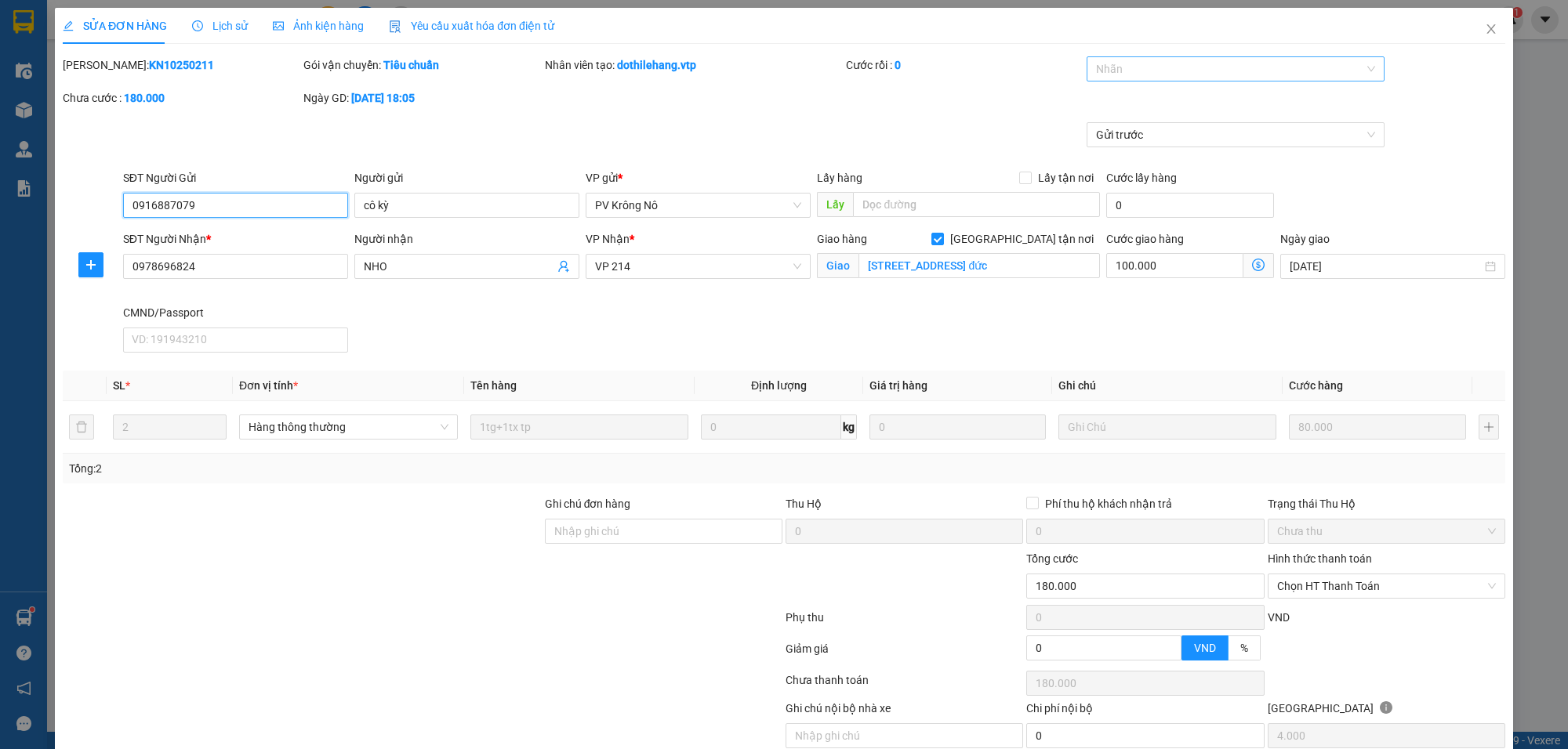
click at [1111, 68] on div at bounding box center [1227, 69] width 274 height 19
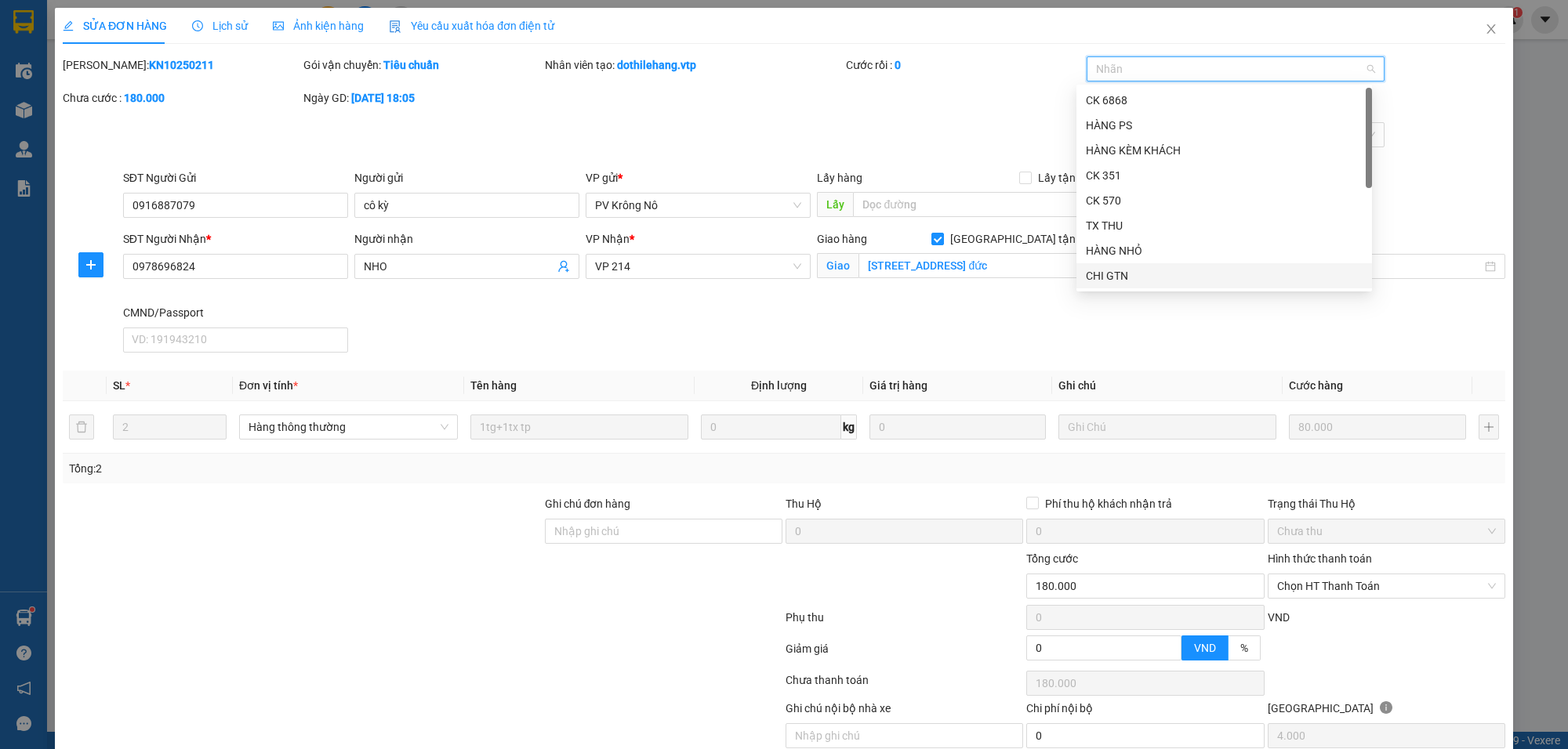
click at [1119, 273] on div "CHI GTN" at bounding box center [1224, 275] width 277 height 17
click at [922, 95] on div "Mã ĐH: KN10250211 Gói vận chuyển: Tiêu chuẩn Nhân viên tạo: dothilehang.vtp Cướ…" at bounding box center [784, 89] width 1446 height 66
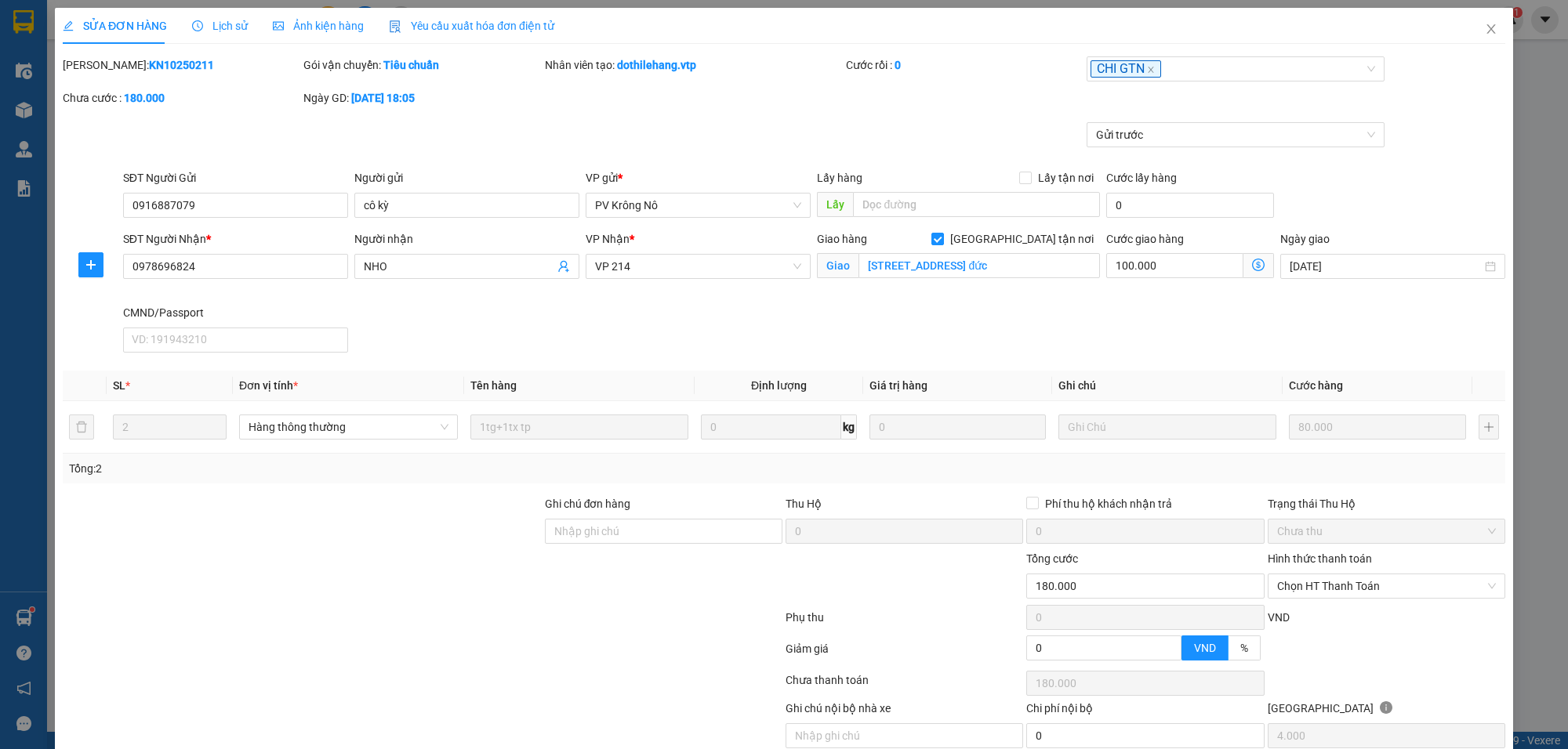
scroll to position [69, 0]
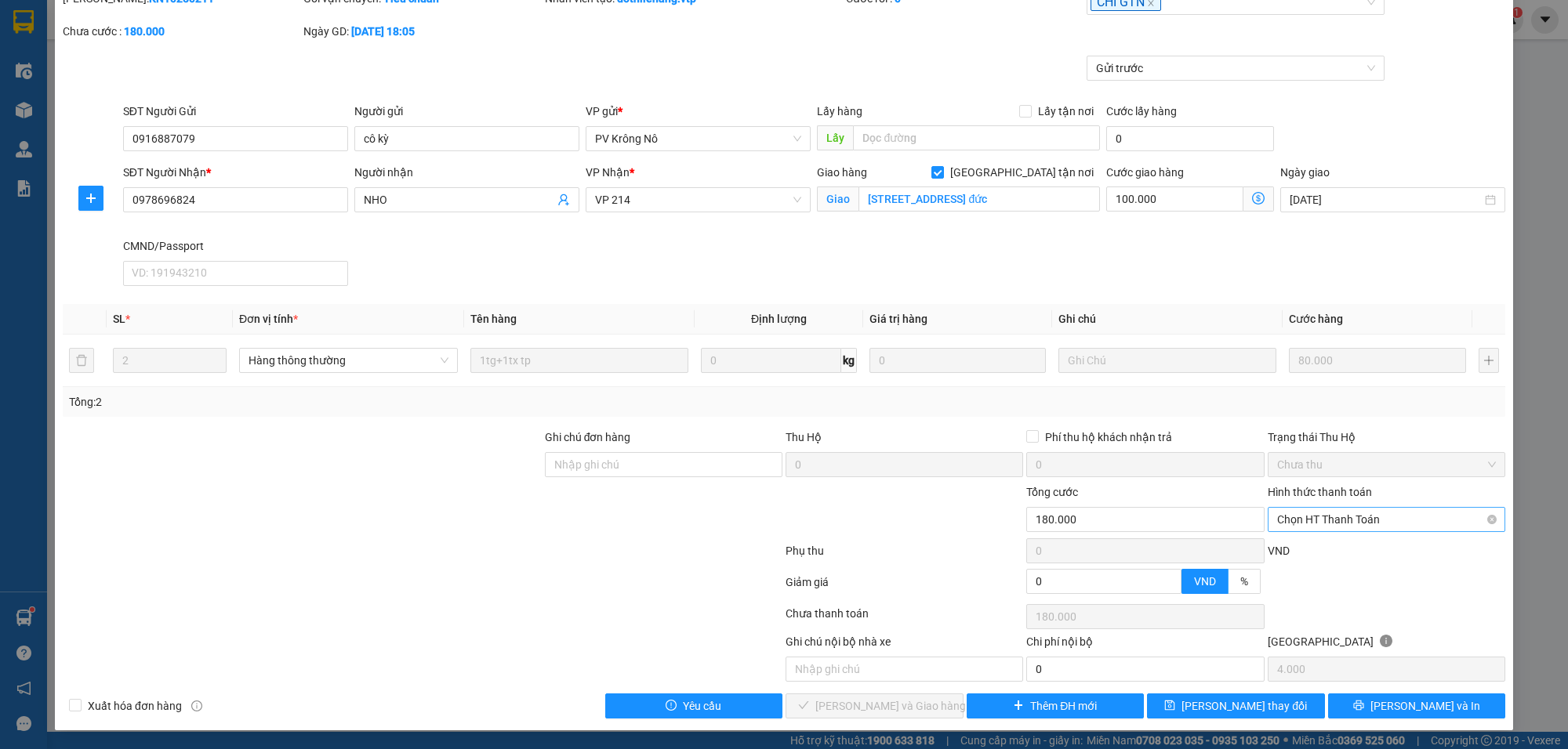
click at [1299, 514] on span "Chọn HT Thanh Toán" at bounding box center [1387, 519] width 218 height 23
click at [1287, 548] on div "Tại văn phòng" at bounding box center [1373, 552] width 216 height 17
type input "0"
click at [1079, 671] on input "0" at bounding box center [1146, 669] width 238 height 25
click at [850, 708] on span "[PERSON_NAME] và [PERSON_NAME] hàng" at bounding box center [891, 706] width 150 height 17
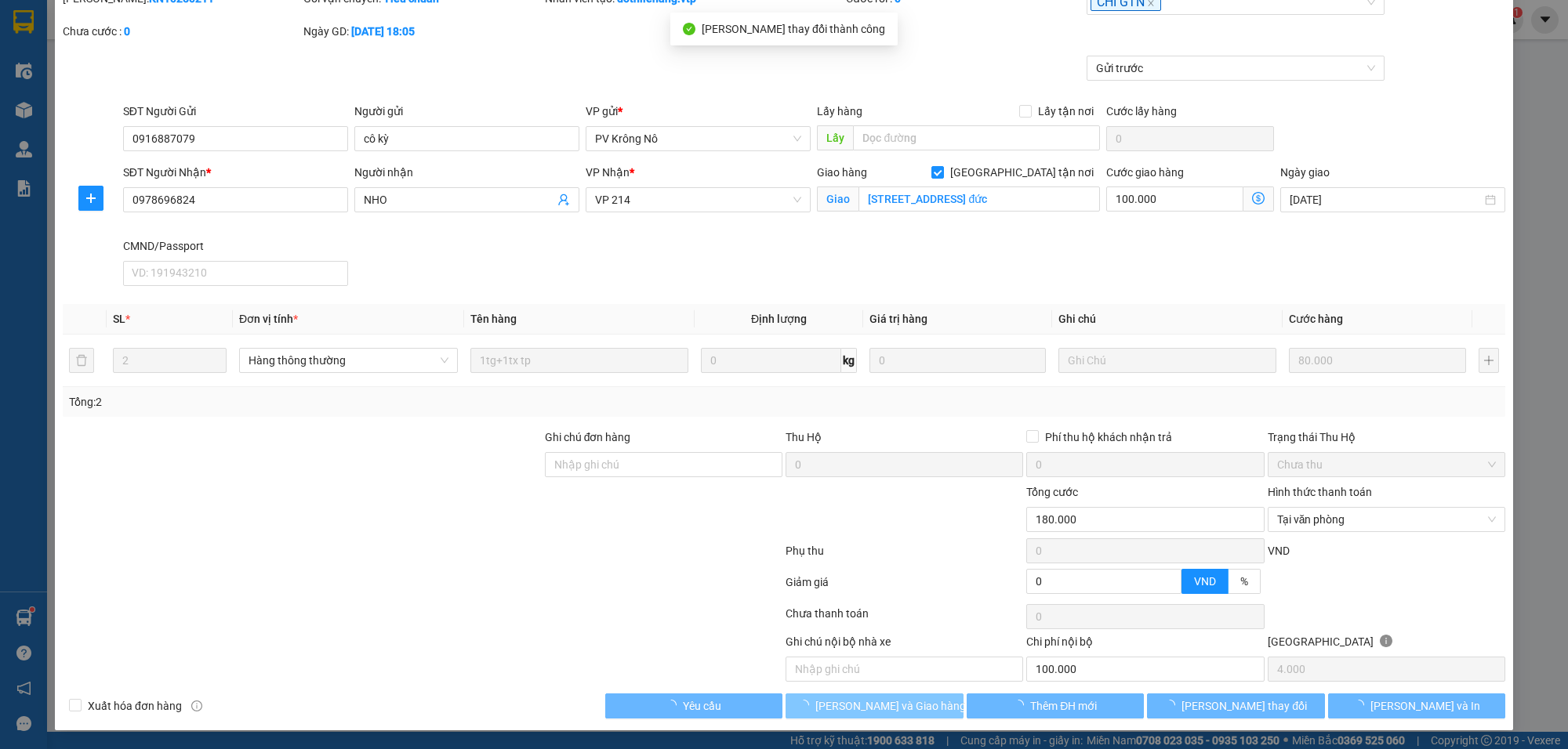
type input "100.000"
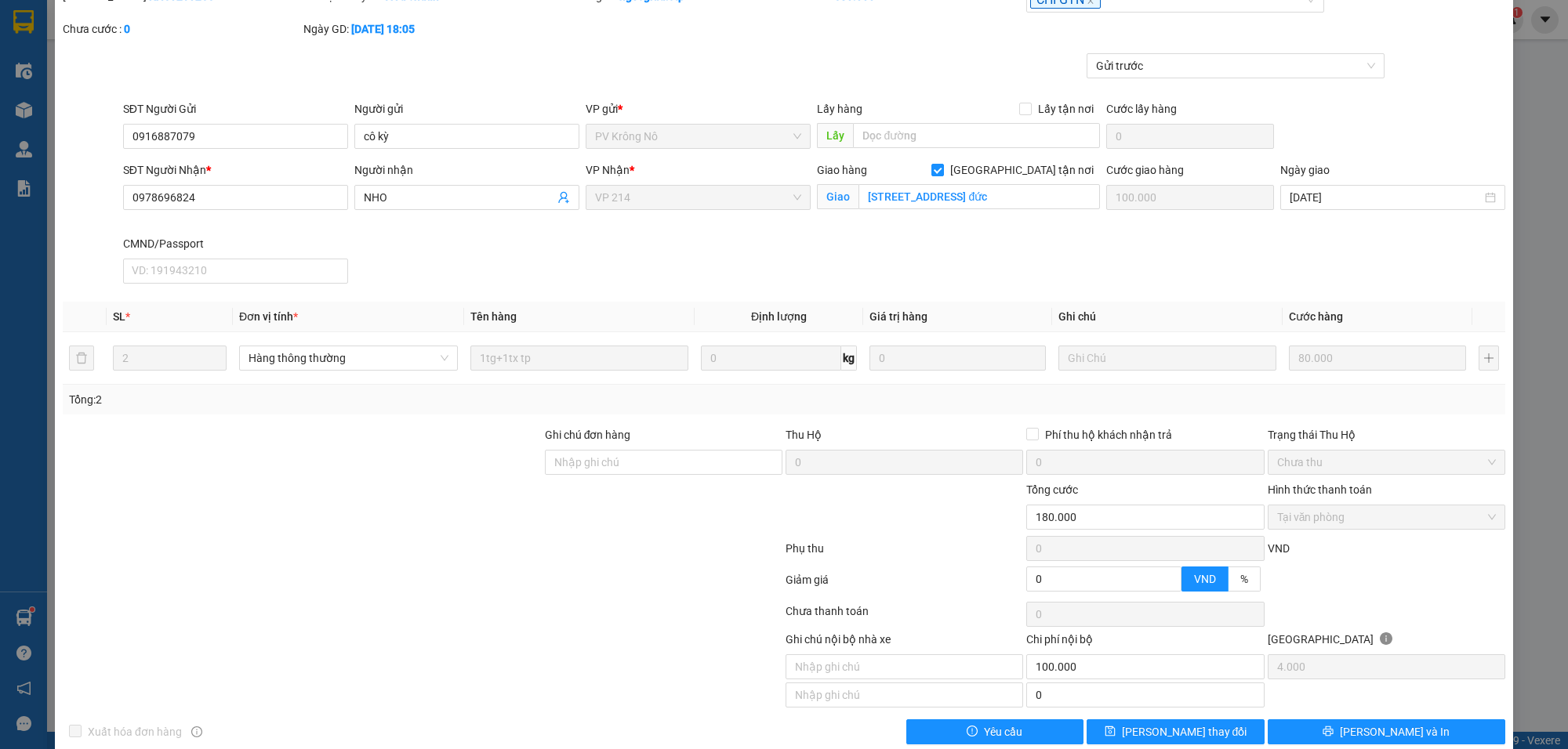
scroll to position [0, 0]
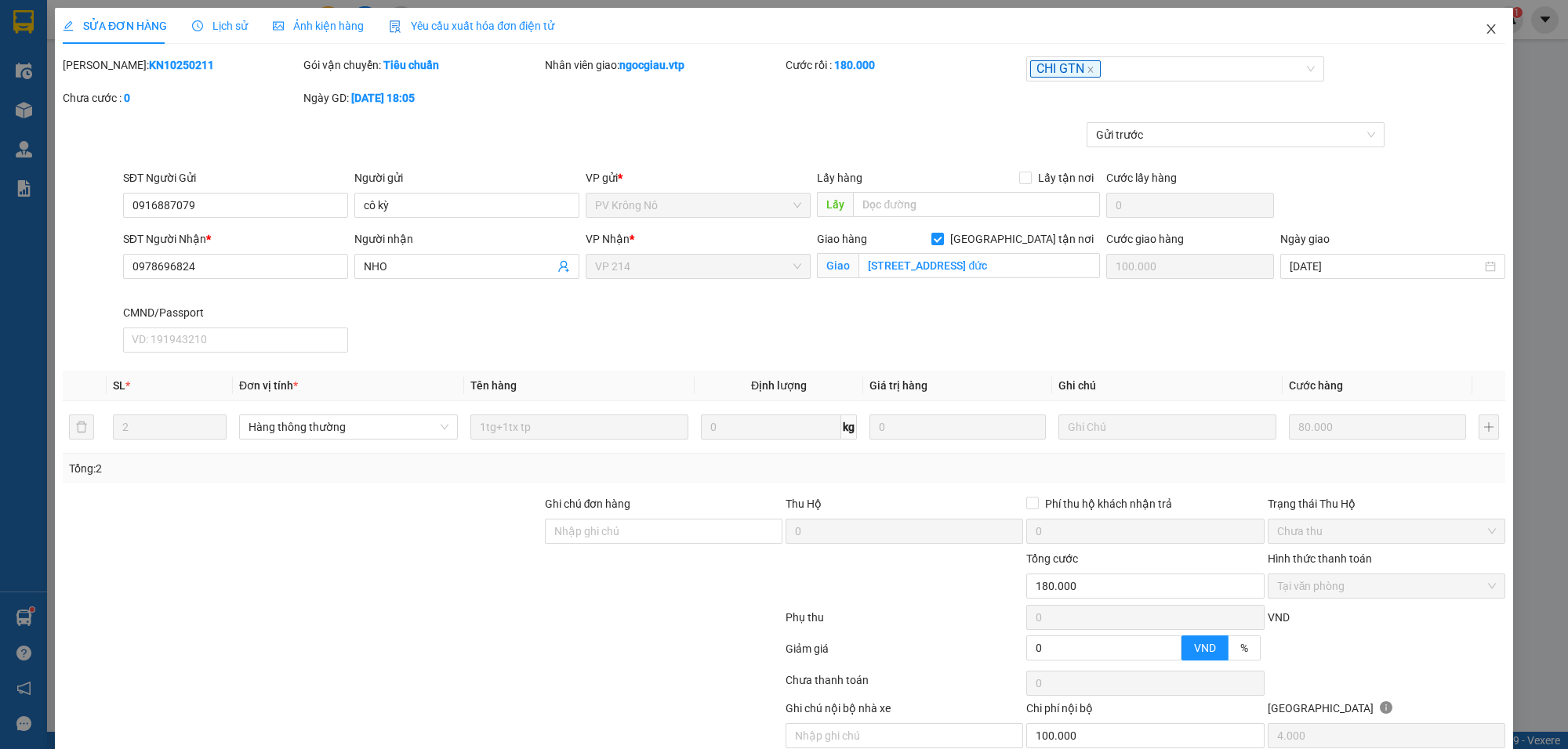
click at [1485, 26] on icon "close" at bounding box center [1492, 29] width 13 height 13
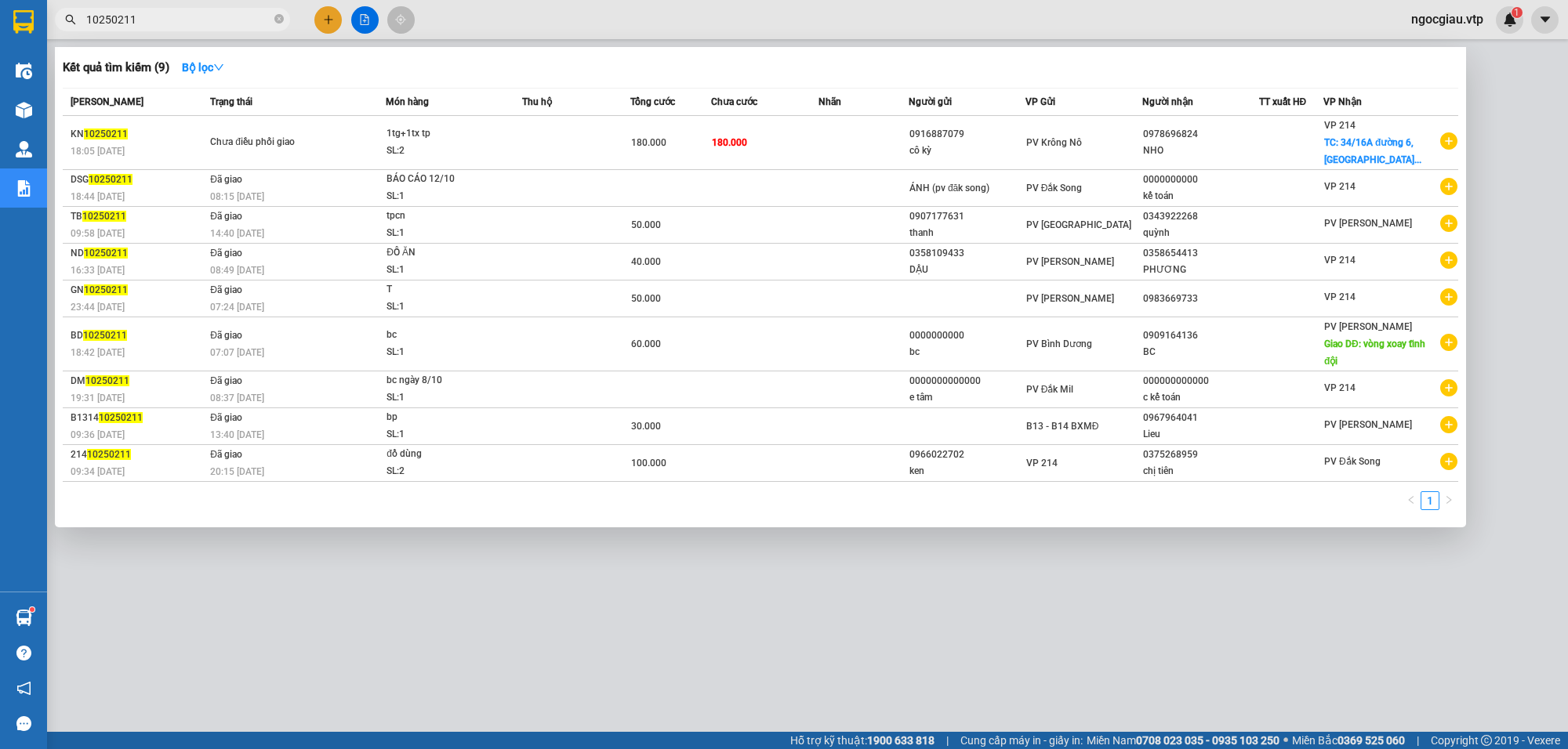
click at [159, 18] on input "10250211" at bounding box center [179, 19] width 185 height 17
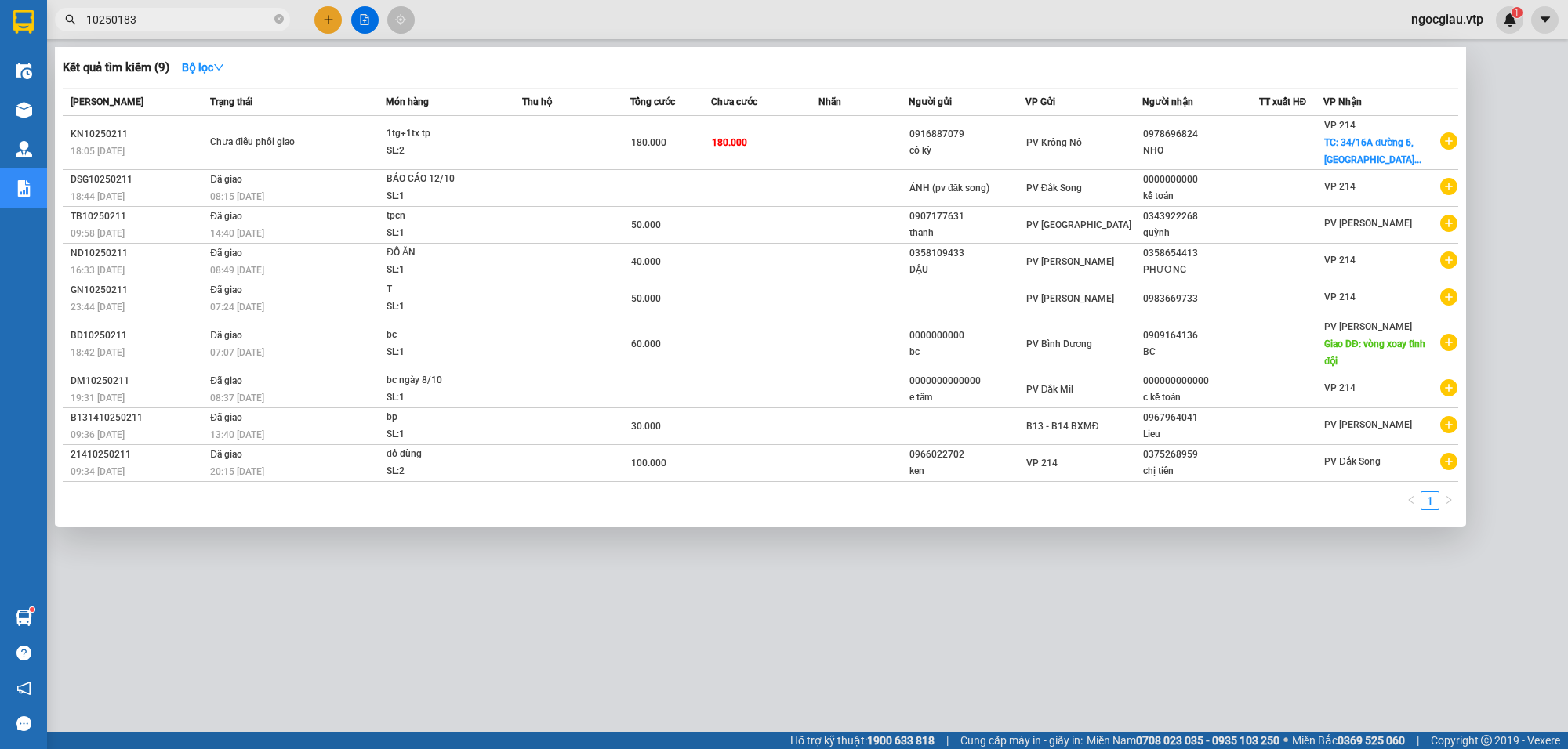
type input "10250183"
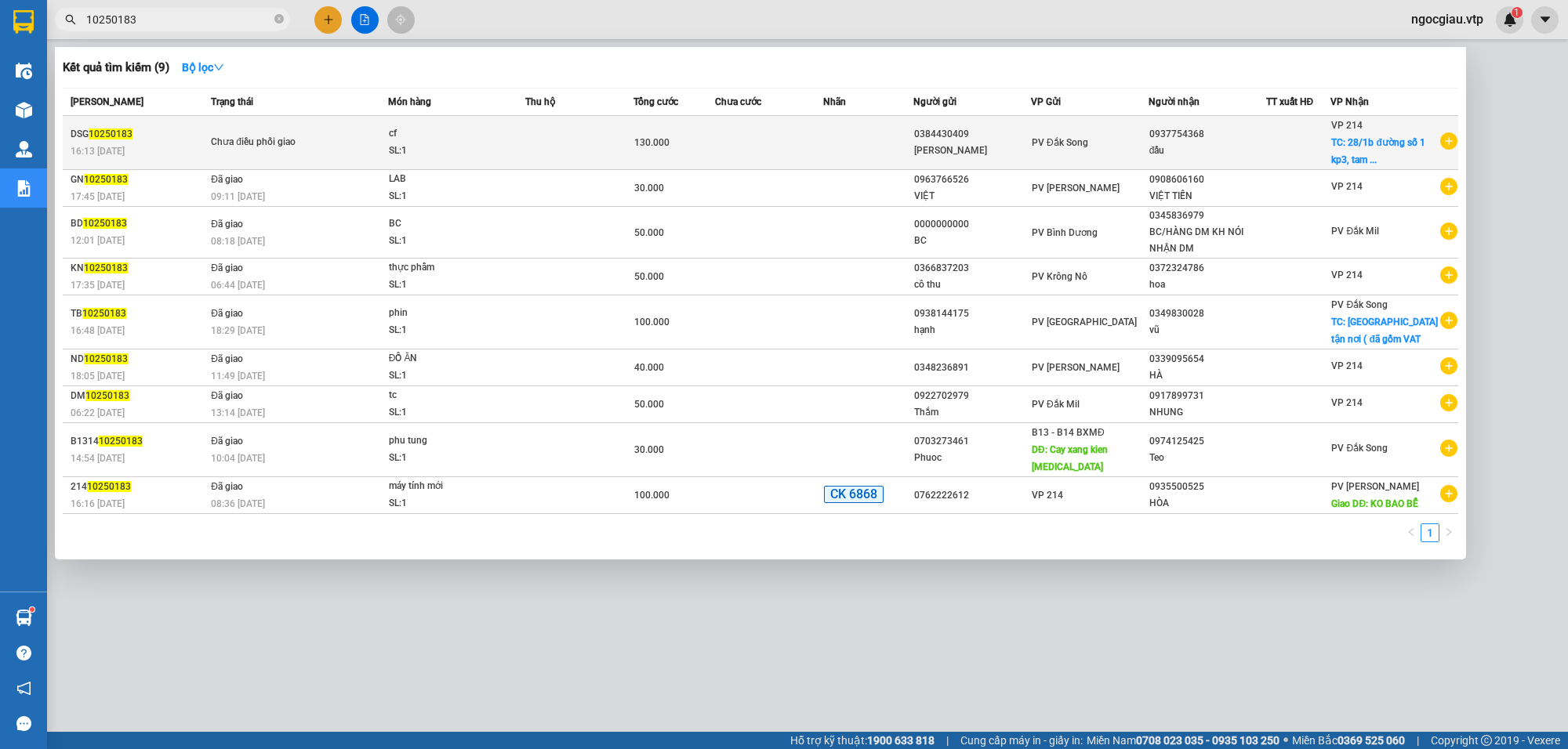
click at [447, 146] on div "SL: 1" at bounding box center [447, 150] width 117 height 17
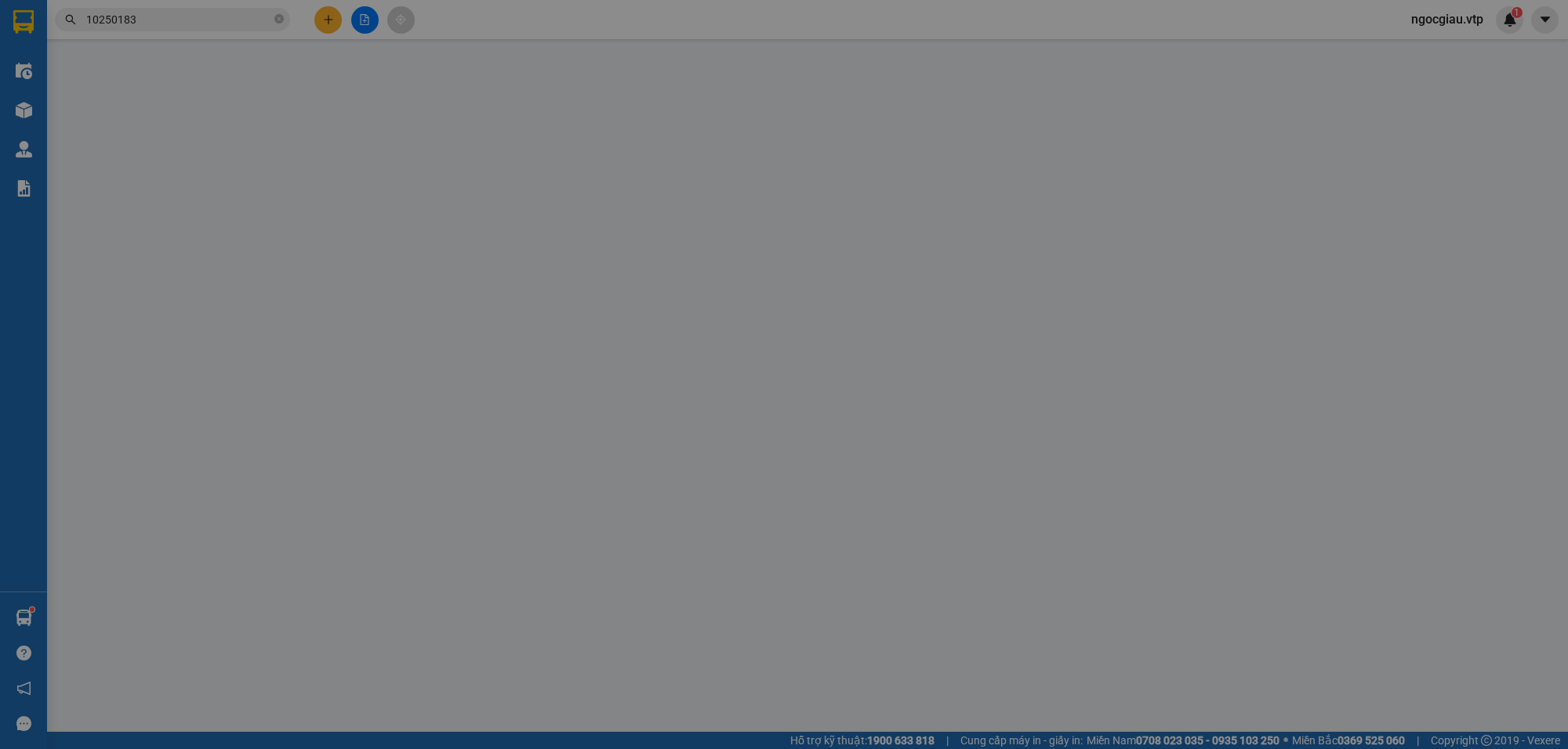
type input "0384430409"
type input "[PERSON_NAME]"
type input "0937754368"
type input "đấu"
checkbox input "true"
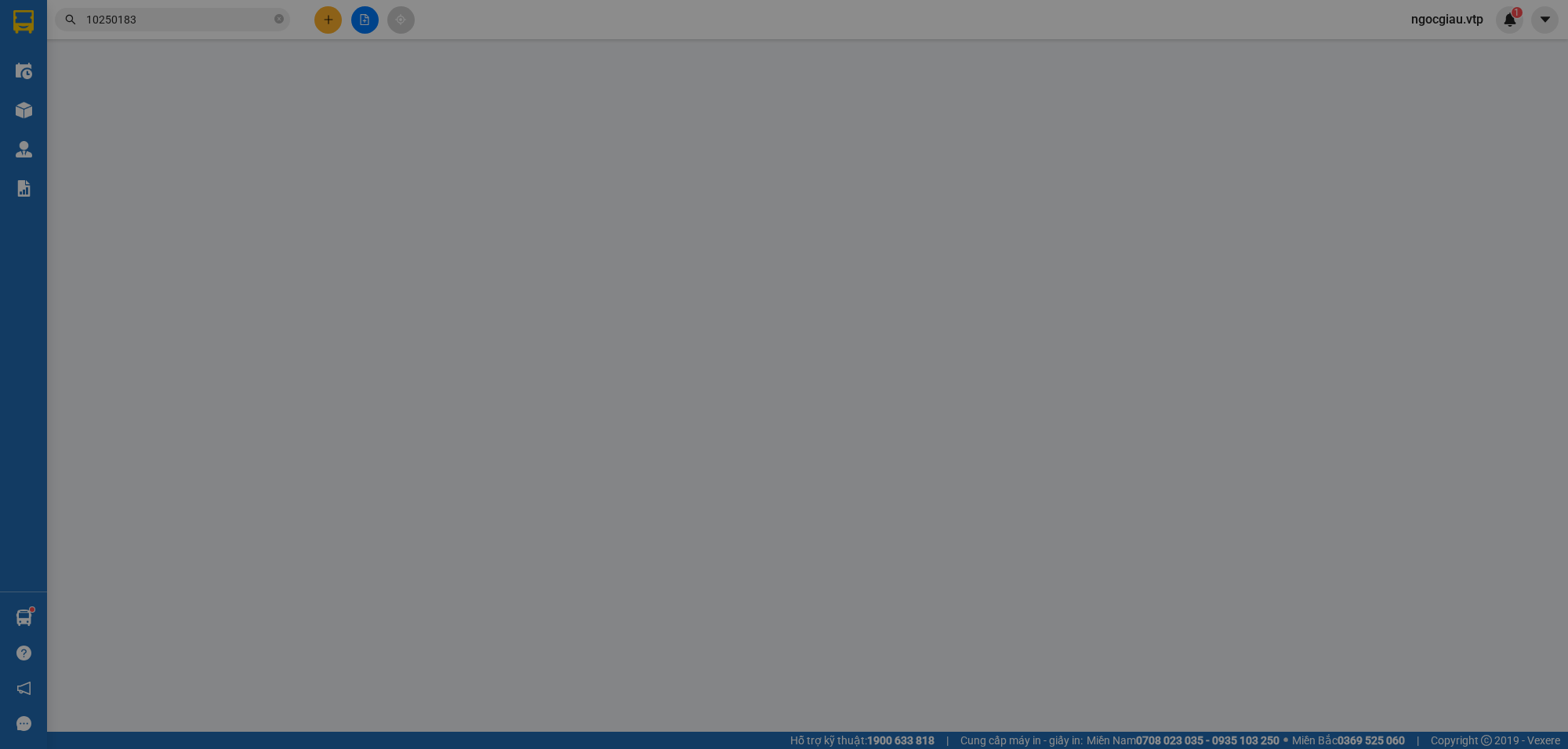
type input "28/1b đường số 1 kp3, tam phú thủ đức"
type input "0"
type input "130.000"
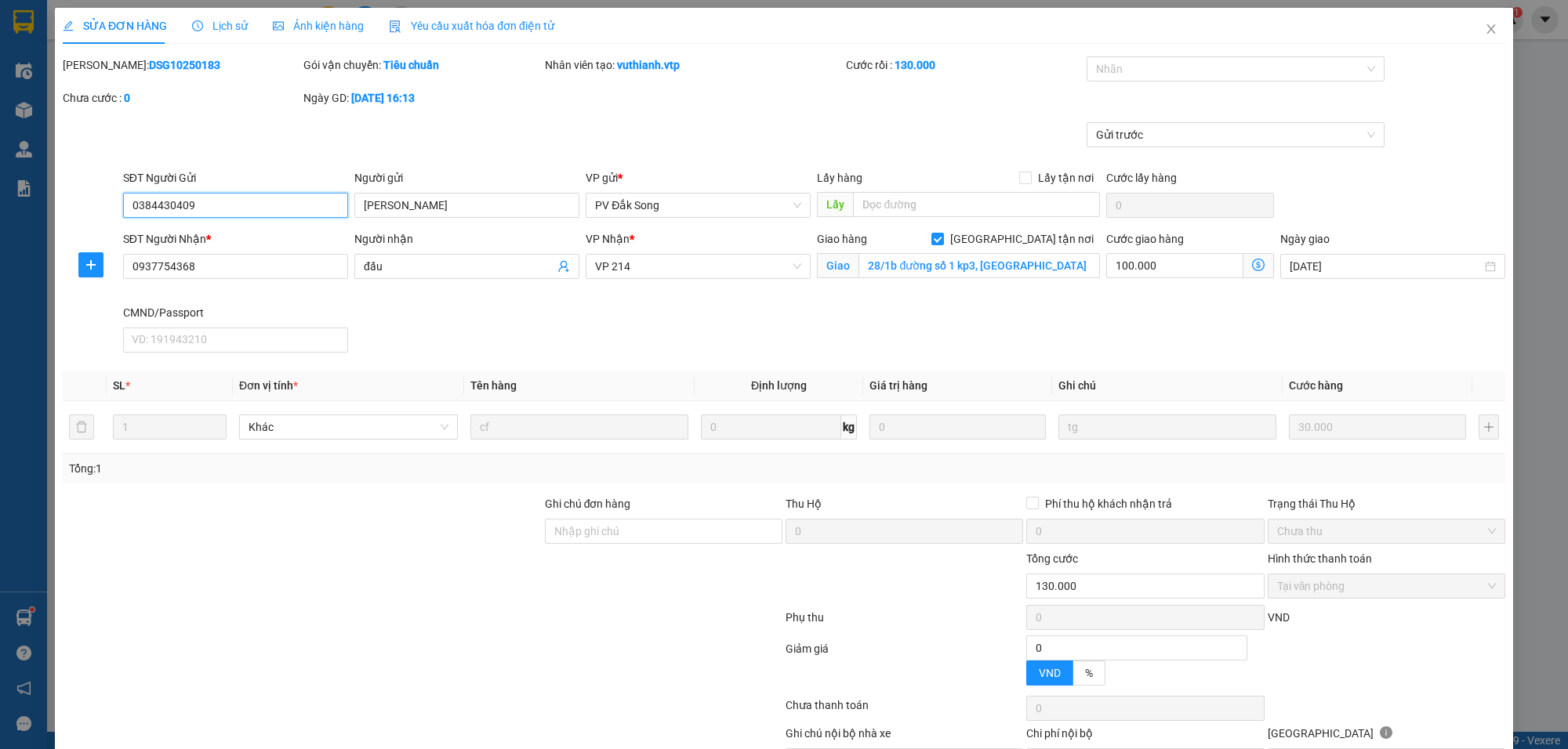
type input "1.500"
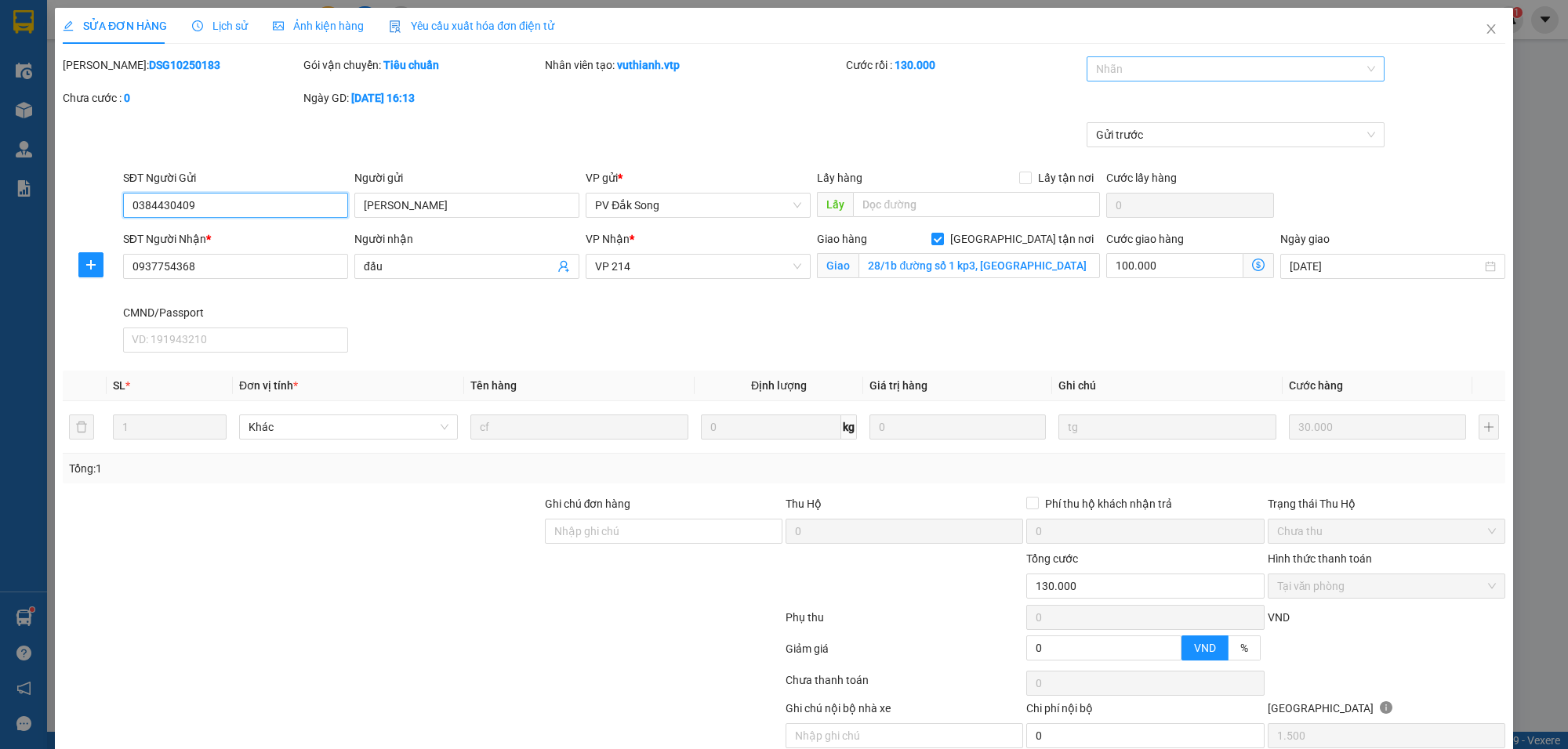
click at [1104, 68] on div at bounding box center [1227, 69] width 274 height 19
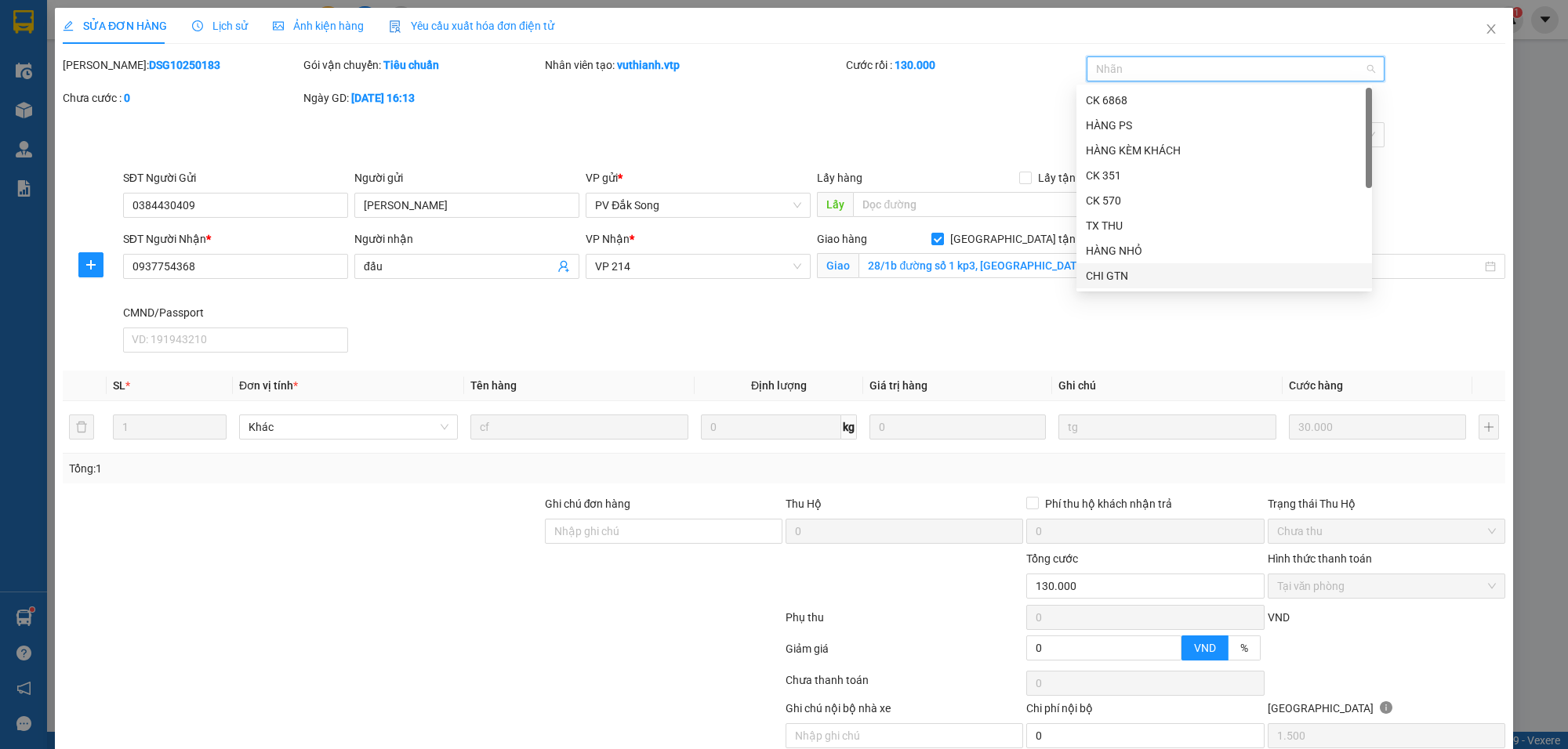
click at [1149, 276] on div "CHI GTN" at bounding box center [1224, 275] width 277 height 17
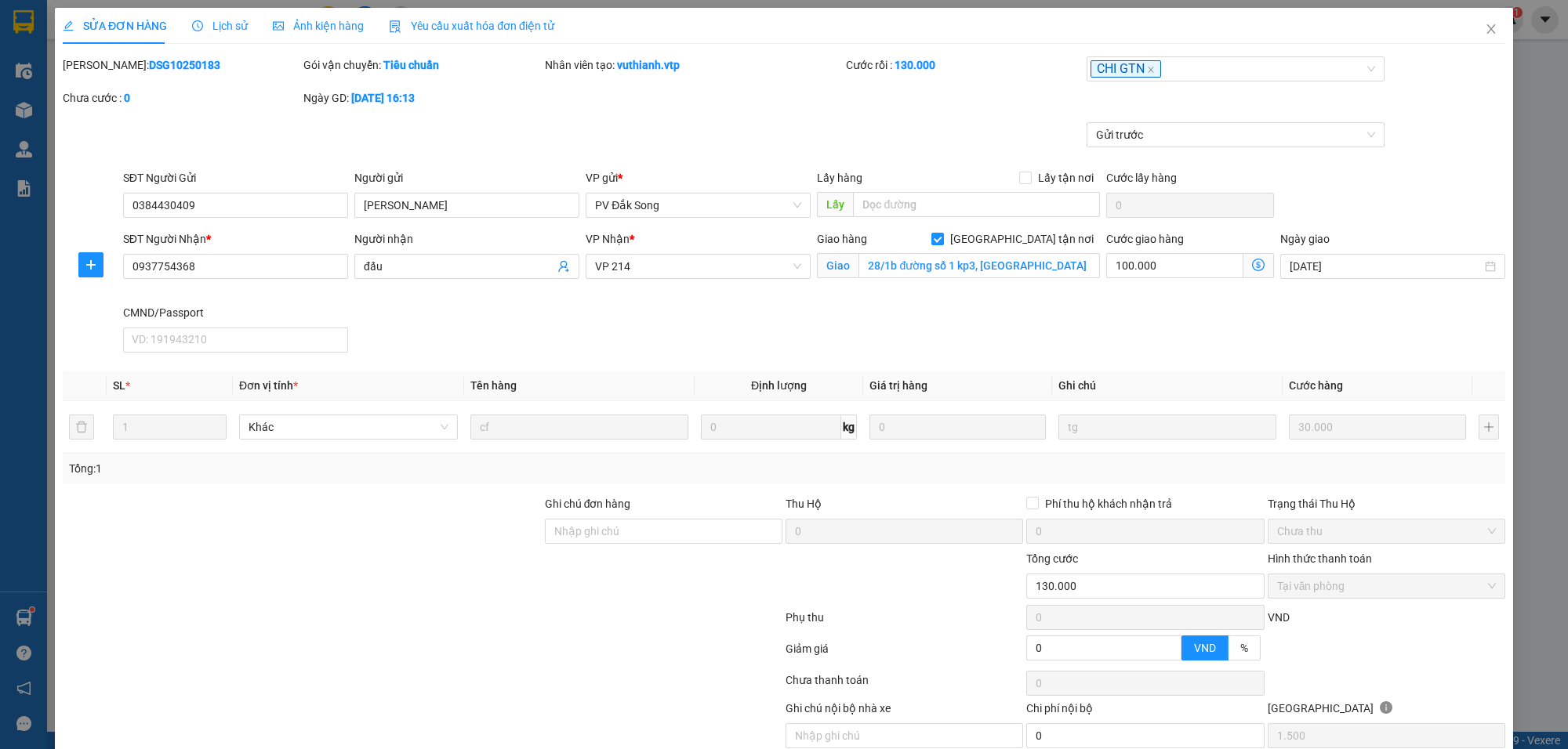
click at [1470, 145] on div "Gửi trước" at bounding box center [784, 146] width 1446 height 47
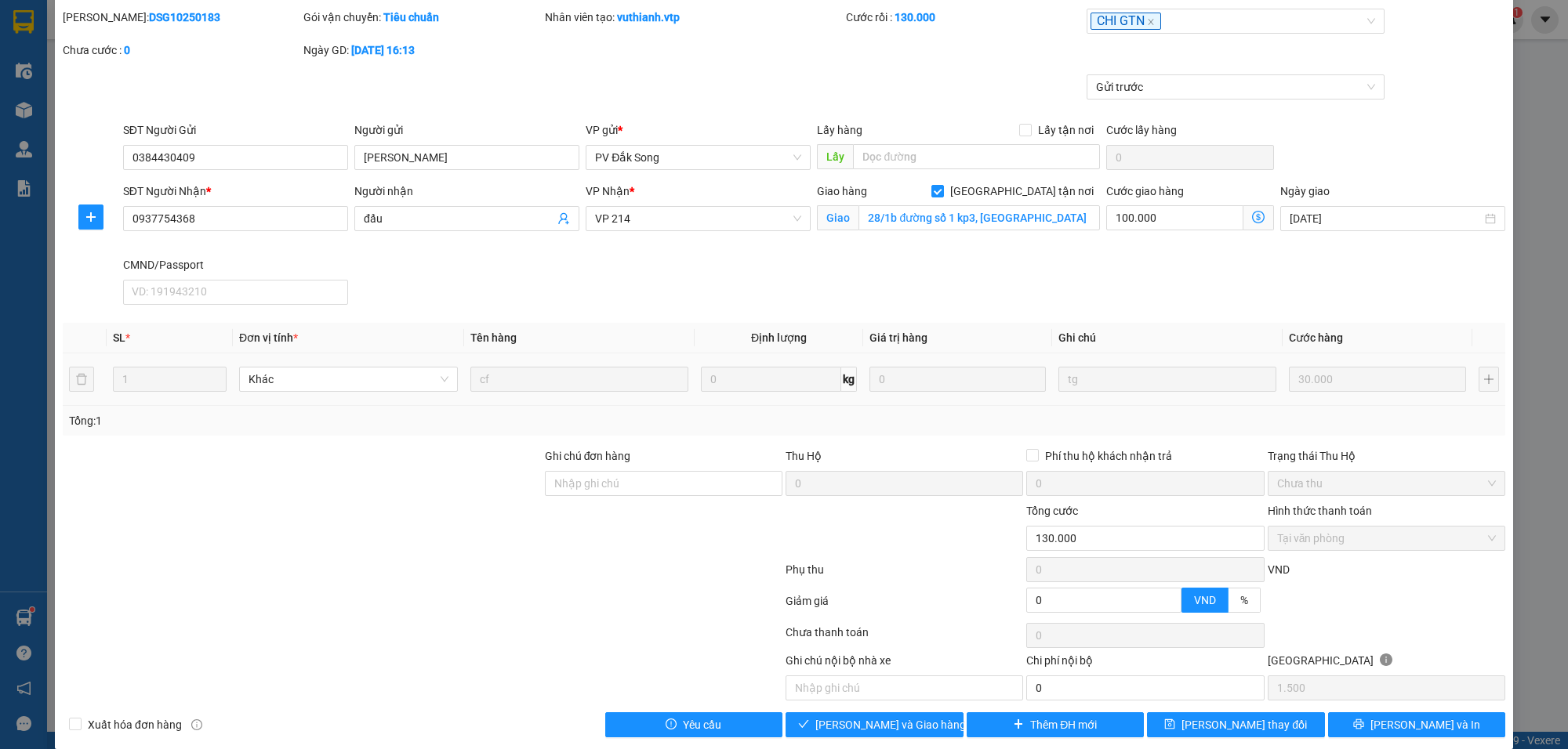
scroll to position [69, 0]
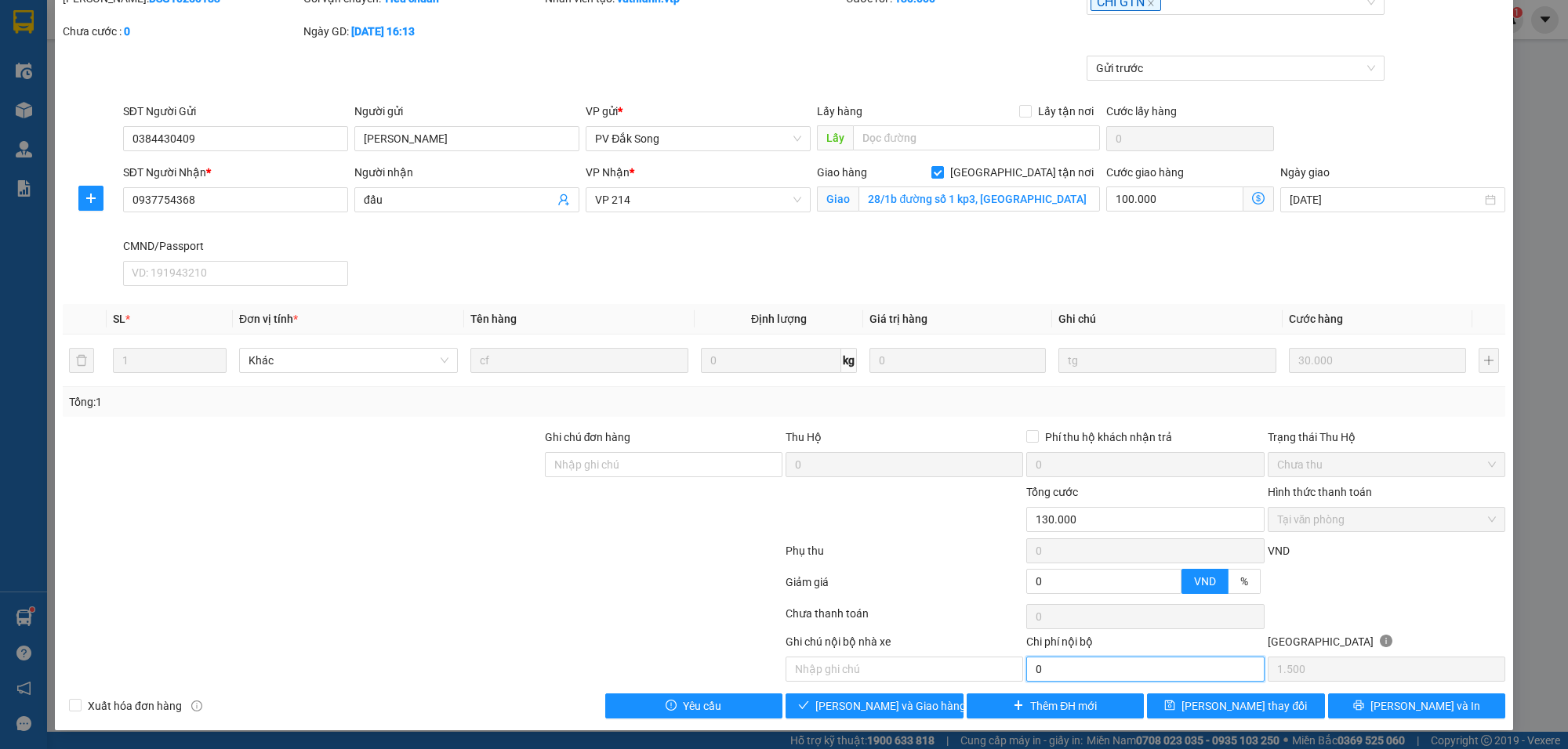
click at [1060, 671] on input "0" at bounding box center [1146, 669] width 238 height 25
click at [890, 715] on button "[PERSON_NAME] và [PERSON_NAME] hàng" at bounding box center [875, 706] width 178 height 25
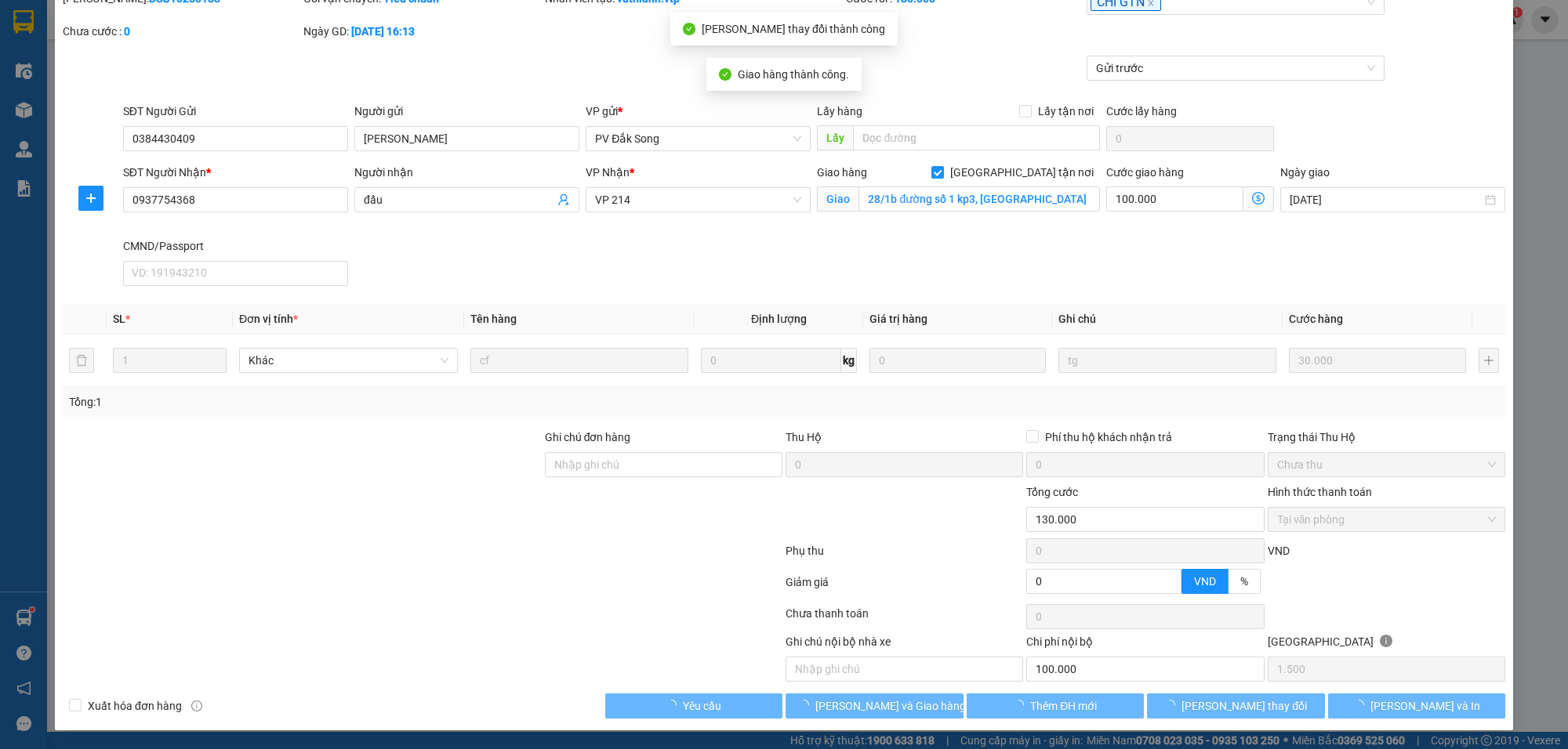
type input "100.000"
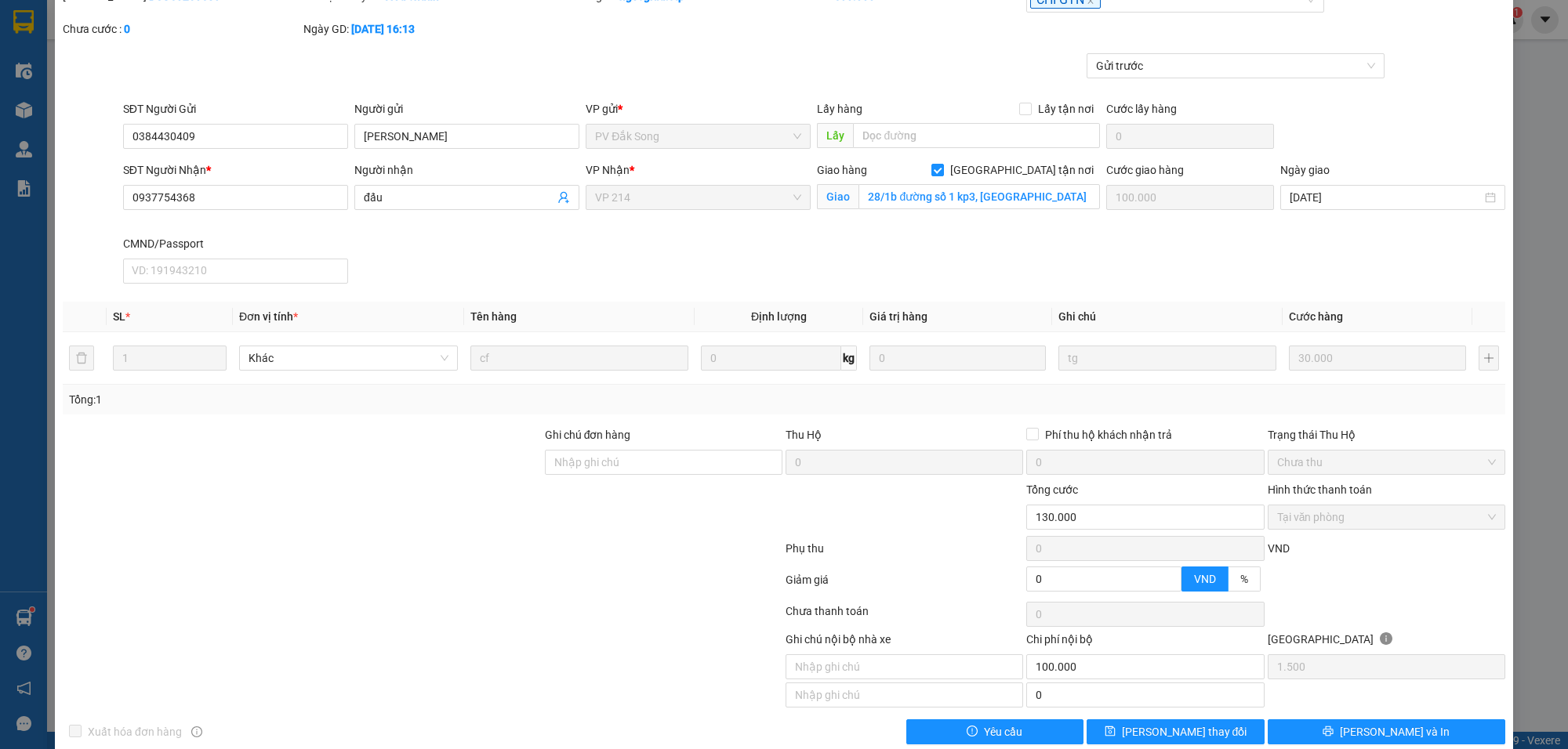
scroll to position [0, 0]
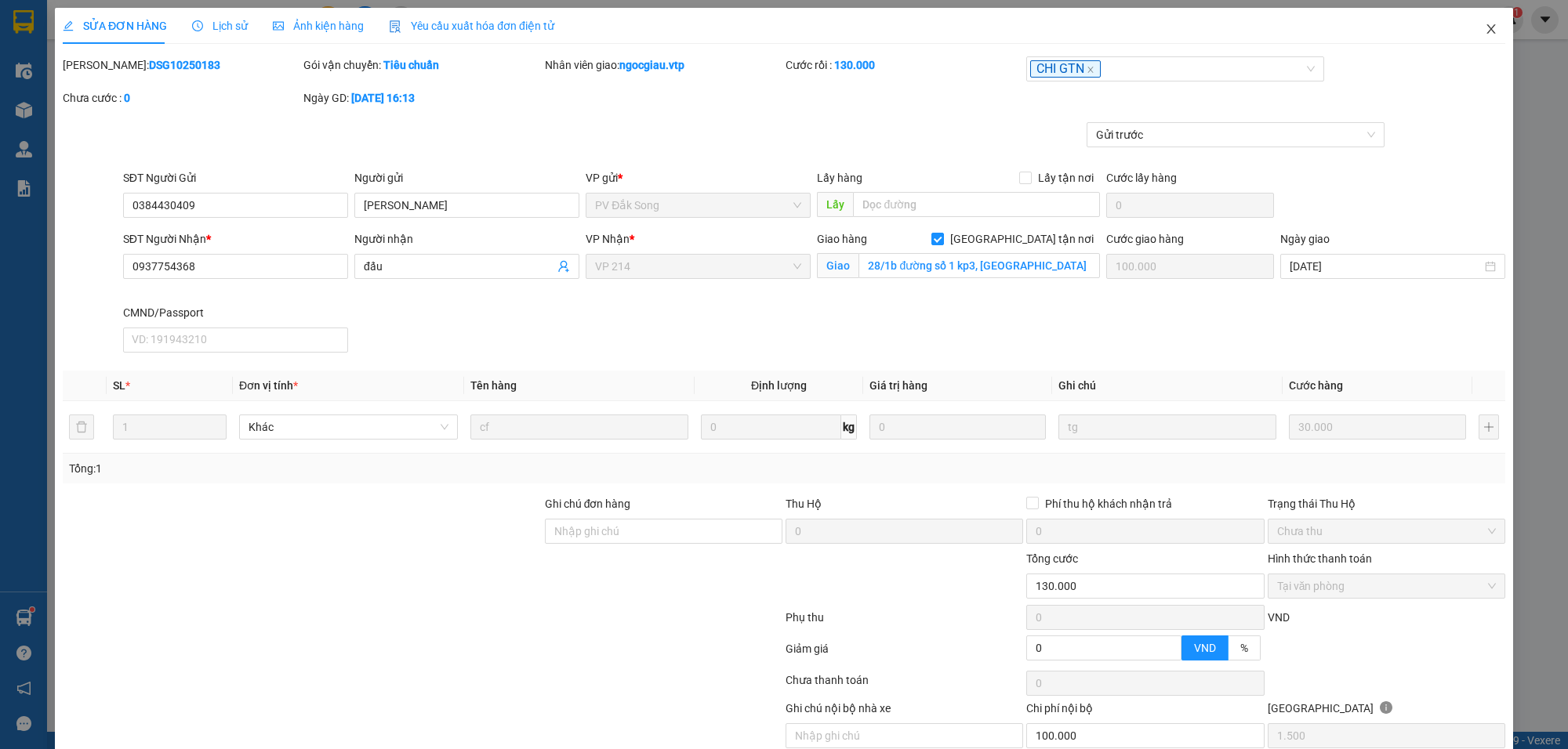
click at [1481, 18] on span "Close" at bounding box center [1491, 30] width 44 height 44
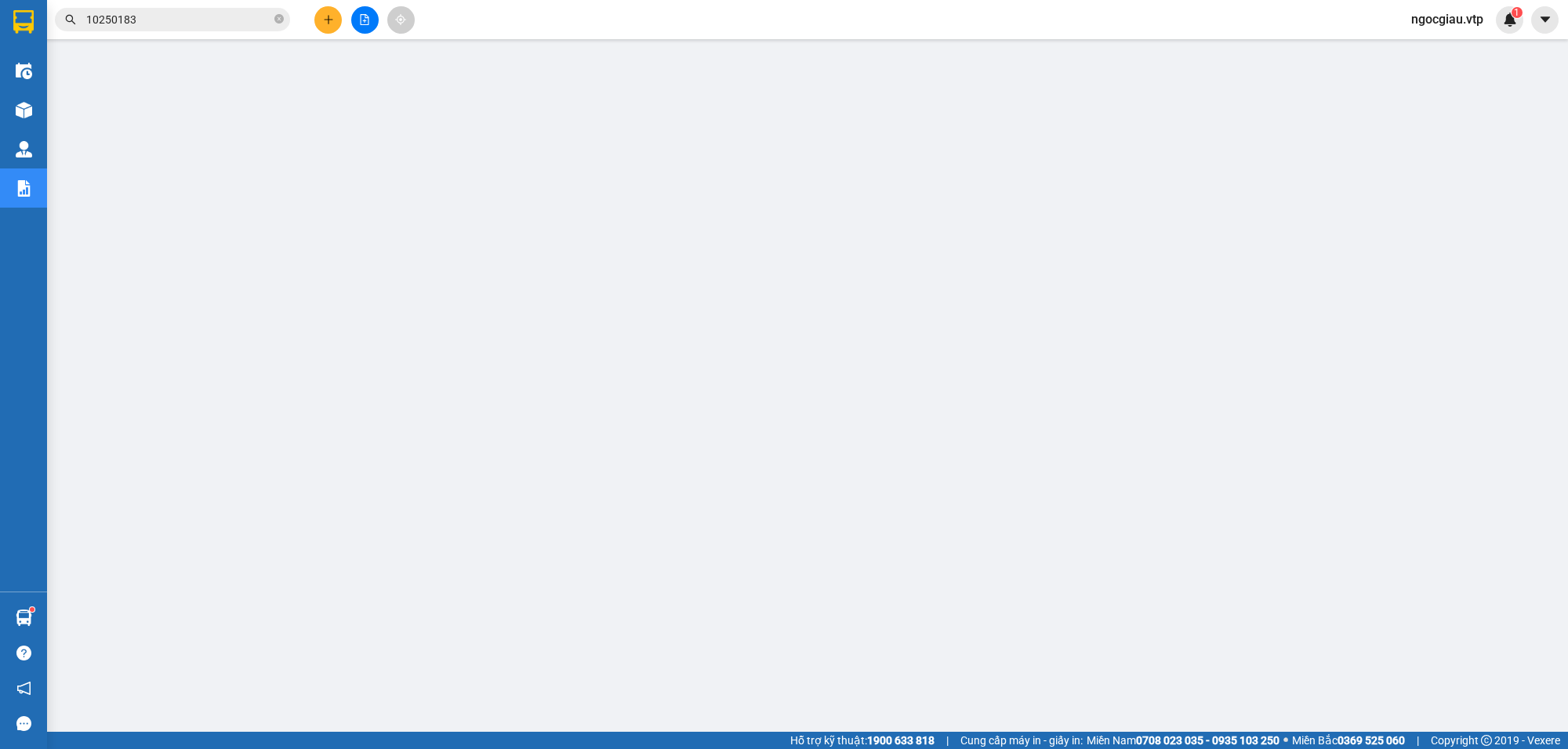
click at [190, 21] on input "10250183" at bounding box center [179, 19] width 185 height 17
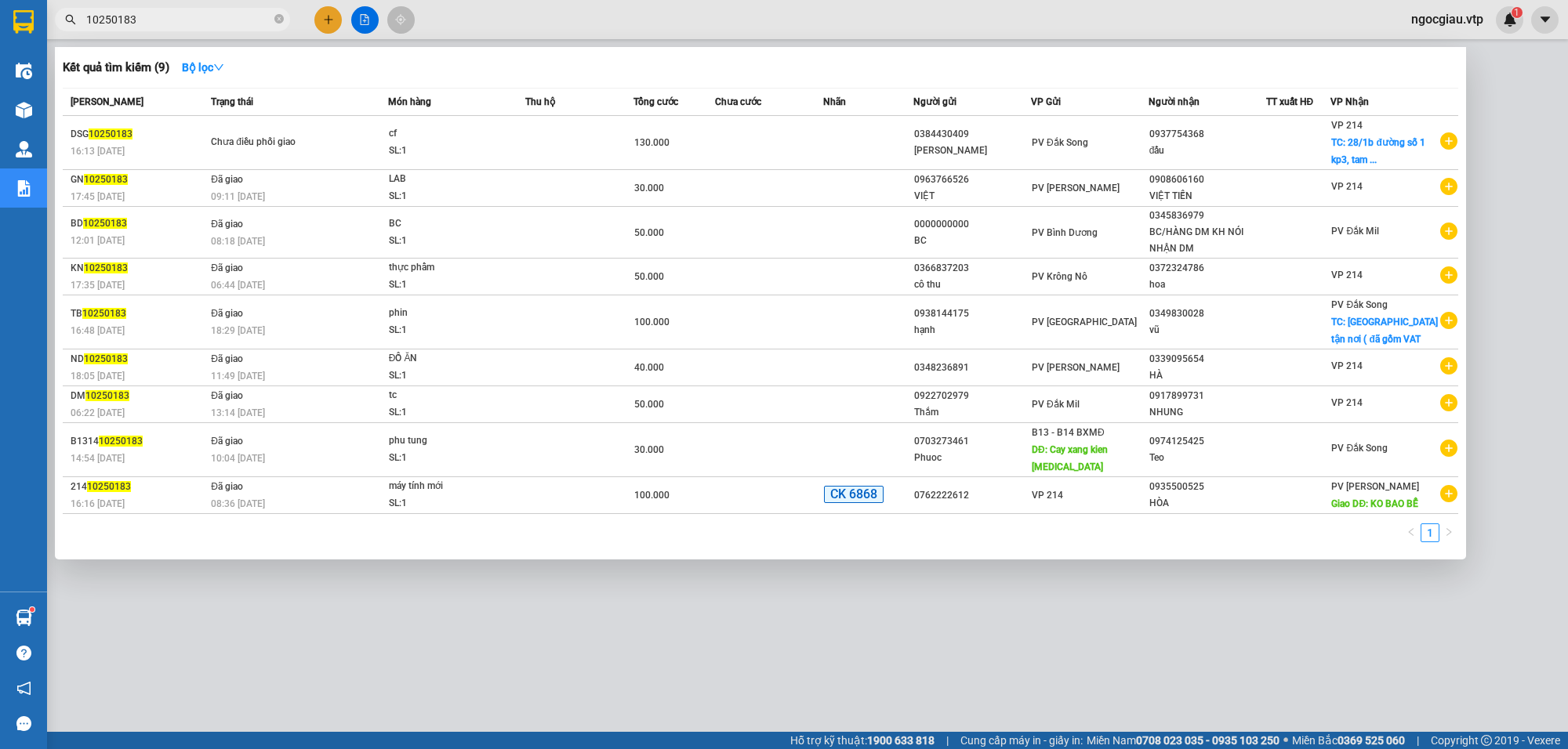
click at [190, 21] on input "10250183" at bounding box center [179, 19] width 185 height 17
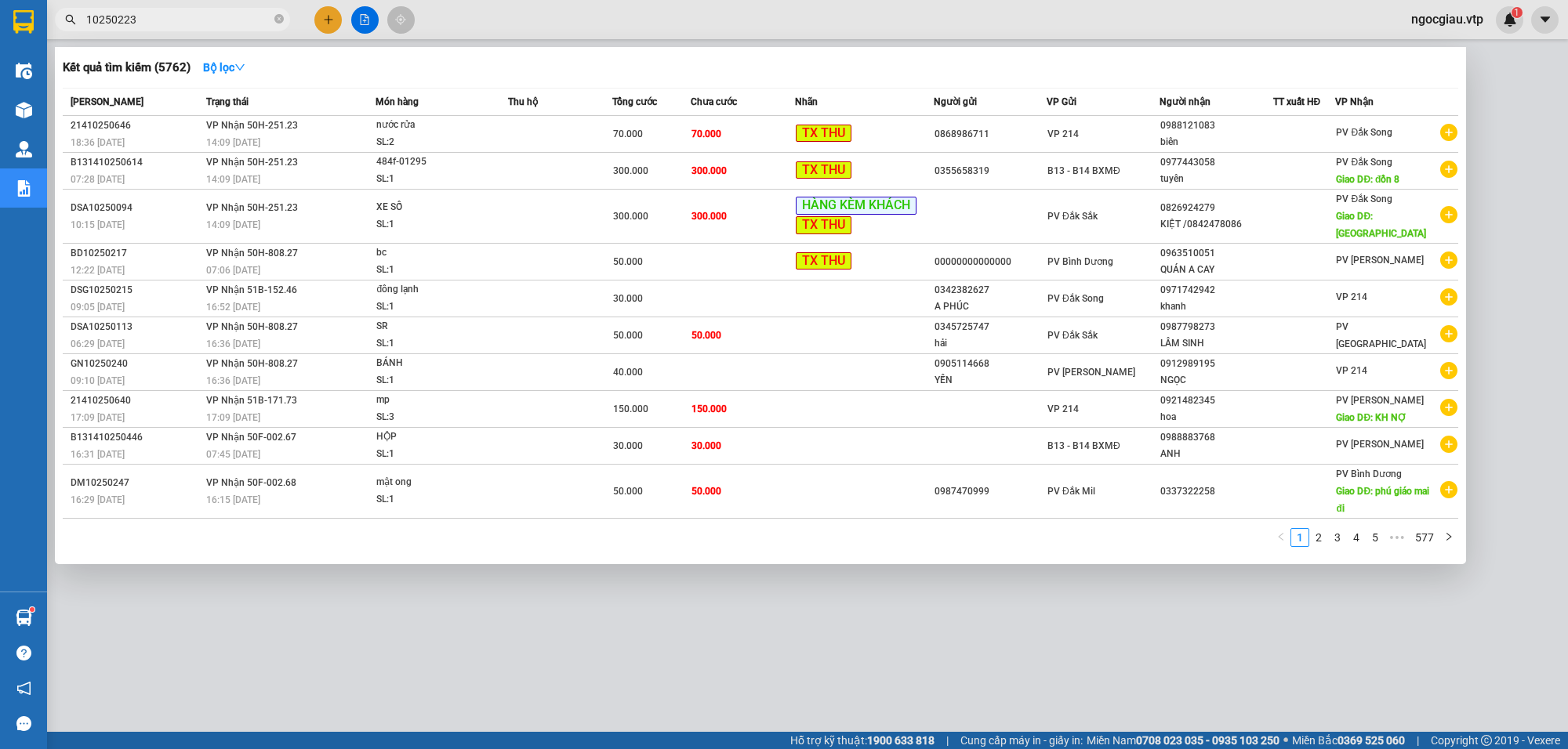
type input "10250223"
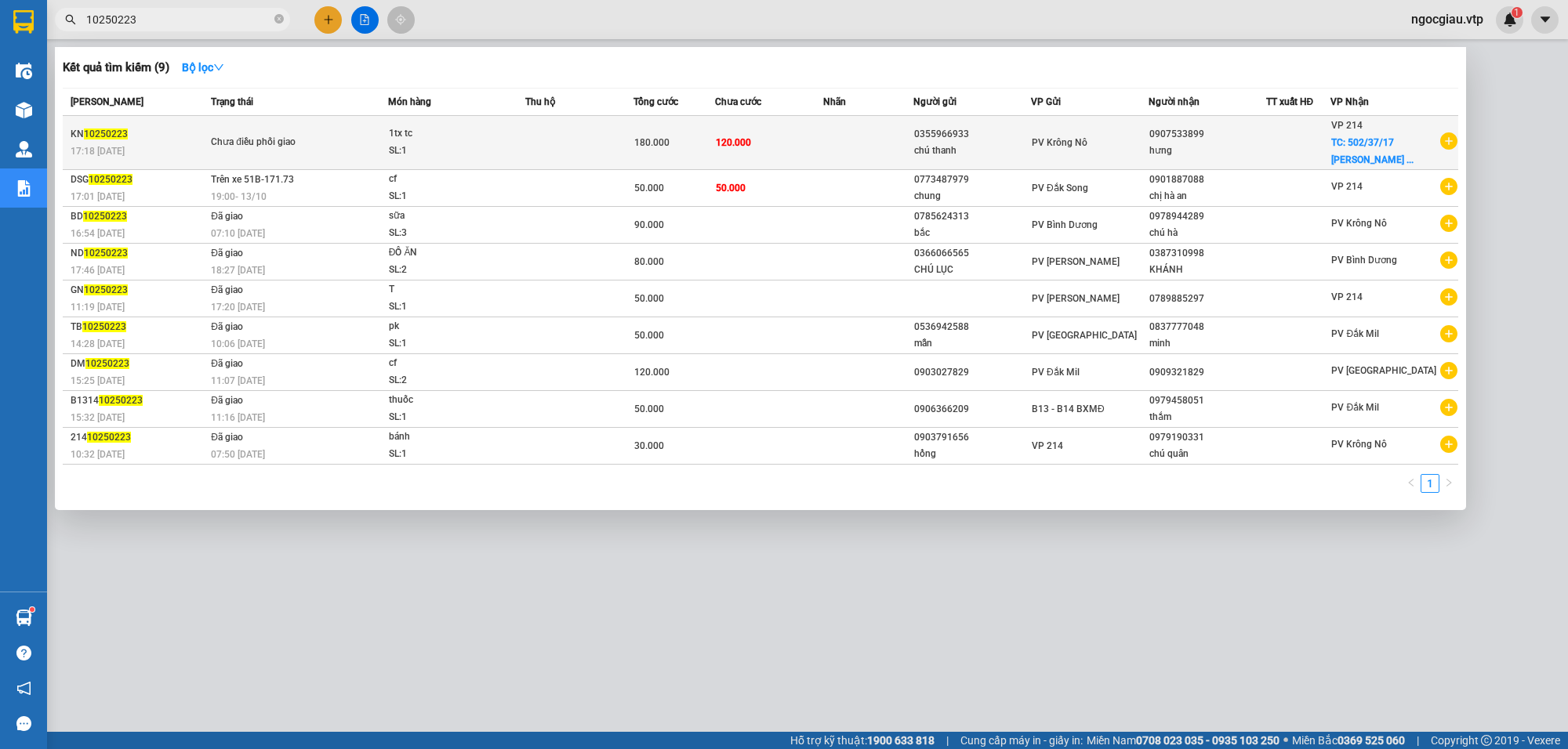
click at [460, 147] on div "SL: 1" at bounding box center [447, 150] width 117 height 17
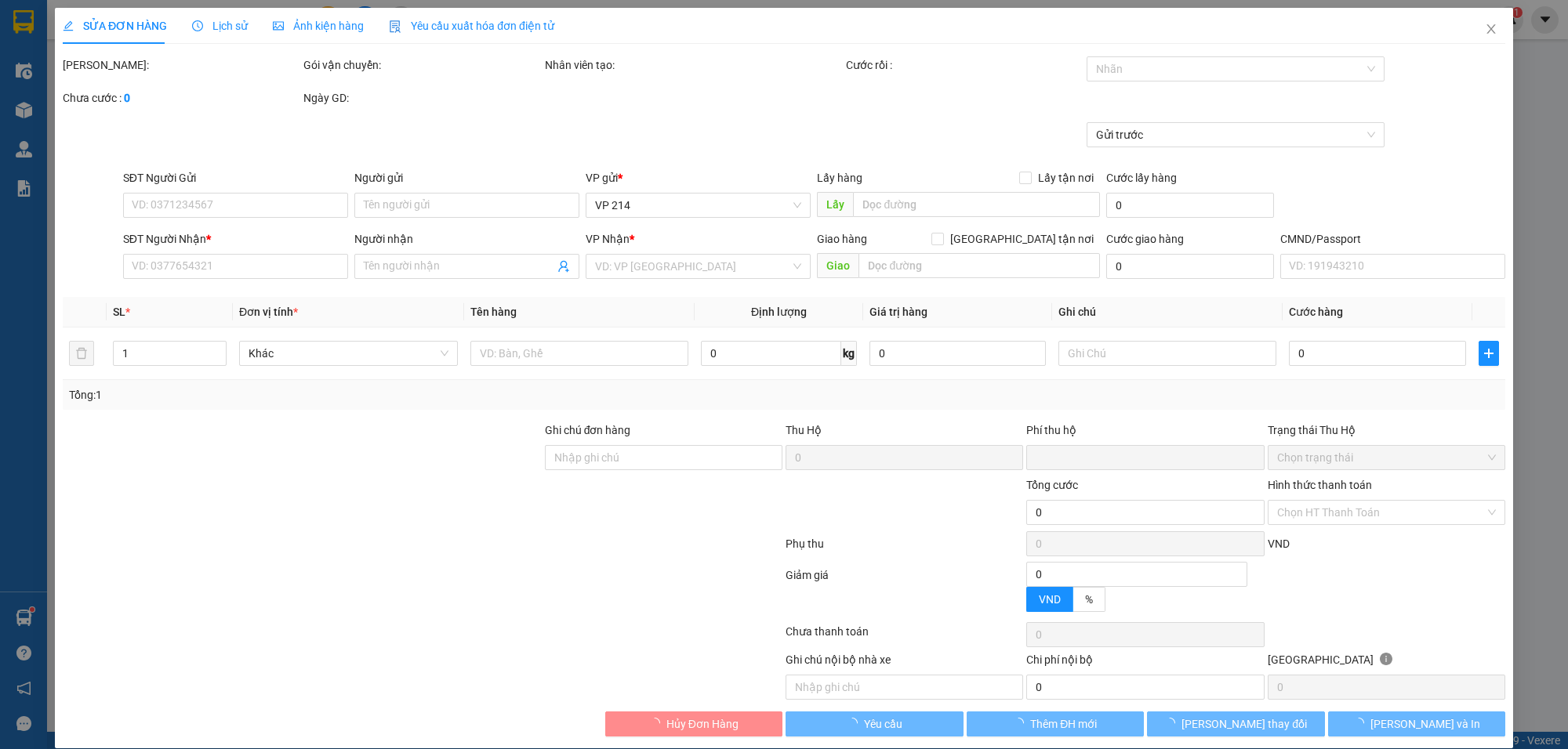
type input "0355966933"
type input "chú thanh"
type input "0907533899"
type input "hưng"
checkbox input "true"
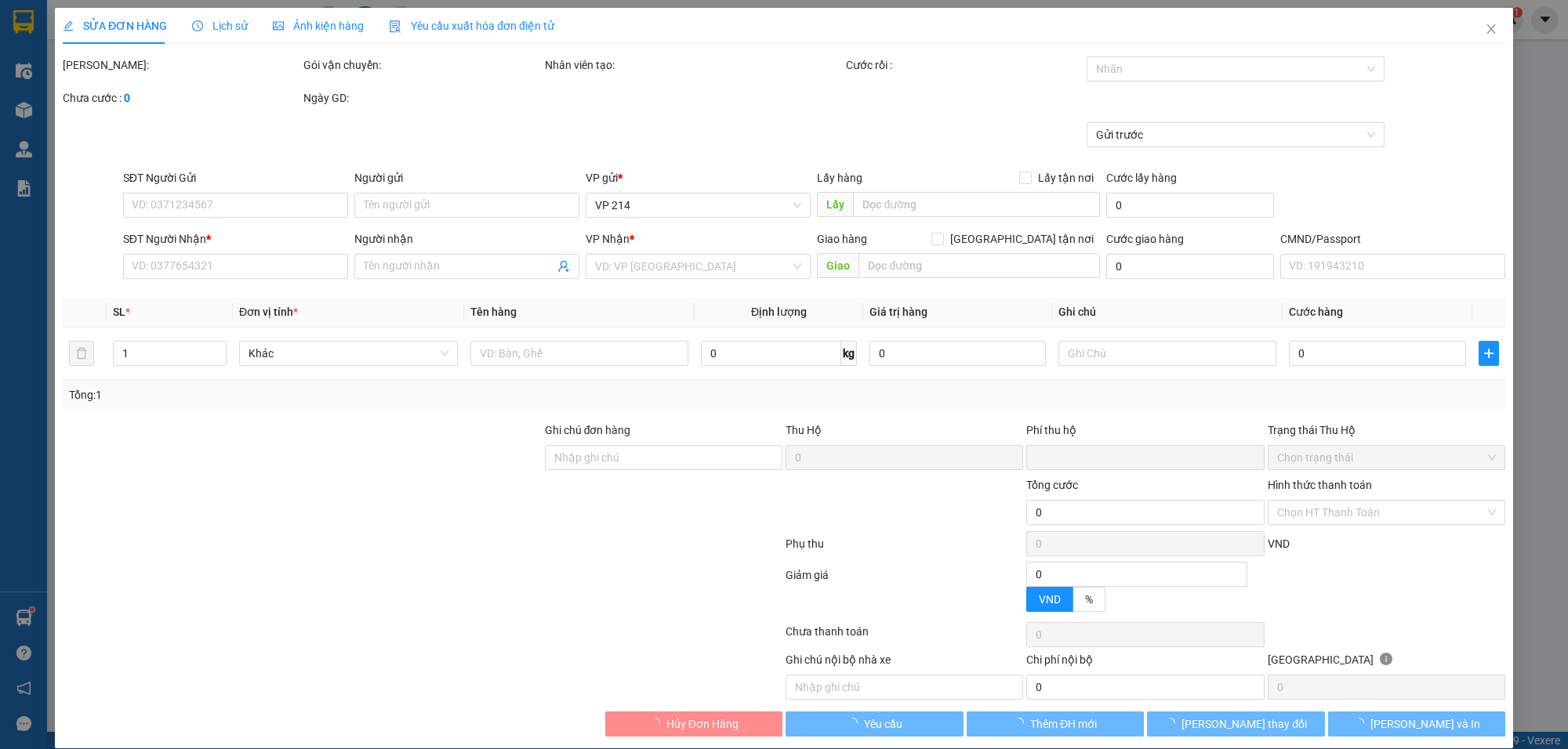
type input "502/37/17 đường huỳnh tấn phát, khu phố 24, phường bình thuận"
type input "0"
type input "180.000"
type input "60.000"
type input "120.000"
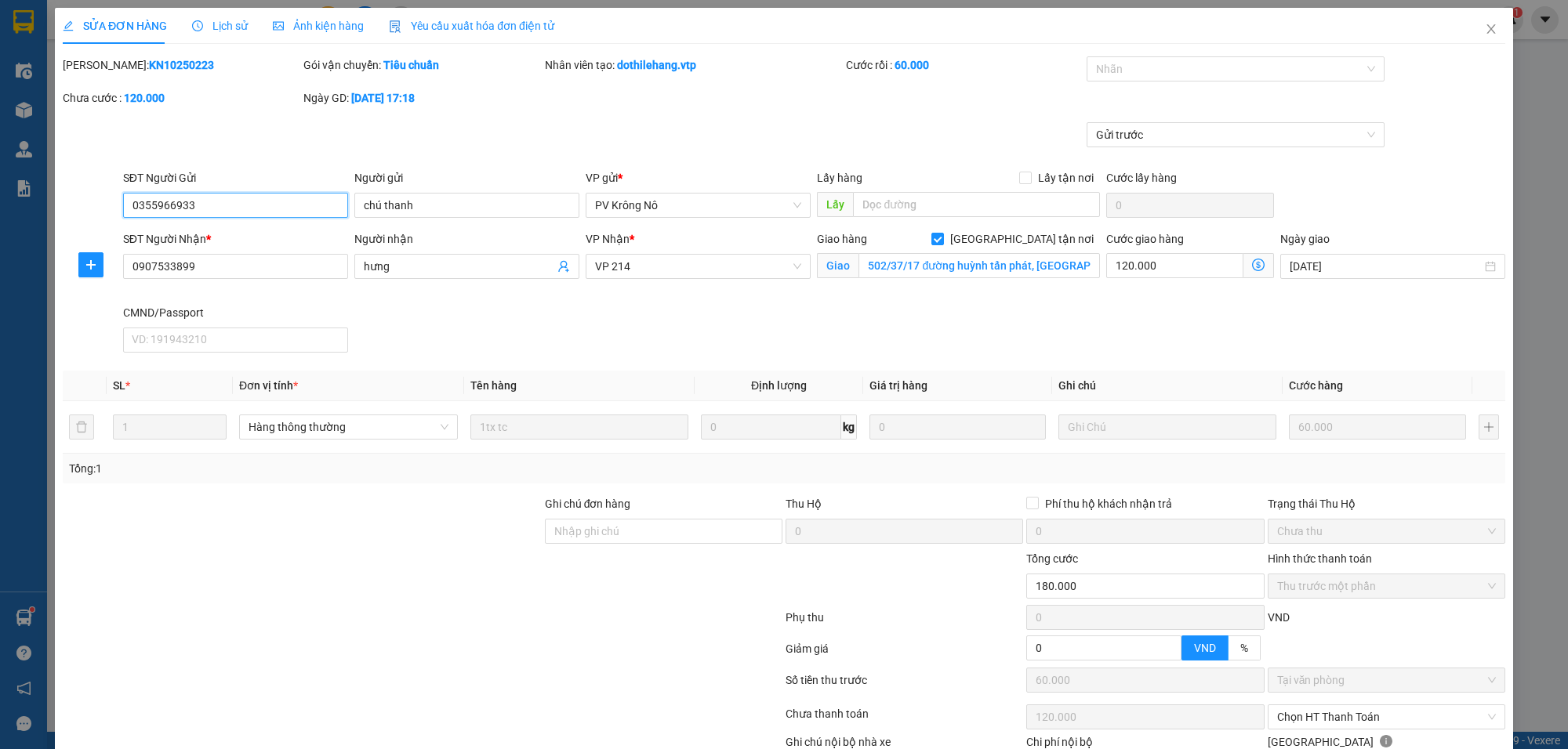
type input "3.000"
click at [1105, 64] on div at bounding box center [1227, 69] width 274 height 19
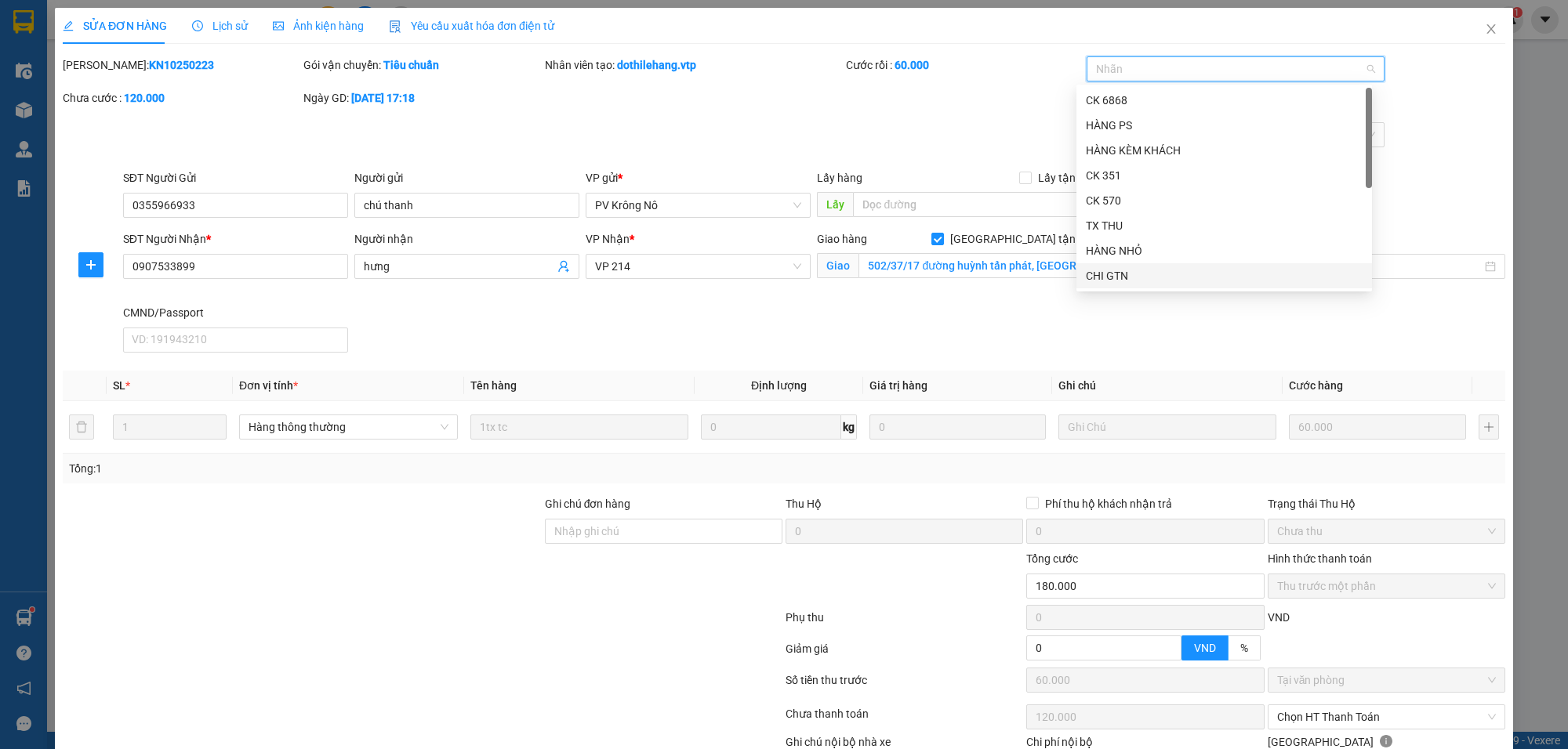
click at [1117, 273] on div "CHI GTN" at bounding box center [1224, 275] width 277 height 17
click at [961, 116] on div "Mã ĐH: KN10250223 Gói vận chuyển: Tiêu chuẩn Nhân viên tạo: dothilehang.vtp Cướ…" at bounding box center [784, 89] width 1446 height 66
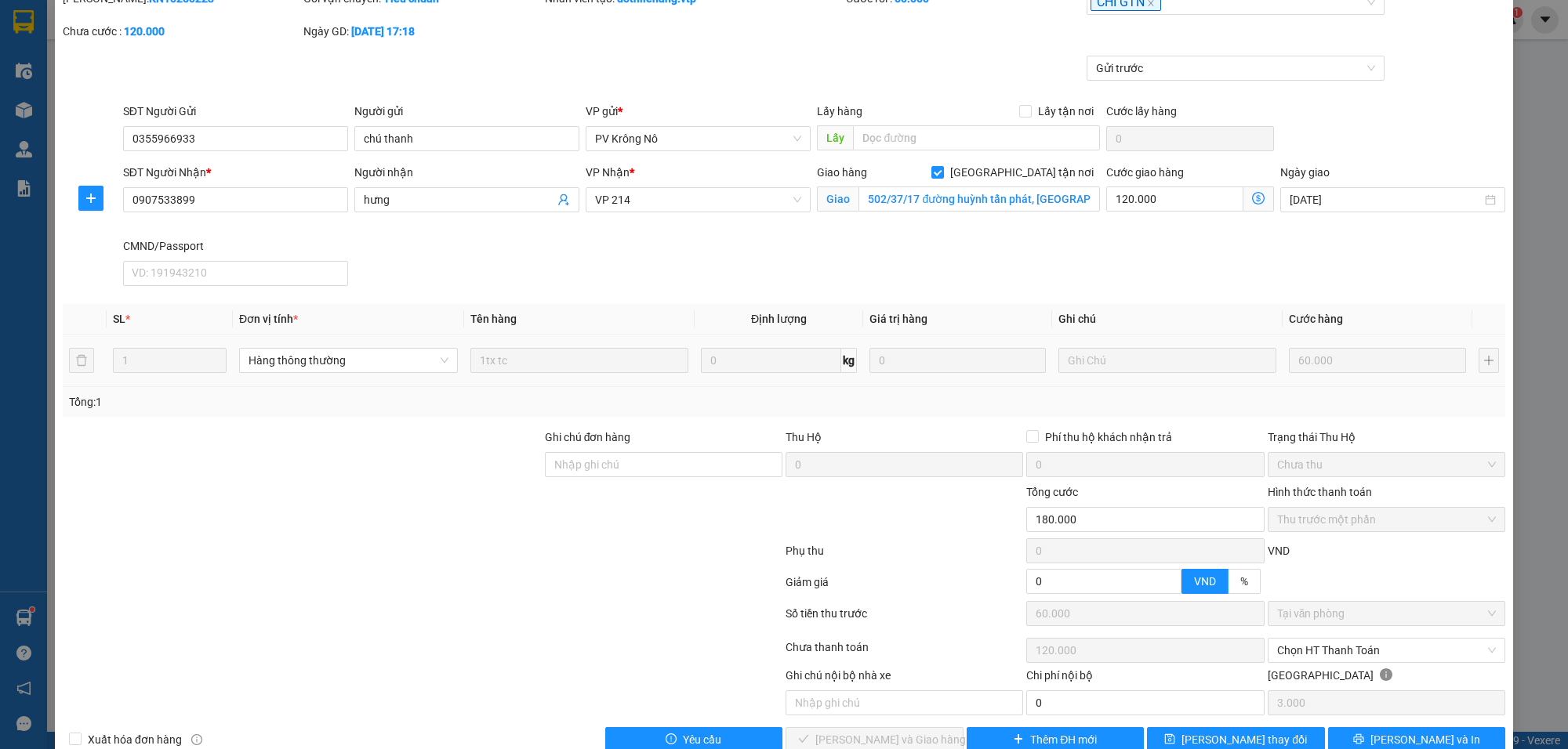
scroll to position [103, 0]
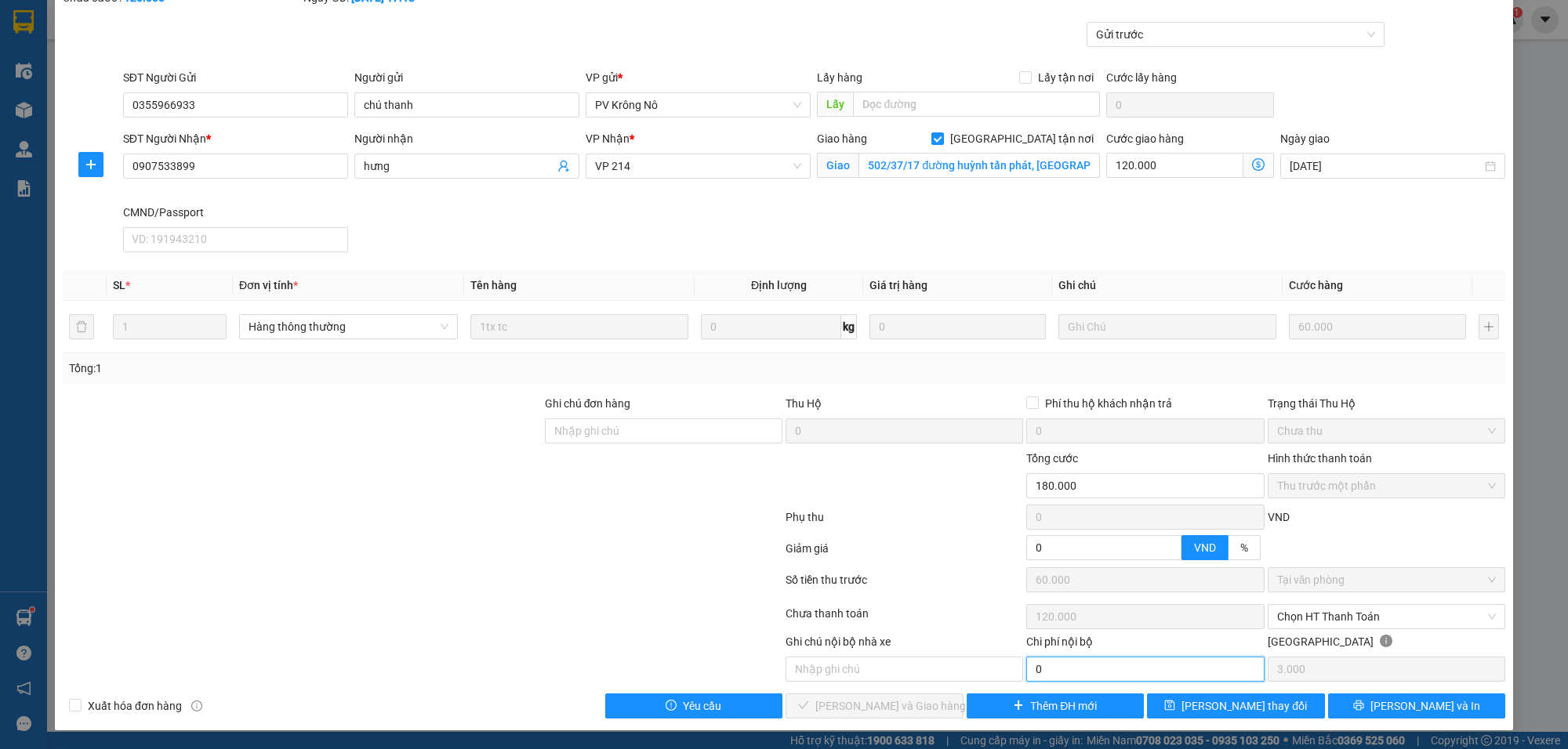
click at [1049, 679] on input "0" at bounding box center [1146, 669] width 238 height 25
click at [1319, 611] on span "Chọn HT Thanh Toán" at bounding box center [1387, 616] width 218 height 23
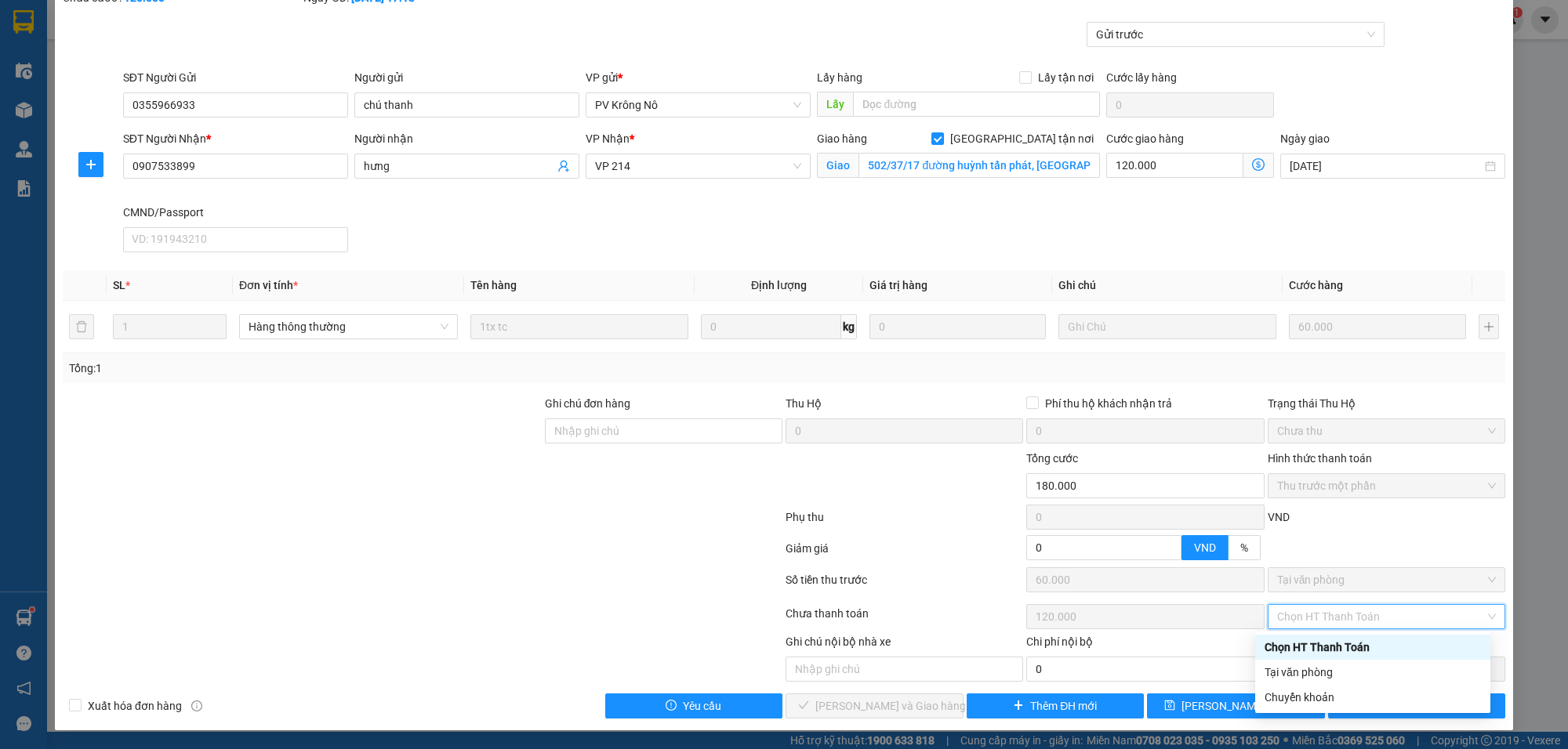
click at [1307, 643] on div "Chọn HT Thanh Toán" at bounding box center [1372, 647] width 216 height 17
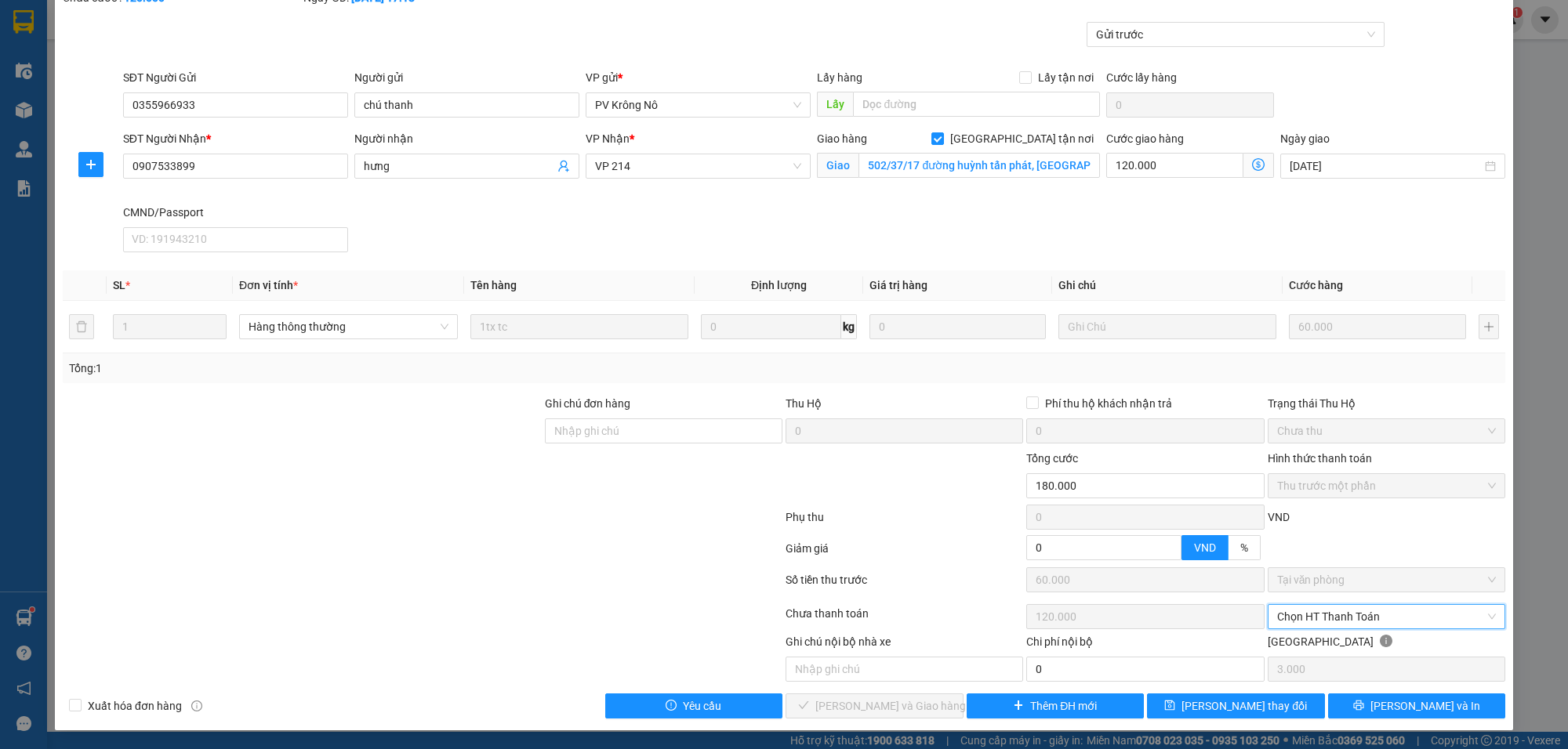
click at [1309, 609] on span "Chọn HT Thanh Toán" at bounding box center [1387, 616] width 218 height 23
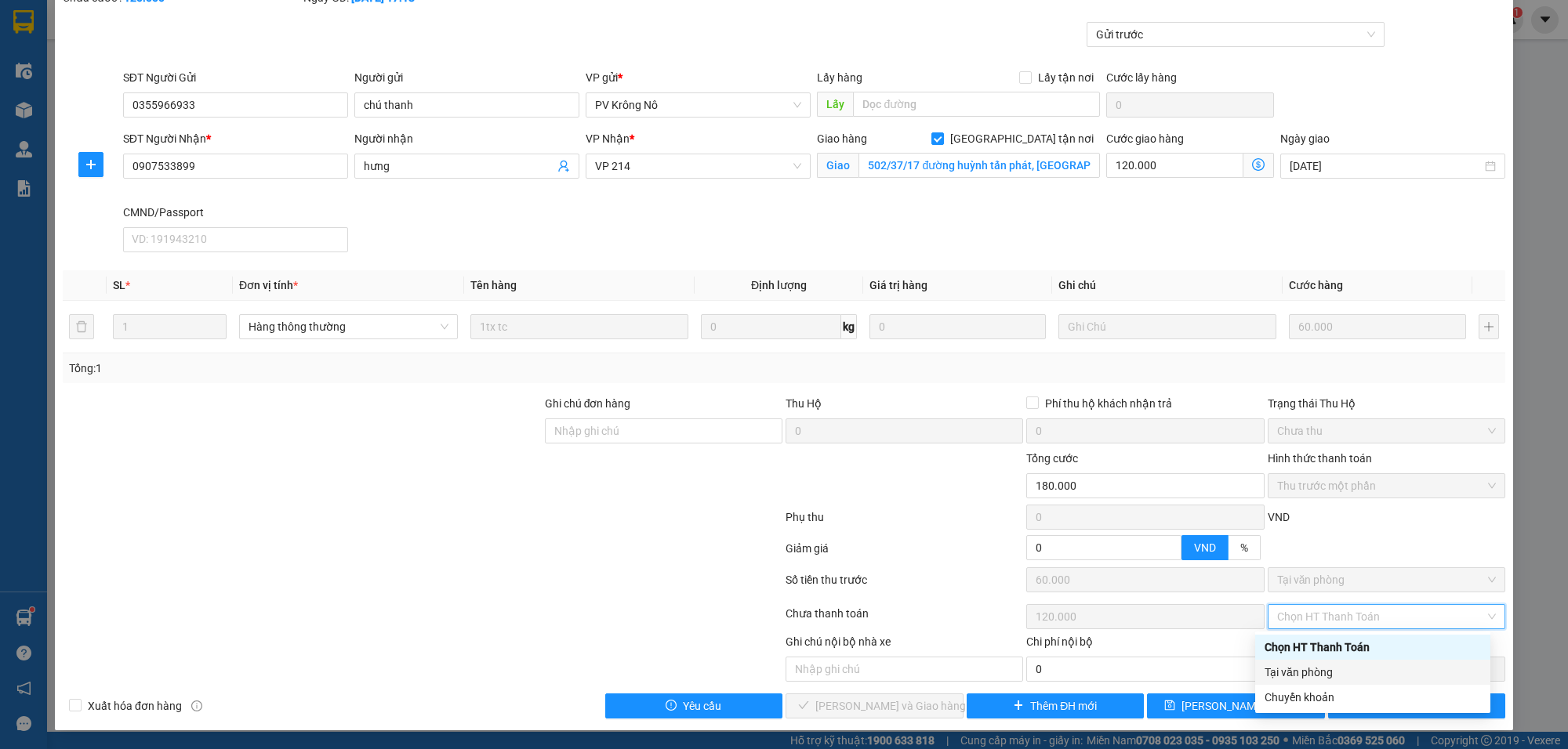
click at [1284, 668] on div "Tại văn phòng" at bounding box center [1372, 672] width 216 height 17
type input "0"
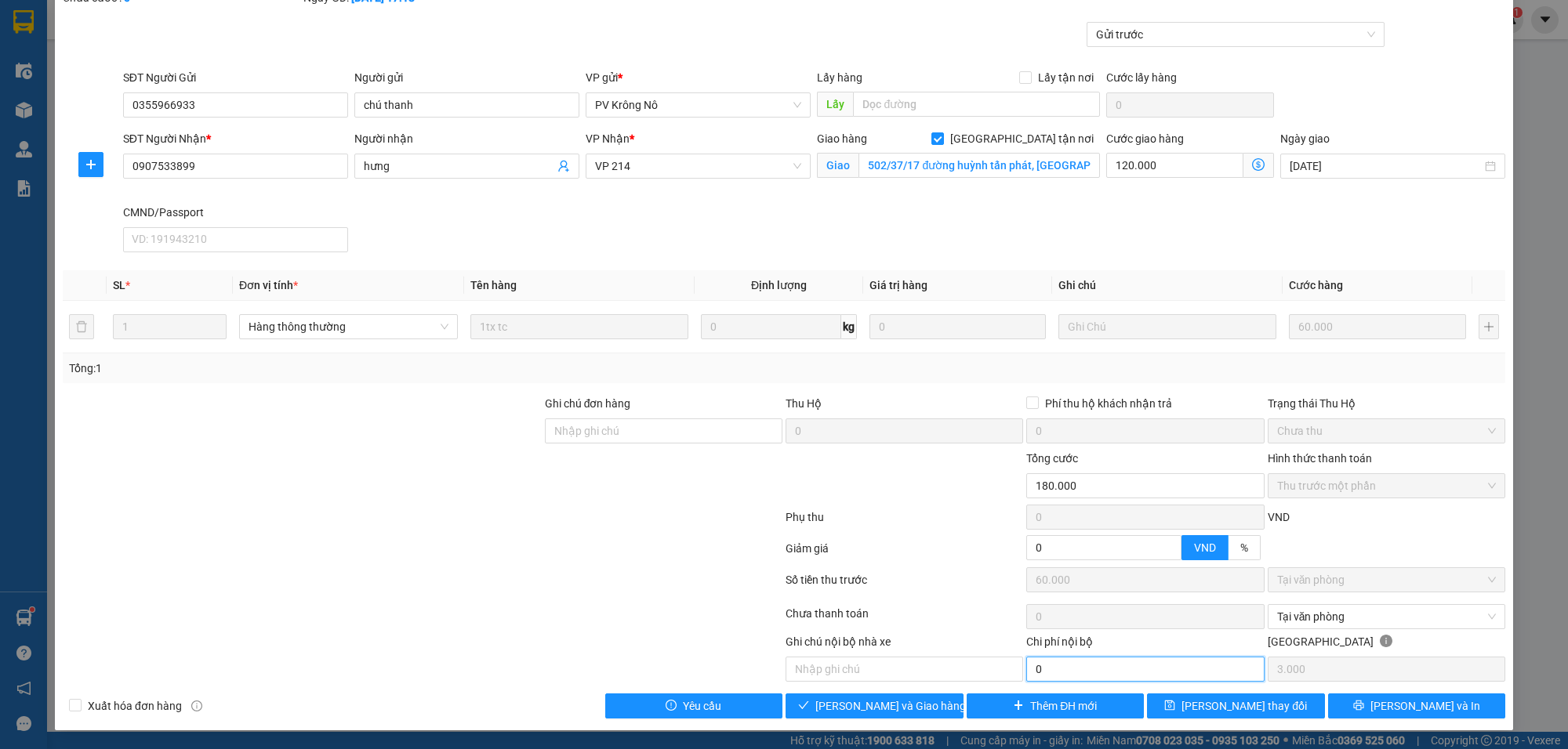
click at [1075, 676] on input "0" at bounding box center [1146, 669] width 238 height 25
click at [901, 706] on span "[PERSON_NAME] và [PERSON_NAME] hàng" at bounding box center [891, 706] width 150 height 17
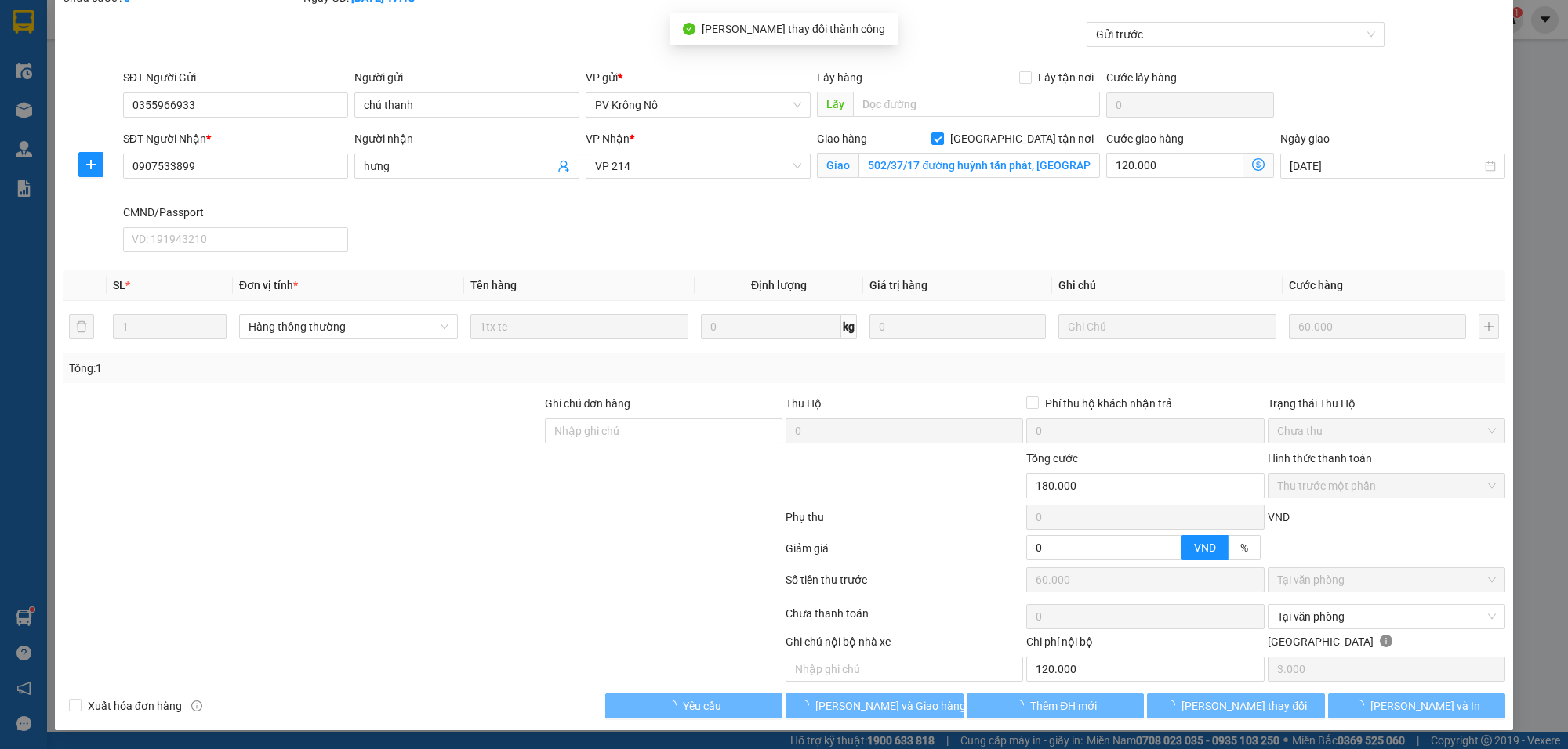
type input "120.000"
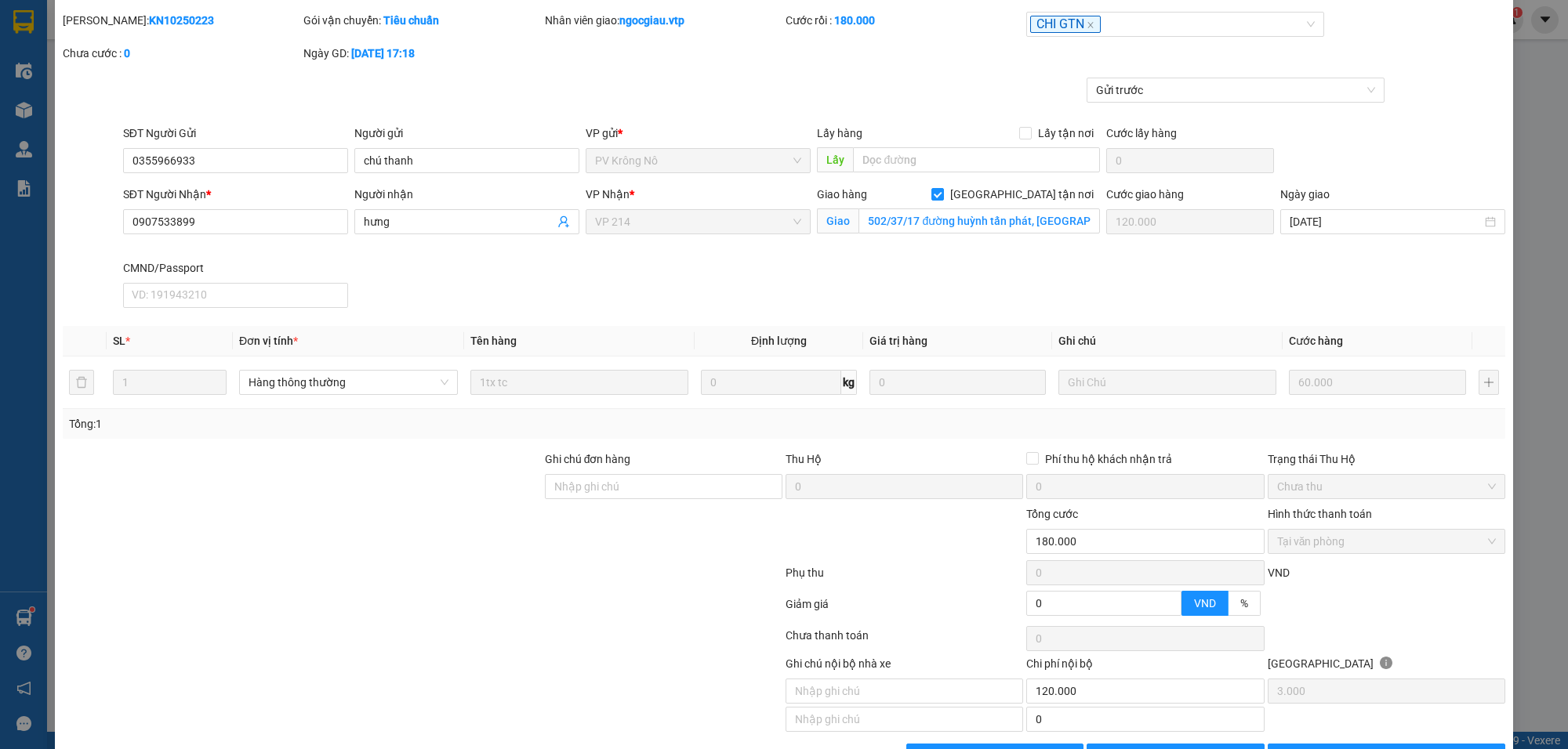
scroll to position [0, 0]
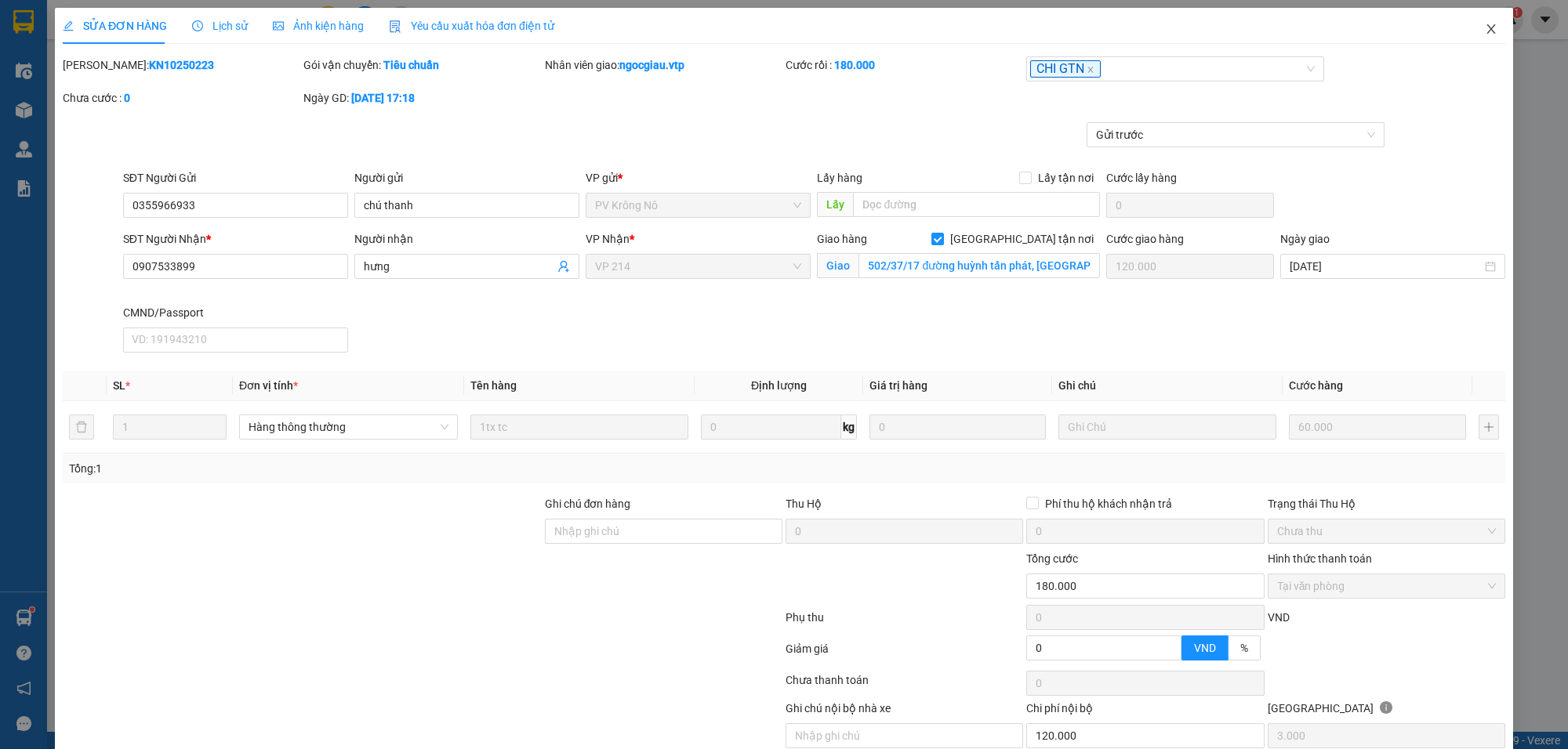
click at [1485, 26] on span "Close" at bounding box center [1491, 30] width 44 height 44
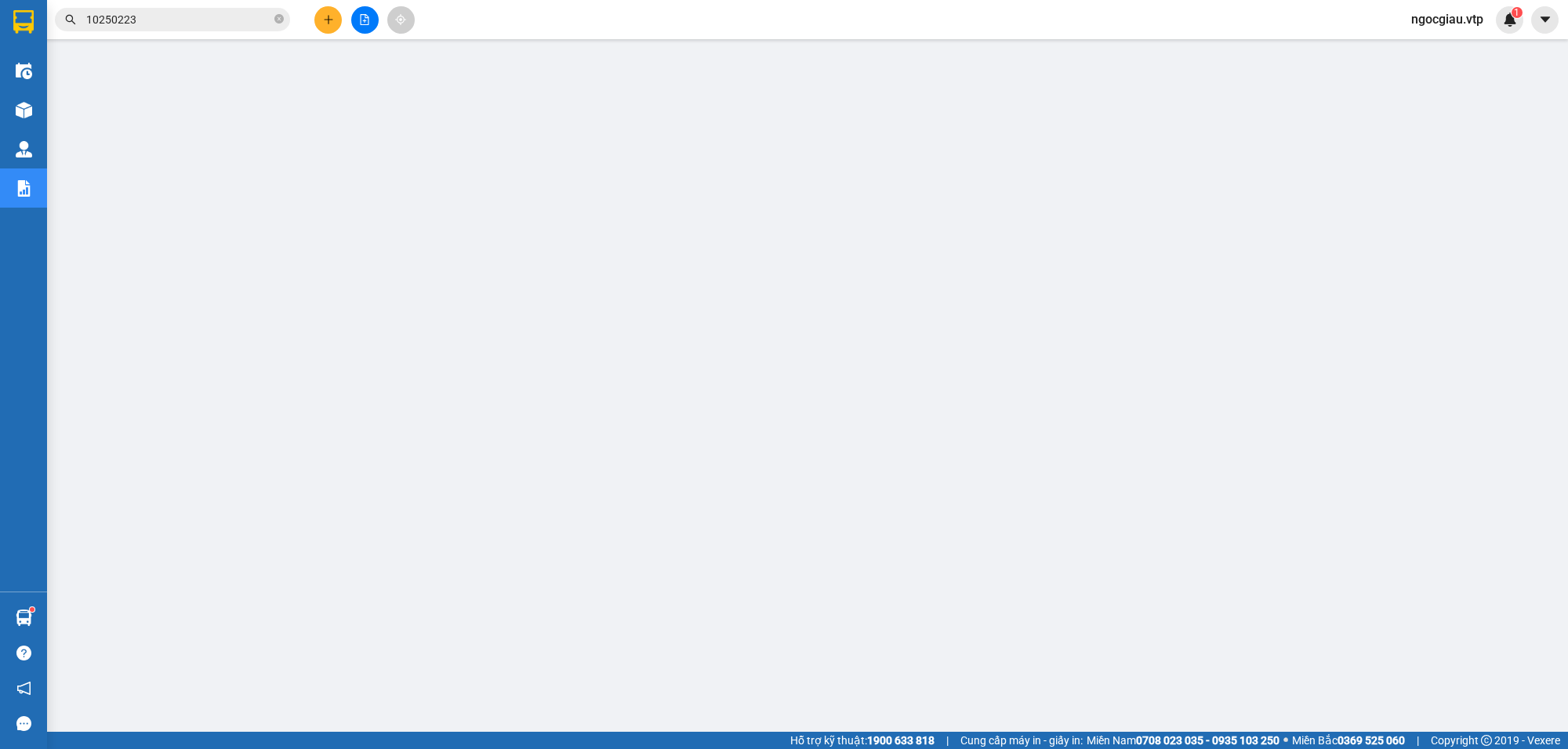
click at [167, 13] on input "10250223" at bounding box center [179, 19] width 185 height 17
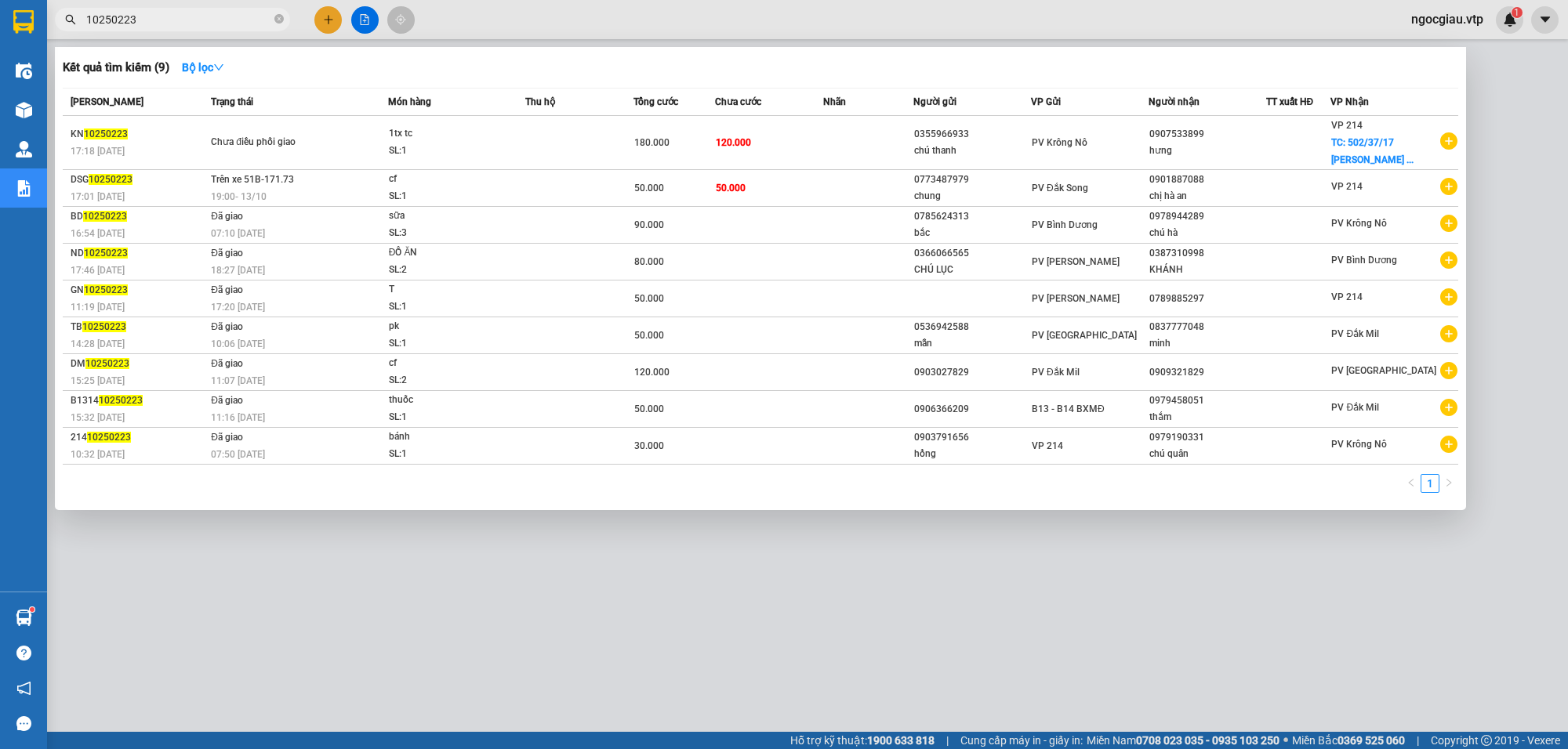
click at [167, 13] on input "10250223" at bounding box center [179, 19] width 185 height 17
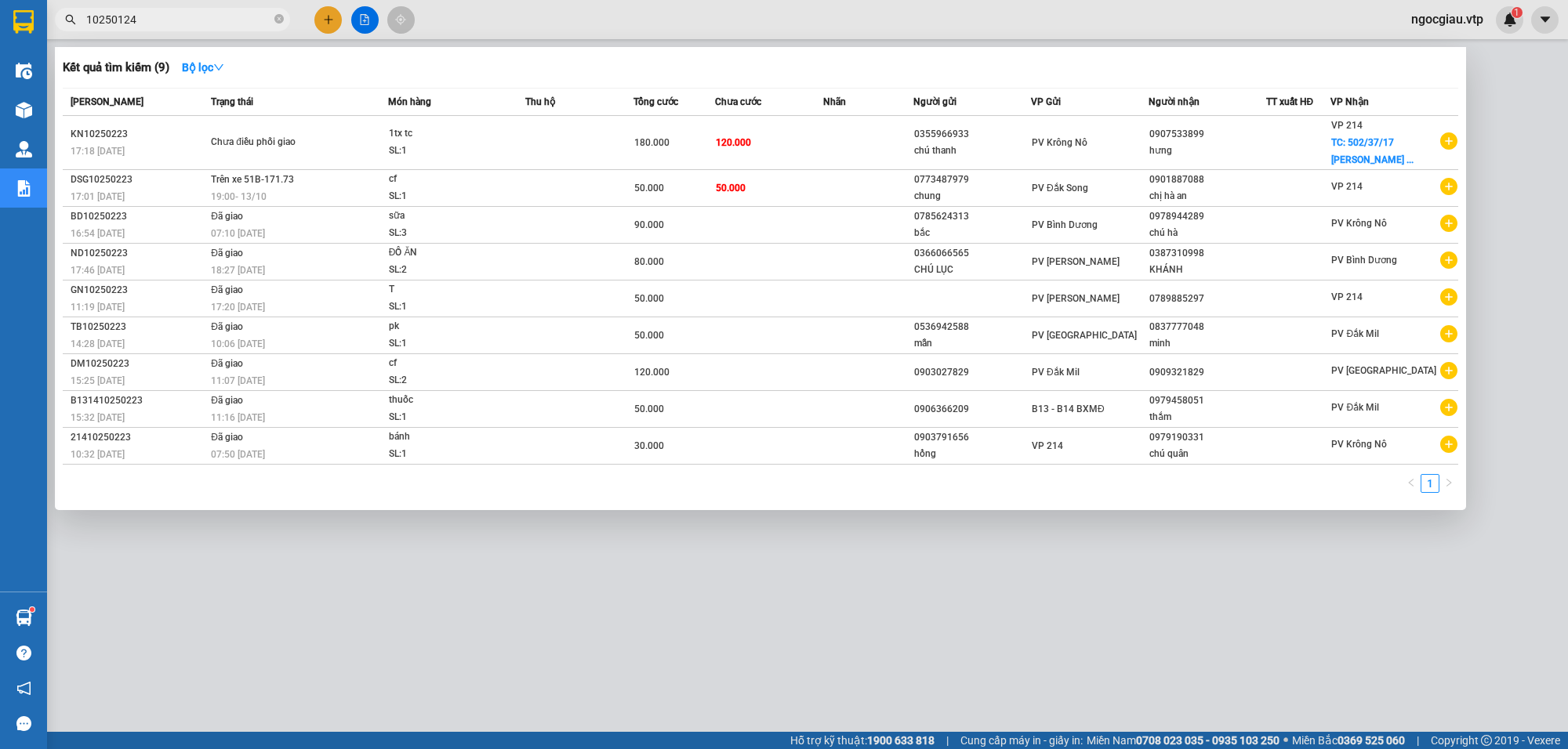
type input "10250124"
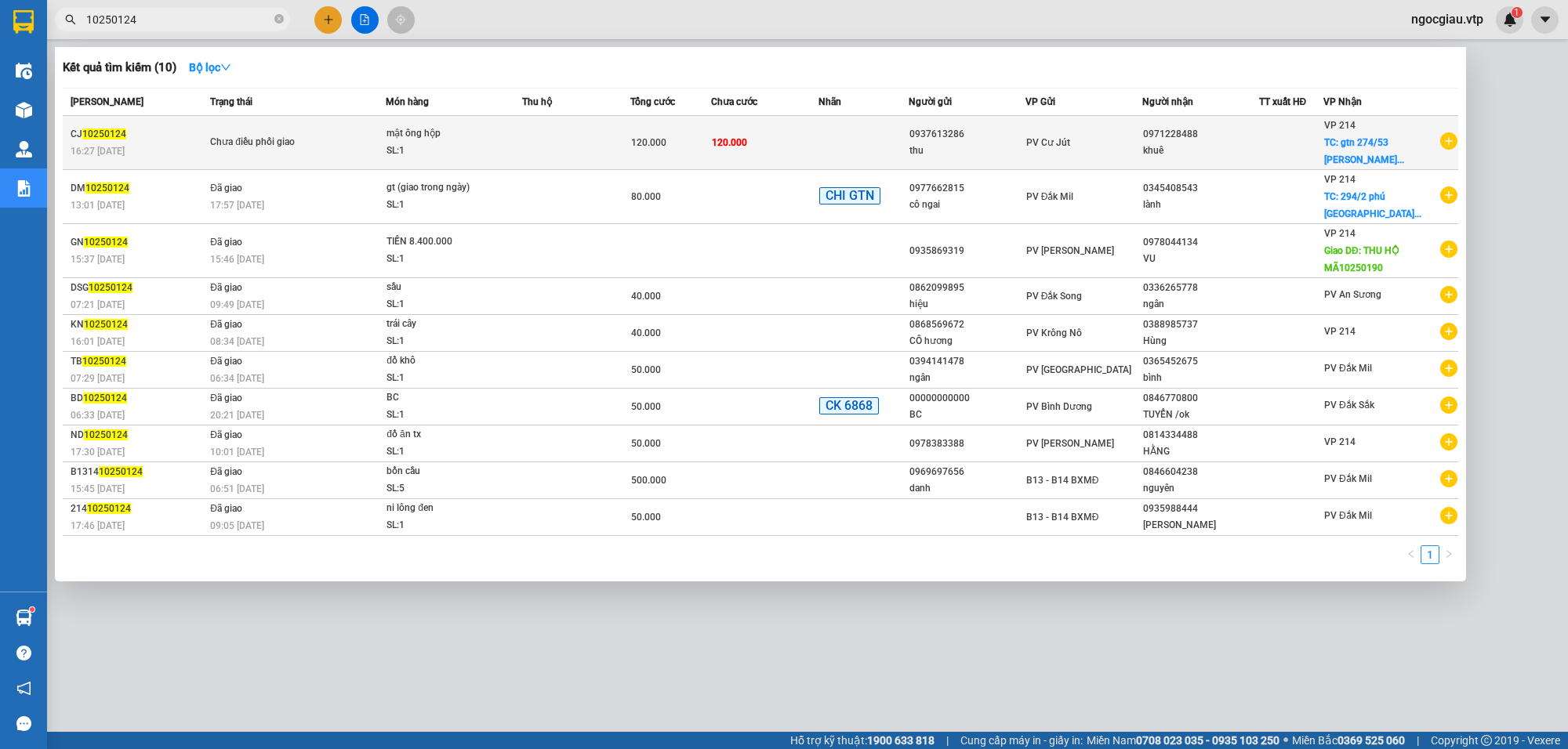
click at [480, 136] on div "mật ông hộp" at bounding box center [445, 133] width 117 height 17
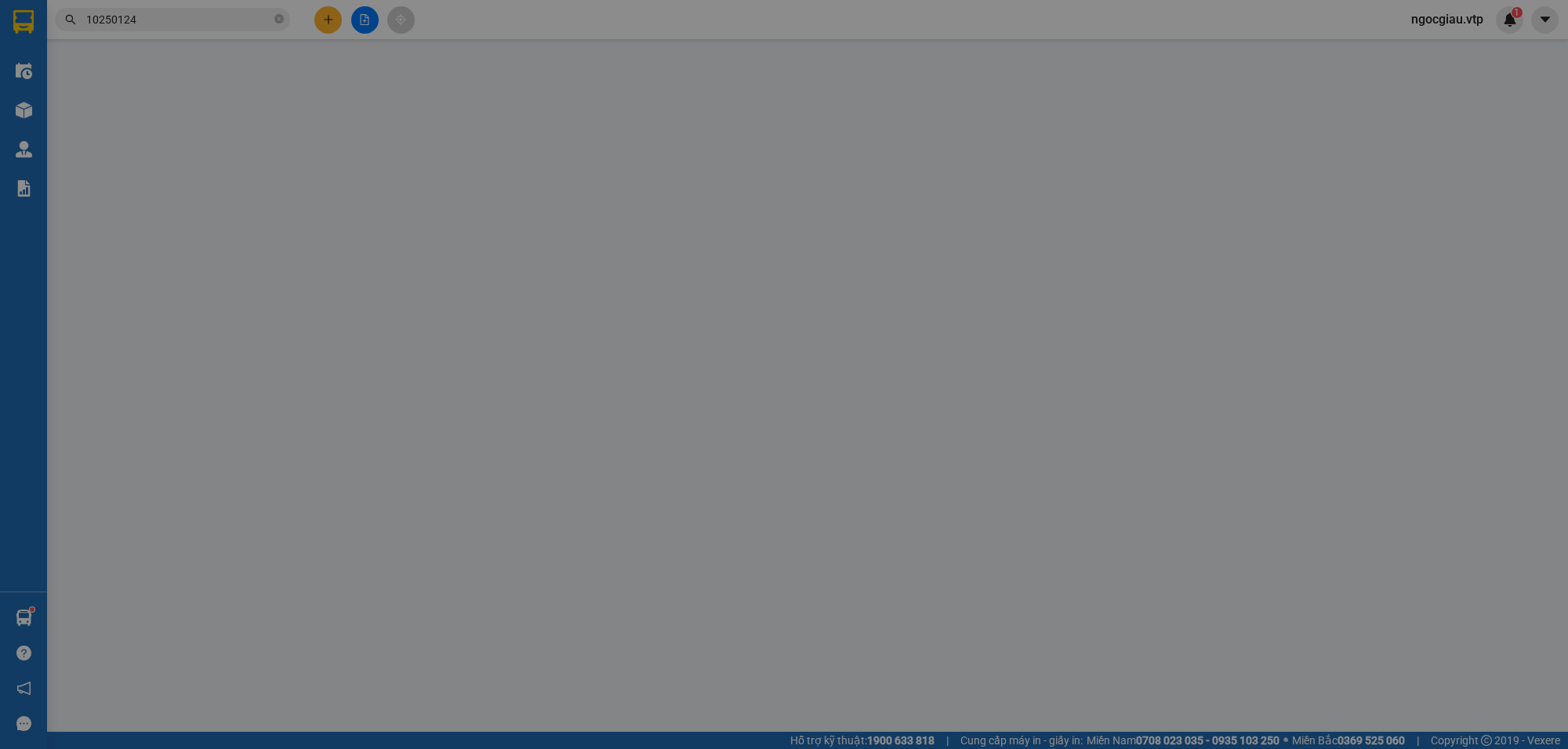
type input "0937613286"
type input "thu"
type input "0971228488"
type input "khuê"
checkbox input "true"
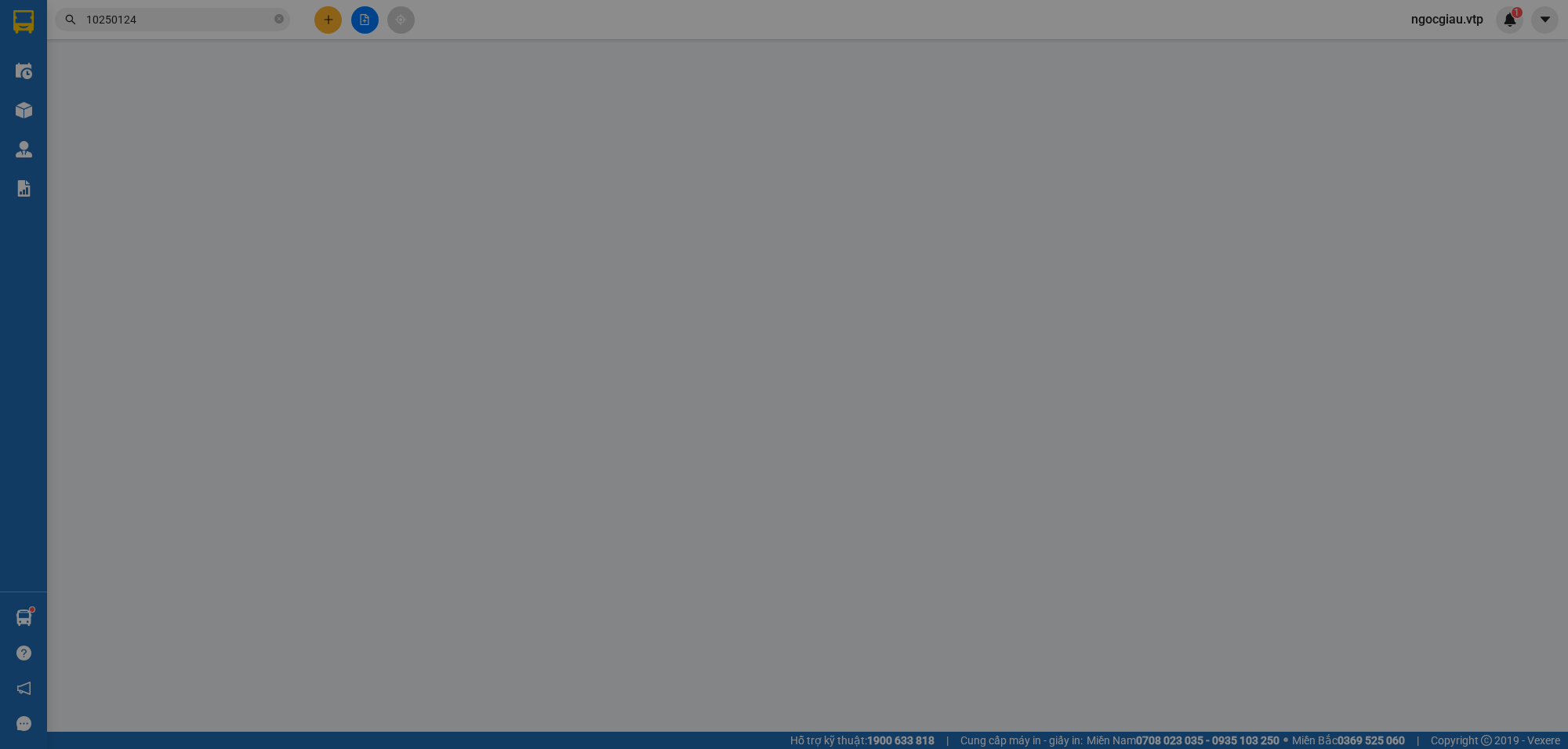
type input "gtn 274/53 nguyễn văn lượng, p17 gò vấp"
type input "0"
type input "120.000"
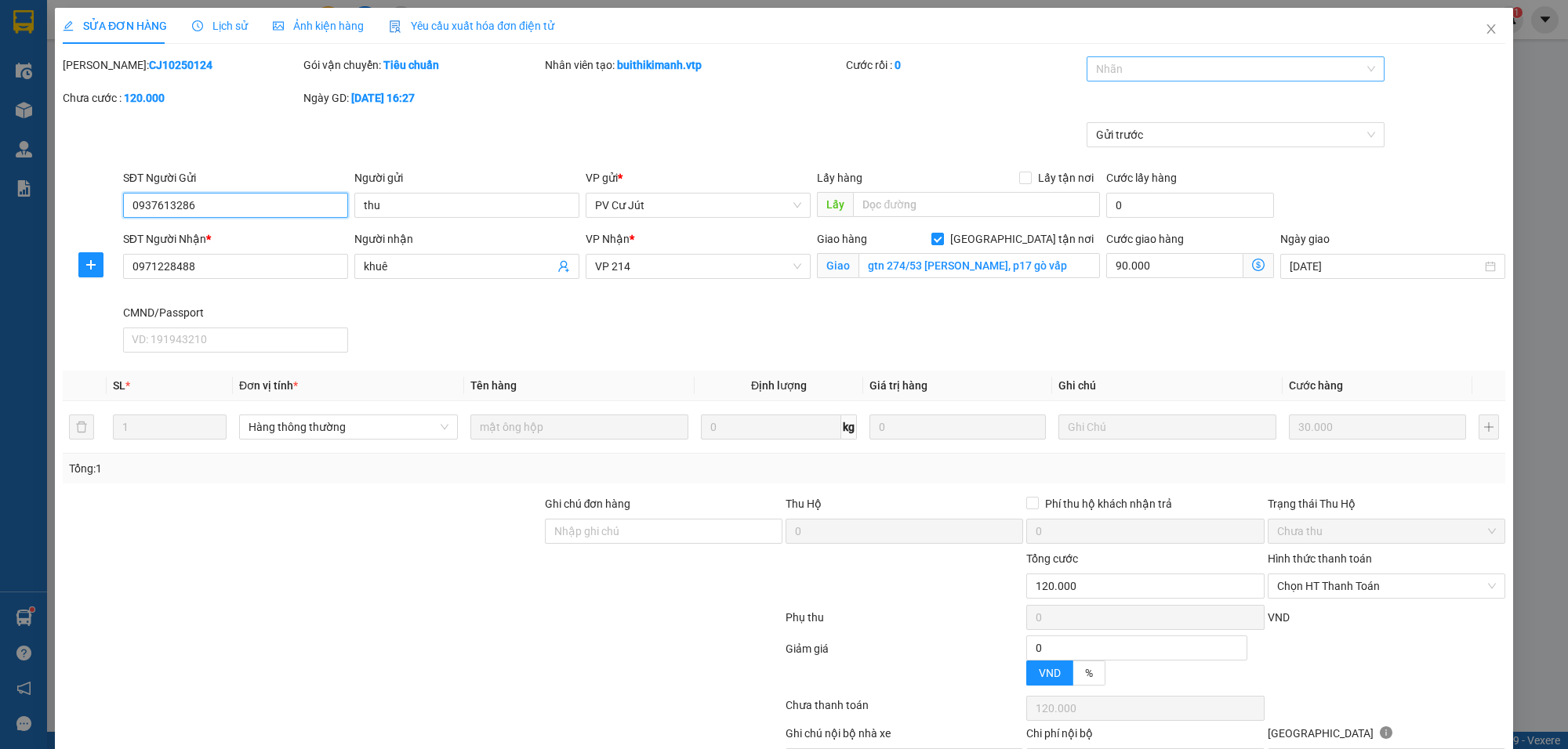
type input "1.500"
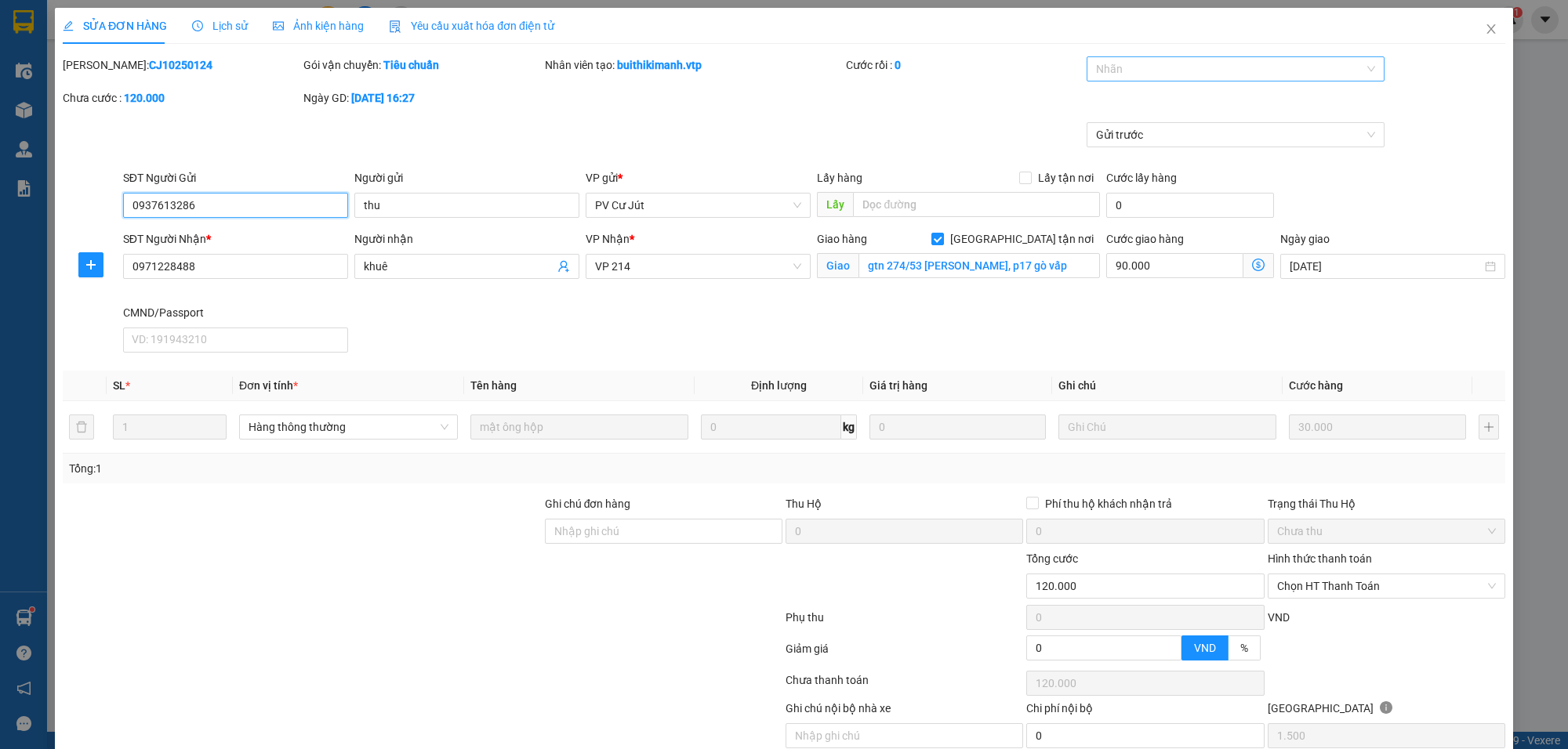
click at [1106, 74] on div at bounding box center [1227, 69] width 274 height 19
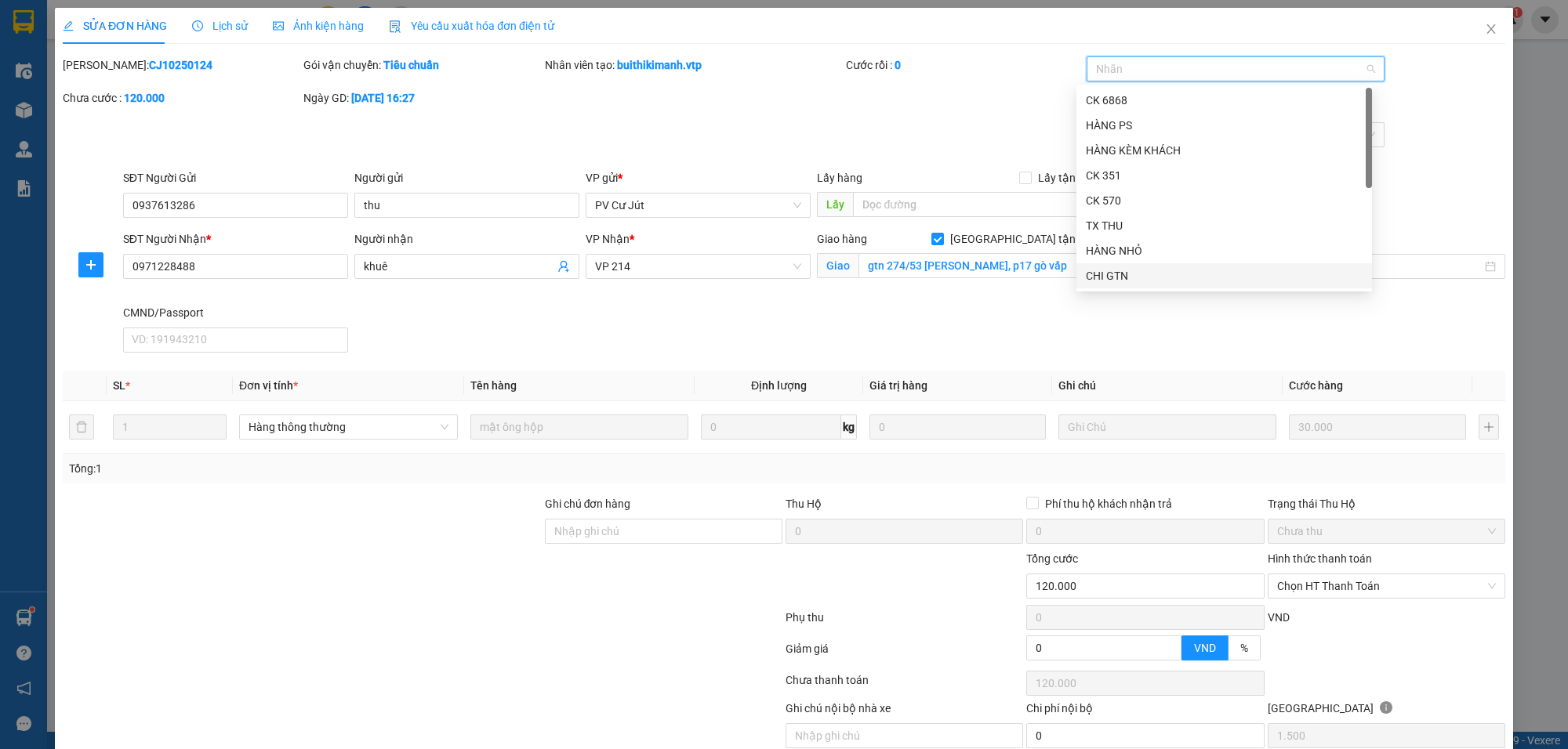
click at [1118, 270] on div "CHI GTN" at bounding box center [1224, 275] width 277 height 17
click at [879, 110] on div "Mã ĐH: CJ10250124 Gói vận chuyển: Tiêu chuẩn Nhân viên tạo: buithikimanh.vtp Cư…" at bounding box center [784, 89] width 1446 height 66
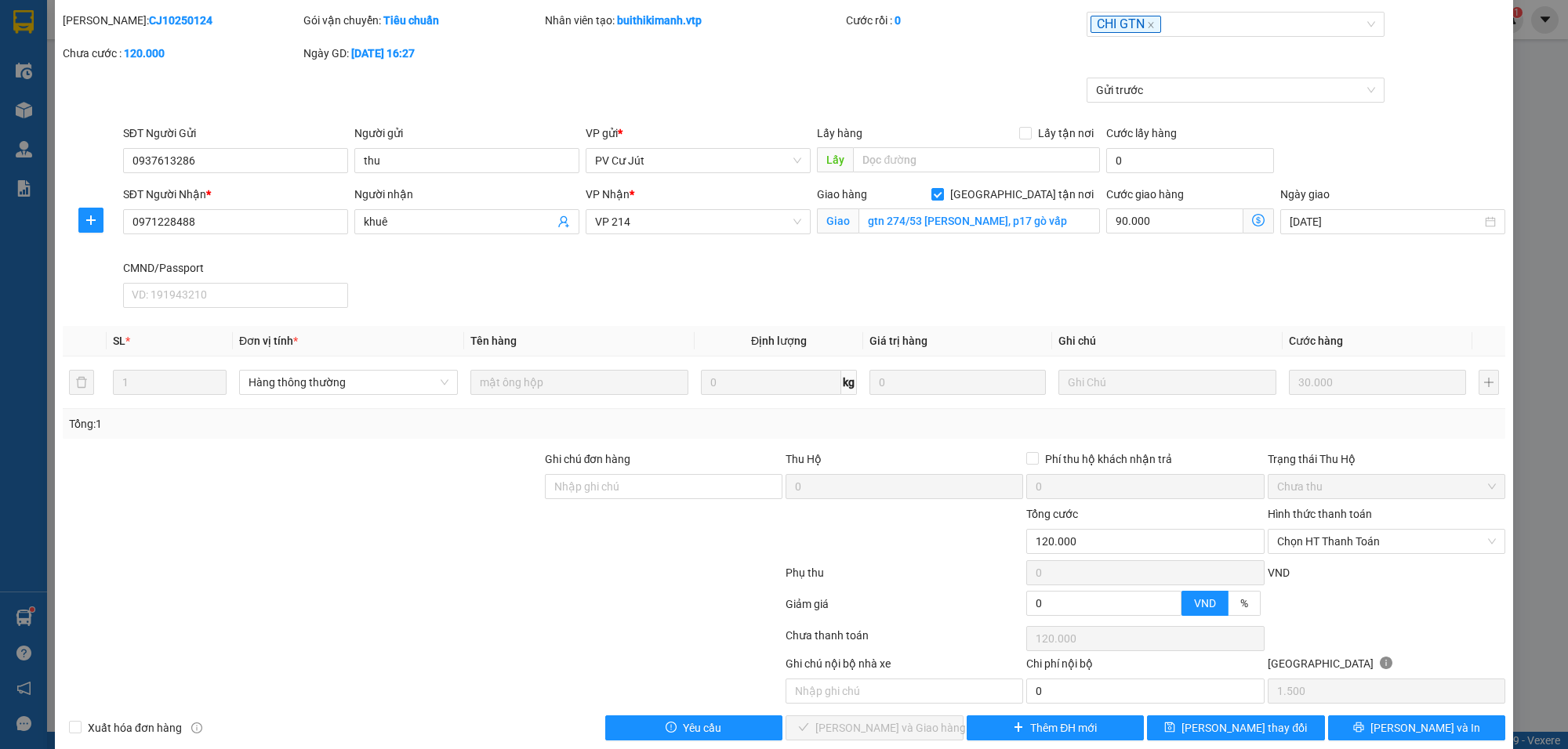
scroll to position [69, 0]
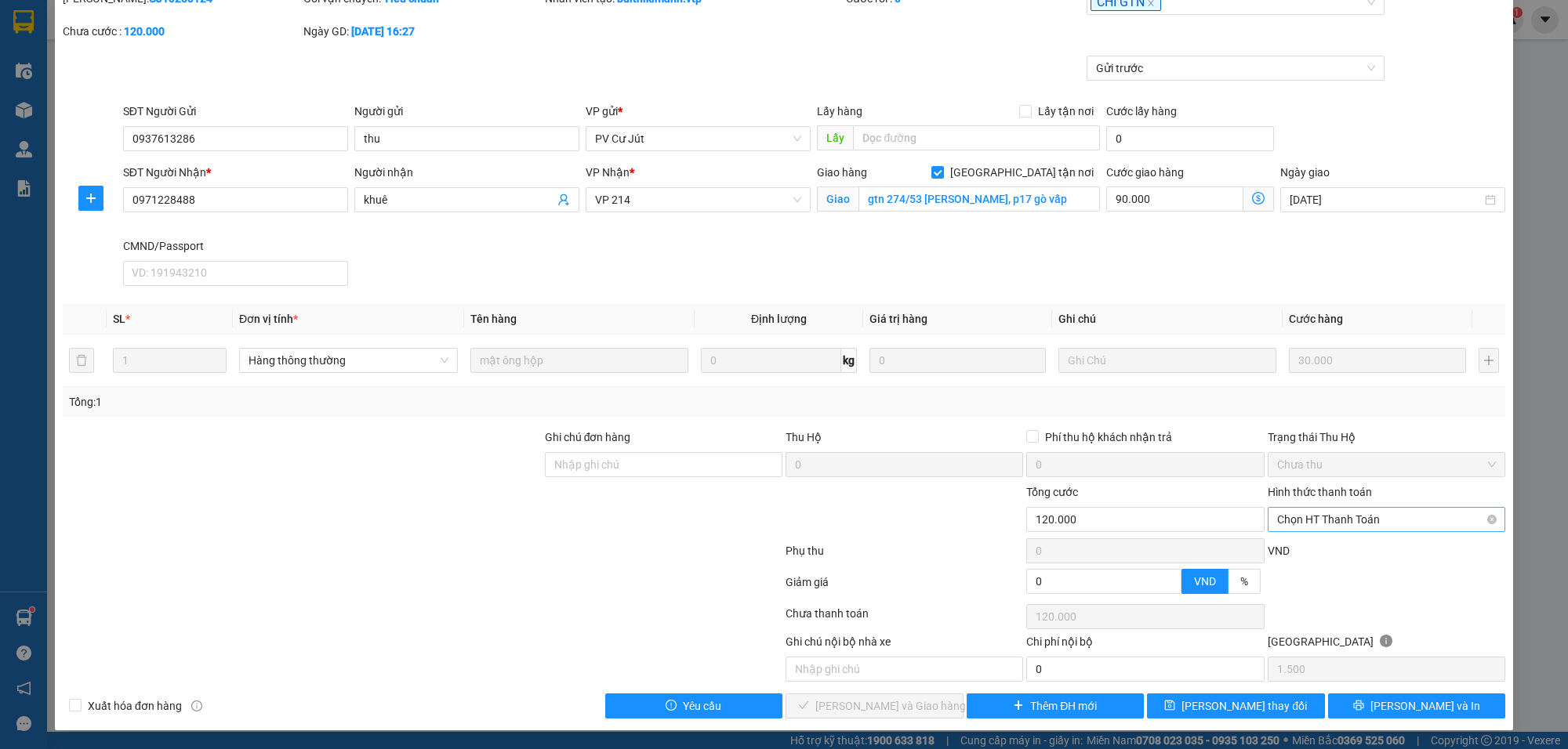
click at [1300, 523] on span "Chọn HT Thanh Toán" at bounding box center [1387, 519] width 218 height 23
click at [1307, 547] on div "Tại văn phòng" at bounding box center [1373, 552] width 216 height 17
type input "0"
click at [1111, 673] on input "0" at bounding box center [1146, 669] width 238 height 25
click at [888, 703] on span "[PERSON_NAME] và [PERSON_NAME] hàng" at bounding box center [891, 706] width 150 height 17
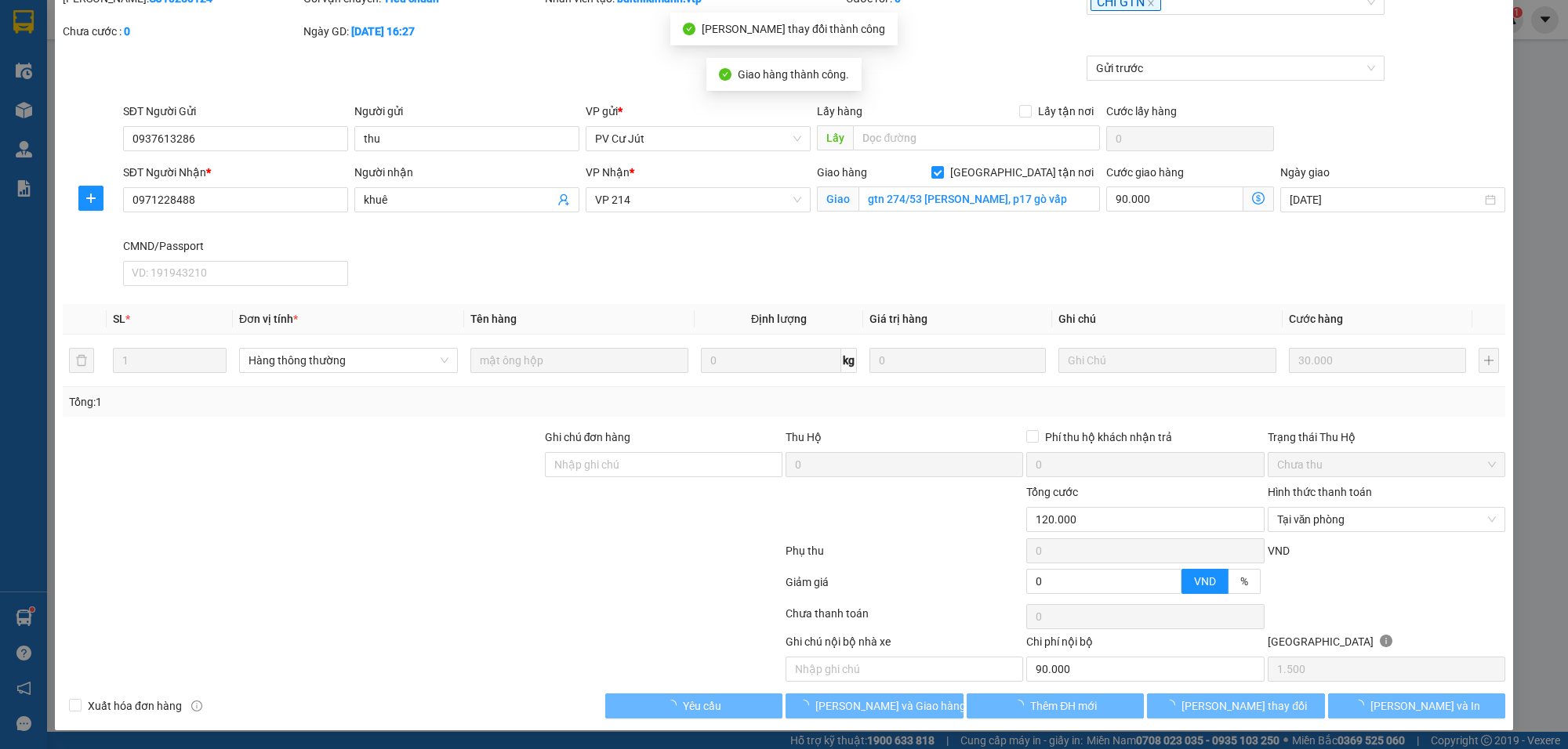
type input "90.000"
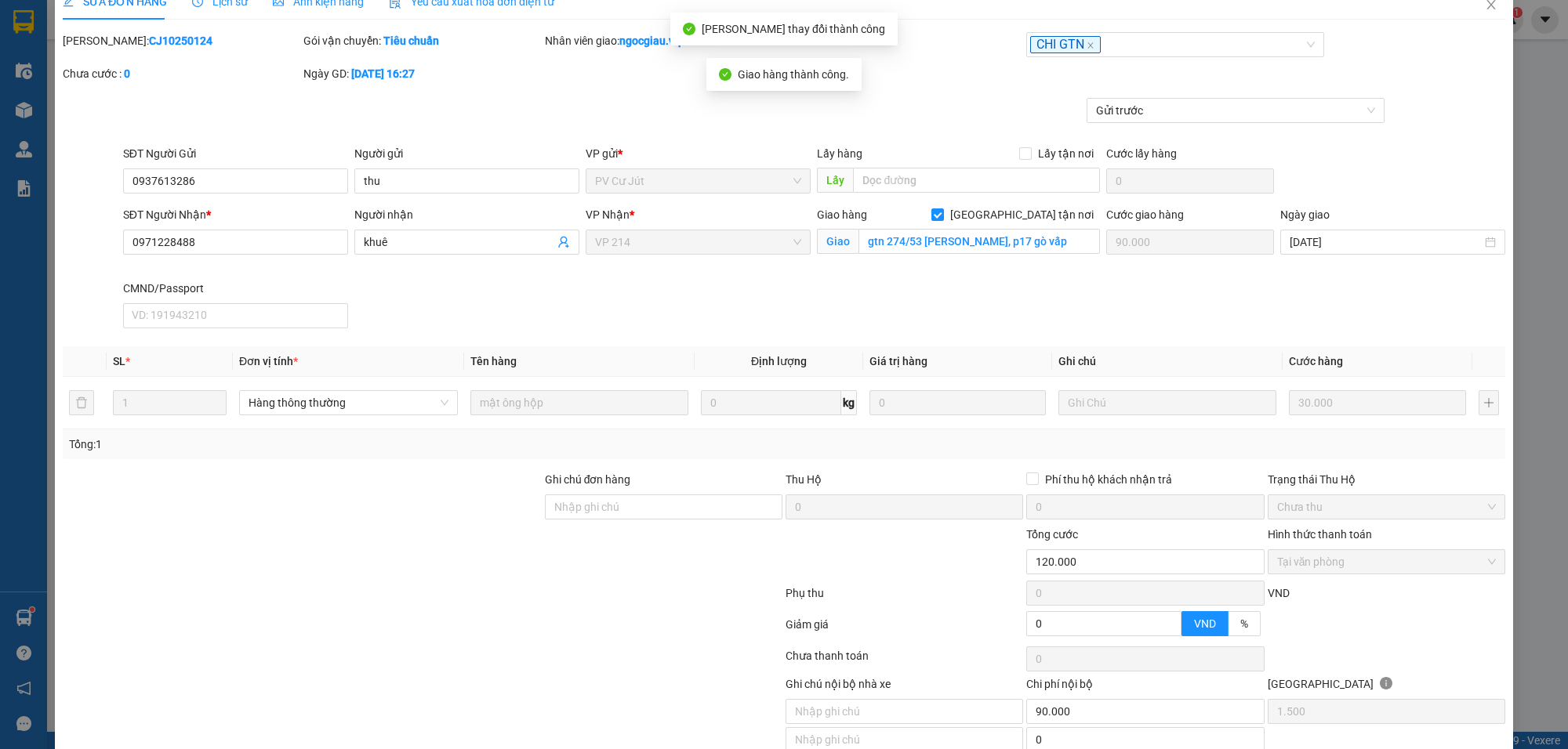
scroll to position [0, 0]
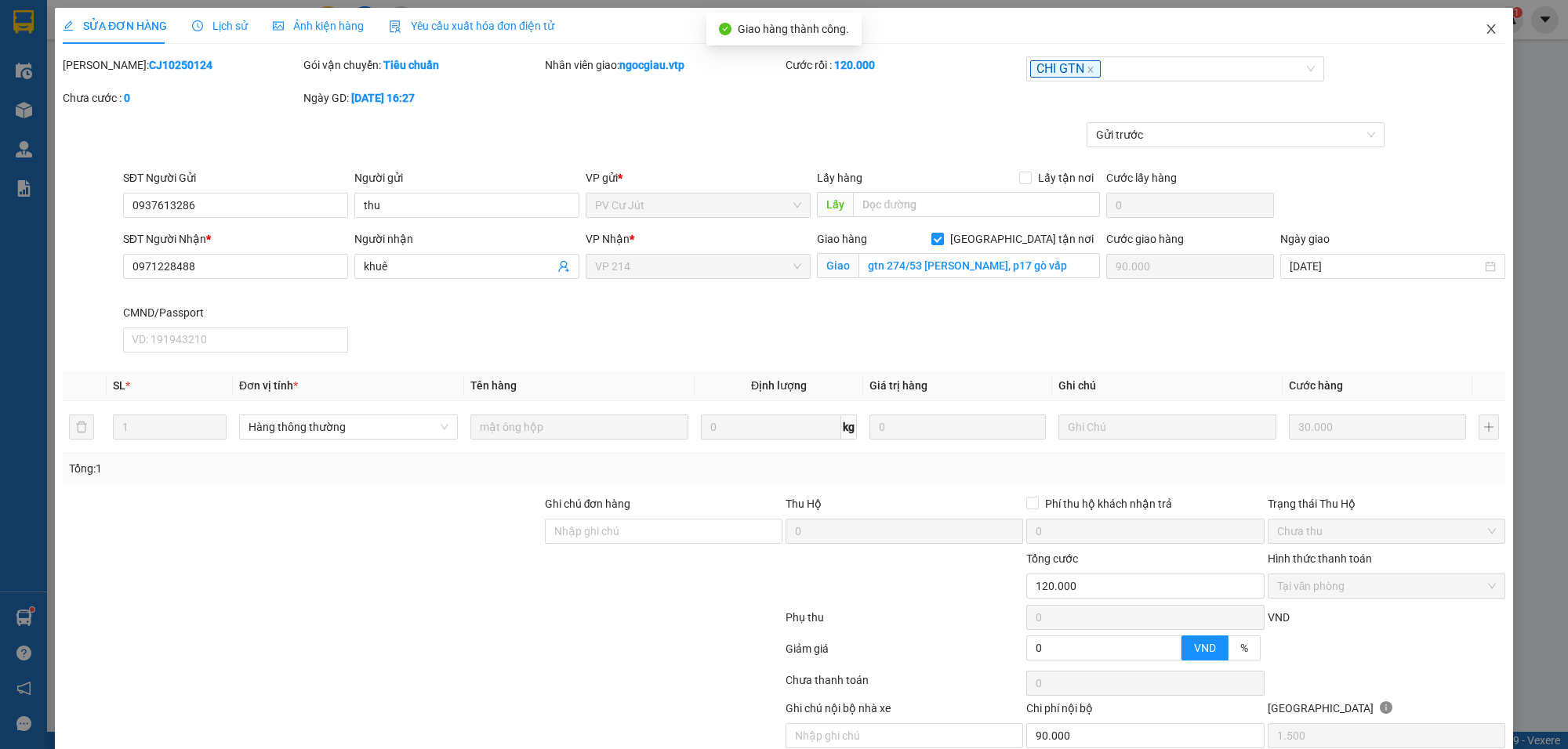
click at [1474, 21] on span "Close" at bounding box center [1491, 30] width 44 height 44
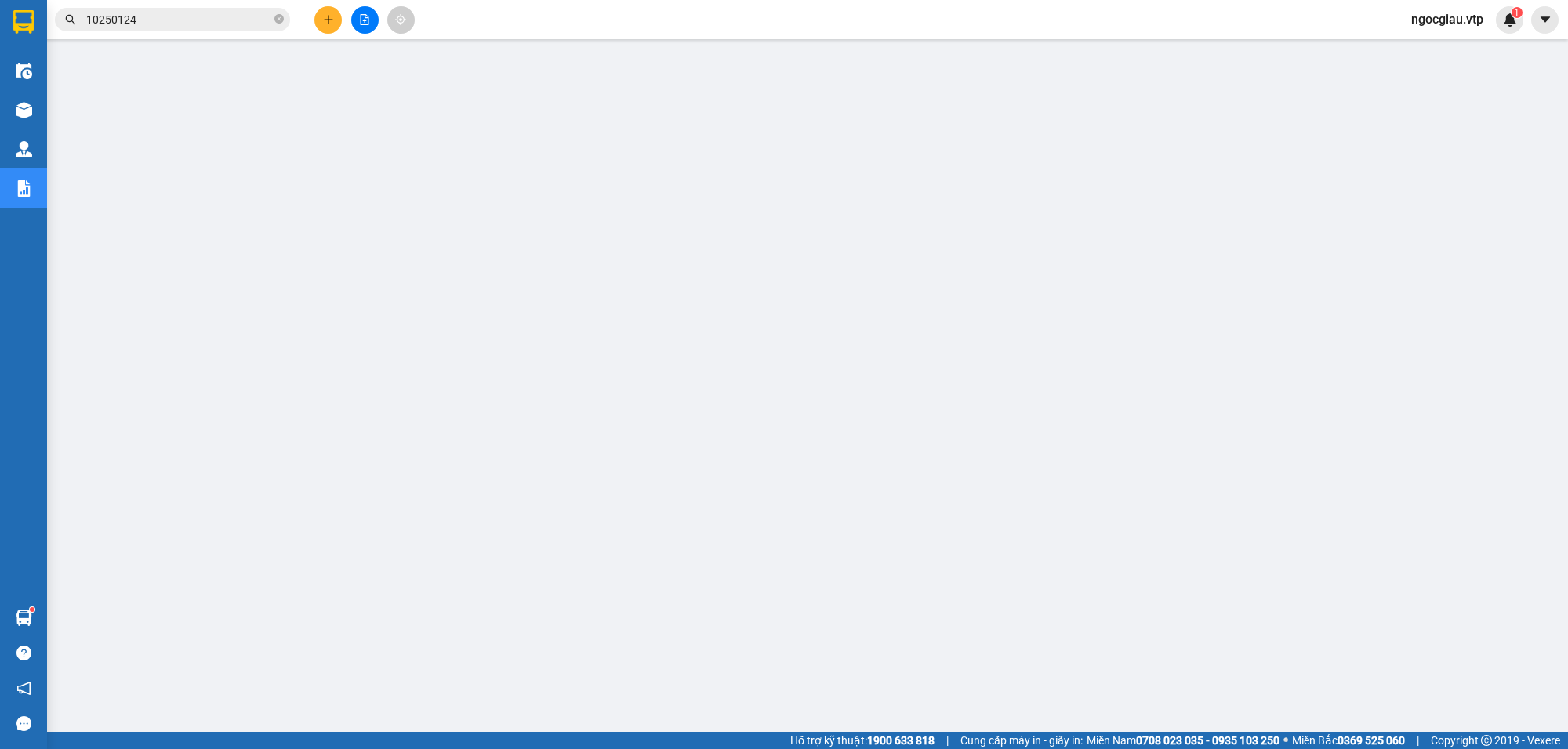
click at [139, 12] on input "10250124" at bounding box center [179, 19] width 185 height 17
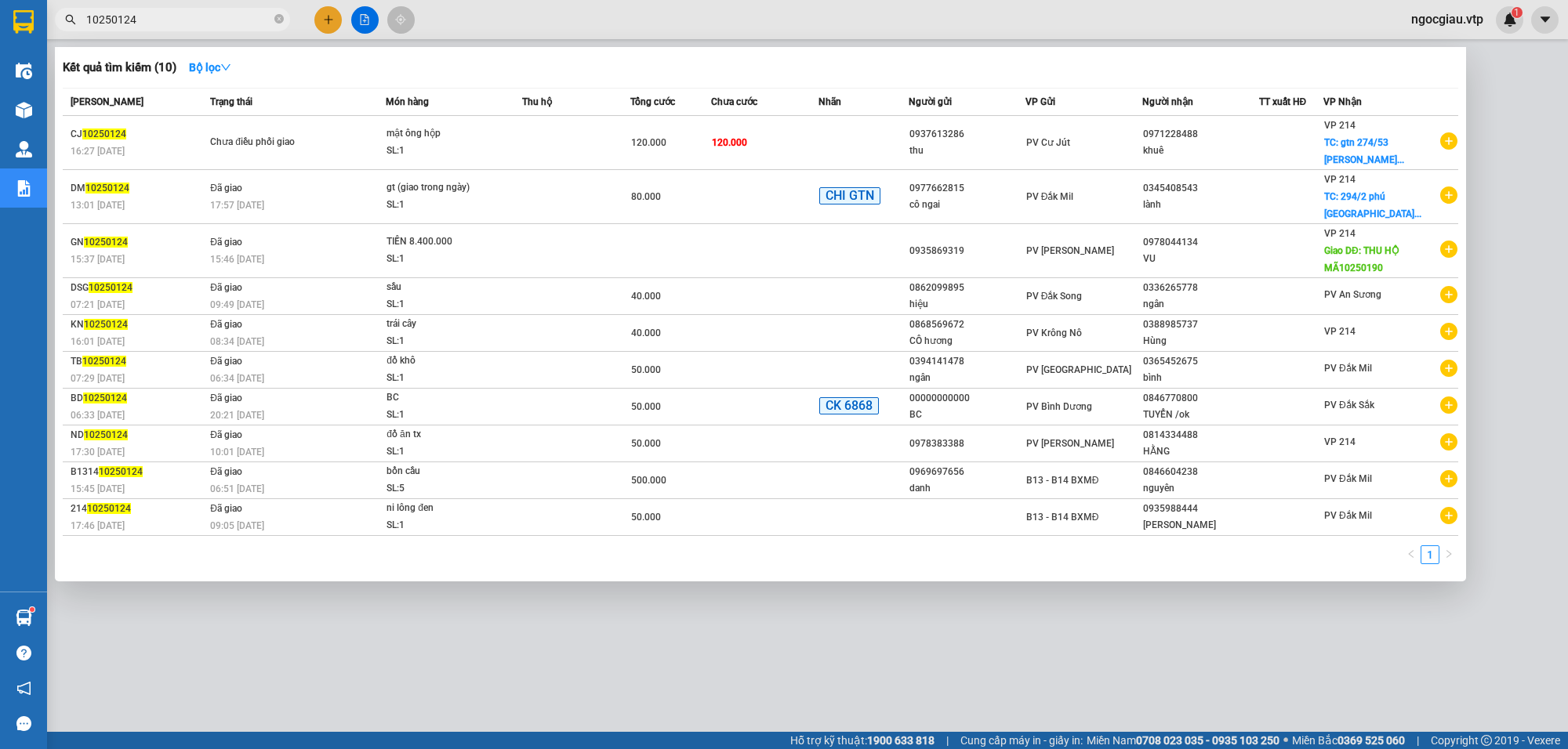
click at [139, 12] on input "10250124" at bounding box center [179, 19] width 185 height 17
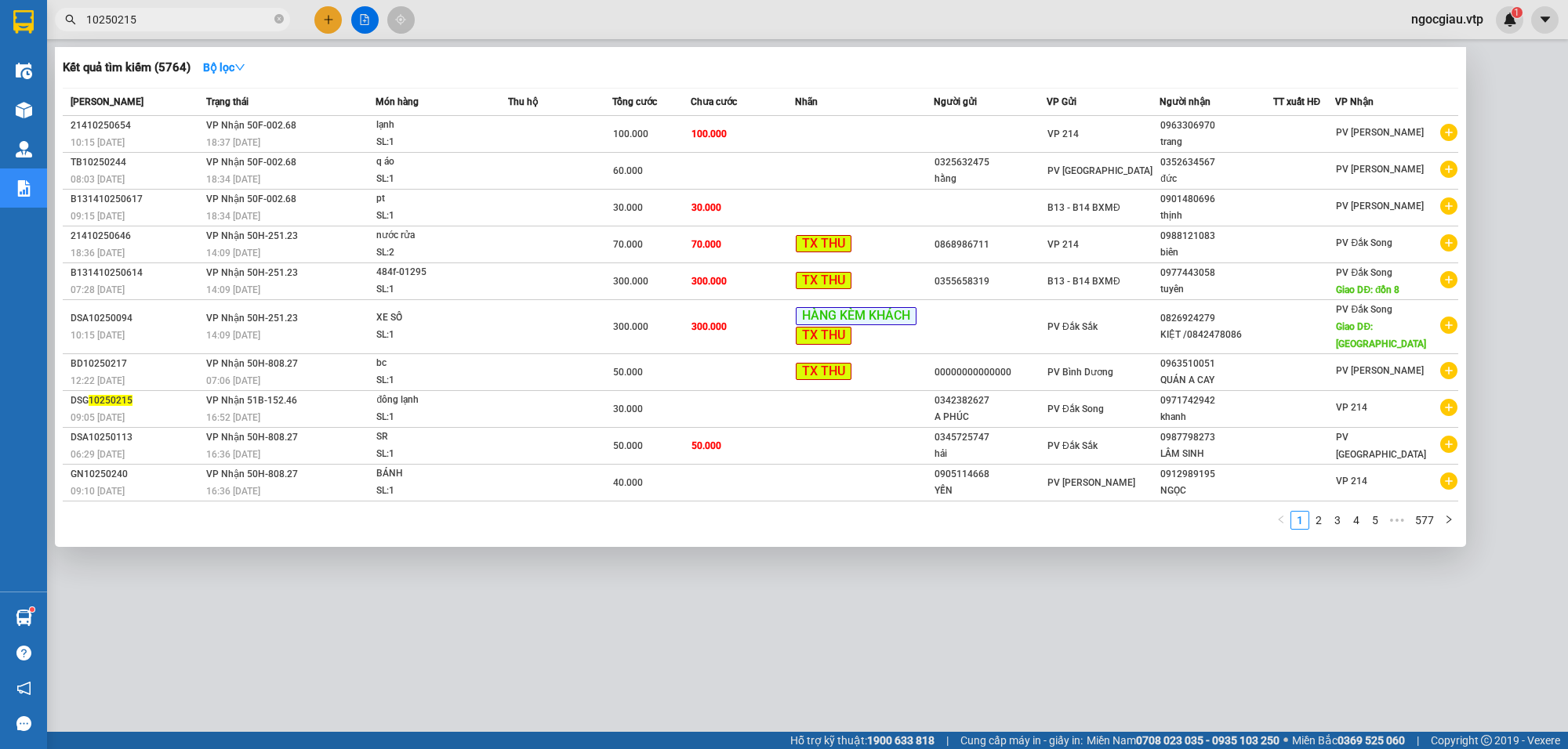
type input "10250215"
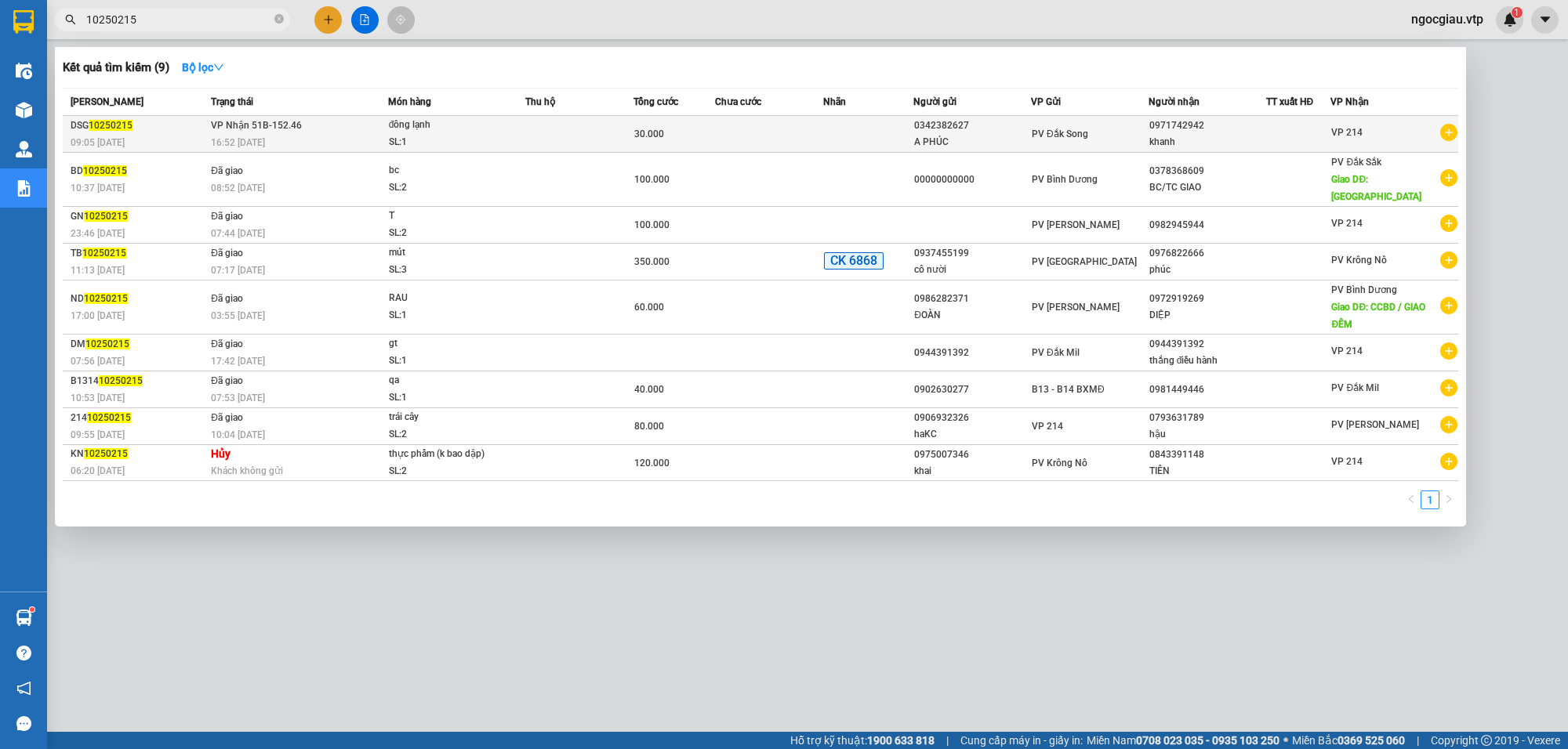
click at [767, 139] on td at bounding box center [769, 134] width 108 height 37
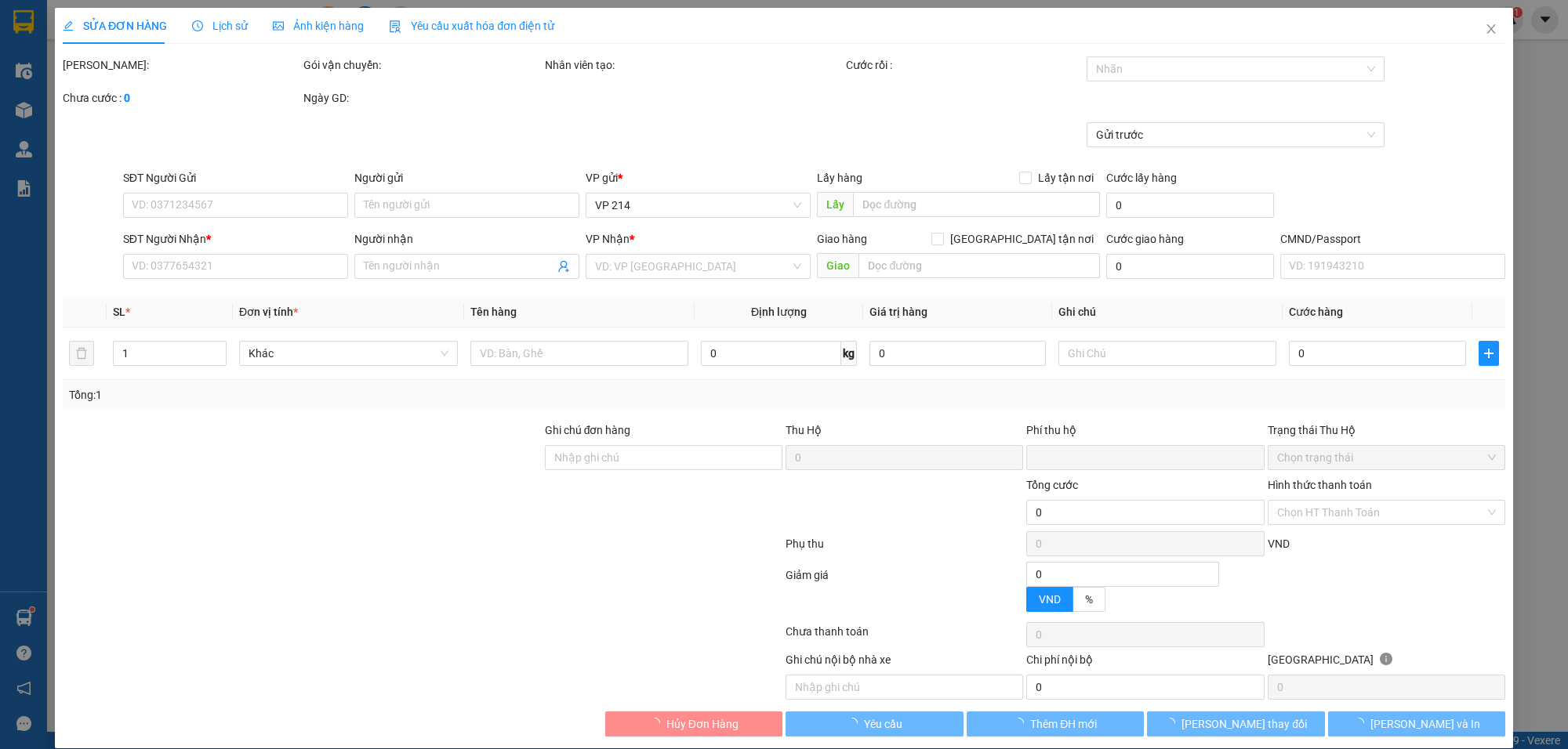
type input "1.500"
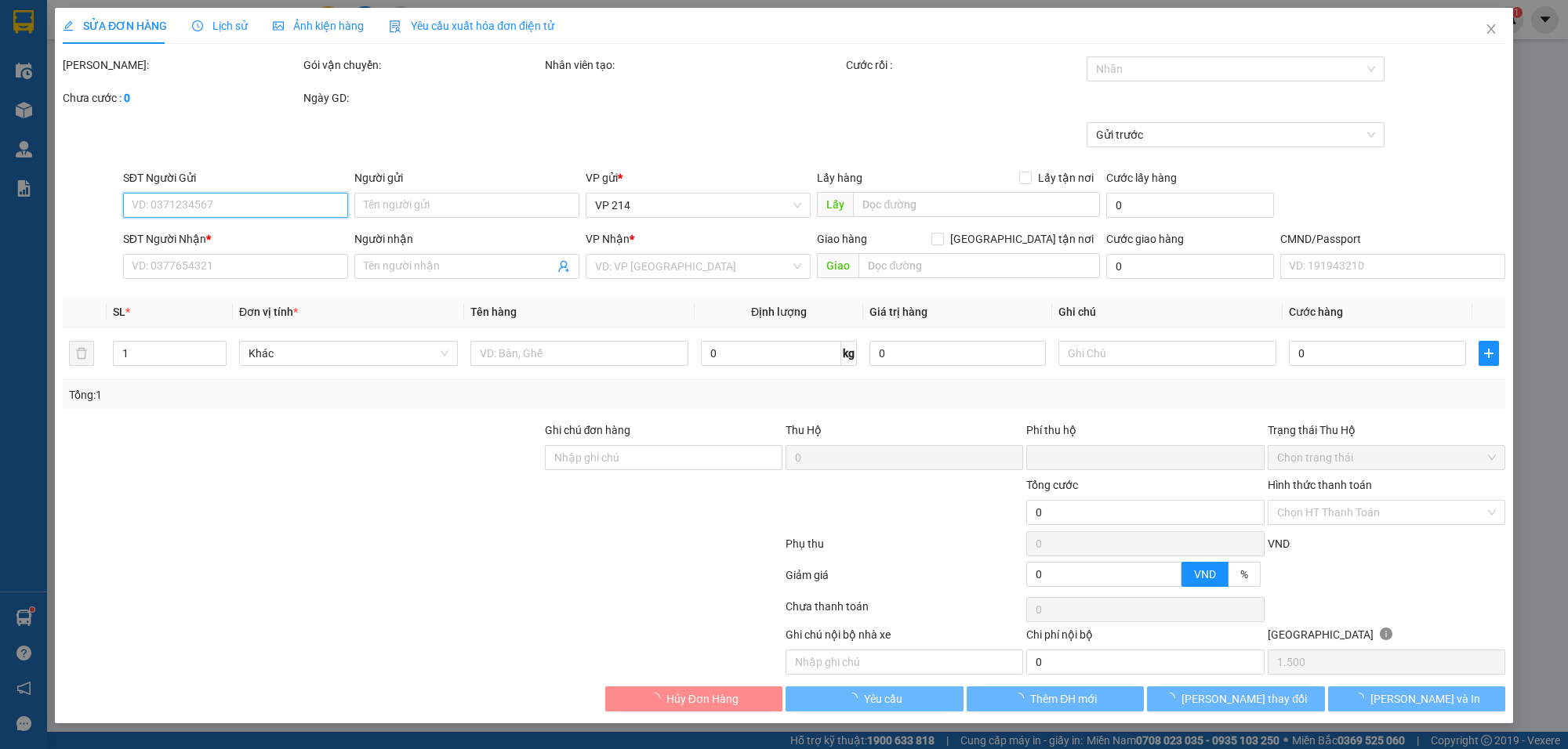
type input "0342382627"
type input "A PHÚC"
type input "0971742942"
type input "khanh"
type input "0"
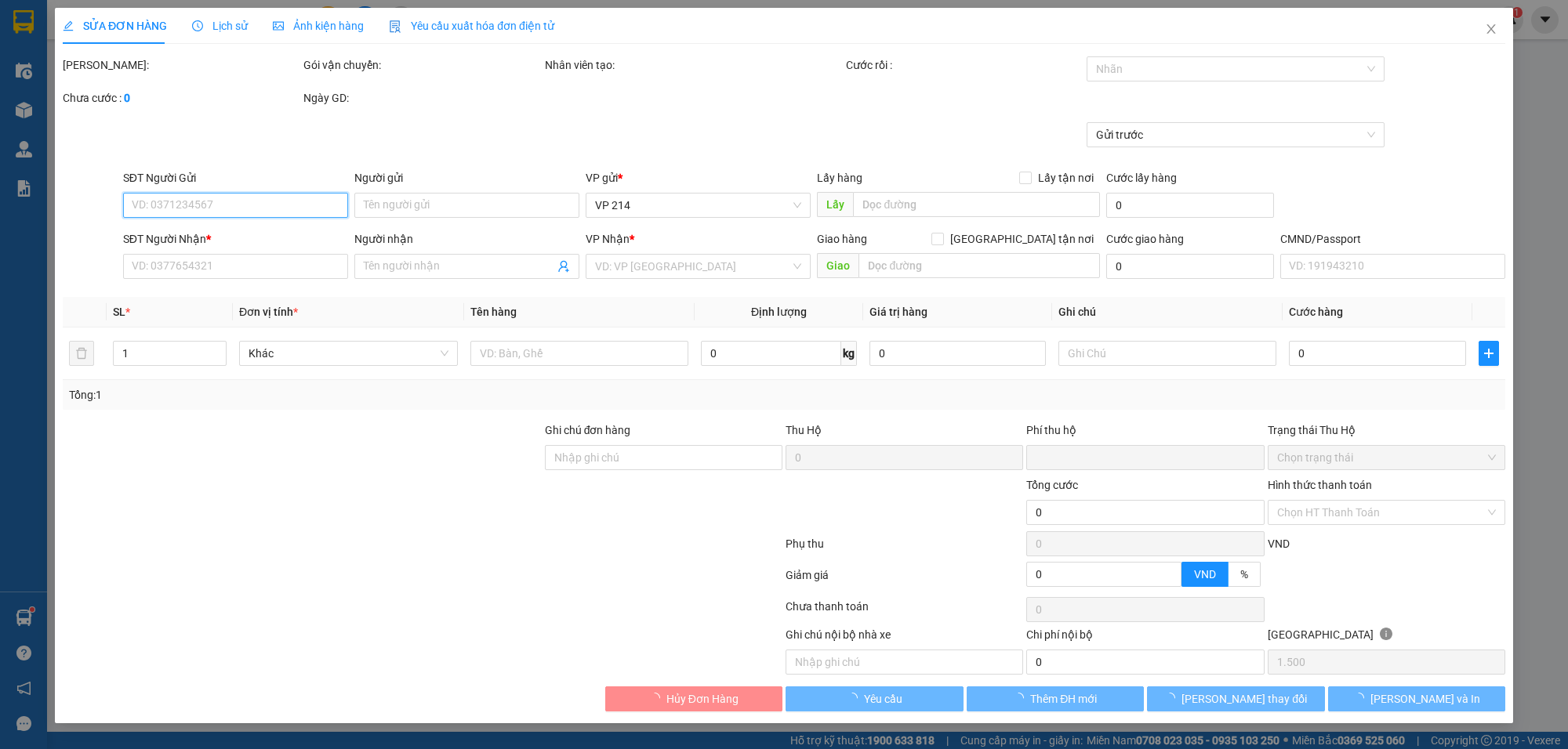
type input "30.000"
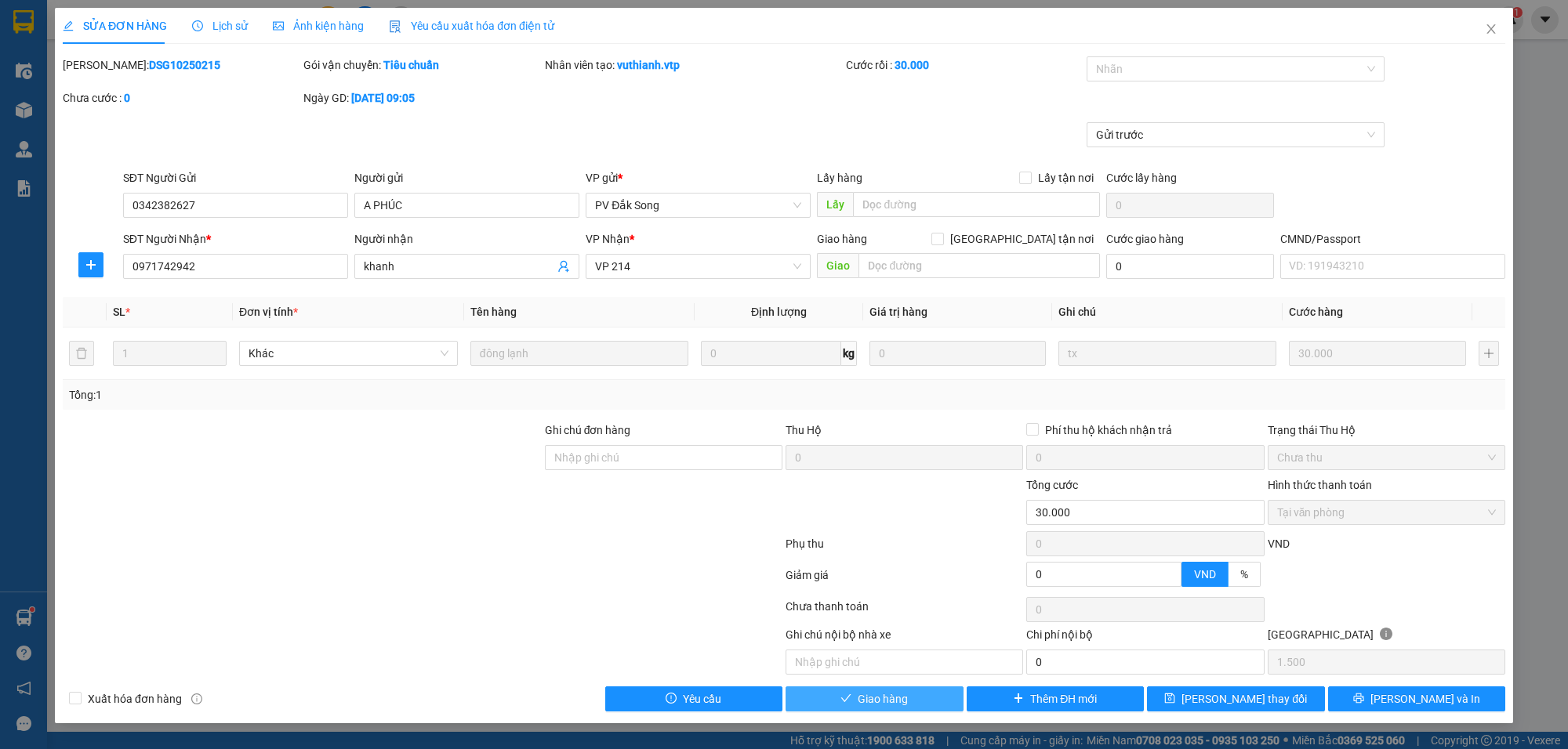
click at [883, 704] on span "Giao hàng" at bounding box center [883, 699] width 50 height 17
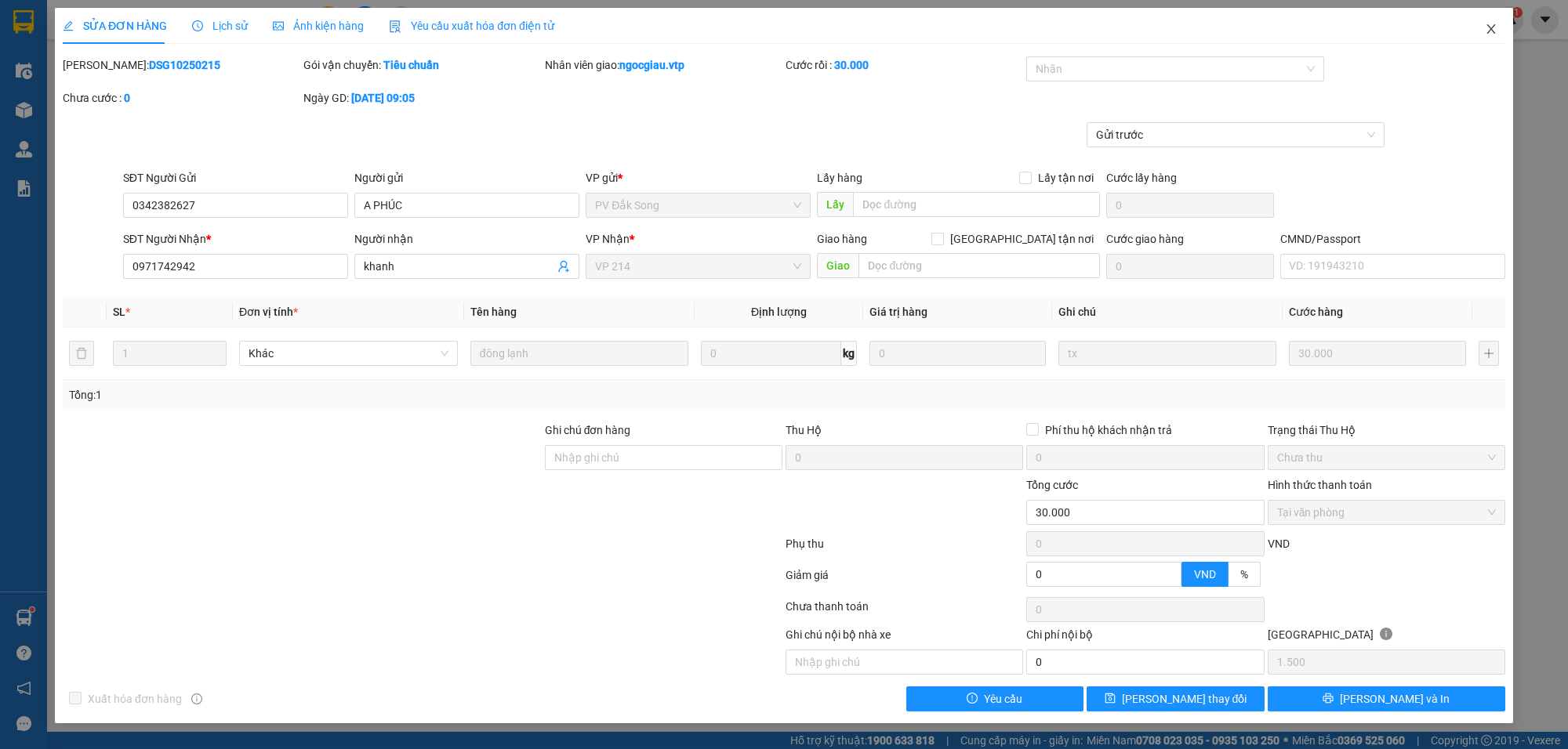
click at [1496, 28] on icon "close" at bounding box center [1492, 29] width 13 height 13
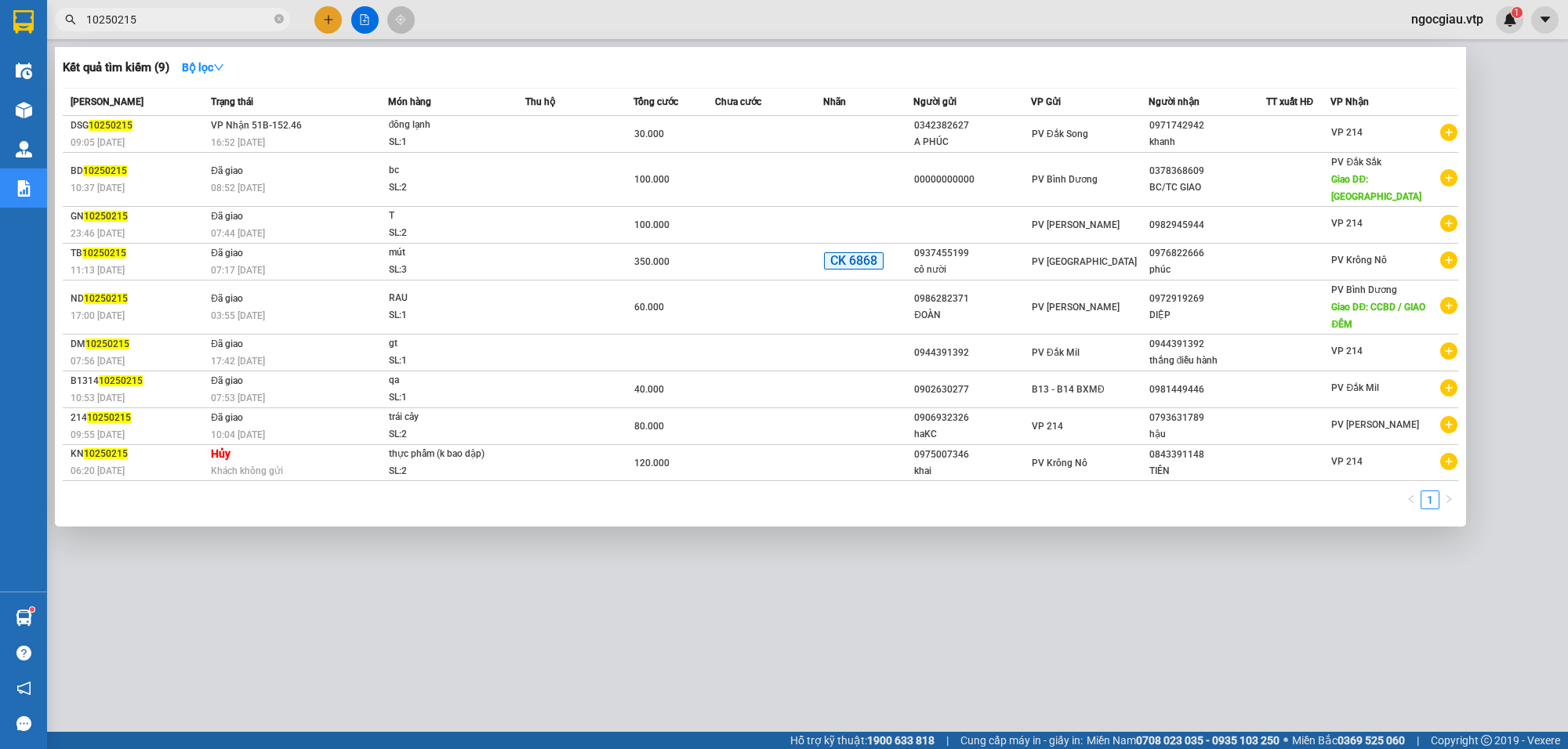
click at [154, 28] on input "10250215" at bounding box center [179, 19] width 185 height 17
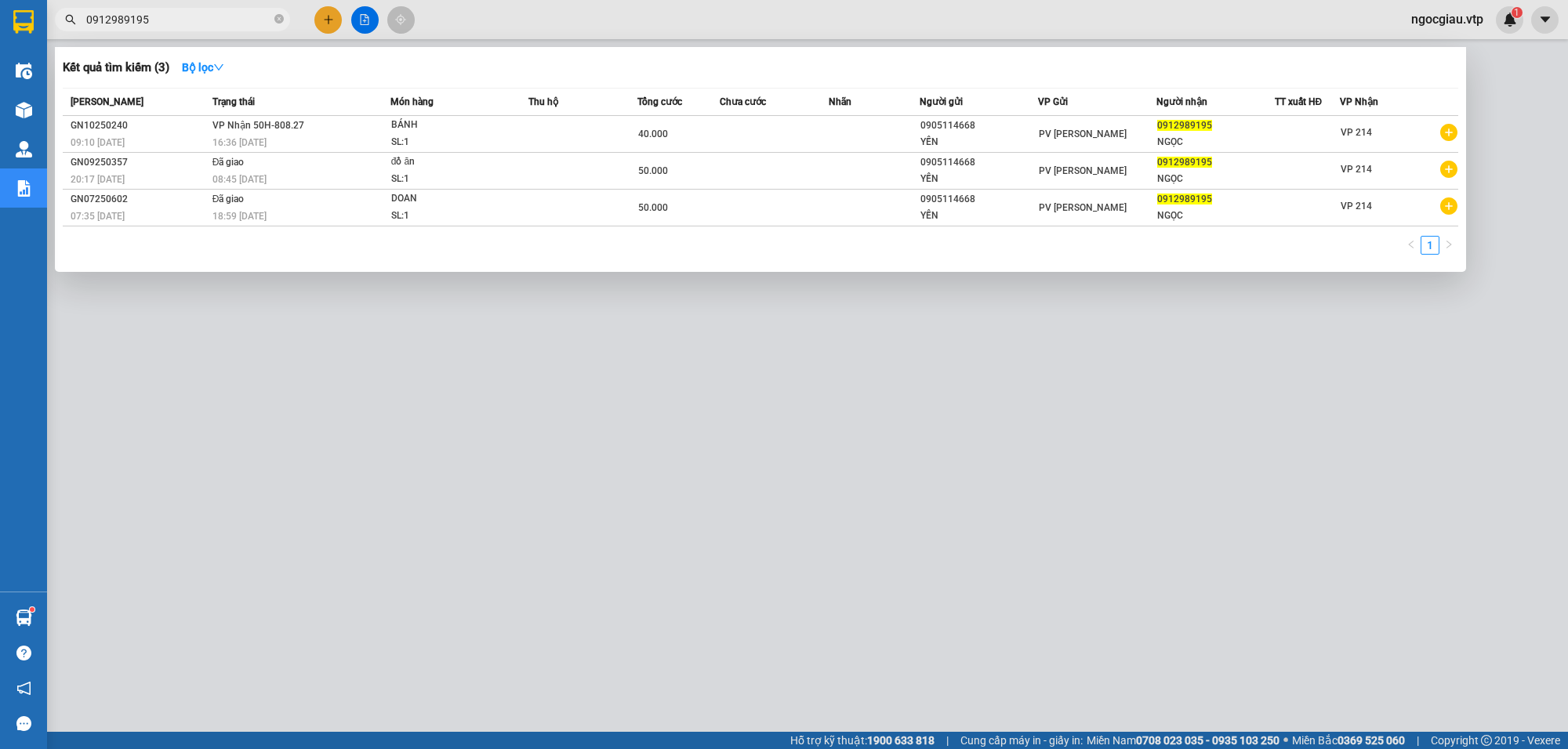
type input "0912989195"
click at [549, 498] on div at bounding box center [784, 374] width 1568 height 749
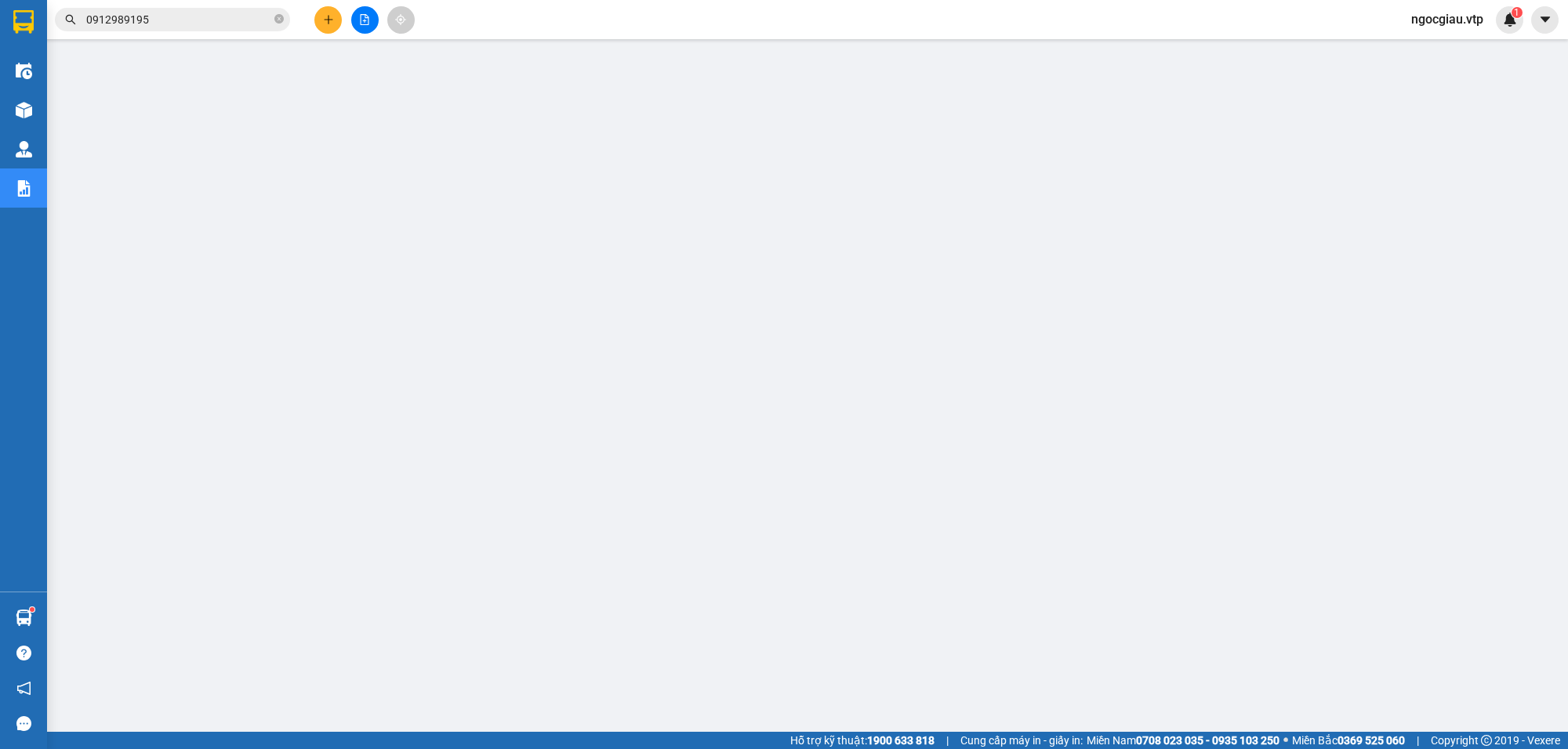
click at [187, 15] on input "0912989195" at bounding box center [179, 19] width 185 height 17
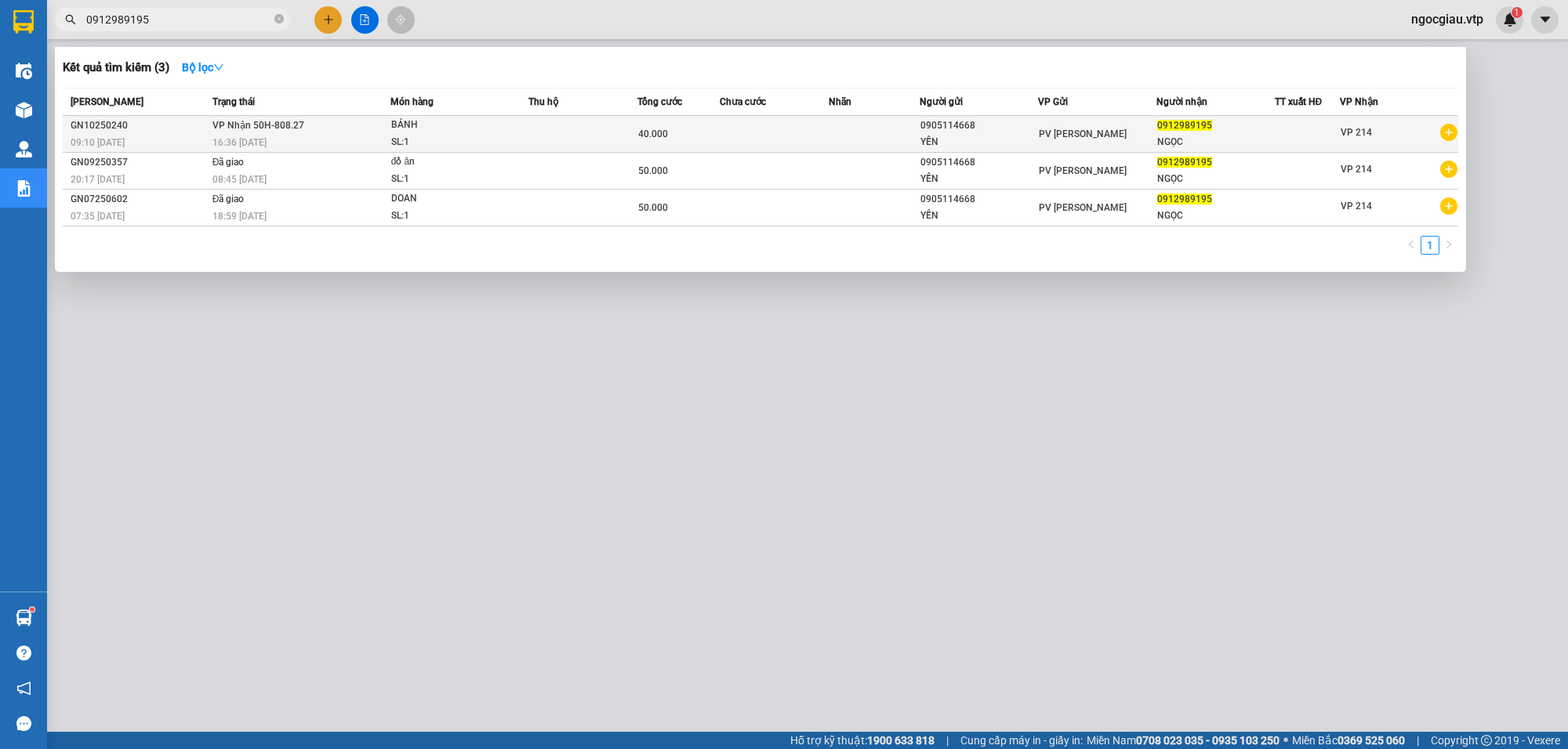
click at [735, 127] on td at bounding box center [774, 134] width 109 height 37
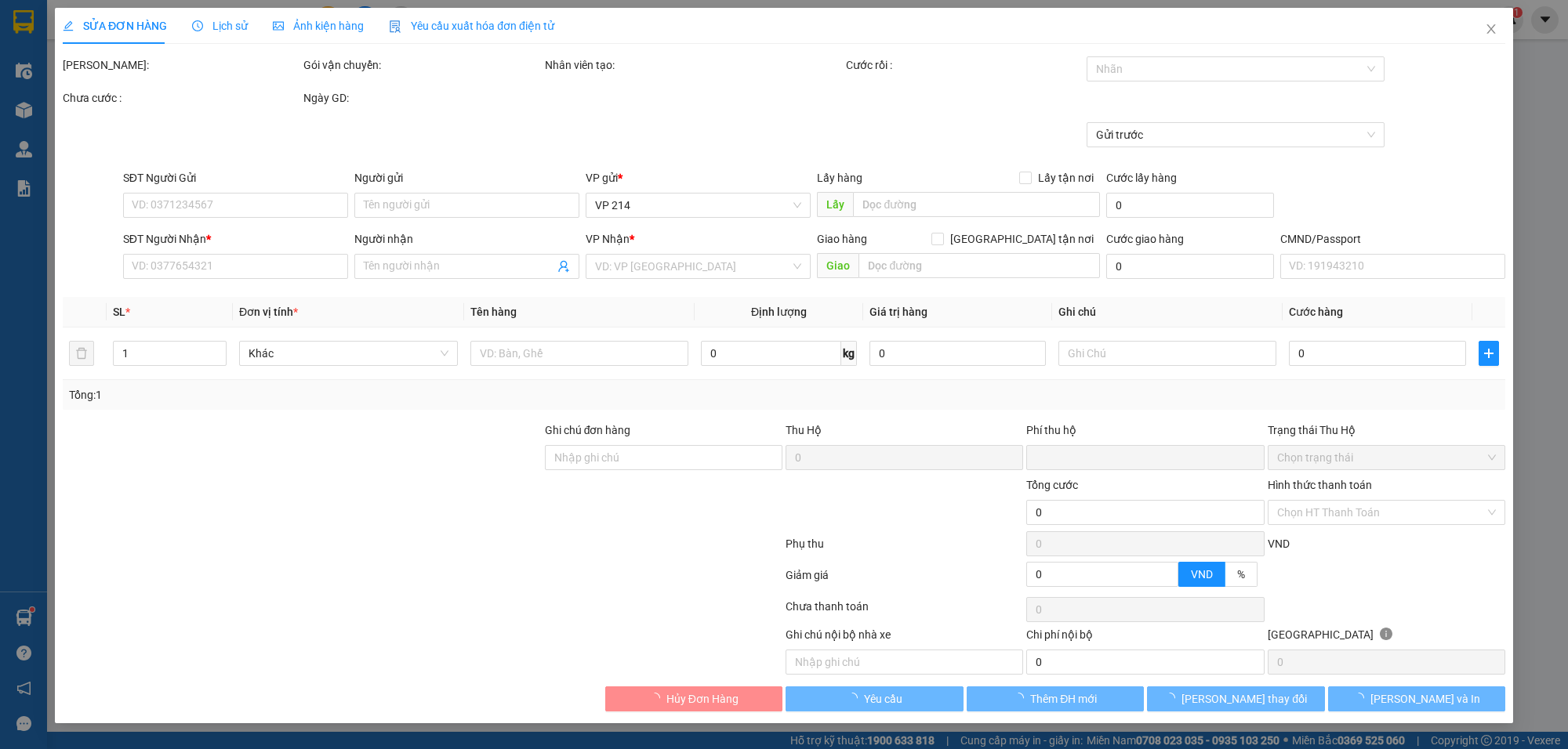
type input "2.000"
type input "0905114668"
type input "YẾN"
type input "0912989195"
type input "NGỌC"
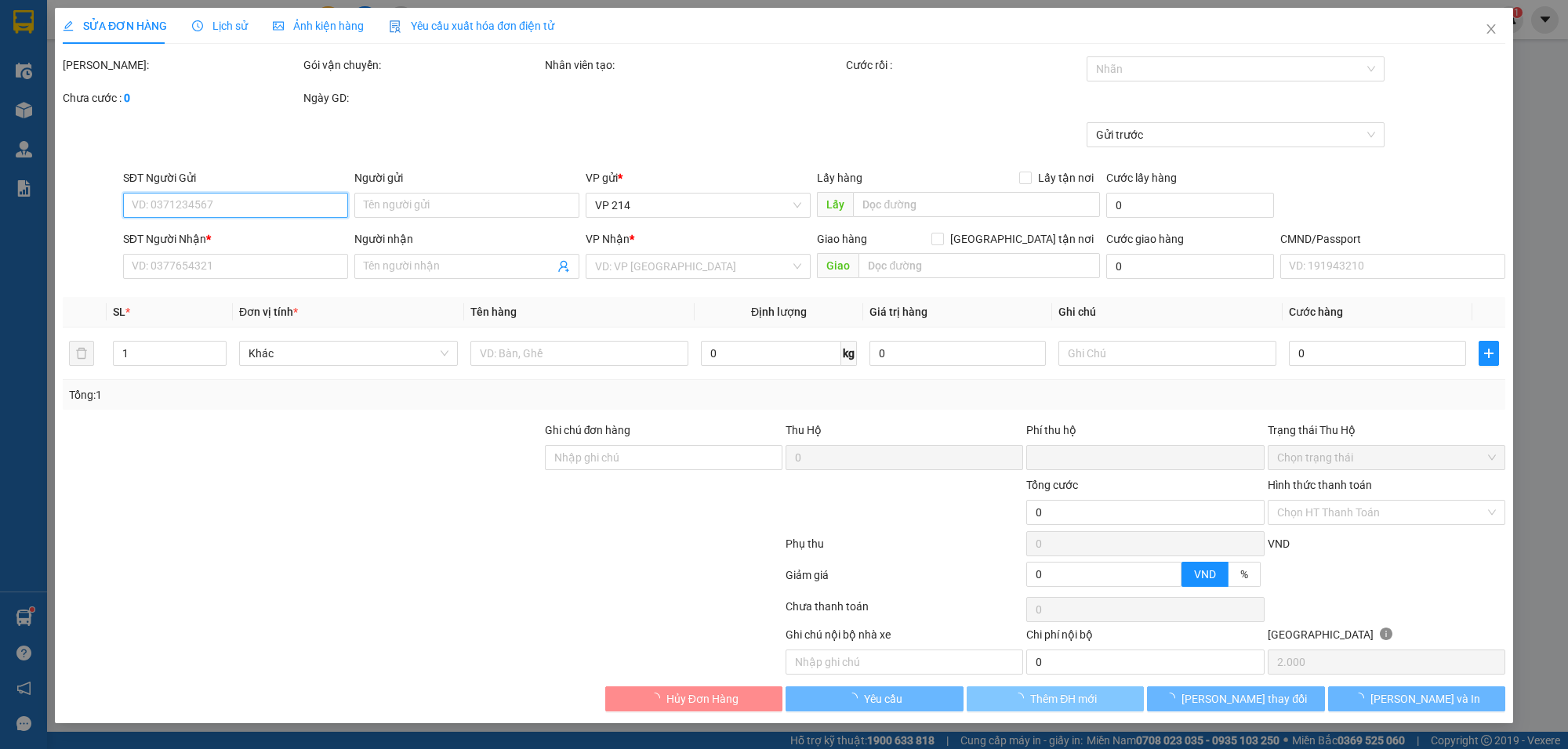
type input "0"
type input "40.000"
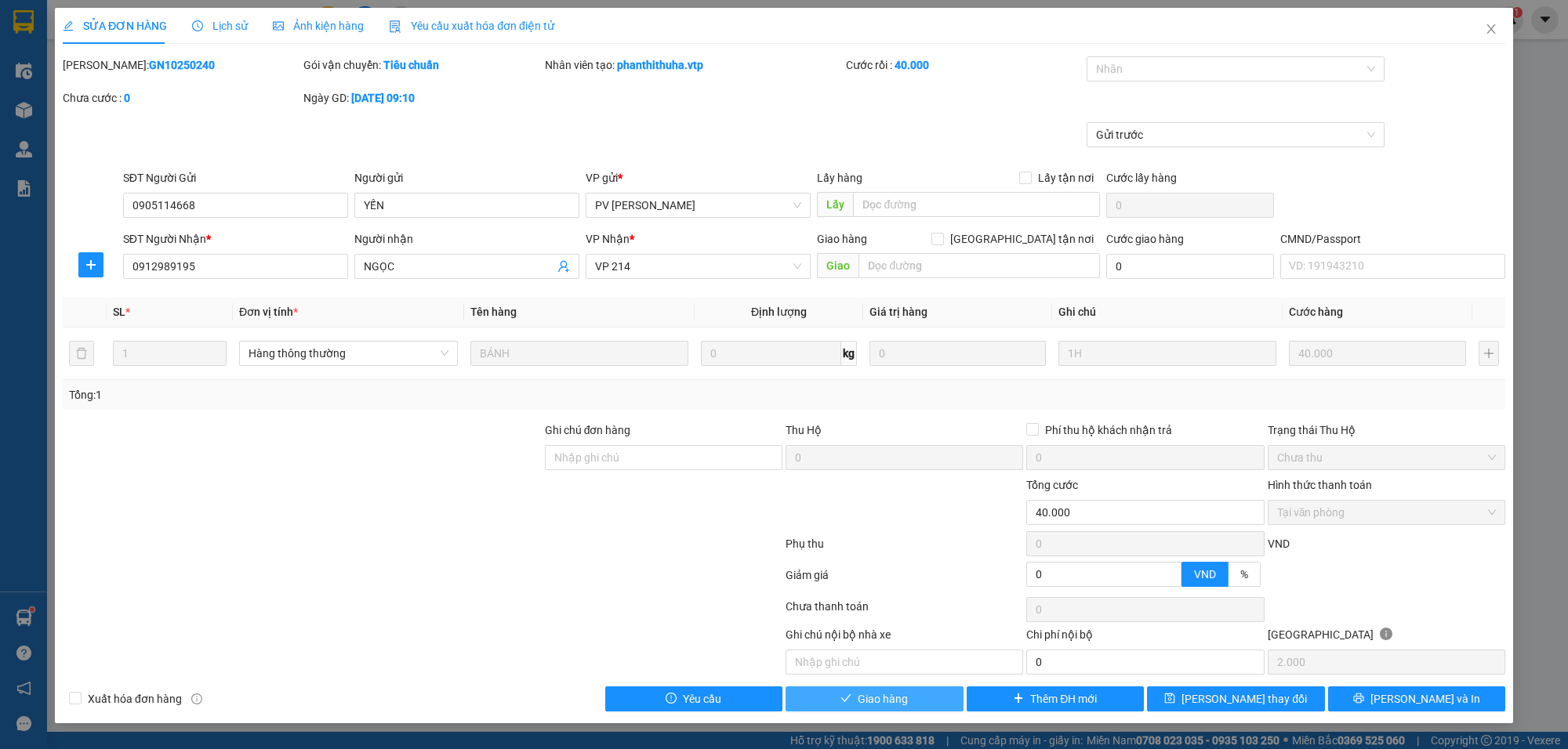
click at [899, 696] on span "Giao hàng" at bounding box center [883, 699] width 50 height 17
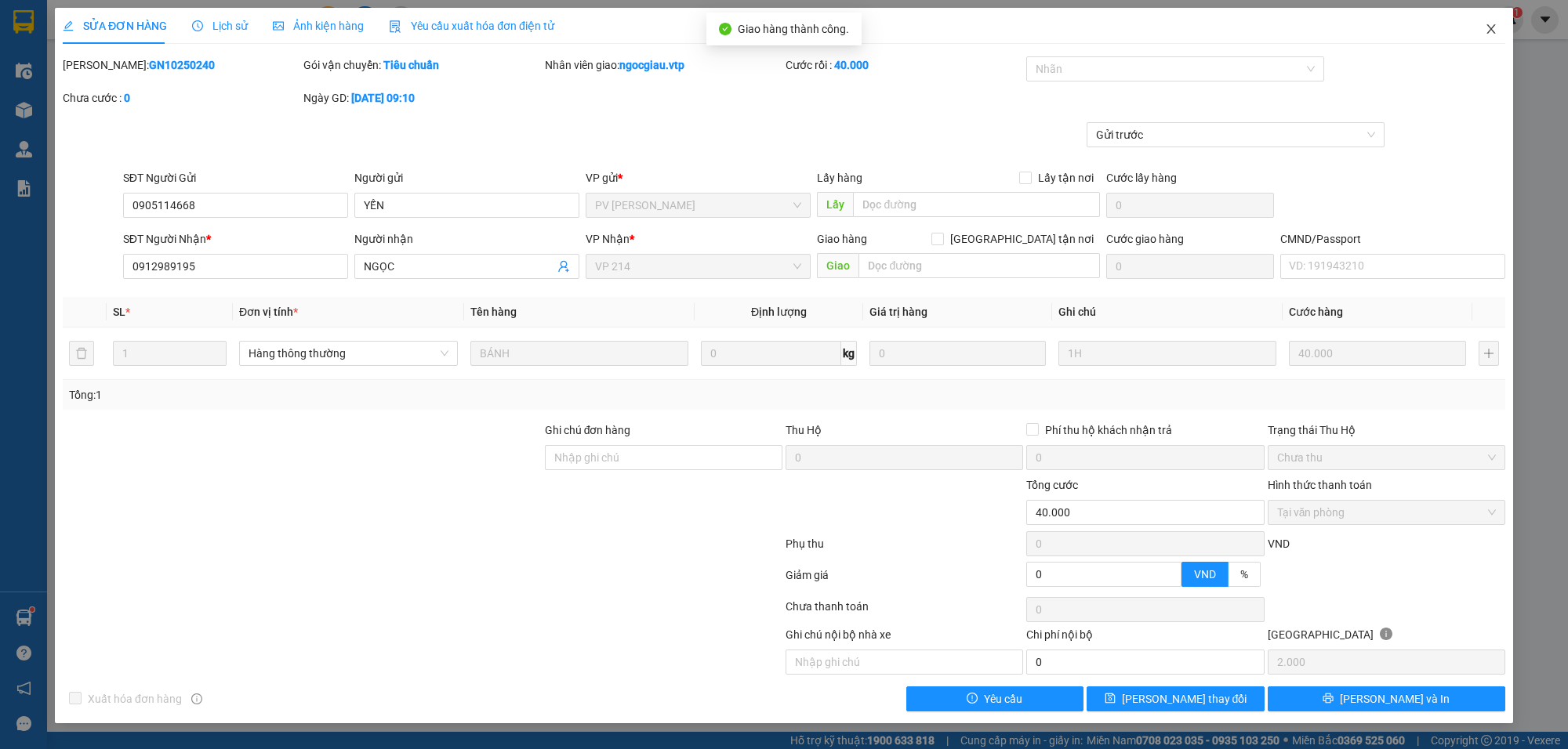
click at [1492, 32] on icon "close" at bounding box center [1490, 29] width 9 height 10
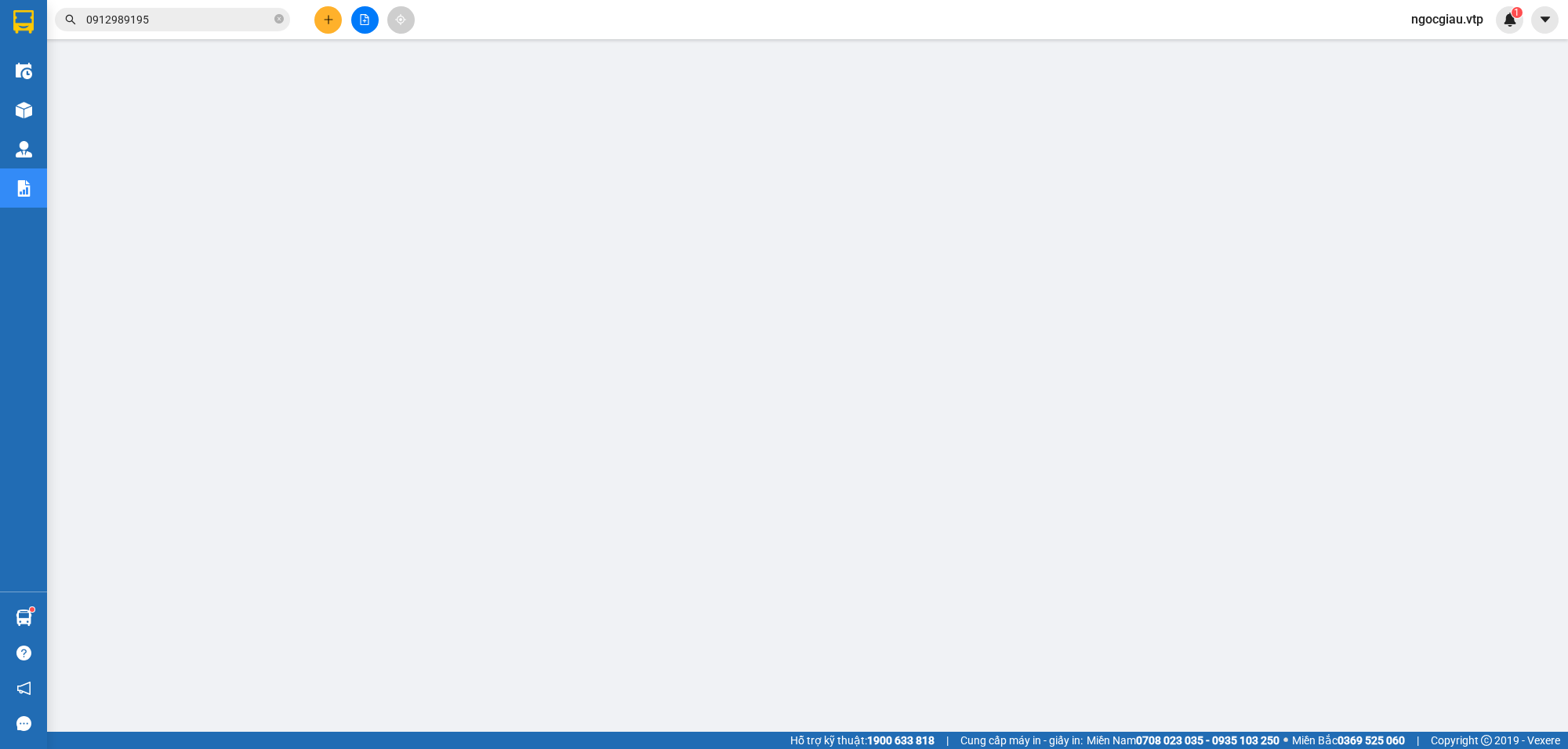
click at [168, 24] on input "0912989195" at bounding box center [179, 19] width 185 height 17
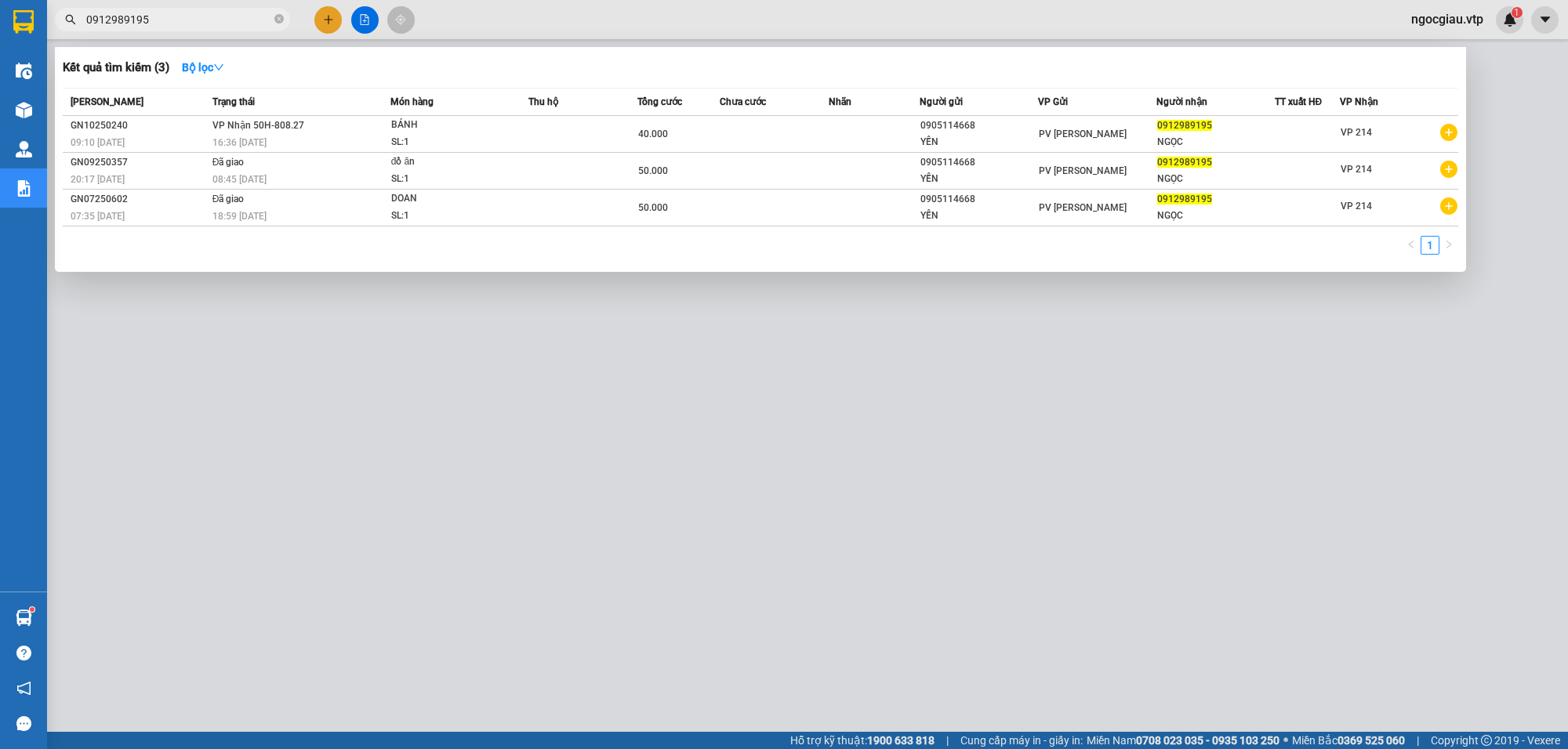
click at [168, 24] on input "0912989195" at bounding box center [179, 19] width 185 height 17
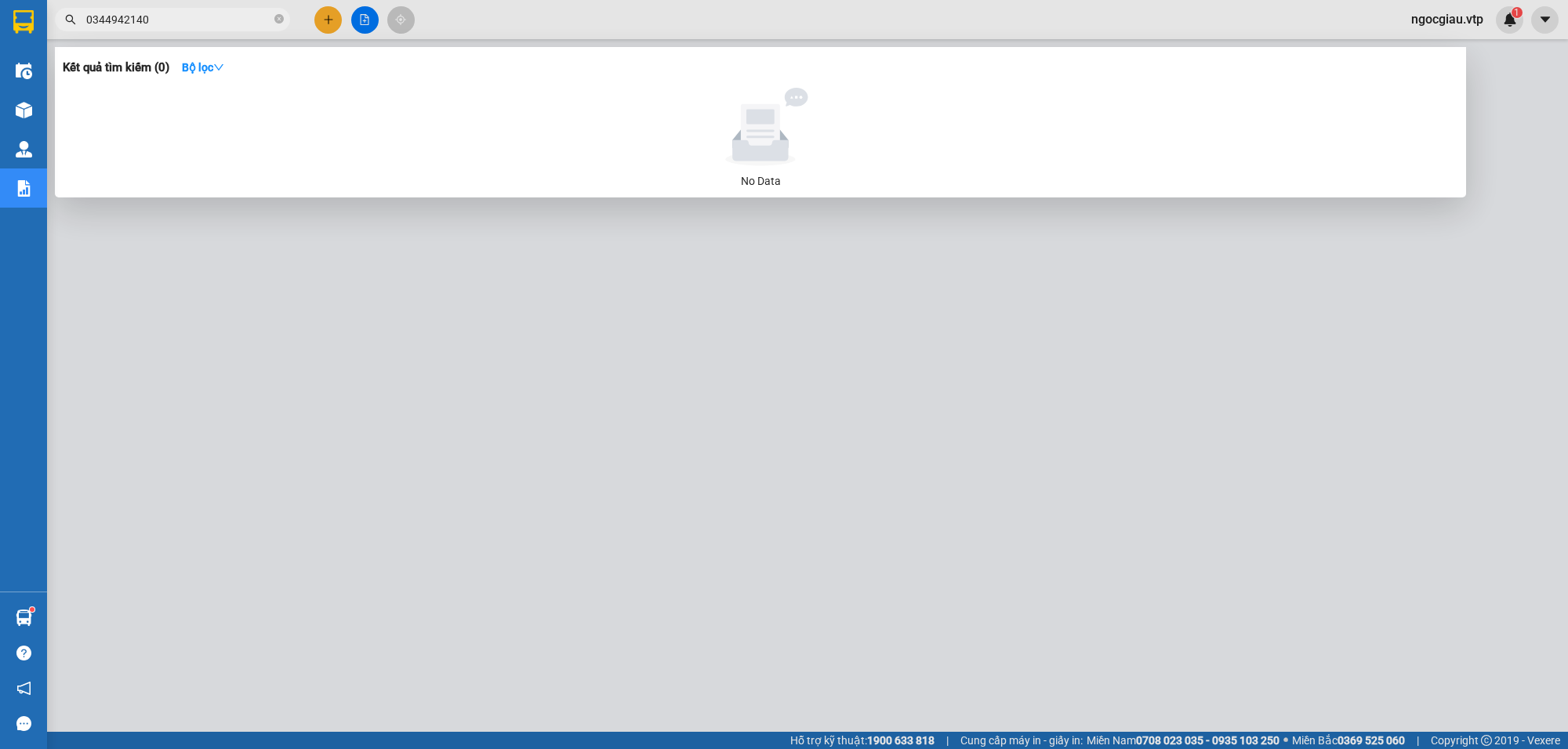
click at [161, 15] on input "0344942140" at bounding box center [179, 19] width 185 height 17
paste input "977696946"
type input "0977696946"
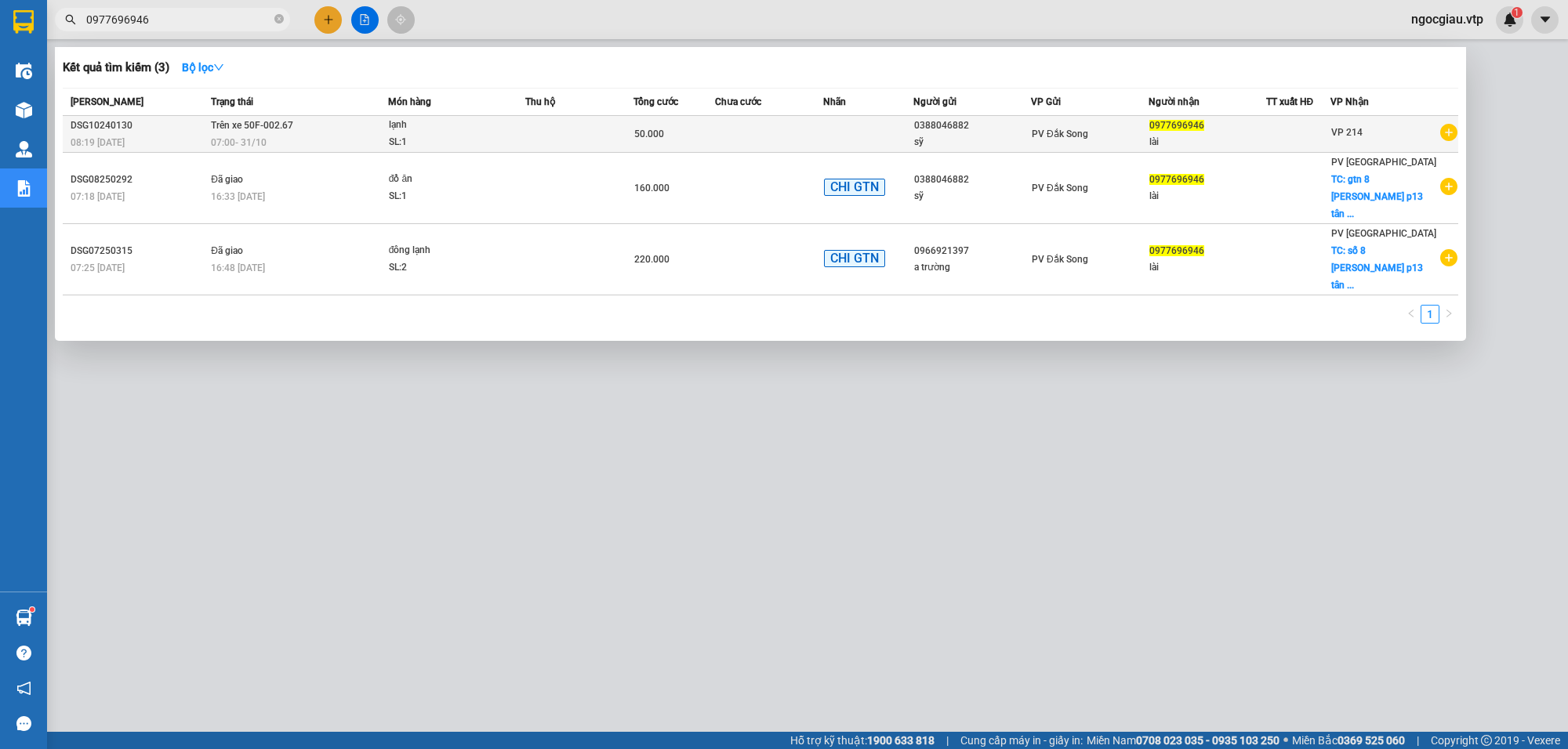
click at [561, 121] on td at bounding box center [579, 134] width 108 height 37
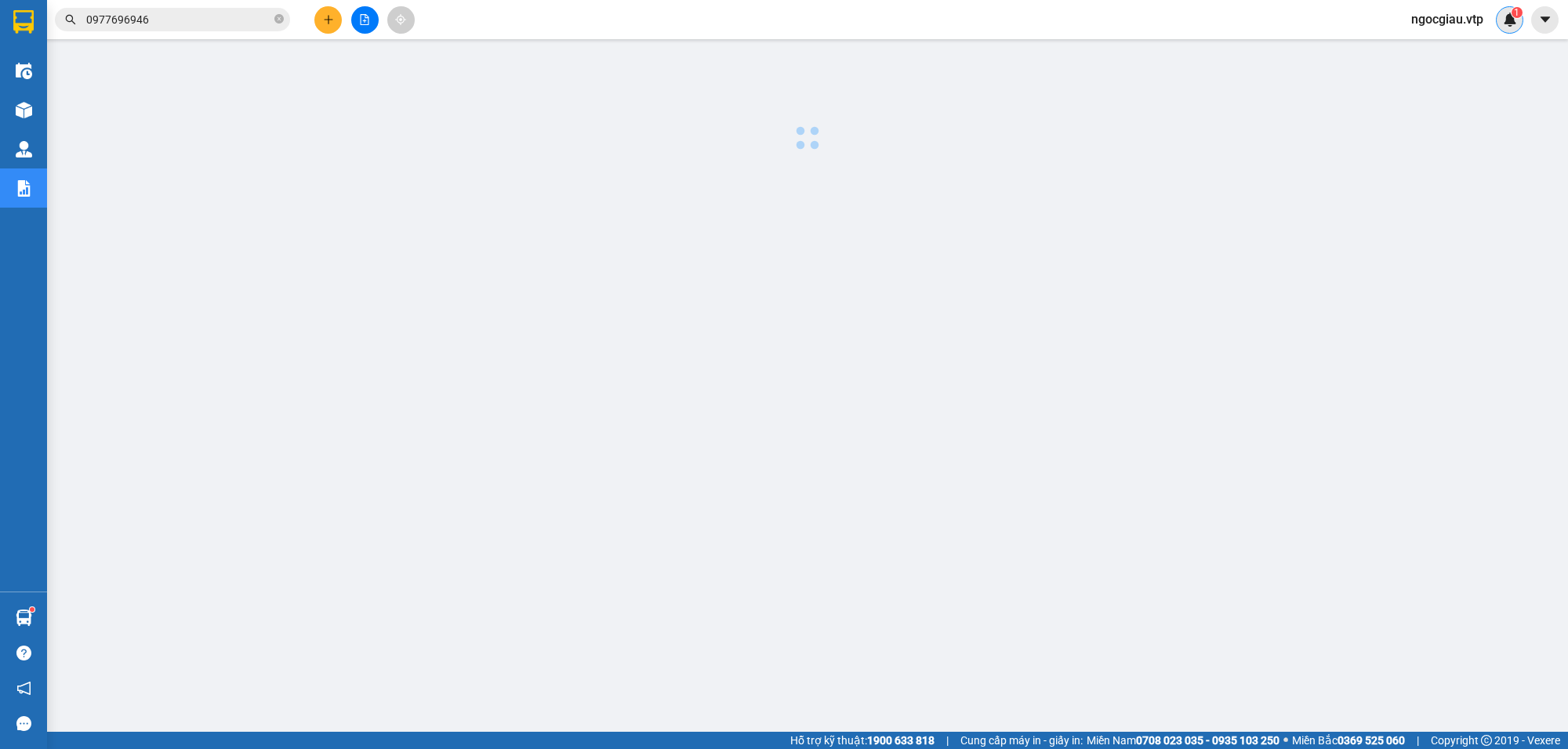
click at [1496, 21] on div "1" at bounding box center [1510, 20] width 28 height 28
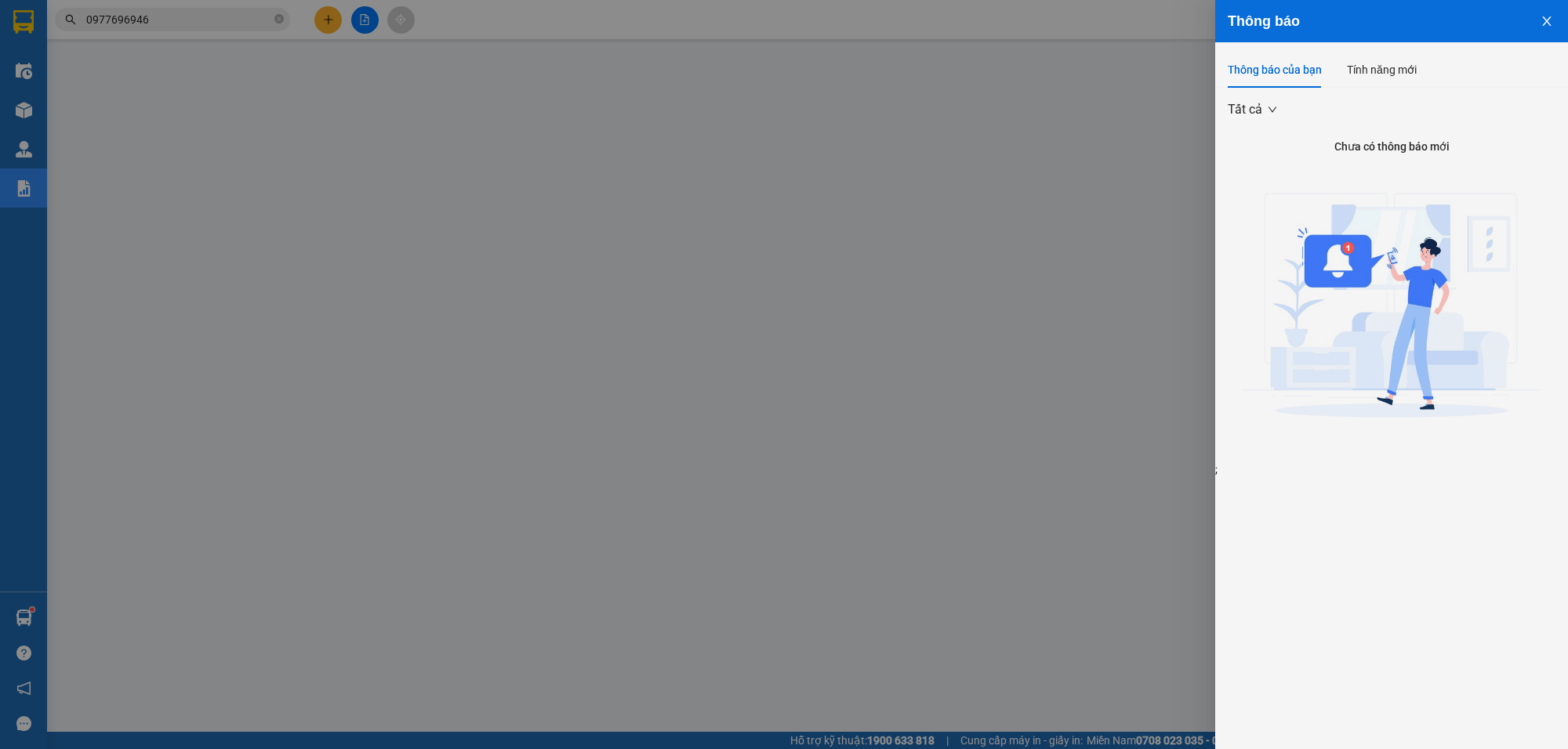
click at [990, 230] on div at bounding box center [784, 374] width 1568 height 749
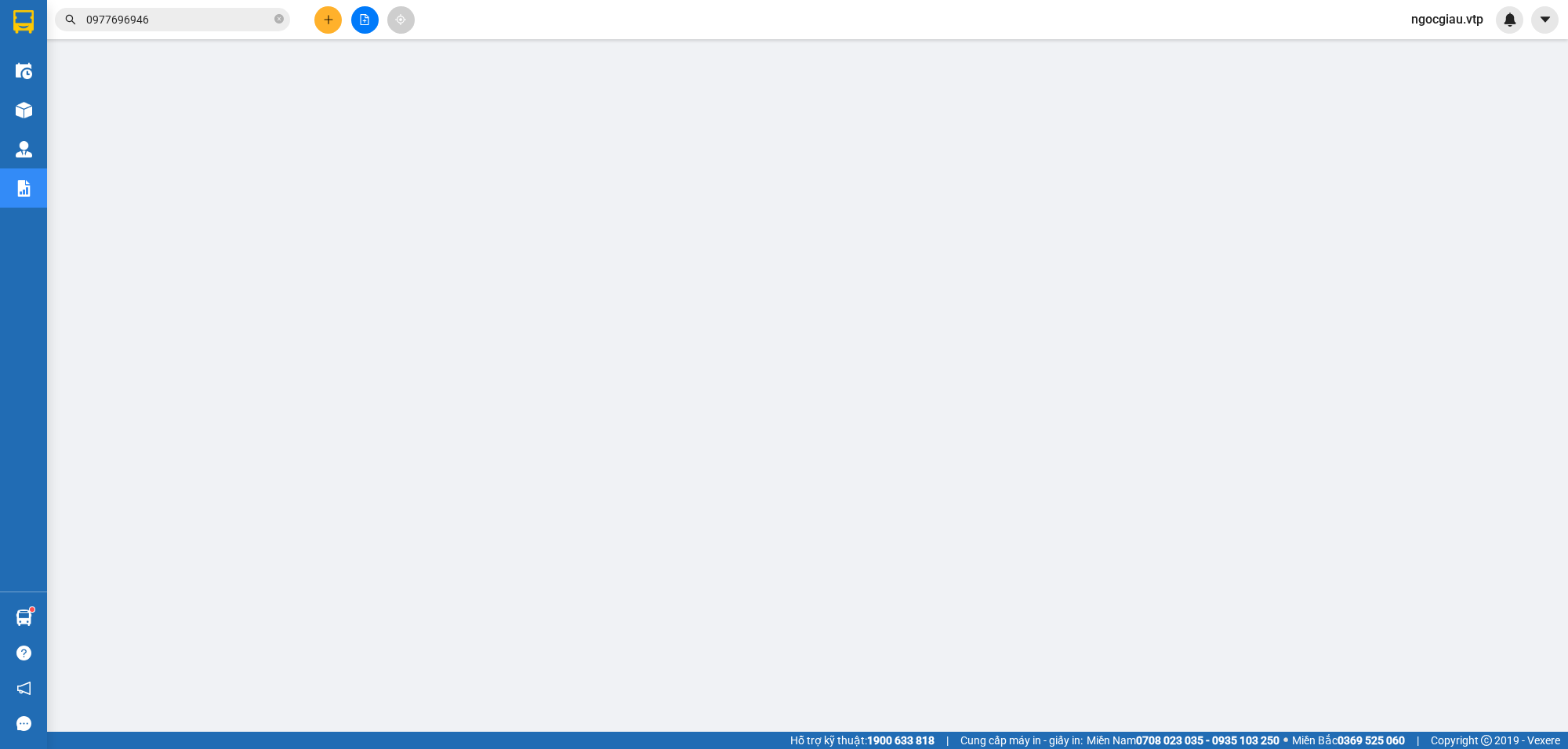
click at [190, 16] on input "0977696946" at bounding box center [179, 19] width 185 height 17
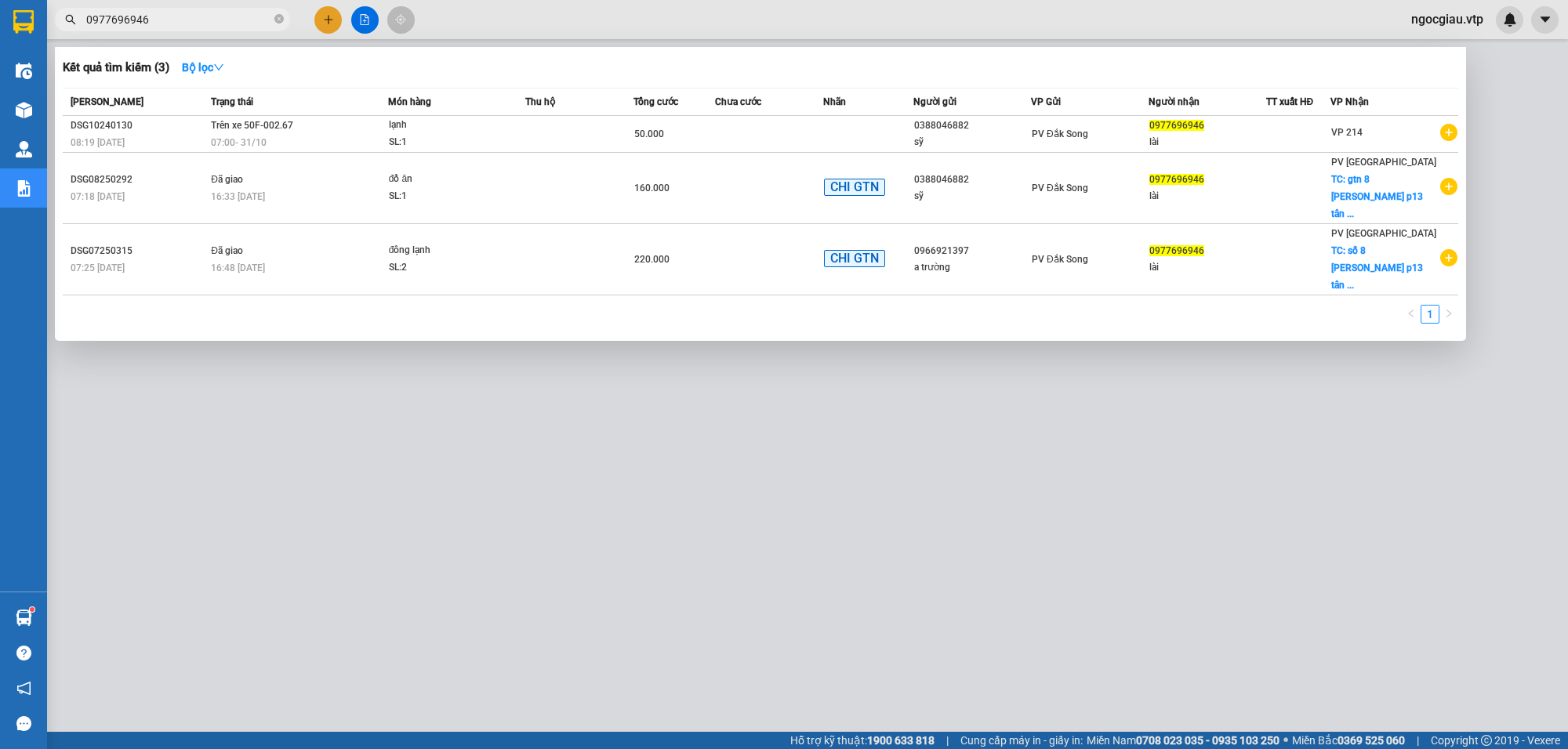
click at [190, 16] on input "0977696946" at bounding box center [179, 19] width 185 height 17
click at [621, 485] on div at bounding box center [784, 374] width 1568 height 749
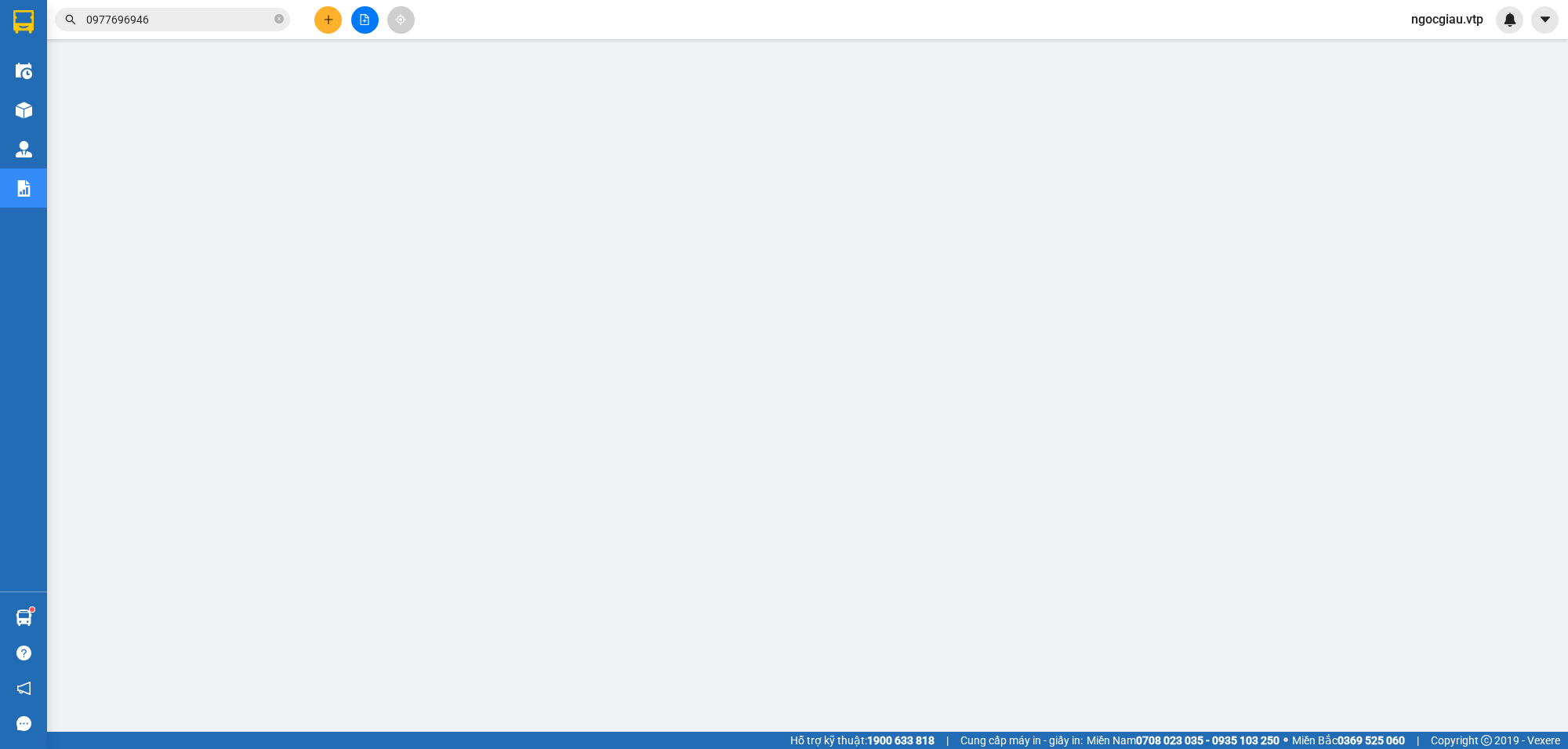
click at [1432, 20] on span "ngocgiau.vtp" at bounding box center [1447, 19] width 97 height 19
click at [1428, 49] on span "Đăng xuất" at bounding box center [1454, 48] width 66 height 17
